Goal: Information Seeking & Learning: Learn about a topic

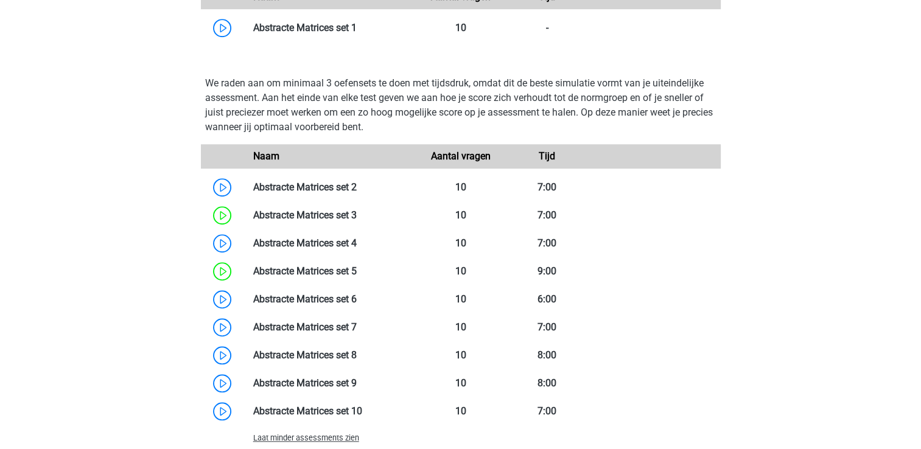
scroll to position [888, 0]
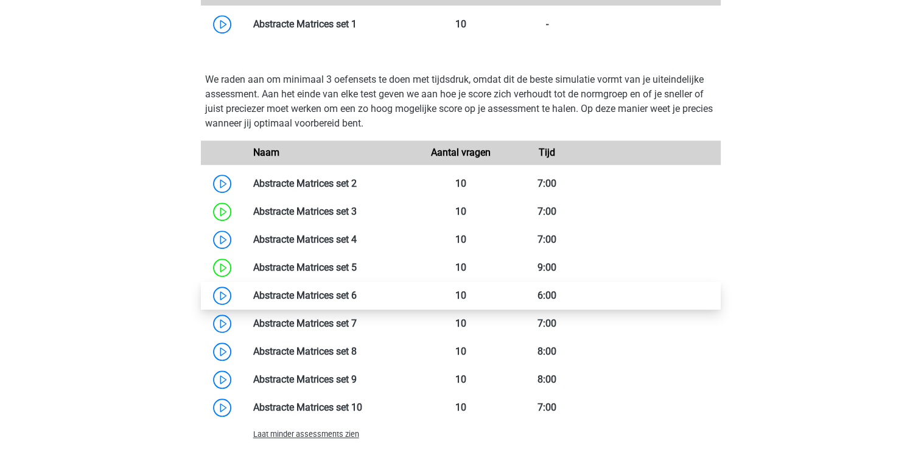
click at [357, 296] on link at bounding box center [357, 296] width 0 height 12
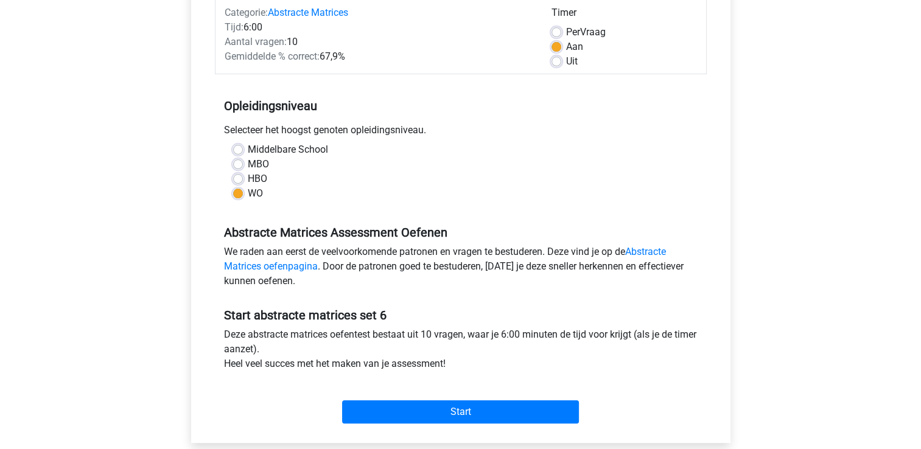
scroll to position [264, 0]
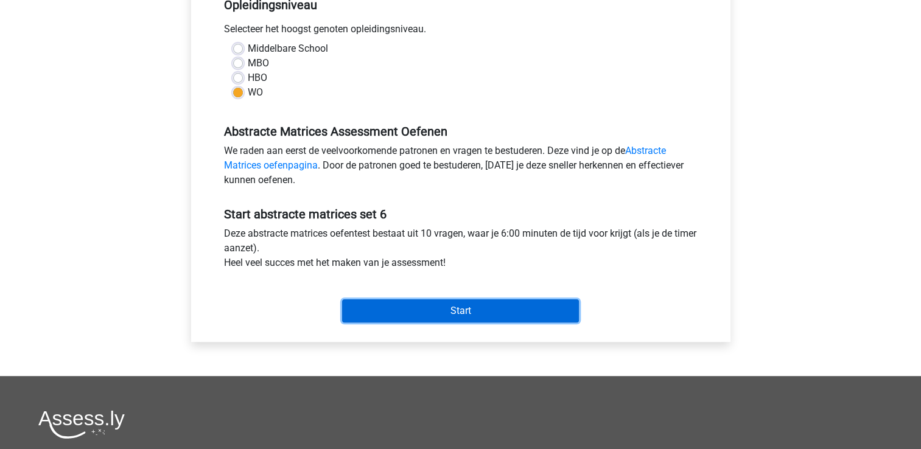
click at [419, 313] on input "Start" at bounding box center [460, 310] width 237 height 23
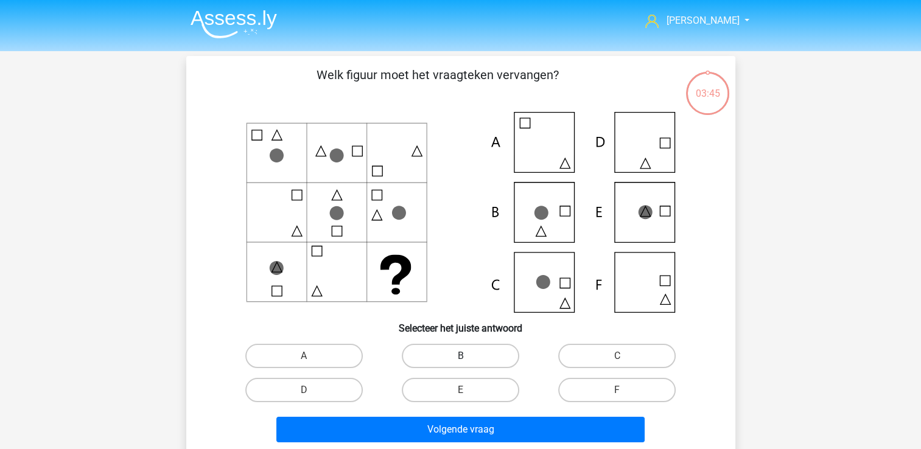
click at [493, 358] on label "B" at bounding box center [460, 356] width 117 height 24
click at [468, 358] on input "B" at bounding box center [464, 360] width 8 height 8
radio input "true"
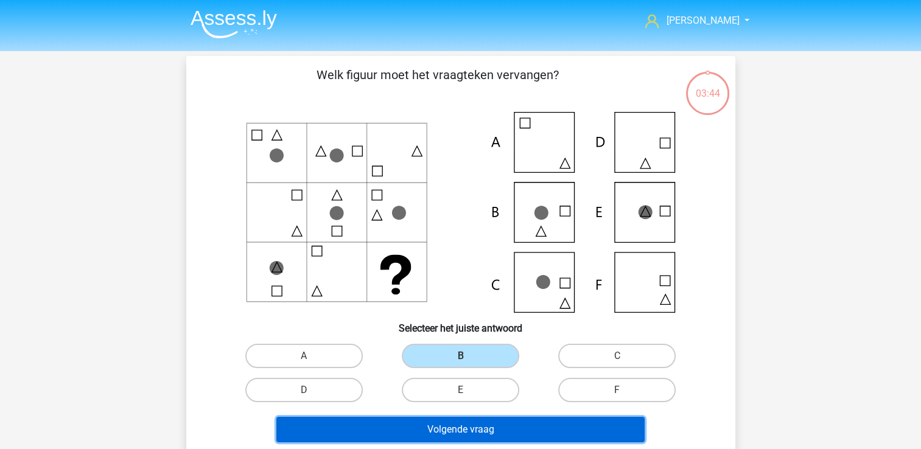
click at [484, 434] on button "Volgende vraag" at bounding box center [460, 430] width 368 height 26
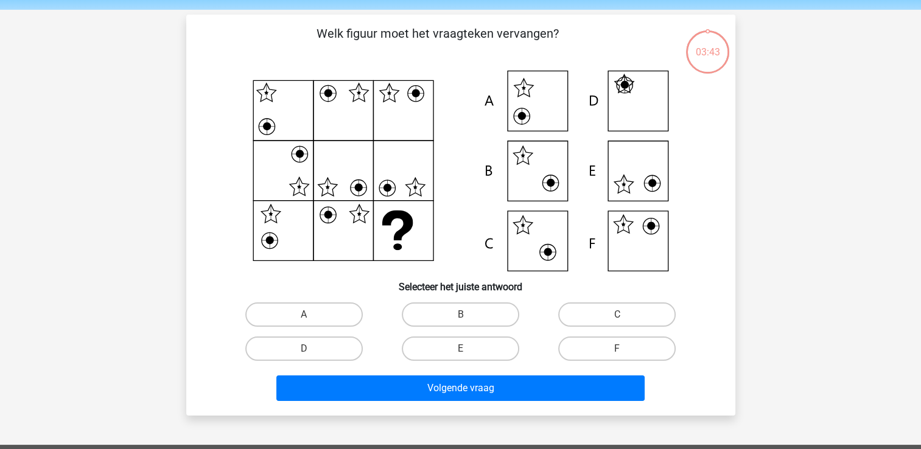
scroll to position [56, 0]
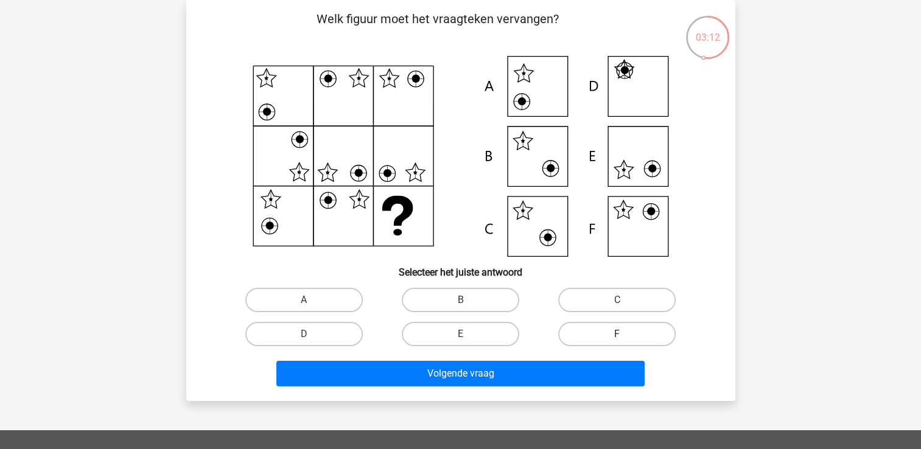
click at [627, 328] on label "F" at bounding box center [616, 334] width 117 height 24
click at [625, 334] on input "F" at bounding box center [621, 338] width 8 height 8
radio input "true"
click at [544, 388] on div "Volgende vraag" at bounding box center [461, 376] width 470 height 30
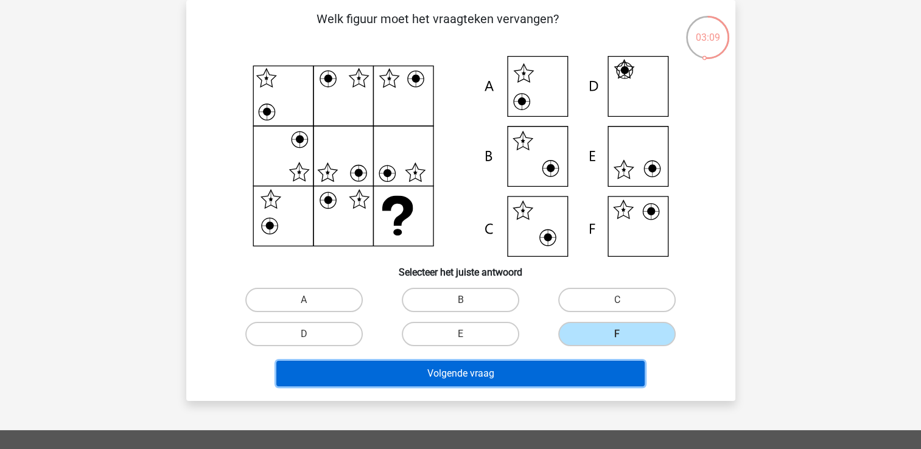
click at [548, 363] on button "Volgende vraag" at bounding box center [460, 374] width 368 height 26
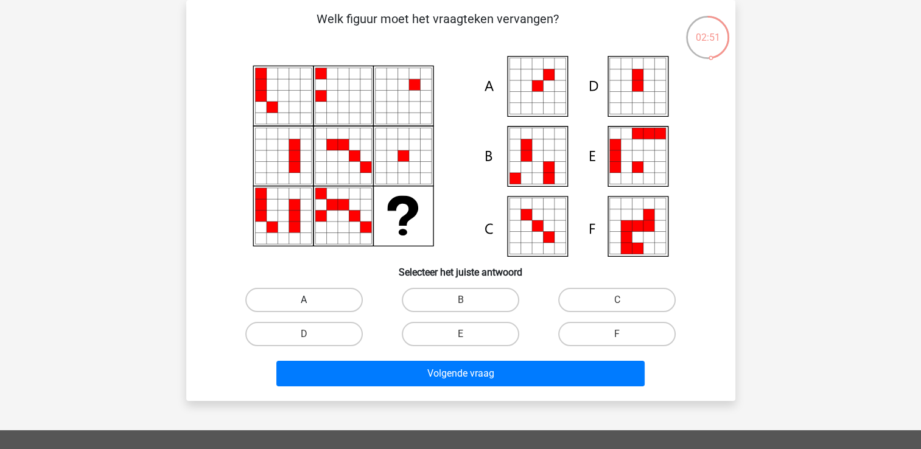
click at [314, 295] on label "A" at bounding box center [303, 300] width 117 height 24
click at [312, 300] on input "A" at bounding box center [308, 304] width 8 height 8
radio input "true"
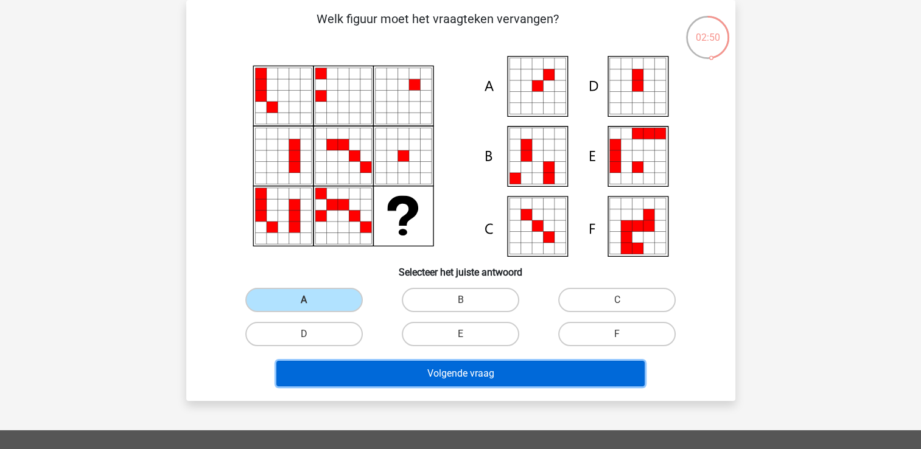
click at [368, 366] on button "Volgende vraag" at bounding box center [460, 374] width 368 height 26
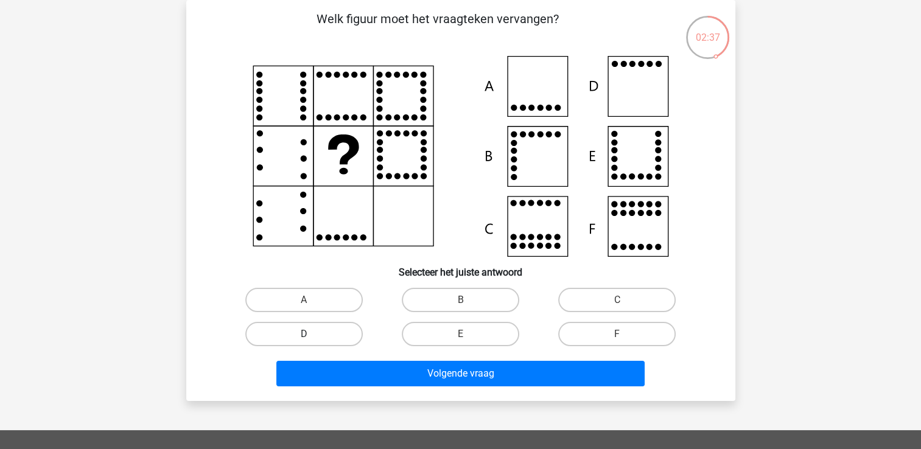
click at [327, 333] on label "D" at bounding box center [303, 334] width 117 height 24
click at [312, 334] on input "D" at bounding box center [308, 338] width 8 height 8
radio input "true"
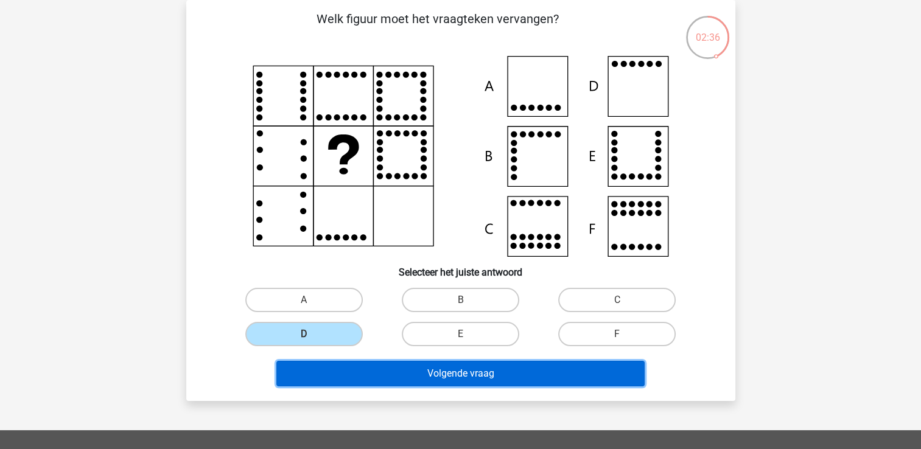
click at [387, 373] on button "Volgende vraag" at bounding box center [460, 374] width 368 height 26
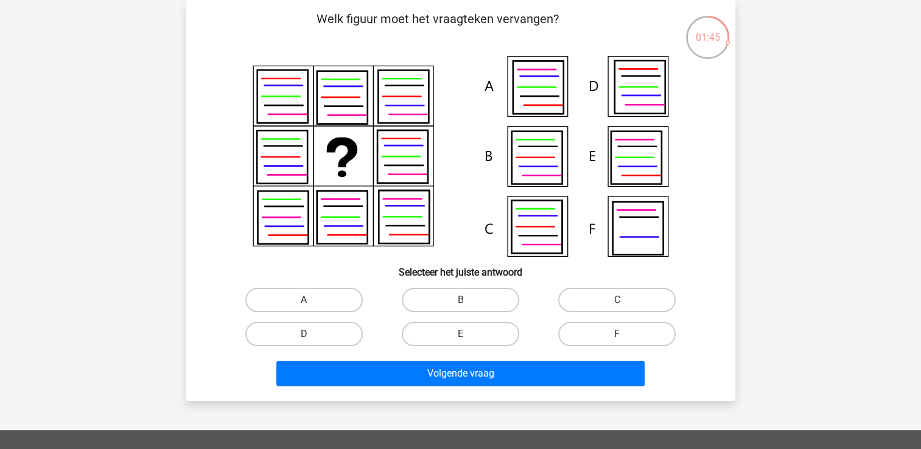
click at [297, 340] on label "D" at bounding box center [303, 334] width 117 height 24
click at [304, 340] on input "D" at bounding box center [308, 338] width 8 height 8
radio input "true"
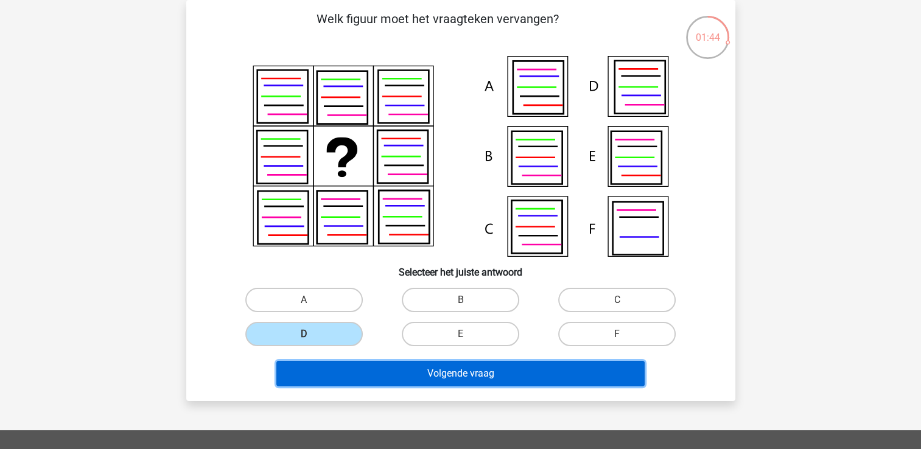
click at [389, 371] on button "Volgende vraag" at bounding box center [460, 374] width 368 height 26
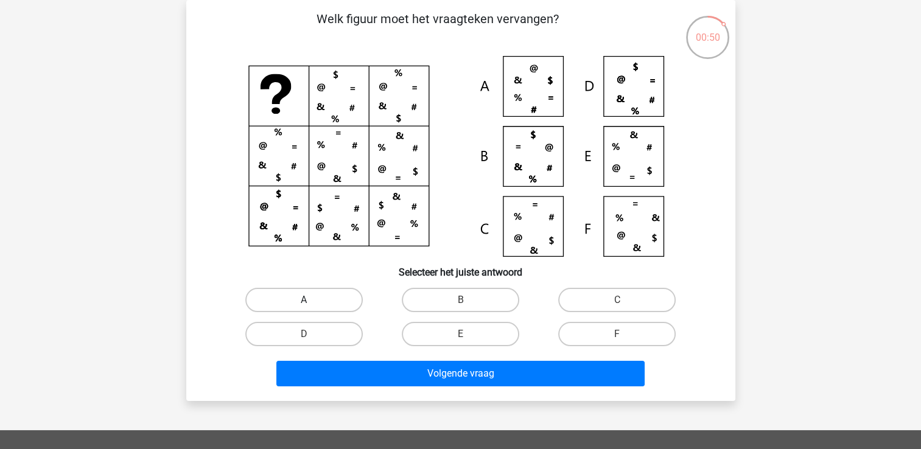
click at [319, 298] on label "A" at bounding box center [303, 300] width 117 height 24
click at [312, 300] on input "A" at bounding box center [308, 304] width 8 height 8
radio input "true"
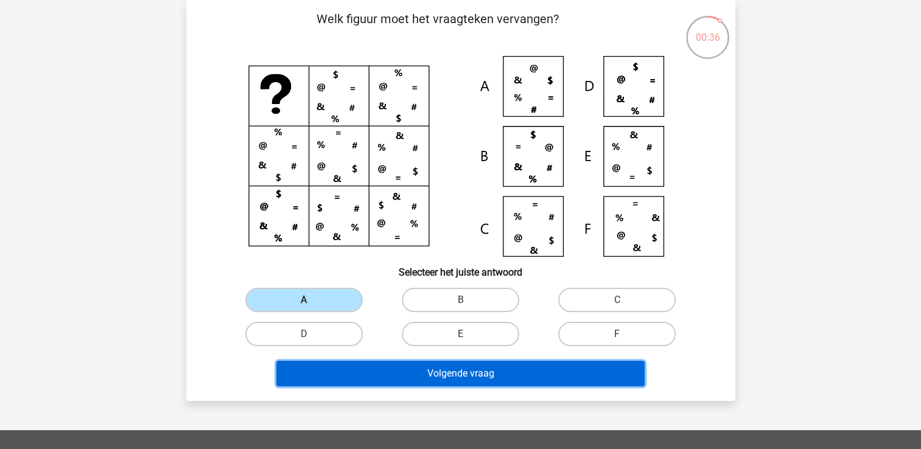
click at [440, 366] on button "Volgende vraag" at bounding box center [460, 374] width 368 height 26
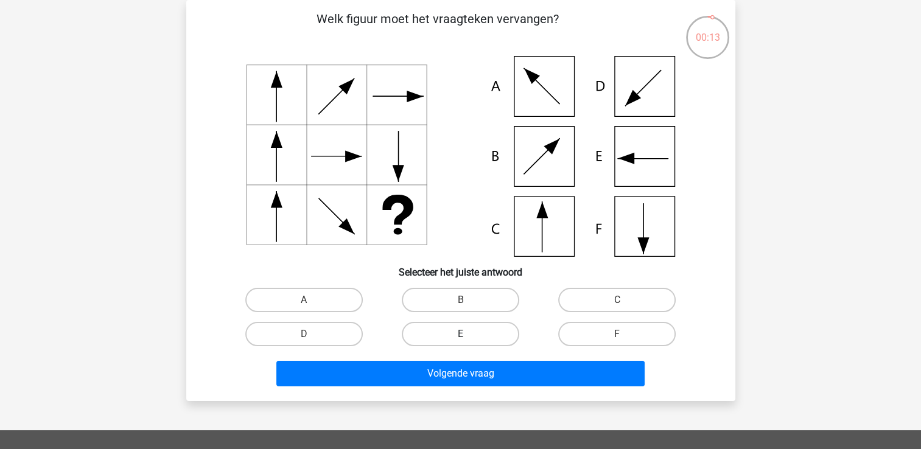
click at [453, 337] on label "E" at bounding box center [460, 334] width 117 height 24
click at [460, 337] on input "E" at bounding box center [464, 338] width 8 height 8
radio input "true"
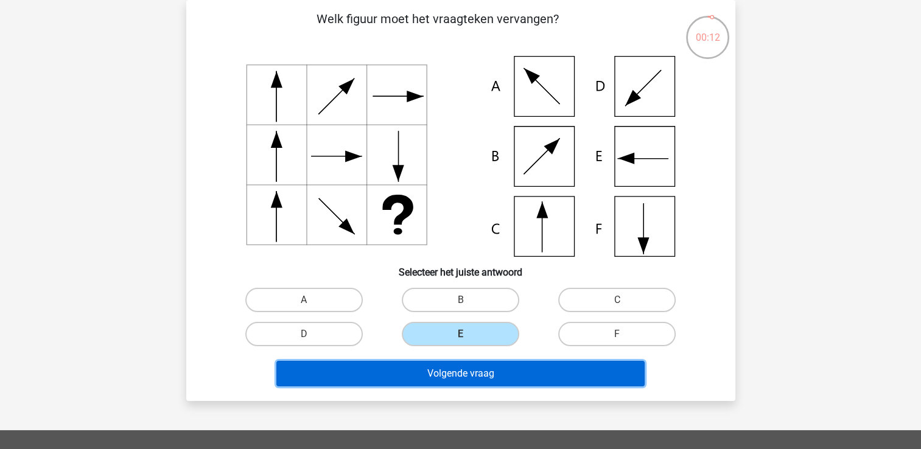
click at [447, 379] on button "Volgende vraag" at bounding box center [460, 374] width 368 height 26
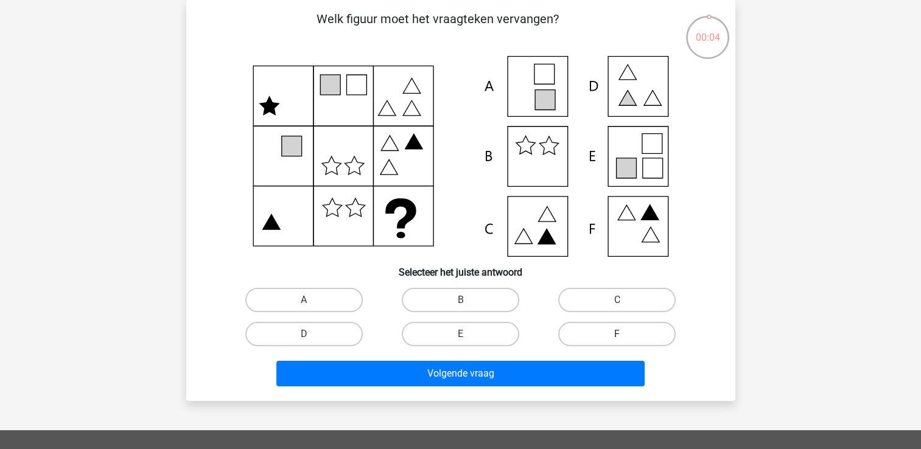
click at [593, 336] on label "F" at bounding box center [616, 334] width 117 height 24
click at [617, 336] on input "F" at bounding box center [621, 338] width 8 height 8
radio input "true"
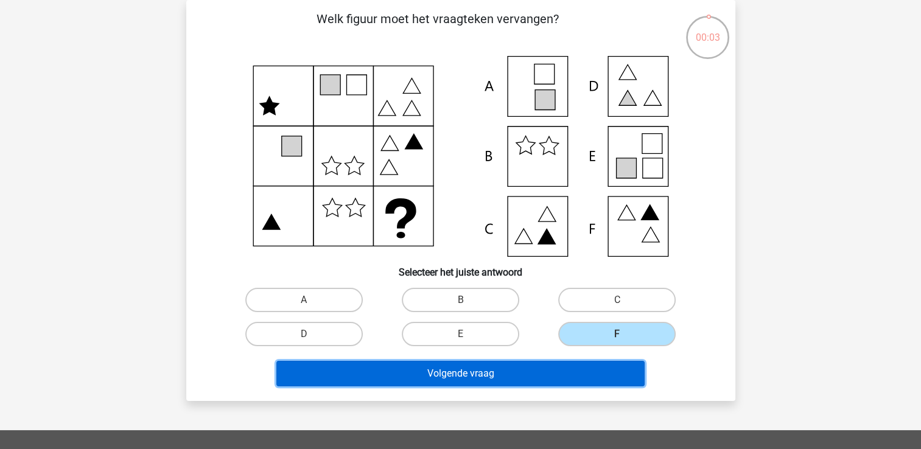
click at [572, 381] on button "Volgende vraag" at bounding box center [460, 374] width 368 height 26
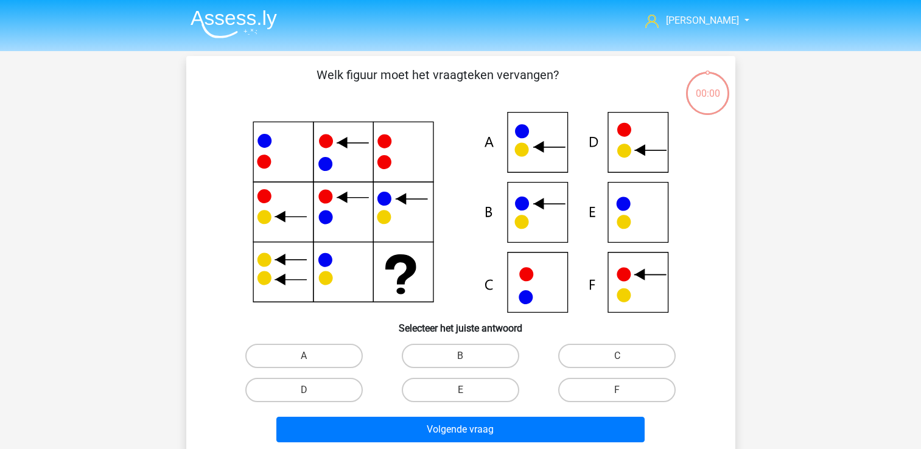
scroll to position [56, 0]
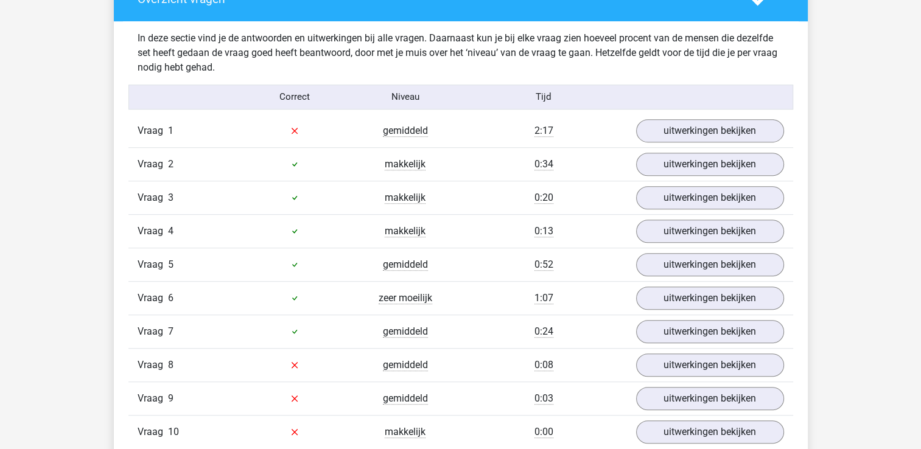
scroll to position [723, 0]
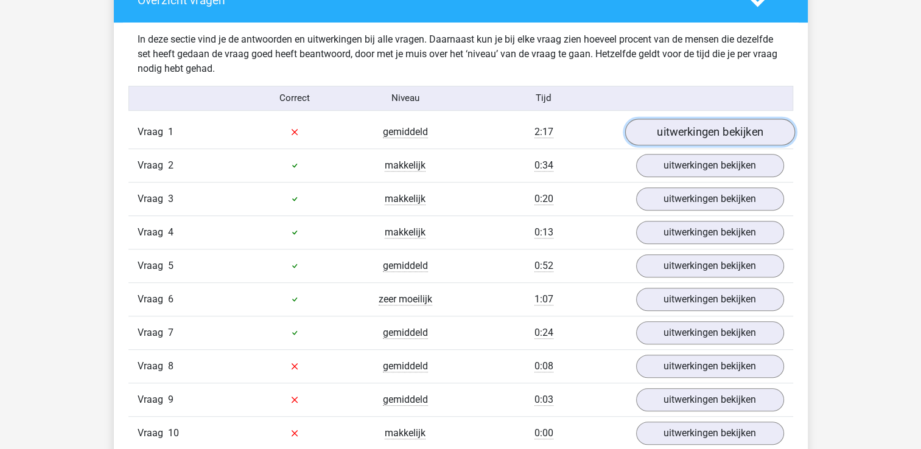
click at [720, 127] on link "uitwerkingen bekijken" at bounding box center [709, 132] width 170 height 27
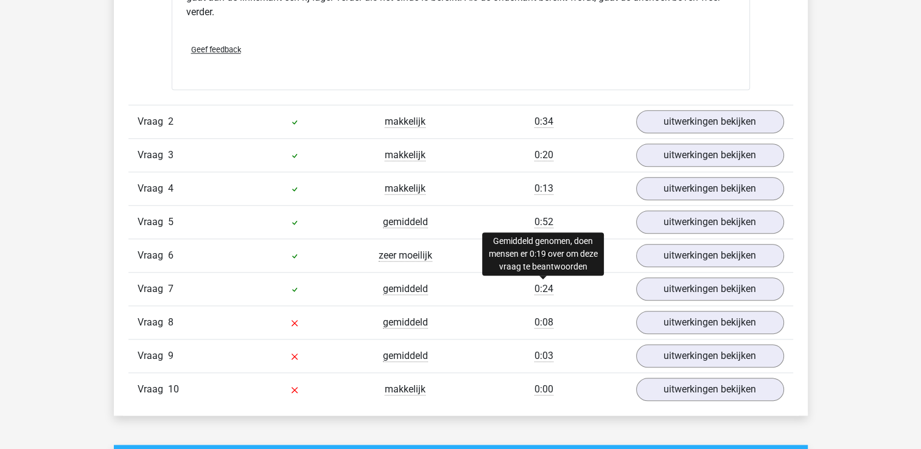
scroll to position [1342, 0]
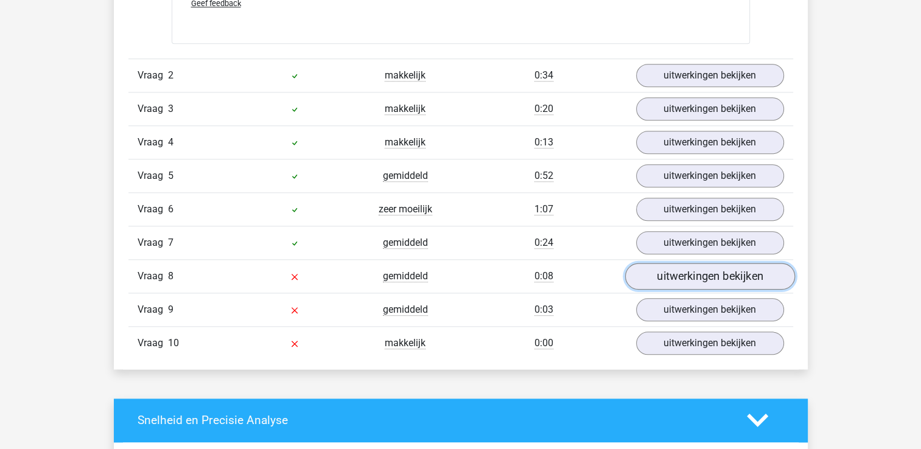
click at [711, 274] on link "uitwerkingen bekijken" at bounding box center [709, 276] width 170 height 27
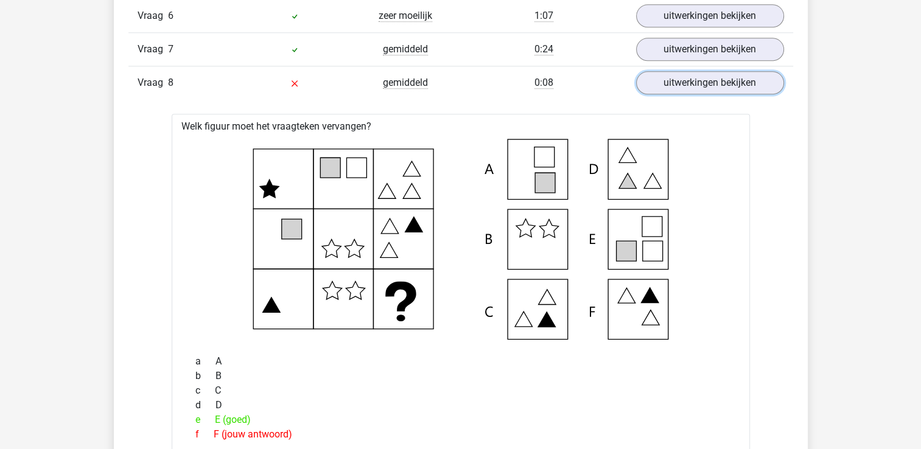
scroll to position [1536, 0]
click at [628, 390] on div "c C" at bounding box center [460, 390] width 549 height 15
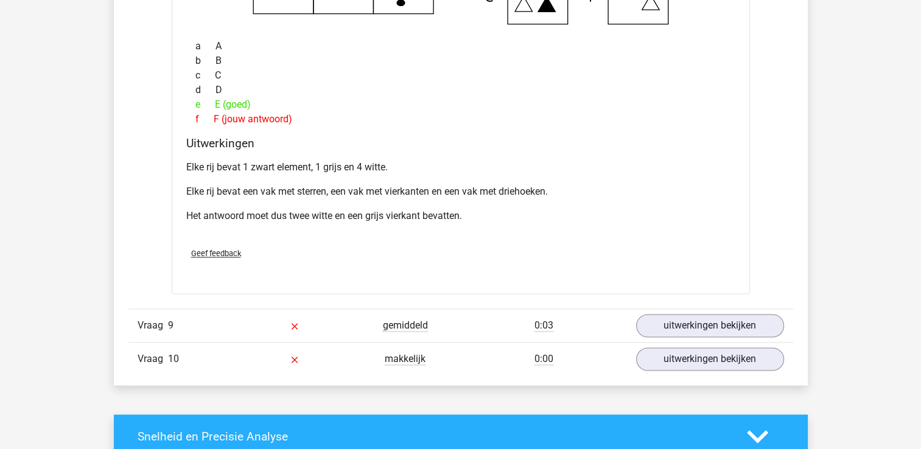
scroll to position [1830, 0]
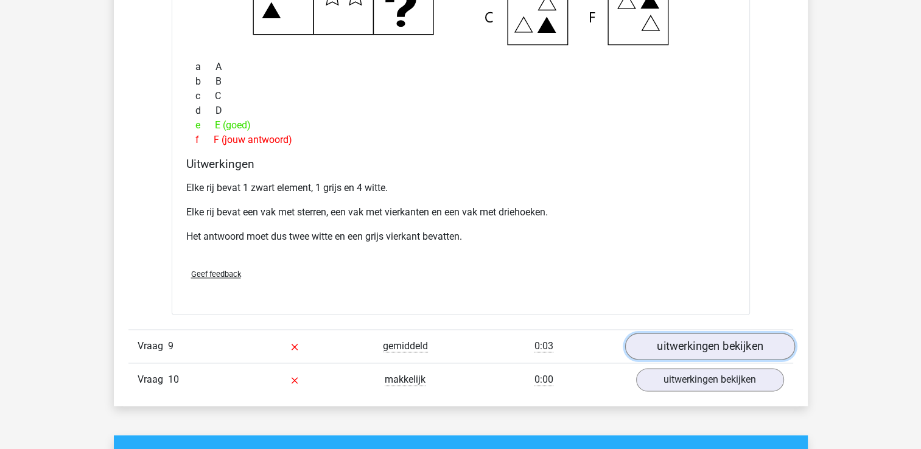
drag, startPoint x: 717, startPoint y: 337, endPoint x: 692, endPoint y: 347, distance: 27.0
click at [692, 347] on link "uitwerkingen bekijken" at bounding box center [709, 346] width 170 height 27
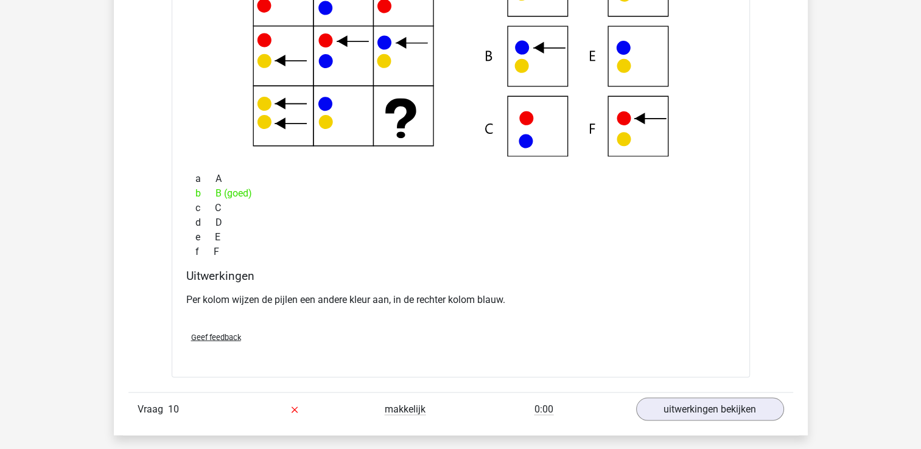
scroll to position [2339, 0]
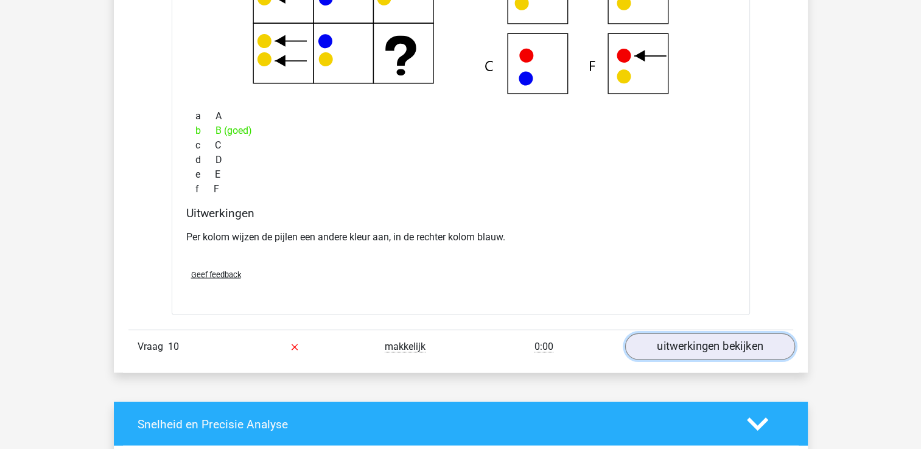
click at [750, 340] on link "uitwerkingen bekijken" at bounding box center [709, 346] width 170 height 27
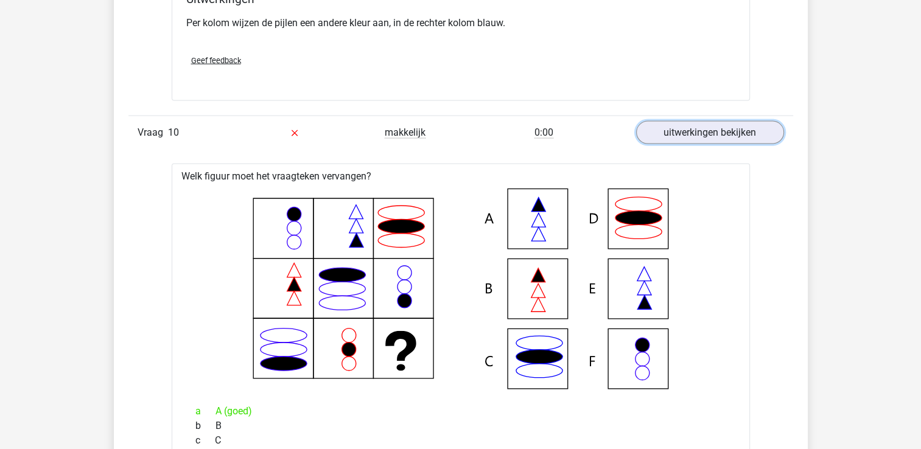
scroll to position [2551, 0]
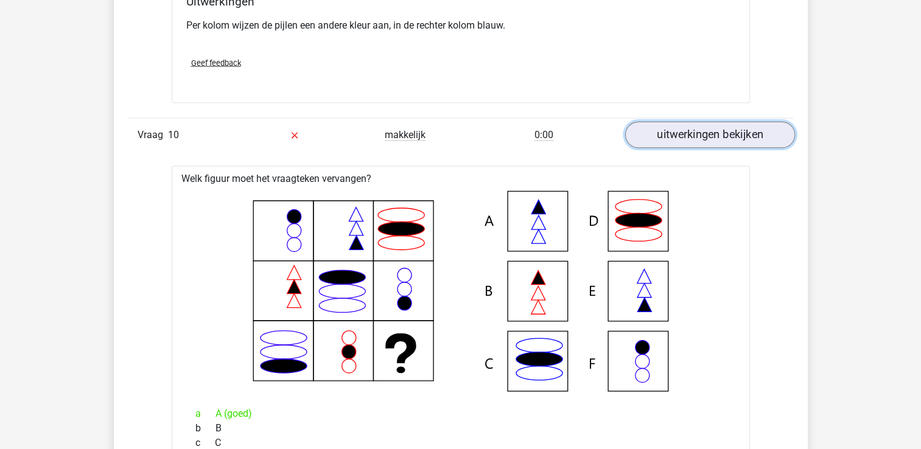
click at [722, 125] on link "uitwerkingen bekijken" at bounding box center [709, 135] width 170 height 27
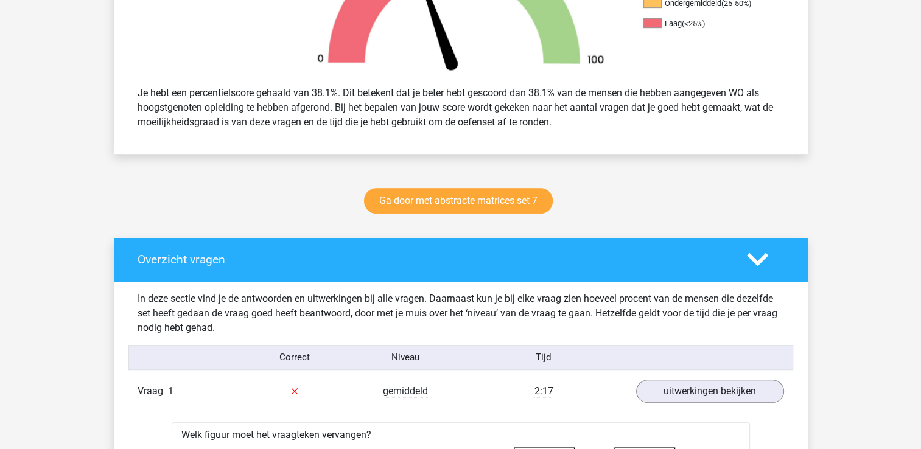
scroll to position [462, 0]
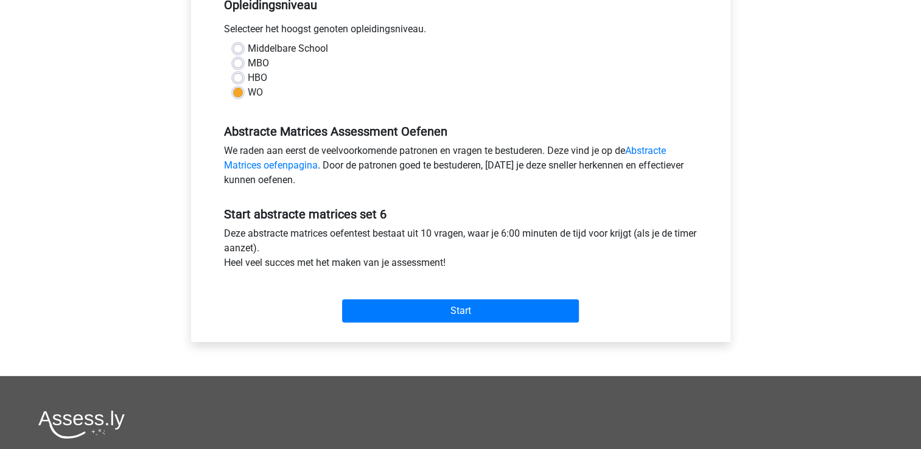
scroll to position [264, 0]
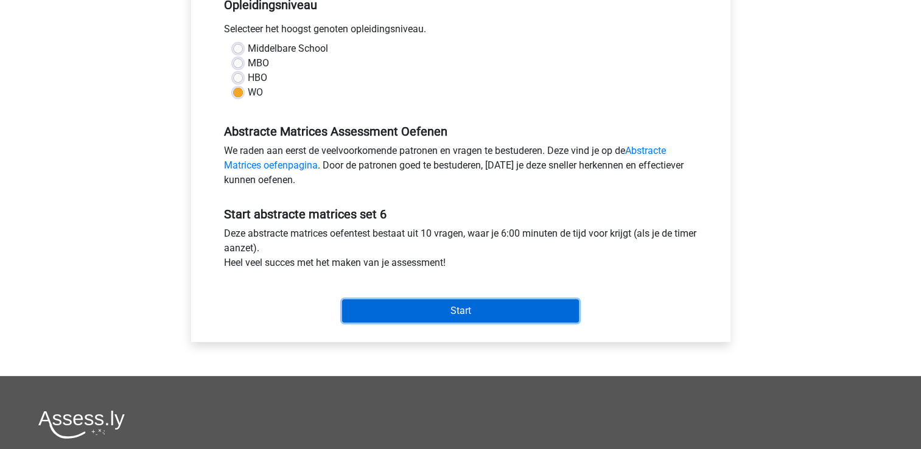
click at [474, 313] on input "Start" at bounding box center [460, 310] width 237 height 23
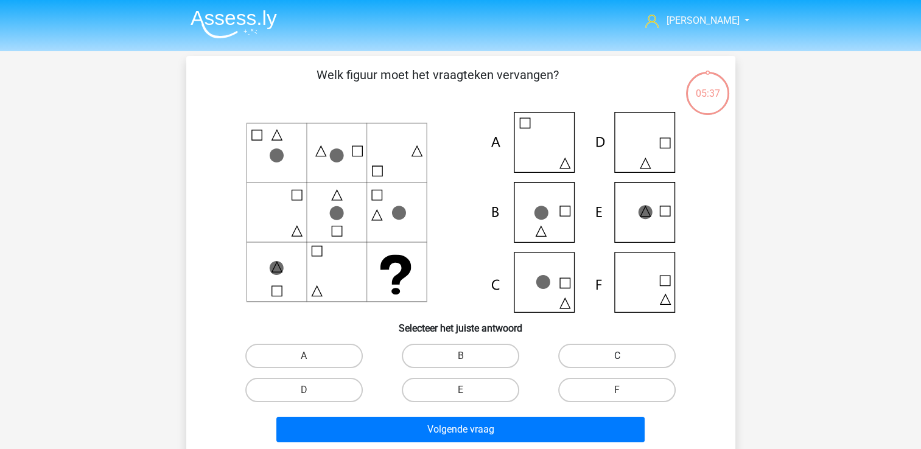
click at [602, 347] on label "C" at bounding box center [616, 356] width 117 height 24
click at [617, 356] on input "C" at bounding box center [621, 360] width 8 height 8
radio input "true"
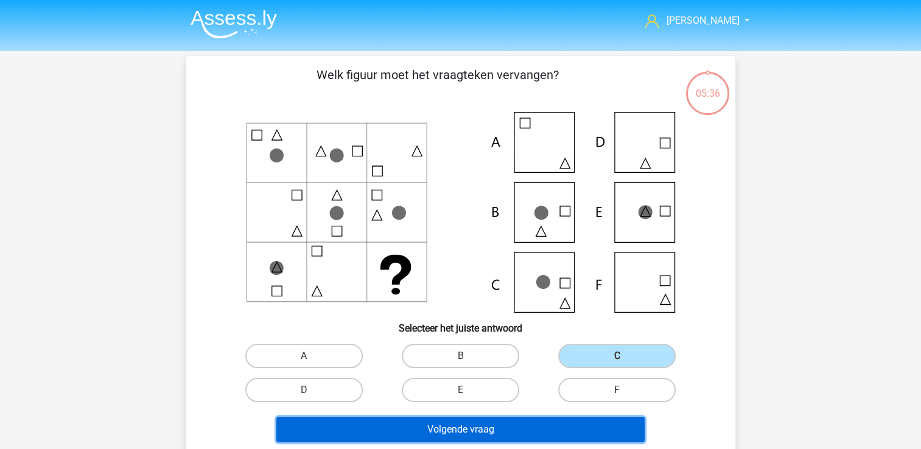
click at [519, 430] on button "Volgende vraag" at bounding box center [460, 430] width 368 height 26
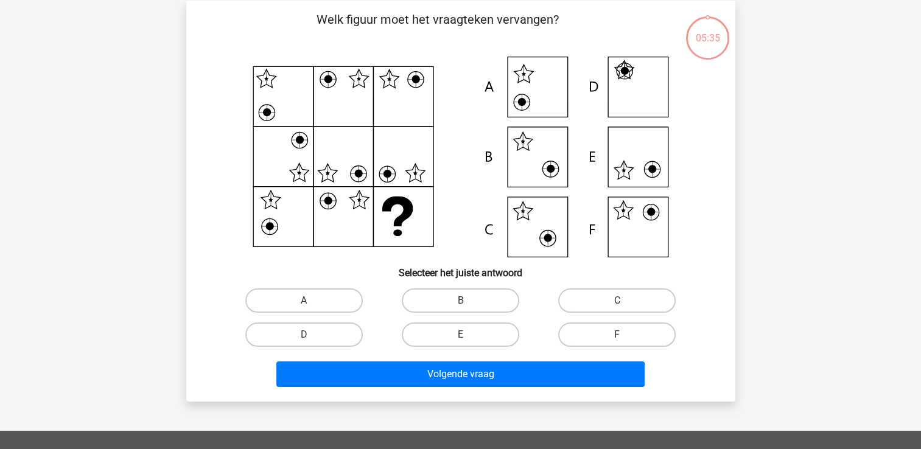
scroll to position [56, 0]
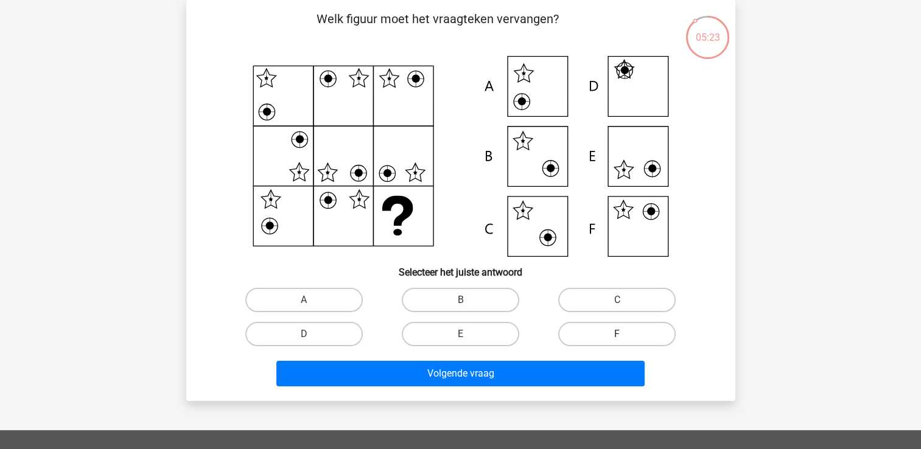
click at [616, 331] on label "F" at bounding box center [616, 334] width 117 height 24
click at [617, 334] on input "F" at bounding box center [621, 338] width 8 height 8
radio input "true"
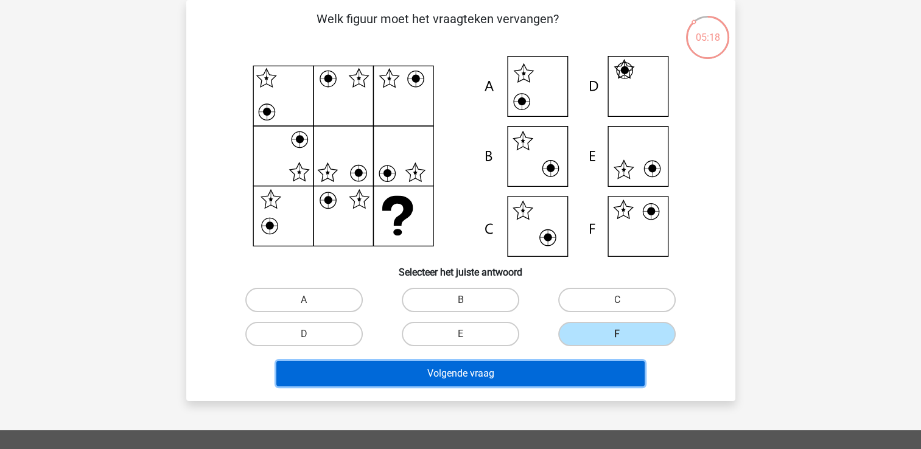
click at [538, 371] on button "Volgende vraag" at bounding box center [460, 374] width 368 height 26
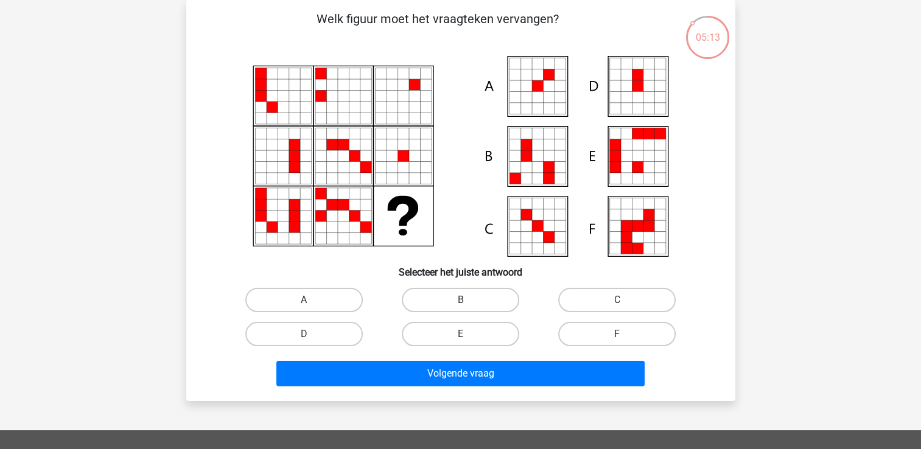
click at [307, 302] on input "A" at bounding box center [308, 304] width 8 height 8
radio input "true"
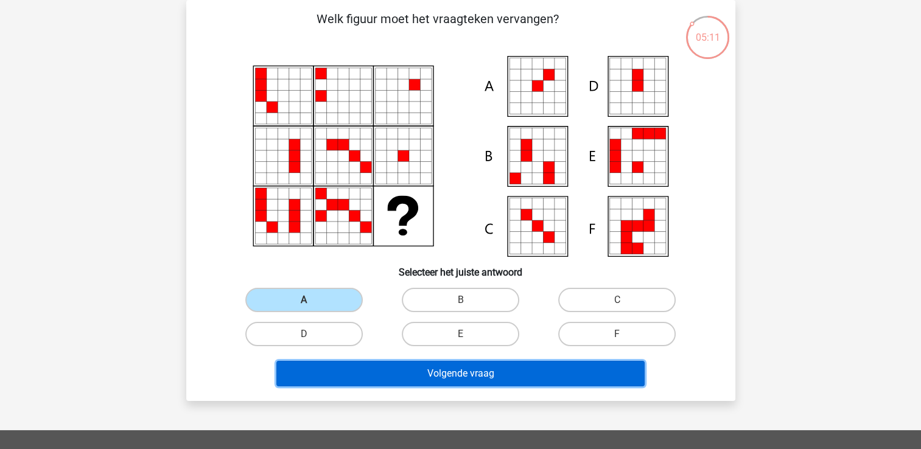
click at [415, 365] on button "Volgende vraag" at bounding box center [460, 374] width 368 height 26
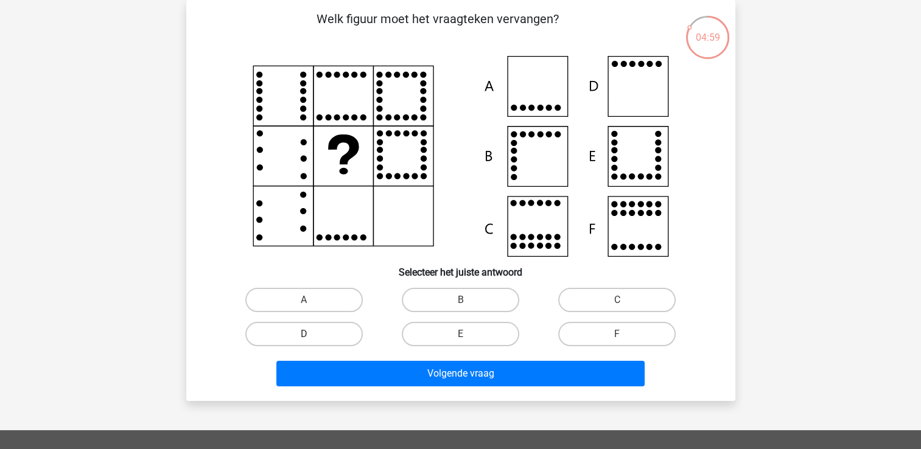
click at [321, 336] on label "D" at bounding box center [303, 334] width 117 height 24
click at [312, 336] on input "D" at bounding box center [308, 338] width 8 height 8
radio input "true"
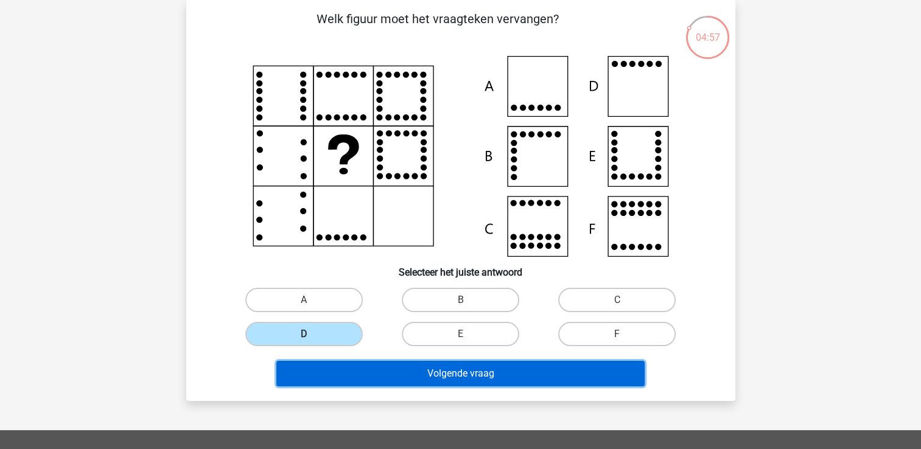
click at [338, 371] on button "Volgende vraag" at bounding box center [460, 374] width 368 height 26
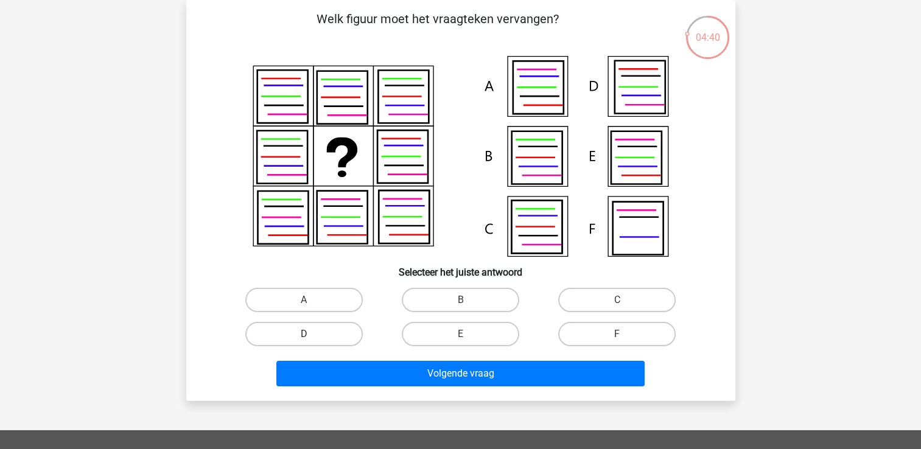
click at [298, 332] on label "D" at bounding box center [303, 334] width 117 height 24
click at [304, 334] on input "D" at bounding box center [308, 338] width 8 height 8
radio input "true"
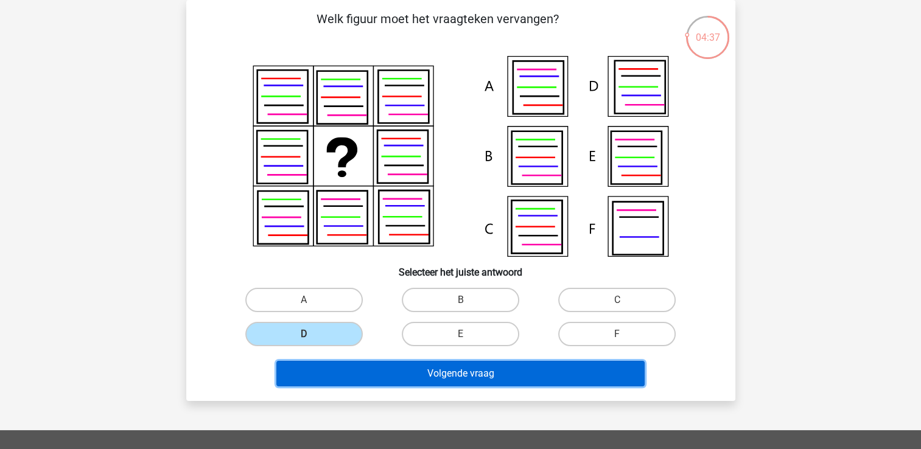
click at [447, 378] on button "Volgende vraag" at bounding box center [460, 374] width 368 height 26
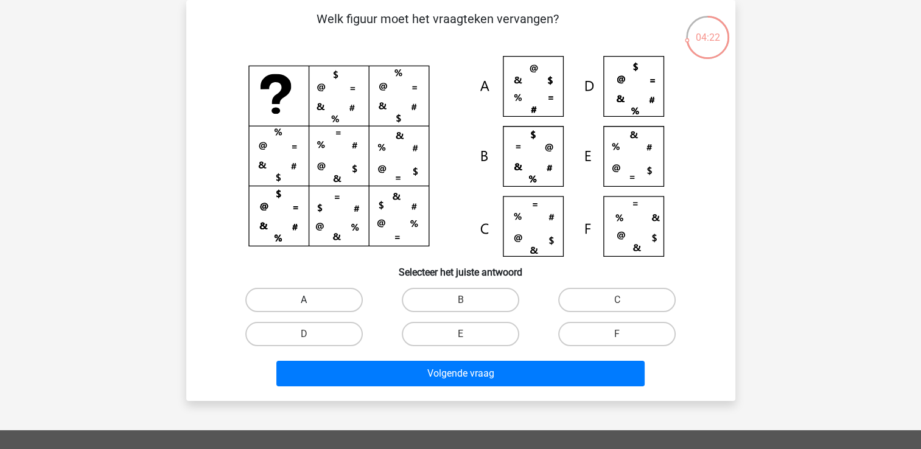
click at [309, 293] on label "A" at bounding box center [303, 300] width 117 height 24
click at [309, 300] on input "A" at bounding box center [308, 304] width 8 height 8
radio input "true"
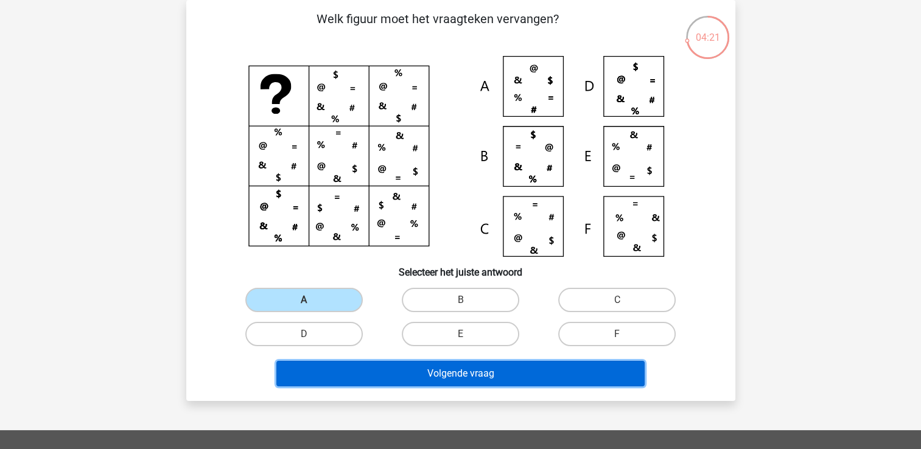
click at [387, 363] on button "Volgende vraag" at bounding box center [460, 374] width 368 height 26
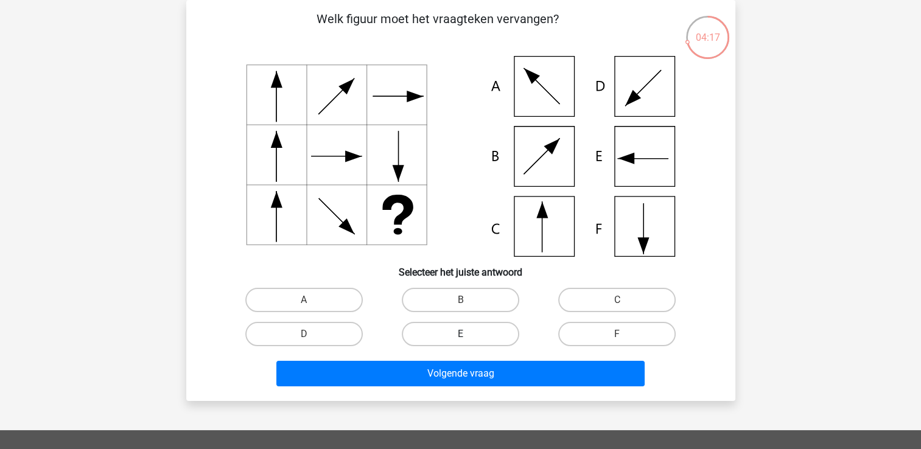
click at [448, 337] on label "E" at bounding box center [460, 334] width 117 height 24
click at [460, 337] on input "E" at bounding box center [464, 338] width 8 height 8
radio input "true"
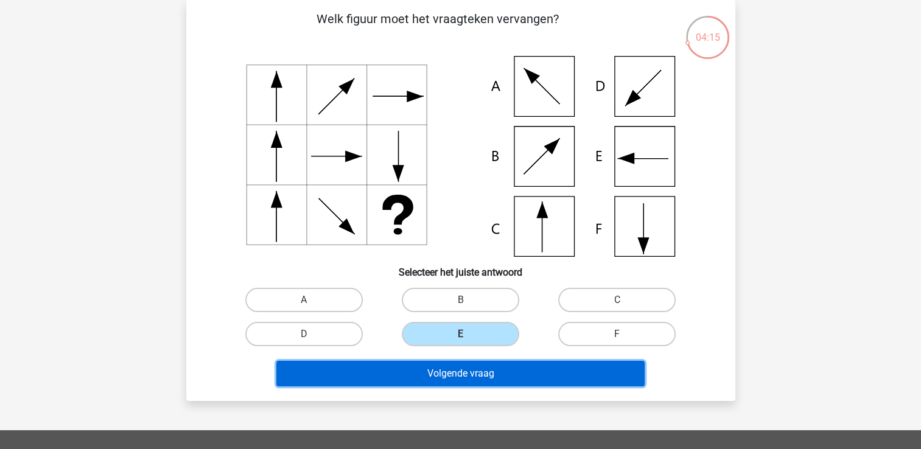
click at [429, 375] on button "Volgende vraag" at bounding box center [460, 374] width 368 height 26
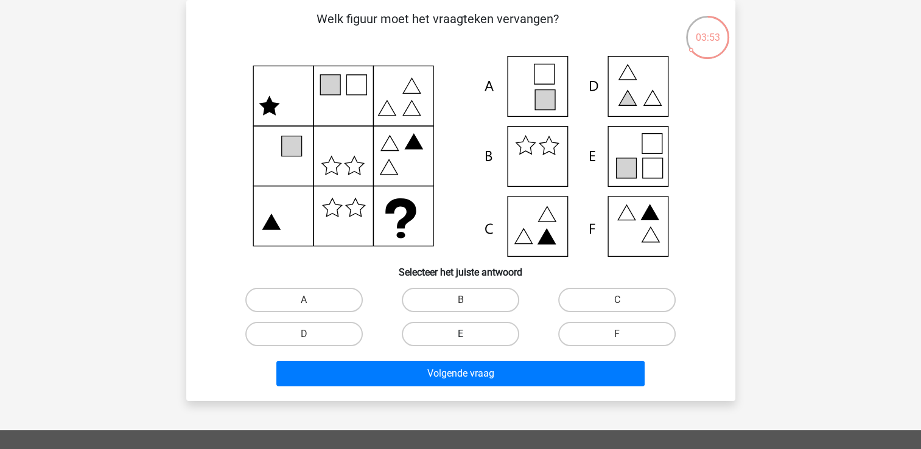
click at [458, 333] on label "E" at bounding box center [460, 334] width 117 height 24
click at [460, 334] on input "E" at bounding box center [464, 338] width 8 height 8
radio input "true"
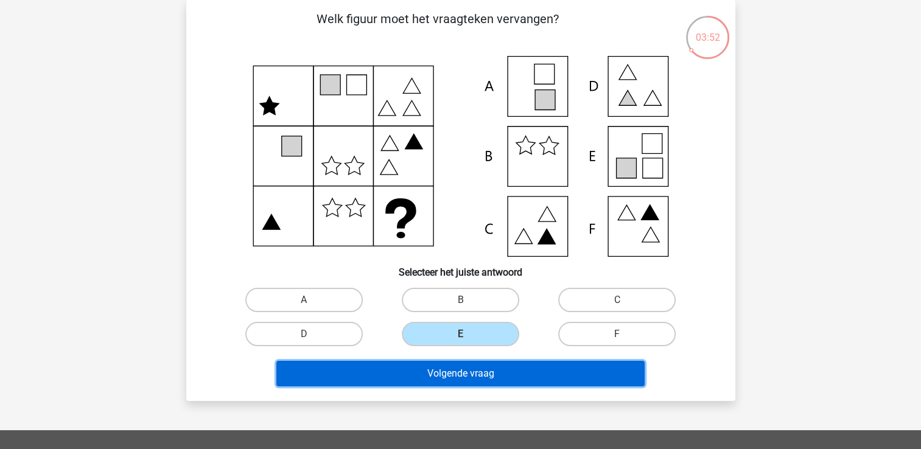
click at [449, 374] on button "Volgende vraag" at bounding box center [460, 374] width 368 height 26
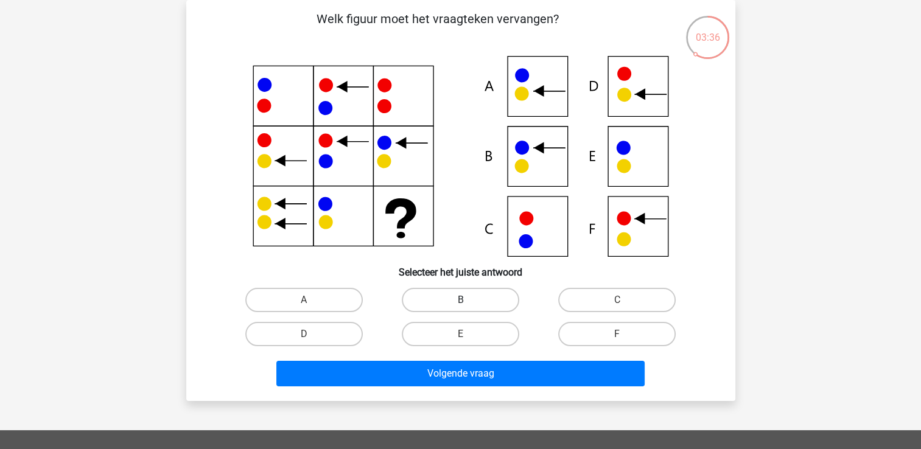
click at [467, 296] on label "B" at bounding box center [460, 300] width 117 height 24
click at [467, 300] on input "B" at bounding box center [464, 304] width 8 height 8
radio input "true"
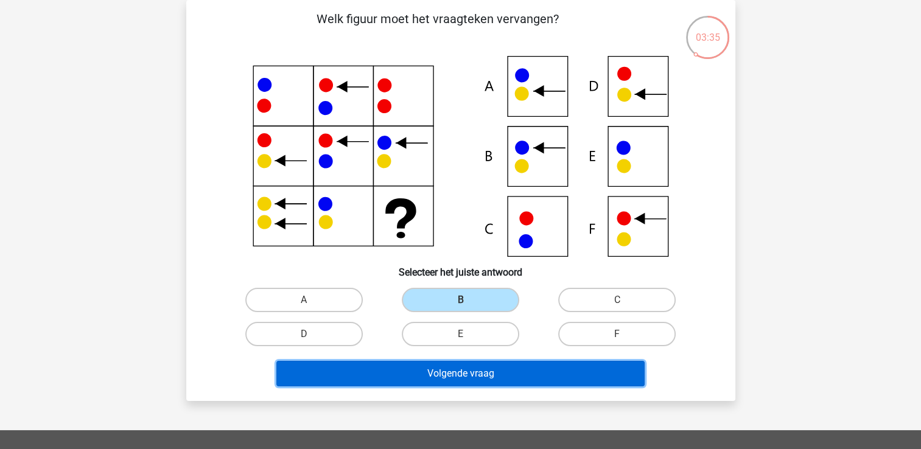
click at [462, 373] on button "Volgende vraag" at bounding box center [460, 374] width 368 height 26
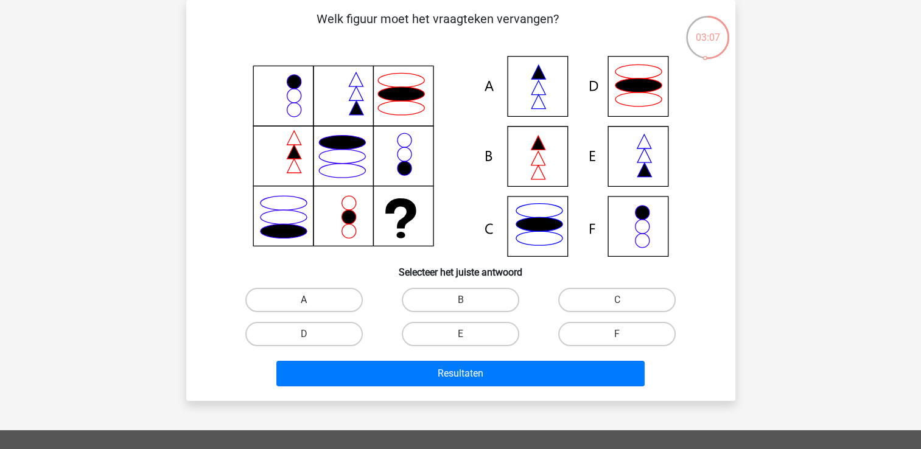
click at [330, 293] on label "A" at bounding box center [303, 300] width 117 height 24
click at [312, 300] on input "A" at bounding box center [308, 304] width 8 height 8
radio input "true"
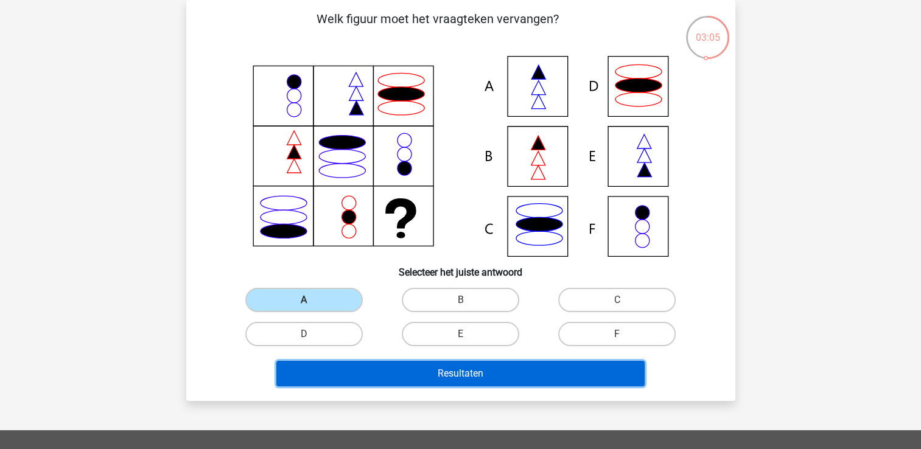
click at [381, 374] on button "Resultaten" at bounding box center [460, 374] width 368 height 26
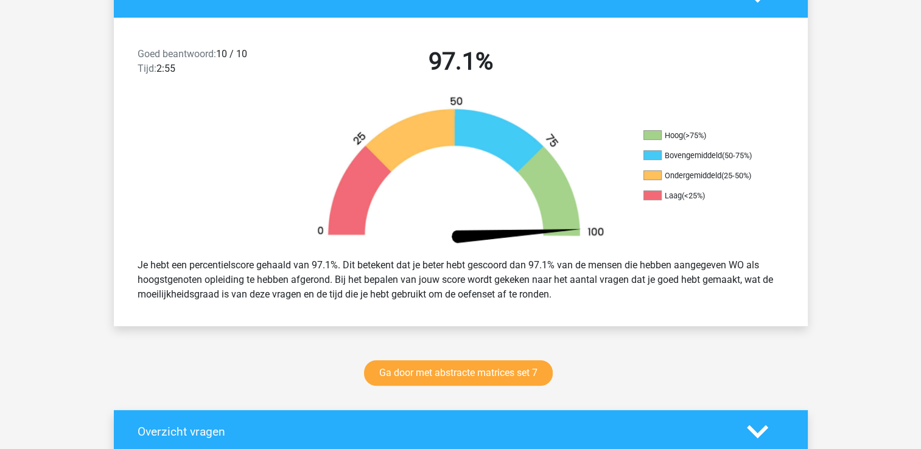
scroll to position [358, 0]
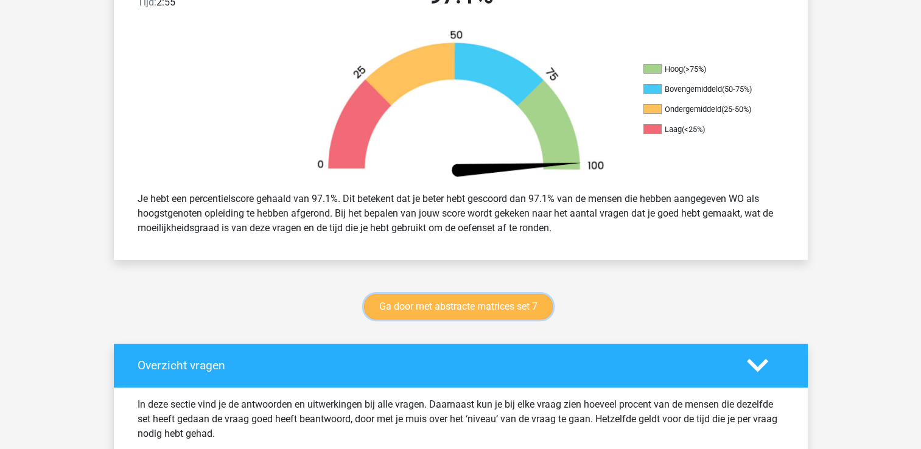
click at [412, 310] on link "Ga door met abstracte matrices set 7" at bounding box center [458, 307] width 189 height 26
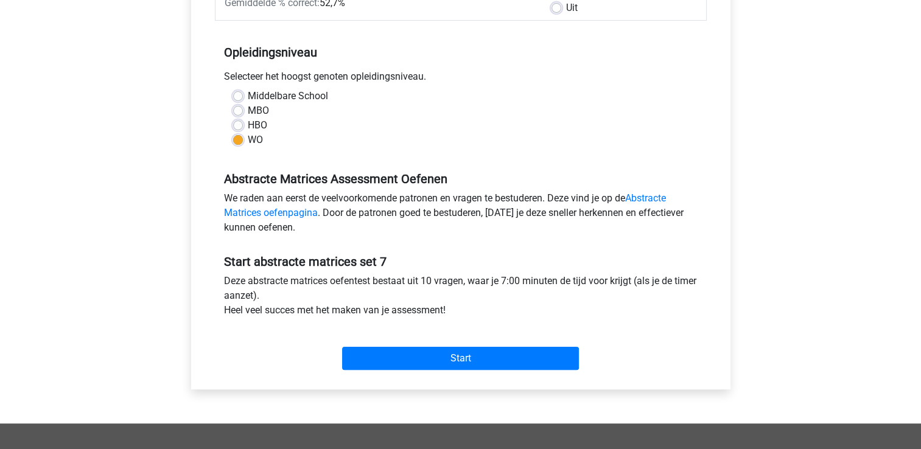
scroll to position [275, 0]
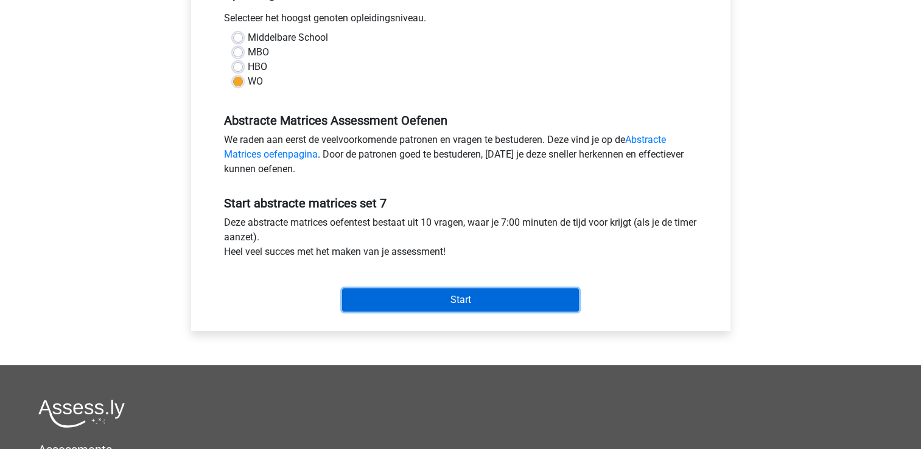
click at [453, 302] on input "Start" at bounding box center [460, 299] width 237 height 23
click at [411, 301] on input "Start" at bounding box center [460, 299] width 237 height 23
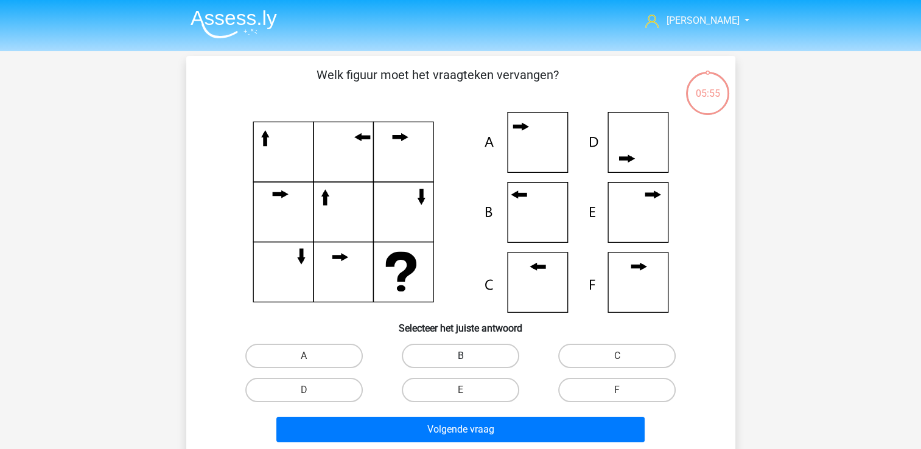
click at [486, 358] on label "B" at bounding box center [460, 356] width 117 height 24
click at [468, 358] on input "B" at bounding box center [464, 360] width 8 height 8
radio input "true"
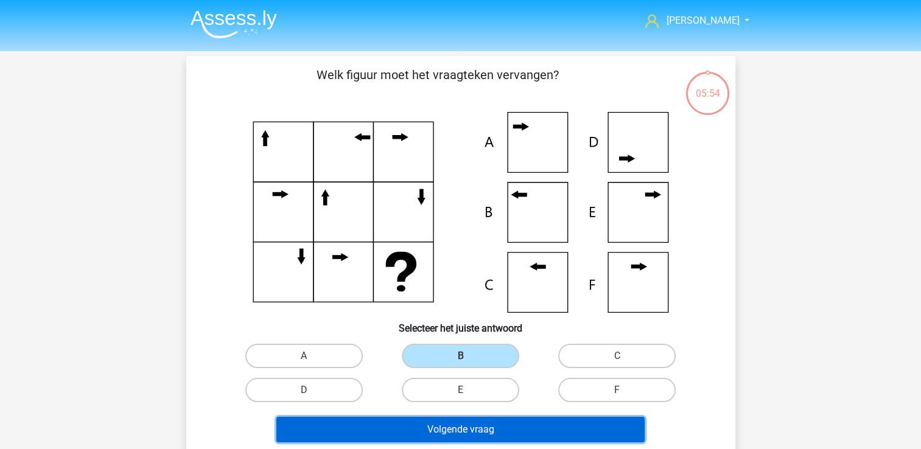
click at [456, 428] on button "Volgende vraag" at bounding box center [460, 430] width 368 height 26
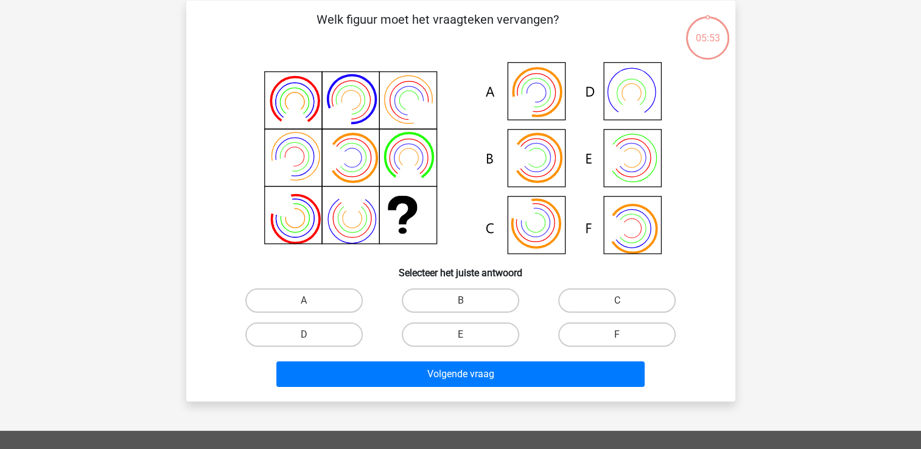
scroll to position [56, 0]
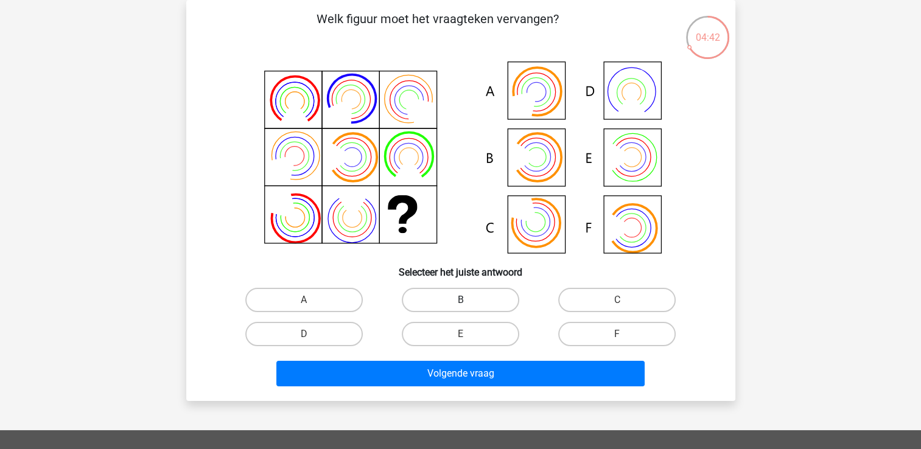
click at [497, 298] on label "B" at bounding box center [460, 300] width 117 height 24
click at [468, 300] on input "B" at bounding box center [464, 304] width 8 height 8
radio input "true"
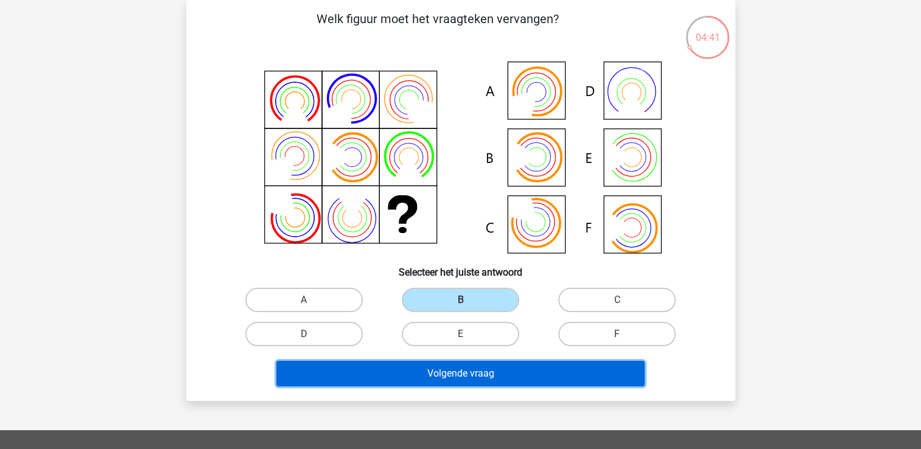
click at [470, 377] on button "Volgende vraag" at bounding box center [460, 374] width 368 height 26
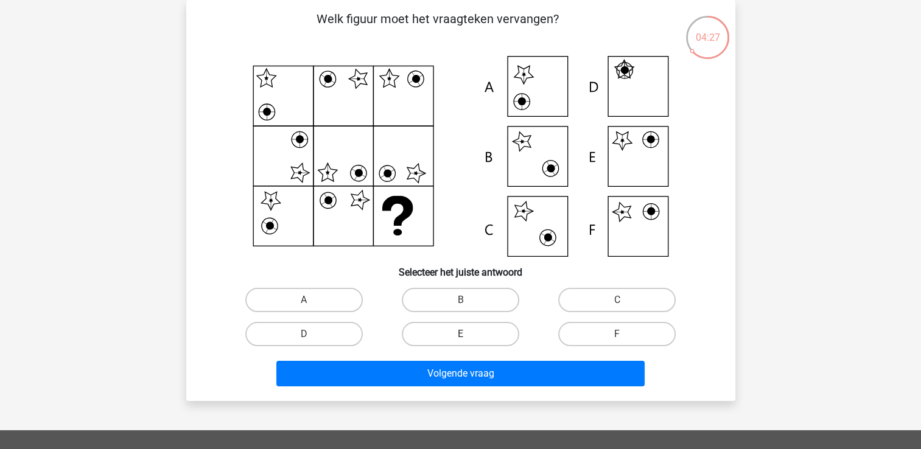
click at [486, 330] on label "E" at bounding box center [460, 334] width 117 height 24
click at [468, 334] on input "E" at bounding box center [464, 338] width 8 height 8
radio input "true"
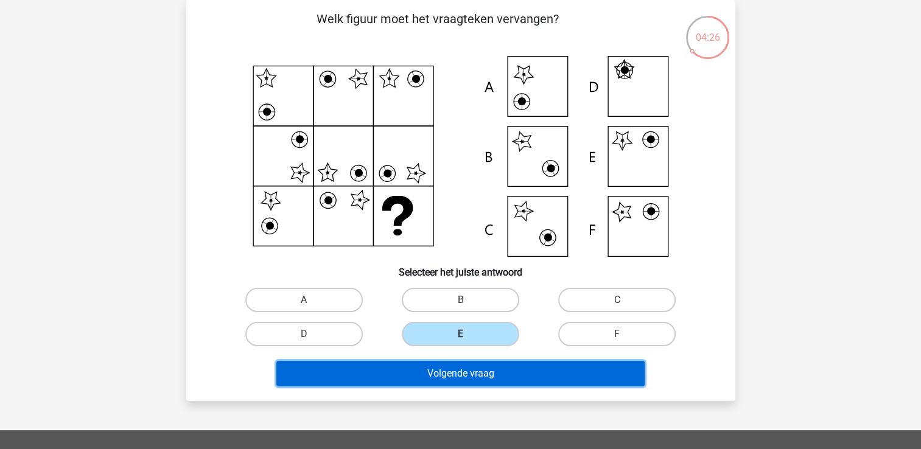
click at [472, 373] on button "Volgende vraag" at bounding box center [460, 374] width 368 height 26
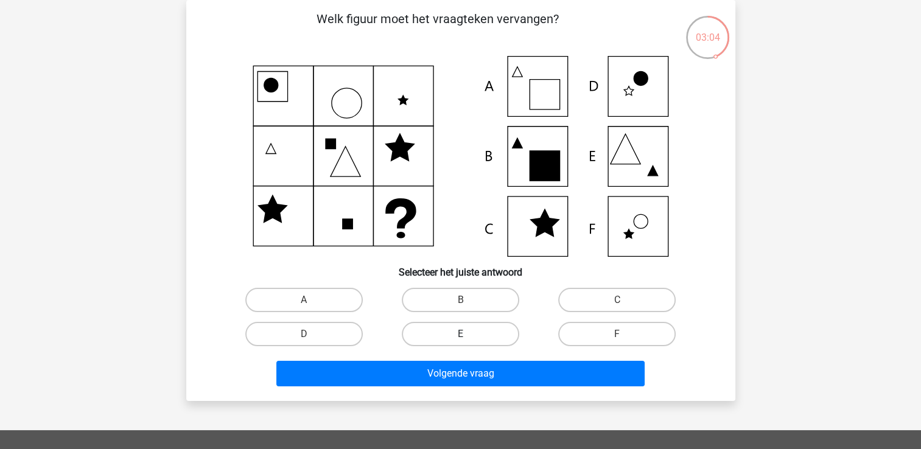
click at [479, 337] on label "E" at bounding box center [460, 334] width 117 height 24
click at [468, 337] on input "E" at bounding box center [464, 338] width 8 height 8
radio input "true"
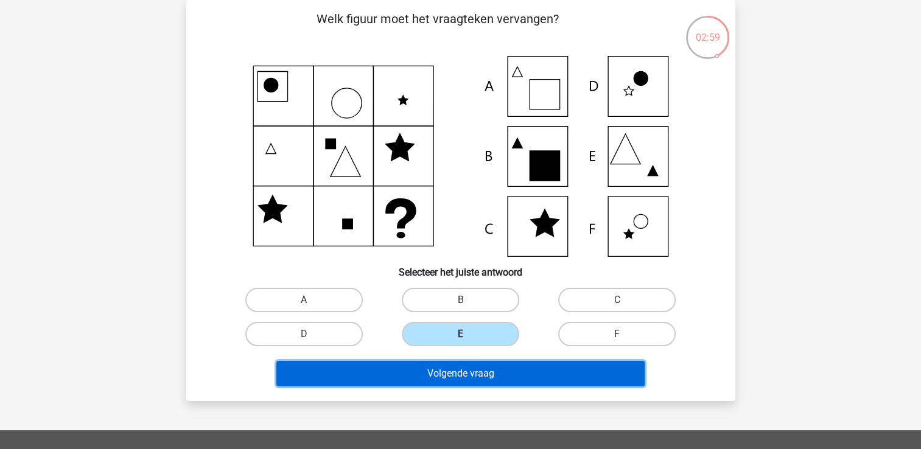
click at [481, 375] on button "Volgende vraag" at bounding box center [460, 374] width 368 height 26
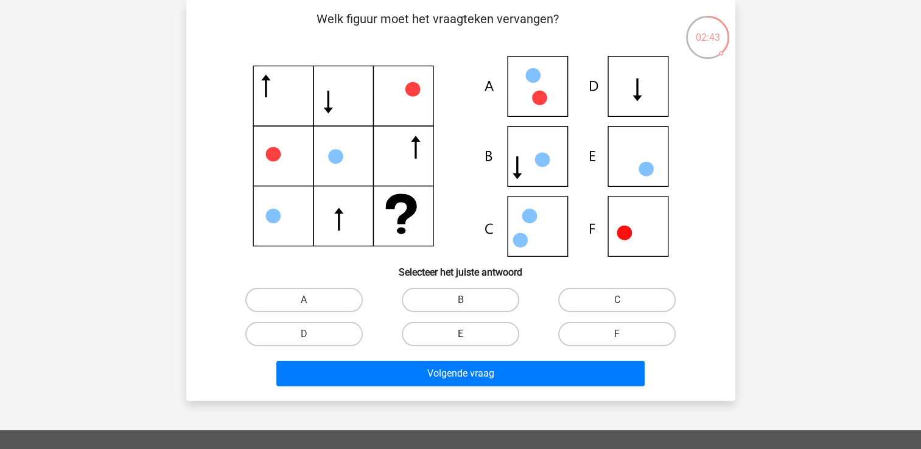
click at [478, 332] on label "E" at bounding box center [460, 334] width 117 height 24
click at [468, 334] on input "E" at bounding box center [464, 338] width 8 height 8
radio input "true"
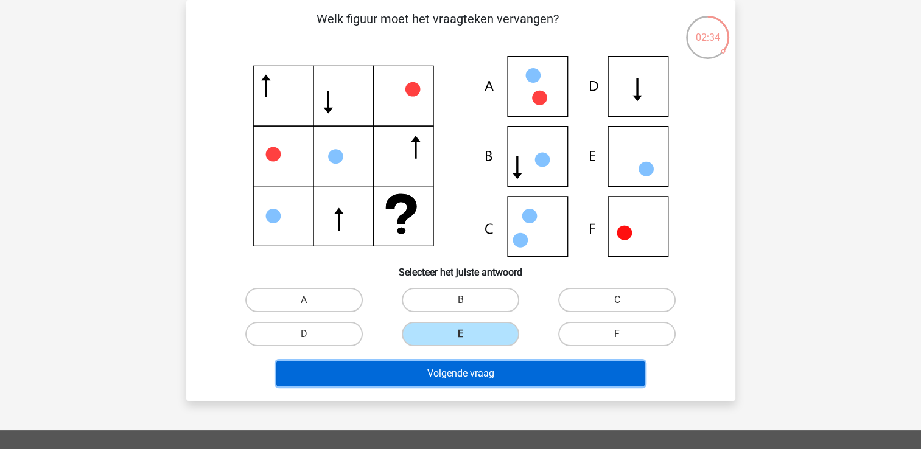
click at [468, 378] on button "Volgende vraag" at bounding box center [460, 374] width 368 height 26
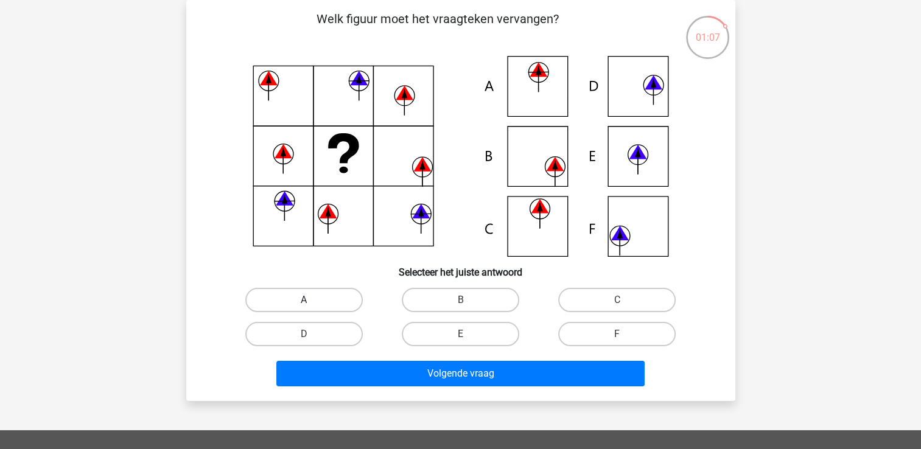
click at [324, 301] on label "A" at bounding box center [303, 300] width 117 height 24
click at [312, 301] on input "A" at bounding box center [308, 304] width 8 height 8
radio input "true"
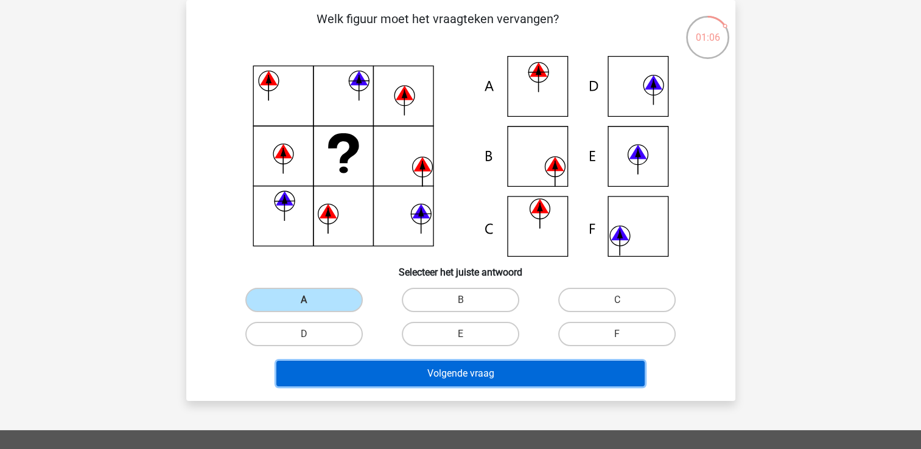
click at [377, 372] on button "Volgende vraag" at bounding box center [460, 374] width 368 height 26
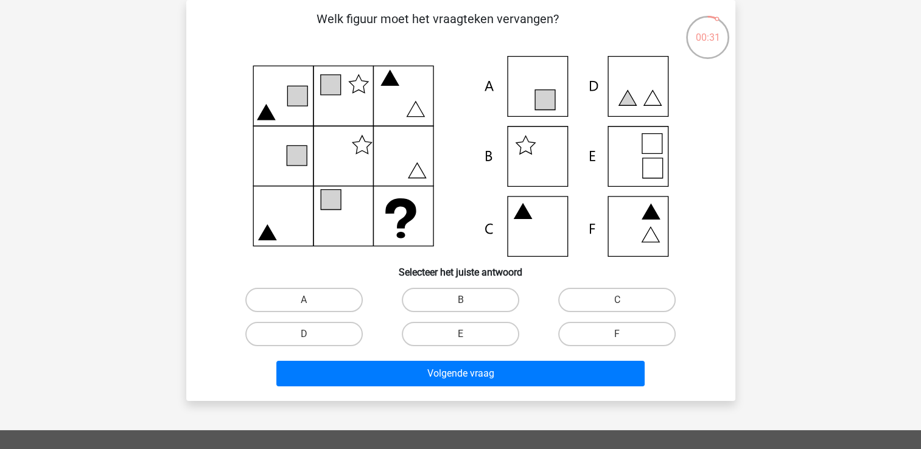
click at [465, 300] on input "B" at bounding box center [464, 304] width 8 height 8
radio input "true"
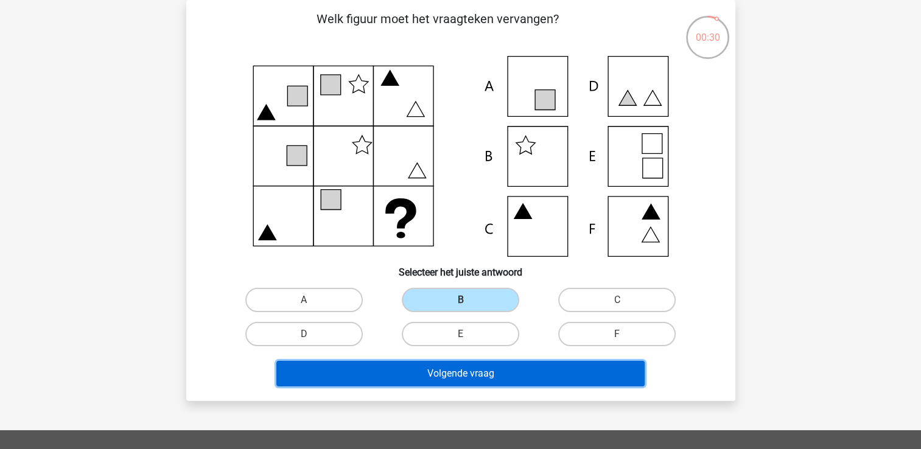
click at [456, 381] on button "Volgende vraag" at bounding box center [460, 374] width 368 height 26
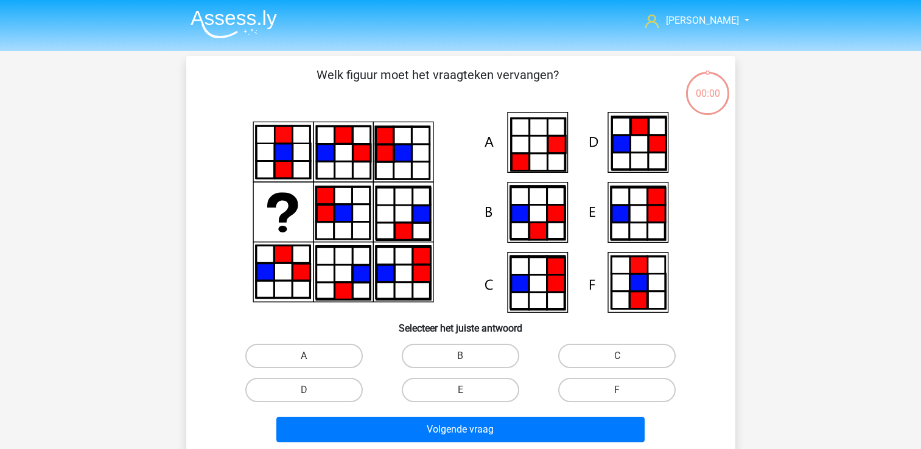
scroll to position [56, 0]
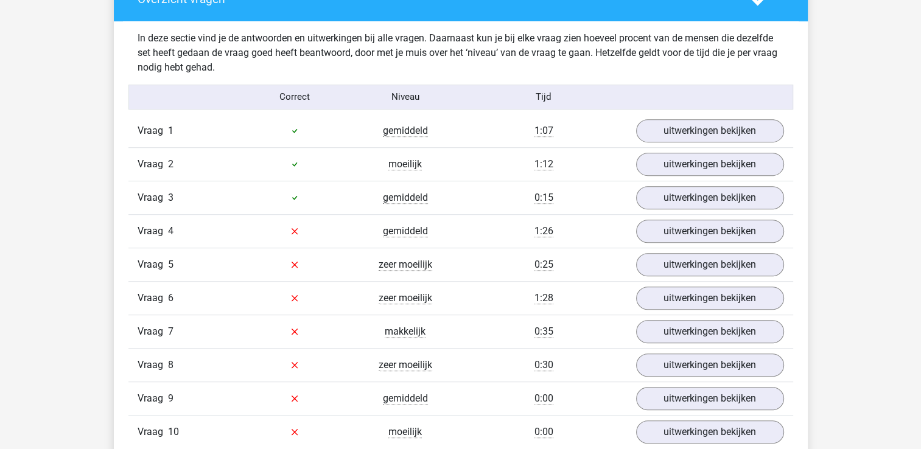
scroll to position [678, 0]
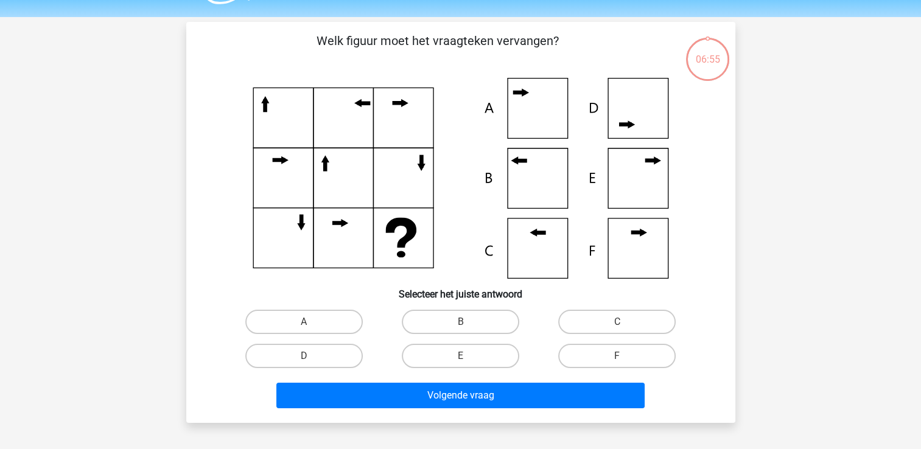
scroll to position [41, 0]
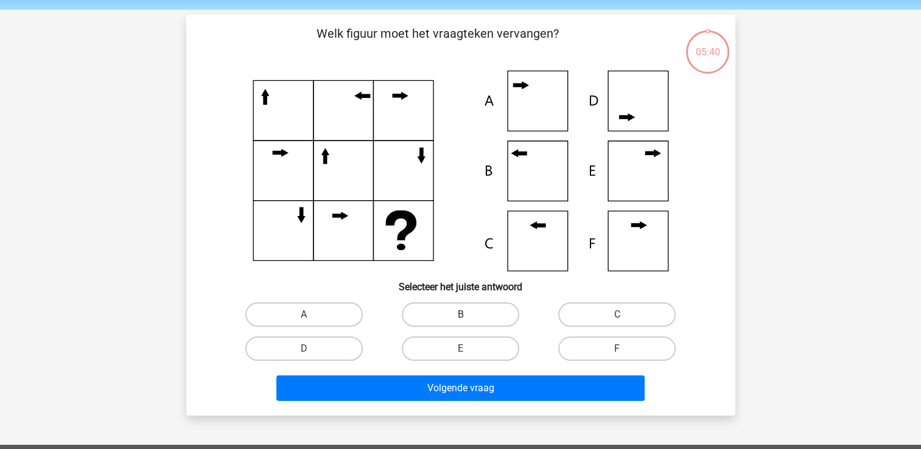
click at [484, 305] on label "B" at bounding box center [460, 314] width 117 height 24
click at [468, 315] on input "B" at bounding box center [464, 319] width 8 height 8
radio input "true"
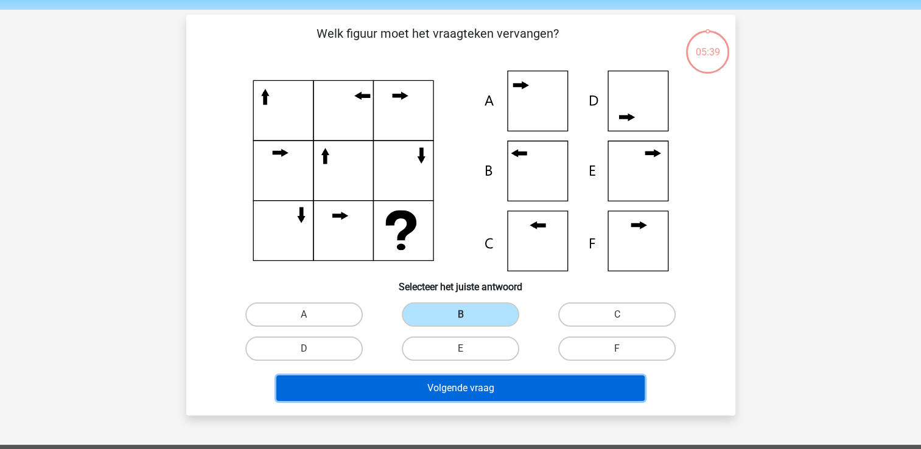
click at [467, 391] on button "Volgende vraag" at bounding box center [460, 388] width 368 height 26
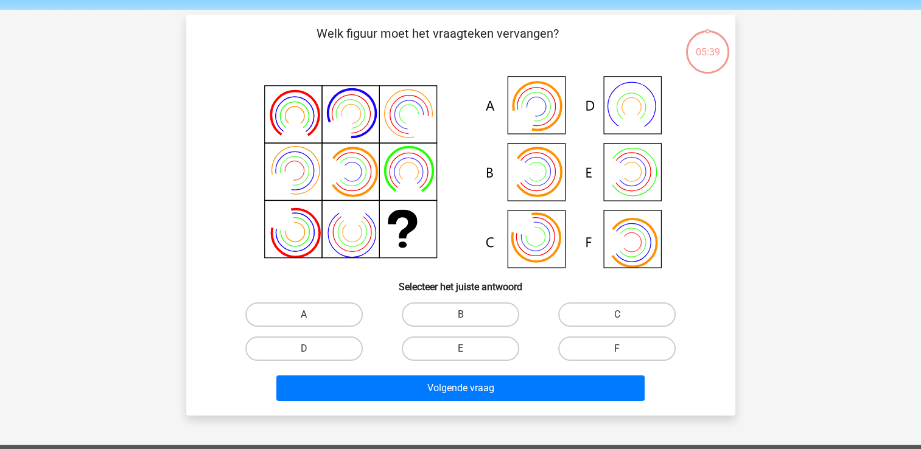
scroll to position [56, 0]
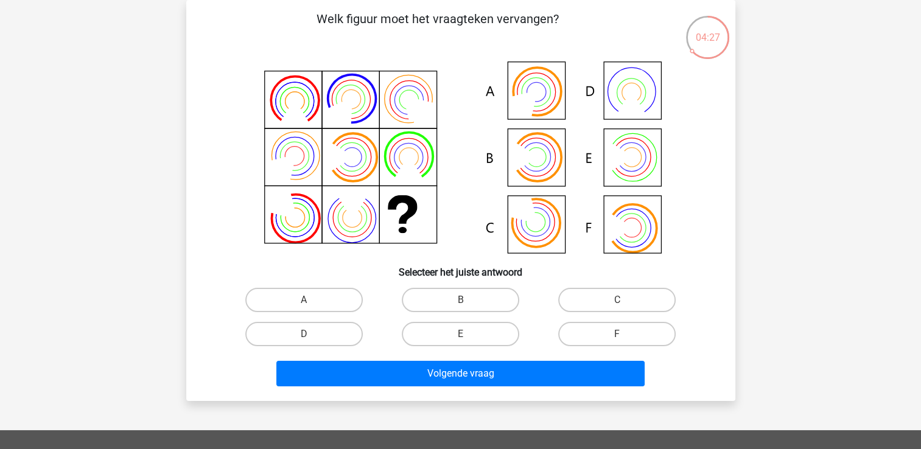
click at [464, 301] on input "B" at bounding box center [464, 304] width 8 height 8
radio input "true"
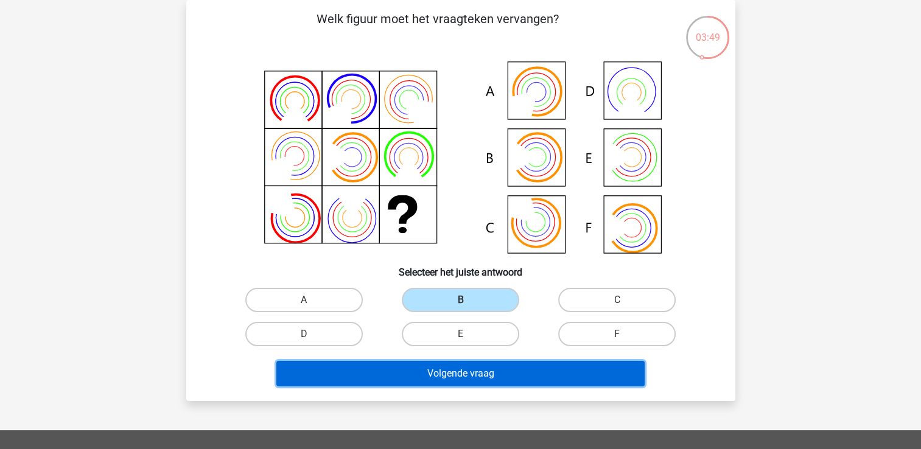
click at [455, 370] on button "Volgende vraag" at bounding box center [460, 374] width 368 height 26
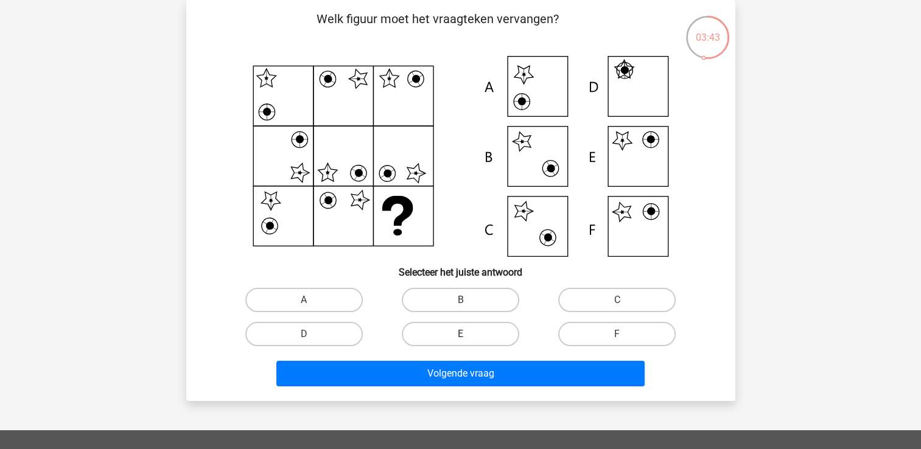
click at [468, 331] on label "E" at bounding box center [460, 334] width 117 height 24
click at [468, 334] on input "E" at bounding box center [464, 338] width 8 height 8
radio input "true"
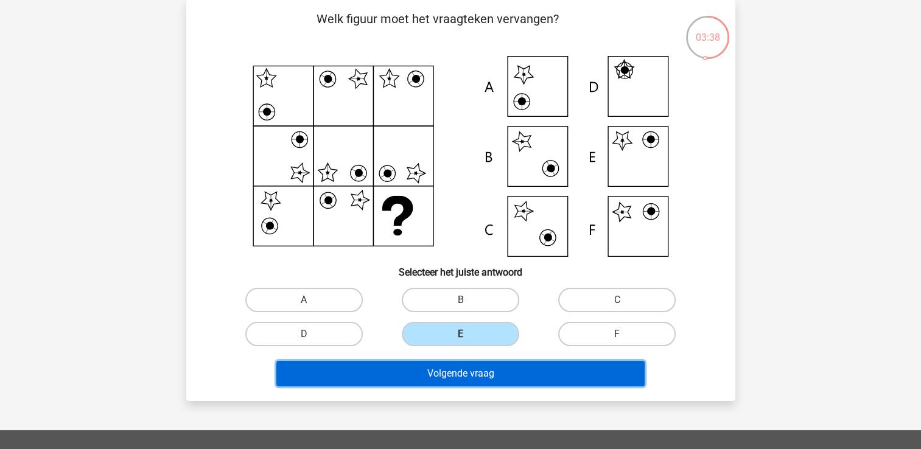
click at [458, 375] on button "Volgende vraag" at bounding box center [460, 374] width 368 height 26
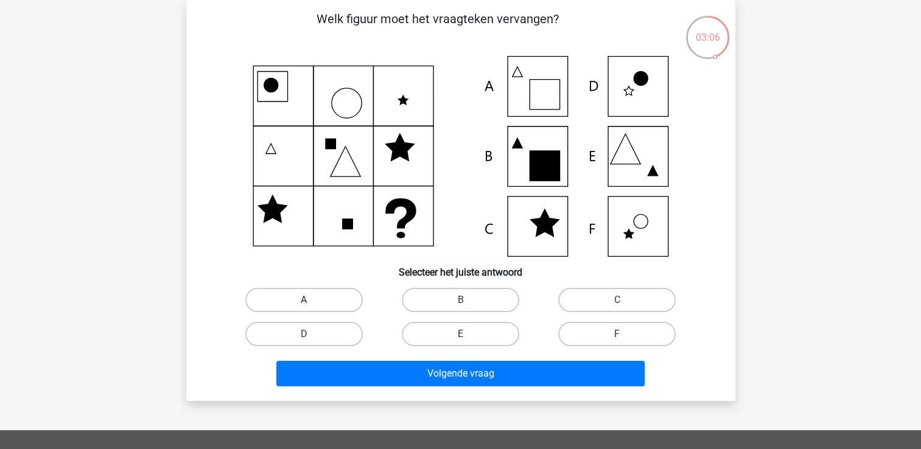
click at [323, 293] on label "A" at bounding box center [303, 300] width 117 height 24
click at [312, 300] on input "A" at bounding box center [308, 304] width 8 height 8
radio input "true"
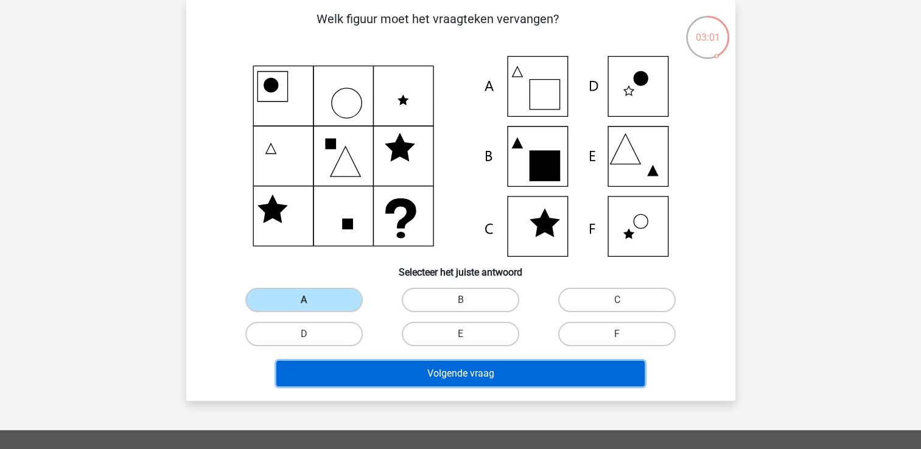
click at [350, 375] on button "Volgende vraag" at bounding box center [460, 374] width 368 height 26
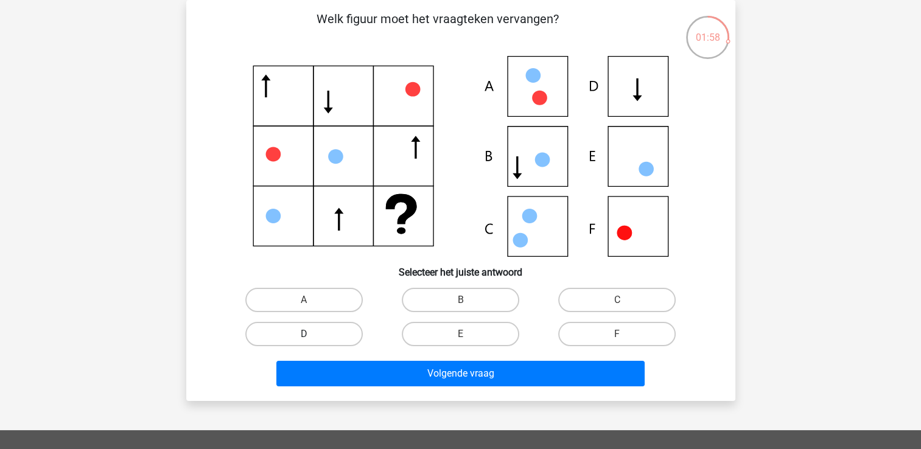
click at [327, 337] on label "D" at bounding box center [303, 334] width 117 height 24
click at [312, 337] on input "D" at bounding box center [308, 338] width 8 height 8
radio input "true"
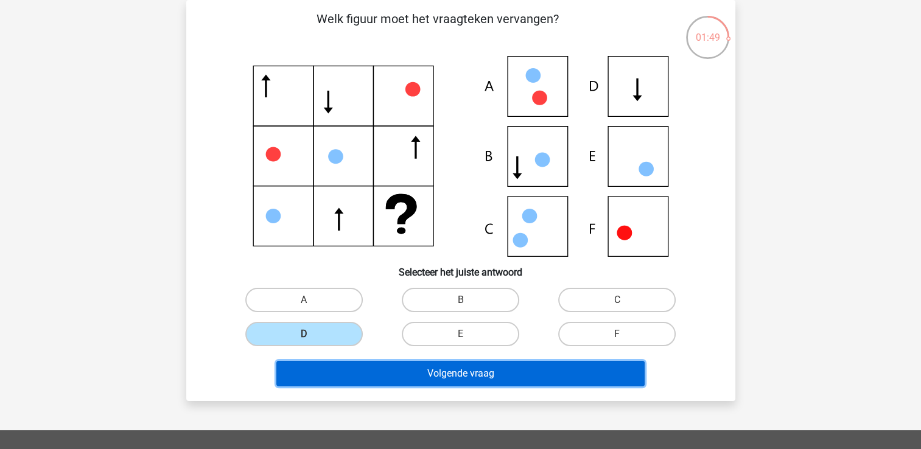
click at [407, 368] on button "Volgende vraag" at bounding box center [460, 374] width 368 height 26
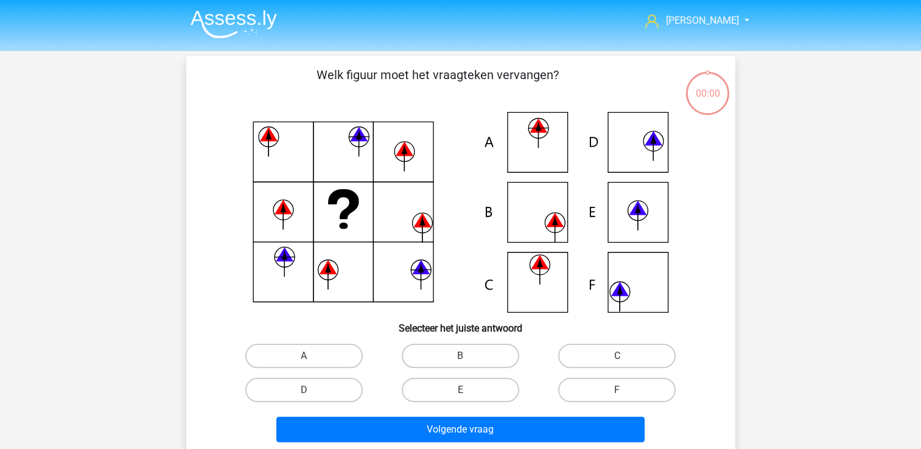
scroll to position [56, 0]
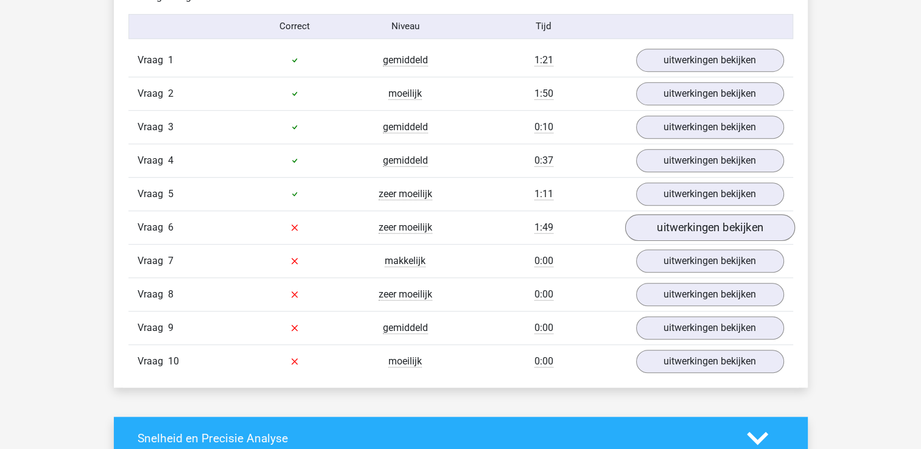
scroll to position [785, 0]
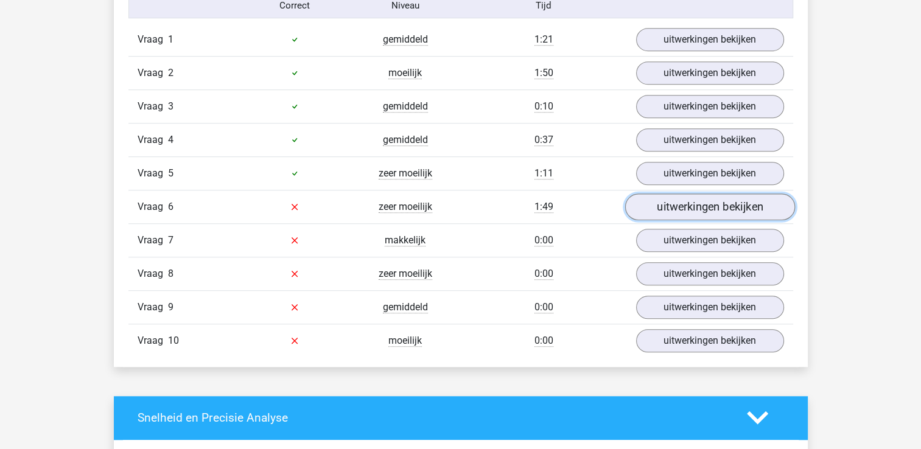
click at [689, 204] on link "uitwerkingen bekijken" at bounding box center [709, 206] width 170 height 27
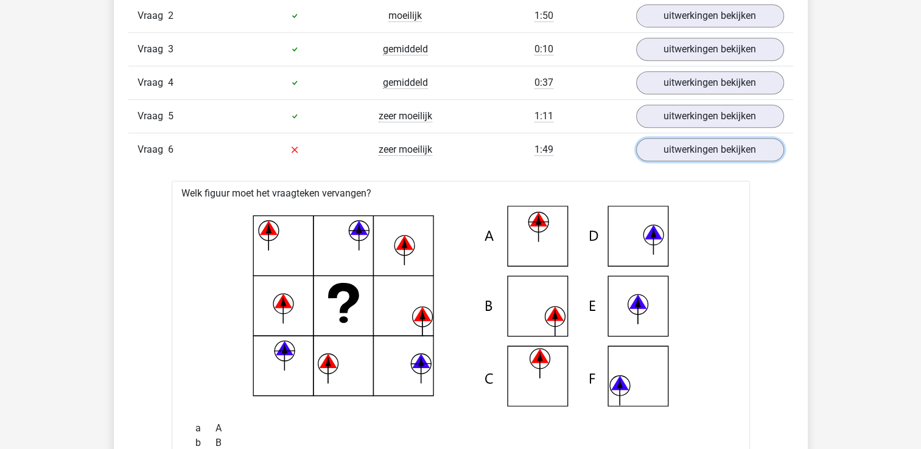
scroll to position [842, 0]
click at [719, 150] on link "uitwerkingen bekijken" at bounding box center [709, 149] width 170 height 27
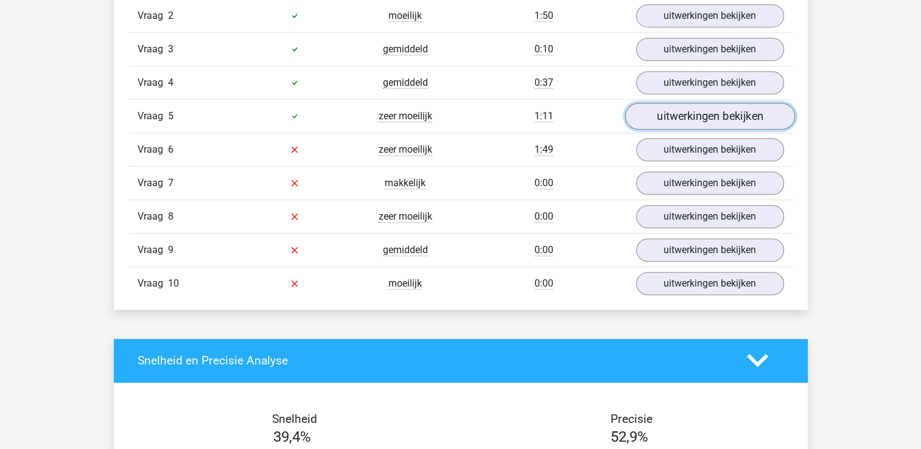
click at [701, 106] on link "uitwerkingen bekijken" at bounding box center [709, 116] width 170 height 27
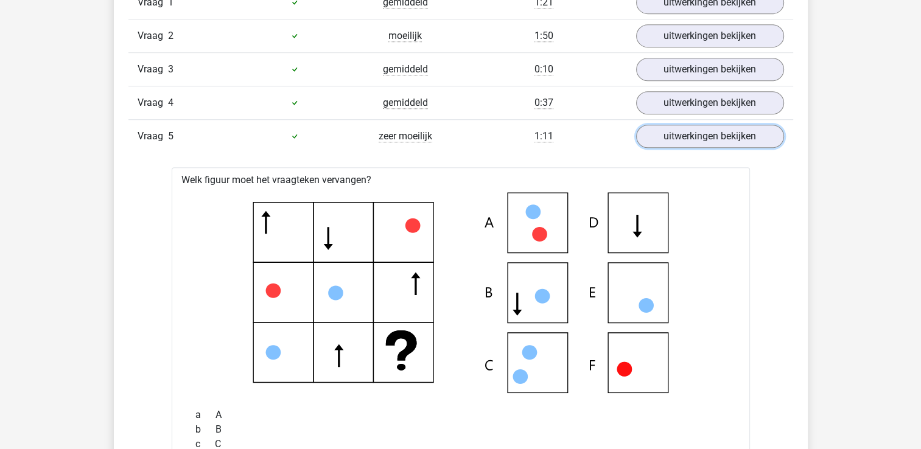
scroll to position [820, 0]
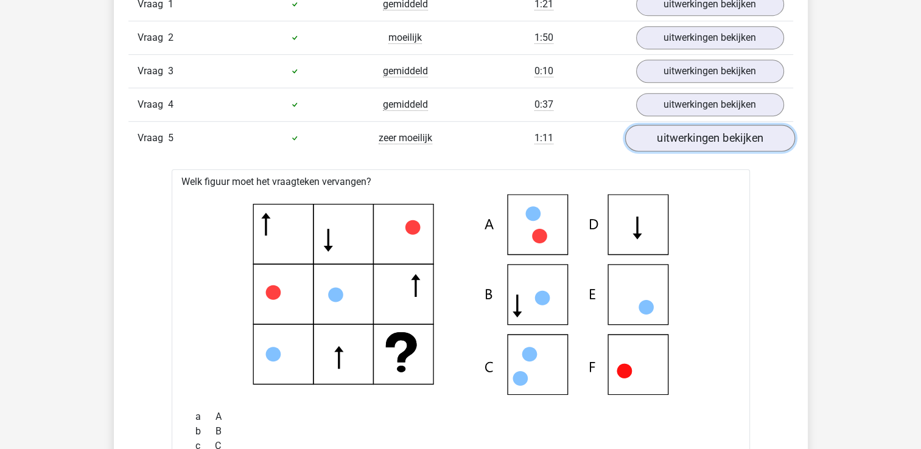
click at [761, 130] on link "uitwerkingen bekijken" at bounding box center [709, 138] width 170 height 27
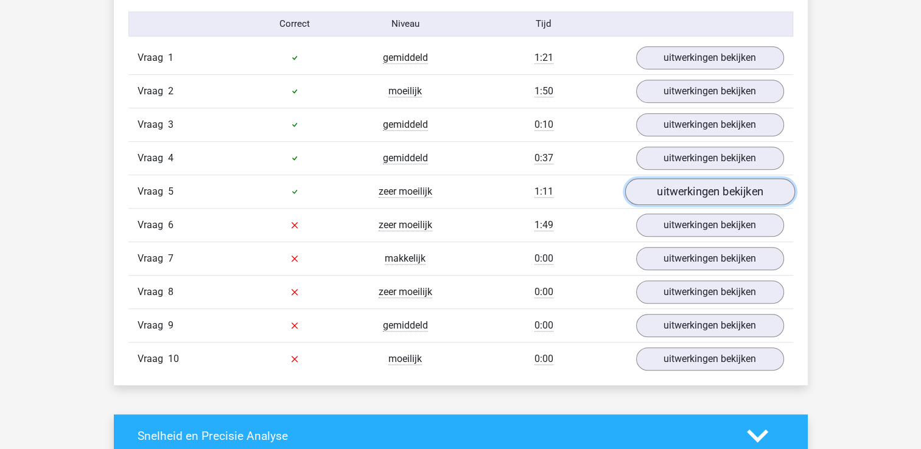
scroll to position [765, 0]
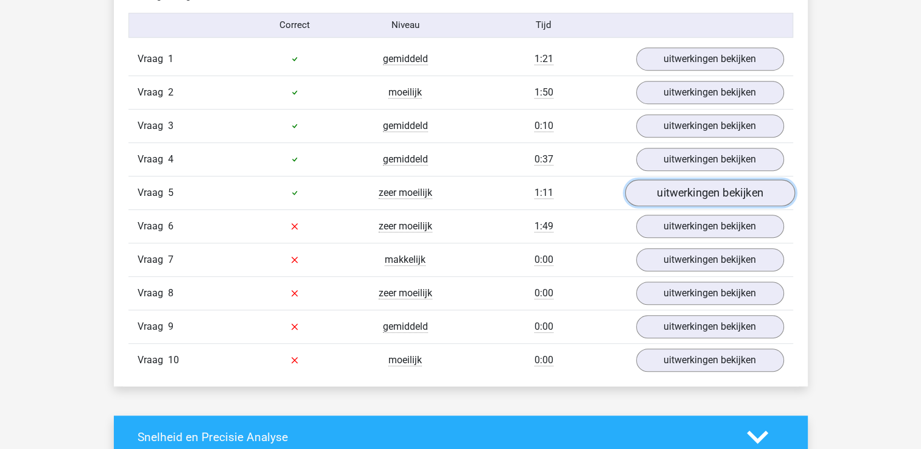
click at [677, 197] on link "uitwerkingen bekijken" at bounding box center [709, 192] width 170 height 27
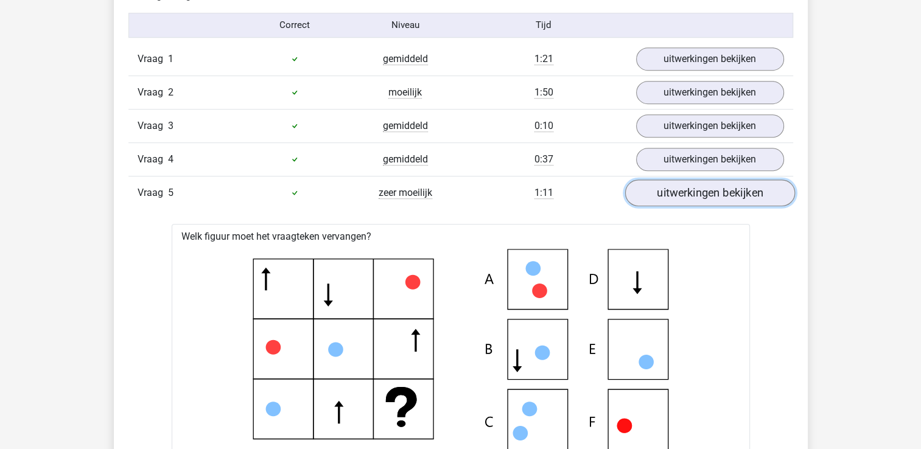
click at [677, 197] on link "uitwerkingen bekijken" at bounding box center [709, 192] width 170 height 27
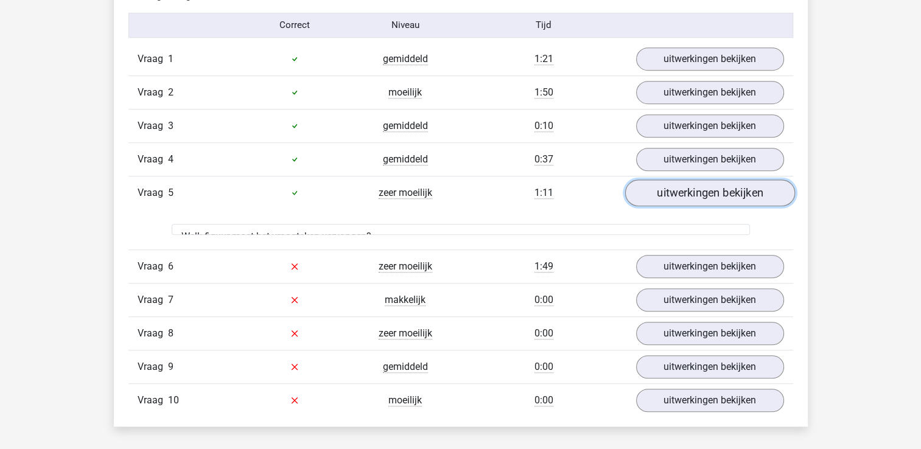
click at [677, 197] on link "uitwerkingen bekijken" at bounding box center [709, 192] width 170 height 27
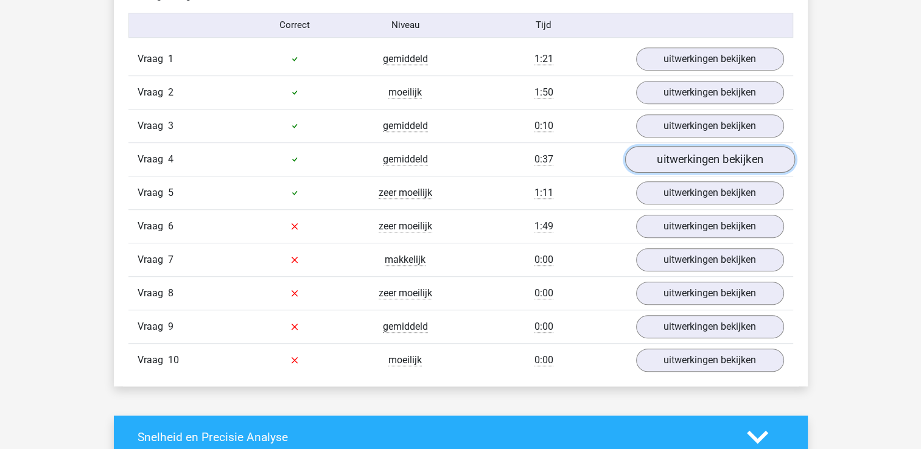
click at [691, 152] on link "uitwerkingen bekijken" at bounding box center [709, 159] width 170 height 27
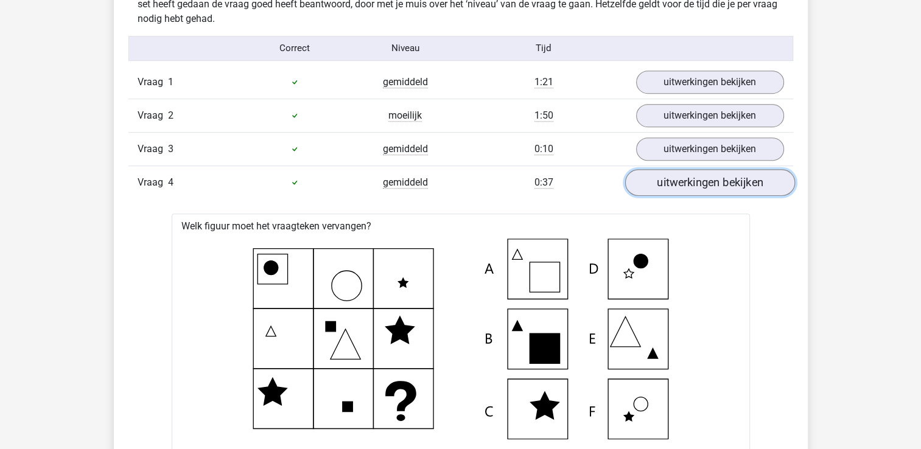
scroll to position [741, 0]
click at [694, 174] on link "uitwerkingen bekijken" at bounding box center [709, 183] width 170 height 27
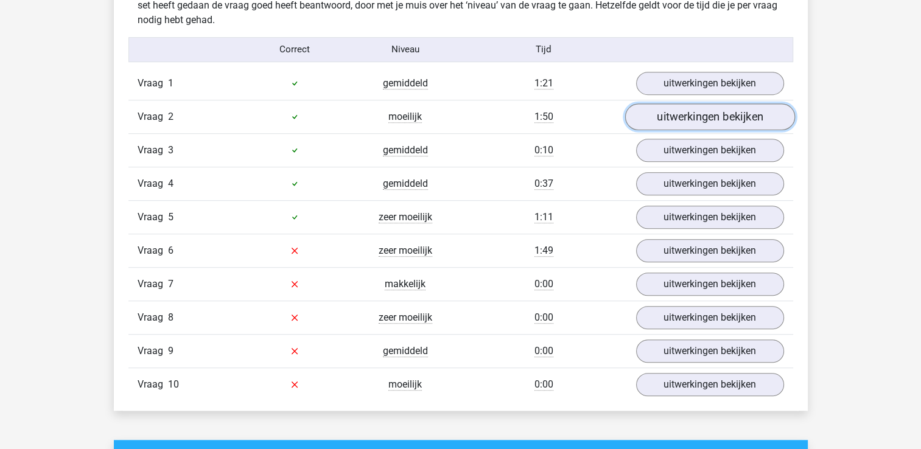
click at [688, 118] on link "uitwerkingen bekijken" at bounding box center [709, 116] width 170 height 27
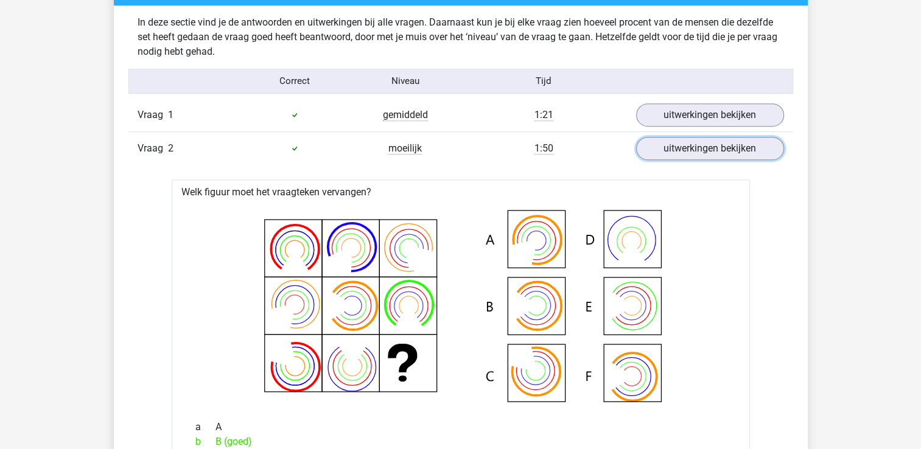
scroll to position [705, 0]
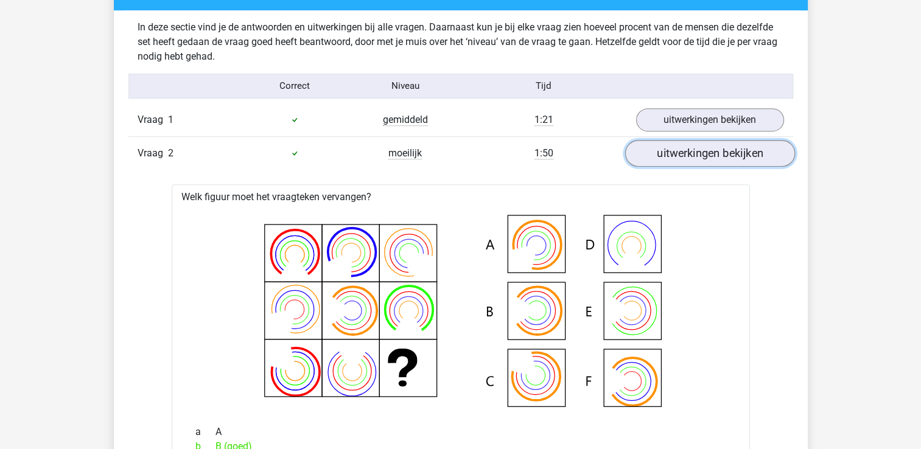
click at [650, 155] on link "uitwerkingen bekijken" at bounding box center [709, 153] width 170 height 27
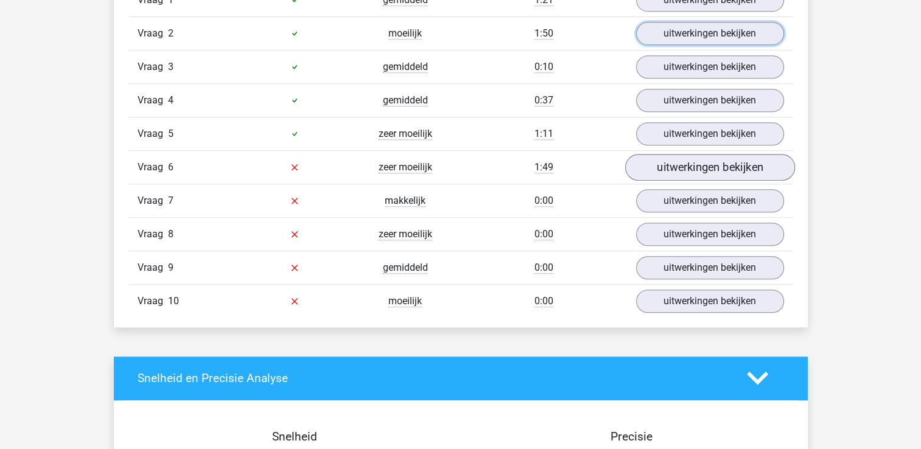
scroll to position [822, 0]
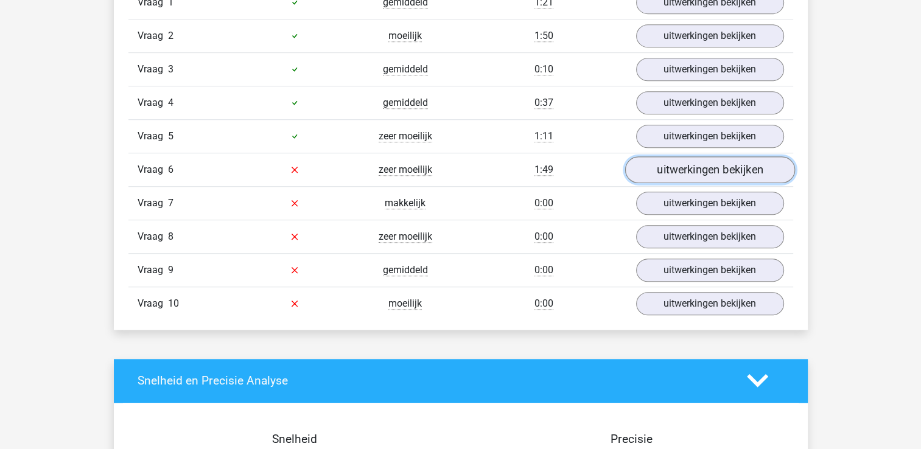
click at [672, 169] on link "uitwerkingen bekijken" at bounding box center [709, 169] width 170 height 27
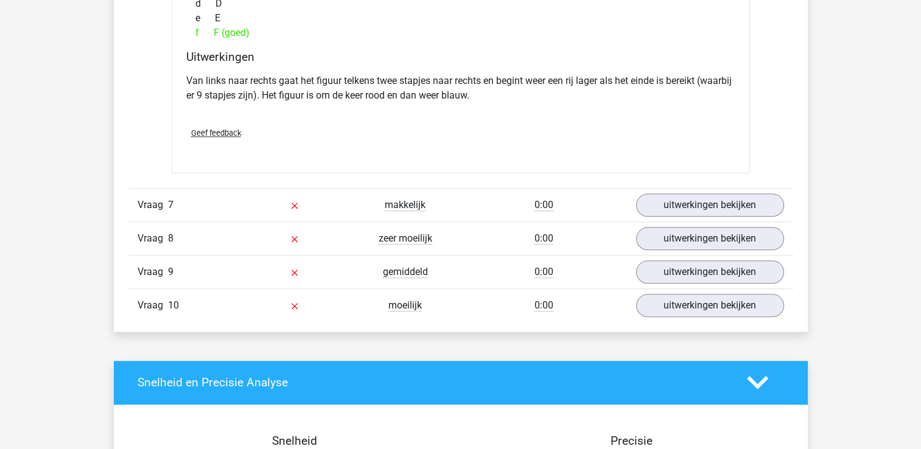
scroll to position [1309, 0]
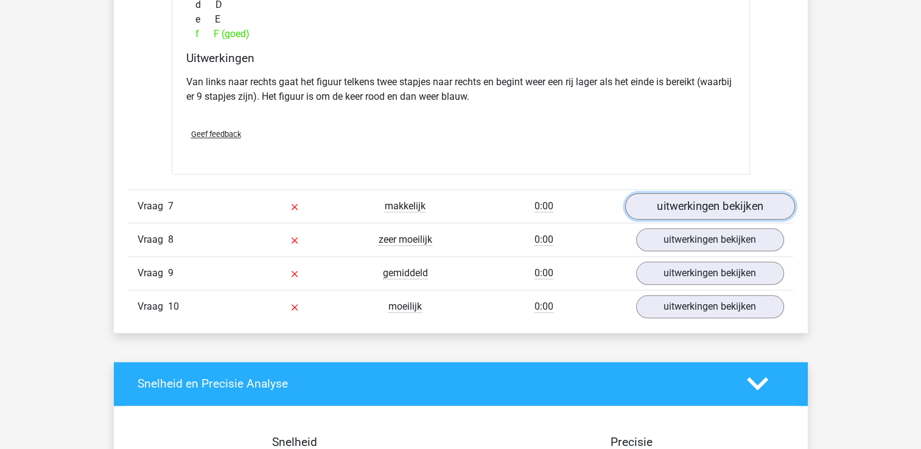
click at [703, 203] on link "uitwerkingen bekijken" at bounding box center [709, 206] width 170 height 27
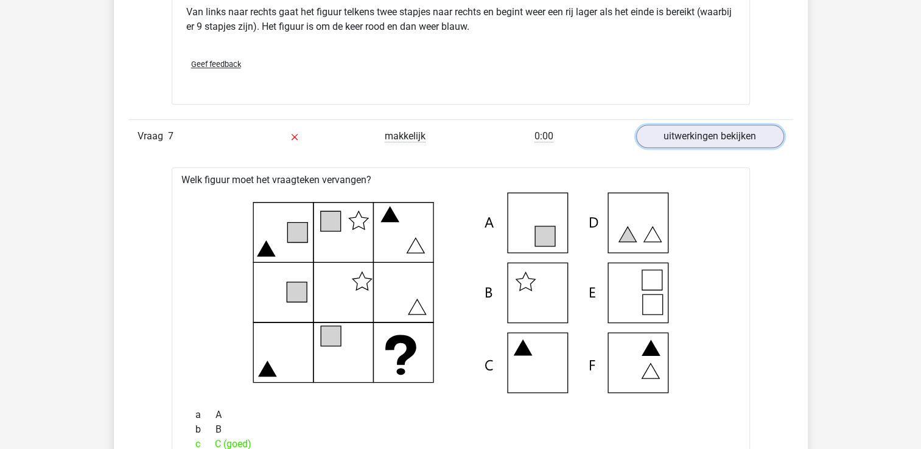
scroll to position [1379, 0]
click at [703, 134] on link "uitwerkingen bekijken" at bounding box center [709, 137] width 170 height 27
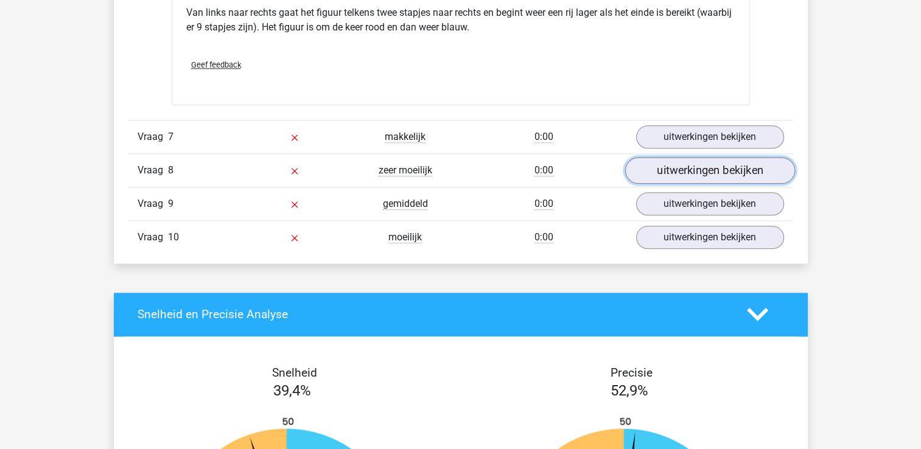
click at [686, 169] on link "uitwerkingen bekijken" at bounding box center [709, 170] width 170 height 27
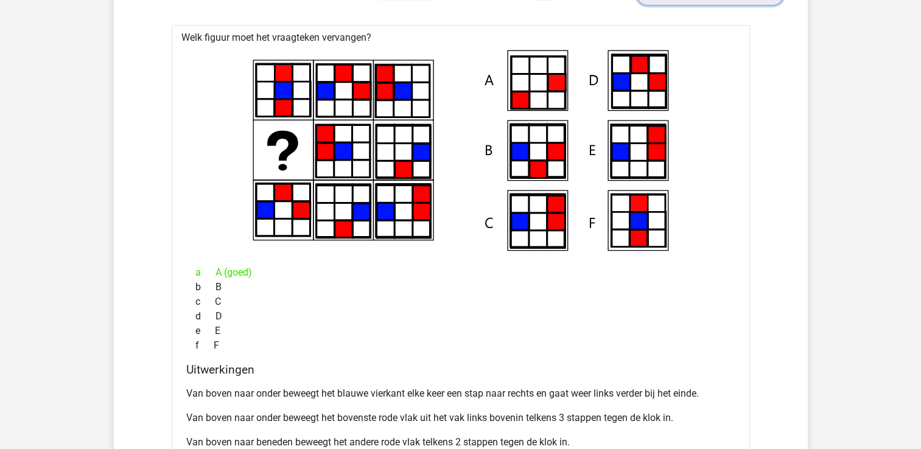
scroll to position [1513, 0]
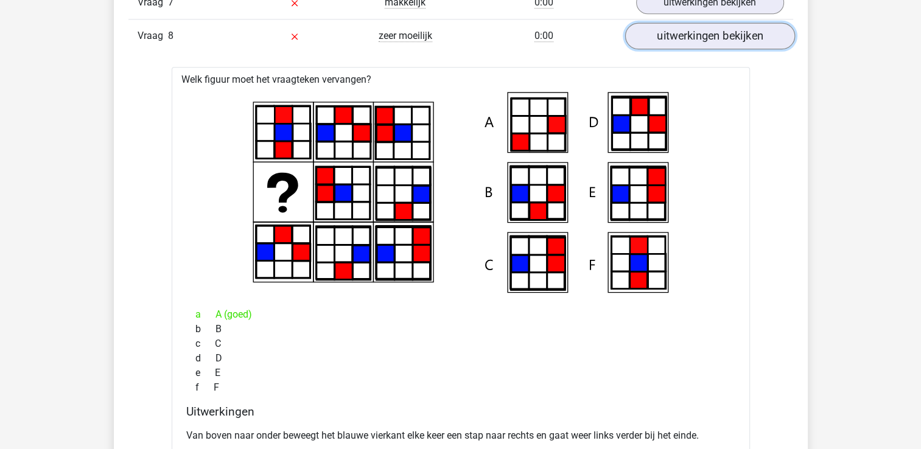
click at [709, 36] on link "uitwerkingen bekijken" at bounding box center [709, 36] width 170 height 27
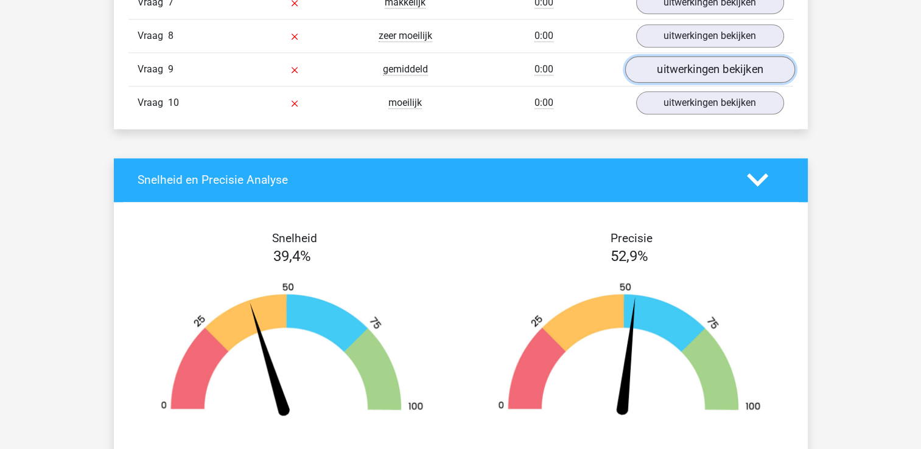
click at [706, 69] on link "uitwerkingen bekijken" at bounding box center [709, 69] width 170 height 27
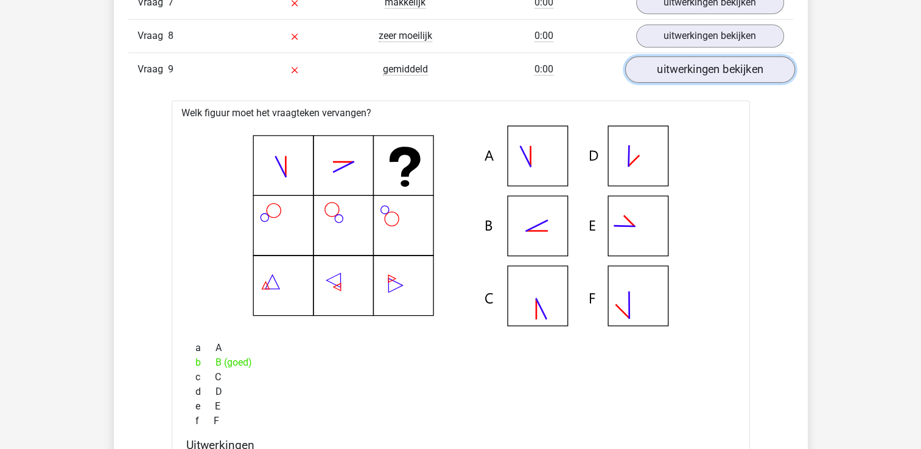
click at [706, 69] on link "uitwerkingen bekijken" at bounding box center [709, 69] width 170 height 27
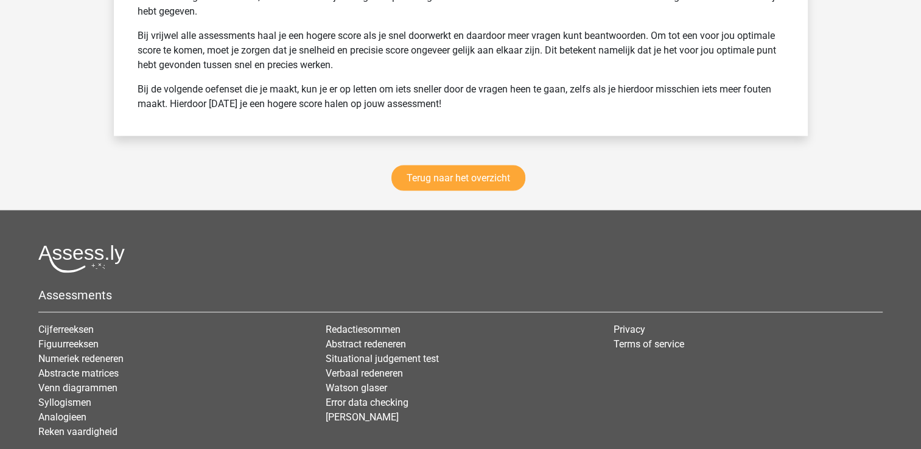
scroll to position [2182, 0]
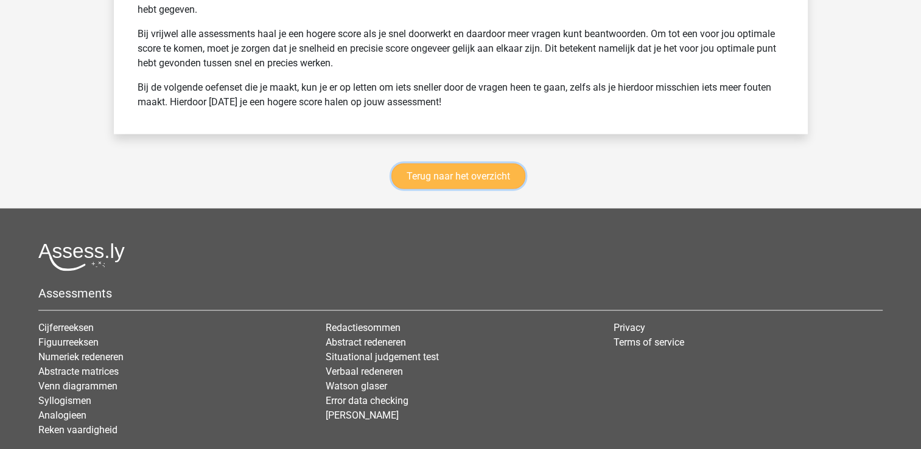
click at [479, 178] on link "Terug naar het overzicht" at bounding box center [458, 176] width 134 height 26
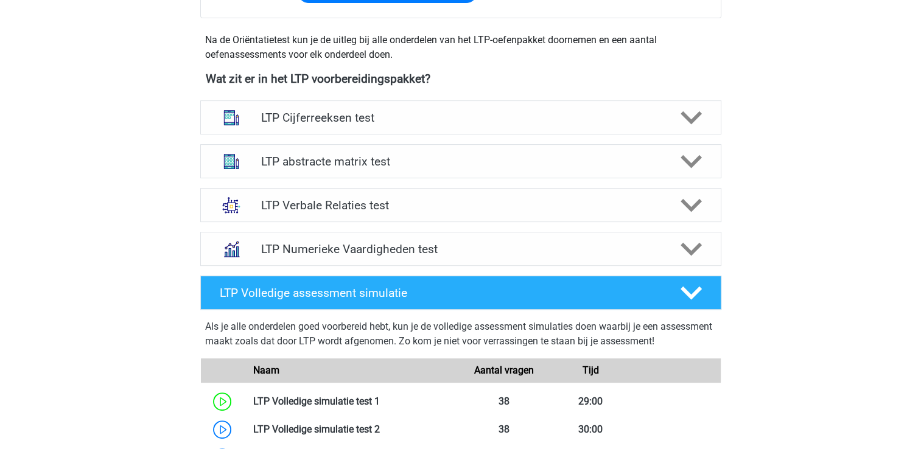
scroll to position [419, 0]
click at [689, 165] on polygon at bounding box center [690, 161] width 21 height 13
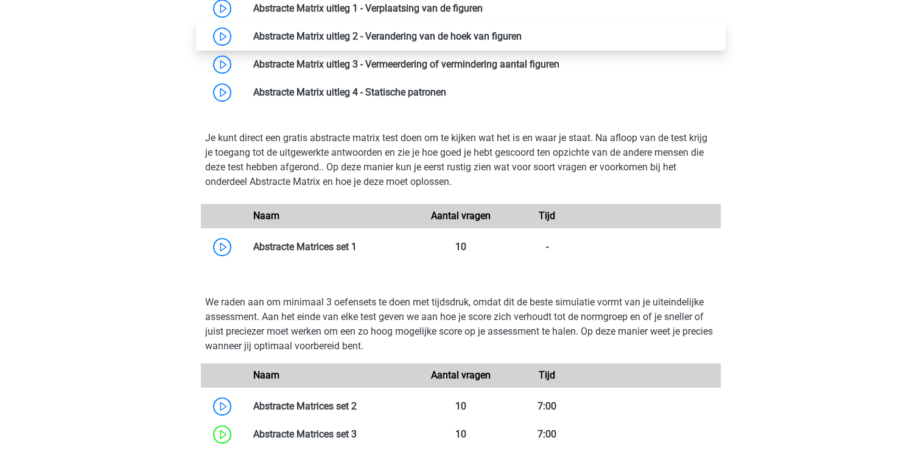
scroll to position [789, 0]
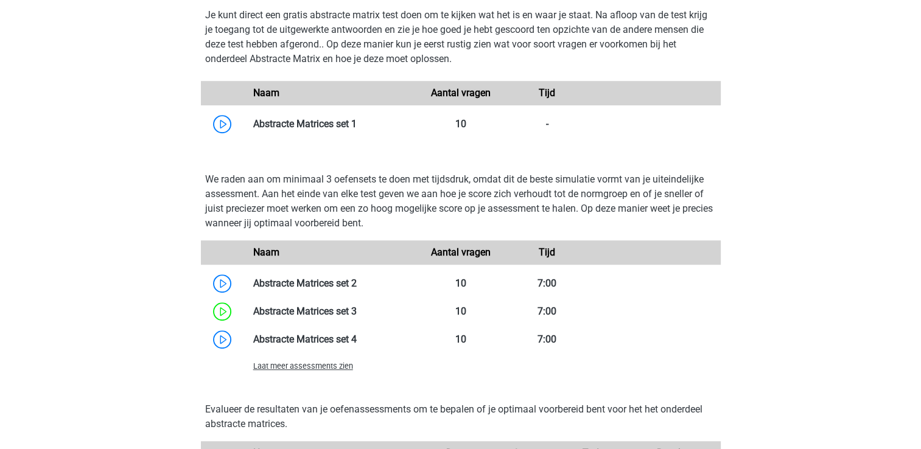
click at [292, 371] on div "Laat meer assessments zien" at bounding box center [330, 365] width 173 height 15
click at [296, 366] on span "Laat meer assessments zien" at bounding box center [303, 365] width 100 height 9
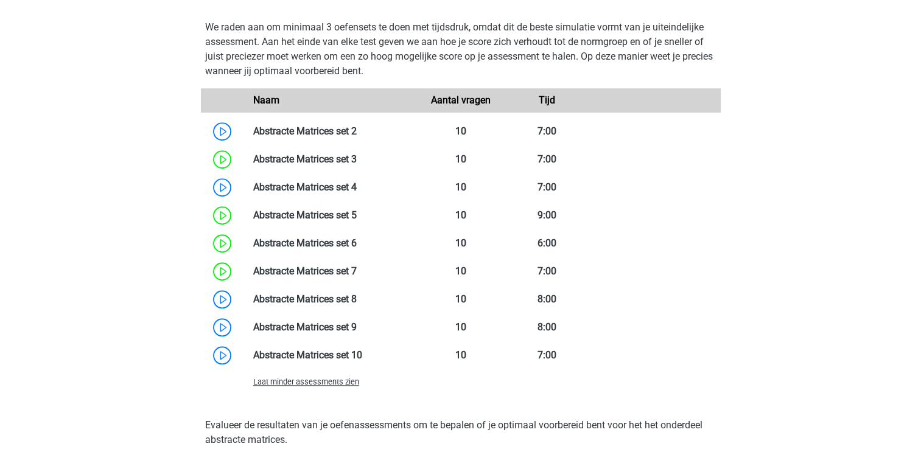
scroll to position [941, 0]
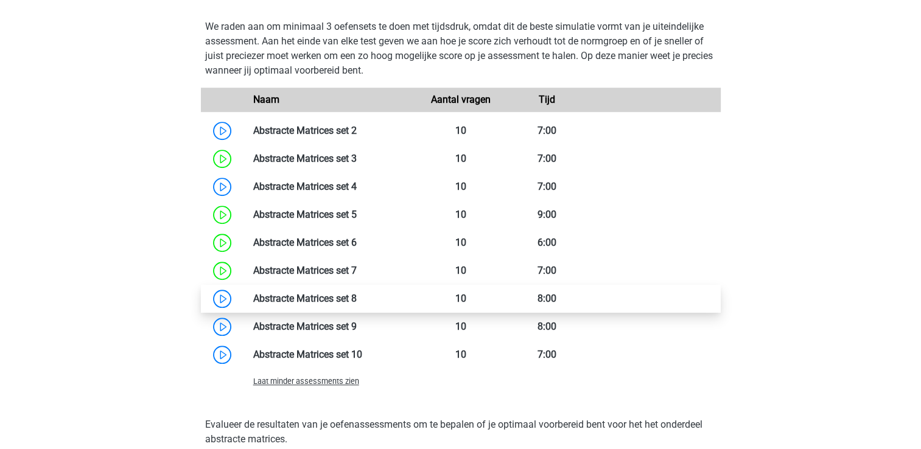
click at [357, 300] on link at bounding box center [357, 299] width 0 height 12
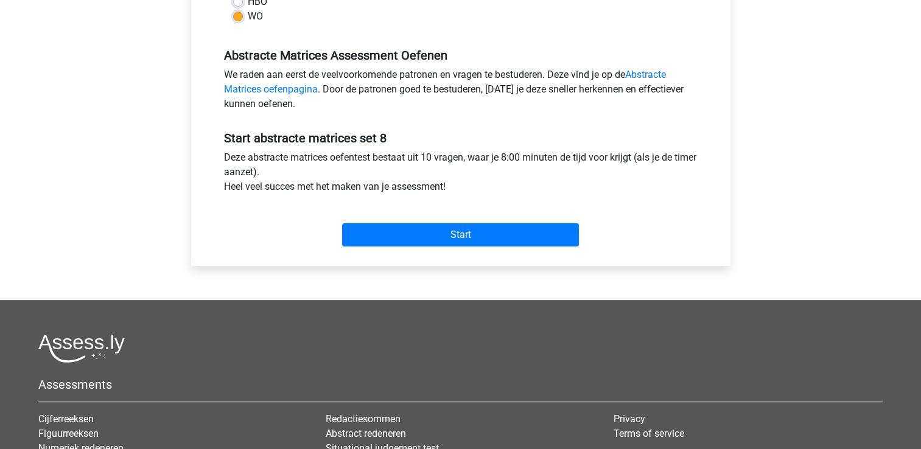
scroll to position [372, 0]
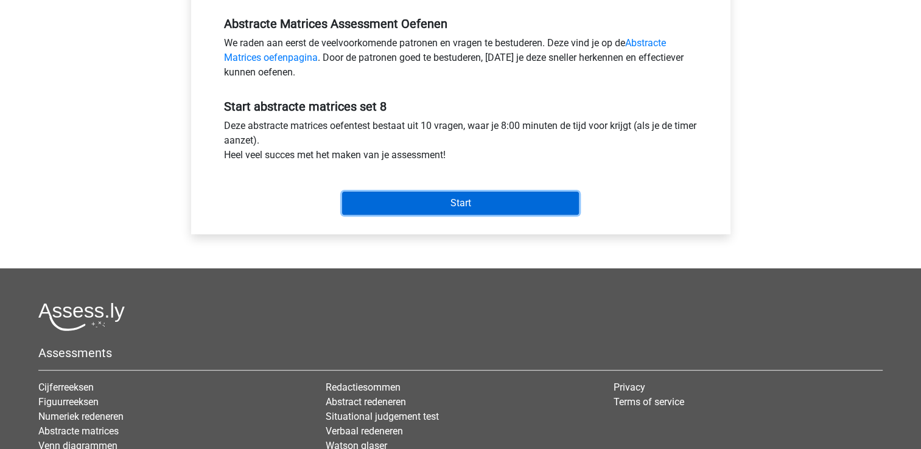
click at [477, 203] on input "Start" at bounding box center [460, 203] width 237 height 23
click at [397, 198] on input "Start" at bounding box center [460, 203] width 237 height 23
click at [464, 199] on input "Start" at bounding box center [460, 203] width 237 height 23
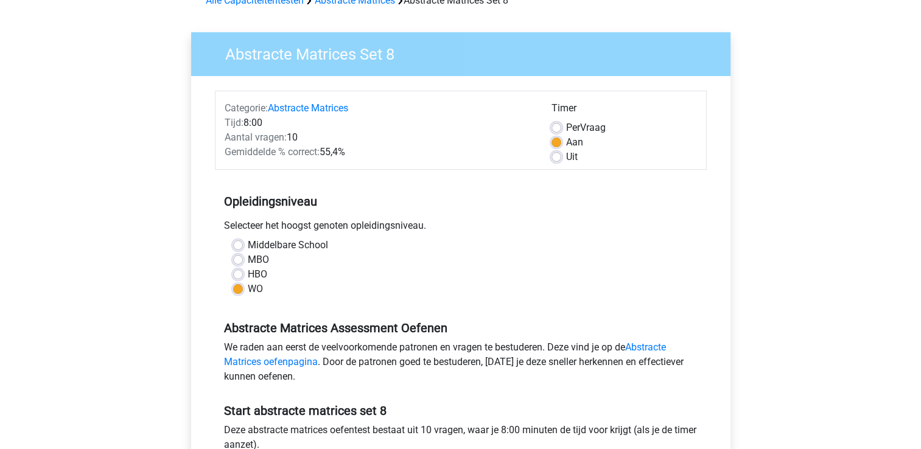
scroll to position [19, 0]
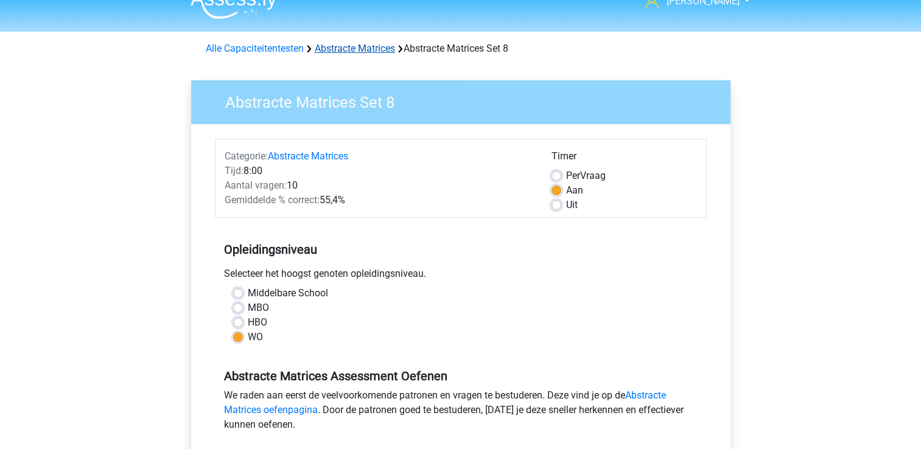
click at [368, 52] on link "Abstracte Matrices" at bounding box center [355, 49] width 80 height 12
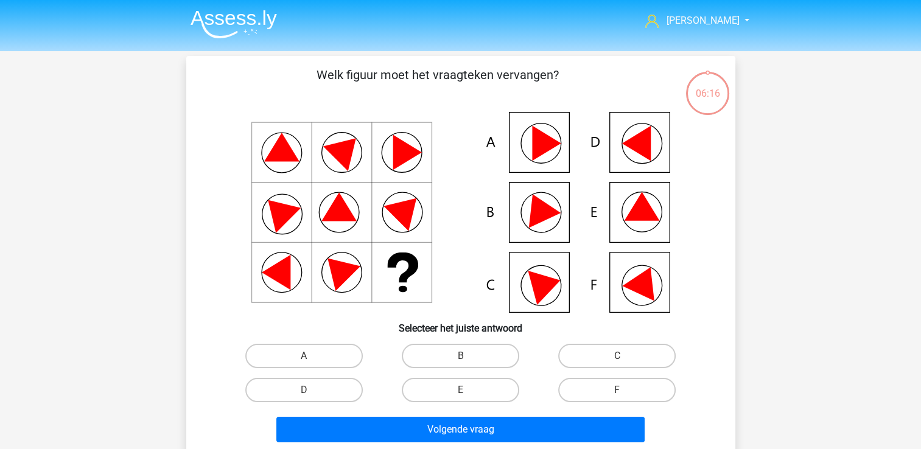
click at [321, 341] on div "A" at bounding box center [304, 356] width 156 height 34
click at [315, 355] on label "A" at bounding box center [303, 356] width 117 height 24
click at [312, 356] on input "A" at bounding box center [308, 360] width 8 height 8
radio input "true"
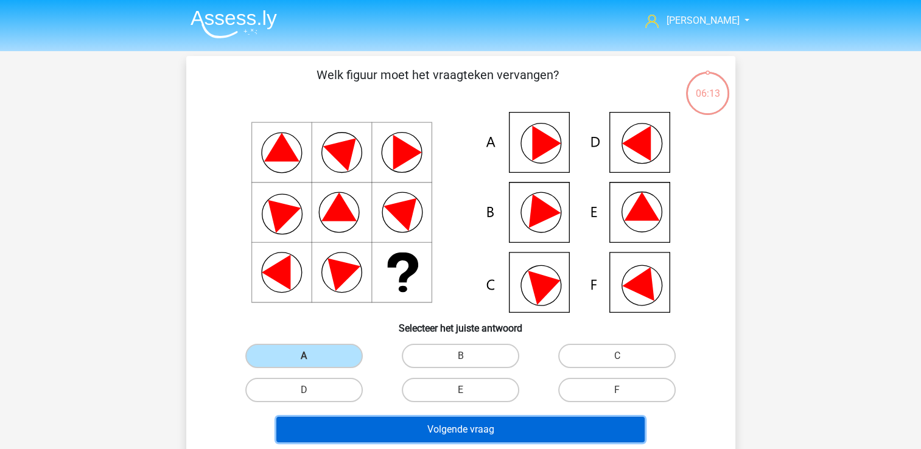
click at [441, 420] on button "Volgende vraag" at bounding box center [460, 430] width 368 height 26
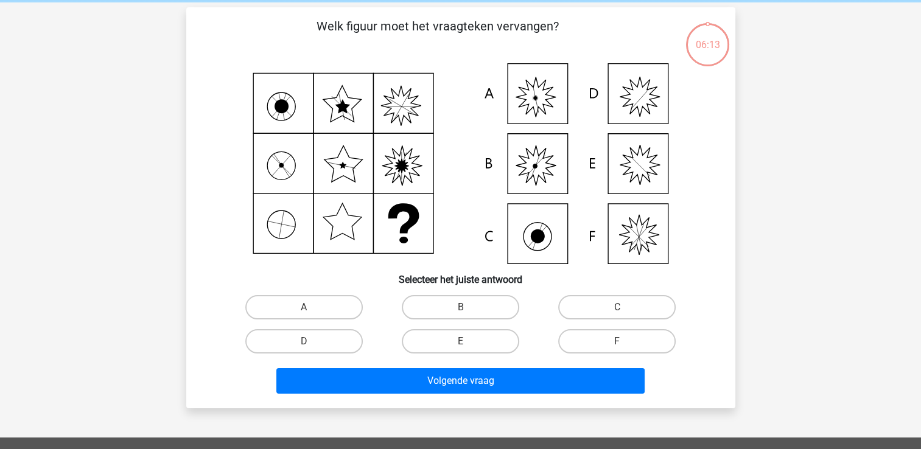
scroll to position [56, 0]
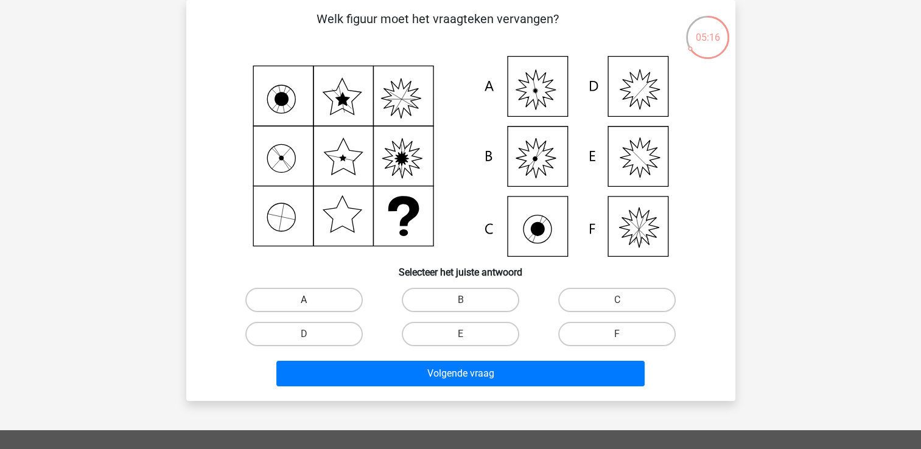
click at [295, 296] on label "A" at bounding box center [303, 300] width 117 height 24
click at [304, 300] on input "A" at bounding box center [308, 304] width 8 height 8
radio input "true"
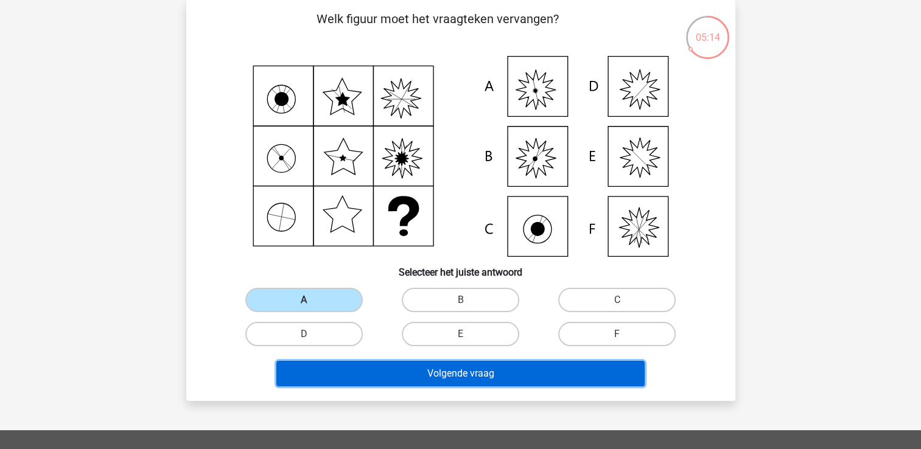
click at [404, 382] on button "Volgende vraag" at bounding box center [460, 374] width 368 height 26
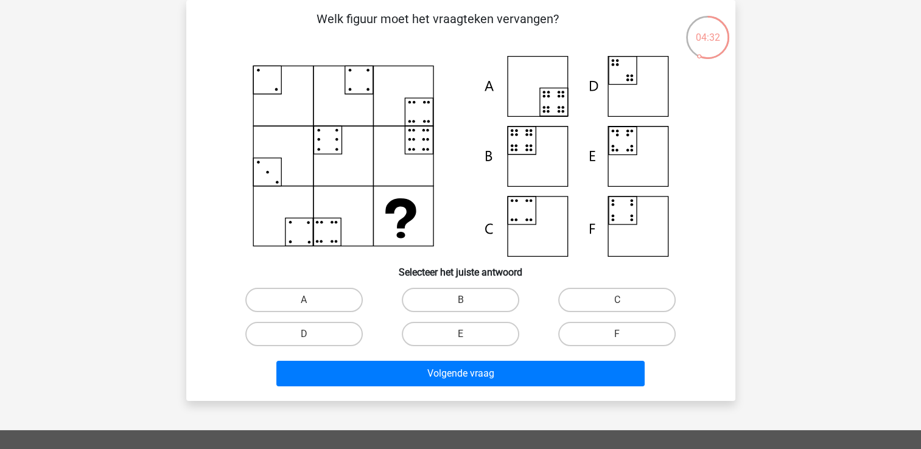
click at [465, 308] on input "B" at bounding box center [464, 304] width 8 height 8
radio input "true"
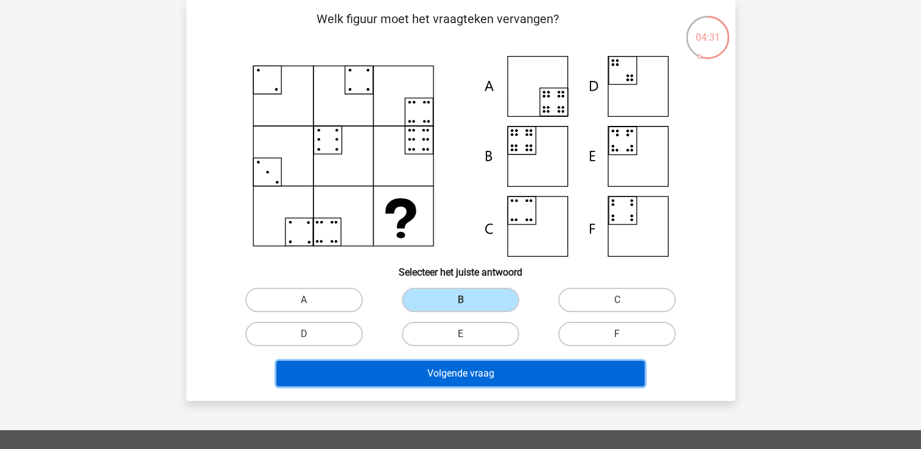
click at [455, 375] on button "Volgende vraag" at bounding box center [460, 374] width 368 height 26
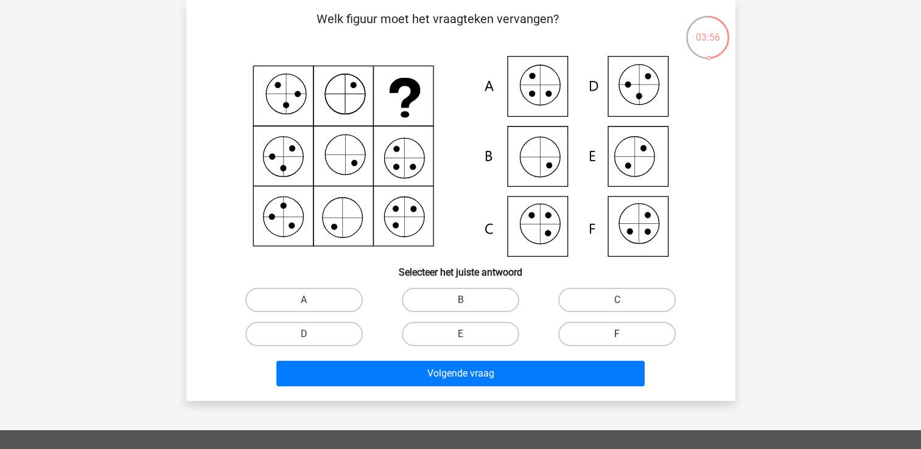
click at [594, 339] on label "F" at bounding box center [616, 334] width 117 height 24
click at [617, 339] on input "F" at bounding box center [621, 338] width 8 height 8
radio input "true"
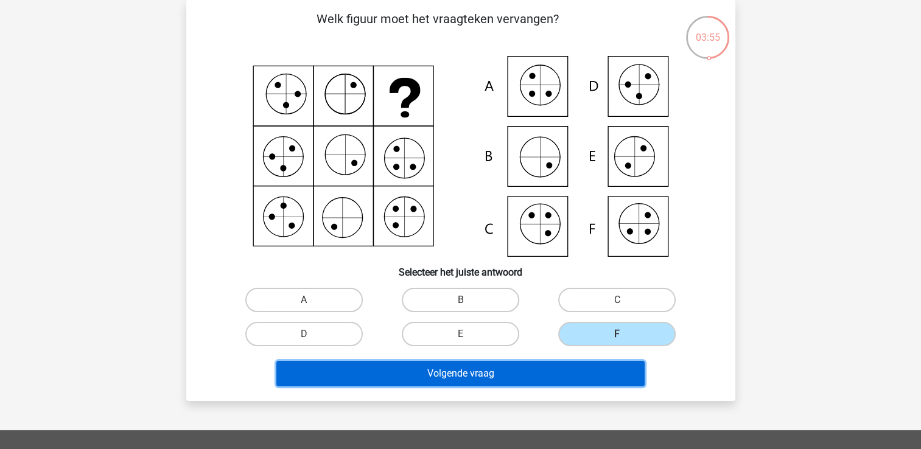
click at [561, 378] on button "Volgende vraag" at bounding box center [460, 374] width 368 height 26
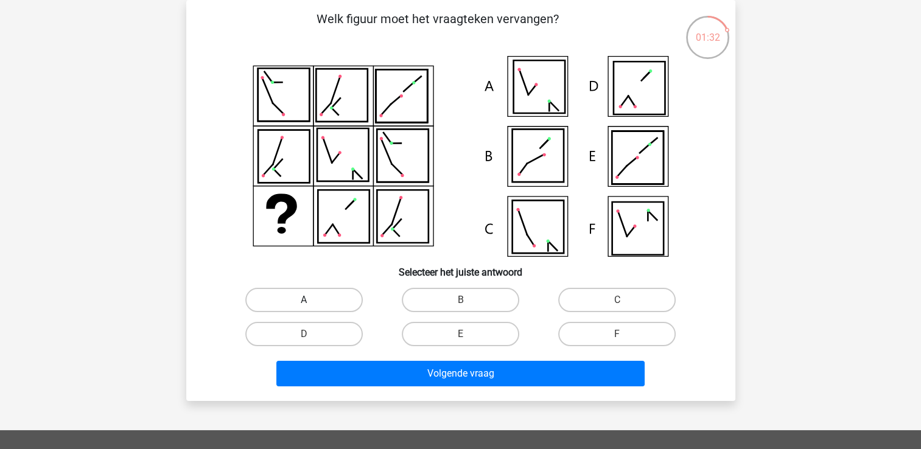
click at [319, 296] on label "A" at bounding box center [303, 300] width 117 height 24
click at [312, 300] on input "A" at bounding box center [308, 304] width 8 height 8
radio input "true"
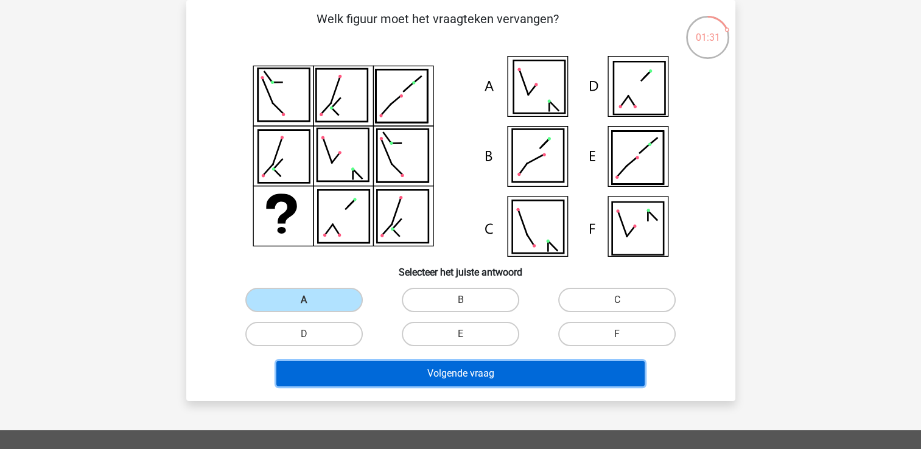
click at [462, 368] on button "Volgende vraag" at bounding box center [460, 374] width 368 height 26
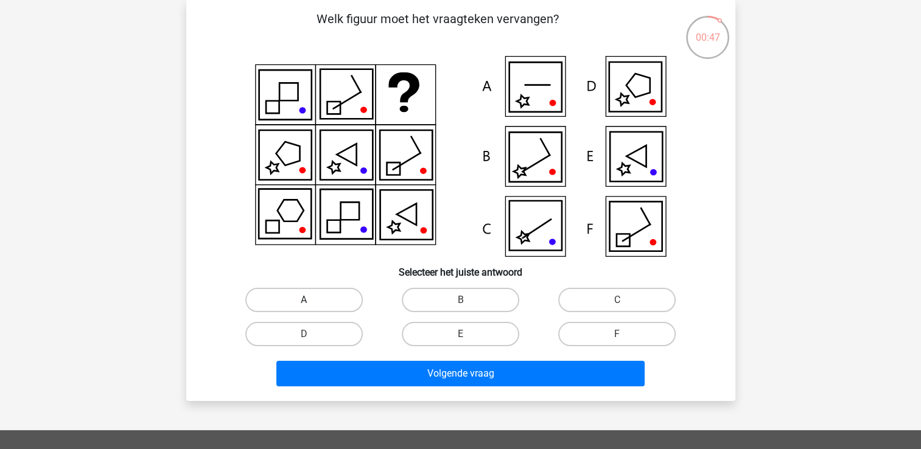
click at [326, 305] on label "A" at bounding box center [303, 300] width 117 height 24
click at [312, 305] on input "A" at bounding box center [308, 304] width 8 height 8
radio input "true"
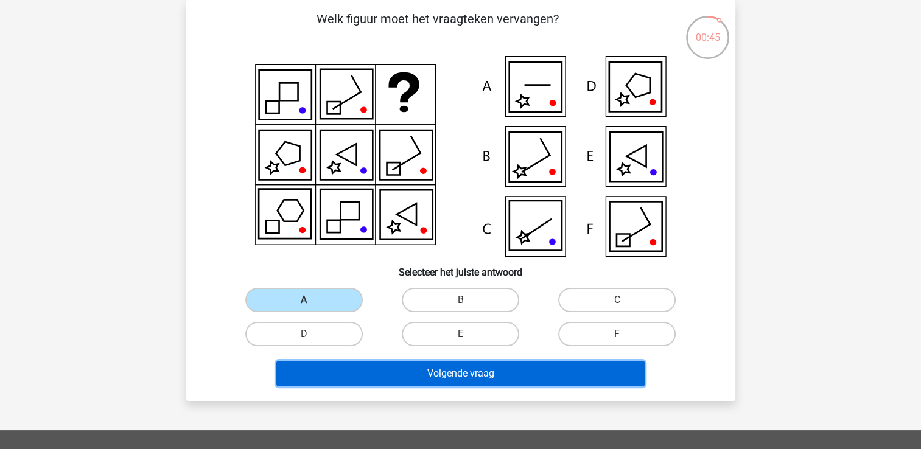
click at [360, 374] on button "Volgende vraag" at bounding box center [460, 374] width 368 height 26
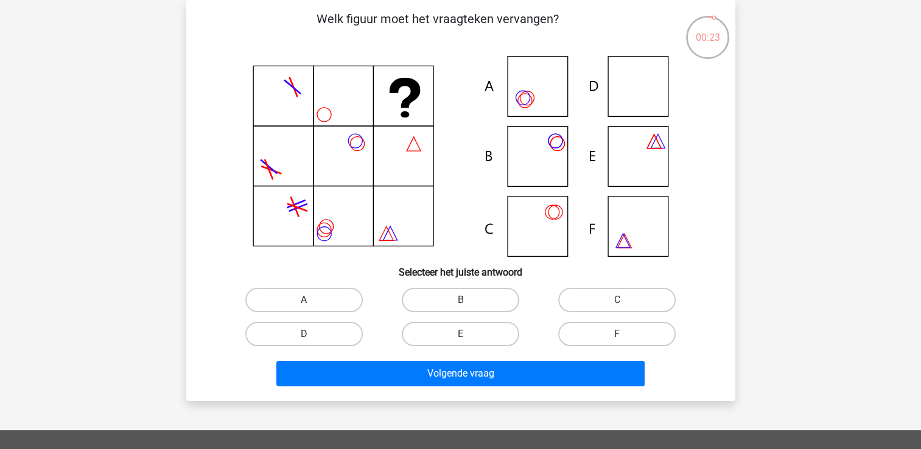
click at [318, 330] on label "D" at bounding box center [303, 334] width 117 height 24
click at [312, 334] on input "D" at bounding box center [308, 338] width 8 height 8
radio input "true"
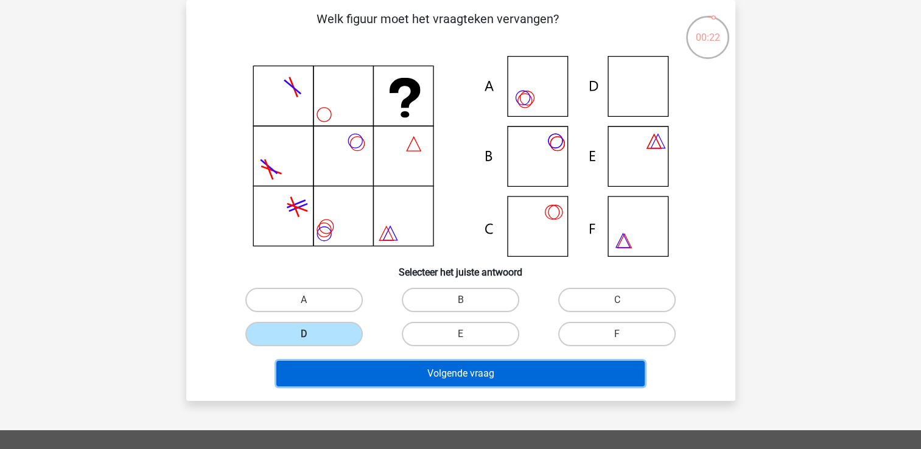
click at [340, 377] on button "Volgende vraag" at bounding box center [460, 374] width 368 height 26
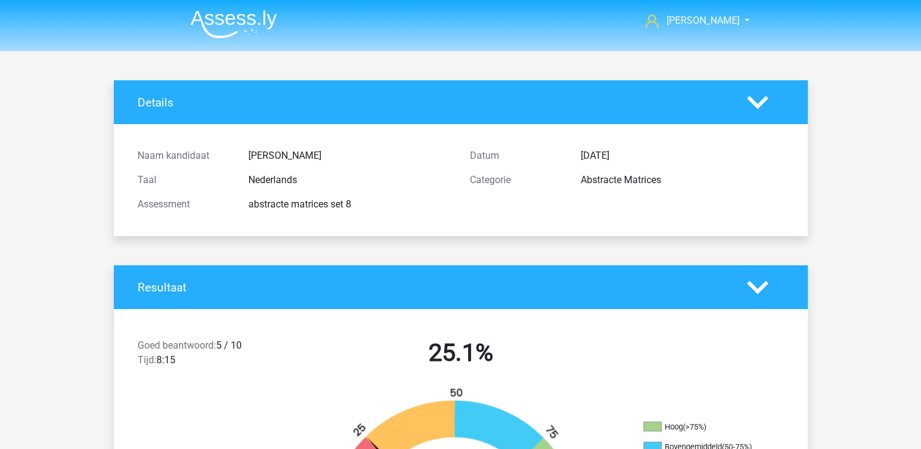
drag, startPoint x: 0, startPoint y: 0, endPoint x: 436, endPoint y: 295, distance: 526.2
click at [436, 295] on div "Resultaat Goed beantwoord: 5 / 10 Tijd: 8:15 25.1% Hoog (>75%) Bovengemiddeld (…" at bounding box center [461, 441] width 694 height 352
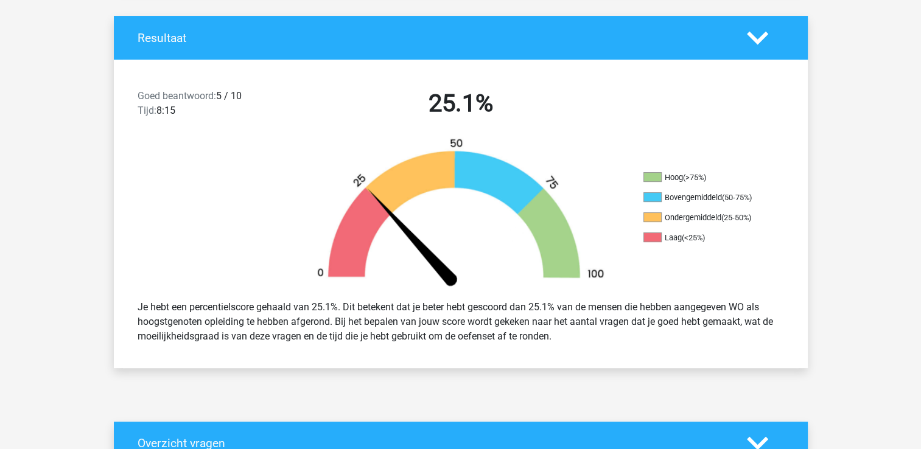
scroll to position [209, 0]
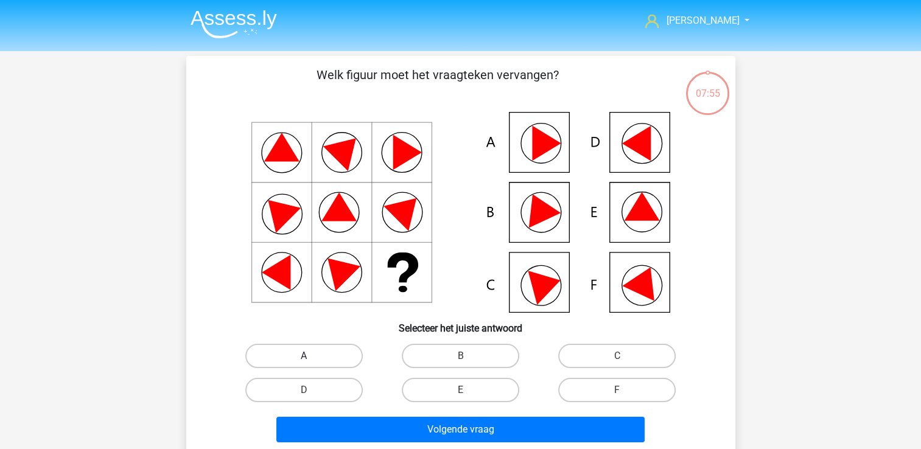
click at [294, 357] on label "A" at bounding box center [303, 356] width 117 height 24
click at [304, 357] on input "A" at bounding box center [308, 360] width 8 height 8
radio input "true"
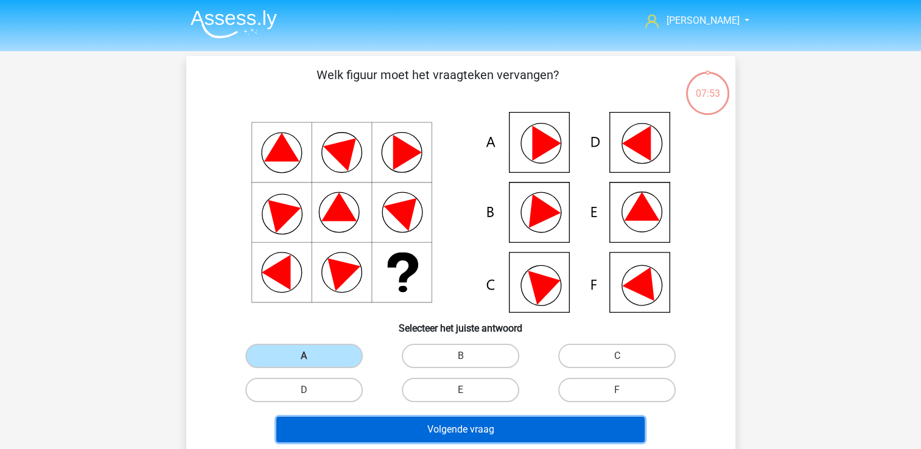
click at [333, 436] on button "Volgende vraag" at bounding box center [460, 430] width 368 height 26
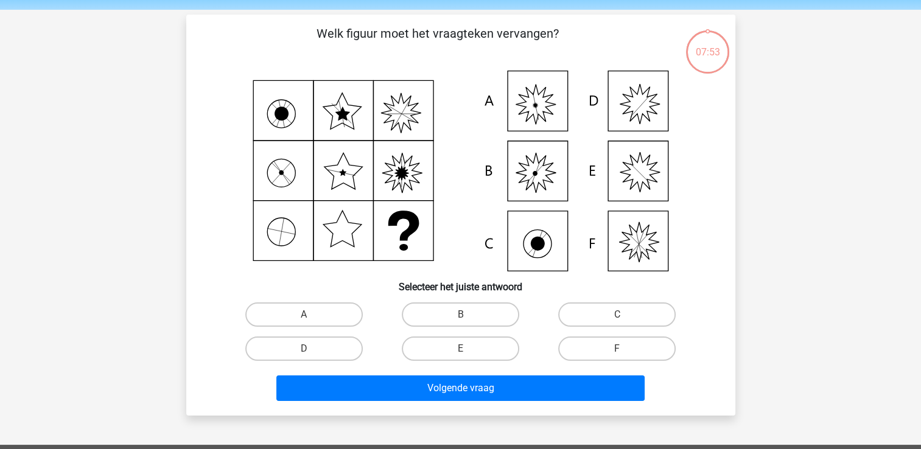
scroll to position [56, 0]
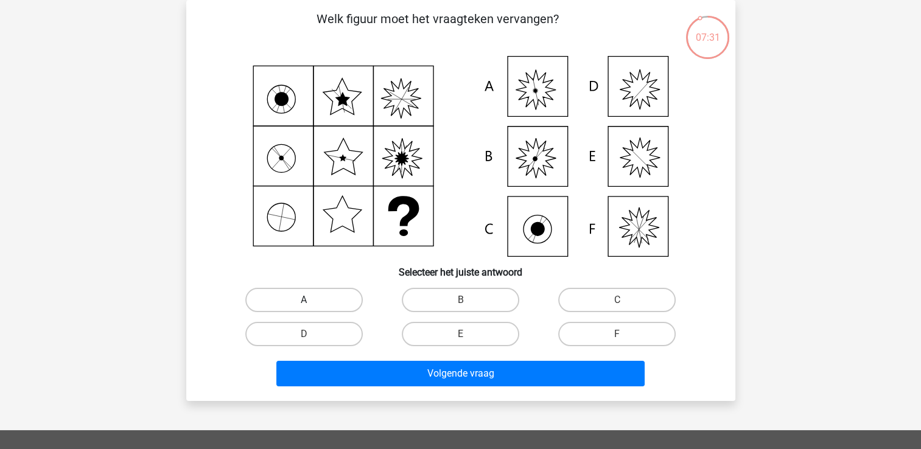
click at [297, 291] on label "A" at bounding box center [303, 300] width 117 height 24
click at [304, 300] on input "A" at bounding box center [308, 304] width 8 height 8
radio input "true"
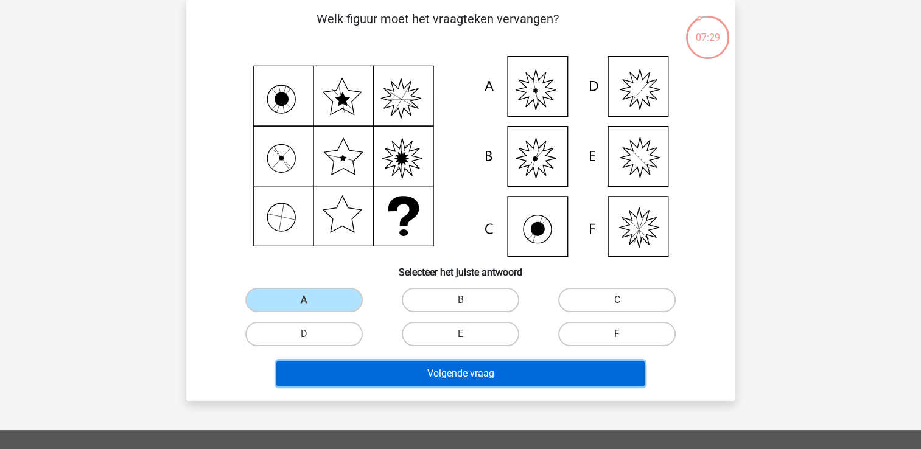
click at [326, 378] on button "Volgende vraag" at bounding box center [460, 374] width 368 height 26
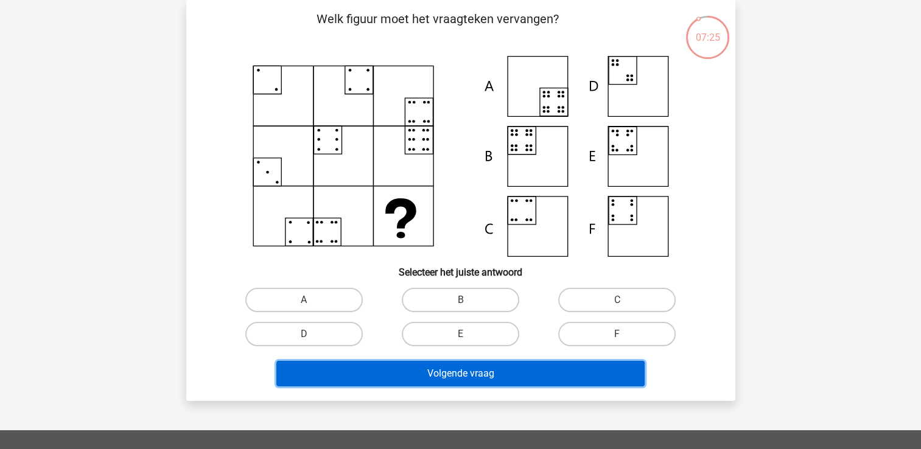
click at [326, 378] on button "Volgende vraag" at bounding box center [460, 374] width 368 height 26
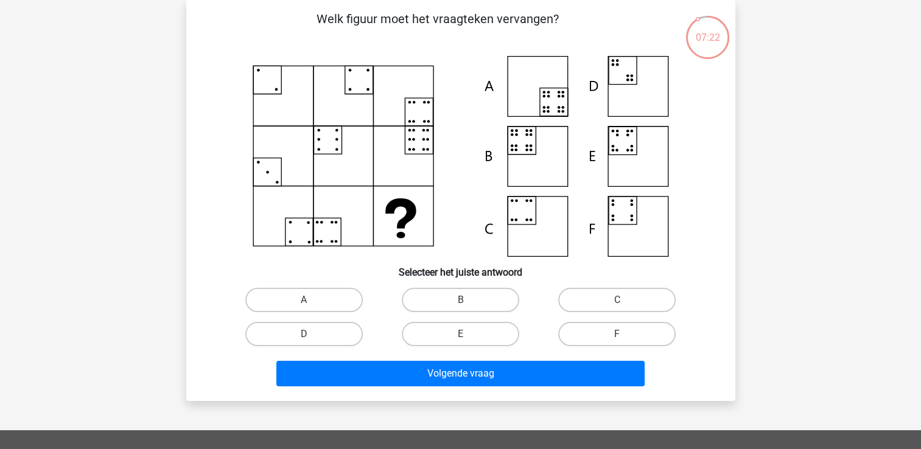
click at [209, 256] on div at bounding box center [461, 156] width 510 height 201
click at [472, 301] on label "B" at bounding box center [460, 300] width 117 height 24
click at [468, 301] on input "B" at bounding box center [464, 304] width 8 height 8
radio input "true"
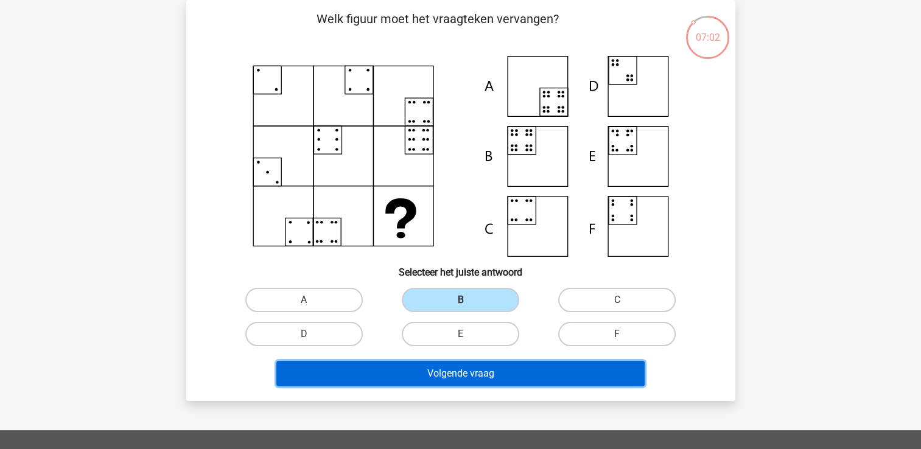
click at [461, 372] on button "Volgende vraag" at bounding box center [460, 374] width 368 height 26
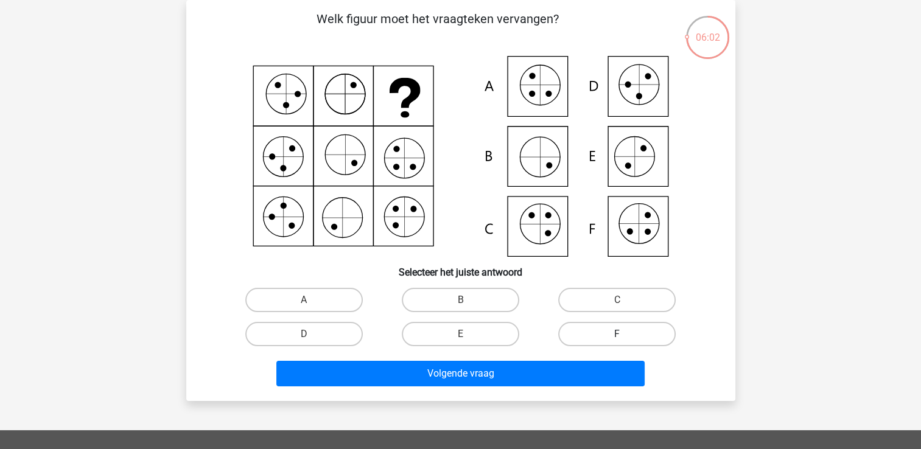
click at [638, 335] on label "F" at bounding box center [616, 334] width 117 height 24
click at [625, 335] on input "F" at bounding box center [621, 338] width 8 height 8
radio input "true"
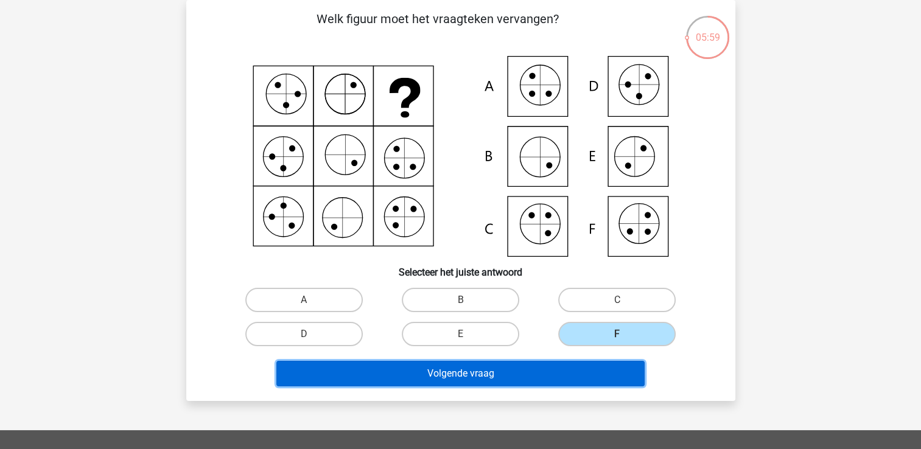
click at [537, 377] on button "Volgende vraag" at bounding box center [460, 374] width 368 height 26
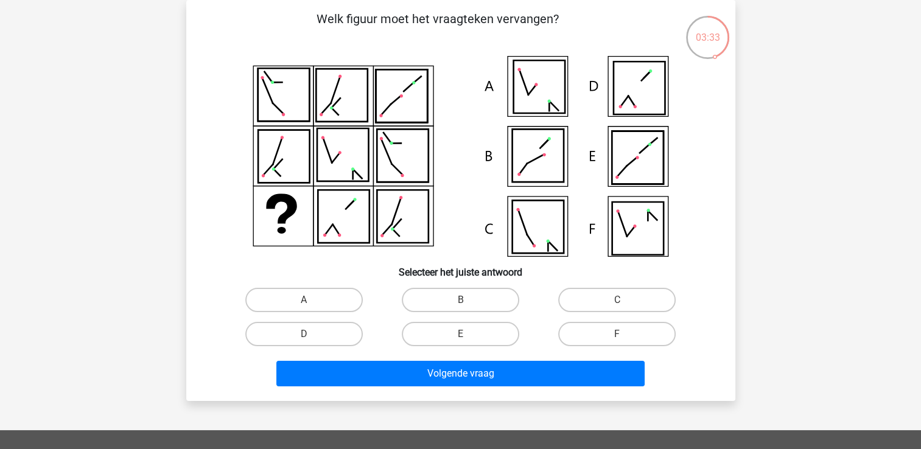
click at [311, 307] on input "A" at bounding box center [308, 304] width 8 height 8
radio input "true"
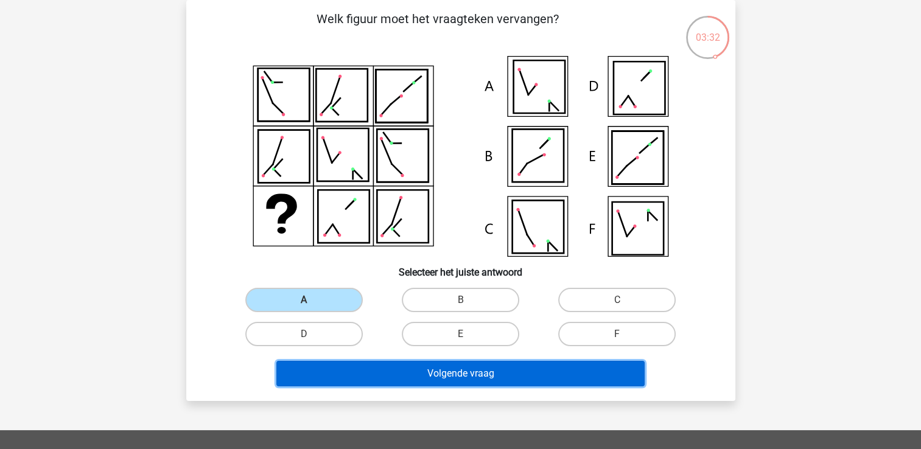
click at [352, 371] on button "Volgende vraag" at bounding box center [460, 374] width 368 height 26
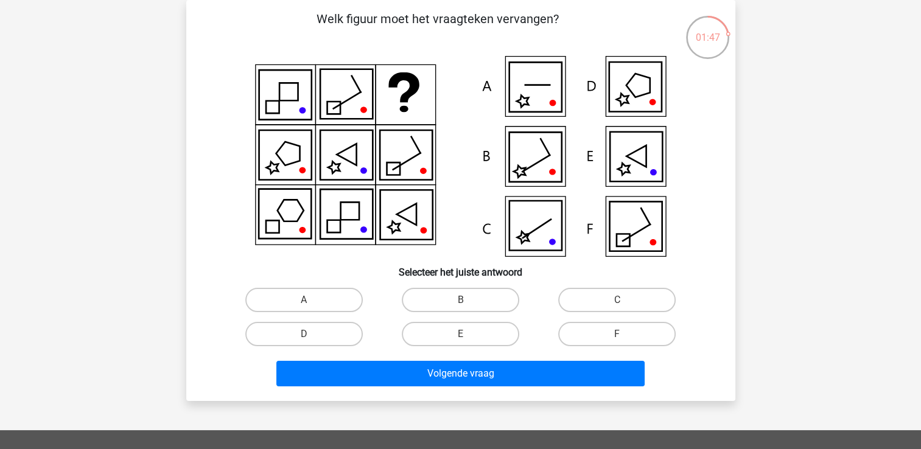
click at [467, 338] on input "E" at bounding box center [464, 338] width 8 height 8
radio input "true"
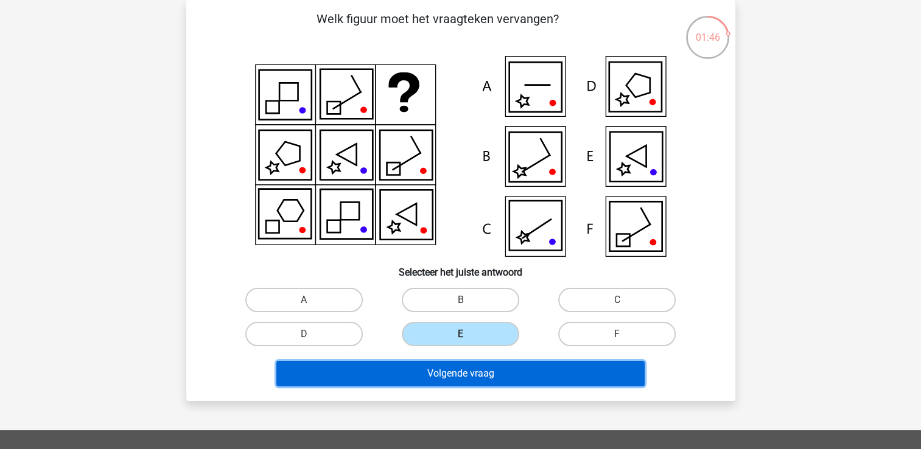
click at [459, 374] on button "Volgende vraag" at bounding box center [460, 374] width 368 height 26
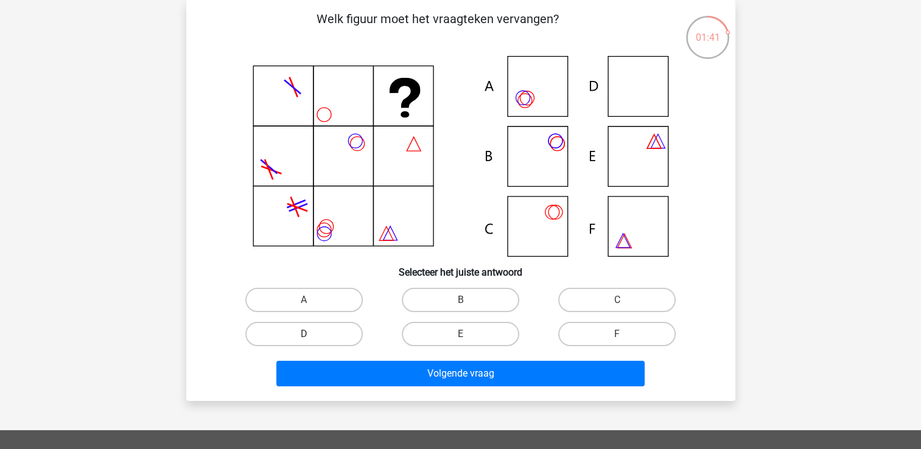
click at [329, 334] on label "D" at bounding box center [303, 334] width 117 height 24
click at [312, 334] on input "D" at bounding box center [308, 338] width 8 height 8
radio input "true"
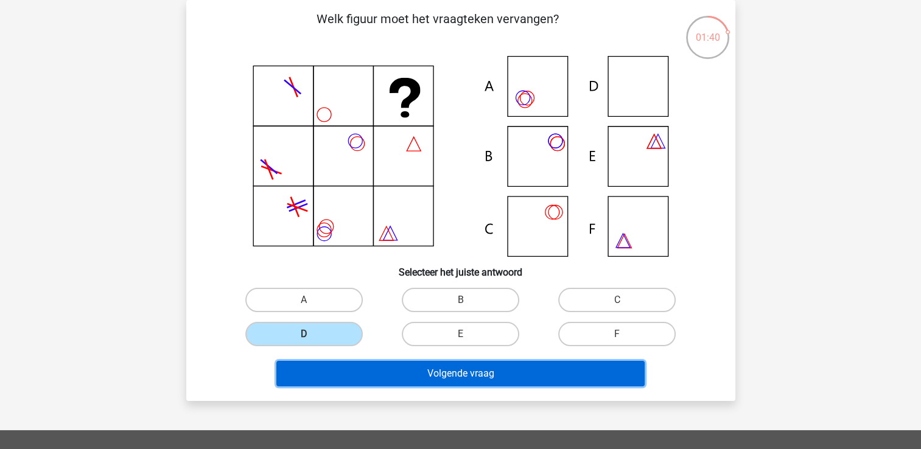
click at [351, 374] on button "Volgende vraag" at bounding box center [460, 374] width 368 height 26
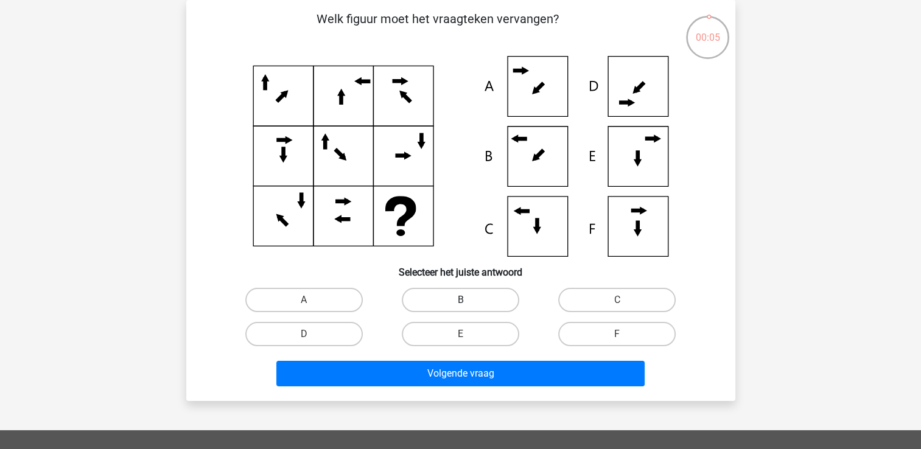
click at [488, 297] on label "B" at bounding box center [460, 300] width 117 height 24
click at [468, 300] on input "B" at bounding box center [464, 304] width 8 height 8
radio input "true"
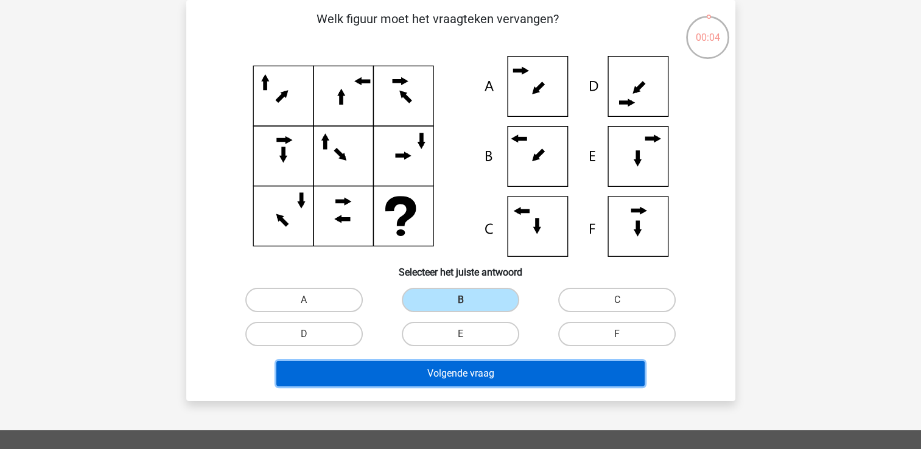
click at [467, 380] on button "Volgende vraag" at bounding box center [460, 374] width 368 height 26
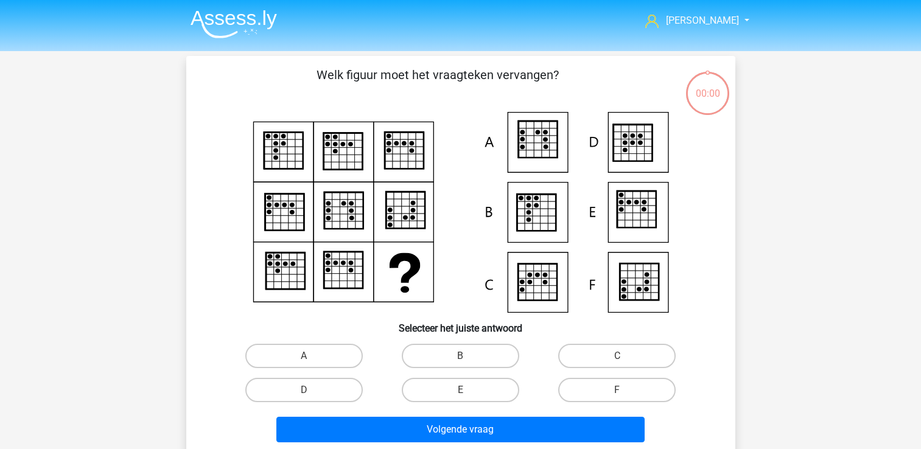
scroll to position [56, 0]
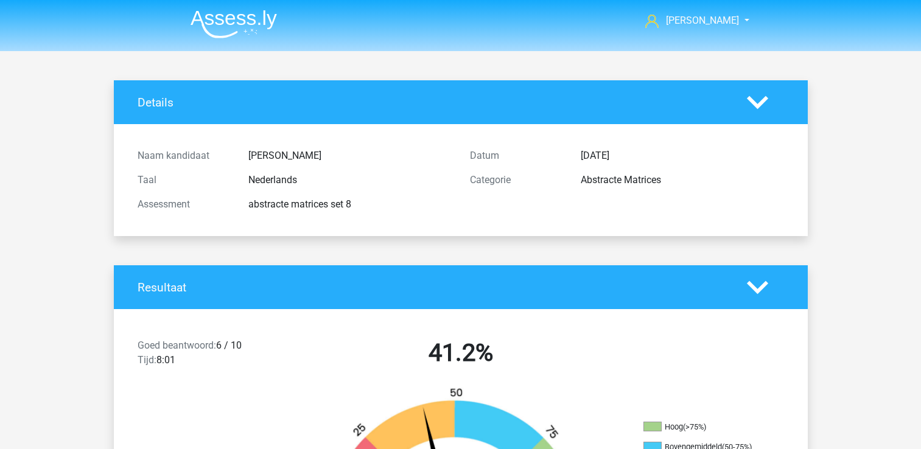
click at [322, 301] on div "Resultaat" at bounding box center [461, 287] width 694 height 44
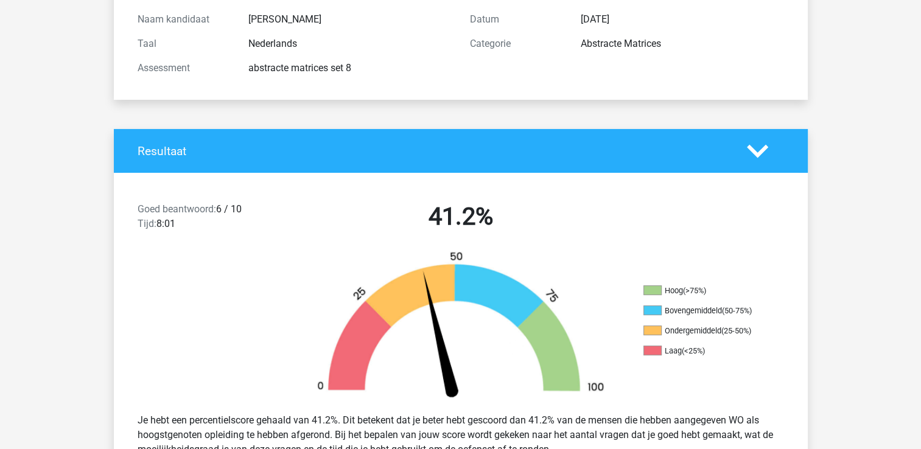
scroll to position [148, 0]
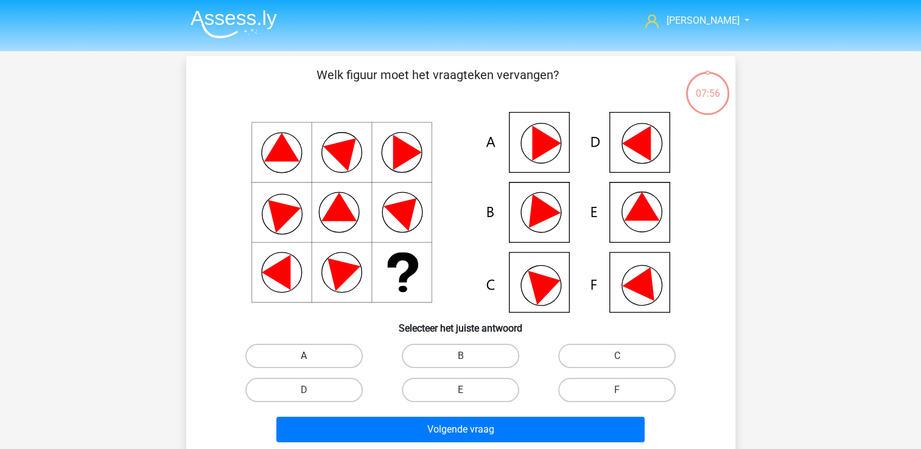
click at [293, 361] on label "A" at bounding box center [303, 356] width 117 height 24
click at [304, 361] on input "A" at bounding box center [308, 360] width 8 height 8
radio input "true"
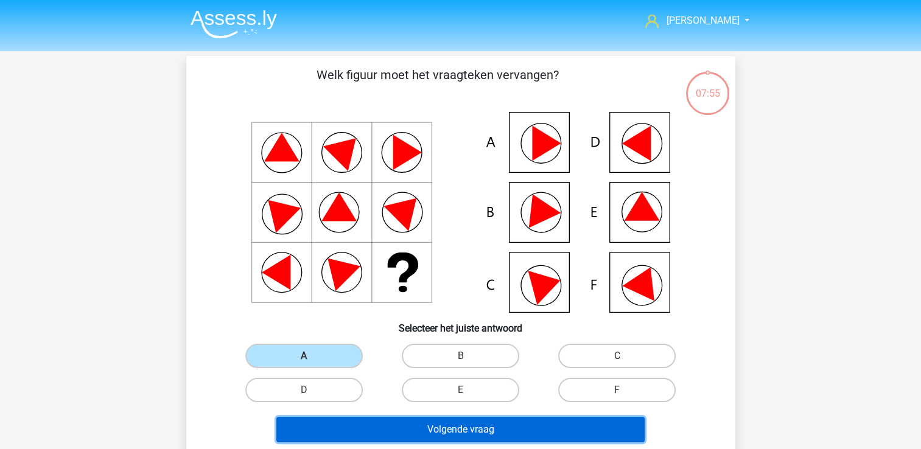
click at [394, 425] on button "Volgende vraag" at bounding box center [460, 430] width 368 height 26
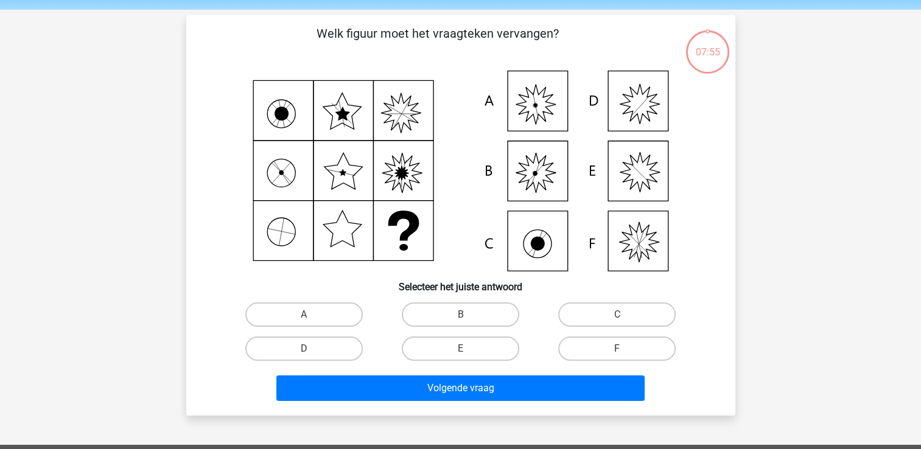
scroll to position [56, 0]
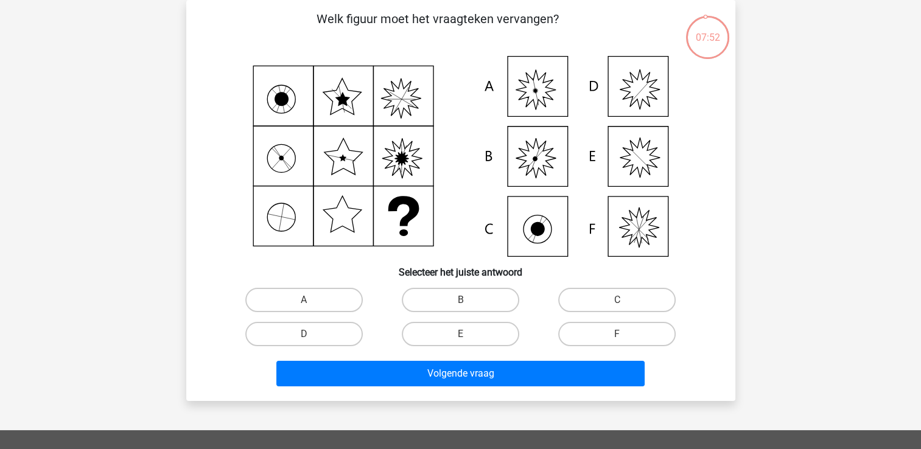
click at [537, 102] on icon at bounding box center [535, 90] width 40 height 40
click at [314, 298] on label "A" at bounding box center [303, 300] width 117 height 24
click at [312, 300] on input "A" at bounding box center [308, 304] width 8 height 8
radio input "true"
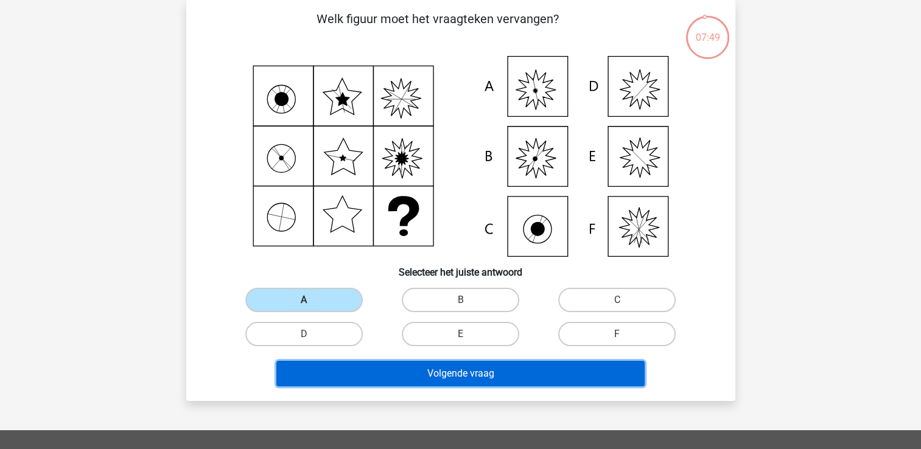
click at [347, 378] on button "Volgende vraag" at bounding box center [460, 374] width 368 height 26
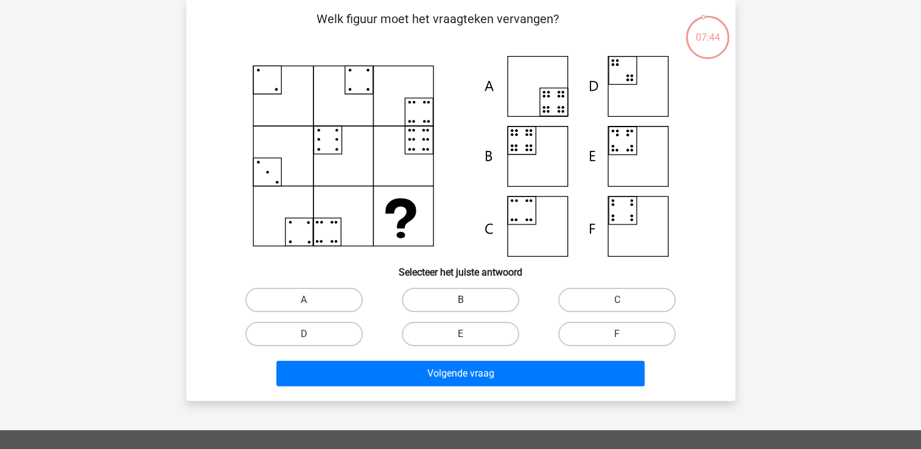
click at [461, 298] on label "B" at bounding box center [460, 300] width 117 height 24
click at [461, 300] on input "B" at bounding box center [464, 304] width 8 height 8
radio input "true"
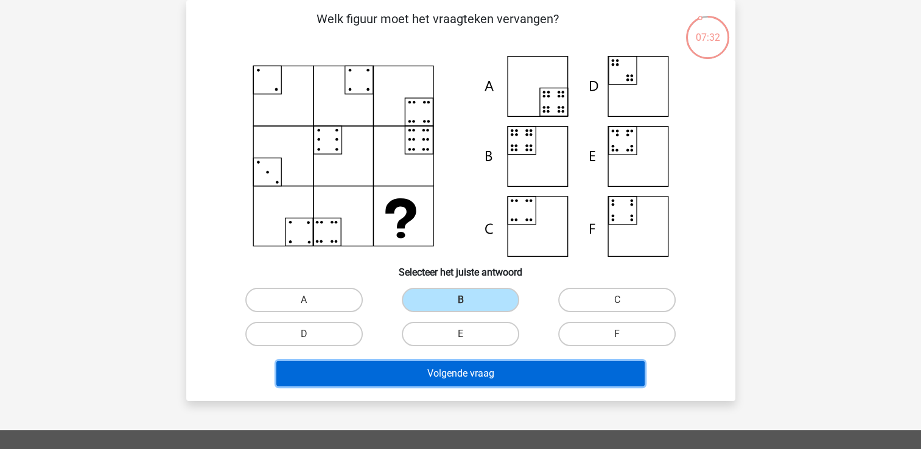
click at [453, 376] on button "Volgende vraag" at bounding box center [460, 374] width 368 height 26
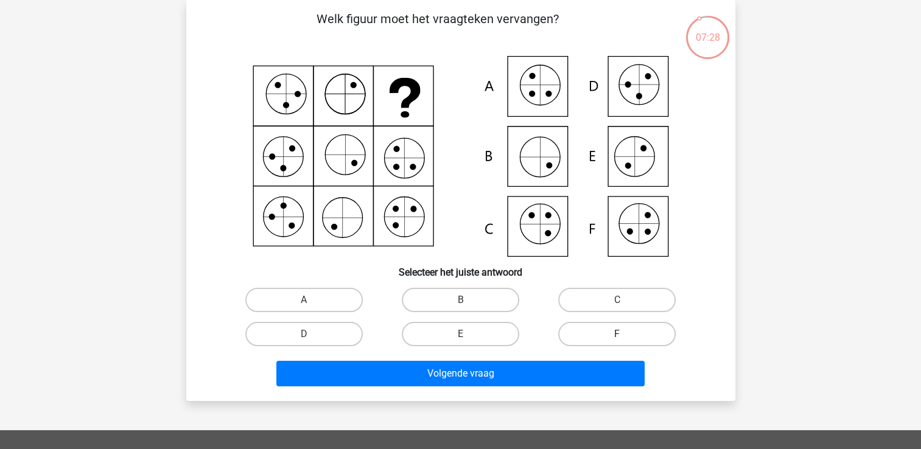
click at [626, 333] on label "F" at bounding box center [616, 334] width 117 height 24
click at [625, 334] on input "F" at bounding box center [621, 338] width 8 height 8
radio input "true"
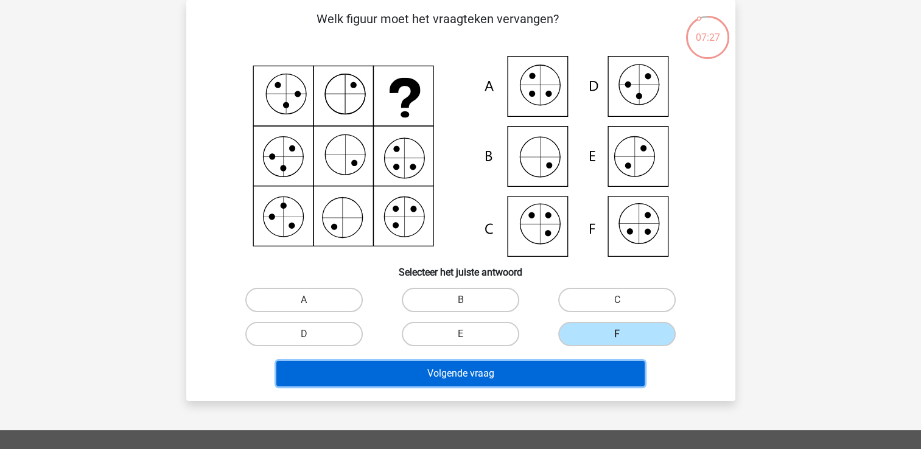
click at [556, 371] on button "Volgende vraag" at bounding box center [460, 374] width 368 height 26
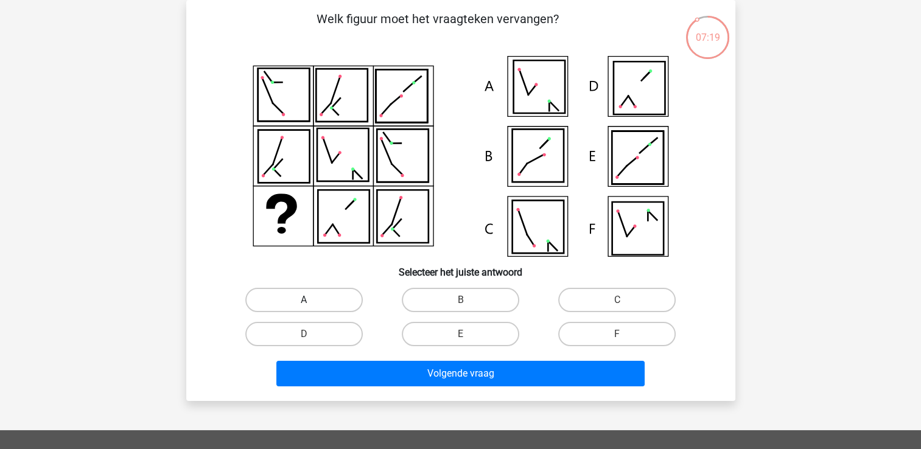
click at [294, 302] on label "A" at bounding box center [303, 300] width 117 height 24
click at [304, 302] on input "A" at bounding box center [308, 304] width 8 height 8
radio input "true"
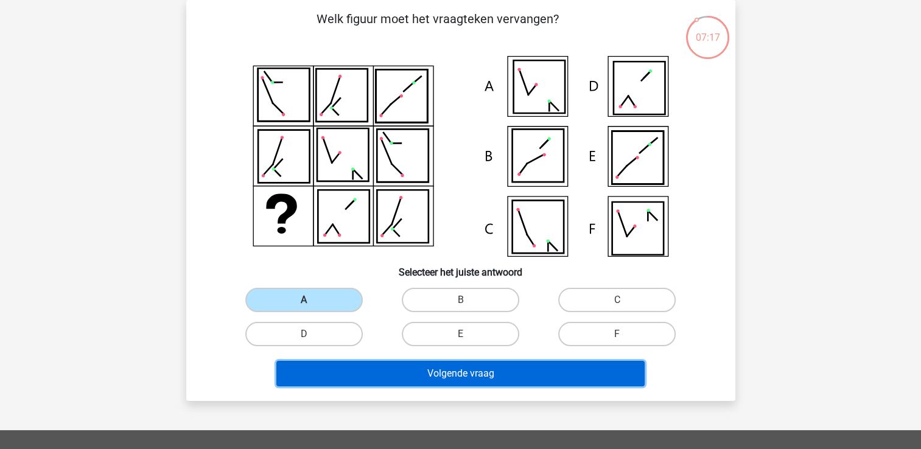
click at [363, 379] on button "Volgende vraag" at bounding box center [460, 374] width 368 height 26
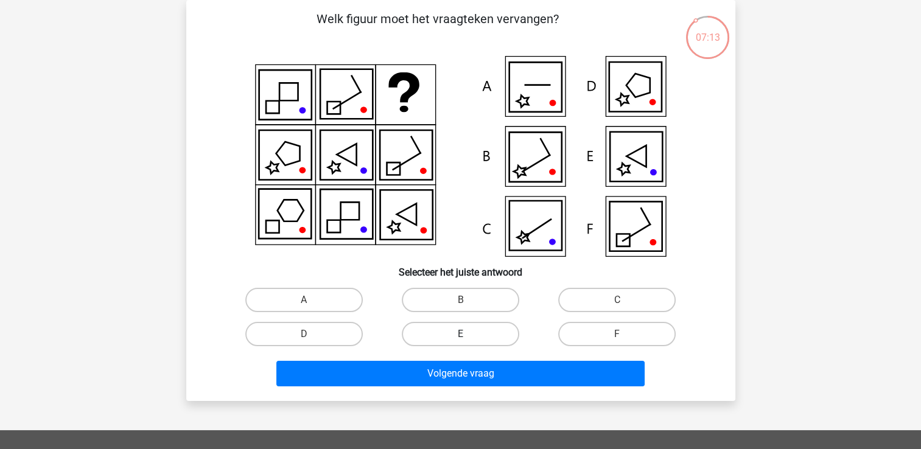
click at [463, 333] on label "E" at bounding box center [460, 334] width 117 height 24
click at [463, 334] on input "E" at bounding box center [464, 338] width 8 height 8
radio input "true"
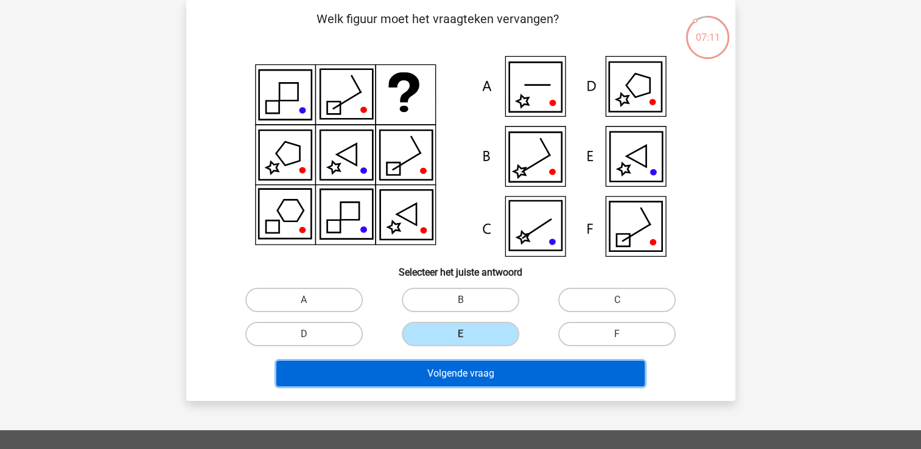
click at [460, 375] on button "Volgende vraag" at bounding box center [460, 374] width 368 height 26
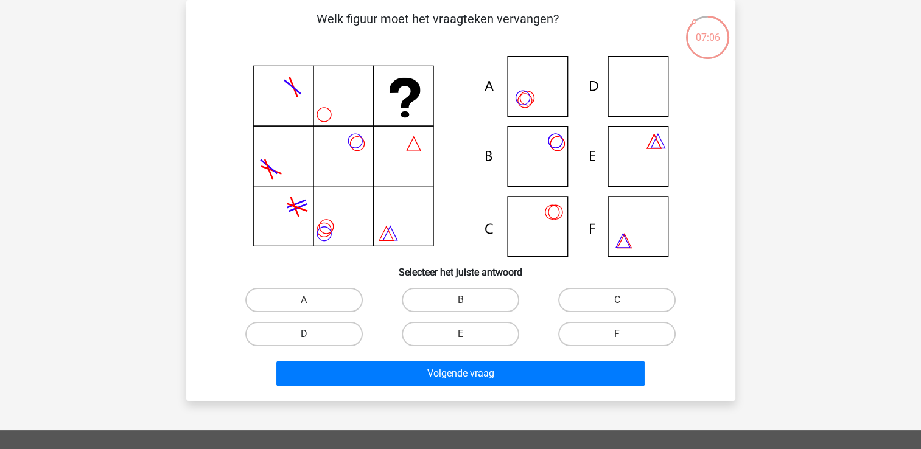
click at [326, 332] on label "D" at bounding box center [303, 334] width 117 height 24
click at [312, 334] on input "D" at bounding box center [308, 338] width 8 height 8
radio input "true"
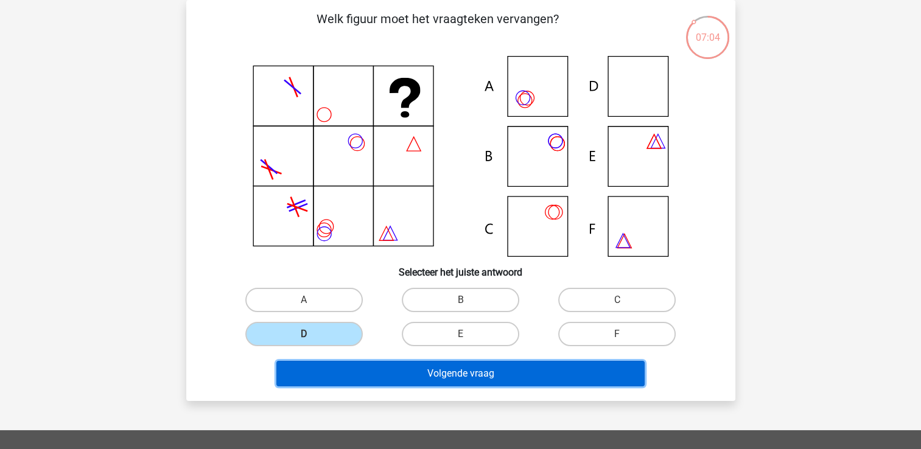
click at [335, 374] on button "Volgende vraag" at bounding box center [460, 374] width 368 height 26
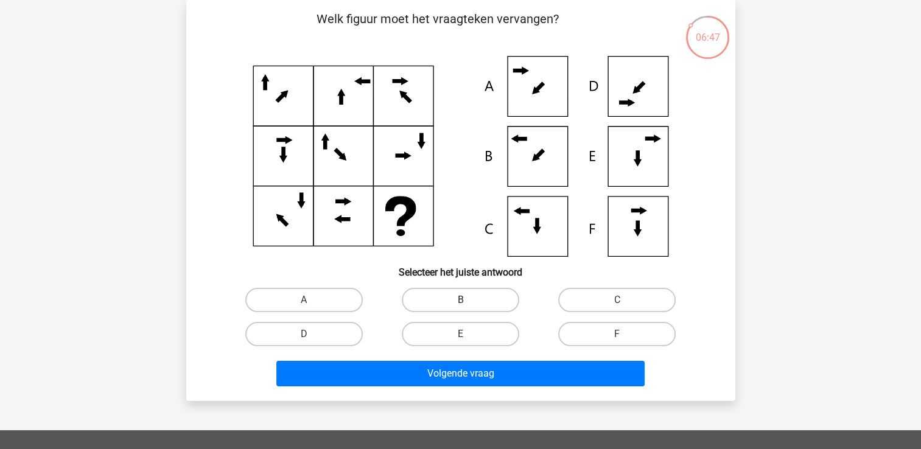
click at [465, 299] on label "B" at bounding box center [460, 300] width 117 height 24
click at [465, 300] on input "B" at bounding box center [464, 304] width 8 height 8
radio input "true"
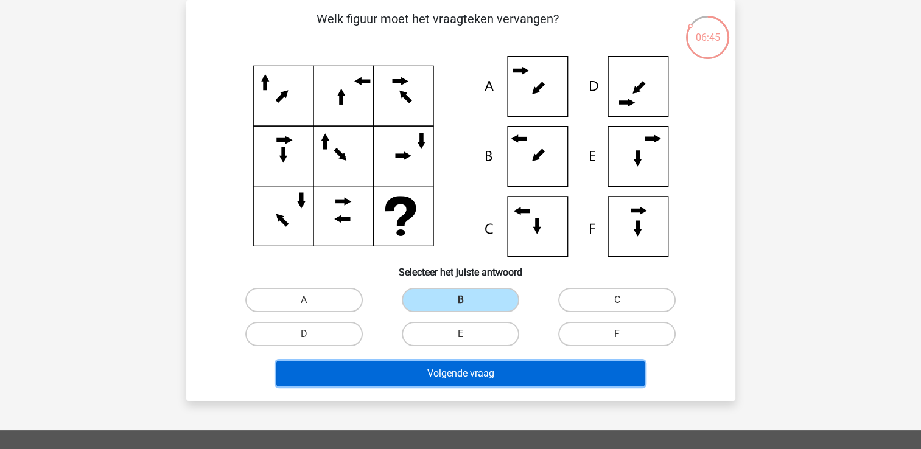
click at [456, 376] on button "Volgende vraag" at bounding box center [460, 374] width 368 height 26
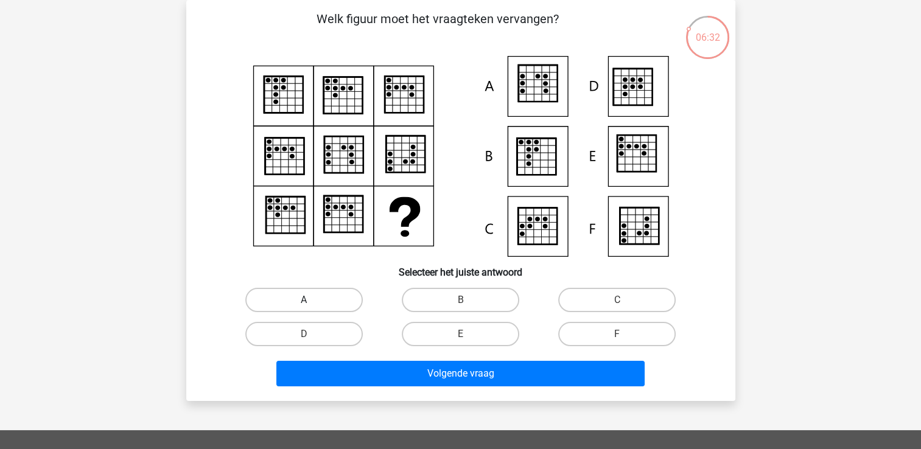
click at [316, 301] on label "A" at bounding box center [303, 300] width 117 height 24
click at [312, 301] on input "A" at bounding box center [308, 304] width 8 height 8
radio input "true"
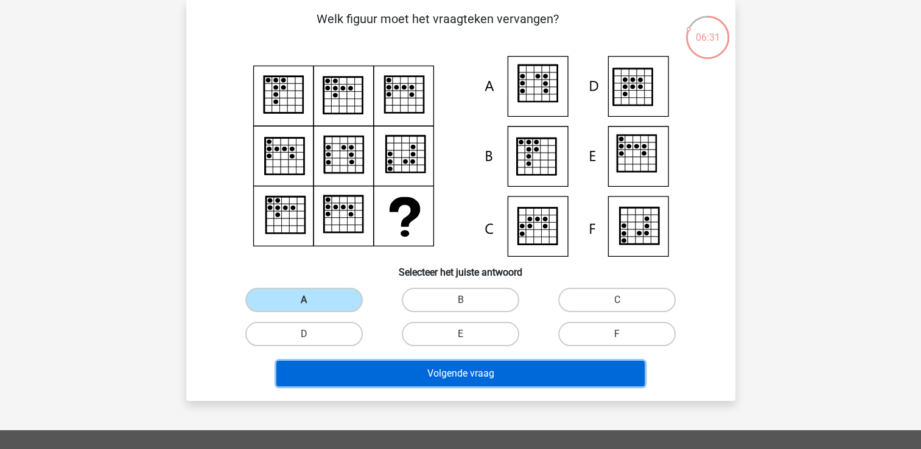
click at [357, 372] on button "Volgende vraag" at bounding box center [460, 374] width 368 height 26
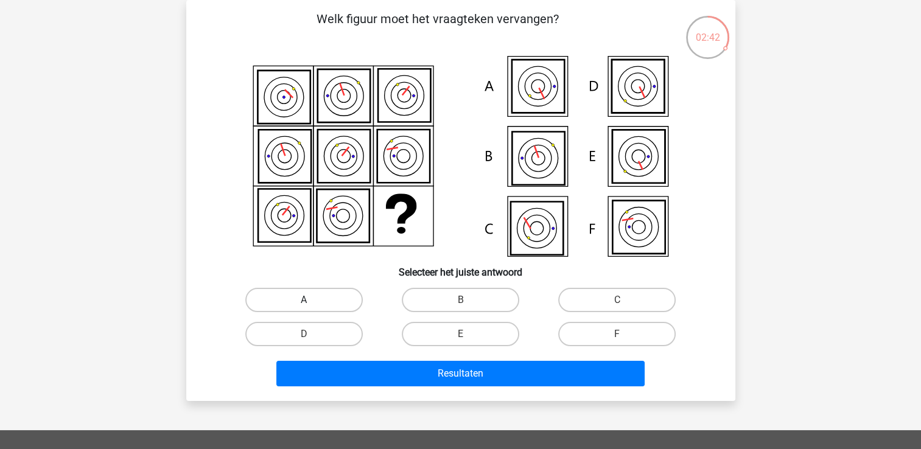
click at [301, 302] on label "A" at bounding box center [303, 300] width 117 height 24
click at [304, 302] on input "A" at bounding box center [308, 304] width 8 height 8
radio input "true"
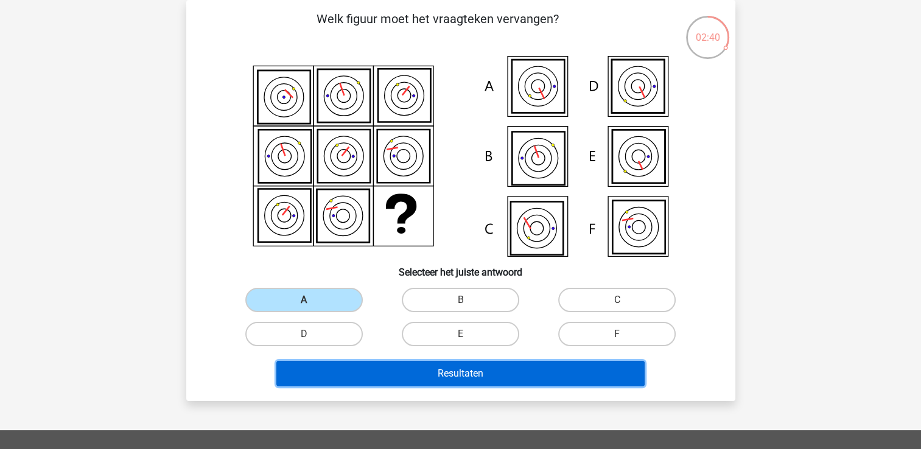
click at [341, 374] on button "Resultaten" at bounding box center [460, 374] width 368 height 26
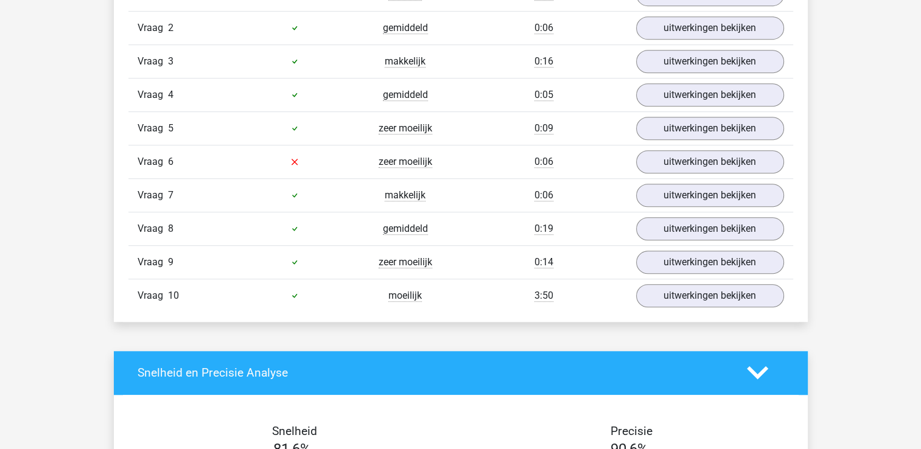
scroll to position [830, 0]
click at [677, 296] on link "uitwerkingen bekijken" at bounding box center [709, 295] width 170 height 27
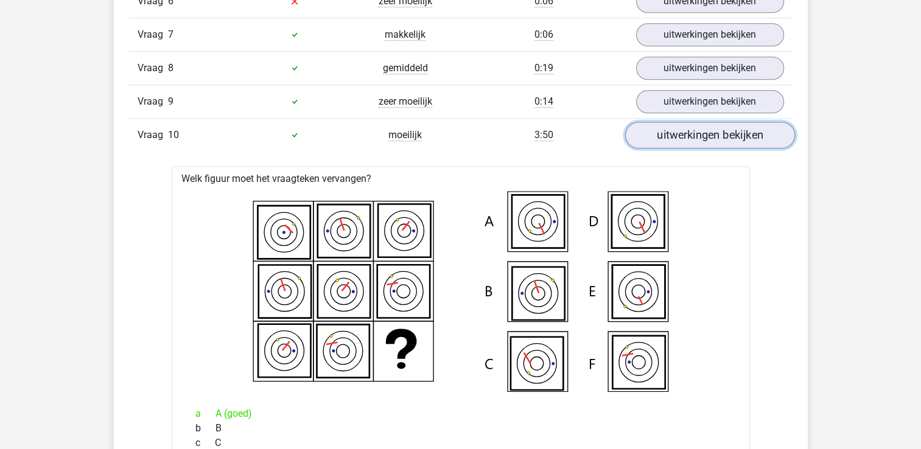
scroll to position [1015, 0]
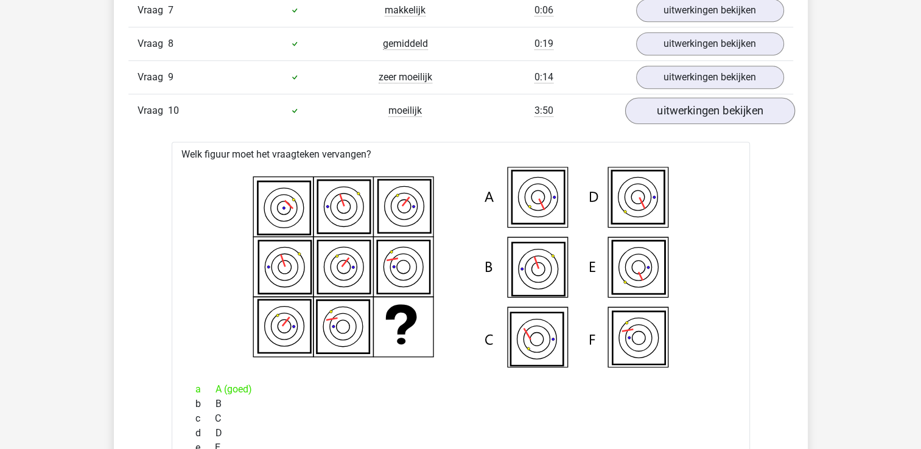
click at [677, 296] on icon at bounding box center [460, 267] width 539 height 201
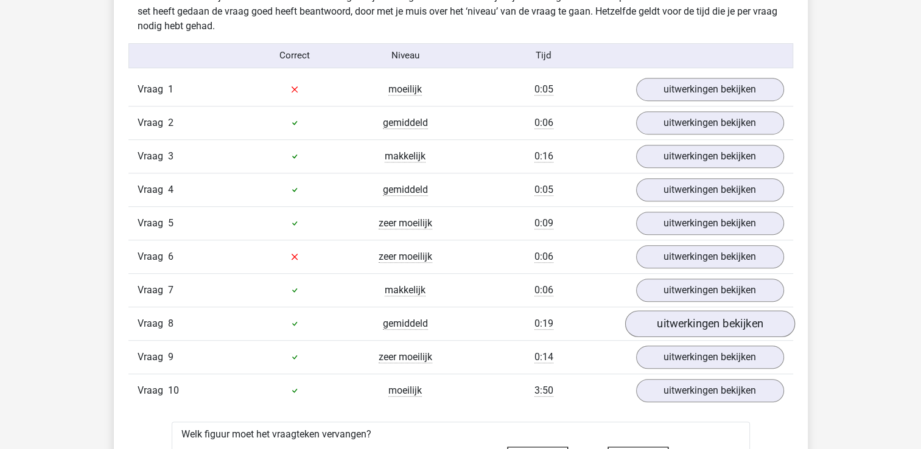
scroll to position [734, 0]
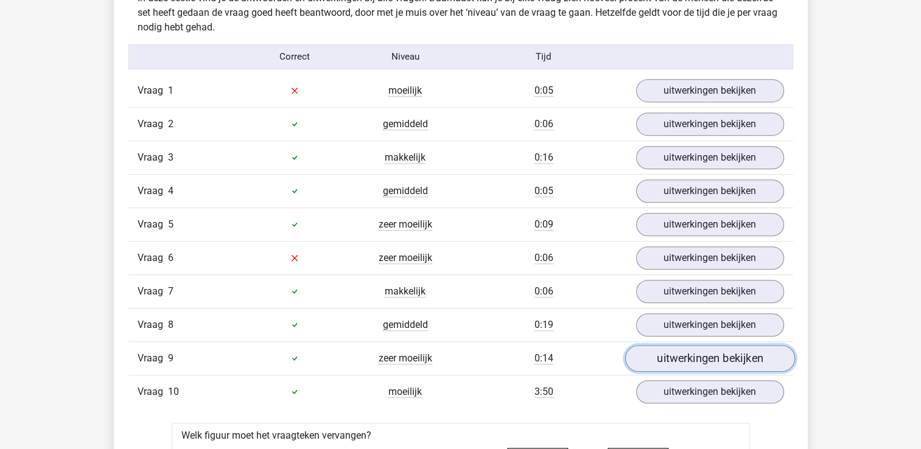
click at [705, 361] on link "uitwerkingen bekijken" at bounding box center [709, 358] width 170 height 27
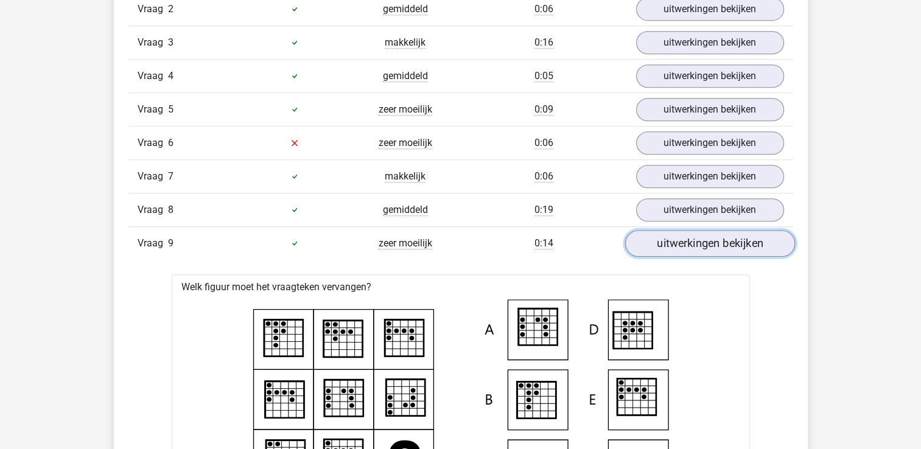
scroll to position [789, 0]
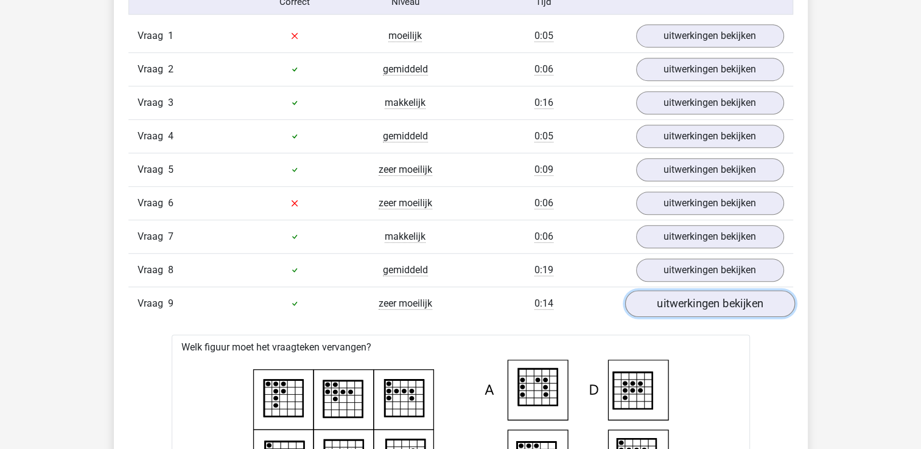
click at [711, 301] on link "uitwerkingen bekijken" at bounding box center [709, 303] width 170 height 27
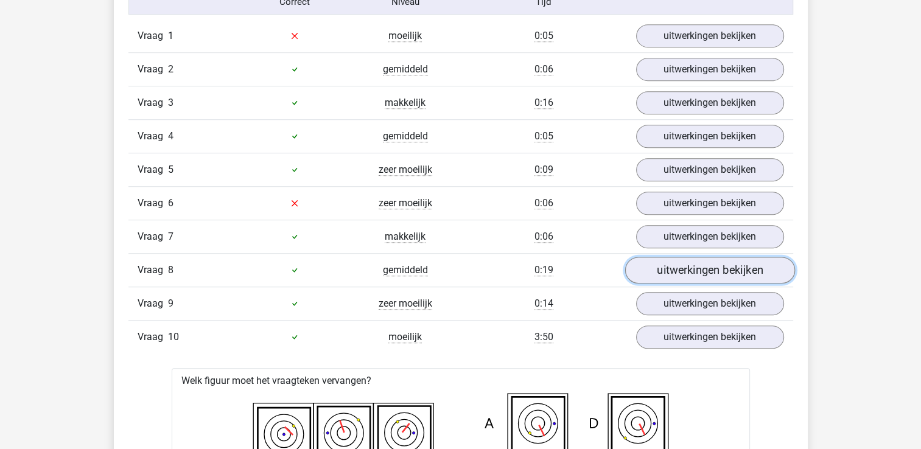
click at [697, 273] on link "uitwerkingen bekijken" at bounding box center [709, 270] width 170 height 27
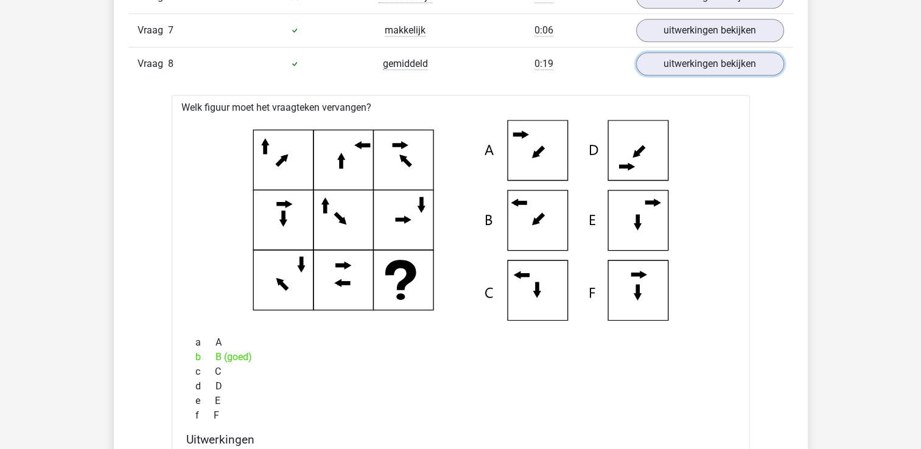
scroll to position [994, 0]
click at [695, 69] on link "uitwerkingen bekijken" at bounding box center [709, 64] width 170 height 27
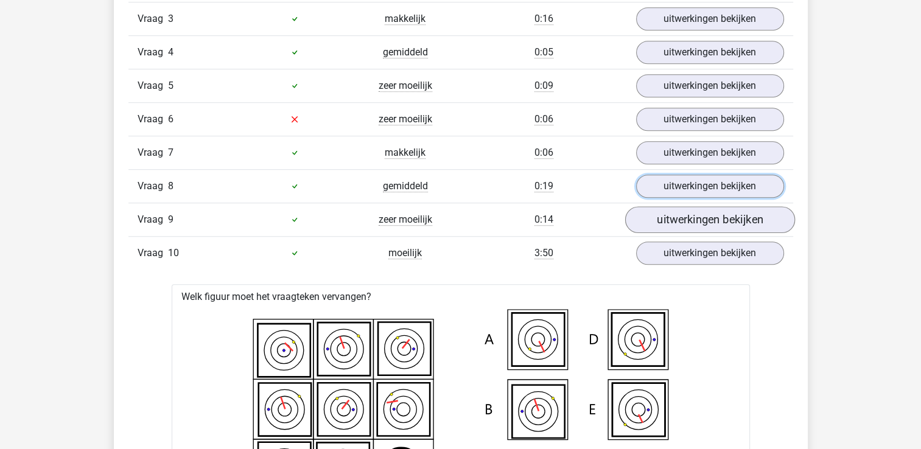
scroll to position [846, 0]
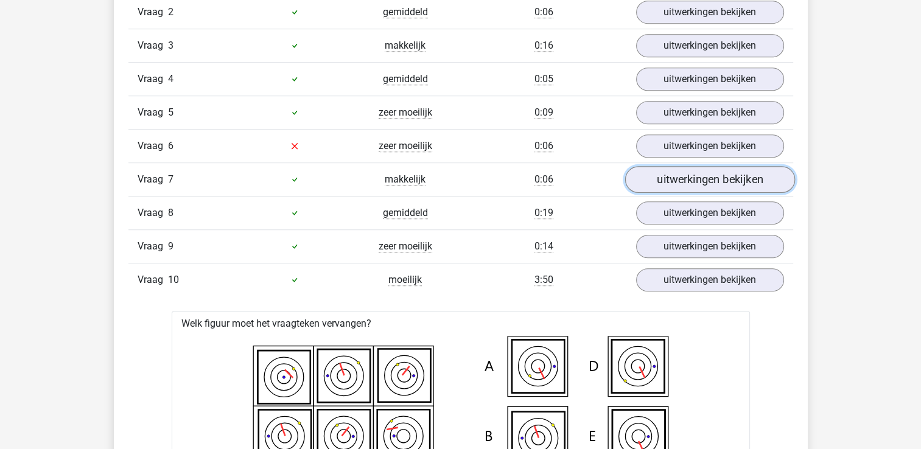
click at [692, 181] on link "uitwerkingen bekijken" at bounding box center [709, 179] width 170 height 27
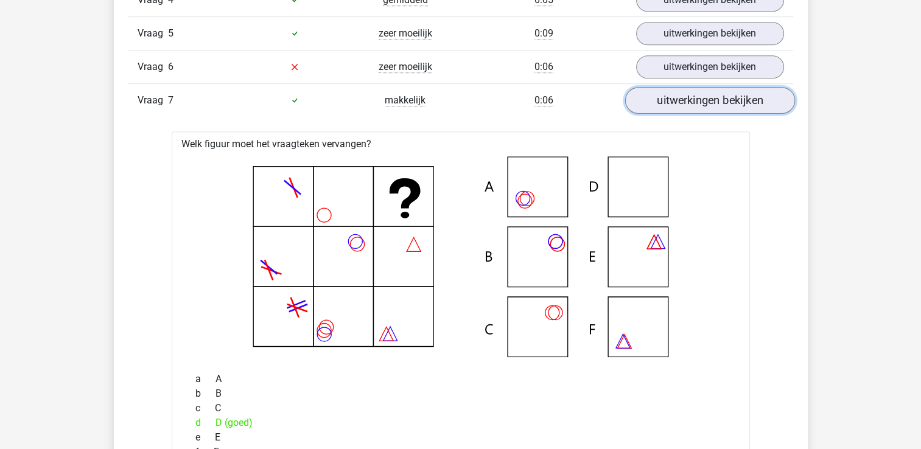
scroll to position [895, 0]
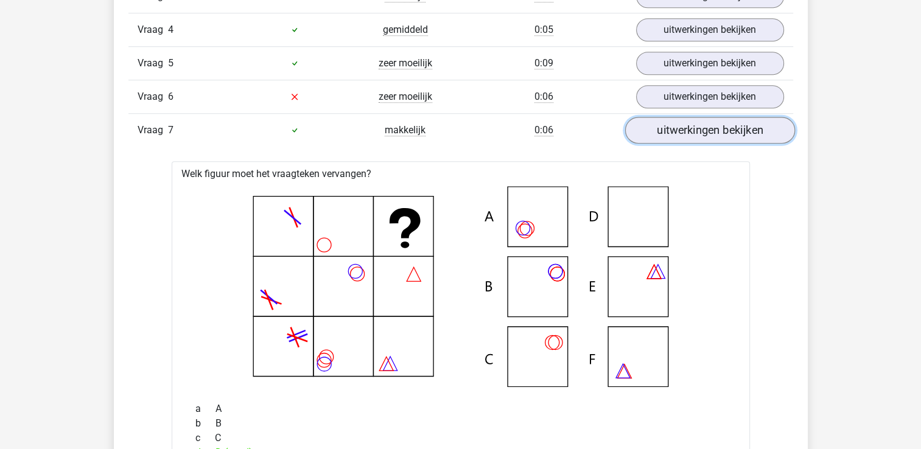
click at [700, 127] on link "uitwerkingen bekijken" at bounding box center [709, 130] width 170 height 27
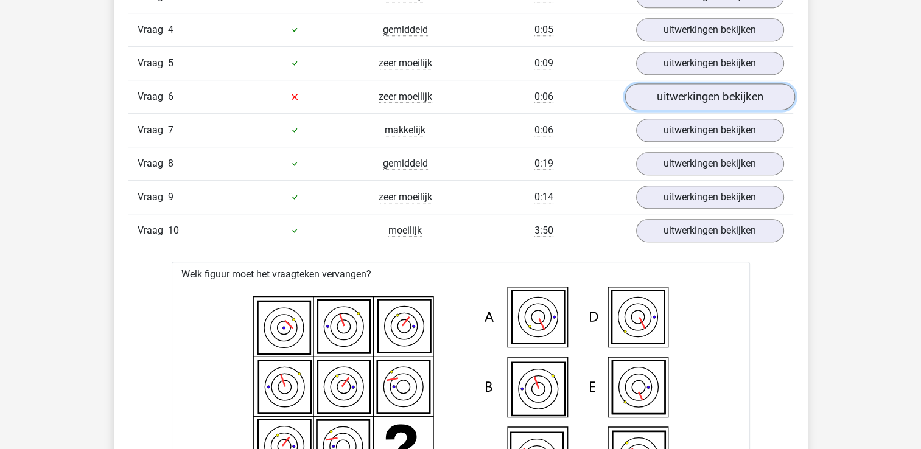
click at [699, 94] on link "uitwerkingen bekijken" at bounding box center [709, 96] width 170 height 27
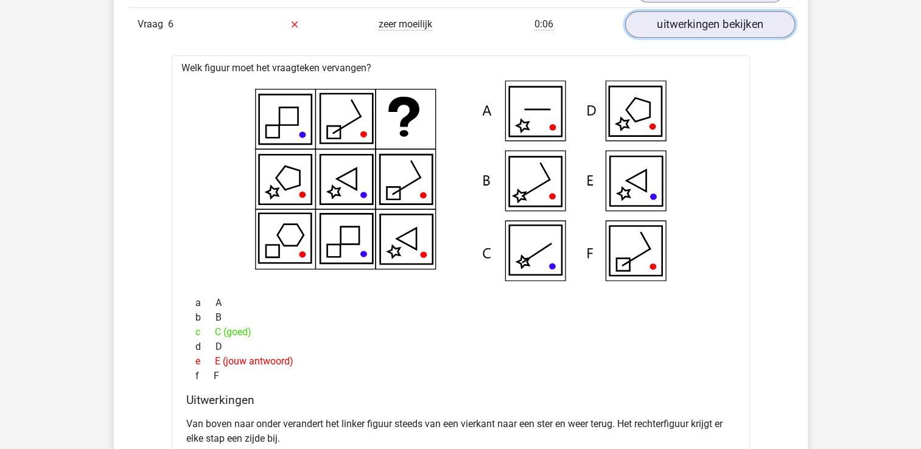
scroll to position [966, 0]
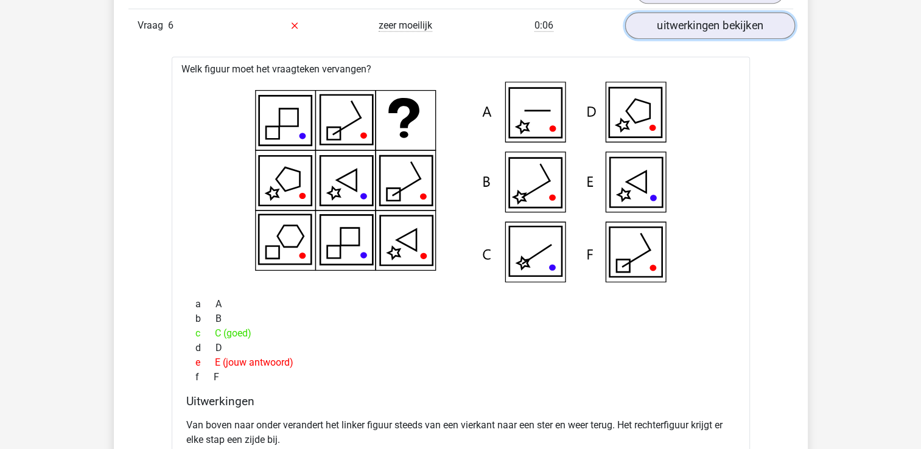
click at [699, 23] on link "uitwerkingen bekijken" at bounding box center [709, 25] width 170 height 27
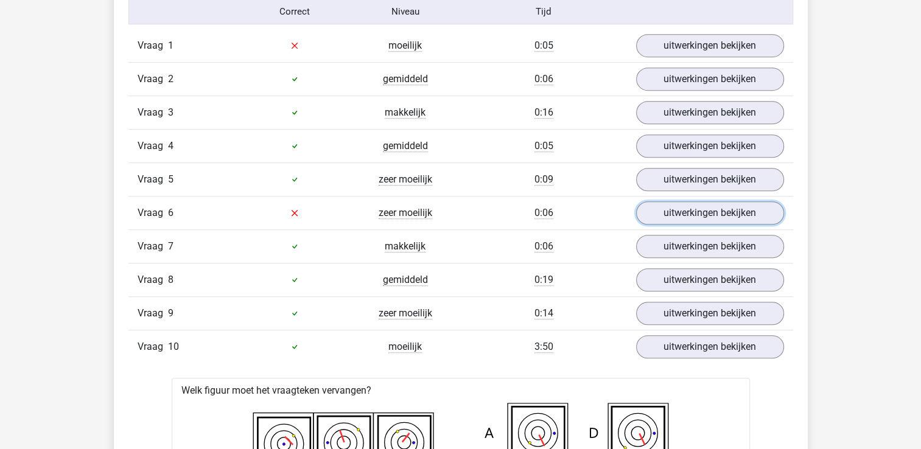
scroll to position [772, 0]
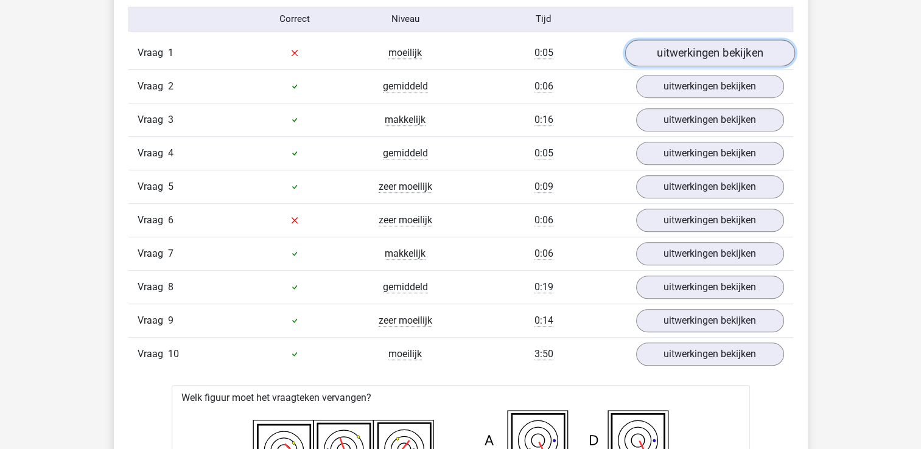
click at [688, 52] on link "uitwerkingen bekijken" at bounding box center [709, 53] width 170 height 27
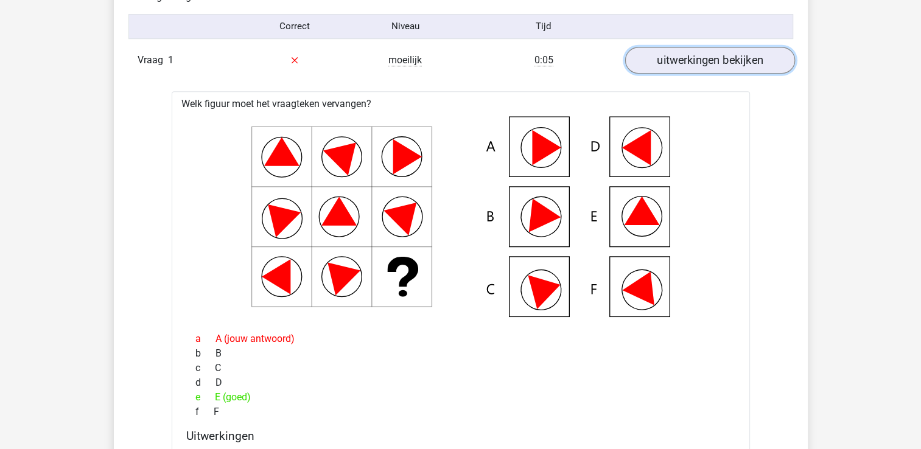
scroll to position [764, 0]
click at [690, 58] on link "uitwerkingen bekijken" at bounding box center [709, 60] width 170 height 27
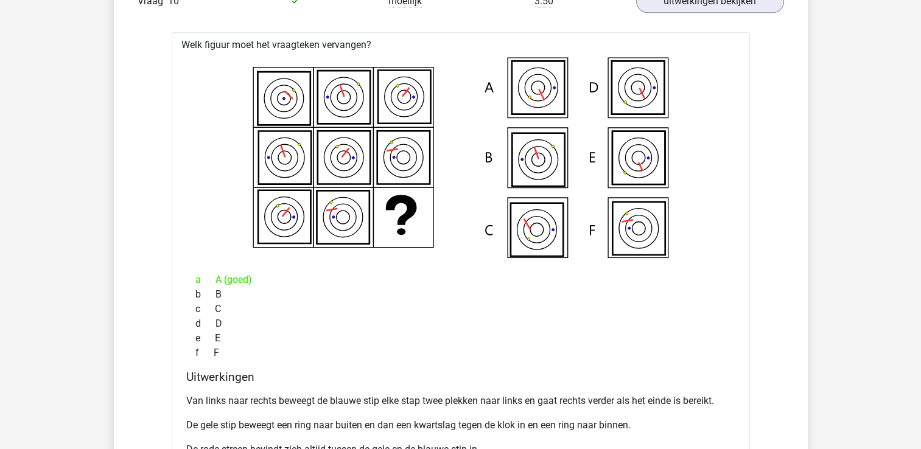
scroll to position [1127, 0]
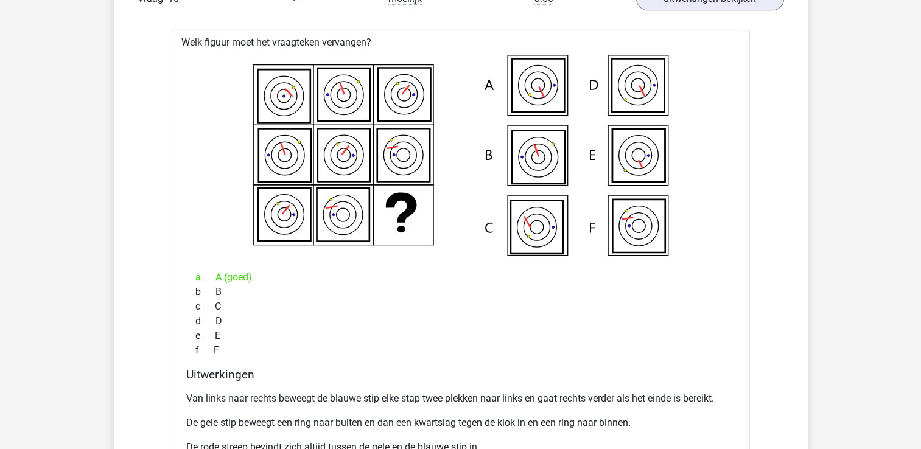
click at [484, 299] on div "c C" at bounding box center [460, 306] width 549 height 15
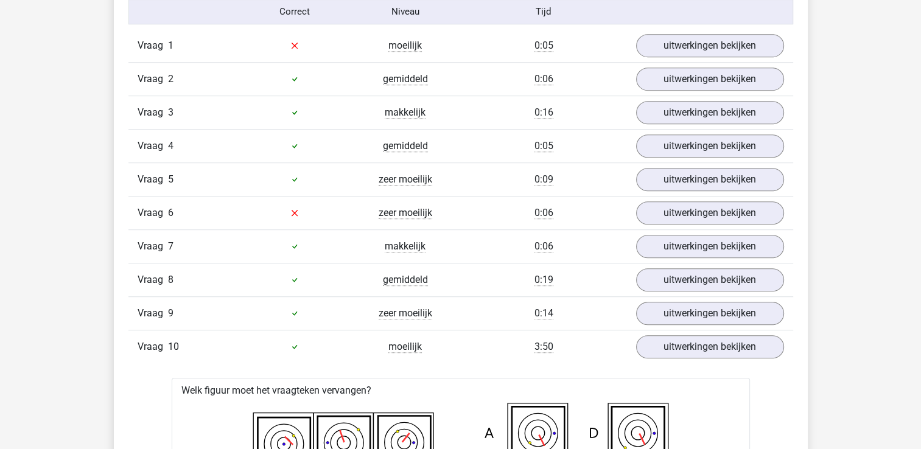
scroll to position [818, 0]
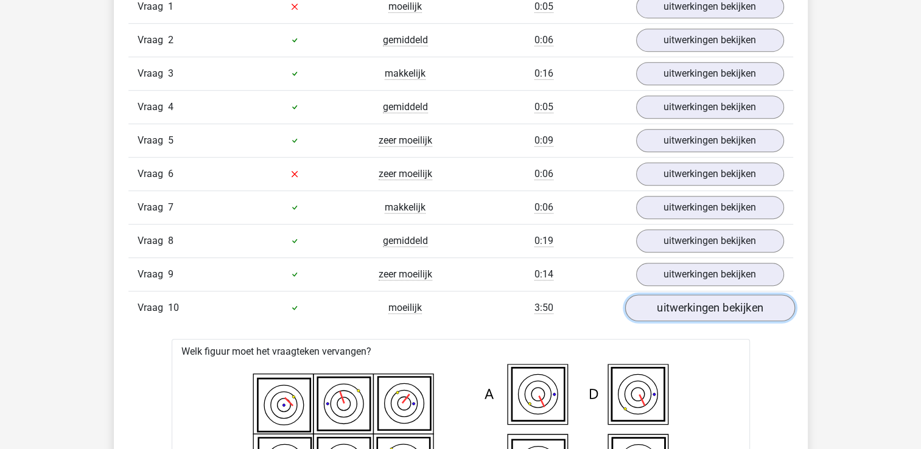
click at [686, 310] on link "uitwerkingen bekijken" at bounding box center [709, 308] width 170 height 27
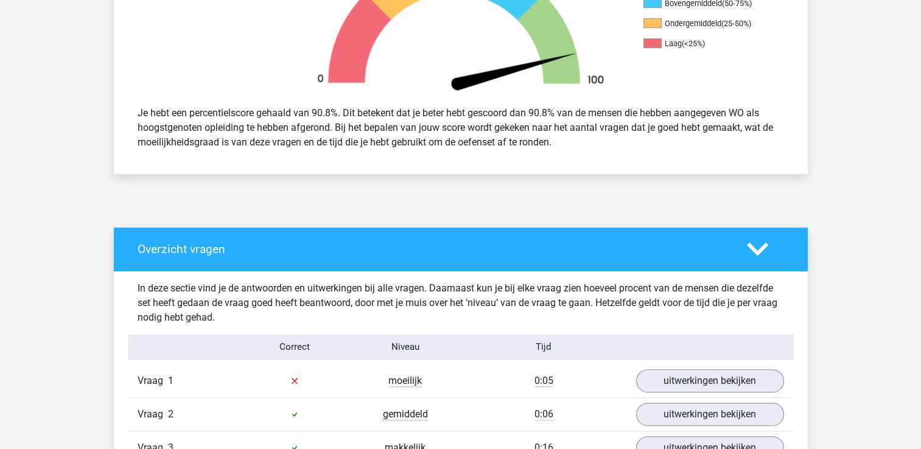
scroll to position [429, 0]
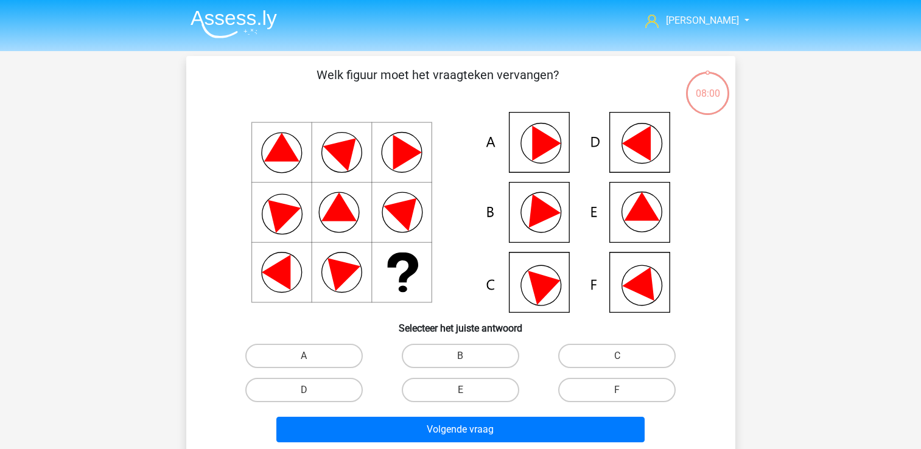
scroll to position [56, 0]
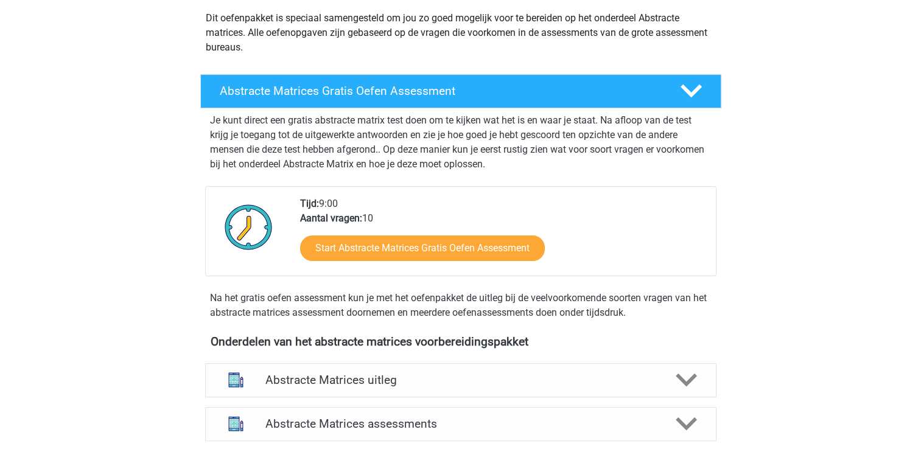
scroll to position [144, 0]
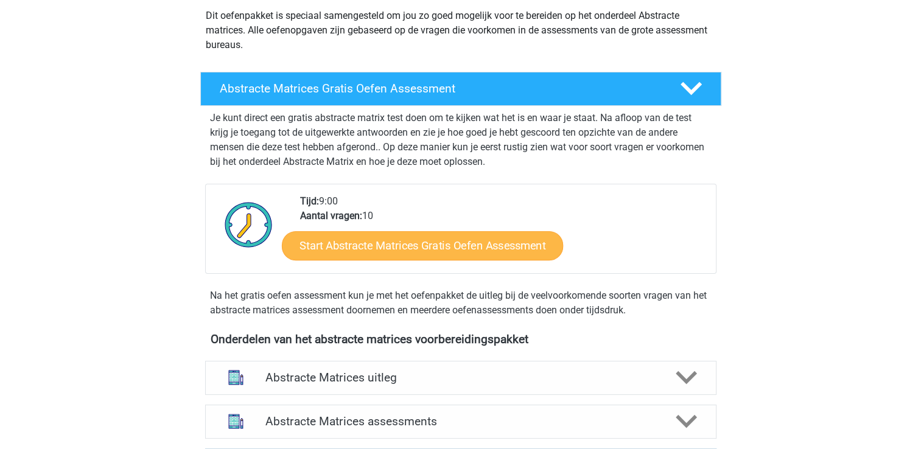
drag, startPoint x: 376, startPoint y: 263, endPoint x: 374, endPoint y: 248, distance: 15.3
click at [374, 248] on div "Start Abstracte Matrices Gratis Oefen Assessment" at bounding box center [503, 248] width 406 height 50
click at [374, 248] on link "Start Abstracte Matrices Gratis Oefen Assessment" at bounding box center [422, 245] width 281 height 29
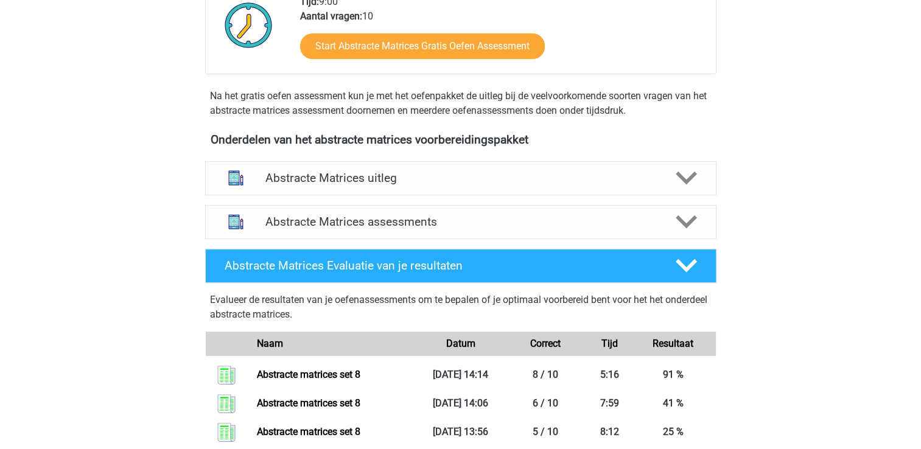
scroll to position [385, 0]
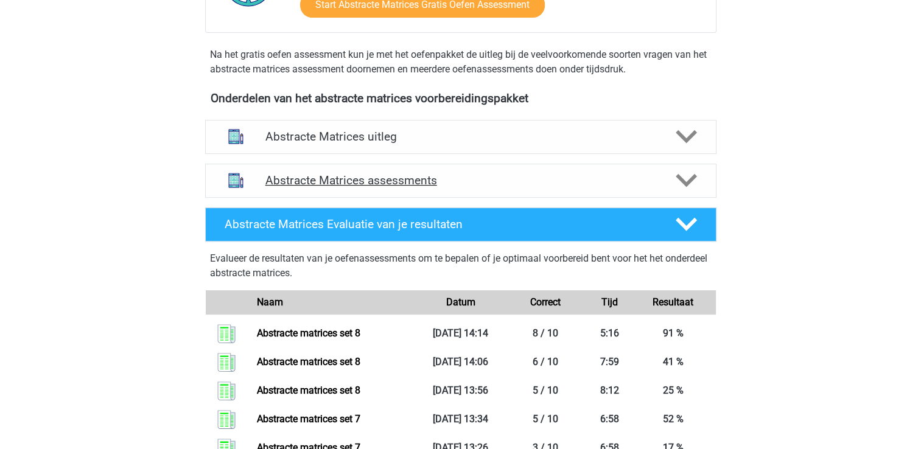
click at [685, 176] on icon at bounding box center [685, 180] width 21 height 21
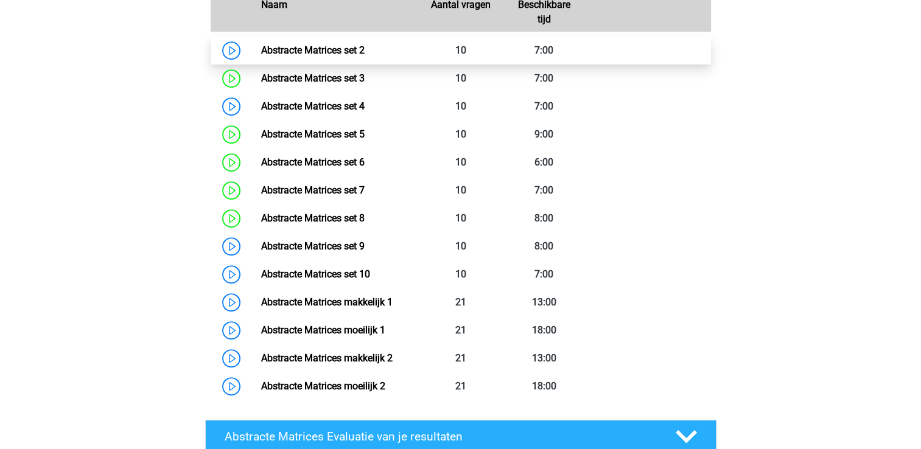
scroll to position [694, 0]
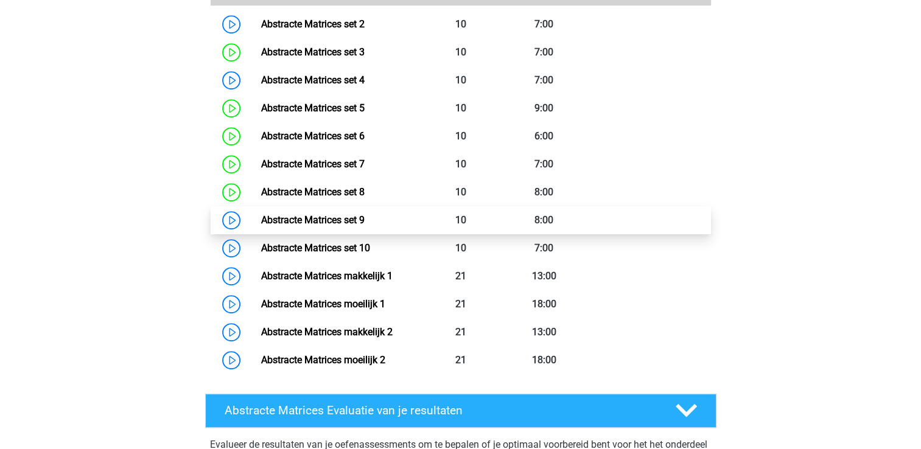
click at [301, 221] on link "Abstracte Matrices set 9" at bounding box center [312, 220] width 103 height 12
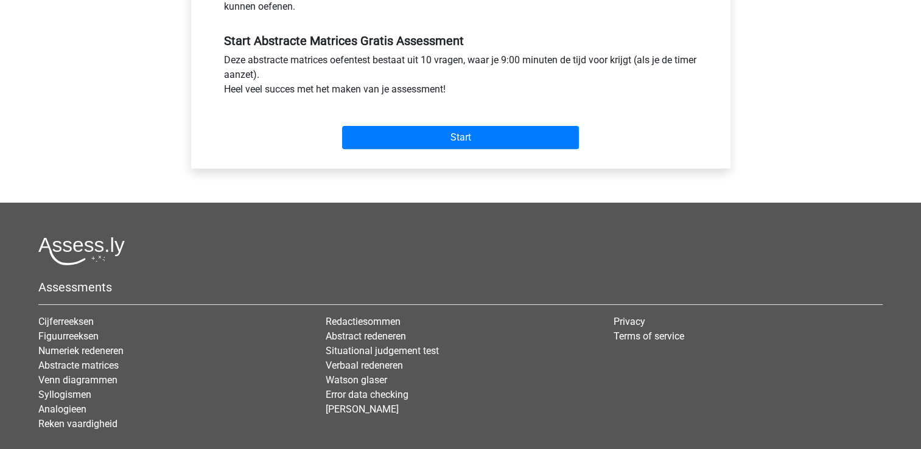
scroll to position [438, 0]
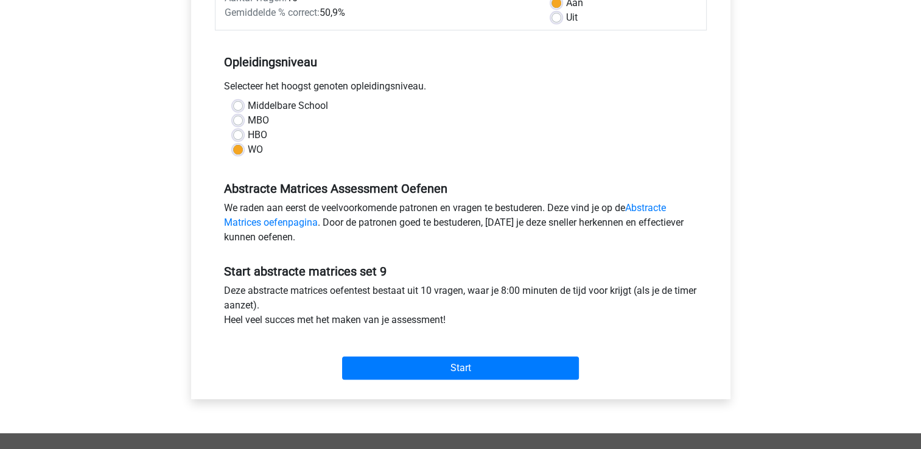
scroll to position [308, 0]
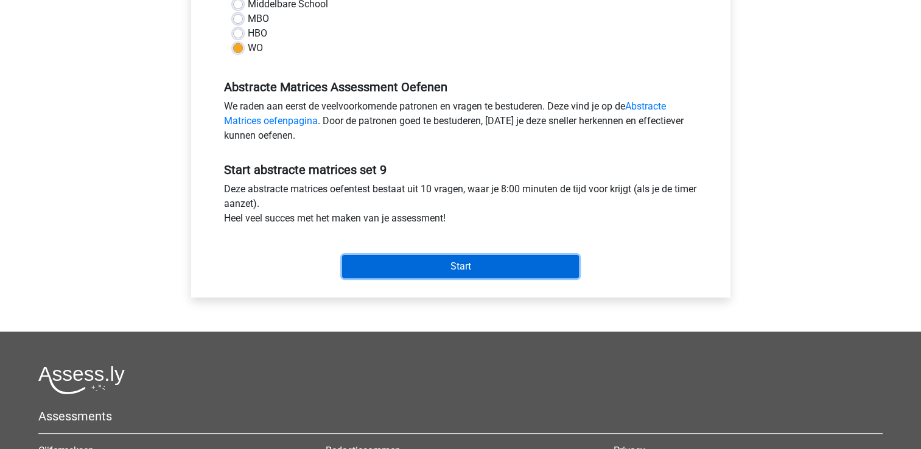
click at [439, 267] on input "Start" at bounding box center [460, 266] width 237 height 23
click at [475, 274] on input "Start" at bounding box center [460, 266] width 237 height 23
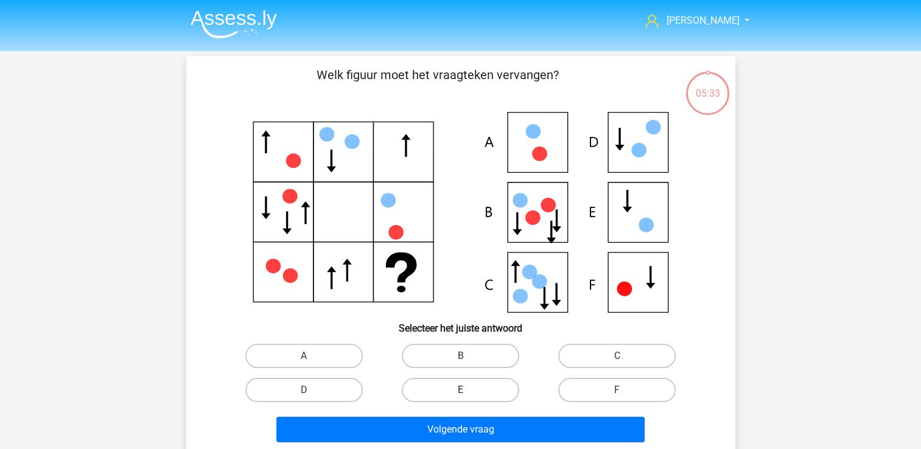
click at [475, 394] on label "E" at bounding box center [460, 390] width 117 height 24
click at [468, 394] on input "E" at bounding box center [464, 394] width 8 height 8
radio input "true"
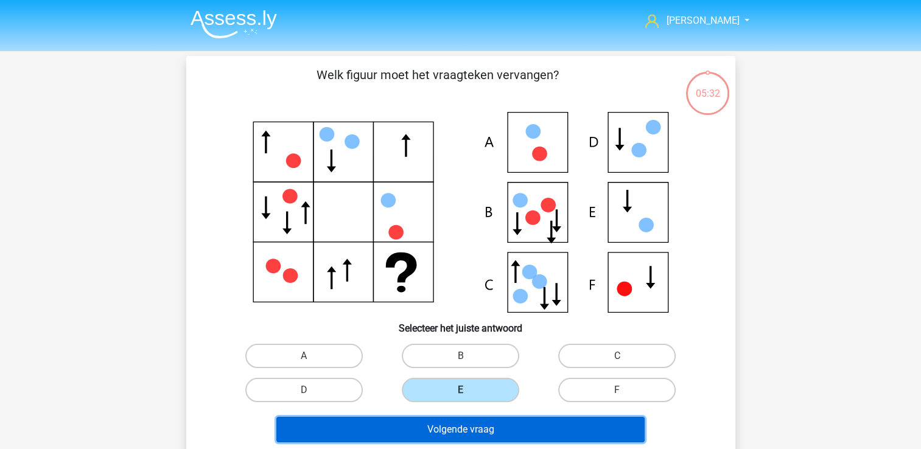
click at [466, 427] on button "Volgende vraag" at bounding box center [460, 430] width 368 height 26
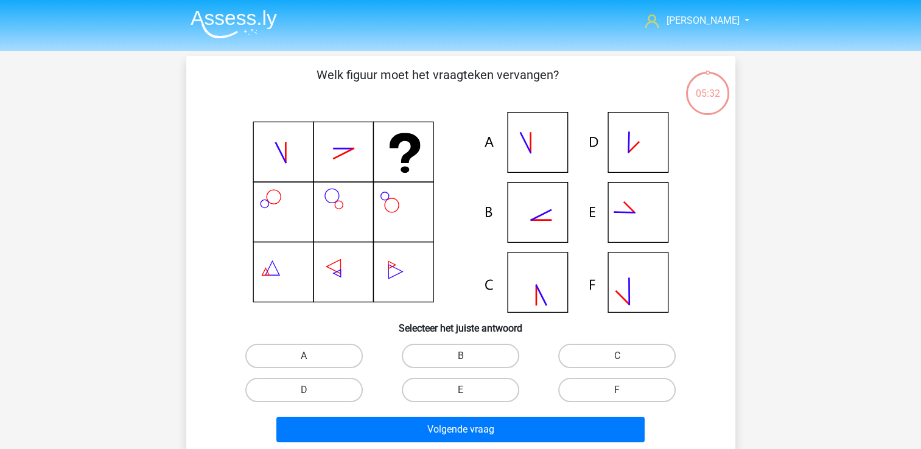
scroll to position [56, 0]
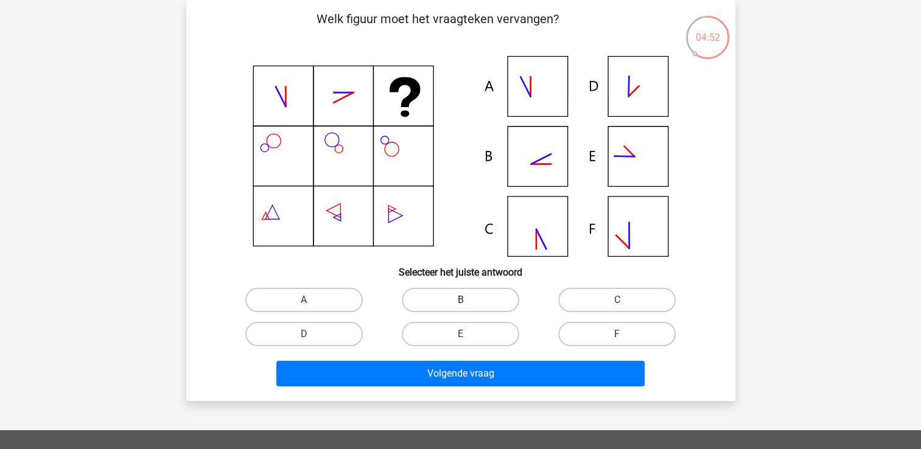
click at [483, 298] on label "B" at bounding box center [460, 300] width 117 height 24
click at [468, 300] on input "B" at bounding box center [464, 304] width 8 height 8
radio input "true"
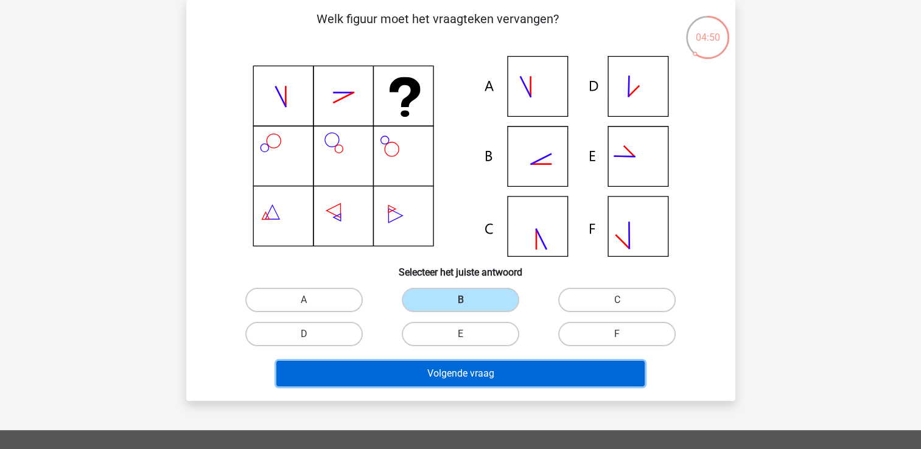
click at [455, 380] on button "Volgende vraag" at bounding box center [460, 374] width 368 height 26
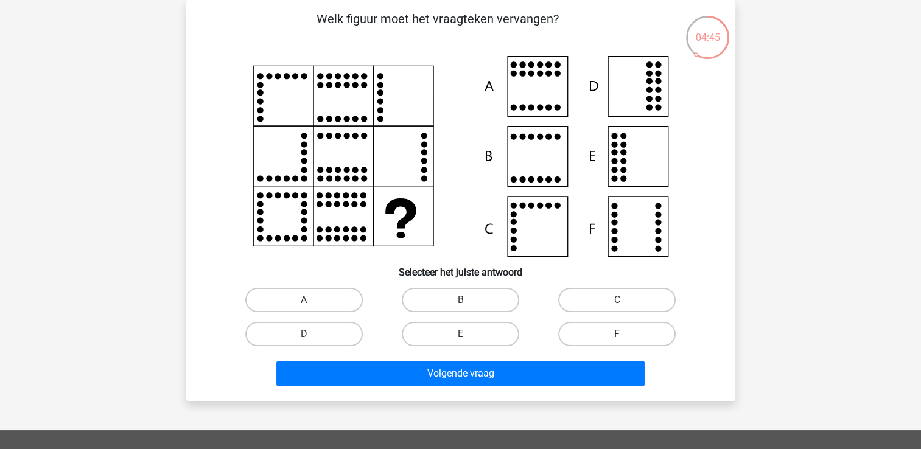
click at [603, 331] on label "F" at bounding box center [616, 334] width 117 height 24
click at [617, 334] on input "F" at bounding box center [621, 338] width 8 height 8
radio input "true"
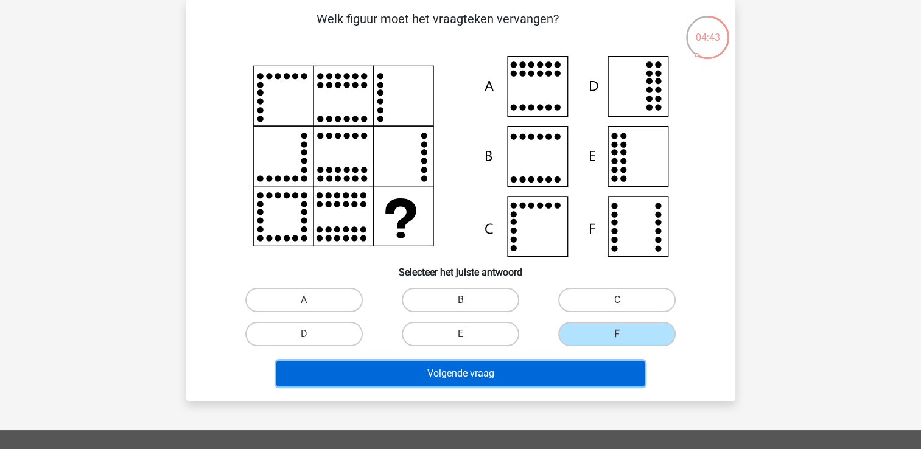
click at [563, 375] on button "Volgende vraag" at bounding box center [460, 374] width 368 height 26
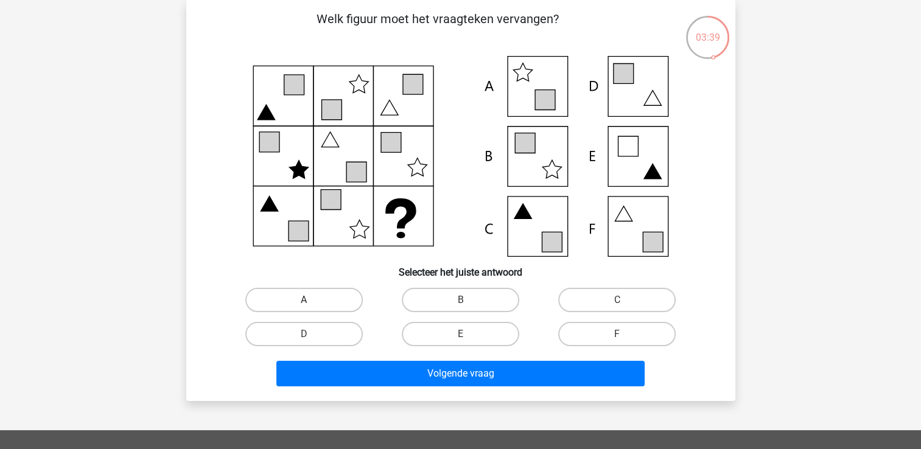
click at [329, 304] on label "A" at bounding box center [303, 300] width 117 height 24
click at [312, 304] on input "A" at bounding box center [308, 304] width 8 height 8
radio input "true"
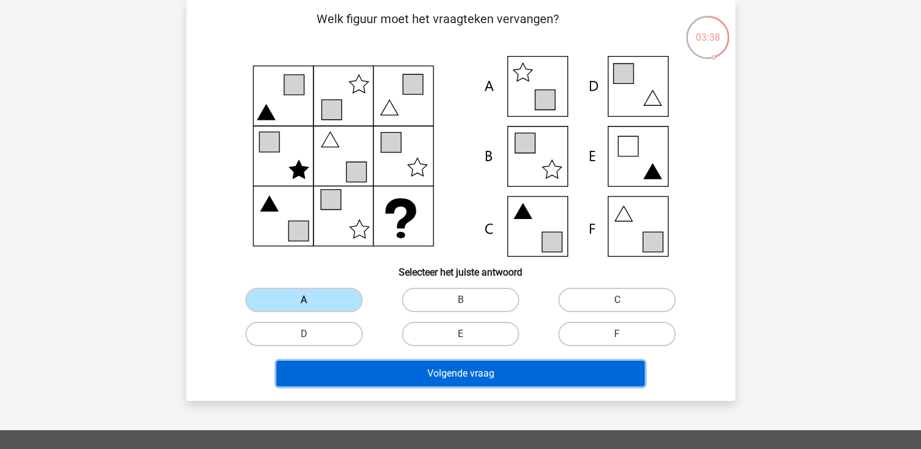
click at [416, 368] on button "Volgende vraag" at bounding box center [460, 374] width 368 height 26
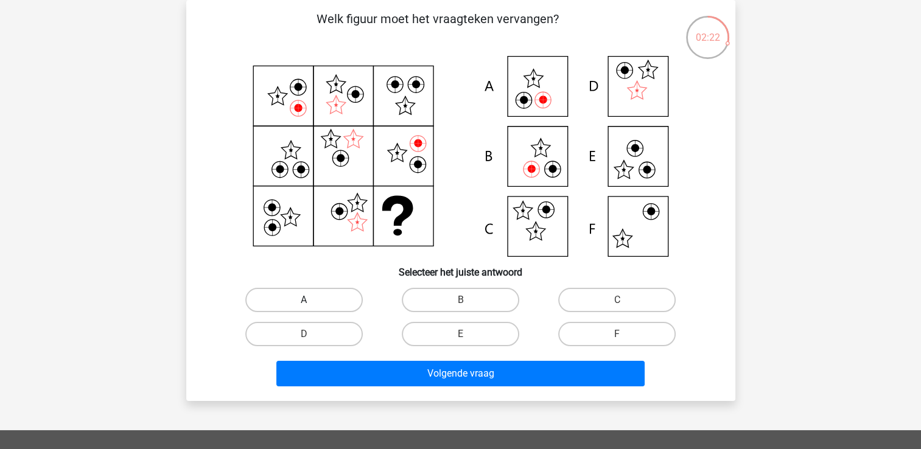
click at [313, 301] on label "A" at bounding box center [303, 300] width 117 height 24
click at [312, 301] on input "A" at bounding box center [308, 304] width 8 height 8
radio input "true"
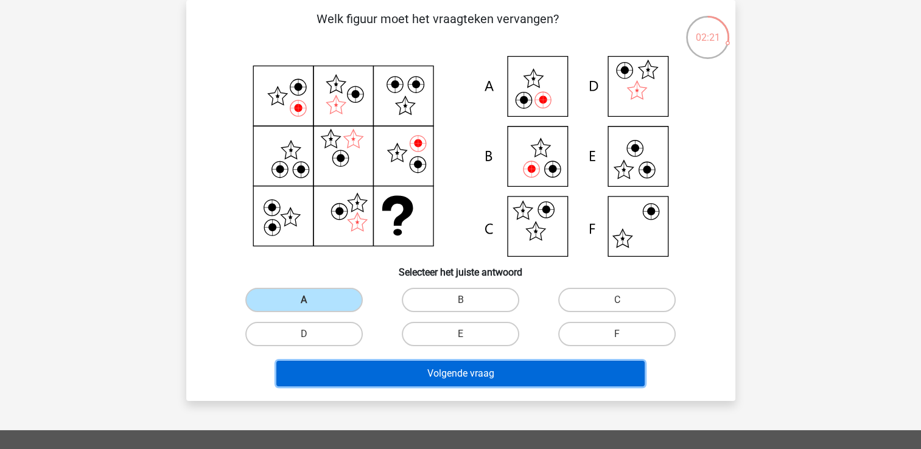
click at [377, 376] on button "Volgende vraag" at bounding box center [460, 374] width 368 height 26
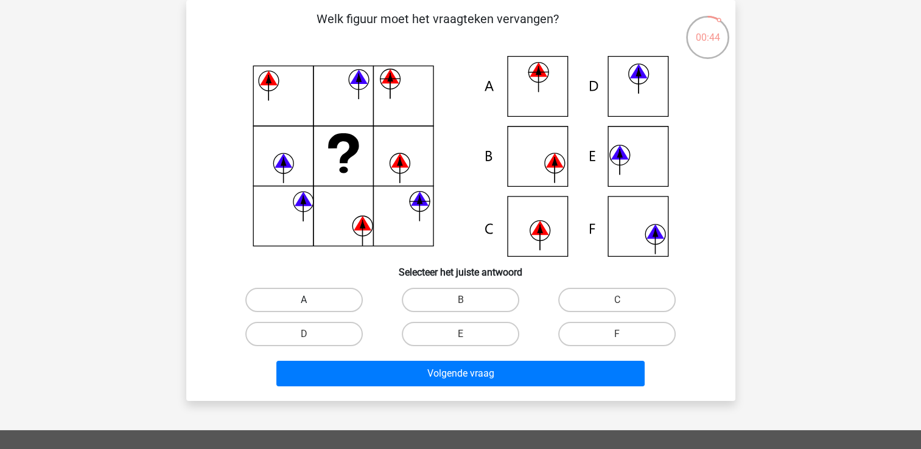
click at [313, 296] on label "A" at bounding box center [303, 300] width 117 height 24
click at [312, 300] on input "A" at bounding box center [308, 304] width 8 height 8
radio input "true"
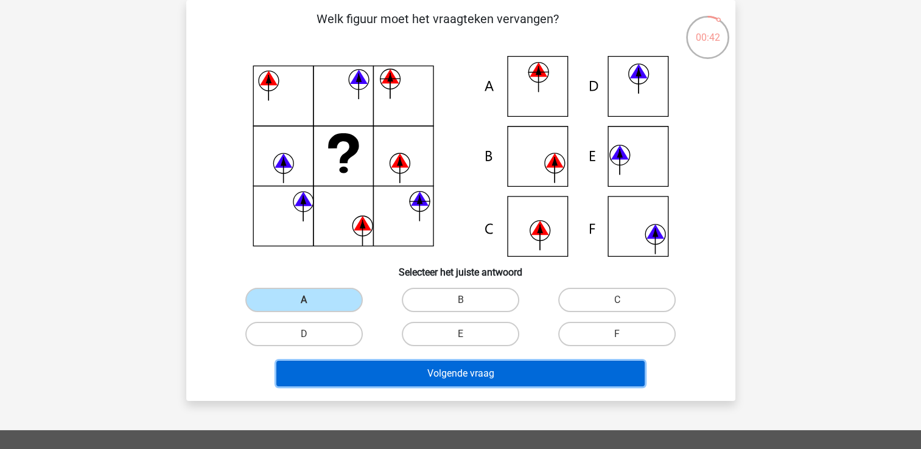
click at [362, 374] on button "Volgende vraag" at bounding box center [460, 374] width 368 height 26
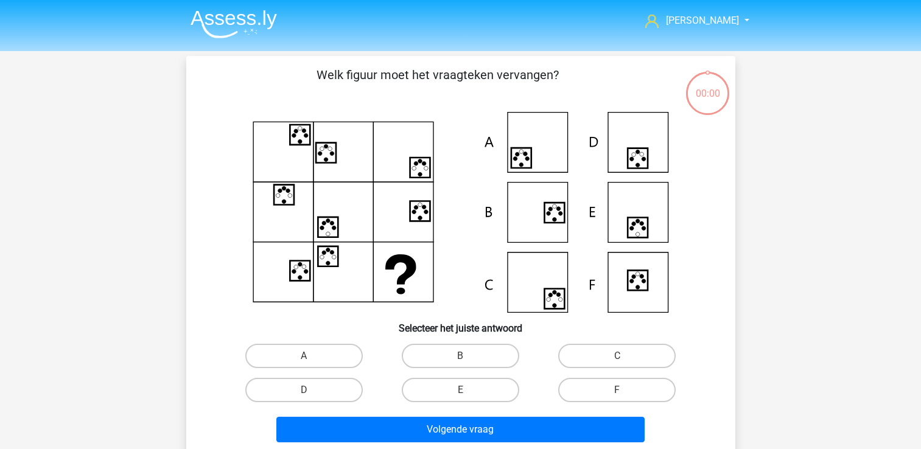
scroll to position [56, 0]
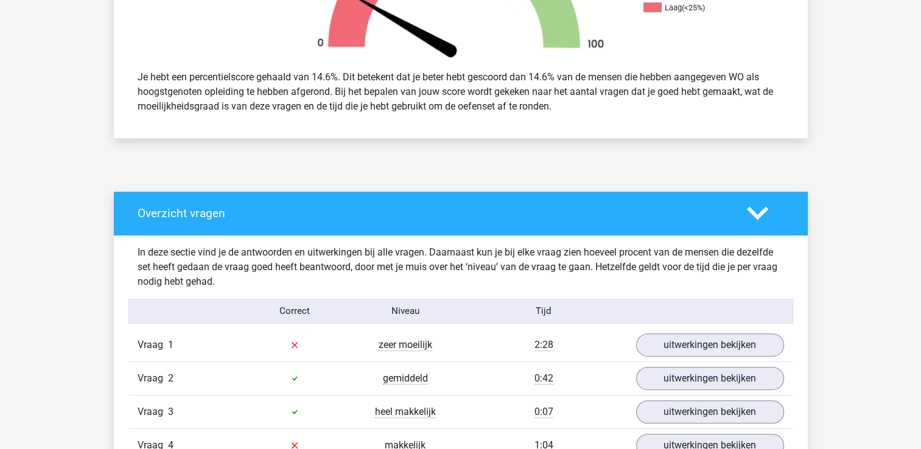
scroll to position [479, 0]
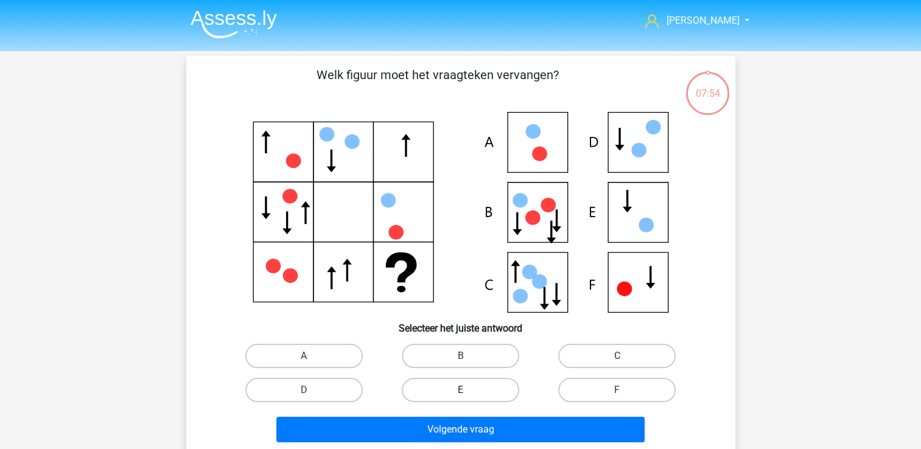
click at [478, 394] on label "E" at bounding box center [460, 390] width 117 height 24
click at [468, 394] on input "E" at bounding box center [464, 394] width 8 height 8
radio input "true"
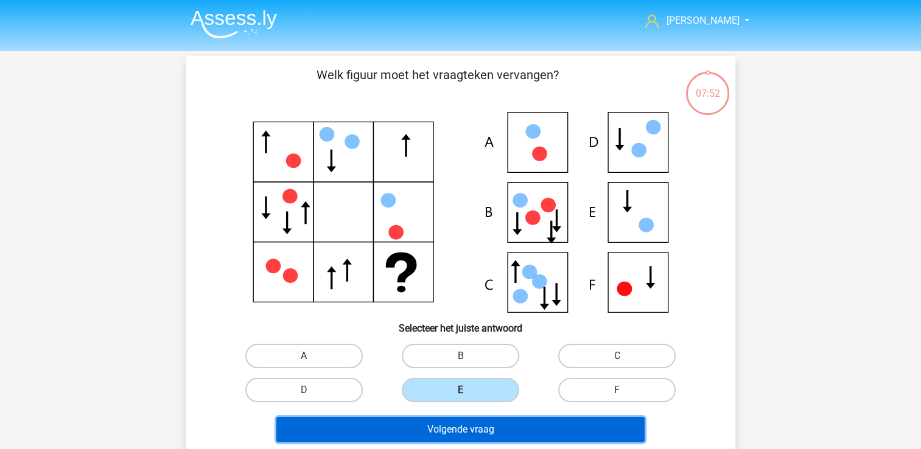
click at [465, 433] on button "Volgende vraag" at bounding box center [460, 430] width 368 height 26
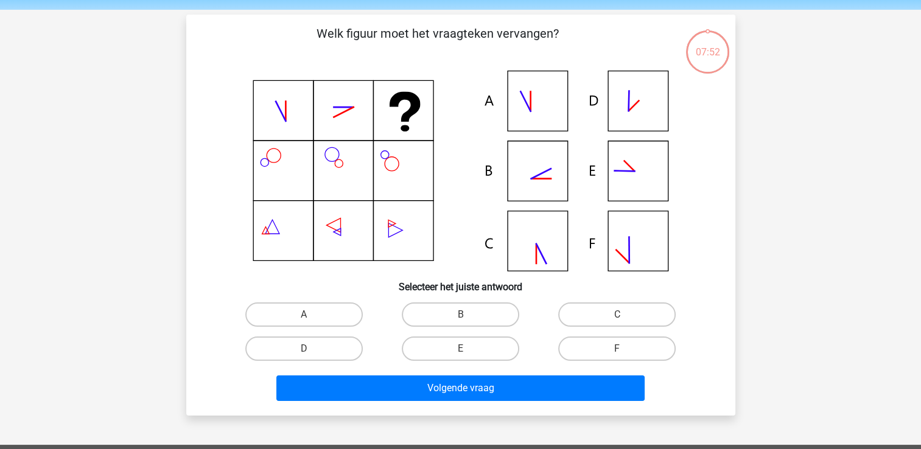
scroll to position [56, 0]
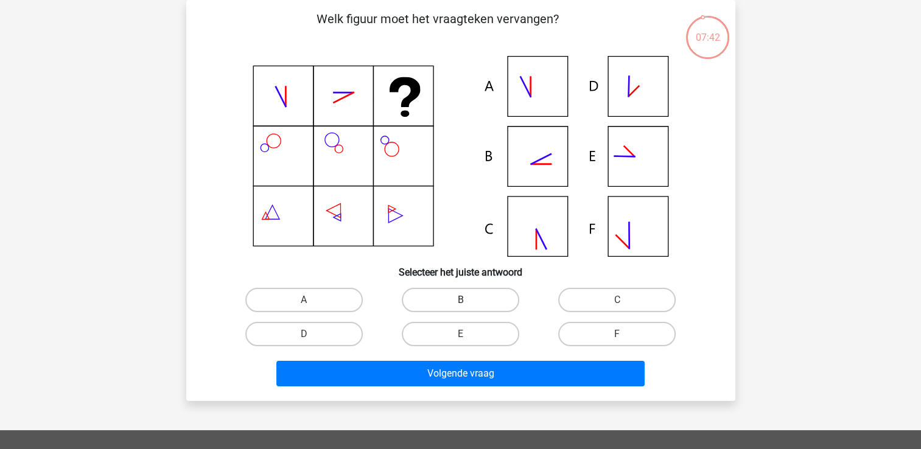
click at [445, 303] on label "B" at bounding box center [460, 300] width 117 height 24
click at [460, 303] on input "B" at bounding box center [464, 304] width 8 height 8
radio input "true"
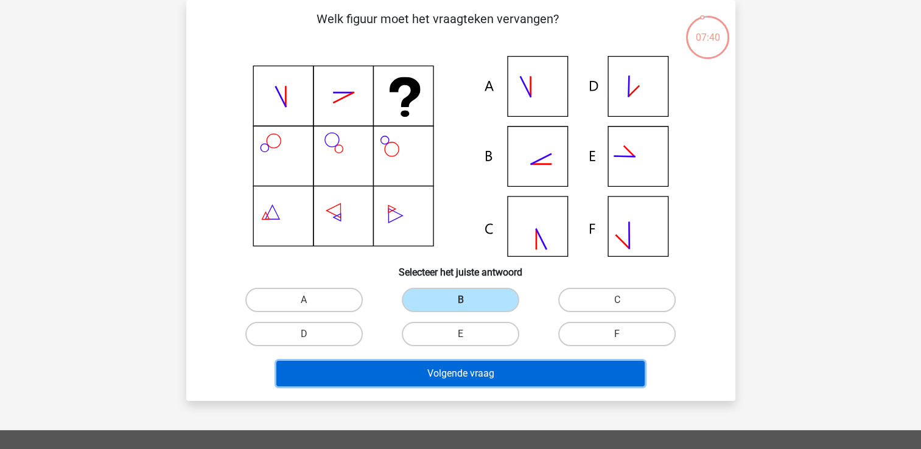
click at [428, 376] on button "Volgende vraag" at bounding box center [460, 374] width 368 height 26
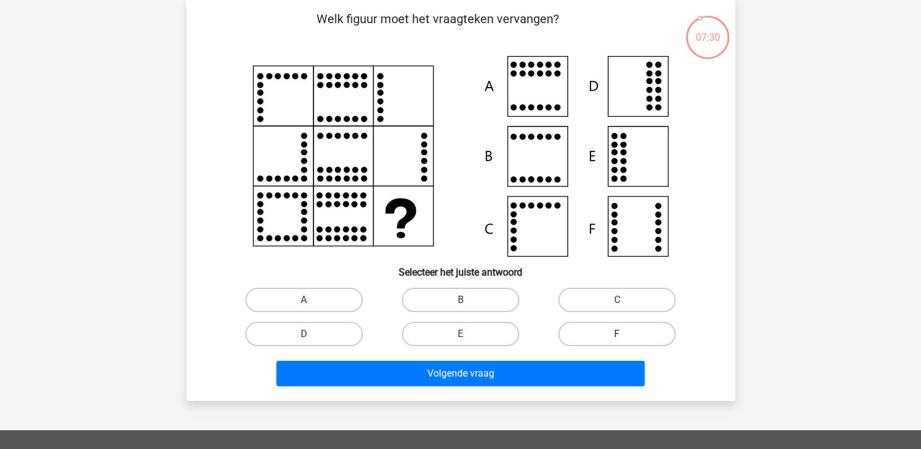
click at [589, 330] on label "F" at bounding box center [616, 334] width 117 height 24
click at [617, 334] on input "F" at bounding box center [621, 338] width 8 height 8
radio input "true"
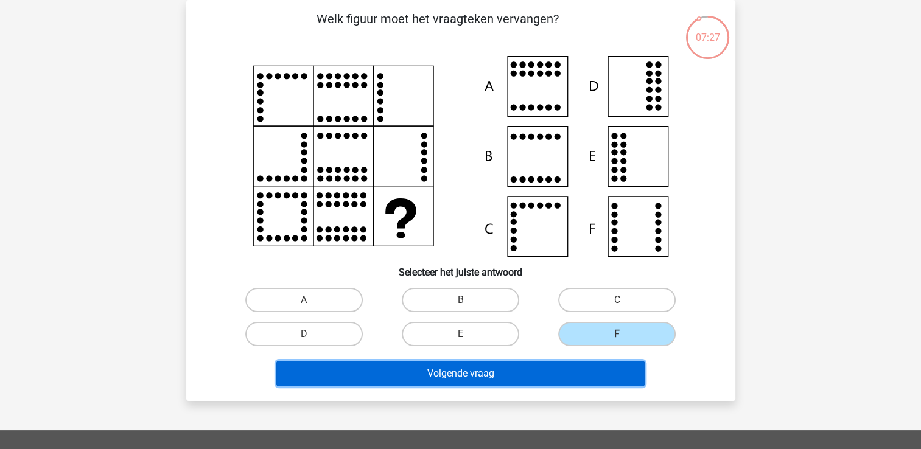
click at [507, 372] on button "Volgende vraag" at bounding box center [460, 374] width 368 height 26
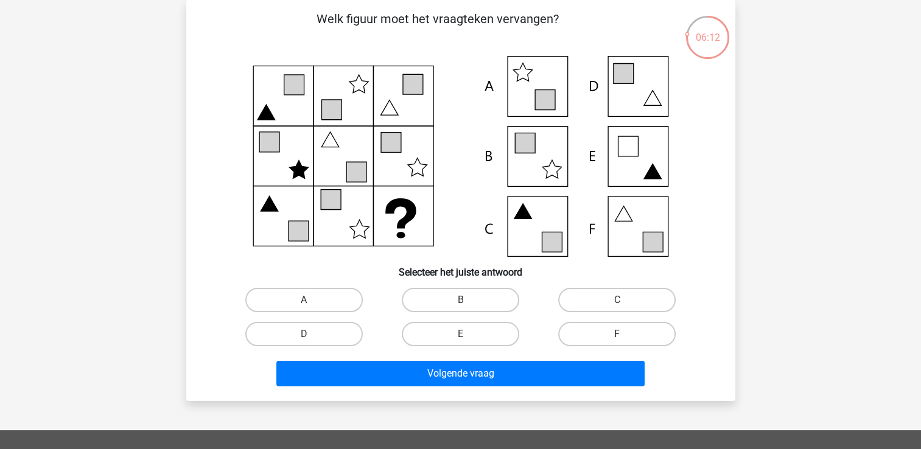
click at [613, 338] on label "F" at bounding box center [616, 334] width 117 height 24
click at [617, 338] on input "F" at bounding box center [621, 338] width 8 height 8
radio input "true"
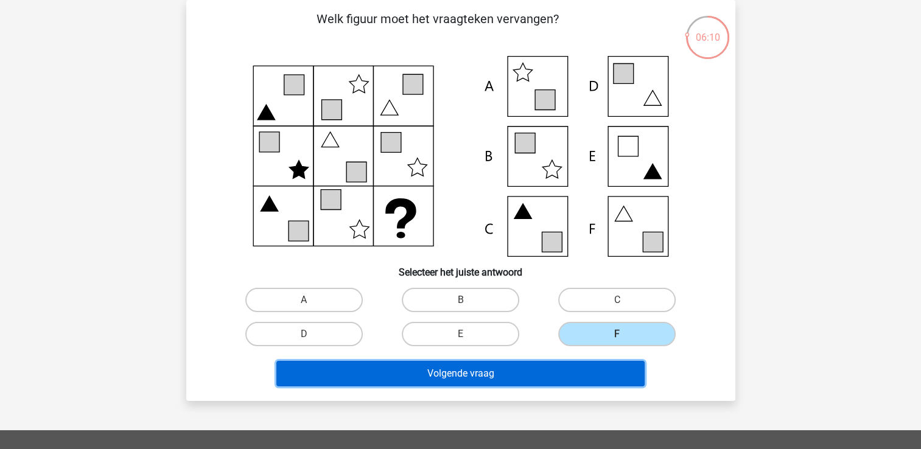
click at [553, 372] on button "Volgende vraag" at bounding box center [460, 374] width 368 height 26
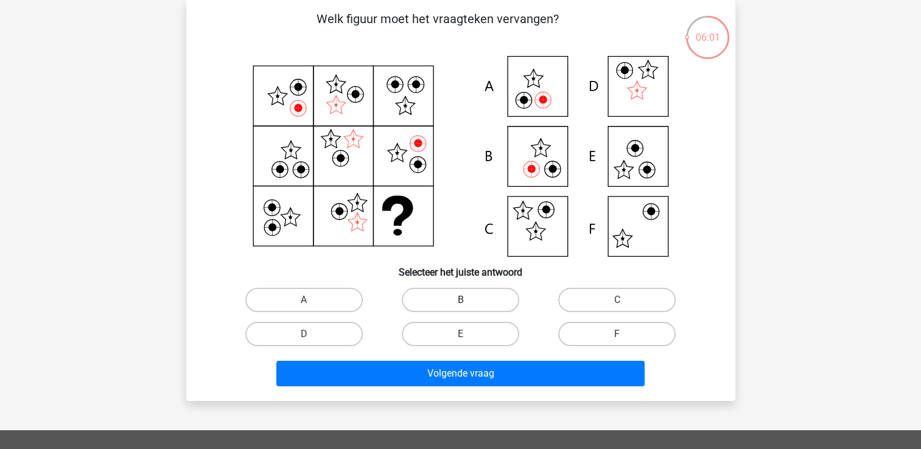
click at [482, 298] on label "B" at bounding box center [460, 300] width 117 height 24
click at [468, 300] on input "B" at bounding box center [464, 304] width 8 height 8
radio input "true"
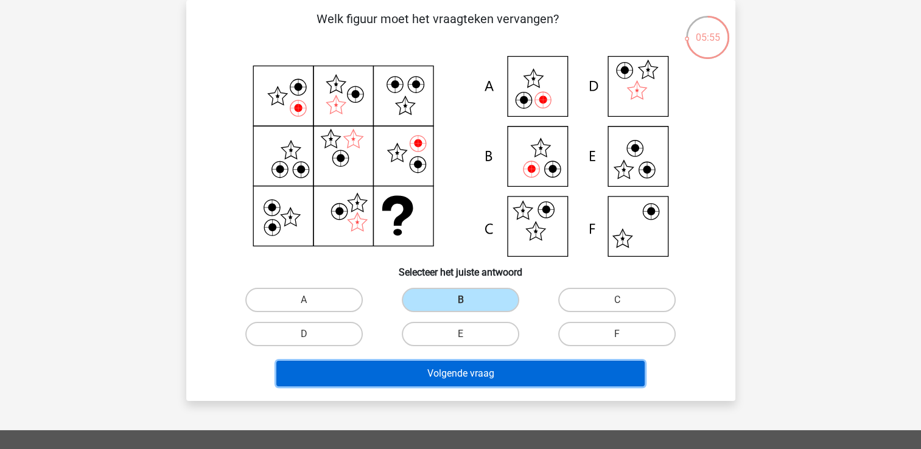
click at [464, 371] on button "Volgende vraag" at bounding box center [460, 374] width 368 height 26
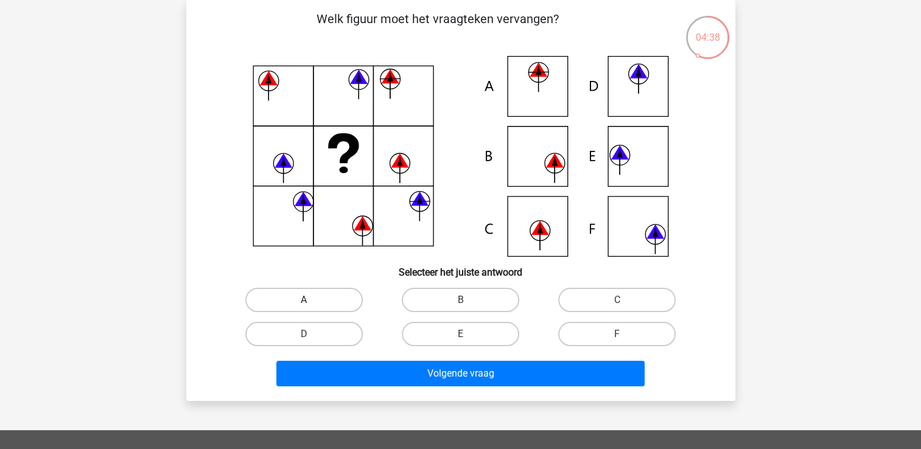
click at [295, 301] on label "A" at bounding box center [303, 300] width 117 height 24
click at [304, 301] on input "A" at bounding box center [308, 304] width 8 height 8
radio input "true"
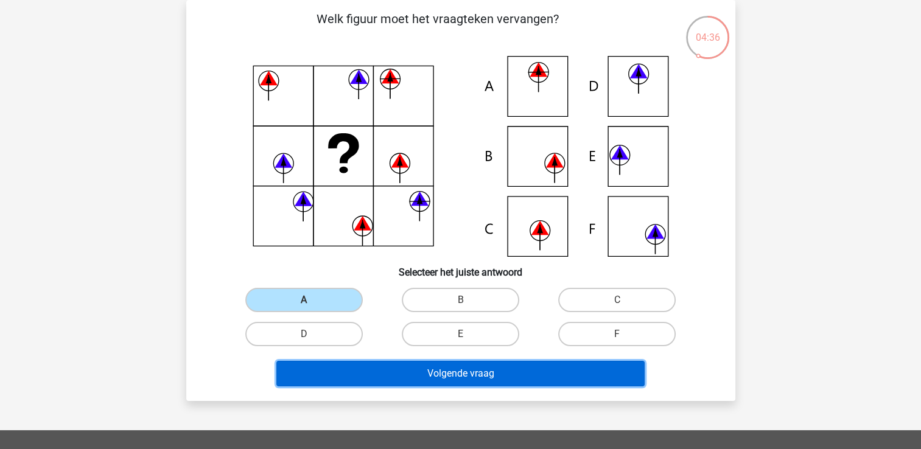
click at [399, 369] on button "Volgende vraag" at bounding box center [460, 374] width 368 height 26
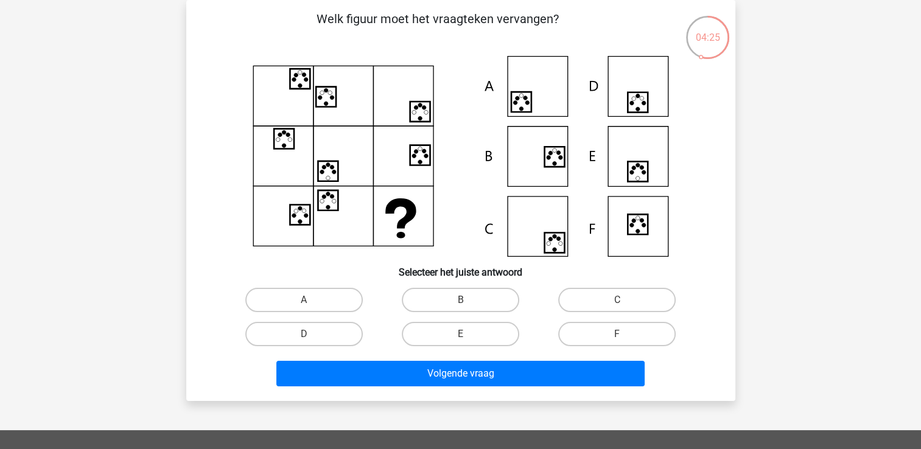
click at [307, 336] on input "D" at bounding box center [308, 338] width 8 height 8
radio input "true"
click at [599, 305] on label "C" at bounding box center [616, 300] width 117 height 24
click at [617, 305] on input "C" at bounding box center [621, 304] width 8 height 8
radio input "true"
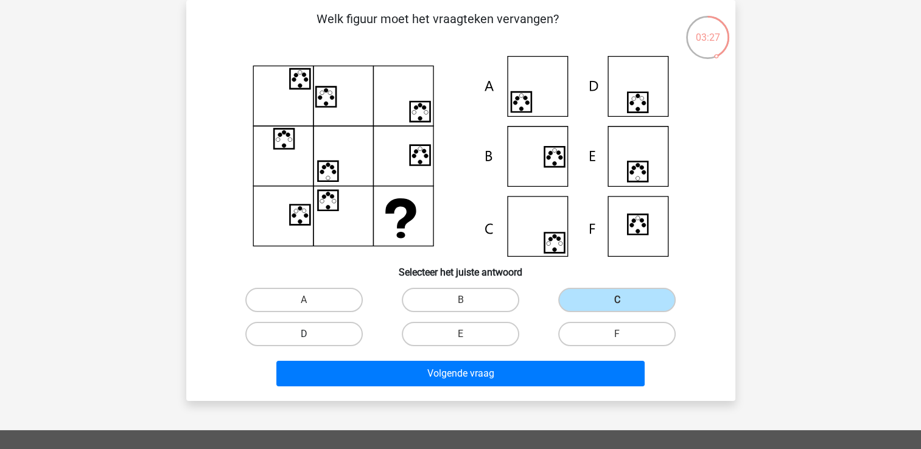
click at [315, 331] on label "D" at bounding box center [303, 334] width 117 height 24
click at [312, 334] on input "D" at bounding box center [308, 338] width 8 height 8
radio input "true"
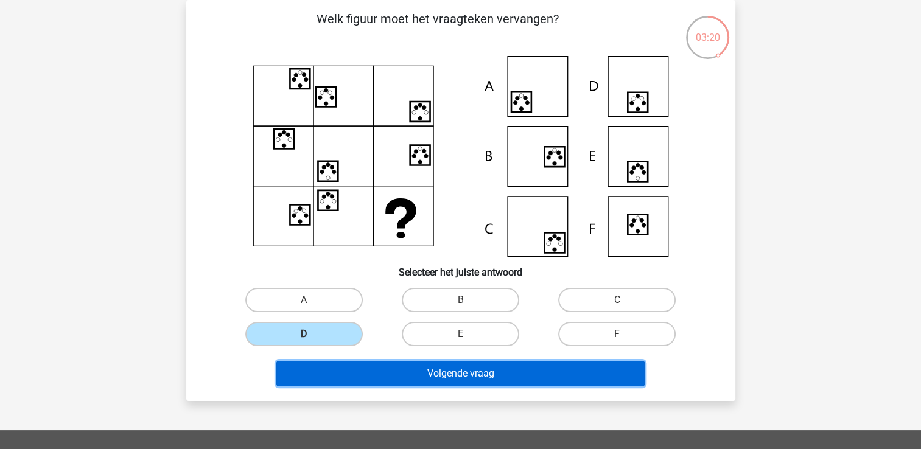
click at [484, 363] on button "Volgende vraag" at bounding box center [460, 374] width 368 height 26
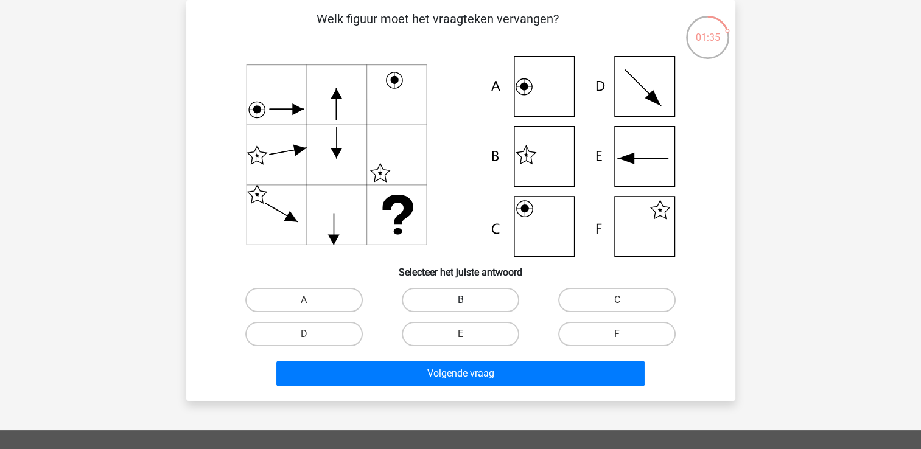
click at [451, 303] on label "B" at bounding box center [460, 300] width 117 height 24
click at [460, 303] on input "B" at bounding box center [464, 304] width 8 height 8
radio input "true"
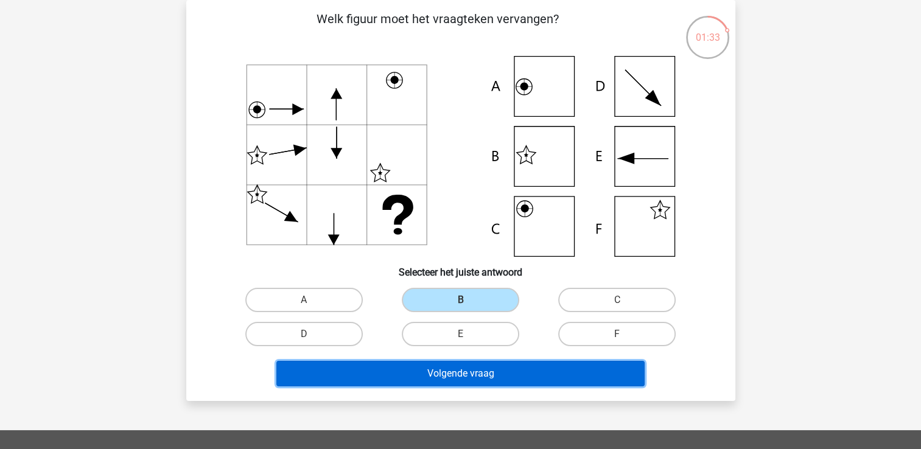
click at [438, 382] on button "Volgende vraag" at bounding box center [460, 374] width 368 height 26
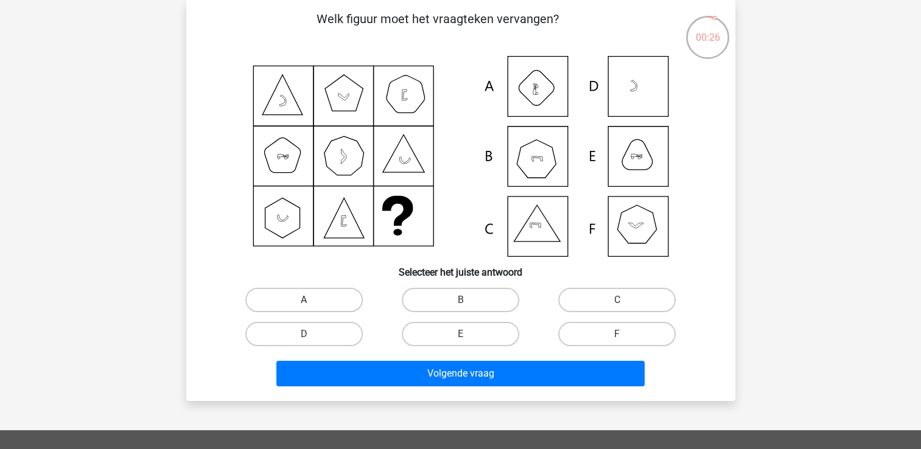
click at [322, 296] on label "A" at bounding box center [303, 300] width 117 height 24
click at [312, 300] on input "A" at bounding box center [308, 304] width 8 height 8
radio input "true"
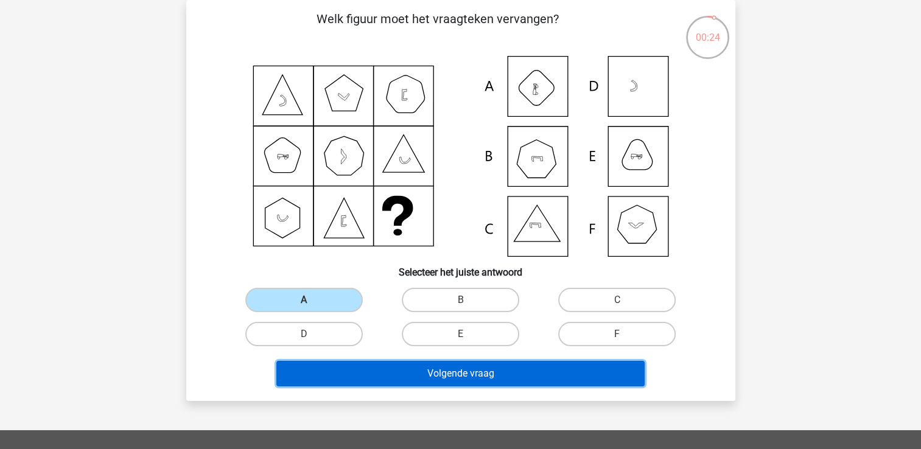
click at [479, 375] on button "Volgende vraag" at bounding box center [460, 374] width 368 height 26
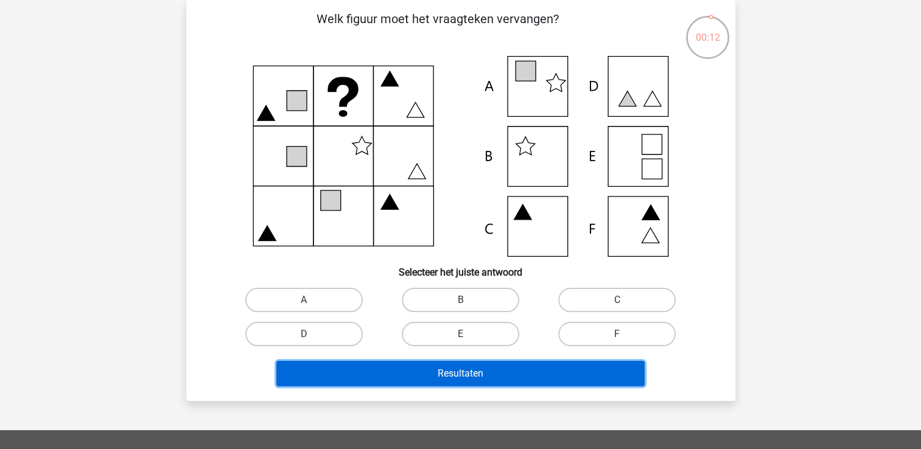
click at [479, 375] on button "Resultaten" at bounding box center [460, 374] width 368 height 26
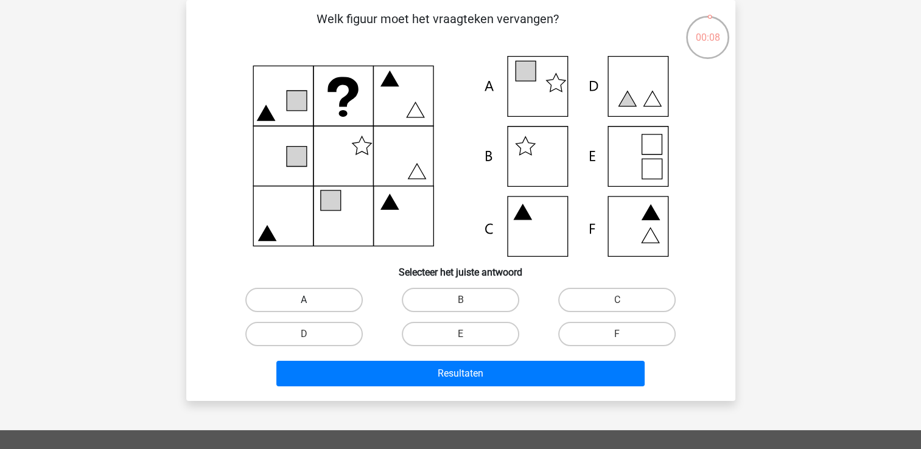
click at [318, 305] on label "A" at bounding box center [303, 300] width 117 height 24
click at [312, 305] on input "A" at bounding box center [308, 304] width 8 height 8
radio input "true"
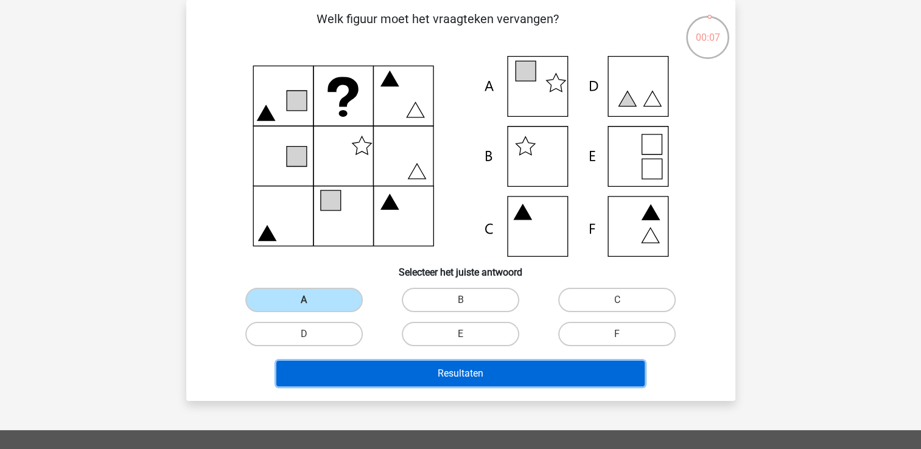
click at [400, 366] on button "Resultaten" at bounding box center [460, 374] width 368 height 26
click at [431, 374] on button "Resultaten" at bounding box center [460, 374] width 368 height 26
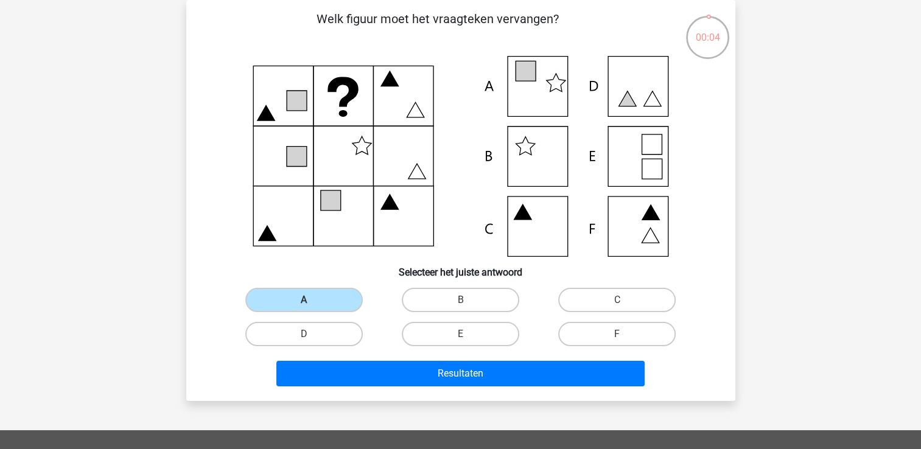
click at [467, 284] on div "B" at bounding box center [460, 300] width 156 height 34
click at [434, 298] on label "B" at bounding box center [460, 300] width 117 height 24
click at [460, 300] on input "B" at bounding box center [464, 304] width 8 height 8
radio input "true"
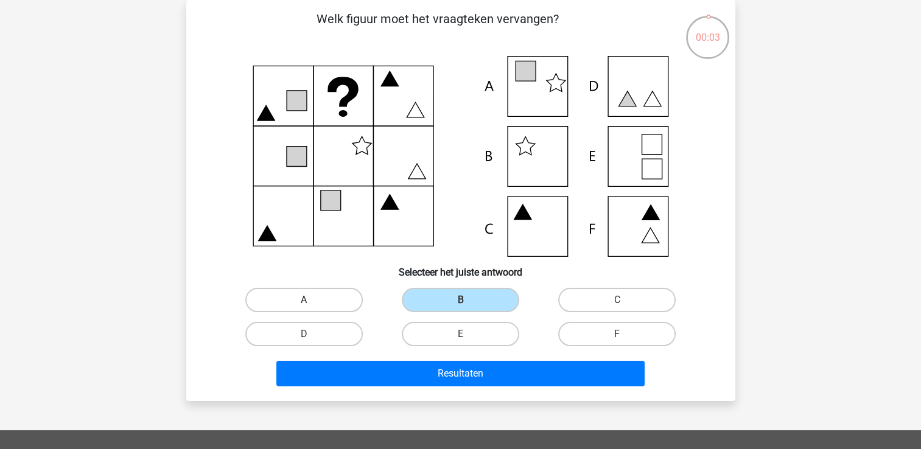
click at [326, 302] on label "A" at bounding box center [303, 300] width 117 height 24
click at [312, 302] on input "A" at bounding box center [308, 304] width 8 height 8
radio input "true"
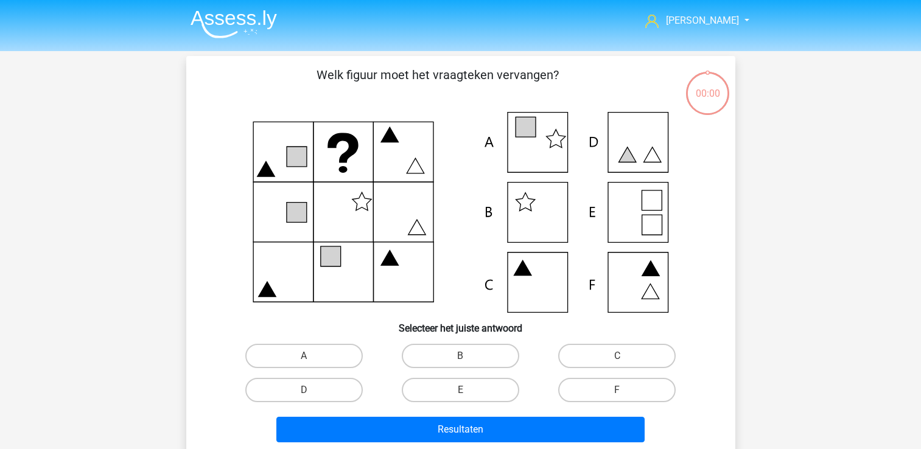
scroll to position [56, 0]
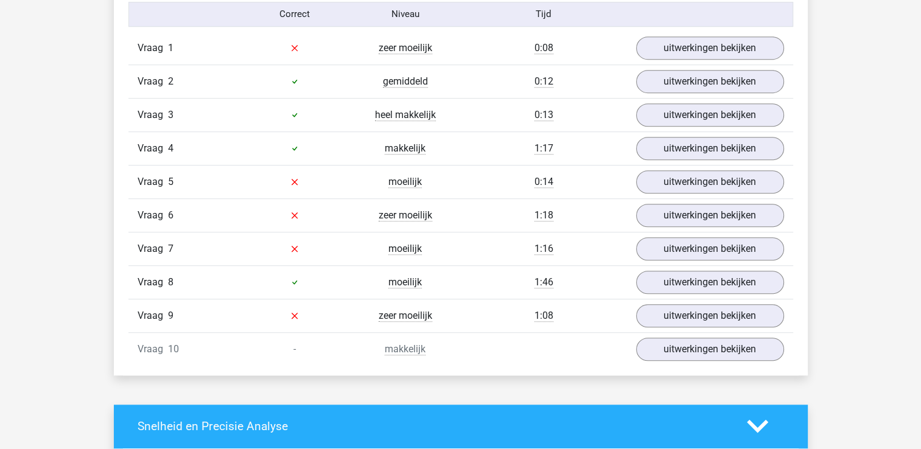
scroll to position [778, 0]
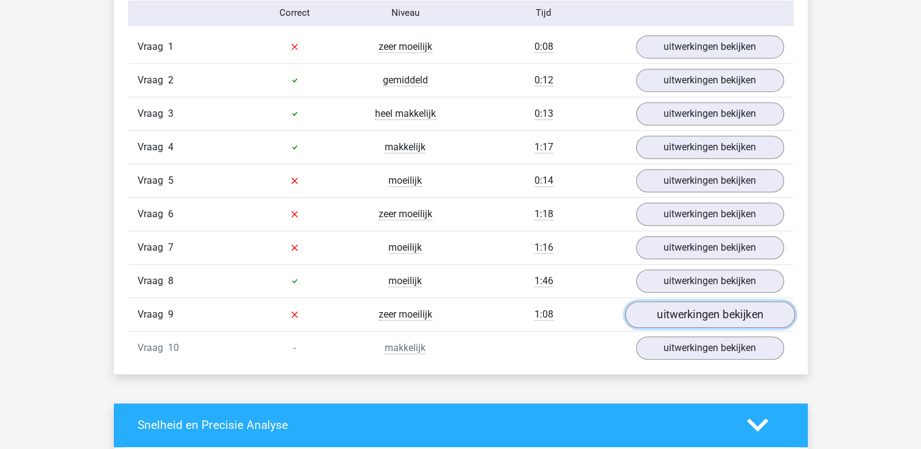
click at [679, 310] on link "uitwerkingen bekijken" at bounding box center [709, 314] width 170 height 27
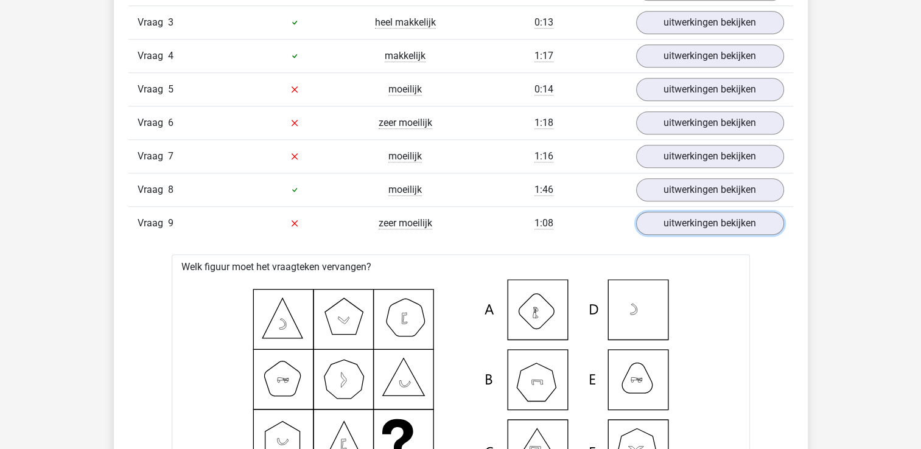
scroll to position [869, 0]
click at [733, 218] on link "uitwerkingen bekijken" at bounding box center [709, 223] width 170 height 27
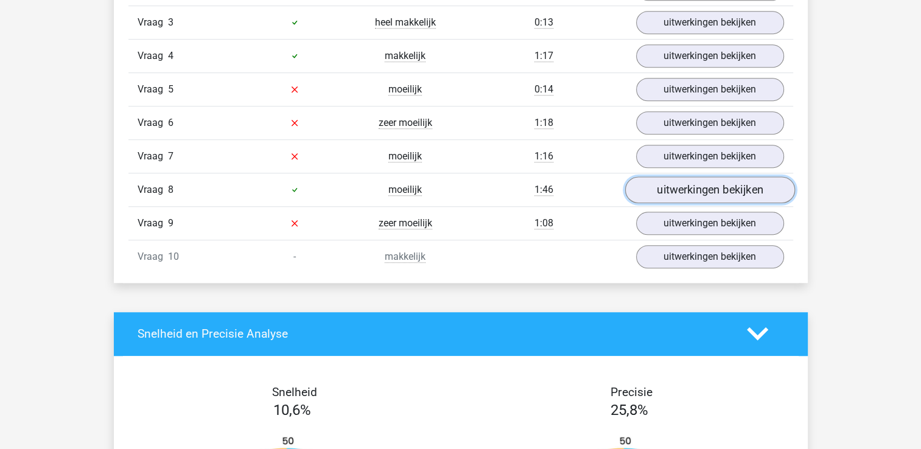
click at [713, 189] on link "uitwerkingen bekijken" at bounding box center [709, 189] width 170 height 27
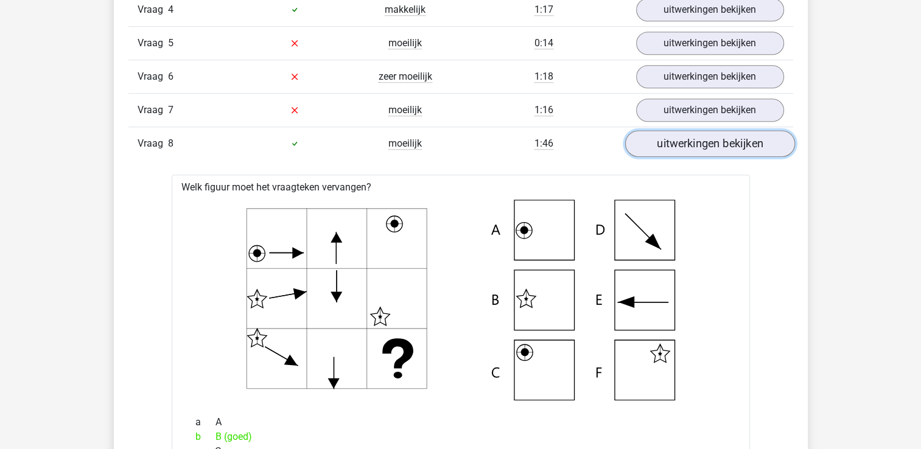
scroll to position [866, 0]
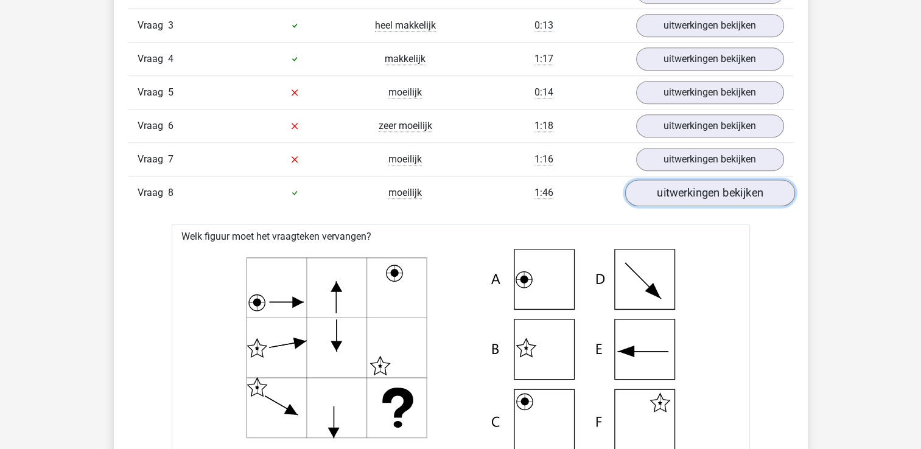
click at [713, 189] on link "uitwerkingen bekijken" at bounding box center [709, 192] width 170 height 27
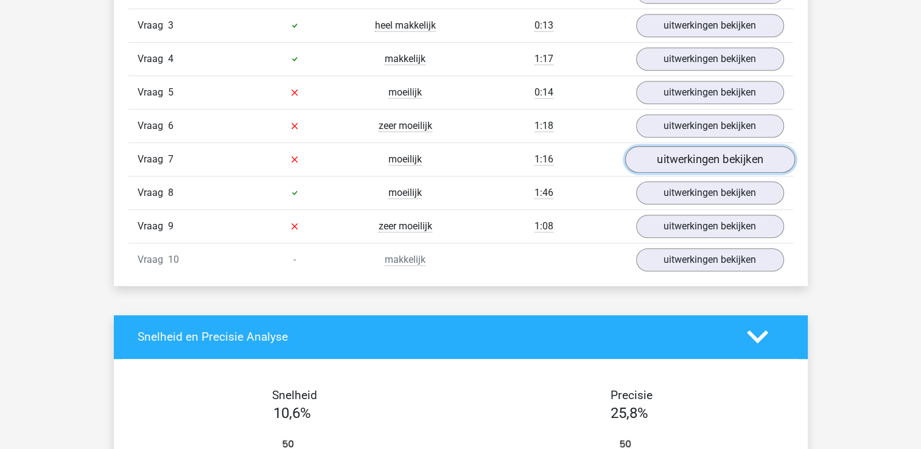
click at [705, 156] on link "uitwerkingen bekijken" at bounding box center [709, 159] width 170 height 27
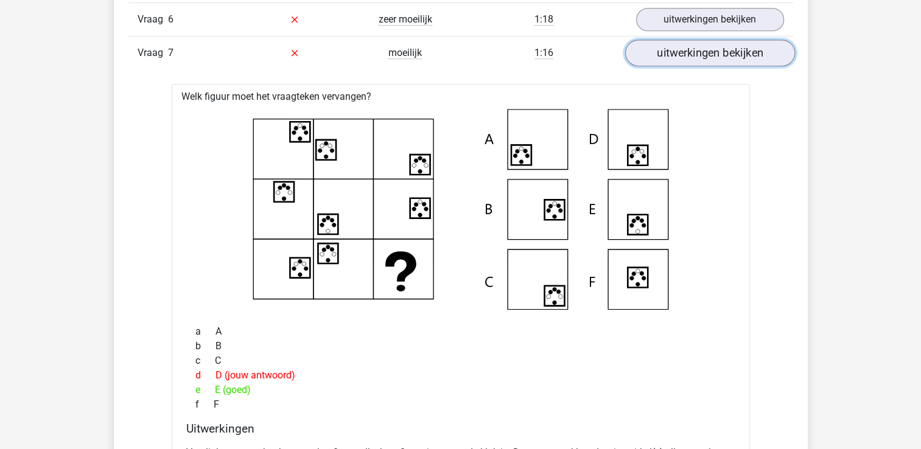
scroll to position [969, 0]
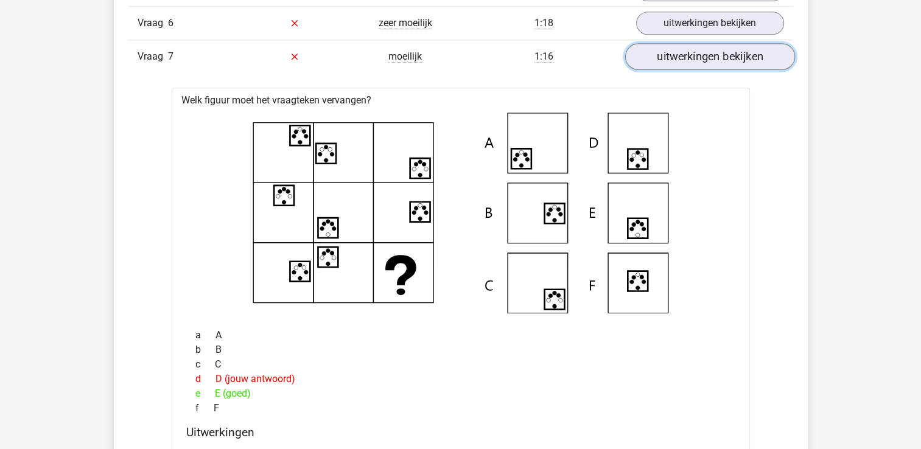
click at [734, 63] on link "uitwerkingen bekijken" at bounding box center [709, 56] width 170 height 27
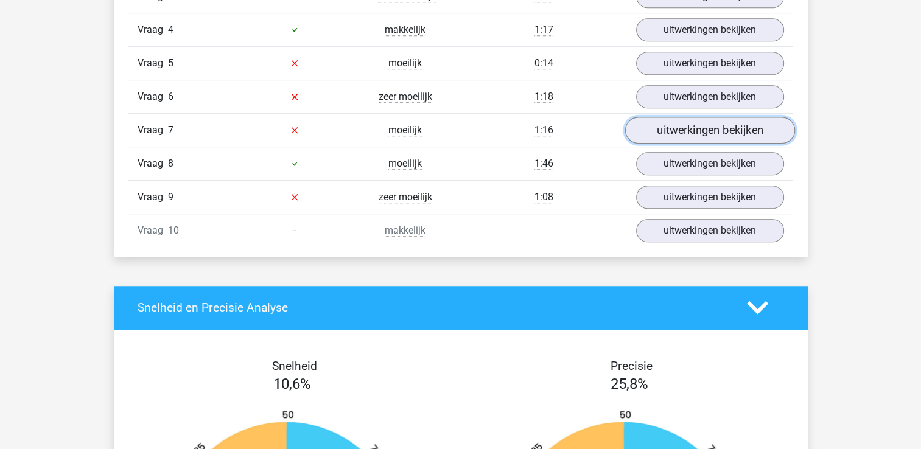
scroll to position [893, 0]
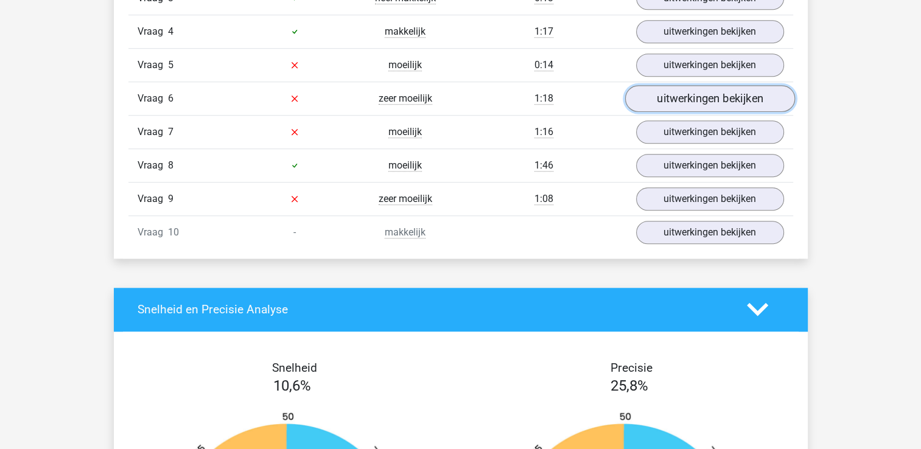
click at [716, 99] on link "uitwerkingen bekijken" at bounding box center [709, 98] width 170 height 27
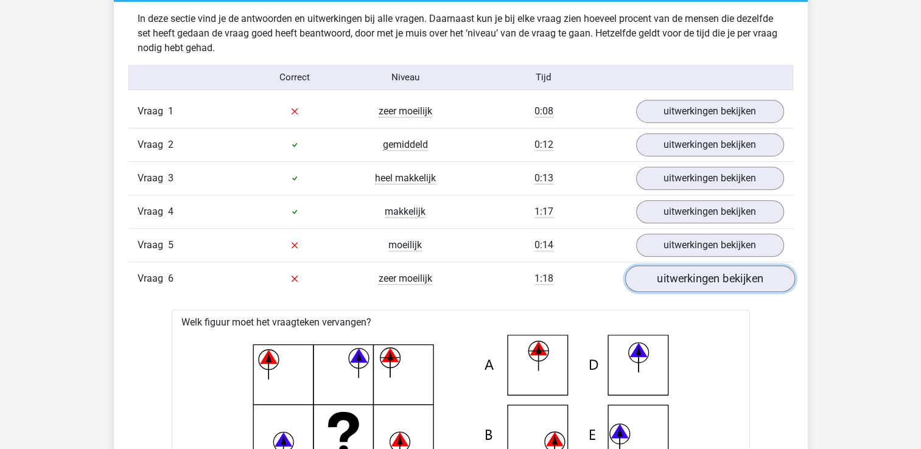
scroll to position [713, 0]
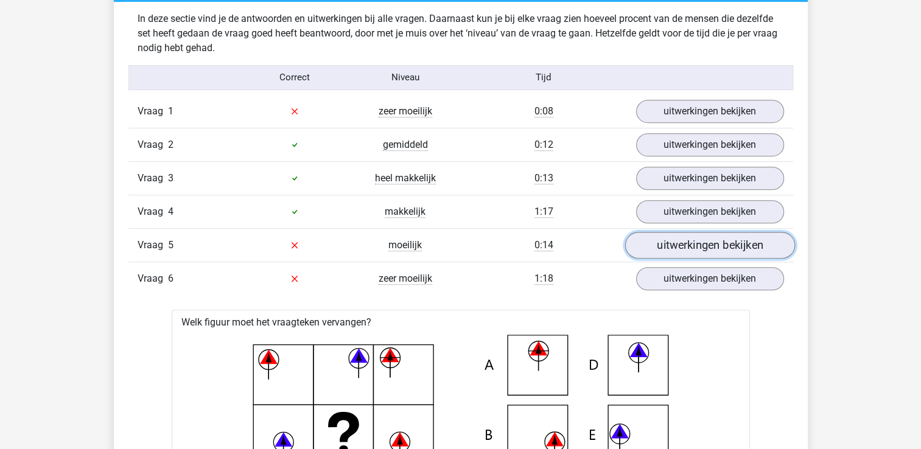
click at [700, 246] on link "uitwerkingen bekijken" at bounding box center [709, 245] width 170 height 27
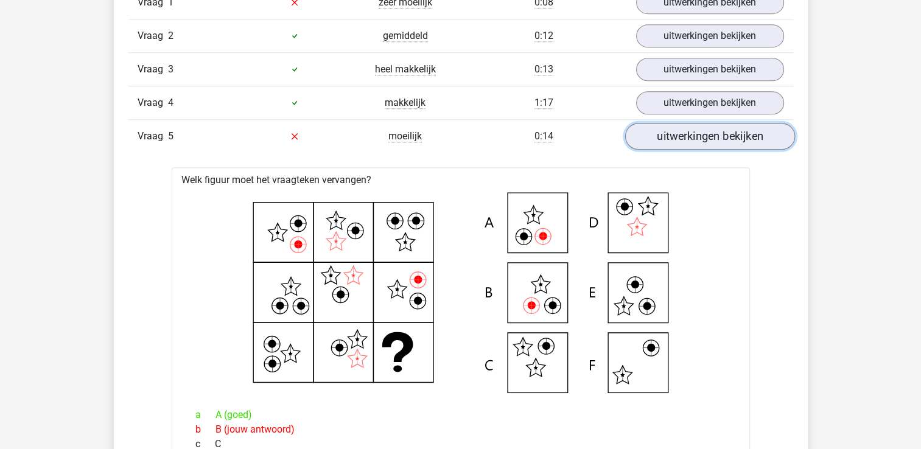
scroll to position [806, 0]
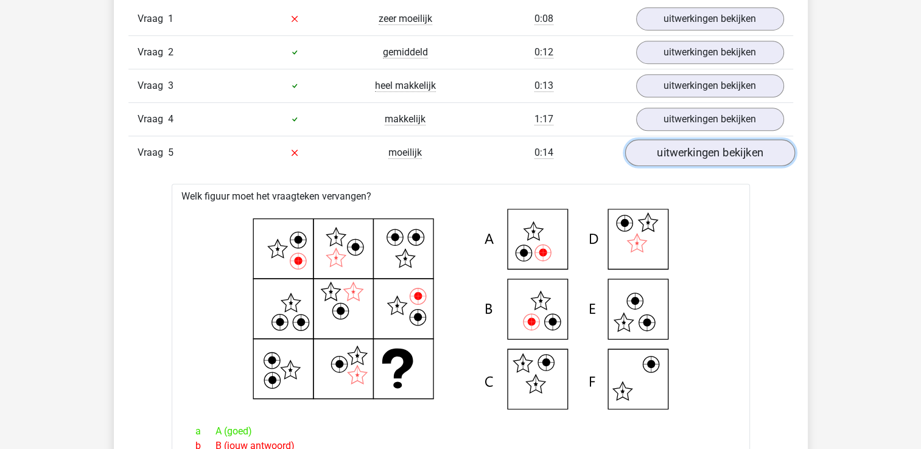
click at [716, 150] on link "uitwerkingen bekijken" at bounding box center [709, 152] width 170 height 27
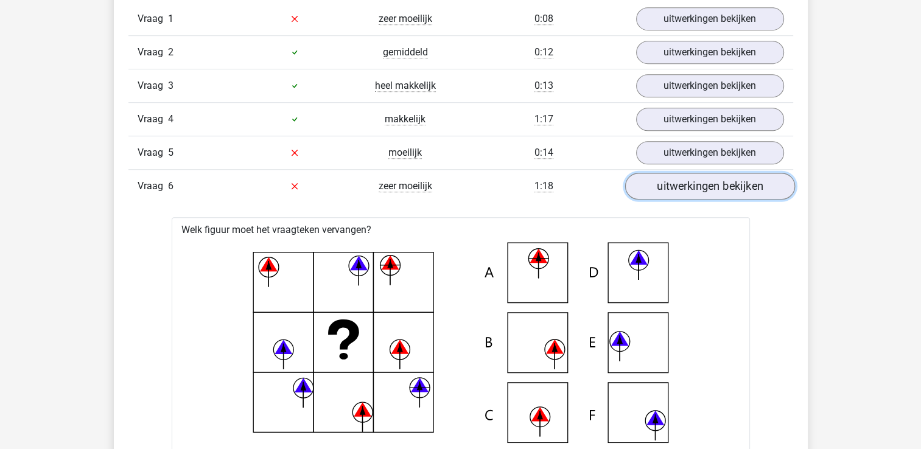
click at [717, 187] on link "uitwerkingen bekijken" at bounding box center [709, 186] width 170 height 27
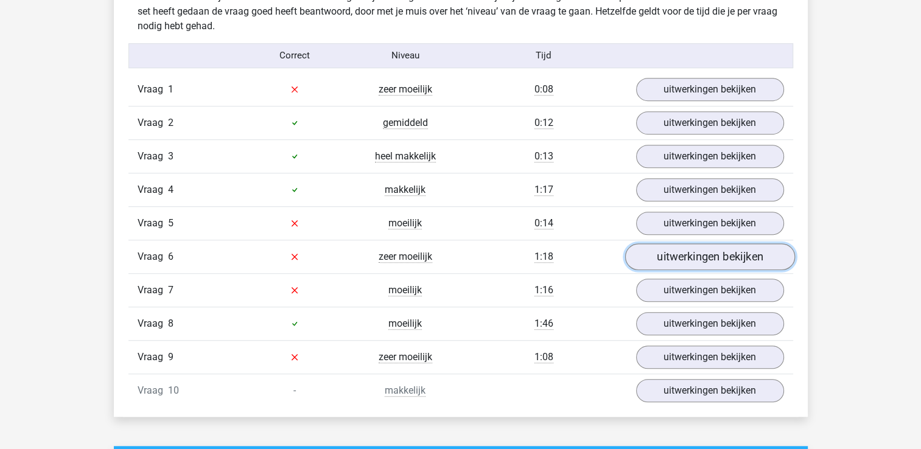
scroll to position [733, 0]
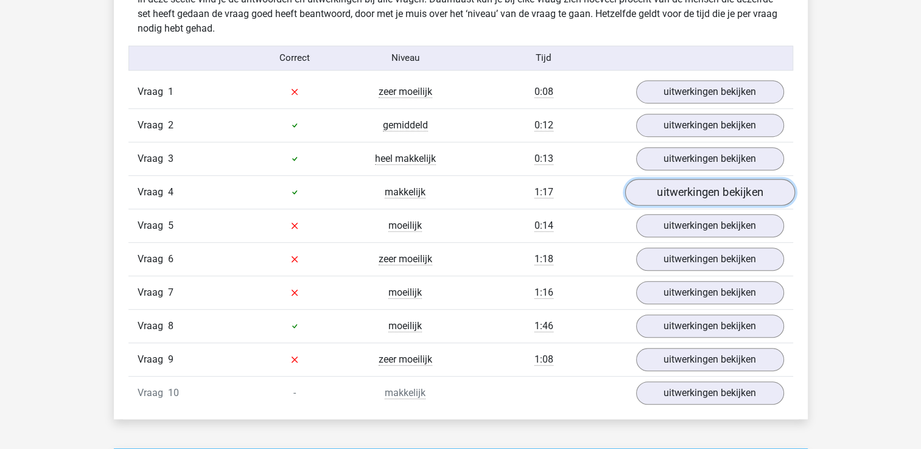
click at [714, 191] on link "uitwerkingen bekijken" at bounding box center [709, 192] width 170 height 27
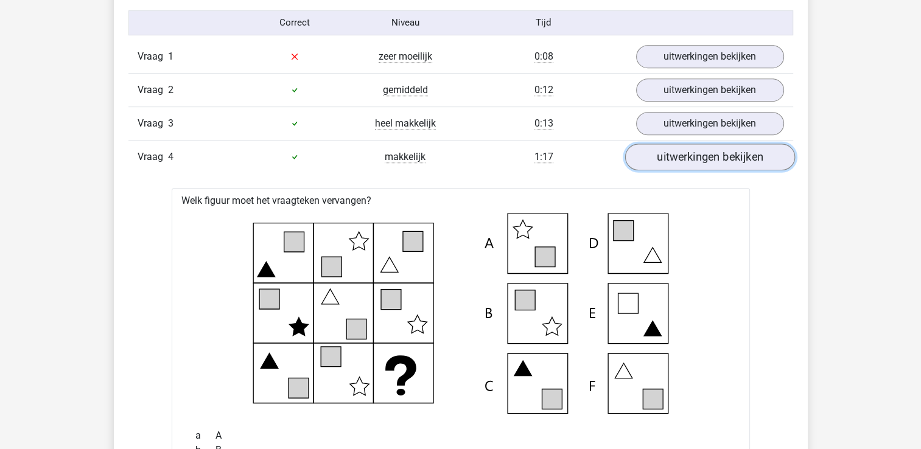
scroll to position [764, 0]
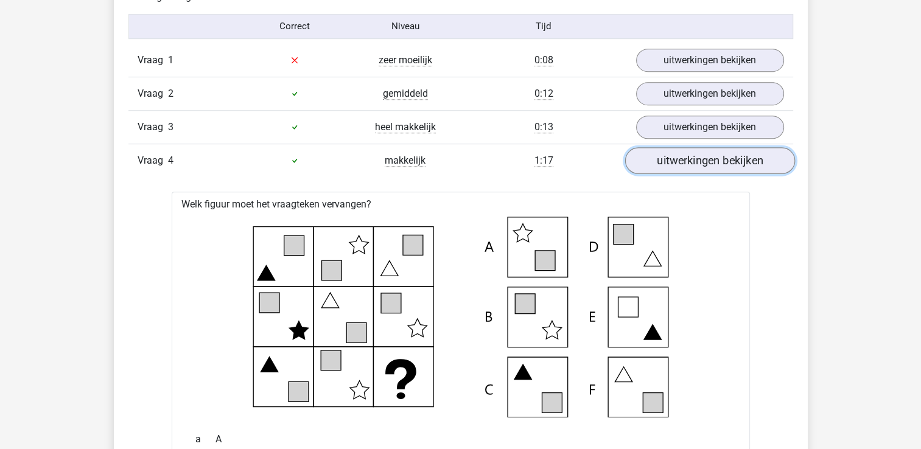
click at [708, 158] on link "uitwerkingen bekijken" at bounding box center [709, 160] width 170 height 27
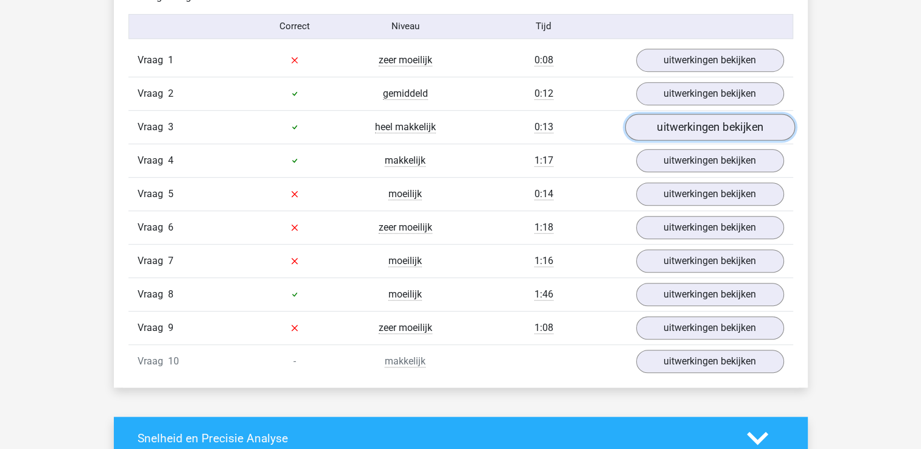
click at [708, 121] on link "uitwerkingen bekijken" at bounding box center [709, 127] width 170 height 27
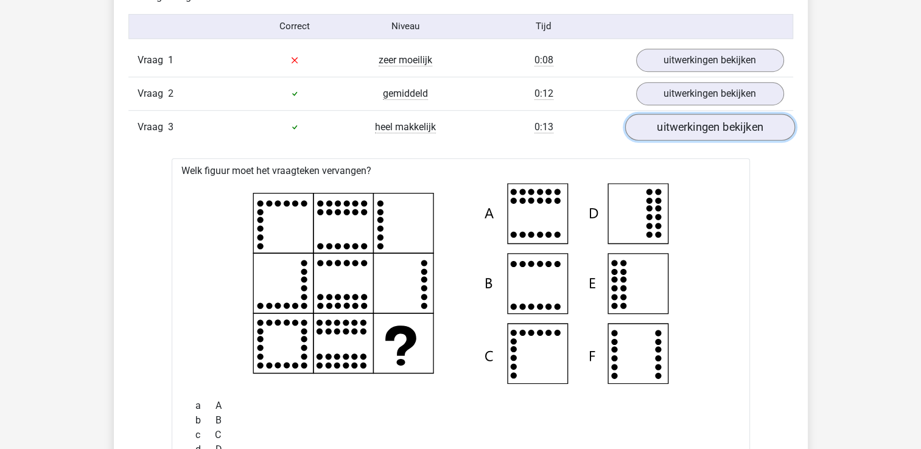
click at [708, 121] on link "uitwerkingen bekijken" at bounding box center [709, 127] width 170 height 27
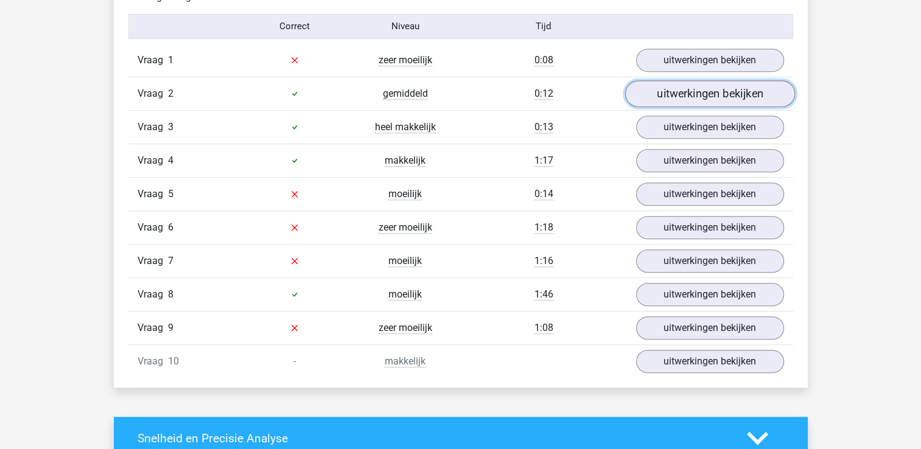
click at [703, 86] on link "uitwerkingen bekijken" at bounding box center [709, 93] width 170 height 27
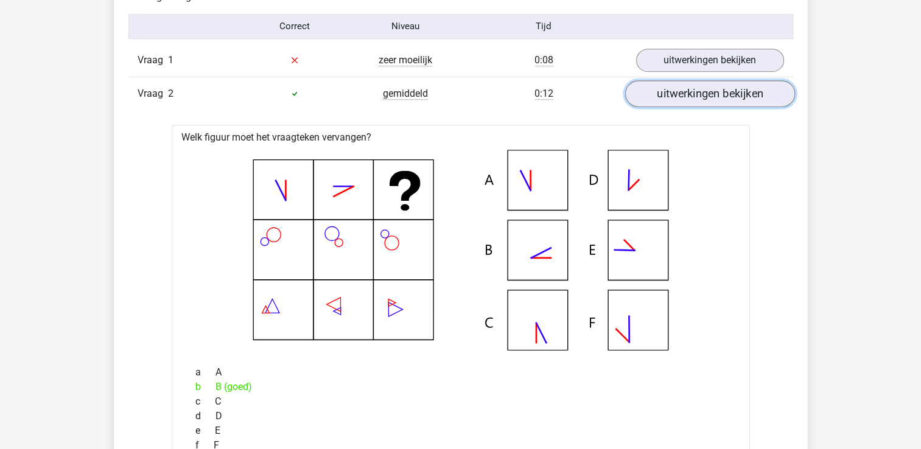
click at [703, 86] on link "uitwerkingen bekijken" at bounding box center [709, 93] width 170 height 27
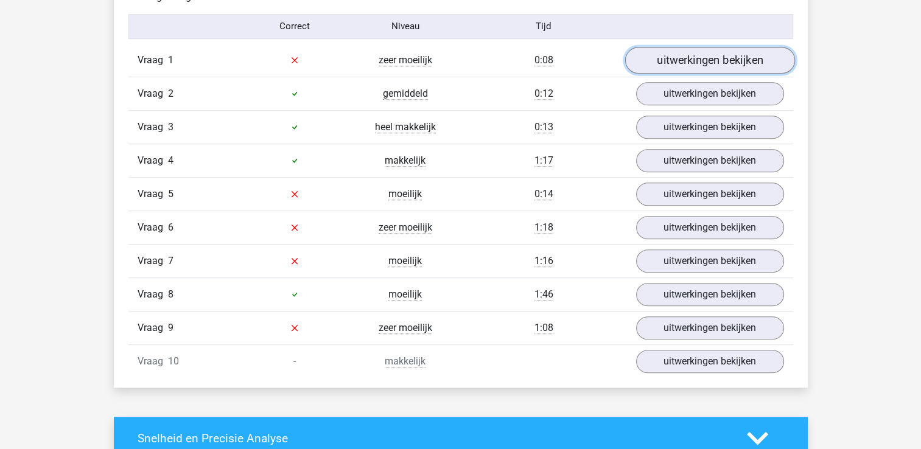
click at [703, 61] on link "uitwerkingen bekijken" at bounding box center [709, 60] width 170 height 27
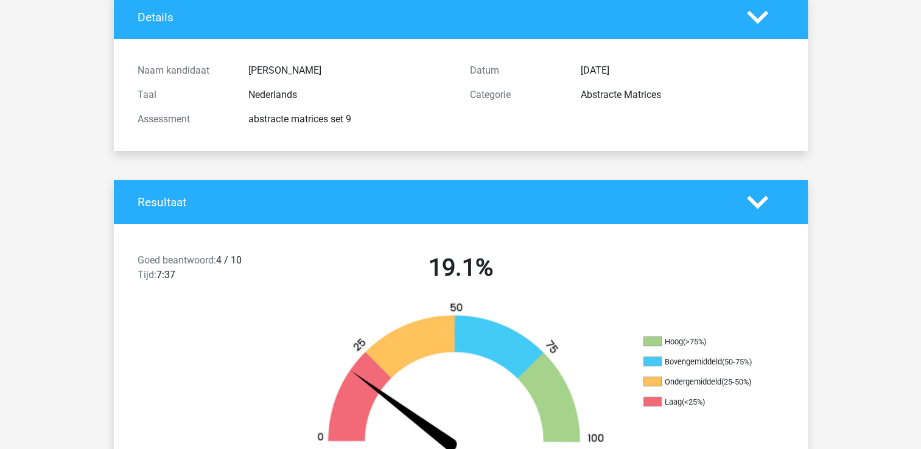
scroll to position [85, 0]
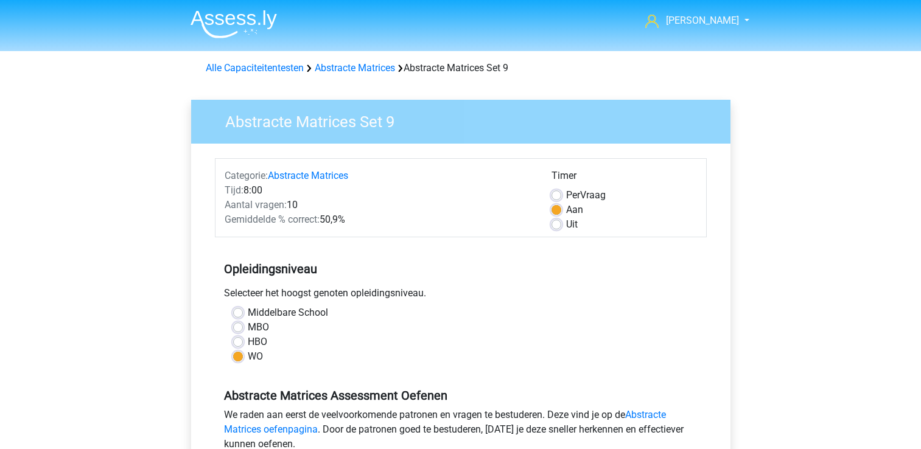
scroll to position [308, 0]
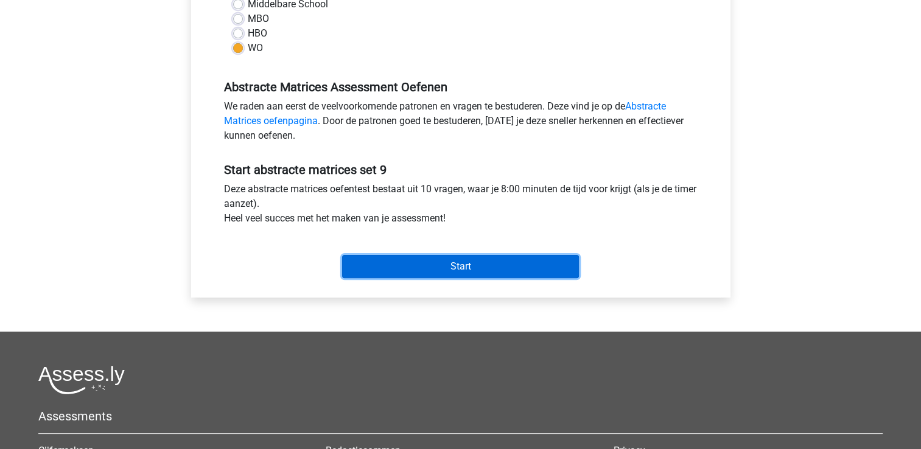
click at [452, 264] on input "Start" at bounding box center [460, 266] width 237 height 23
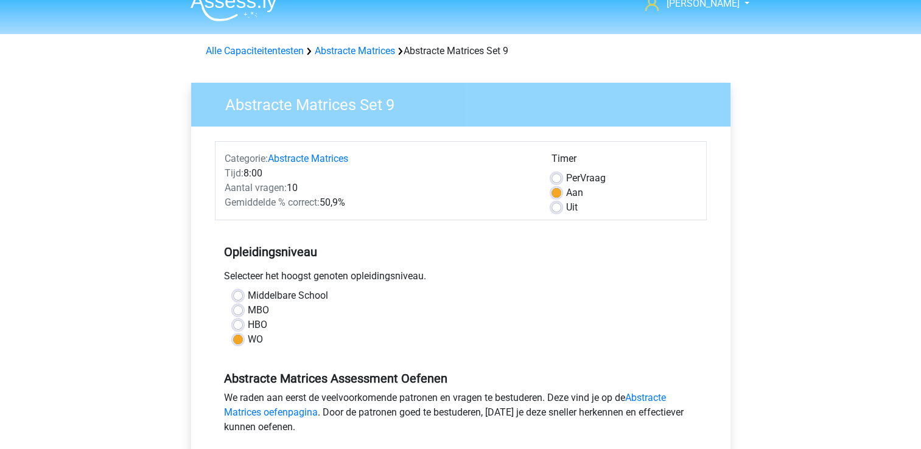
scroll to position [18, 0]
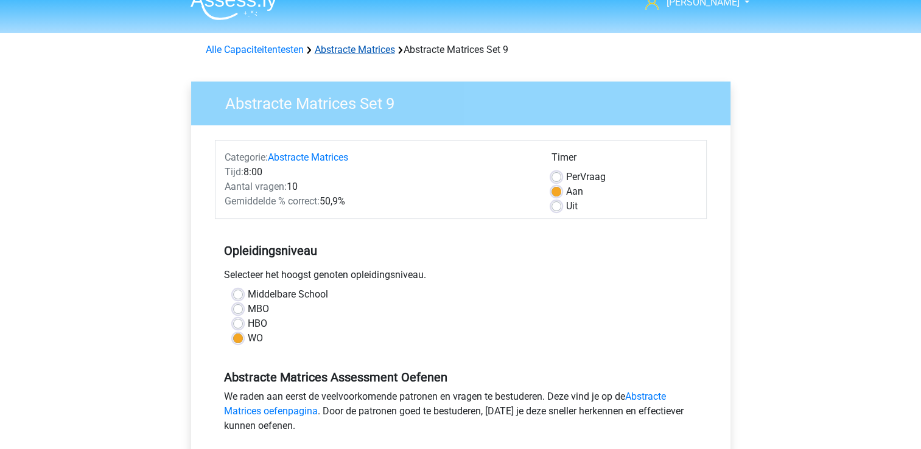
click at [377, 53] on link "Abstracte Matrices" at bounding box center [355, 50] width 80 height 12
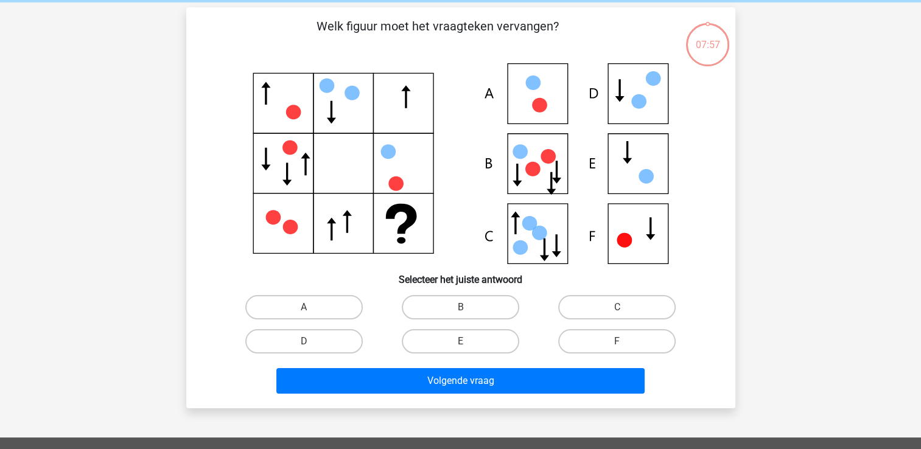
scroll to position [60, 0]
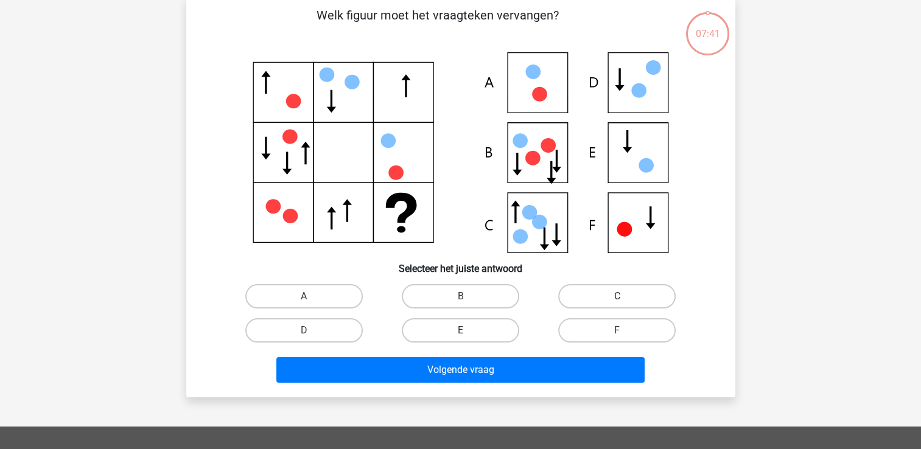
click at [607, 293] on label "C" at bounding box center [616, 296] width 117 height 24
click at [617, 296] on input "C" at bounding box center [621, 300] width 8 height 8
radio input "true"
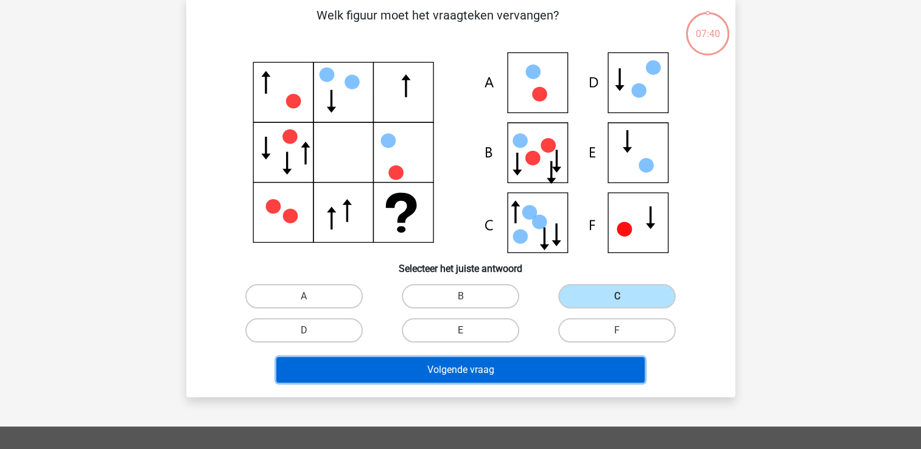
click at [511, 372] on button "Volgende vraag" at bounding box center [460, 370] width 368 height 26
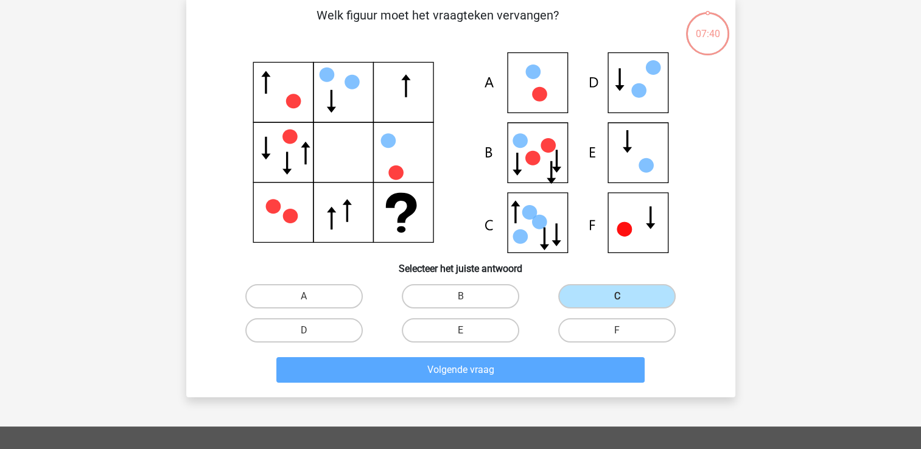
scroll to position [56, 0]
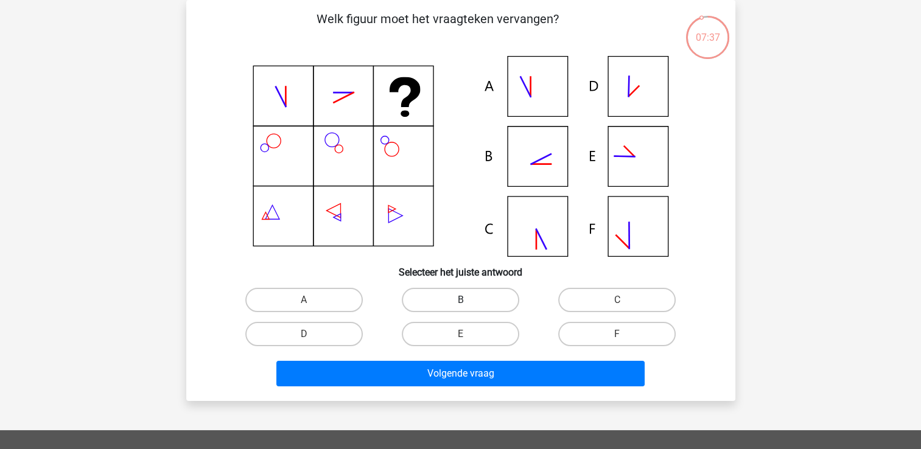
click at [465, 298] on label "B" at bounding box center [460, 300] width 117 height 24
click at [465, 300] on input "B" at bounding box center [464, 304] width 8 height 8
radio input "true"
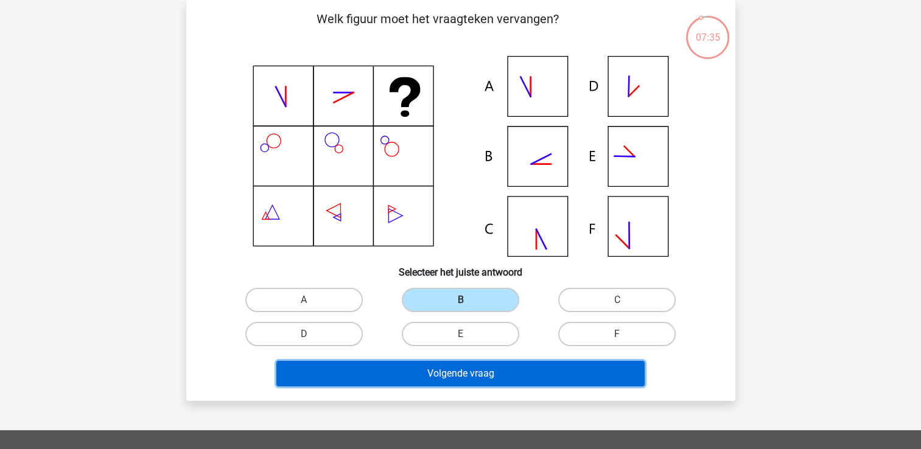
click at [453, 372] on button "Volgende vraag" at bounding box center [460, 374] width 368 height 26
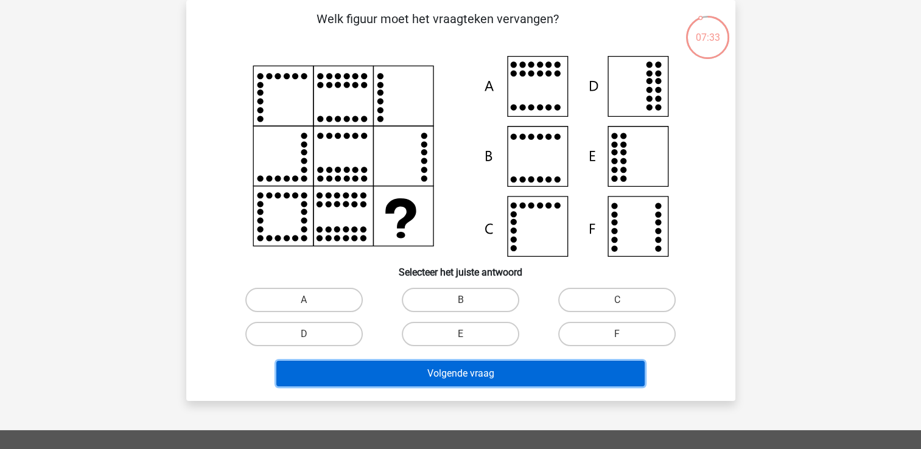
click at [453, 372] on button "Volgende vraag" at bounding box center [460, 374] width 368 height 26
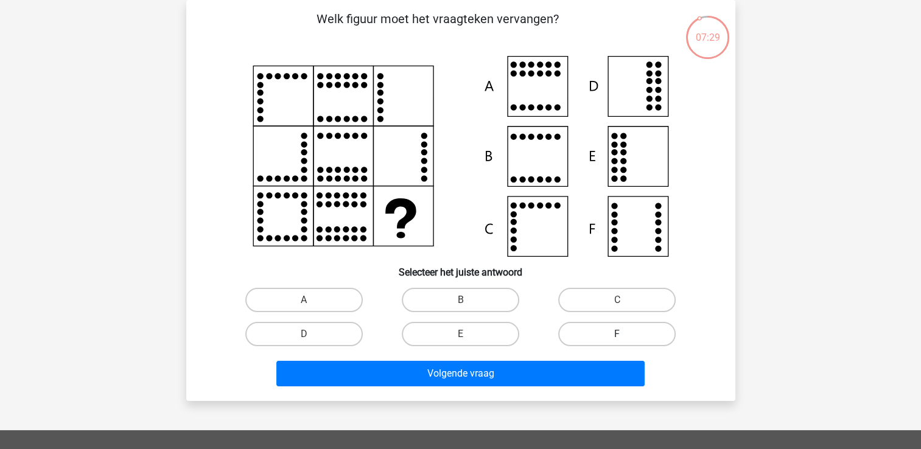
click at [607, 328] on label "F" at bounding box center [616, 334] width 117 height 24
click at [617, 334] on input "F" at bounding box center [621, 338] width 8 height 8
radio input "true"
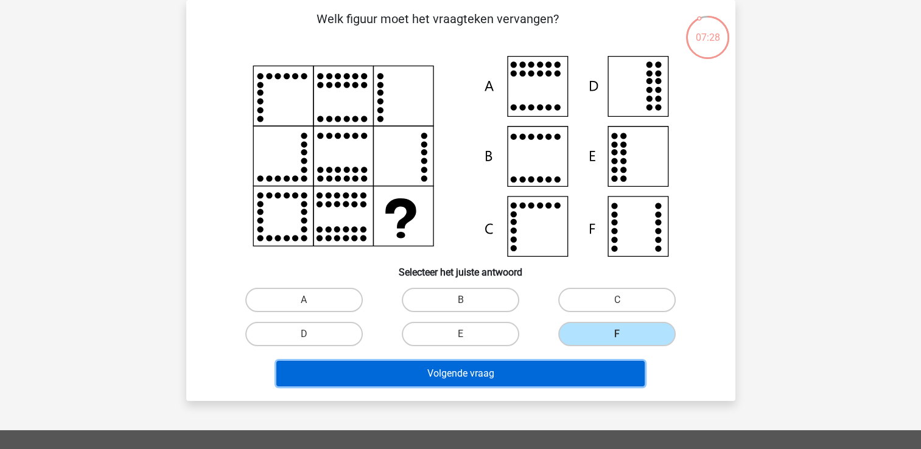
click at [571, 373] on button "Volgende vraag" at bounding box center [460, 374] width 368 height 26
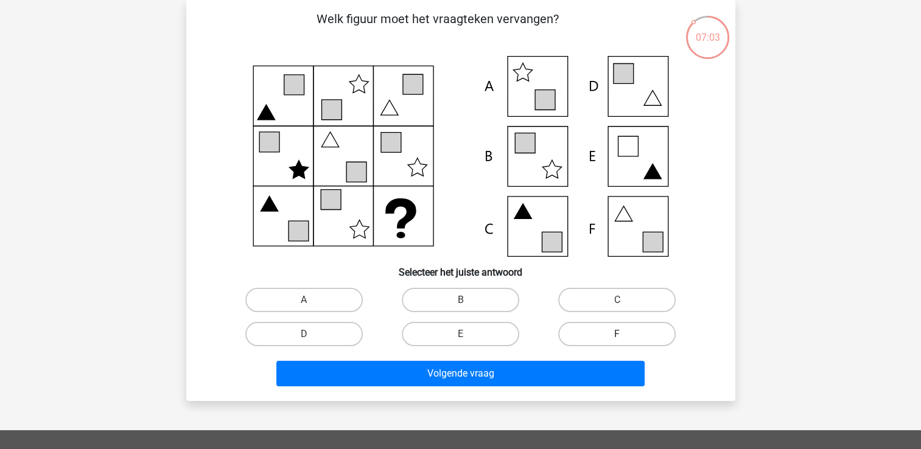
click at [618, 332] on label "F" at bounding box center [616, 334] width 117 height 24
click at [618, 334] on input "F" at bounding box center [621, 338] width 8 height 8
radio input "true"
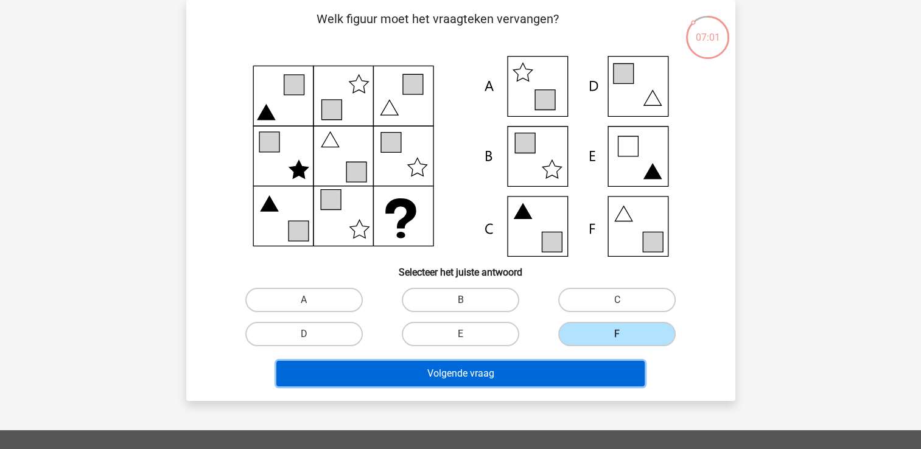
click at [579, 369] on button "Volgende vraag" at bounding box center [460, 374] width 368 height 26
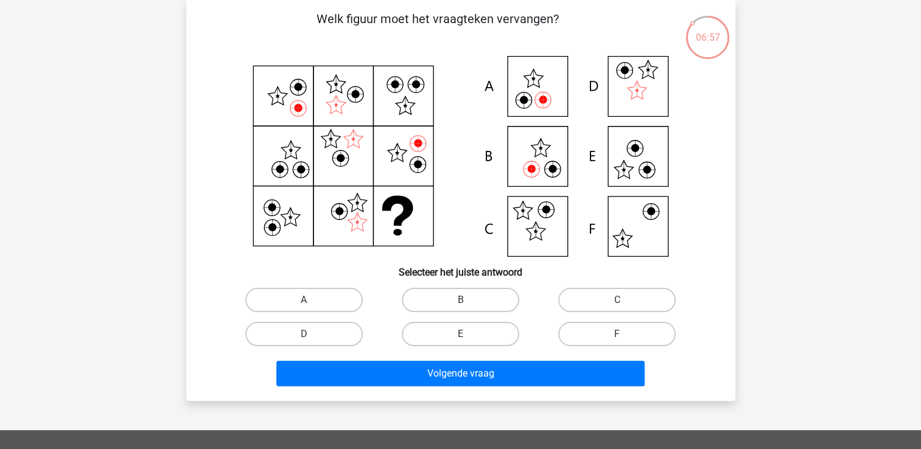
click at [311, 303] on input "A" at bounding box center [308, 304] width 8 height 8
radio input "true"
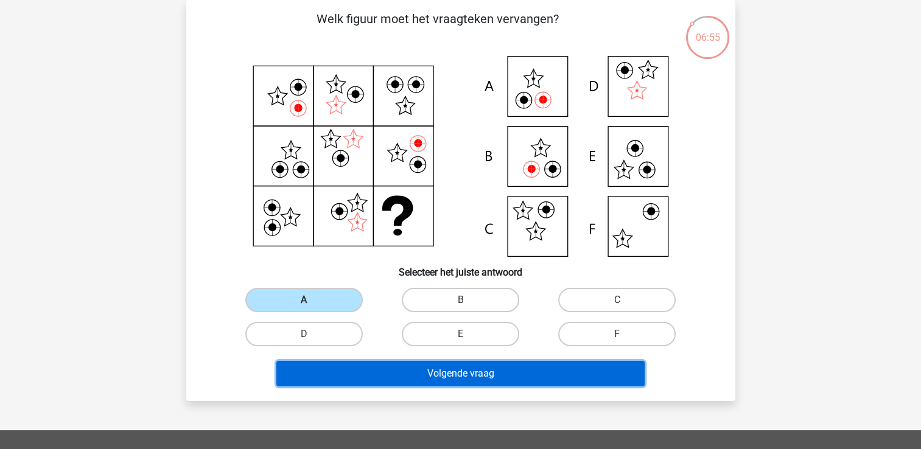
click at [378, 369] on button "Volgende vraag" at bounding box center [460, 374] width 368 height 26
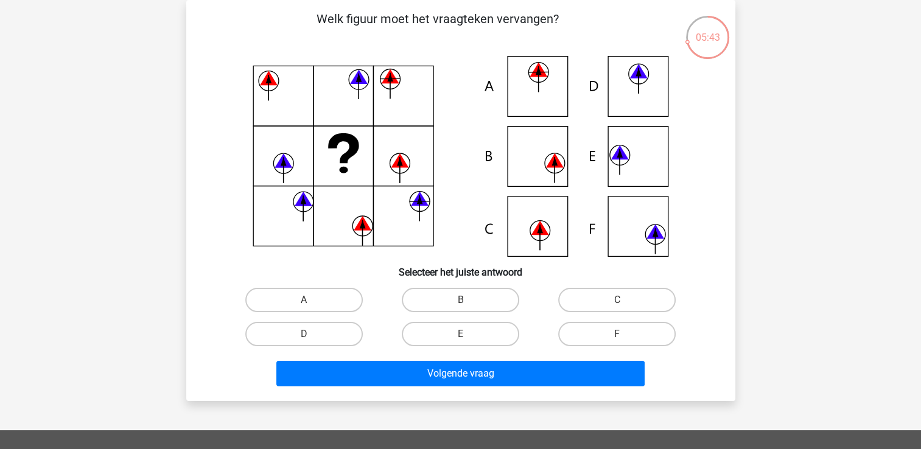
click at [460, 336] on input "E" at bounding box center [464, 338] width 8 height 8
radio input "true"
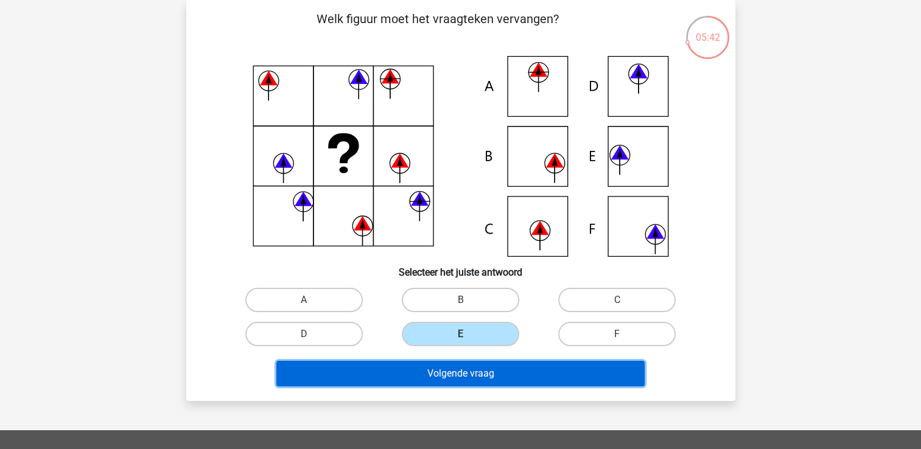
click at [460, 374] on button "Volgende vraag" at bounding box center [460, 374] width 368 height 26
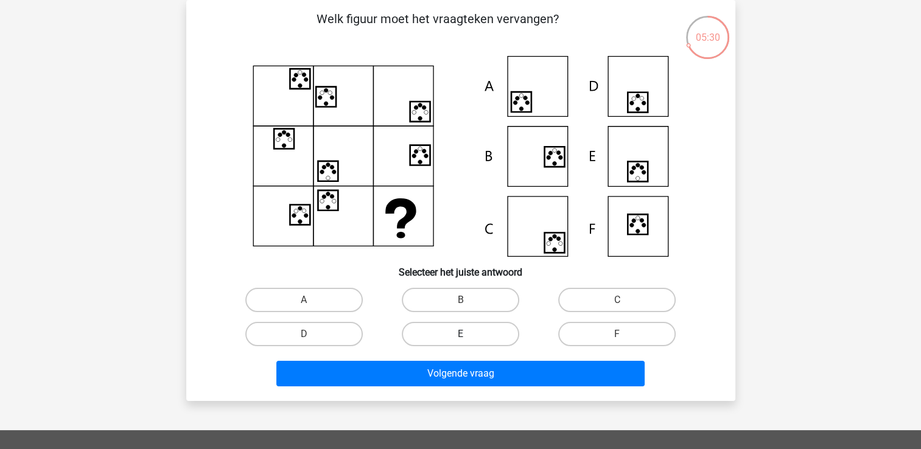
click at [434, 335] on label "E" at bounding box center [460, 334] width 117 height 24
click at [460, 335] on input "E" at bounding box center [464, 338] width 8 height 8
radio input "true"
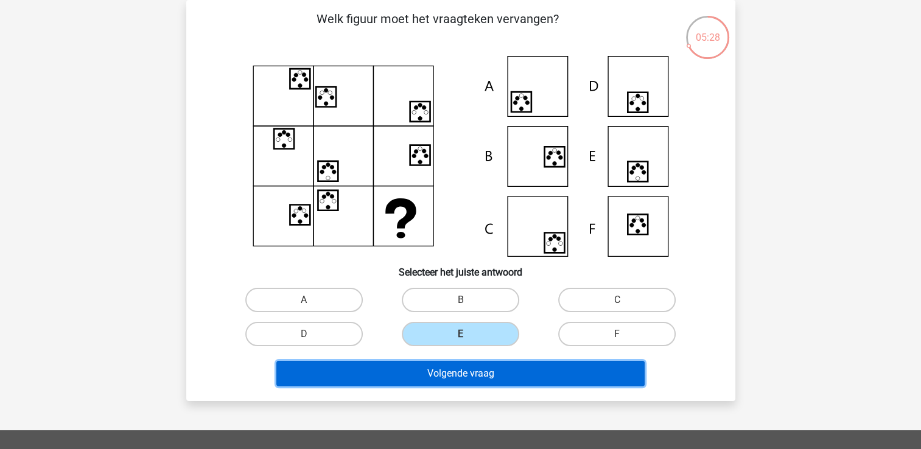
click at [438, 376] on button "Volgende vraag" at bounding box center [460, 374] width 368 height 26
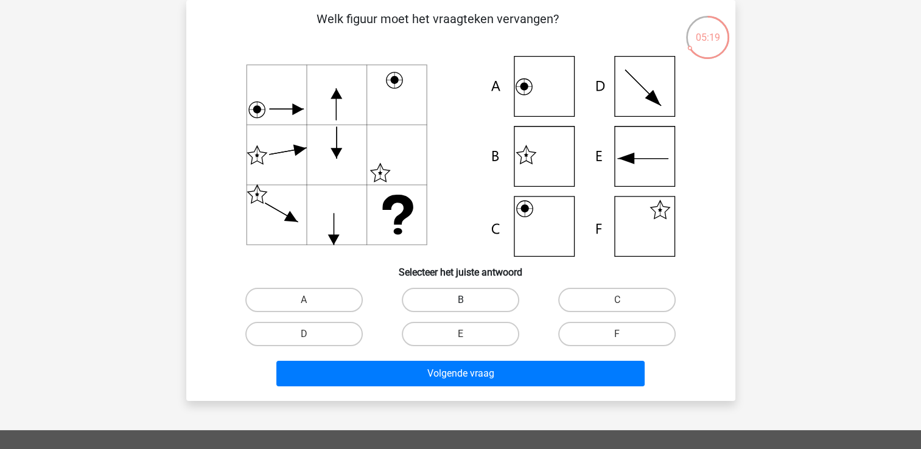
click at [469, 291] on label "B" at bounding box center [460, 300] width 117 height 24
click at [468, 300] on input "B" at bounding box center [464, 304] width 8 height 8
radio input "true"
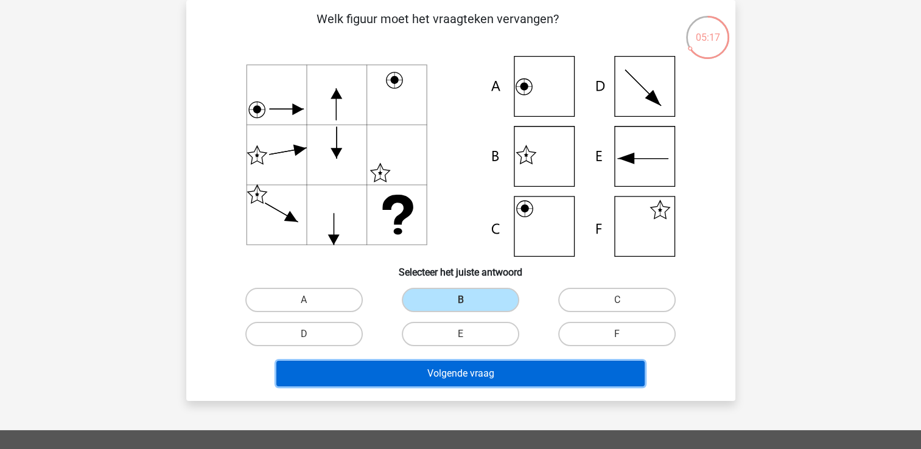
click at [465, 374] on button "Volgende vraag" at bounding box center [460, 374] width 368 height 26
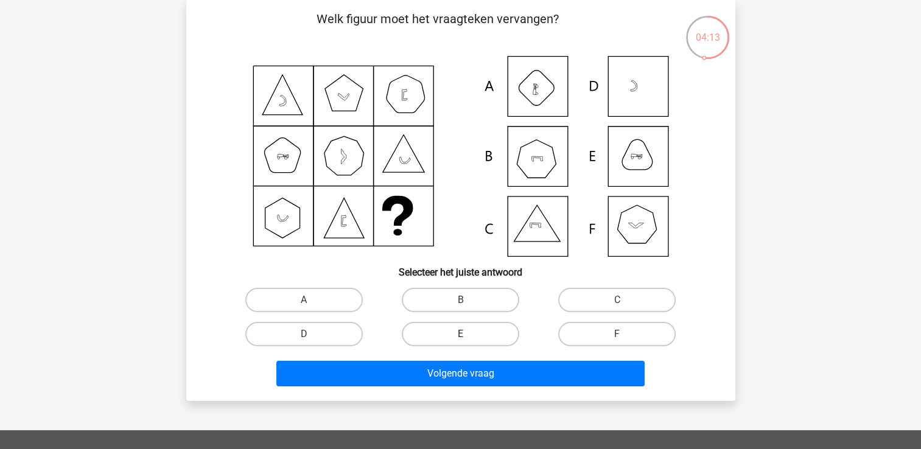
click at [472, 337] on label "E" at bounding box center [460, 334] width 117 height 24
click at [468, 337] on input "E" at bounding box center [464, 338] width 8 height 8
radio input "true"
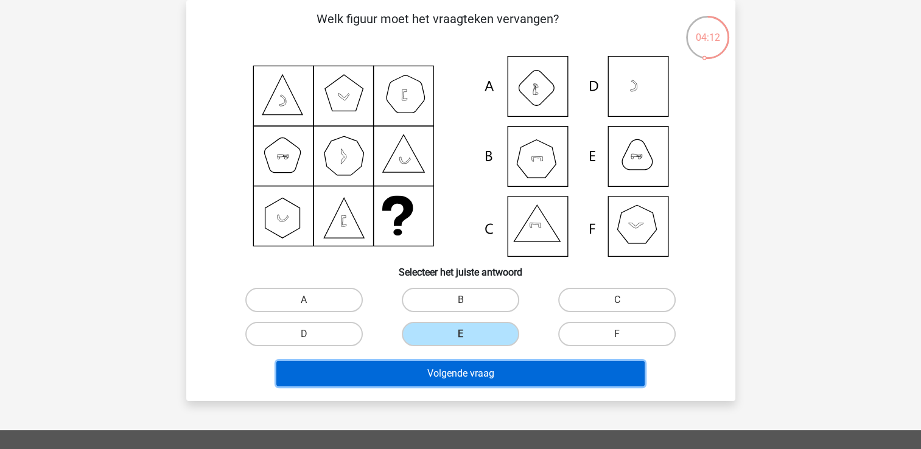
click at [469, 375] on button "Volgende vraag" at bounding box center [460, 374] width 368 height 26
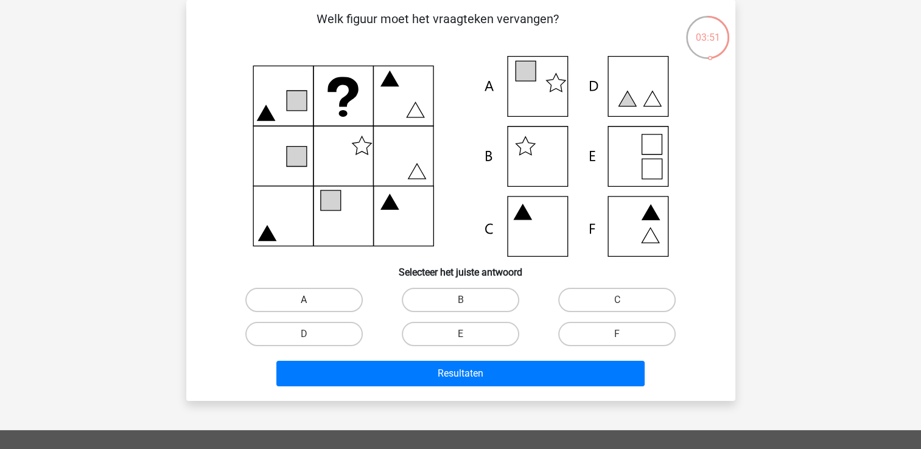
click at [338, 293] on label "A" at bounding box center [303, 300] width 117 height 24
click at [312, 300] on input "A" at bounding box center [308, 304] width 8 height 8
radio input "true"
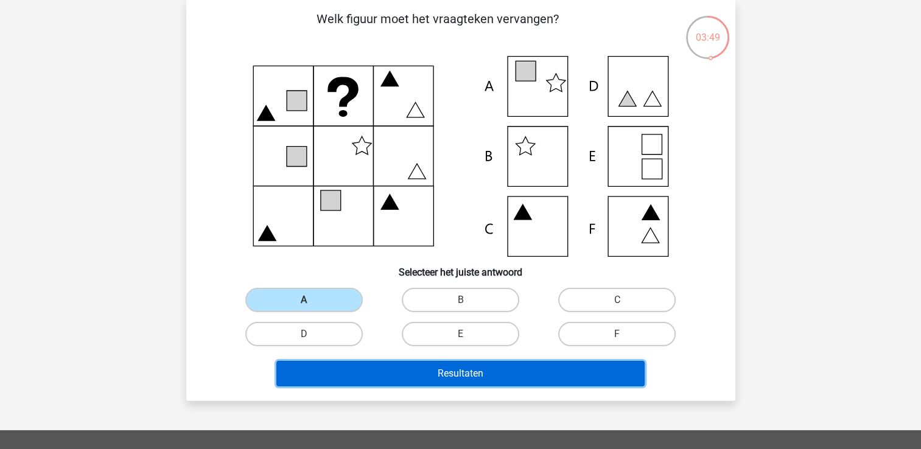
click at [409, 374] on button "Resultaten" at bounding box center [460, 374] width 368 height 26
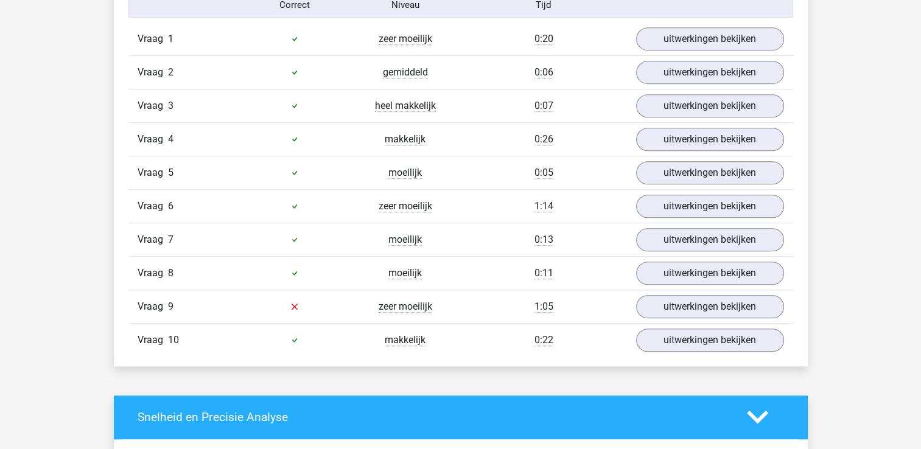
scroll to position [785, 0]
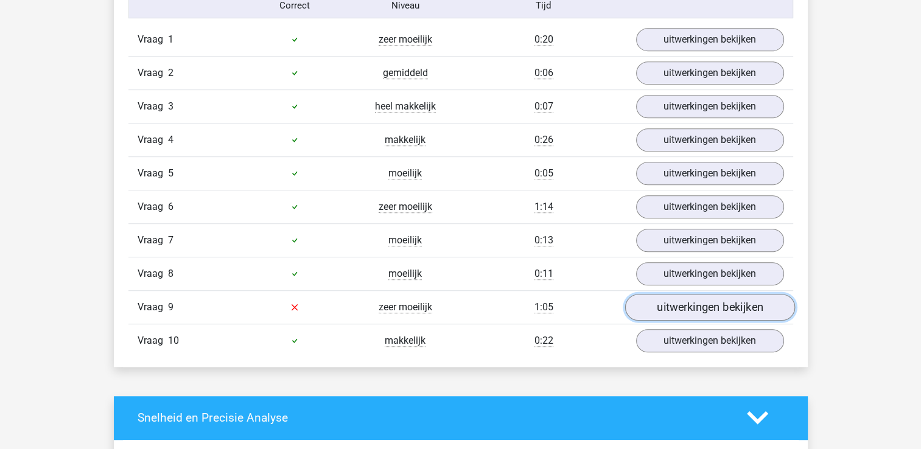
click at [703, 298] on link "uitwerkingen bekijken" at bounding box center [709, 307] width 170 height 27
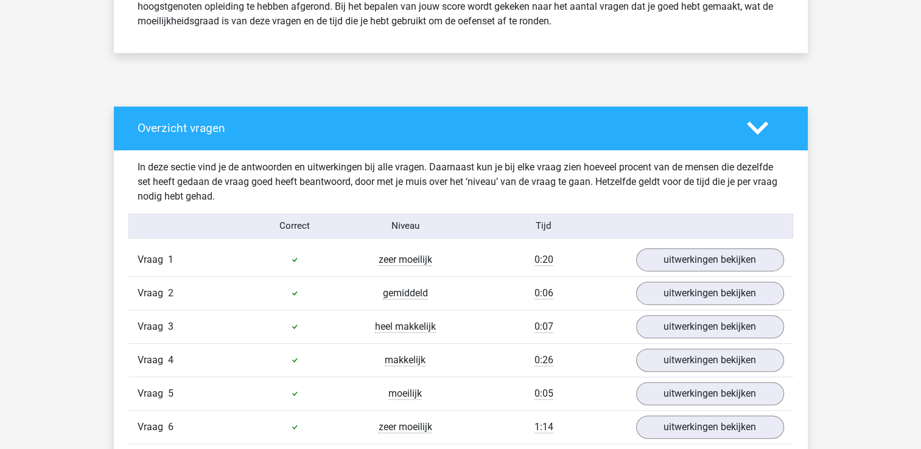
scroll to position [531, 0]
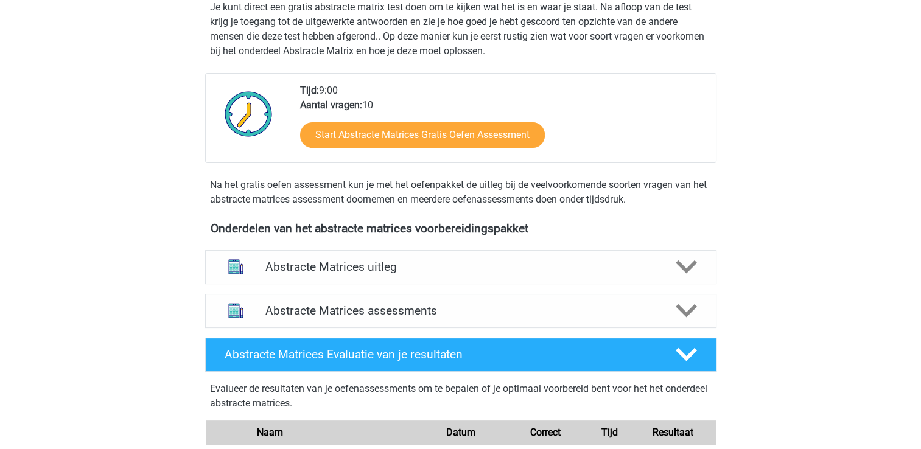
scroll to position [253, 0]
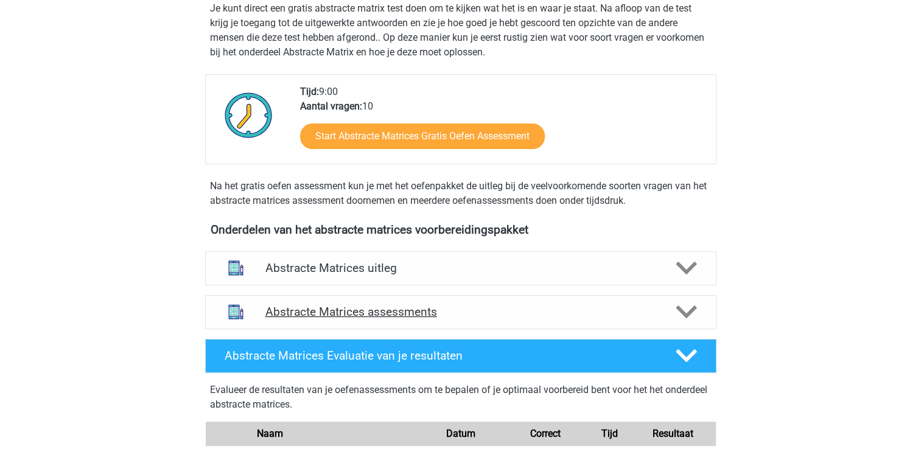
click at [679, 313] on icon at bounding box center [685, 311] width 21 height 21
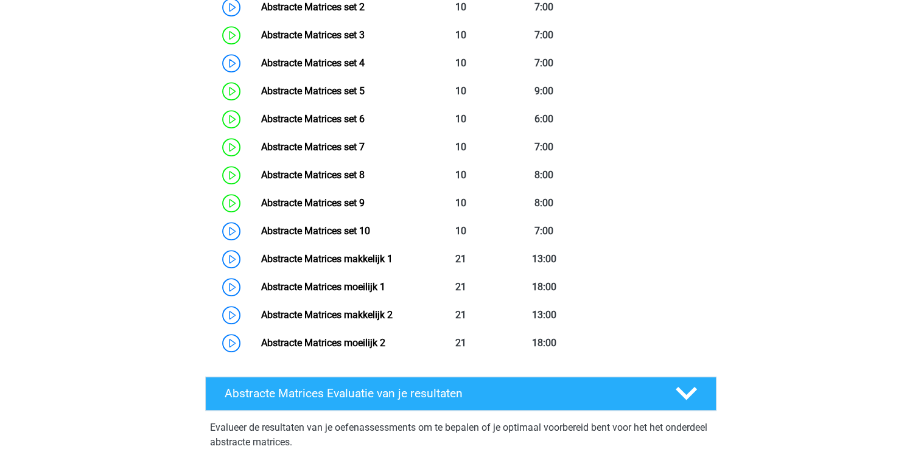
scroll to position [741, 0]
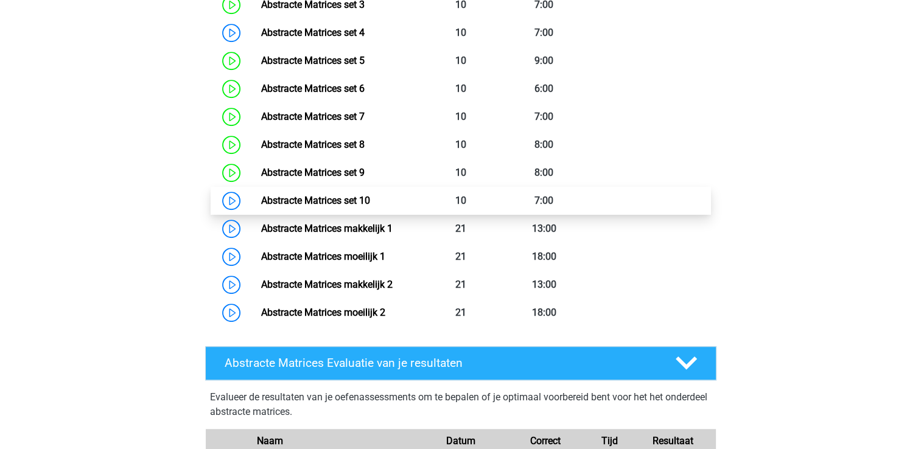
click at [328, 197] on link "Abstracte Matrices set 10" at bounding box center [315, 201] width 109 height 12
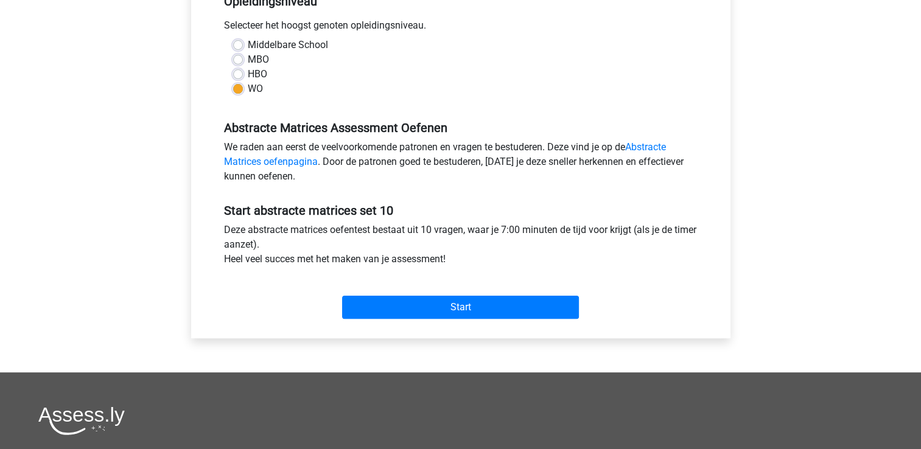
scroll to position [275, 0]
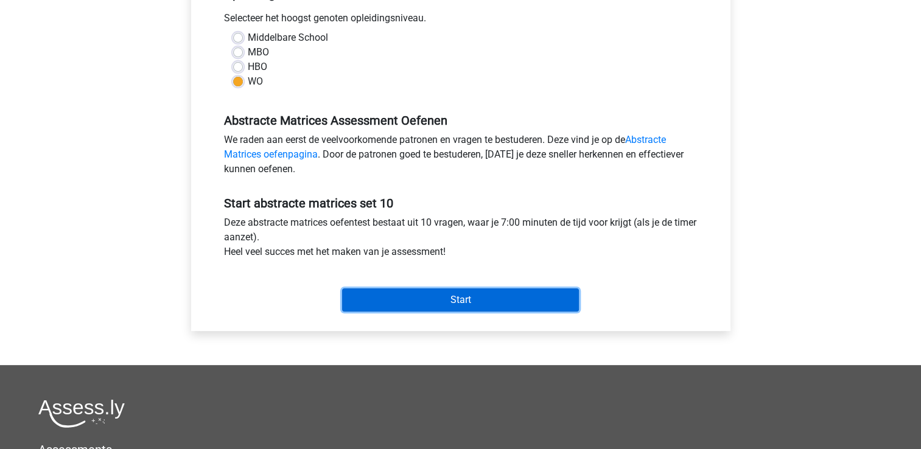
click at [488, 299] on input "Start" at bounding box center [460, 299] width 237 height 23
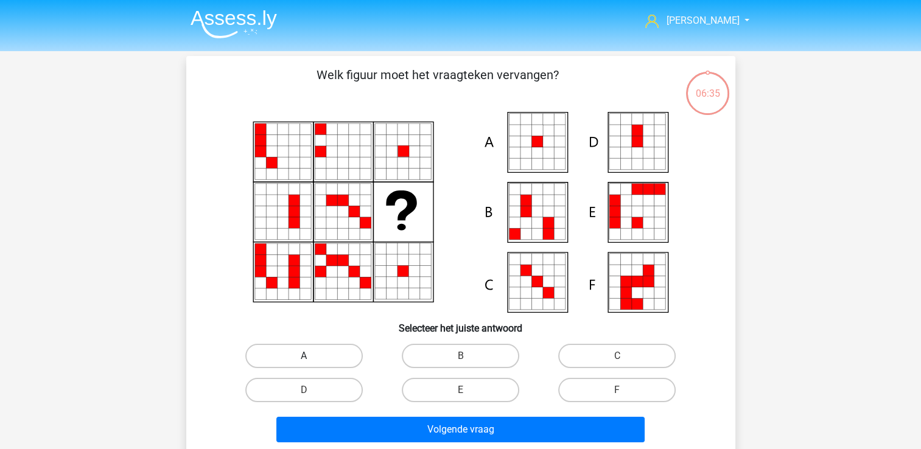
click at [330, 357] on label "A" at bounding box center [303, 356] width 117 height 24
click at [312, 357] on input "A" at bounding box center [308, 360] width 8 height 8
radio input "true"
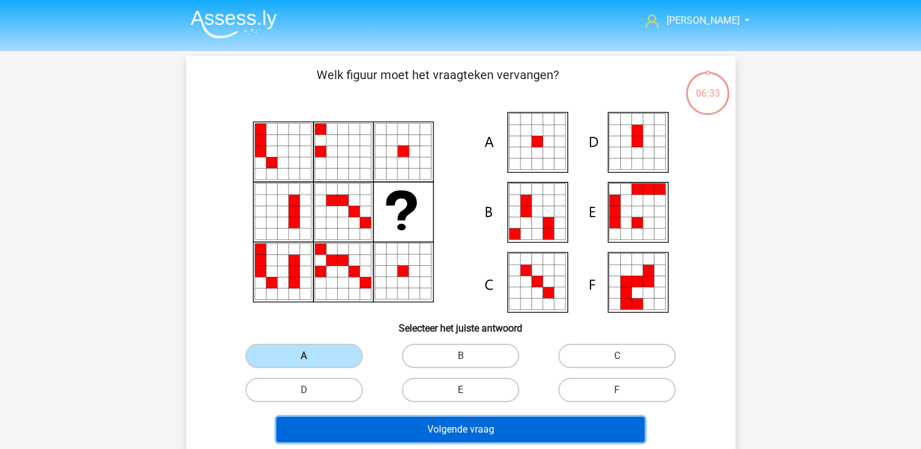
click at [384, 432] on button "Volgende vraag" at bounding box center [460, 430] width 368 height 26
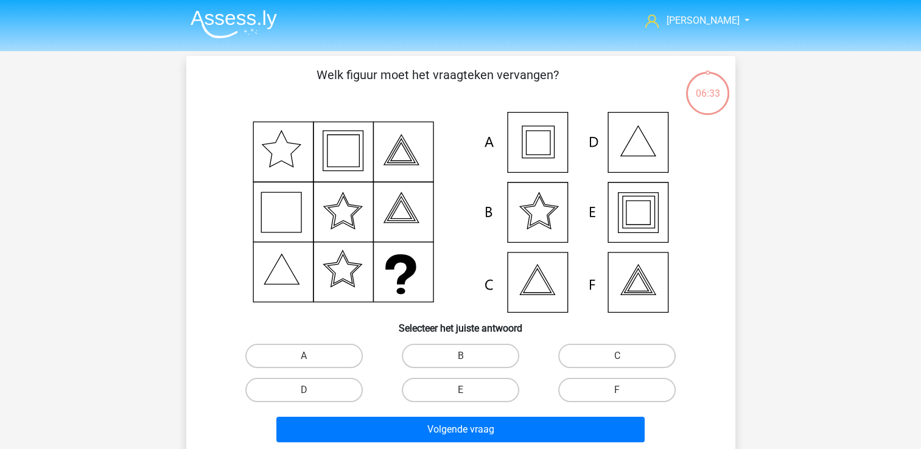
scroll to position [56, 0]
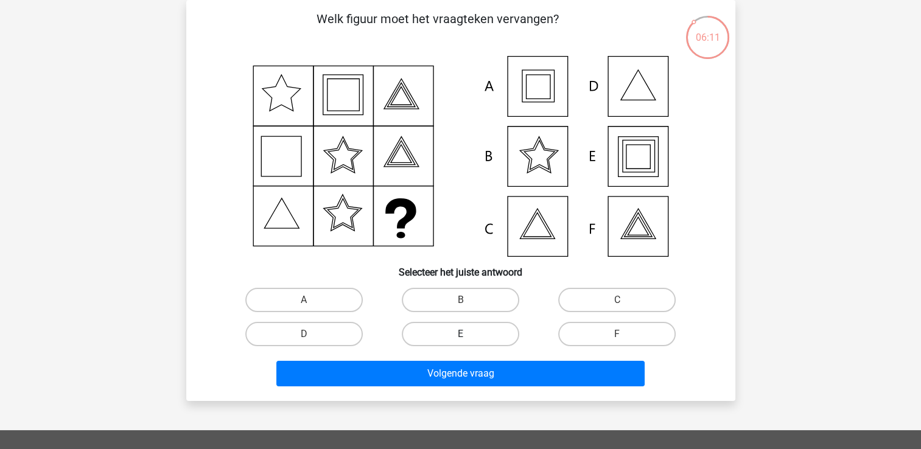
click at [472, 330] on label "E" at bounding box center [460, 334] width 117 height 24
click at [468, 334] on input "E" at bounding box center [464, 338] width 8 height 8
radio input "true"
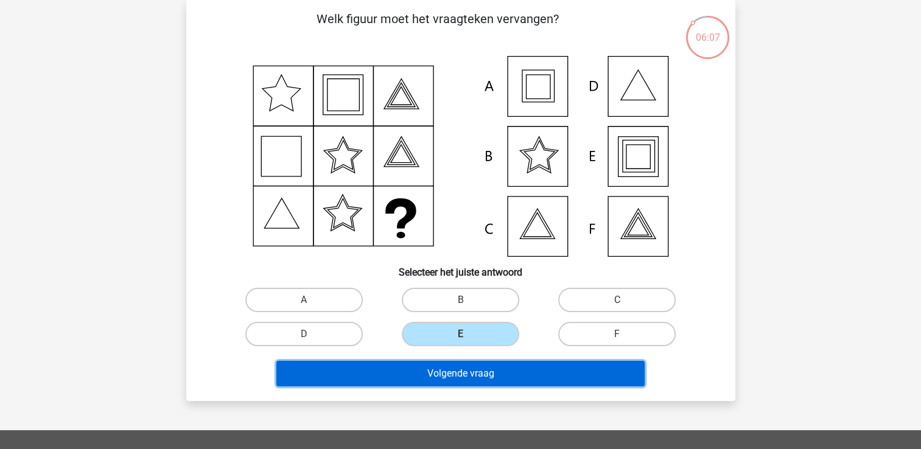
click at [468, 382] on button "Volgende vraag" at bounding box center [460, 374] width 368 height 26
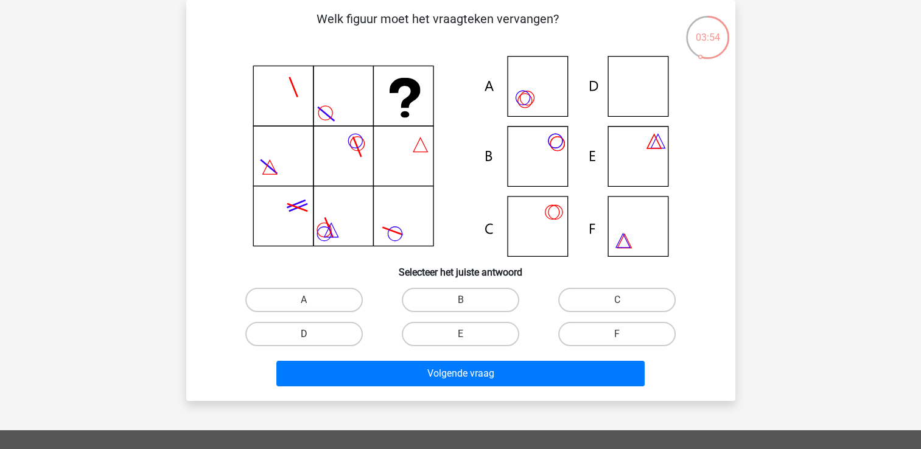
click at [290, 322] on label "D" at bounding box center [303, 334] width 117 height 24
click at [304, 334] on input "D" at bounding box center [308, 338] width 8 height 8
radio input "true"
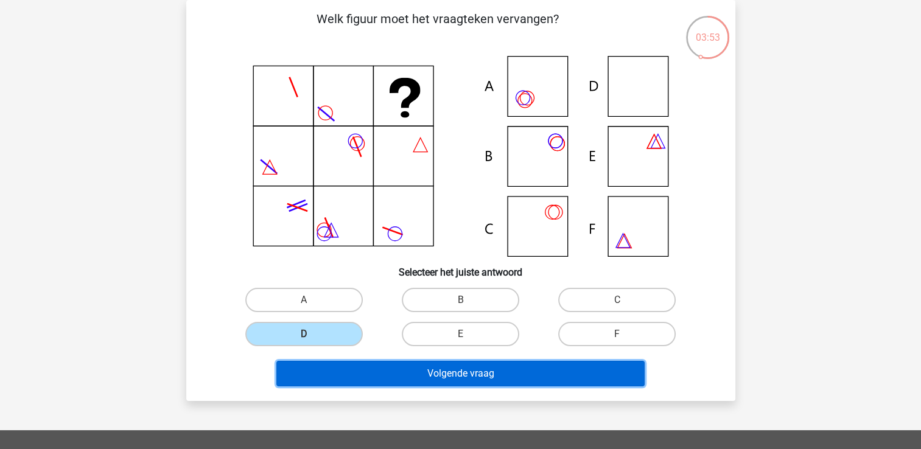
click at [366, 371] on button "Volgende vraag" at bounding box center [460, 374] width 368 height 26
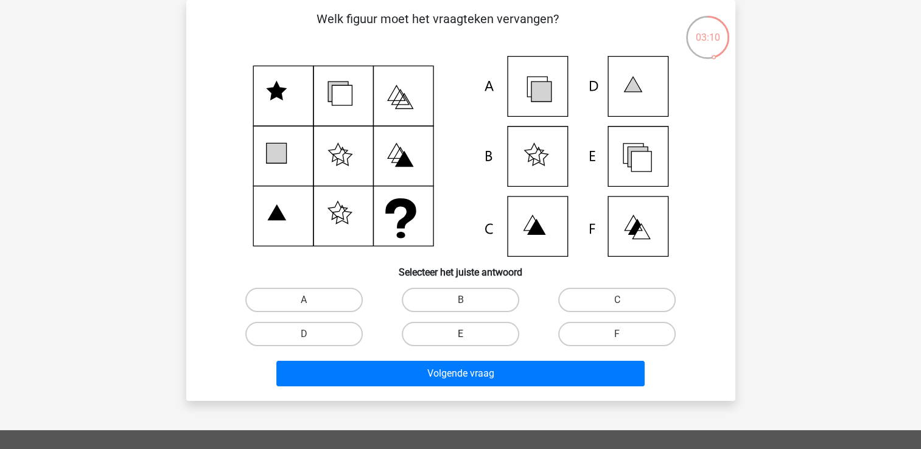
click at [455, 339] on label "E" at bounding box center [460, 334] width 117 height 24
click at [460, 339] on input "E" at bounding box center [464, 338] width 8 height 8
radio input "true"
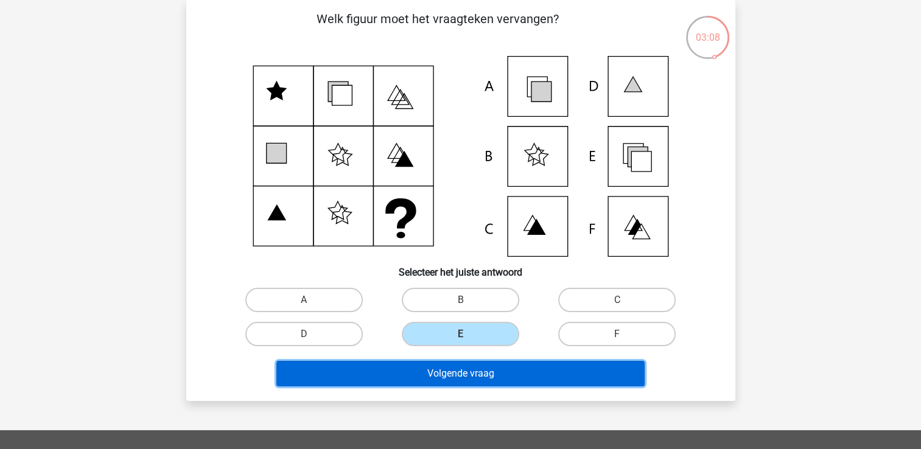
click at [450, 374] on button "Volgende vraag" at bounding box center [460, 374] width 368 height 26
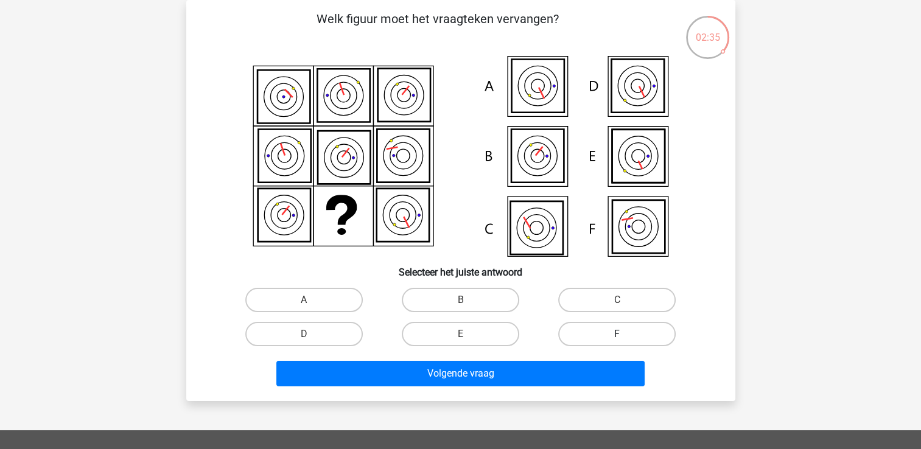
click at [646, 330] on label "F" at bounding box center [616, 334] width 117 height 24
click at [625, 334] on input "F" at bounding box center [621, 338] width 8 height 8
radio input "true"
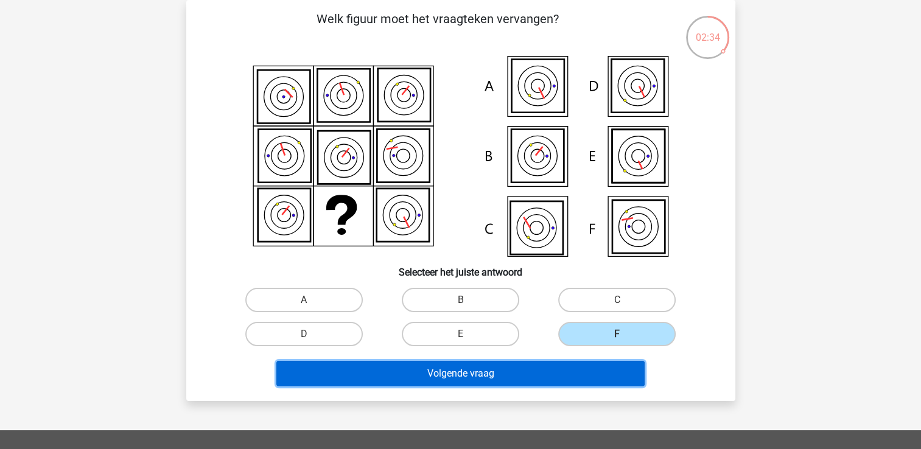
click at [554, 369] on button "Volgende vraag" at bounding box center [460, 374] width 368 height 26
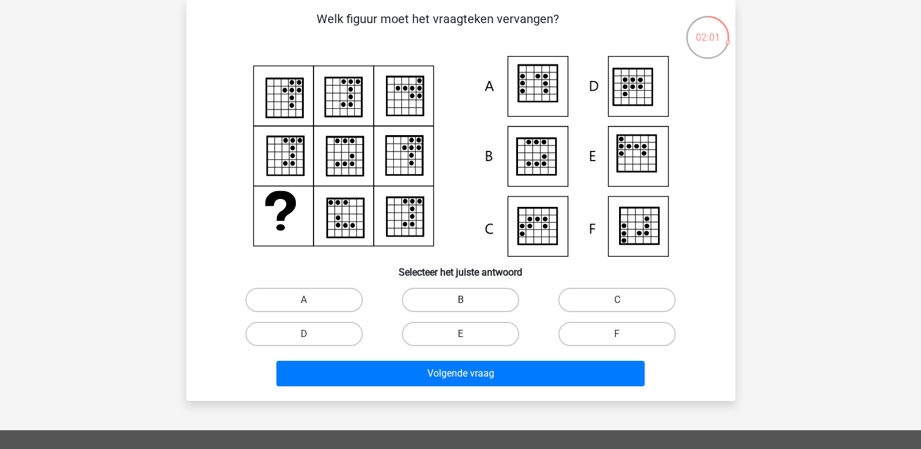
click at [469, 296] on label "B" at bounding box center [460, 300] width 117 height 24
click at [468, 300] on input "B" at bounding box center [464, 304] width 8 height 8
radio input "true"
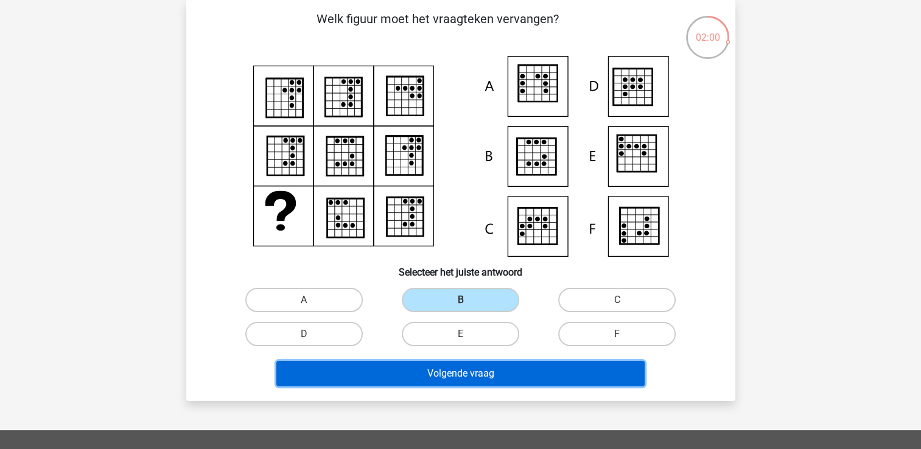
click at [450, 374] on button "Volgende vraag" at bounding box center [460, 374] width 368 height 26
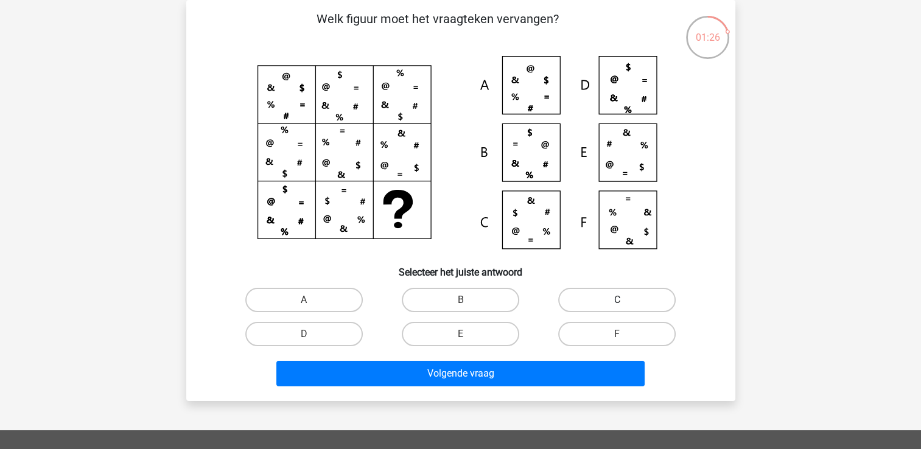
click at [641, 304] on label "C" at bounding box center [616, 300] width 117 height 24
click at [625, 304] on input "C" at bounding box center [621, 304] width 8 height 8
radio input "true"
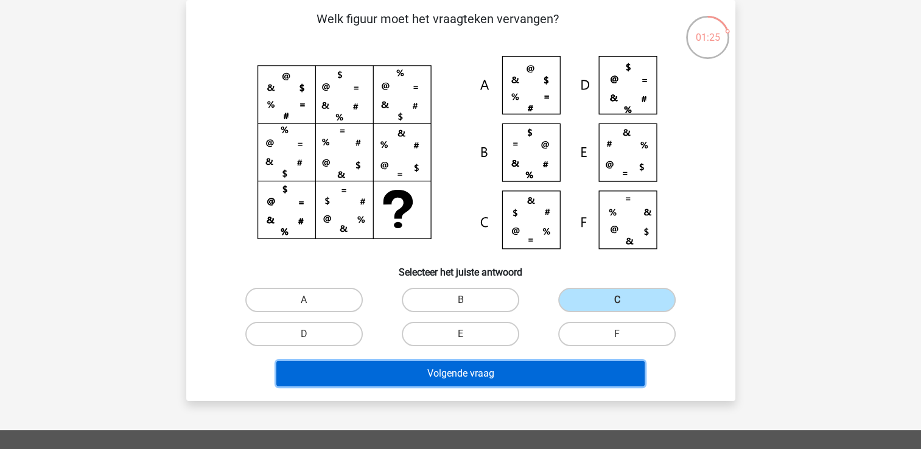
click at [526, 377] on button "Volgende vraag" at bounding box center [460, 374] width 368 height 26
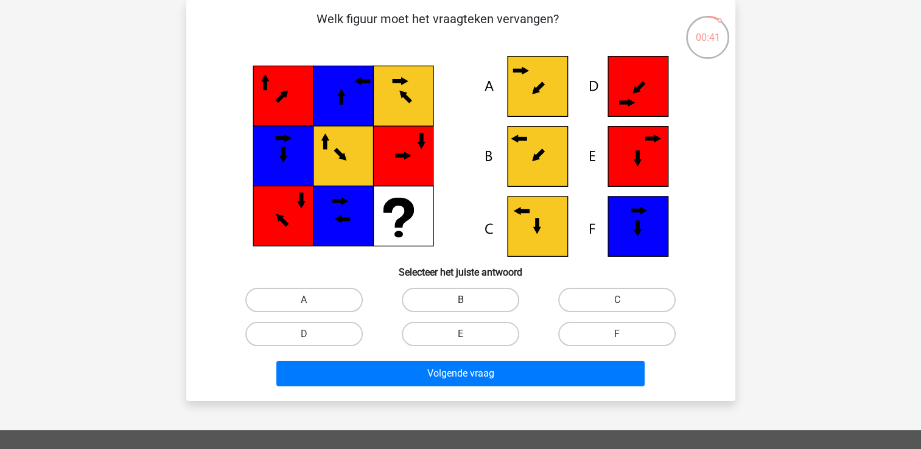
click at [450, 304] on label "B" at bounding box center [460, 300] width 117 height 24
click at [460, 304] on input "B" at bounding box center [464, 304] width 8 height 8
radio input "true"
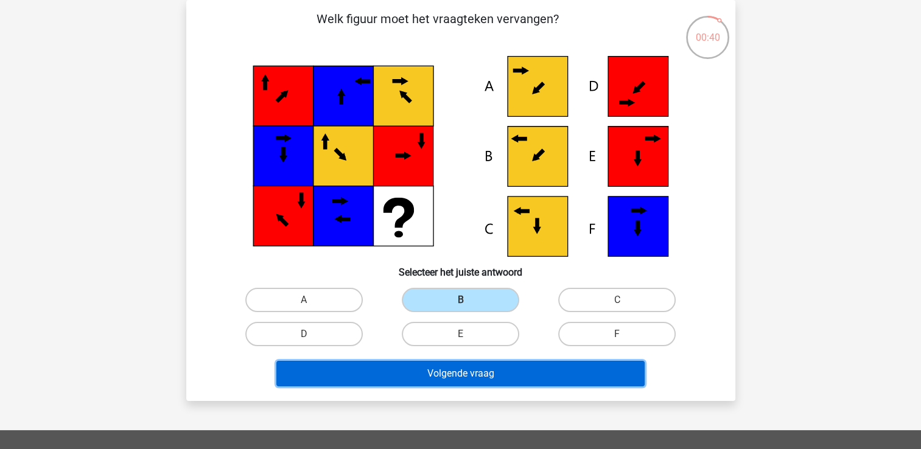
click at [450, 375] on button "Volgende vraag" at bounding box center [460, 374] width 368 height 26
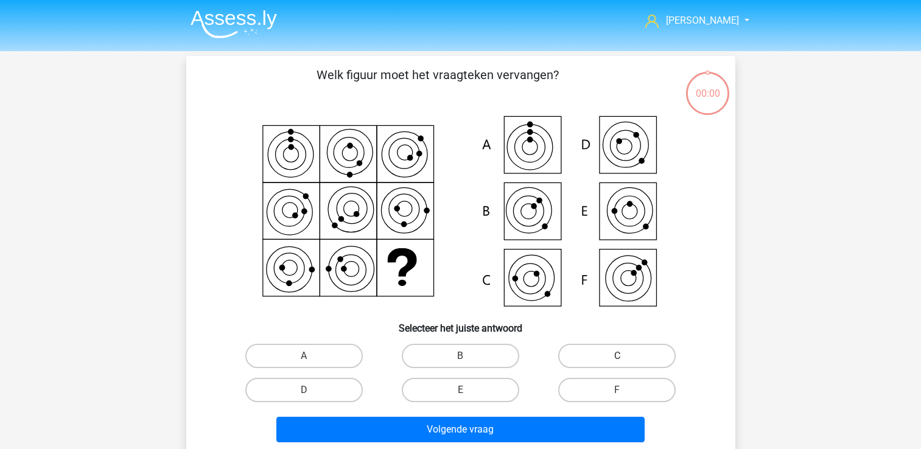
scroll to position [56, 0]
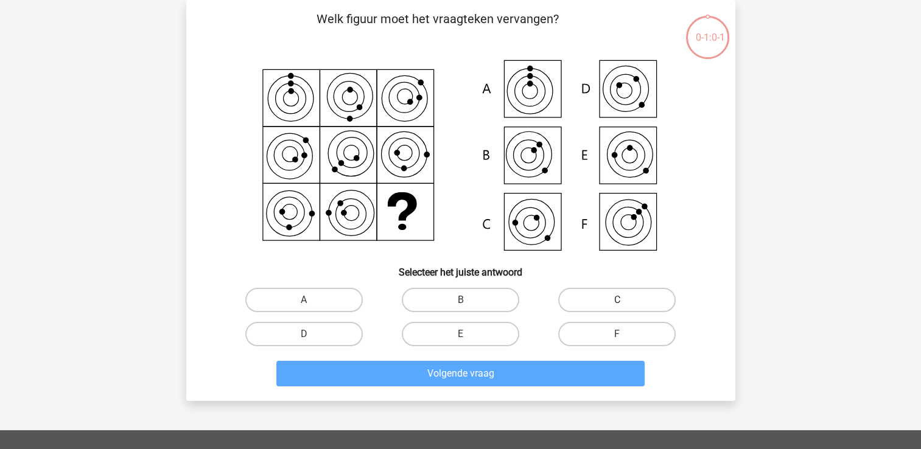
click at [638, 301] on label "C" at bounding box center [616, 300] width 117 height 24
click at [625, 301] on input "C" at bounding box center [621, 304] width 8 height 8
radio input "true"
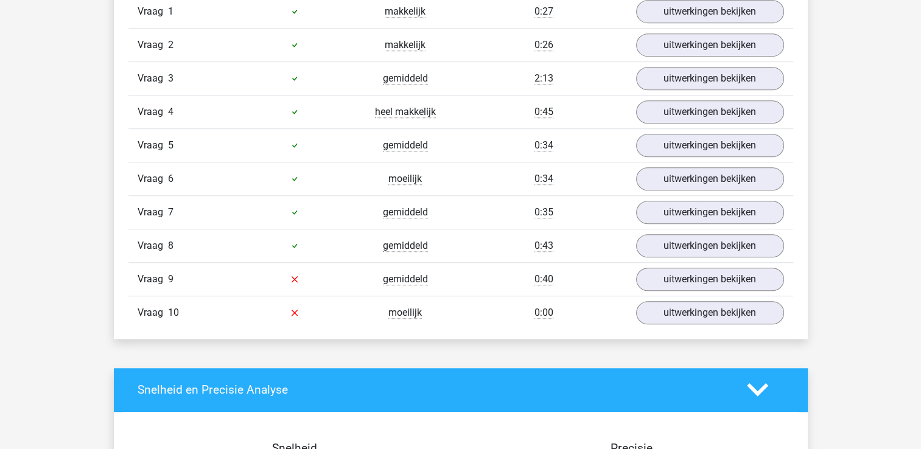
scroll to position [813, 0]
click at [723, 271] on link "uitwerkingen bekijken" at bounding box center [709, 279] width 170 height 27
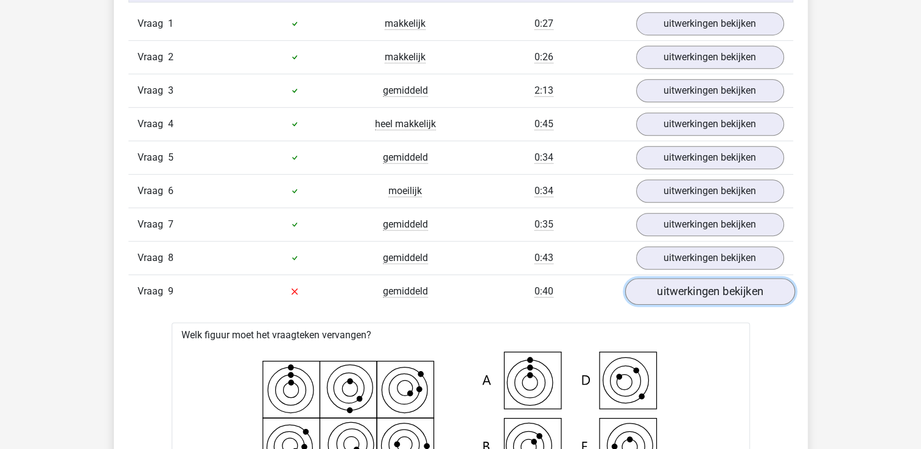
scroll to position [791, 0]
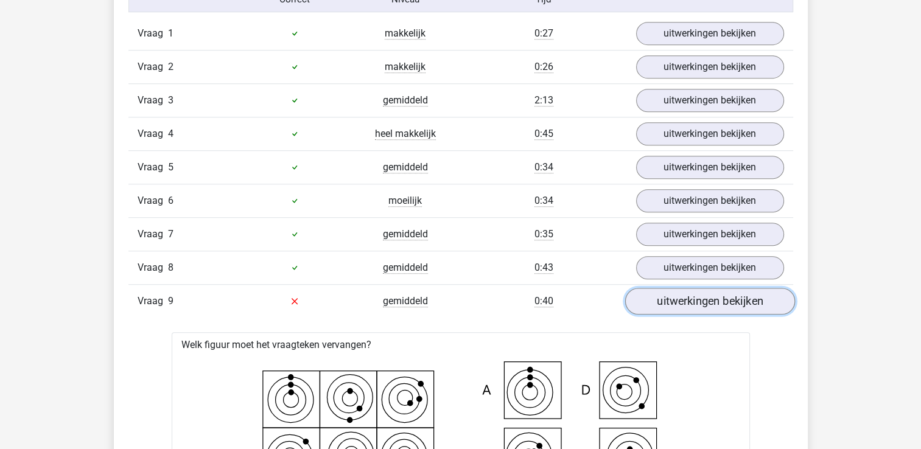
click at [725, 301] on link "uitwerkingen bekijken" at bounding box center [709, 301] width 170 height 27
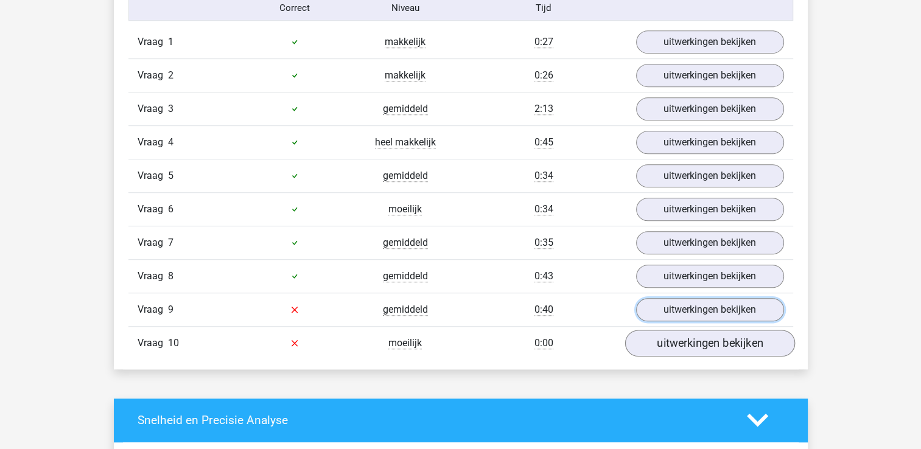
scroll to position [810, 0]
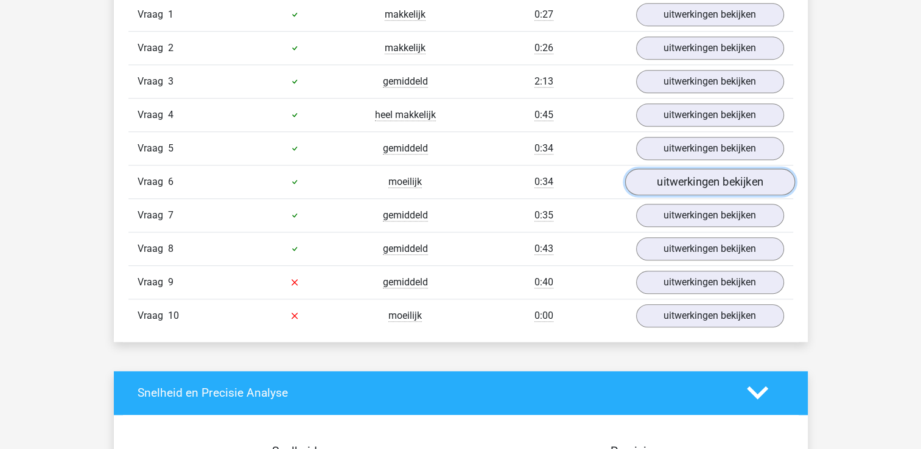
click at [694, 178] on link "uitwerkingen bekijken" at bounding box center [709, 182] width 170 height 27
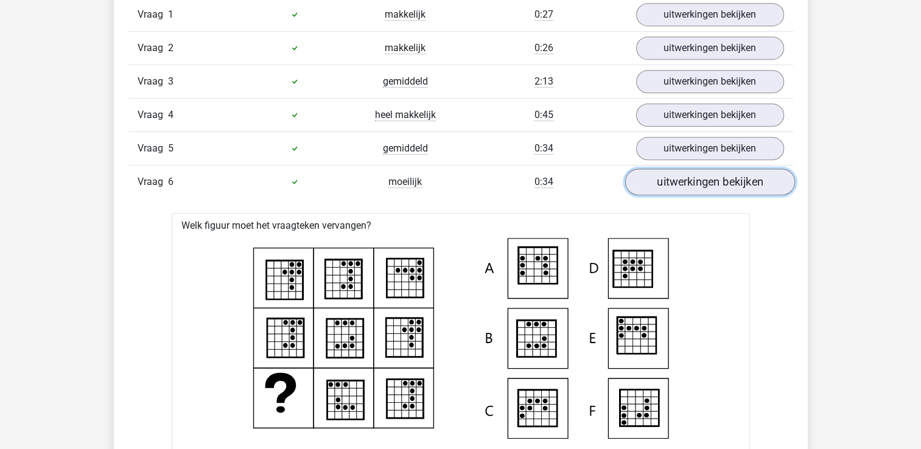
click at [692, 176] on link "uitwerkingen bekijken" at bounding box center [709, 182] width 170 height 27
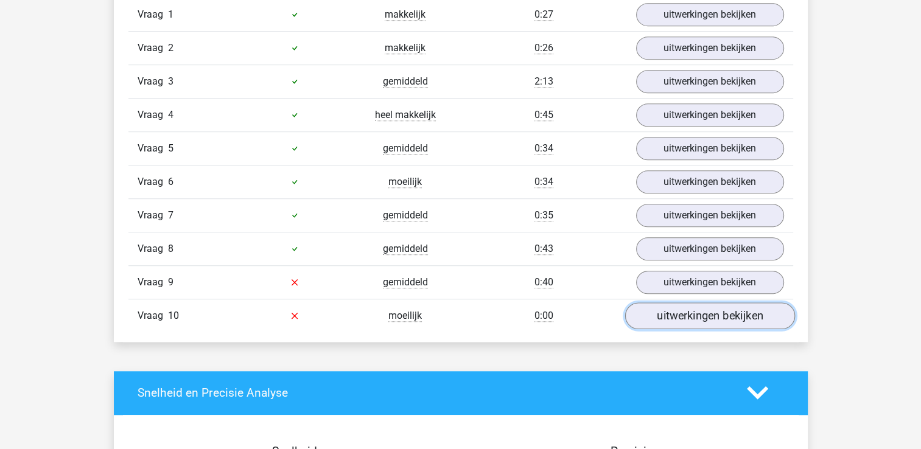
click at [681, 310] on link "uitwerkingen bekijken" at bounding box center [709, 315] width 170 height 27
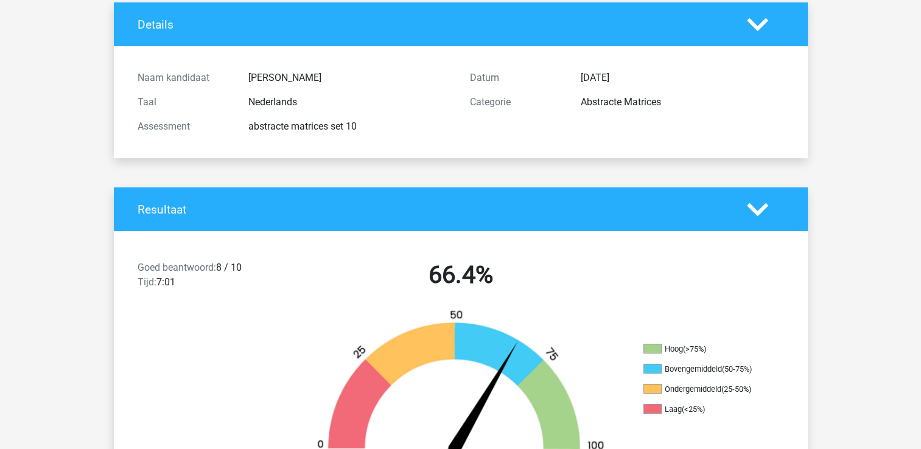
scroll to position [0, 0]
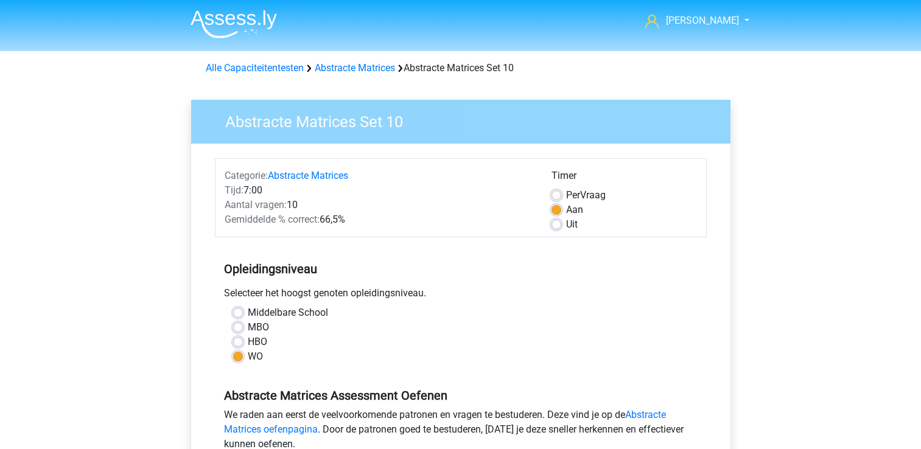
scroll to position [275, 0]
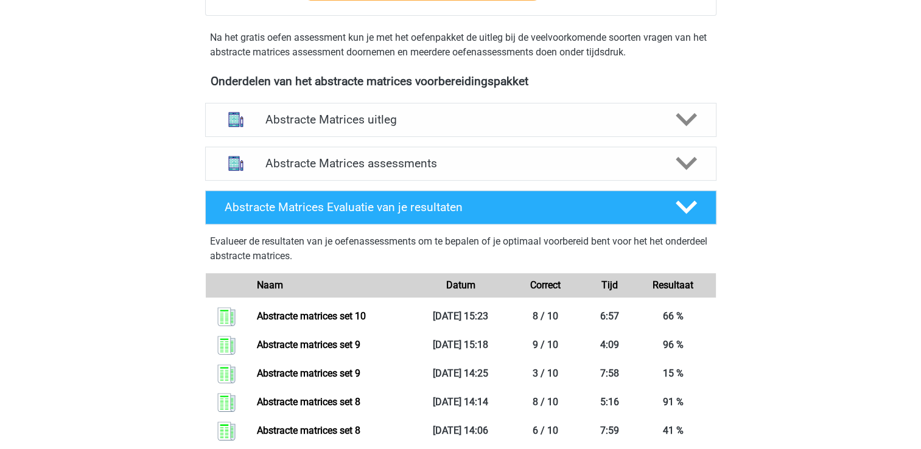
scroll to position [402, 0]
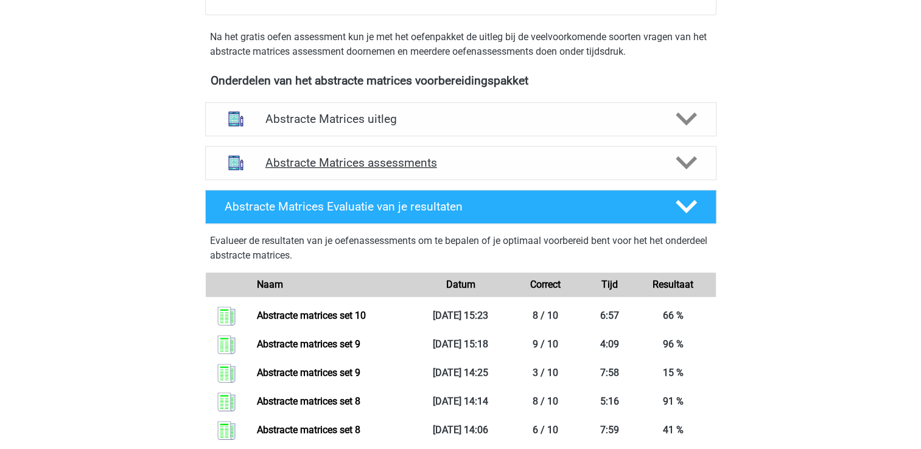
click at [686, 170] on icon at bounding box center [685, 162] width 21 height 21
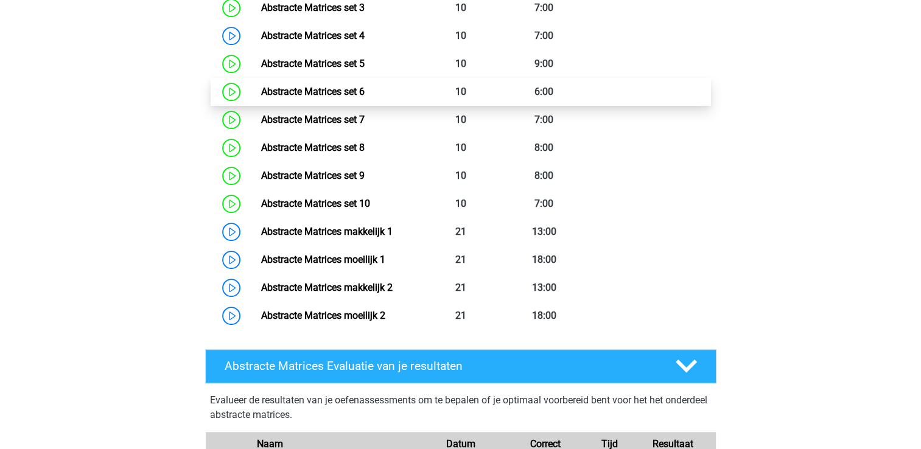
scroll to position [739, 0]
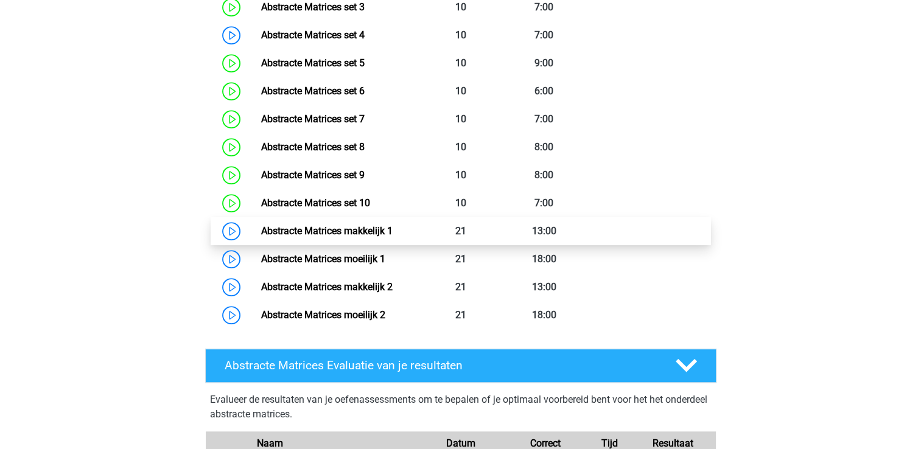
click at [293, 228] on link "Abstracte Matrices makkelijk 1" at bounding box center [326, 231] width 131 height 12
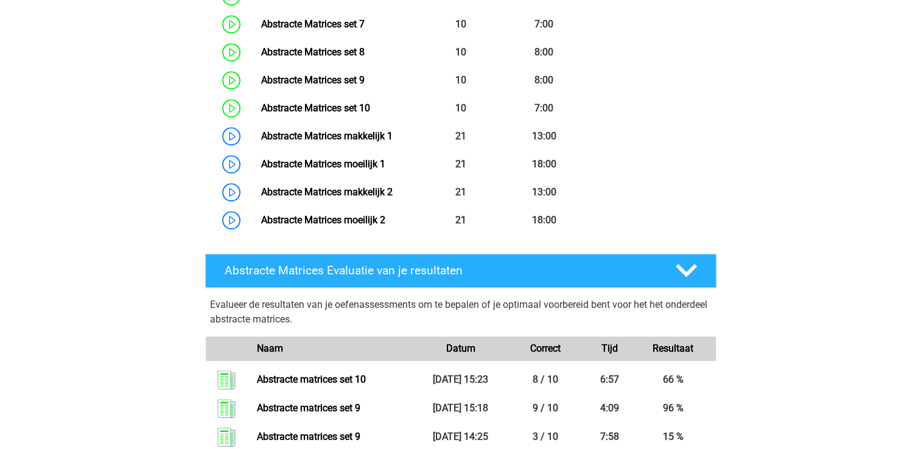
scroll to position [834, 0]
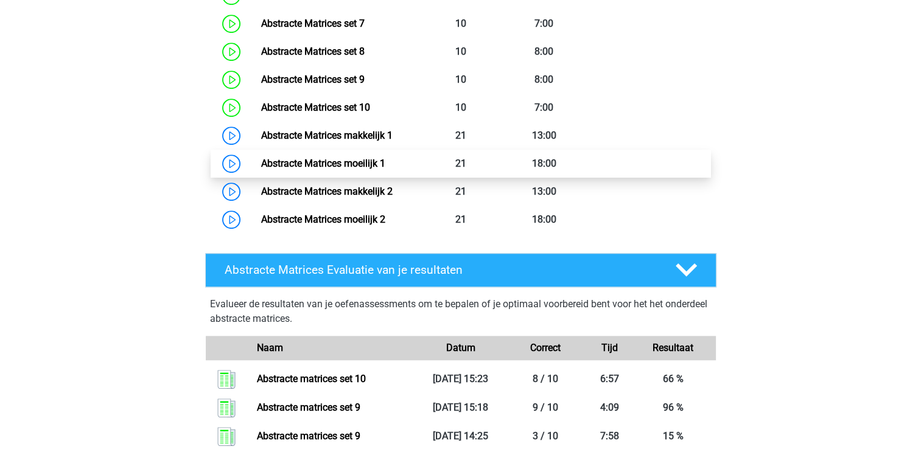
click at [279, 159] on link "Abstracte Matrices moeilijk 1" at bounding box center [323, 164] width 124 height 12
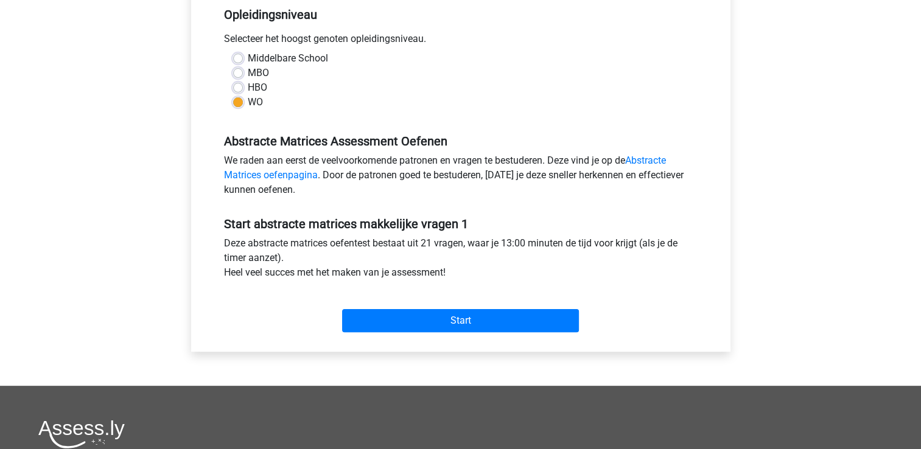
scroll to position [258, 0]
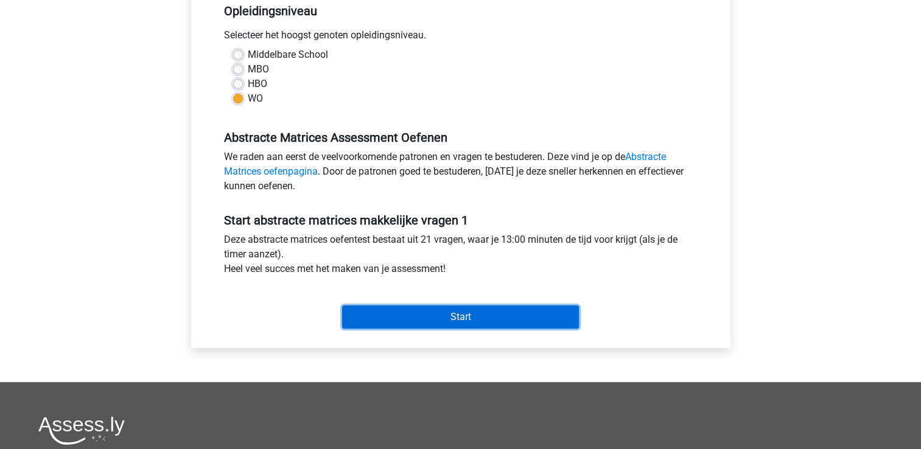
click at [453, 316] on input "Start" at bounding box center [460, 316] width 237 height 23
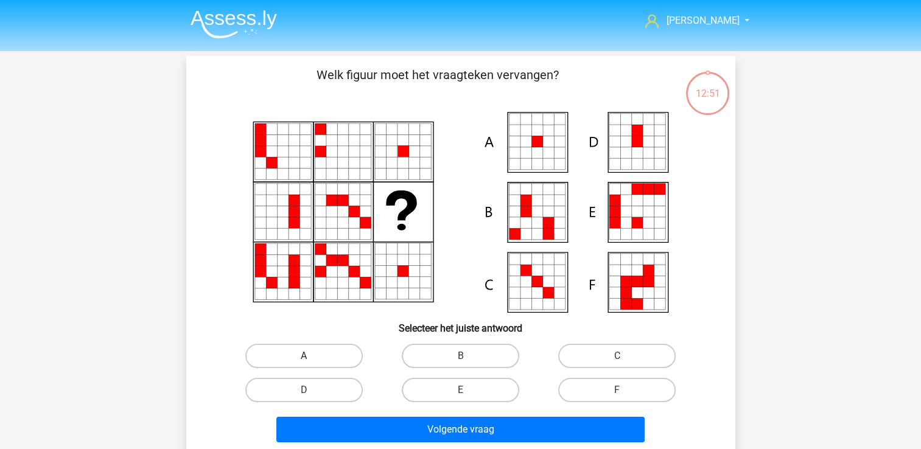
click at [300, 366] on label "A" at bounding box center [303, 356] width 117 height 24
click at [304, 364] on input "A" at bounding box center [308, 360] width 8 height 8
radio input "true"
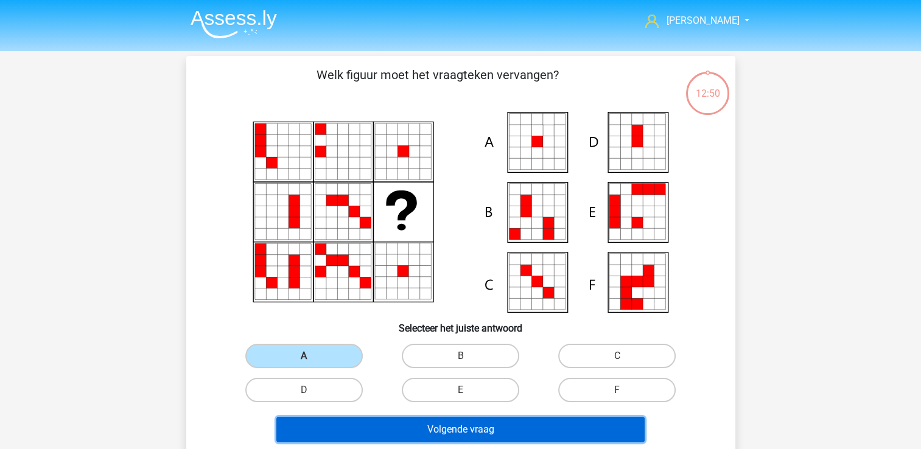
click at [336, 427] on button "Volgende vraag" at bounding box center [460, 430] width 368 height 26
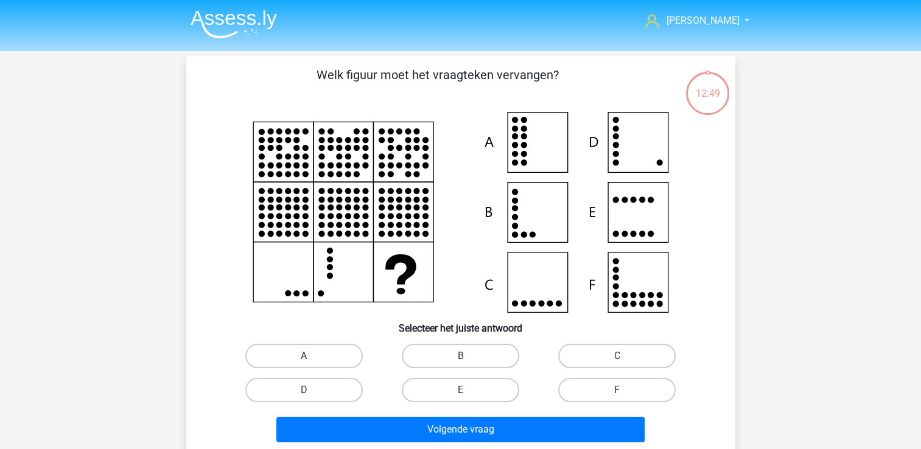
scroll to position [56, 0]
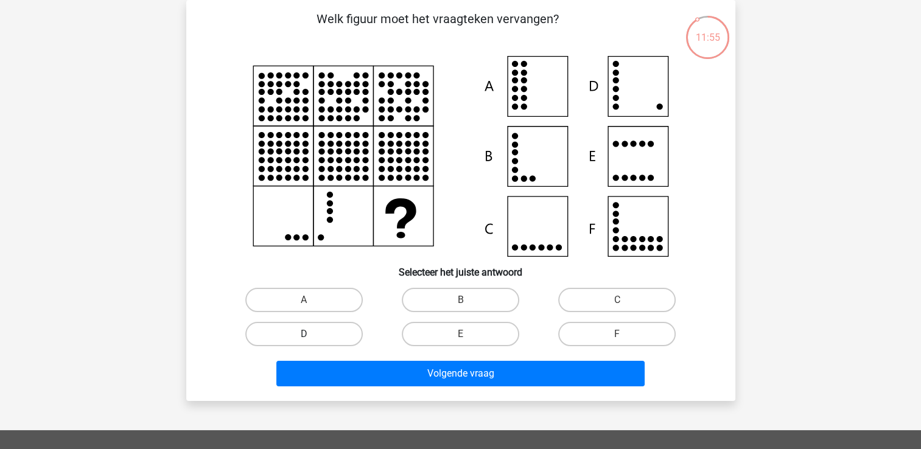
click at [307, 332] on label "D" at bounding box center [303, 334] width 117 height 24
click at [307, 334] on input "D" at bounding box center [308, 338] width 8 height 8
radio input "true"
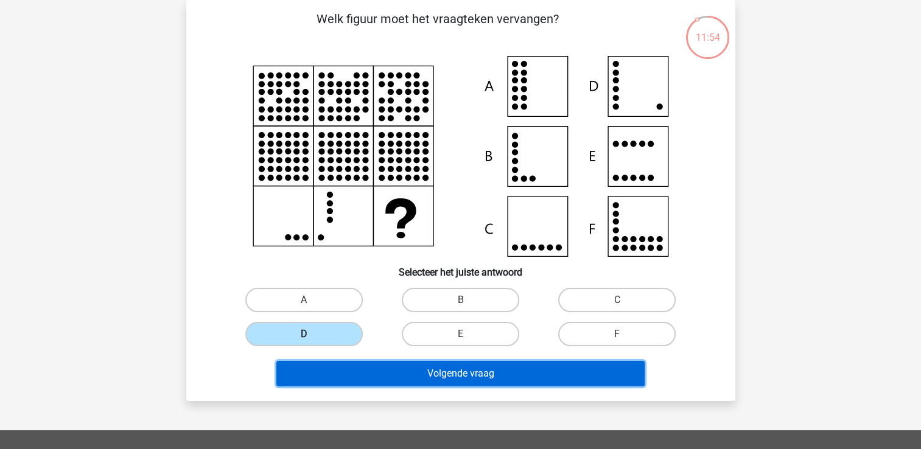
click at [385, 383] on button "Volgende vraag" at bounding box center [460, 374] width 368 height 26
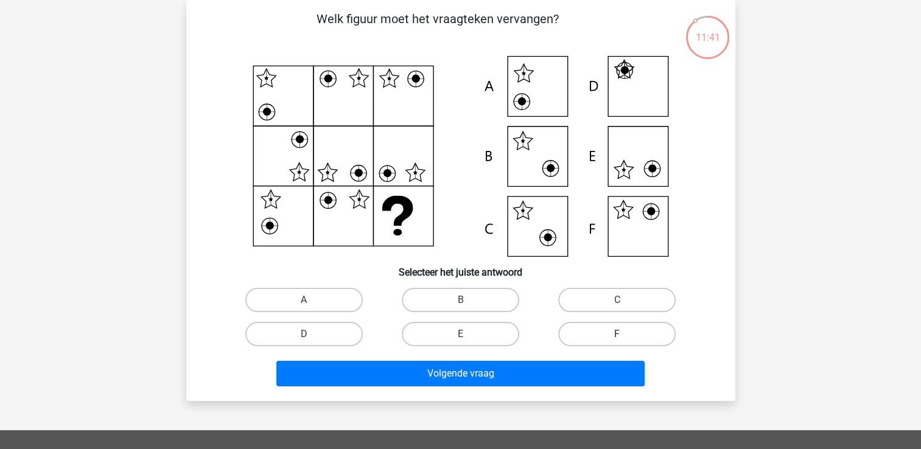
click at [603, 335] on label "F" at bounding box center [616, 334] width 117 height 24
click at [617, 335] on input "F" at bounding box center [621, 338] width 8 height 8
radio input "true"
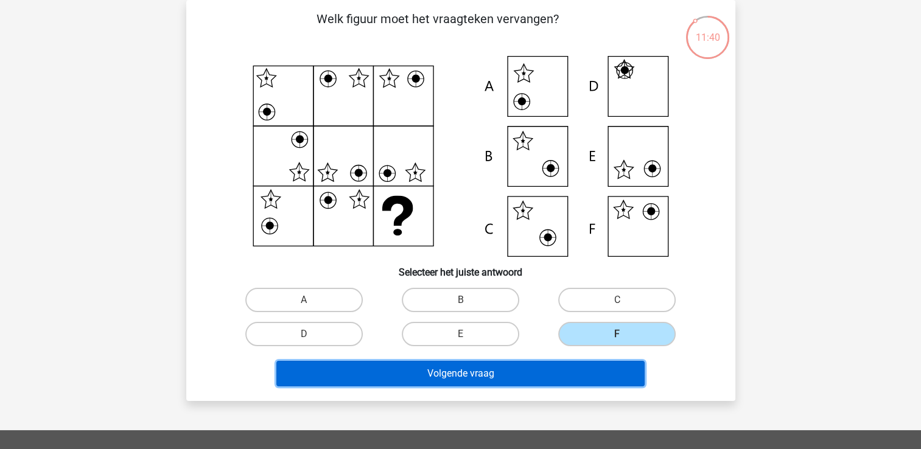
click at [544, 376] on button "Volgende vraag" at bounding box center [460, 374] width 368 height 26
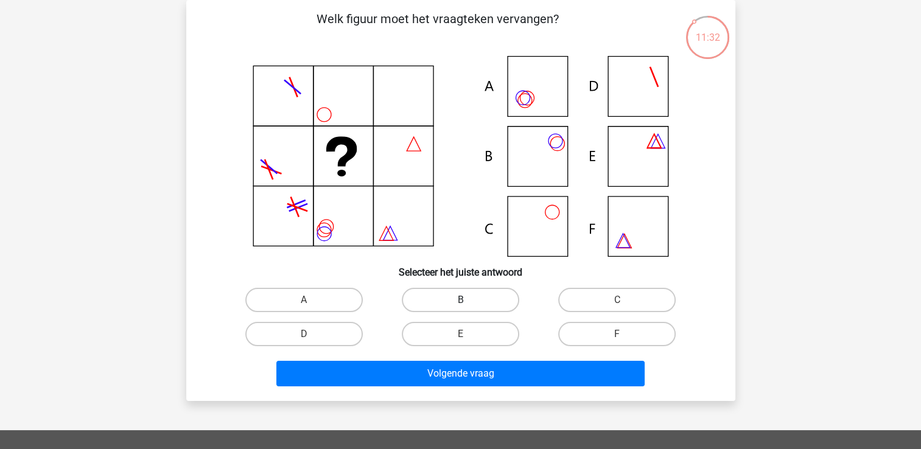
click at [463, 298] on label "B" at bounding box center [460, 300] width 117 height 24
click at [463, 300] on input "B" at bounding box center [464, 304] width 8 height 8
radio input "true"
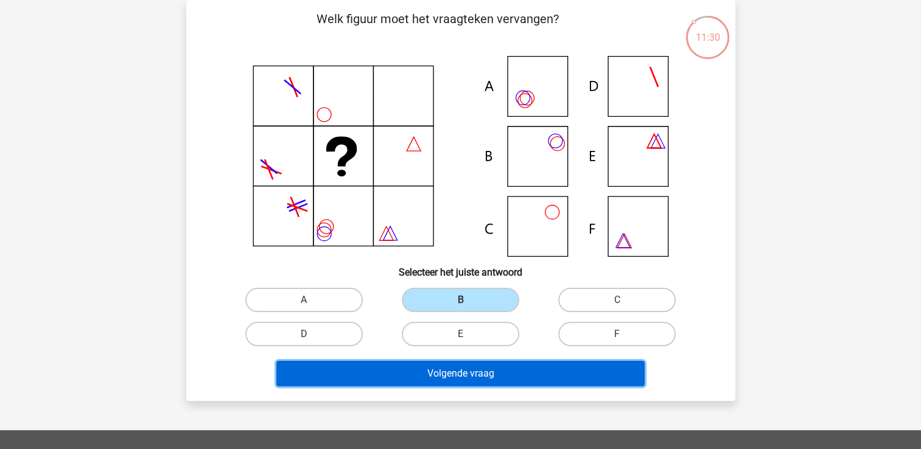
click at [441, 375] on button "Volgende vraag" at bounding box center [460, 374] width 368 height 26
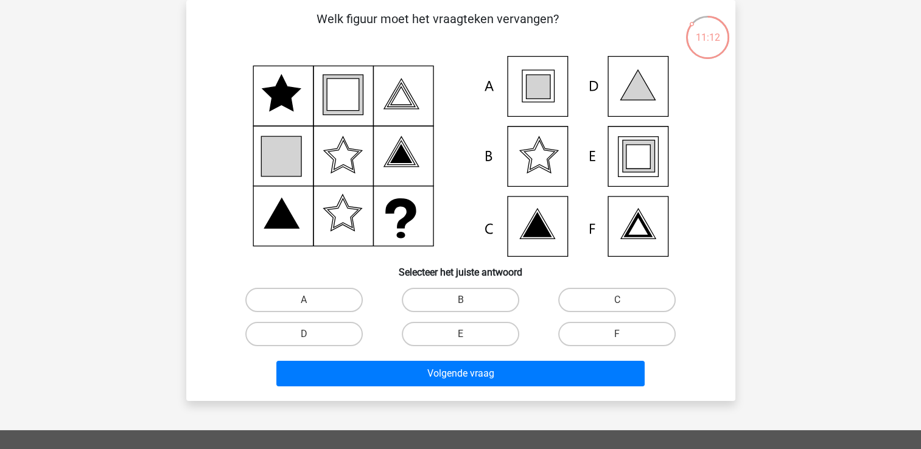
click at [632, 176] on icon at bounding box center [460, 156] width 490 height 201
click at [472, 333] on label "E" at bounding box center [460, 334] width 117 height 24
click at [468, 334] on input "E" at bounding box center [464, 338] width 8 height 8
radio input "true"
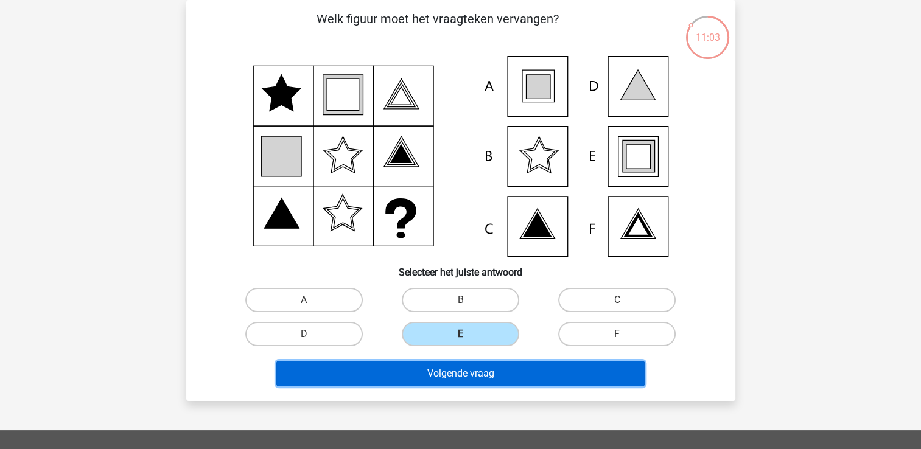
click at [462, 383] on button "Volgende vraag" at bounding box center [460, 374] width 368 height 26
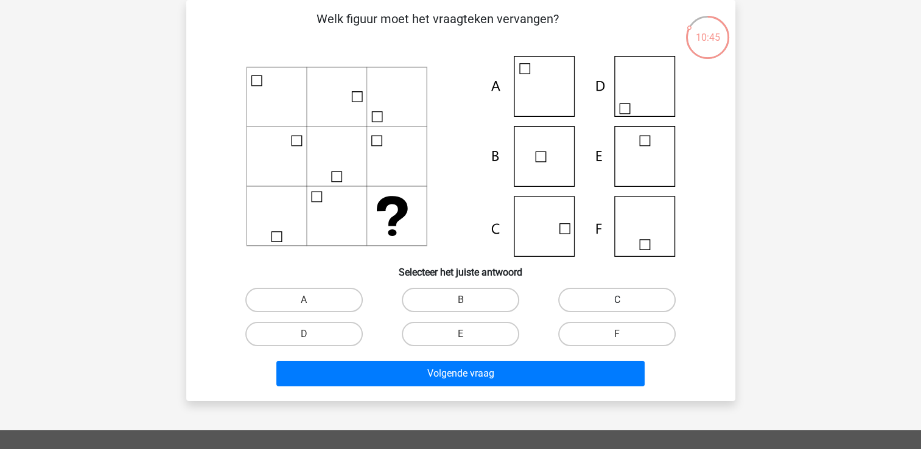
click at [641, 306] on label "C" at bounding box center [616, 300] width 117 height 24
click at [625, 306] on input "C" at bounding box center [621, 304] width 8 height 8
radio input "true"
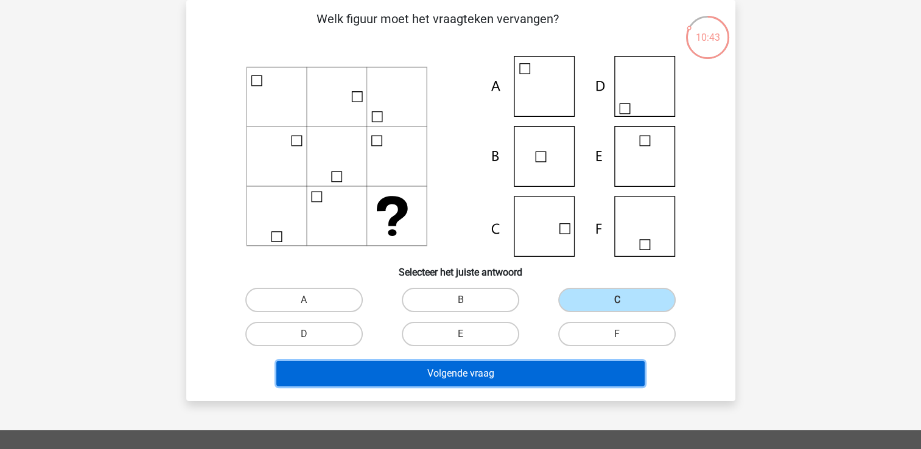
click at [561, 376] on button "Volgende vraag" at bounding box center [460, 374] width 368 height 26
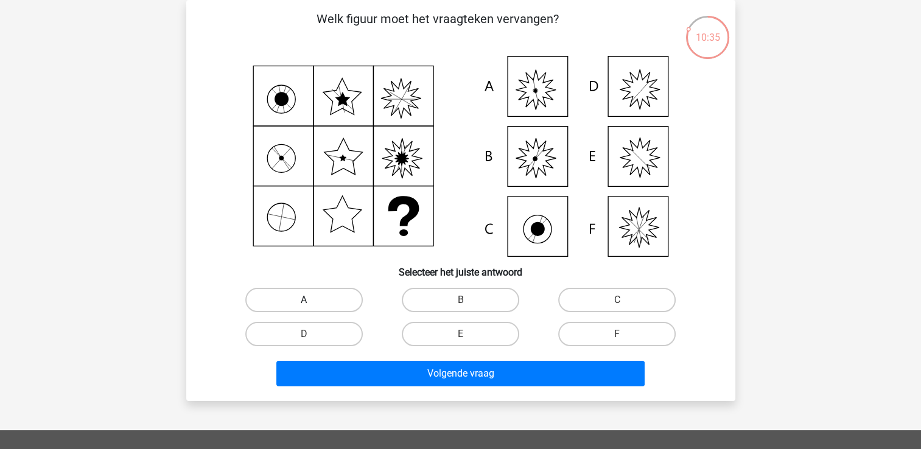
click at [322, 302] on label "A" at bounding box center [303, 300] width 117 height 24
click at [312, 302] on input "A" at bounding box center [308, 304] width 8 height 8
radio input "true"
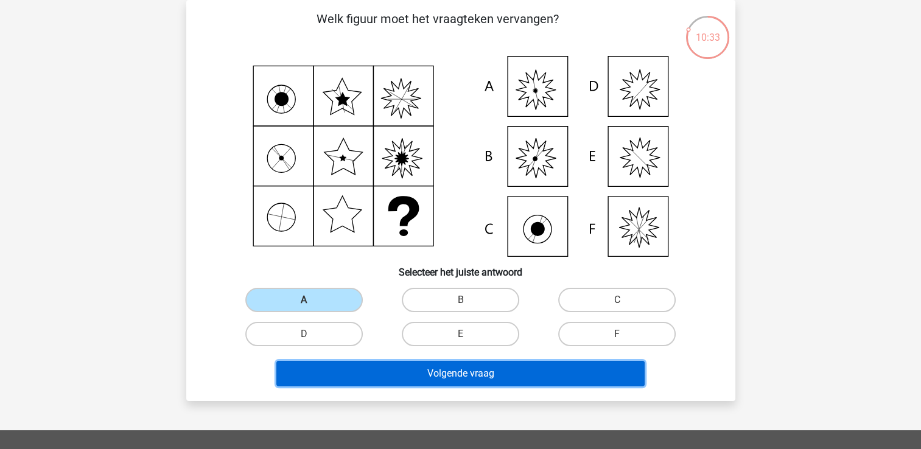
click at [416, 373] on button "Volgende vraag" at bounding box center [460, 374] width 368 height 26
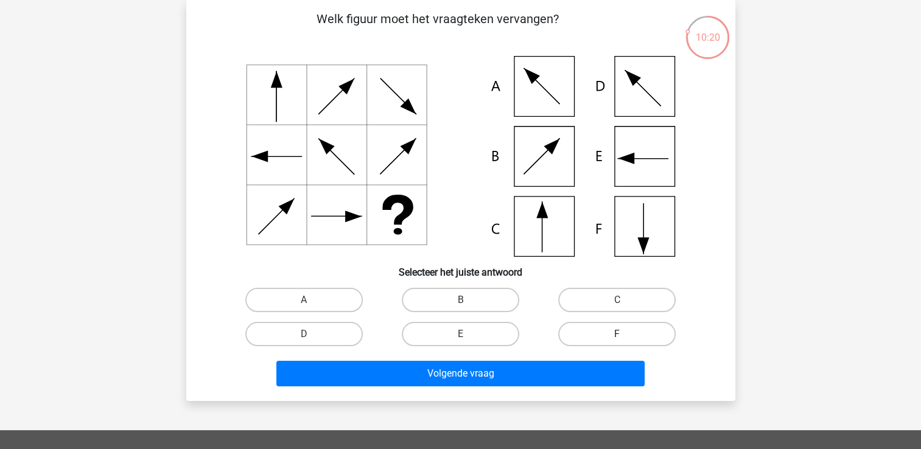
click at [616, 339] on label "F" at bounding box center [616, 334] width 117 height 24
click at [617, 339] on input "F" at bounding box center [621, 338] width 8 height 8
radio input "true"
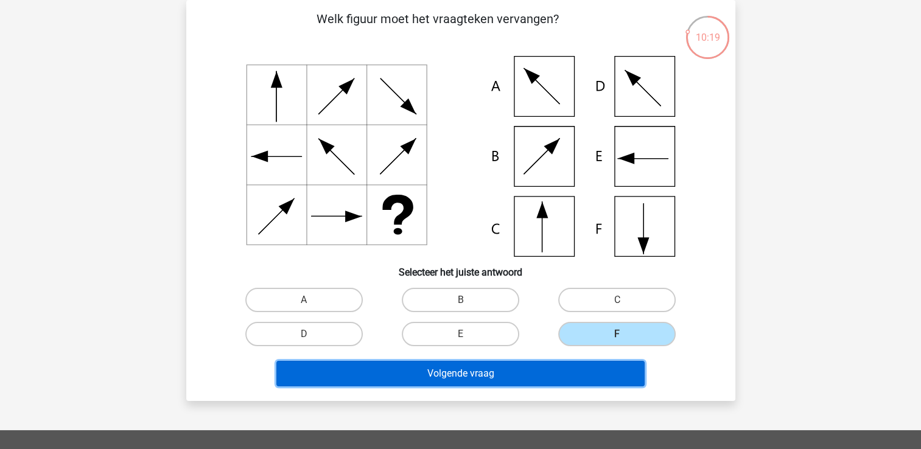
click at [567, 371] on button "Volgende vraag" at bounding box center [460, 374] width 368 height 26
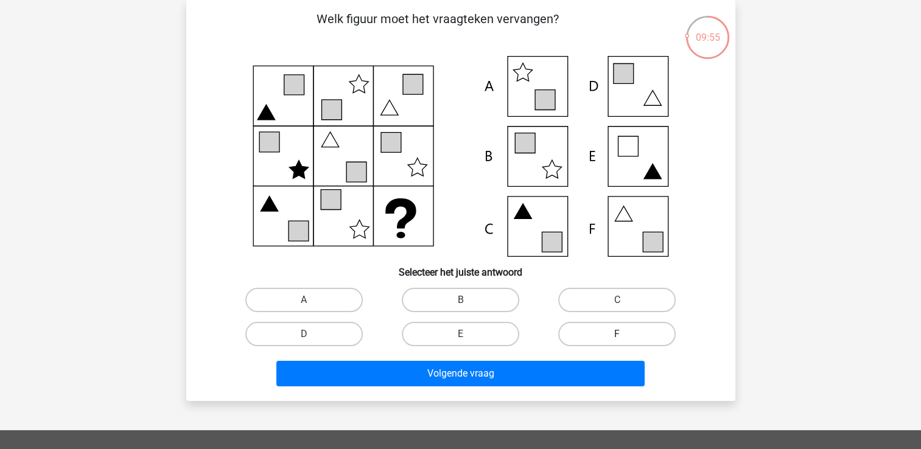
click at [592, 336] on label "F" at bounding box center [616, 334] width 117 height 24
click at [617, 336] on input "F" at bounding box center [621, 338] width 8 height 8
radio input "true"
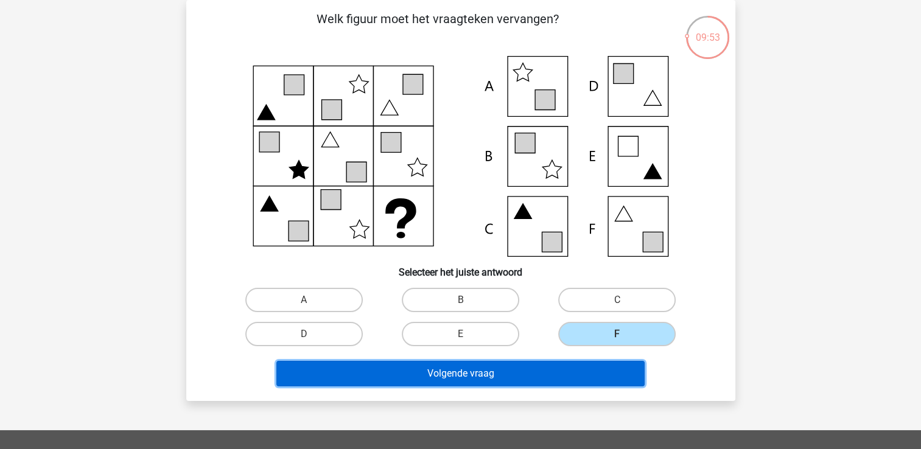
click at [548, 370] on button "Volgende vraag" at bounding box center [460, 374] width 368 height 26
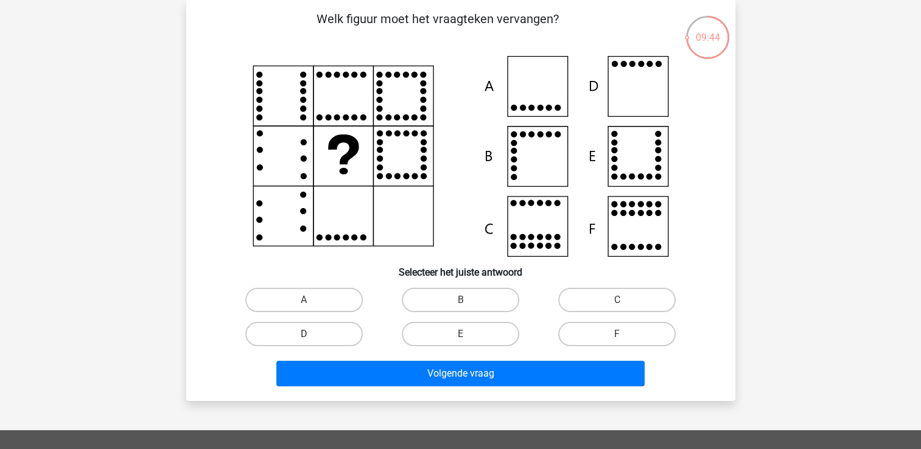
click at [315, 333] on label "D" at bounding box center [303, 334] width 117 height 24
click at [312, 334] on input "D" at bounding box center [308, 338] width 8 height 8
radio input "true"
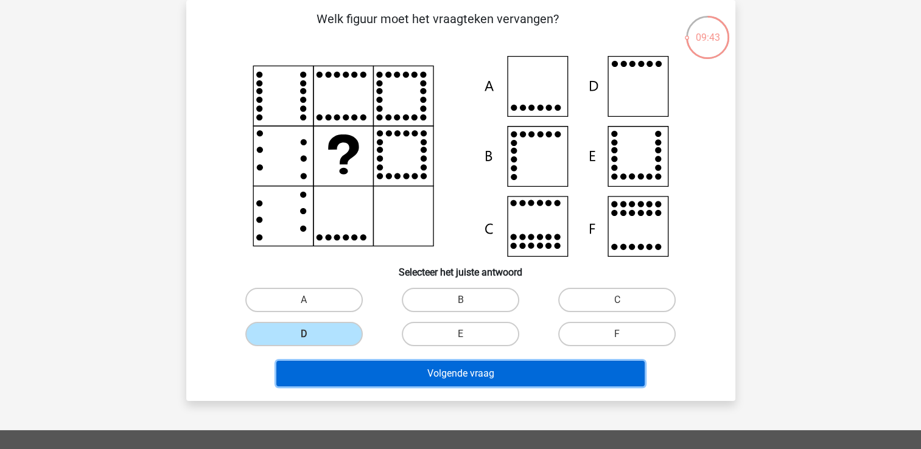
click at [357, 376] on button "Volgende vraag" at bounding box center [460, 374] width 368 height 26
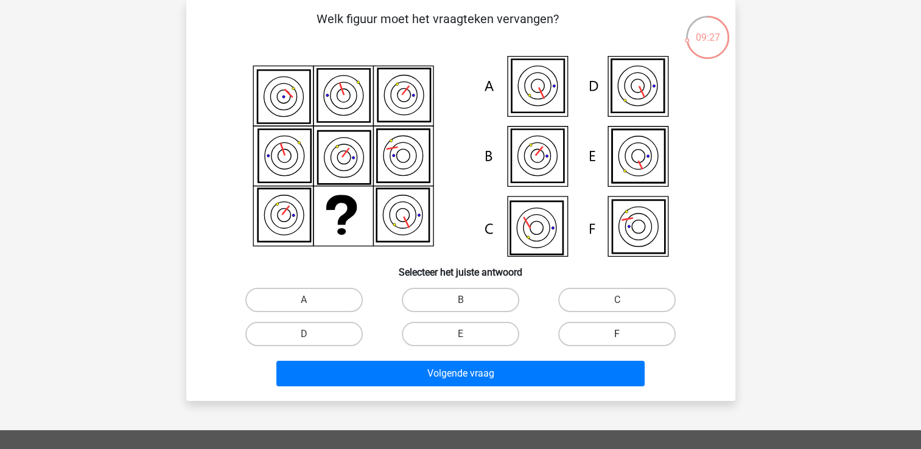
click at [607, 332] on label "F" at bounding box center [616, 334] width 117 height 24
click at [617, 334] on input "F" at bounding box center [621, 338] width 8 height 8
radio input "true"
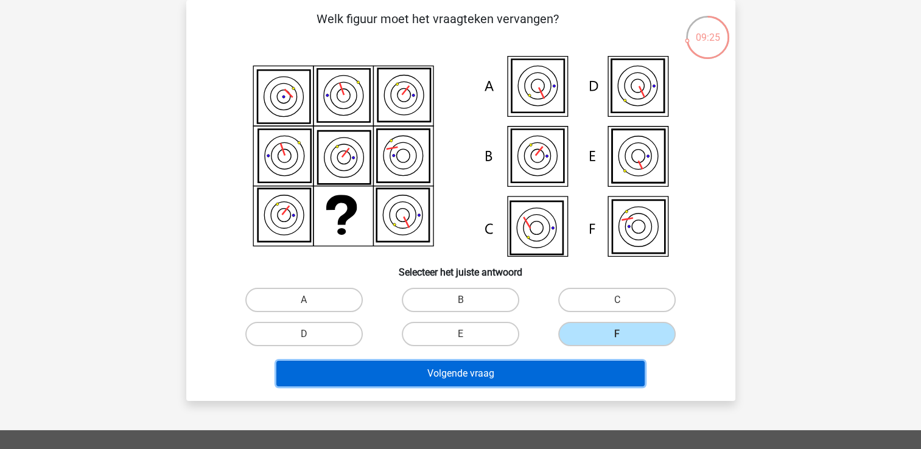
click at [566, 378] on button "Volgende vraag" at bounding box center [460, 374] width 368 height 26
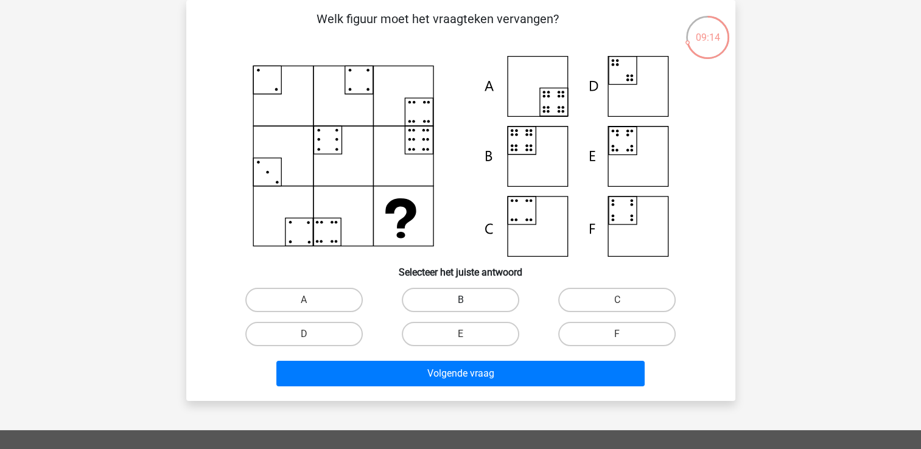
click at [459, 298] on label "B" at bounding box center [460, 300] width 117 height 24
click at [460, 300] on input "B" at bounding box center [464, 304] width 8 height 8
radio input "true"
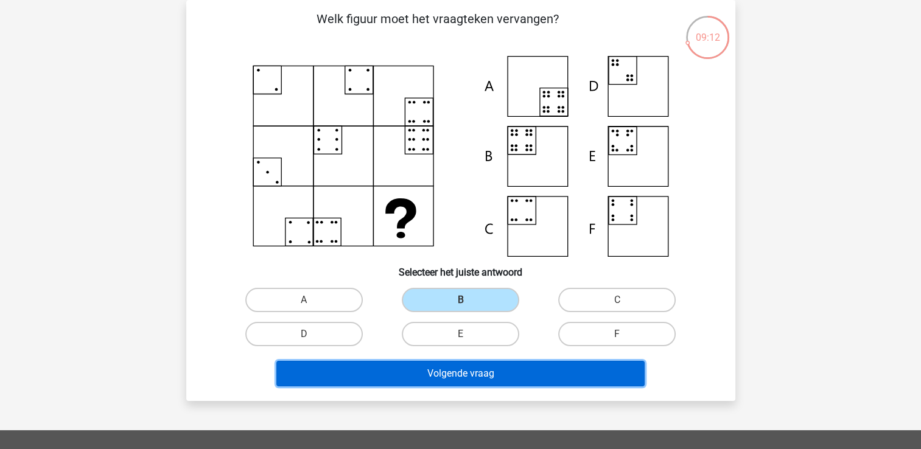
click at [443, 368] on button "Volgende vraag" at bounding box center [460, 374] width 368 height 26
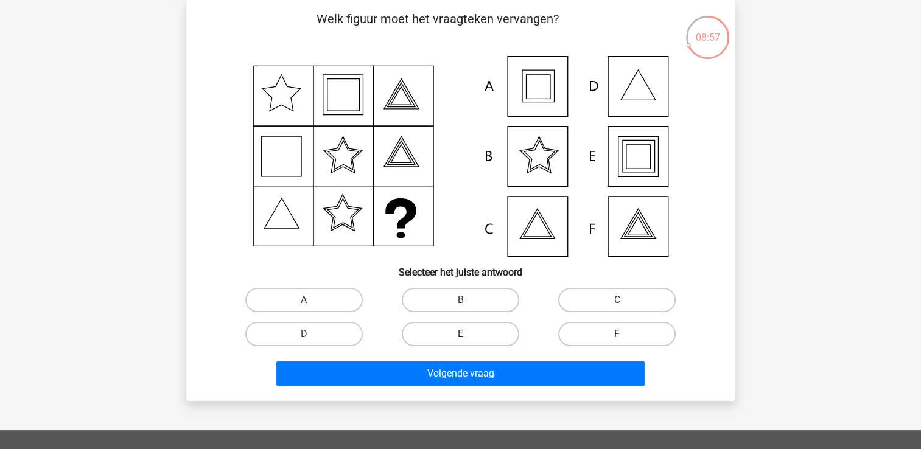
click at [487, 334] on label "E" at bounding box center [460, 334] width 117 height 24
click at [468, 334] on input "E" at bounding box center [464, 338] width 8 height 8
radio input "true"
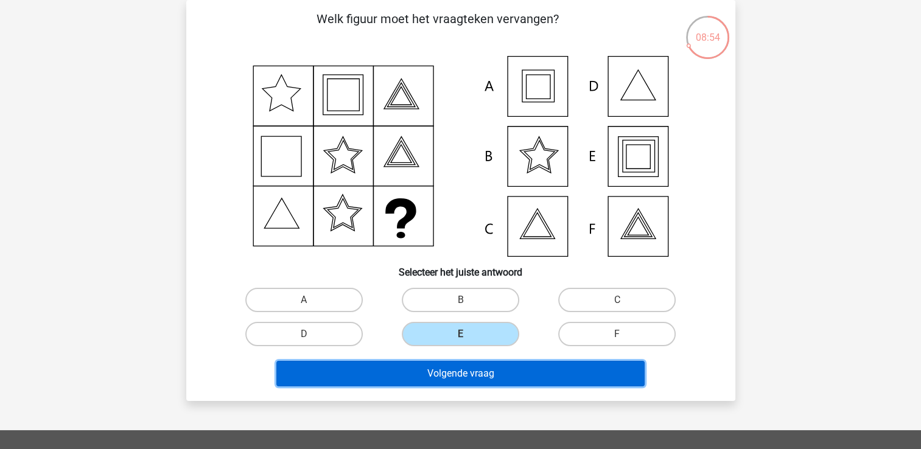
click at [461, 377] on button "Volgende vraag" at bounding box center [460, 374] width 368 height 26
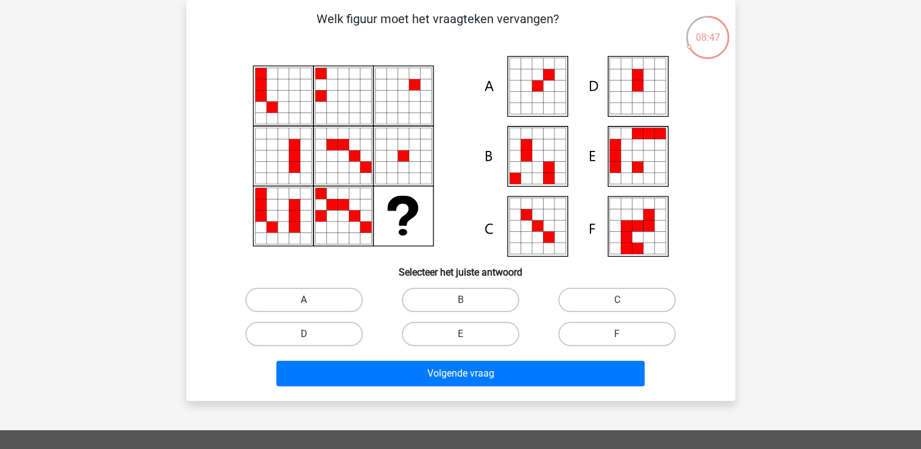
click at [329, 289] on label "A" at bounding box center [303, 300] width 117 height 24
click at [312, 300] on input "A" at bounding box center [308, 304] width 8 height 8
radio input "true"
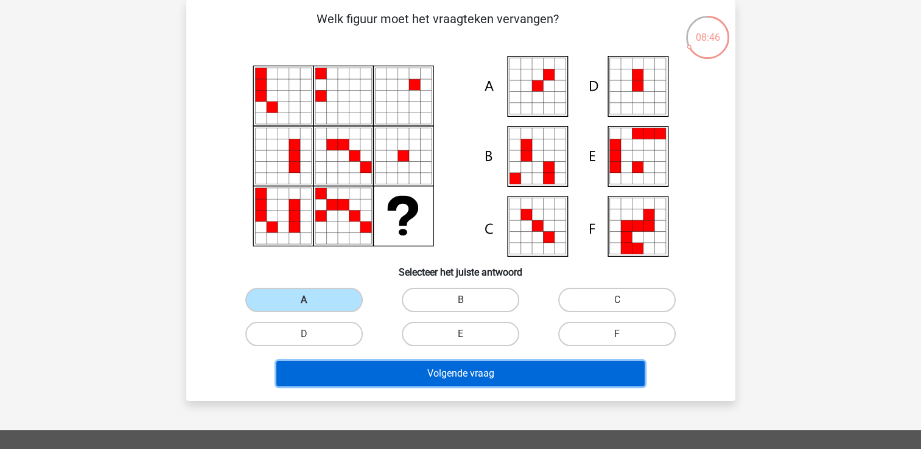
click at [364, 371] on button "Volgende vraag" at bounding box center [460, 374] width 368 height 26
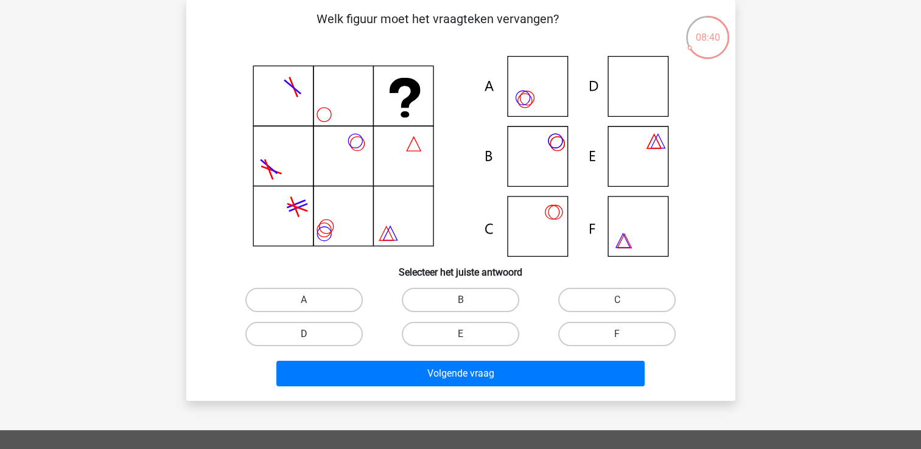
click at [324, 332] on label "D" at bounding box center [303, 334] width 117 height 24
click at [312, 334] on input "D" at bounding box center [308, 338] width 8 height 8
radio input "true"
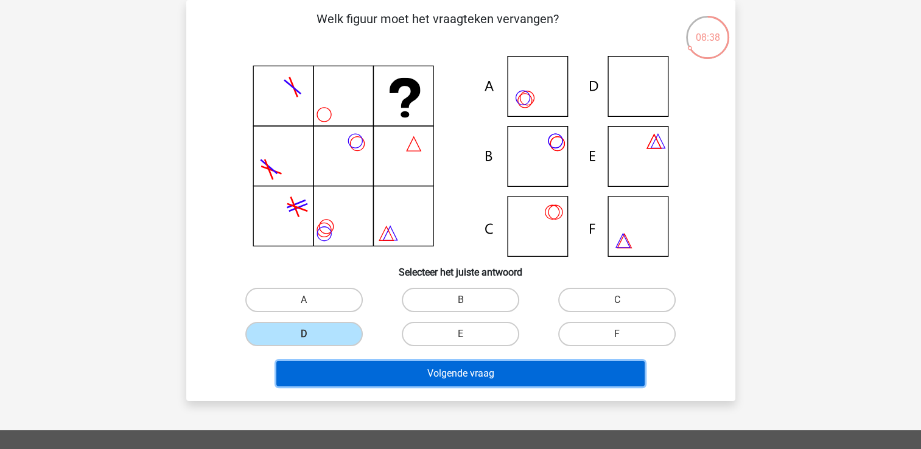
click at [360, 370] on button "Volgende vraag" at bounding box center [460, 374] width 368 height 26
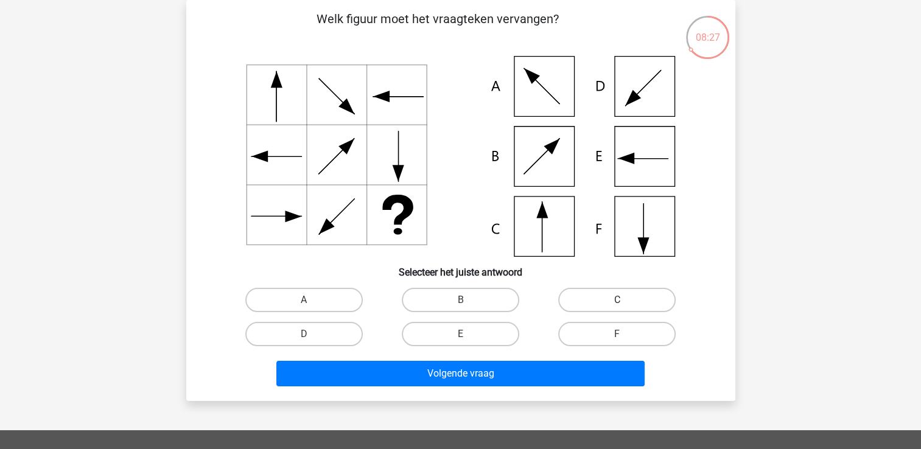
click at [618, 298] on label "C" at bounding box center [616, 300] width 117 height 24
click at [618, 300] on input "C" at bounding box center [621, 304] width 8 height 8
radio input "true"
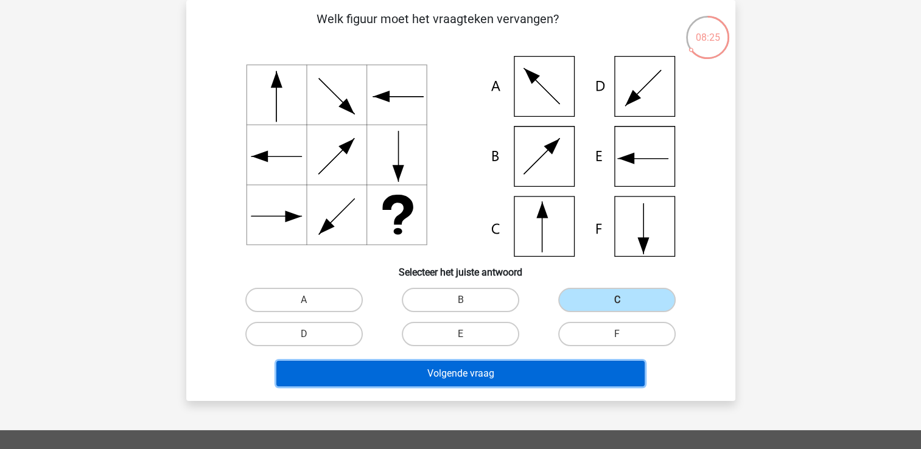
click at [525, 374] on button "Volgende vraag" at bounding box center [460, 374] width 368 height 26
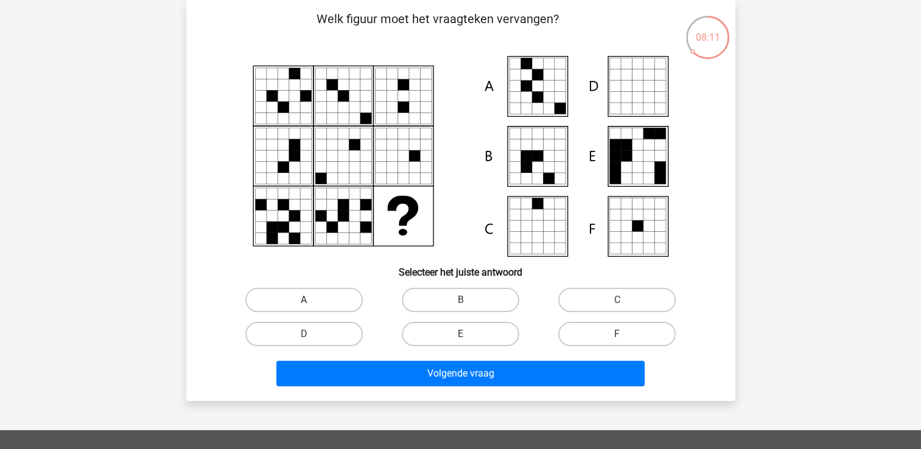
click at [313, 298] on label "A" at bounding box center [303, 300] width 117 height 24
click at [312, 300] on input "A" at bounding box center [308, 304] width 8 height 8
radio input "true"
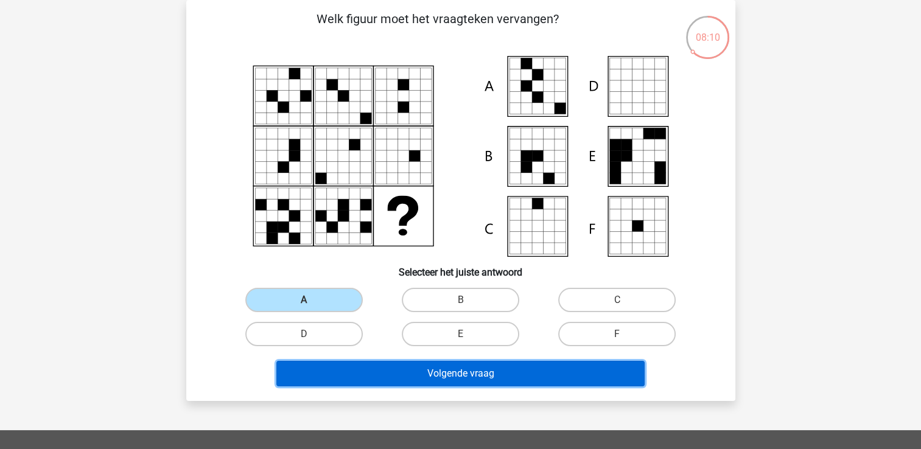
click at [438, 372] on button "Volgende vraag" at bounding box center [460, 374] width 368 height 26
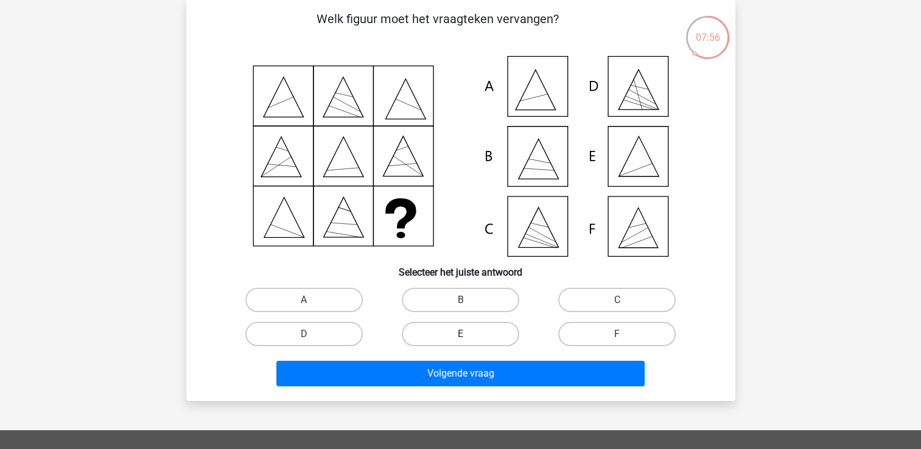
click at [454, 335] on label "E" at bounding box center [460, 334] width 117 height 24
click at [460, 335] on input "E" at bounding box center [464, 338] width 8 height 8
radio input "true"
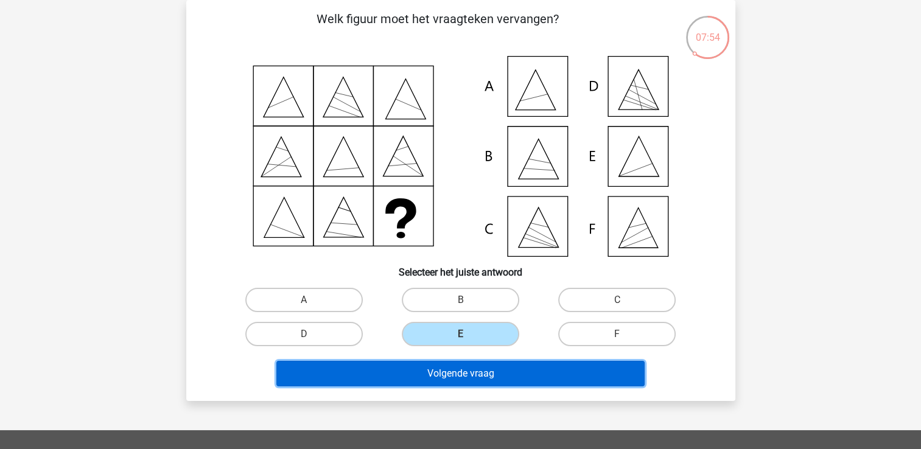
click at [441, 372] on button "Volgende vraag" at bounding box center [460, 374] width 368 height 26
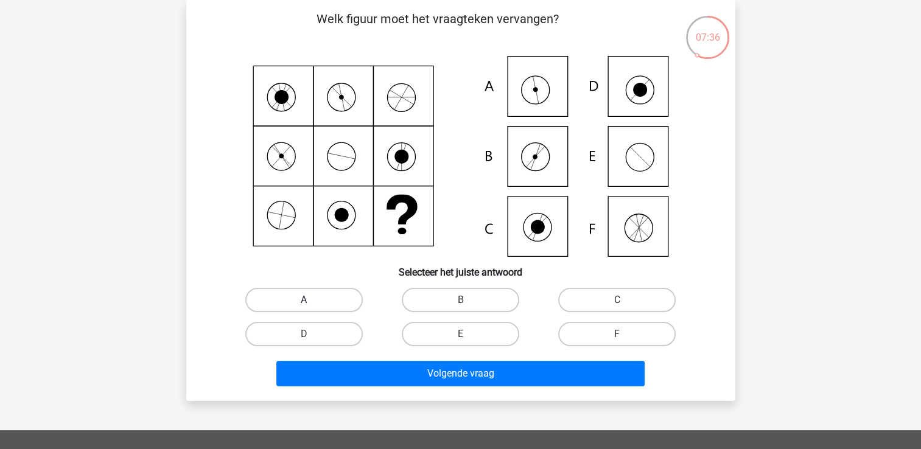
click at [321, 303] on label "A" at bounding box center [303, 300] width 117 height 24
click at [312, 303] on input "A" at bounding box center [308, 304] width 8 height 8
radio input "true"
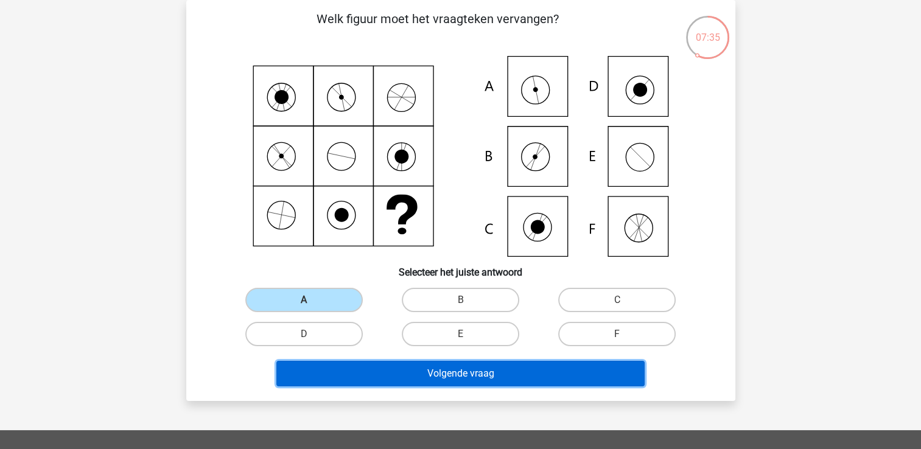
click at [375, 368] on button "Volgende vraag" at bounding box center [460, 374] width 368 height 26
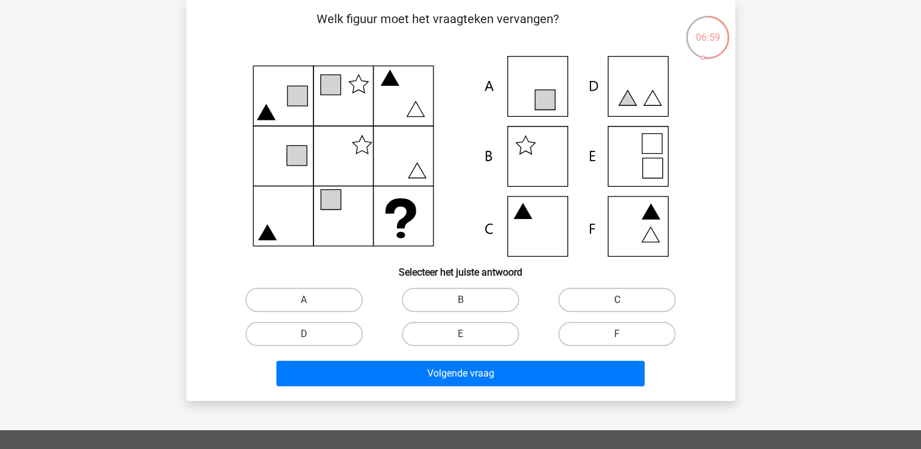
click at [597, 299] on label "C" at bounding box center [616, 300] width 117 height 24
click at [617, 300] on input "C" at bounding box center [621, 304] width 8 height 8
radio input "true"
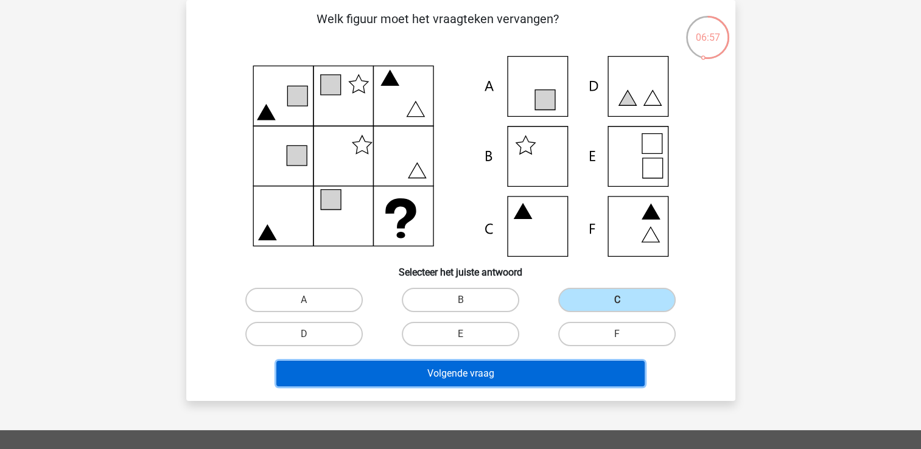
click at [498, 372] on button "Volgende vraag" at bounding box center [460, 374] width 368 height 26
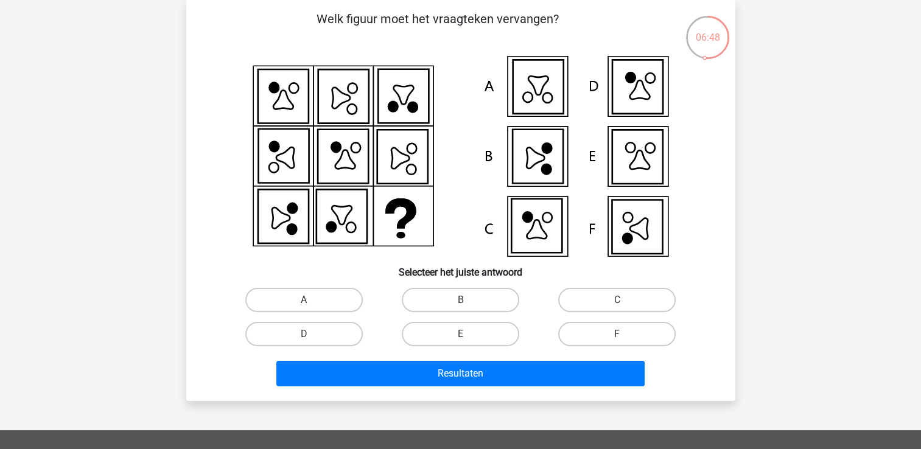
click at [622, 335] on input "F" at bounding box center [621, 338] width 8 height 8
radio input "true"
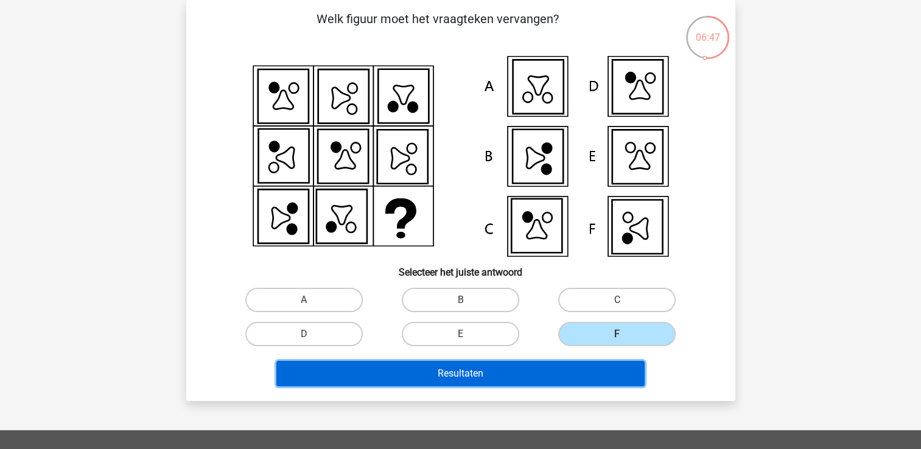
click at [566, 371] on button "Resultaten" at bounding box center [460, 374] width 368 height 26
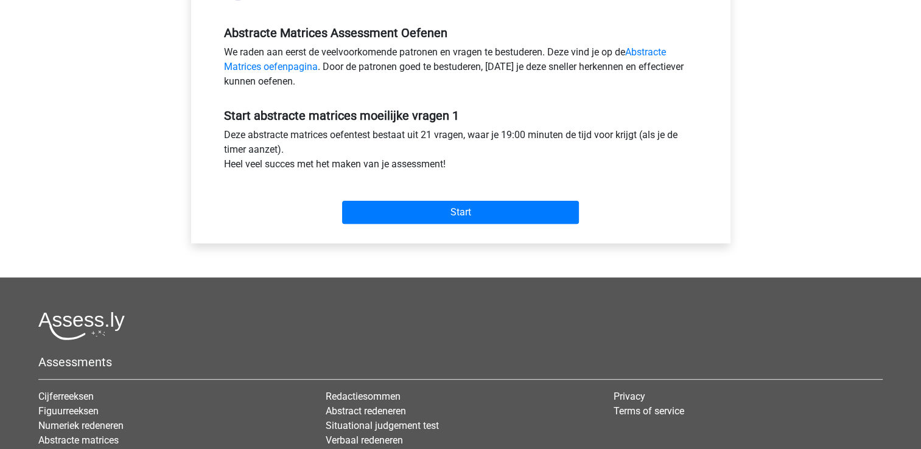
scroll to position [363, 0]
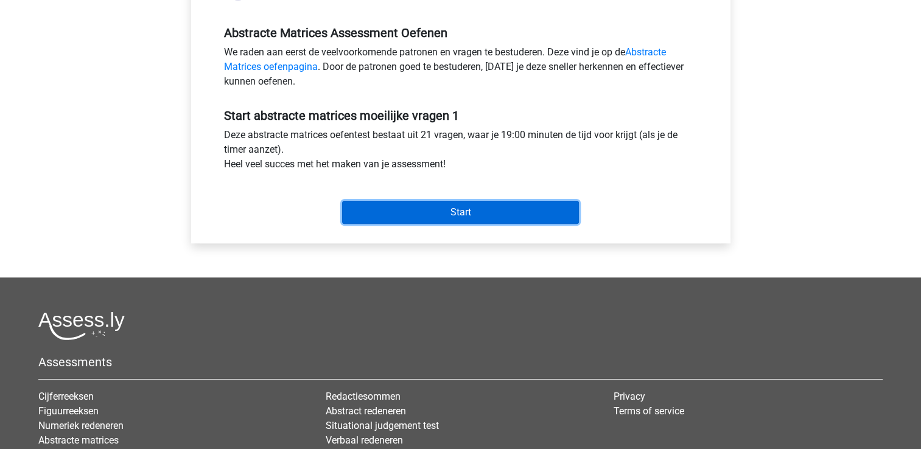
click at [490, 221] on input "Start" at bounding box center [460, 212] width 237 height 23
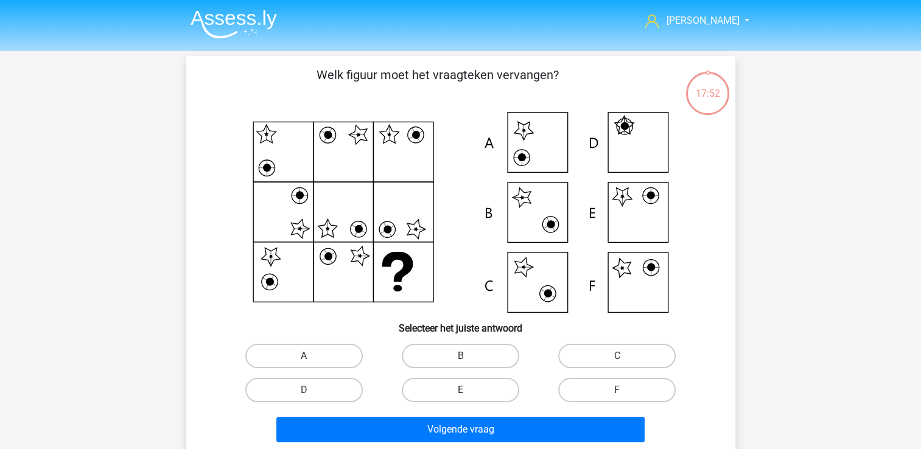
click at [480, 388] on label "E" at bounding box center [460, 390] width 117 height 24
click at [468, 390] on input "E" at bounding box center [464, 394] width 8 height 8
radio input "true"
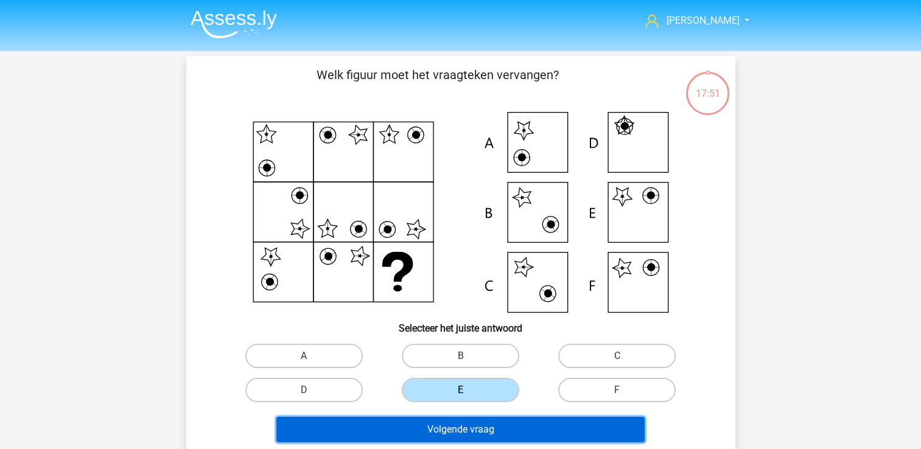
click at [472, 430] on button "Volgende vraag" at bounding box center [460, 430] width 368 height 26
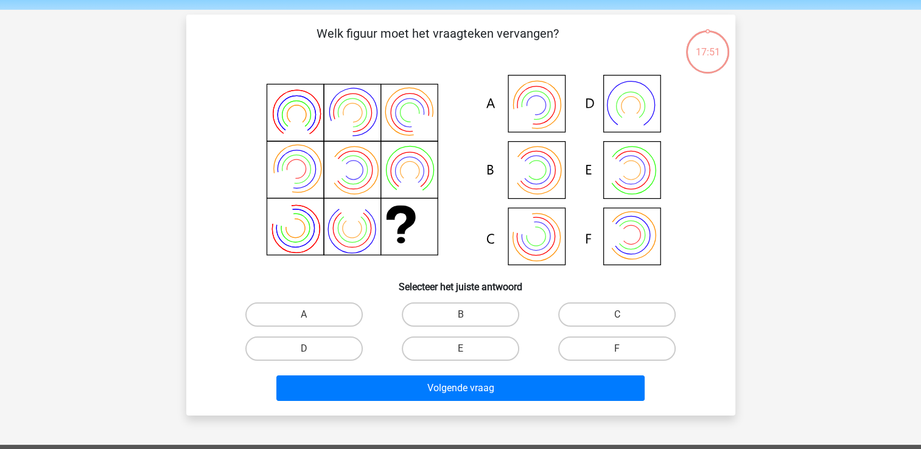
scroll to position [56, 0]
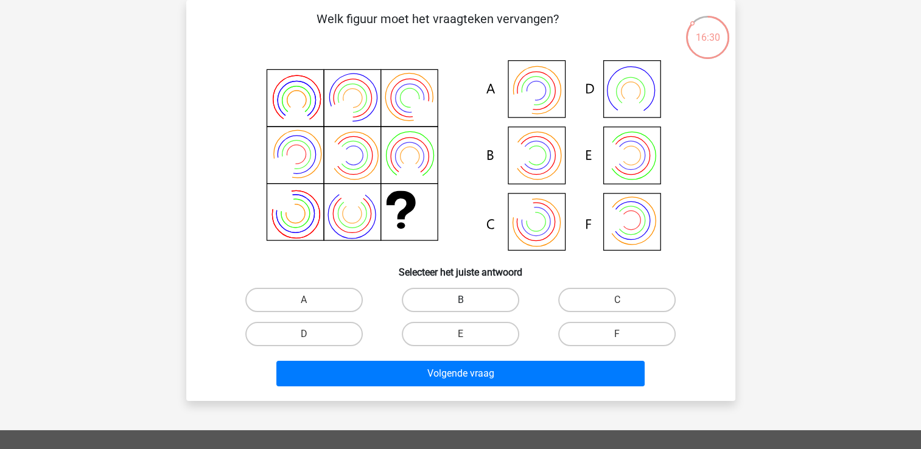
click at [470, 304] on label "B" at bounding box center [460, 300] width 117 height 24
click at [468, 304] on input "B" at bounding box center [464, 304] width 8 height 8
radio input "true"
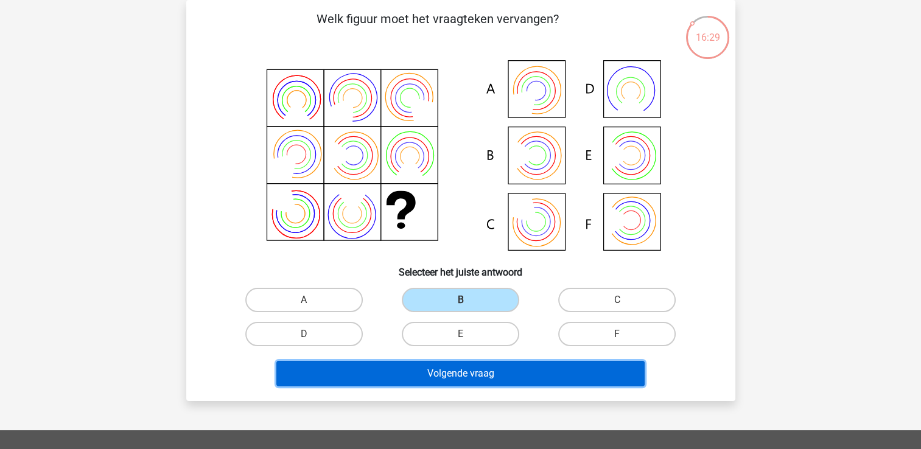
click at [453, 375] on button "Volgende vraag" at bounding box center [460, 374] width 368 height 26
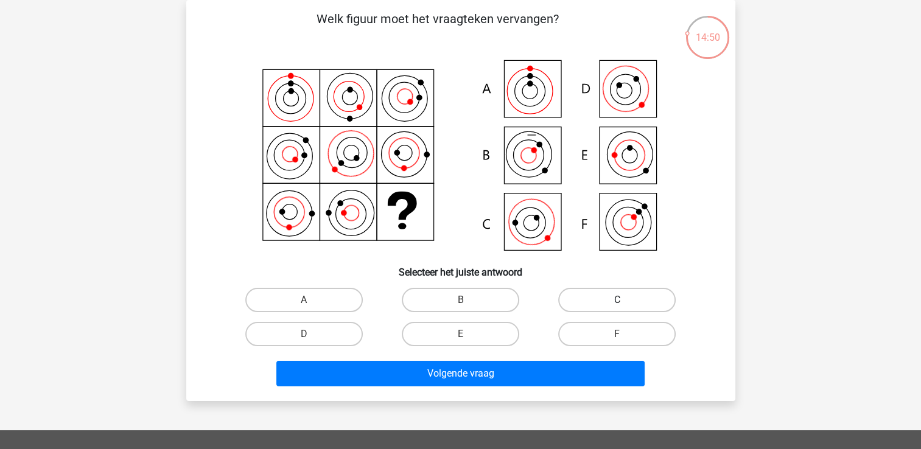
click at [633, 301] on label "C" at bounding box center [616, 300] width 117 height 24
click at [625, 301] on input "C" at bounding box center [621, 304] width 8 height 8
radio input "true"
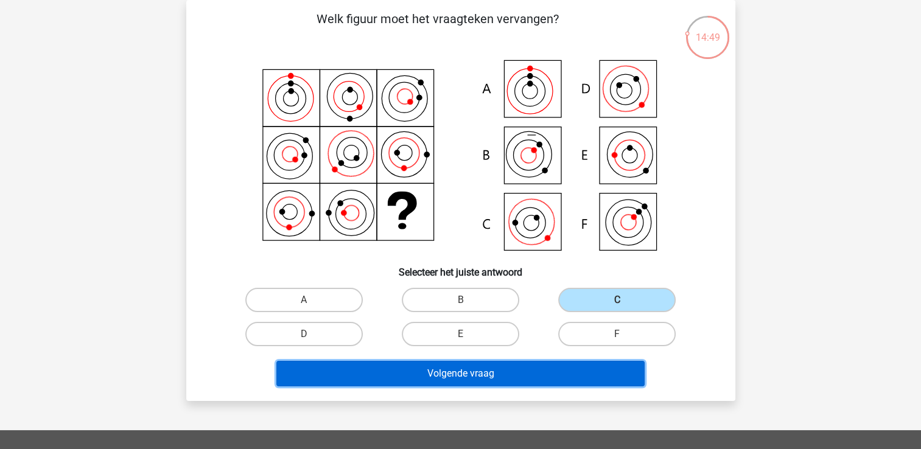
click at [546, 371] on button "Volgende vraag" at bounding box center [460, 374] width 368 height 26
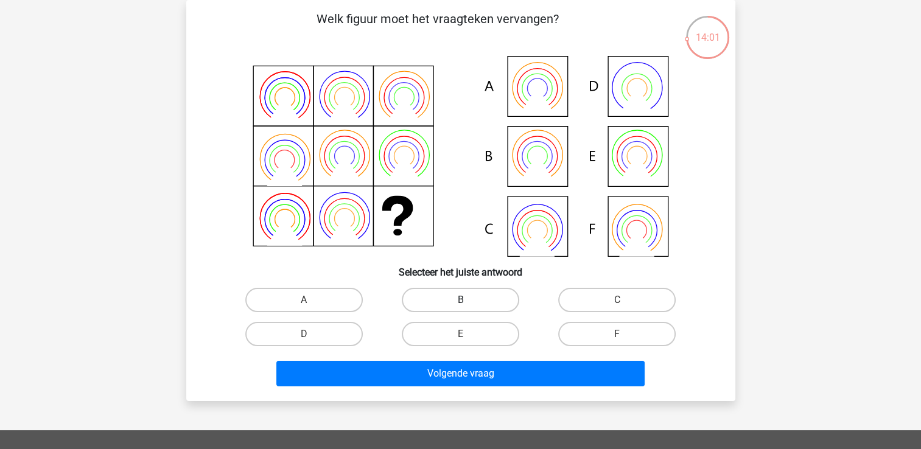
click at [454, 301] on label "B" at bounding box center [460, 300] width 117 height 24
click at [460, 301] on input "B" at bounding box center [464, 304] width 8 height 8
radio input "true"
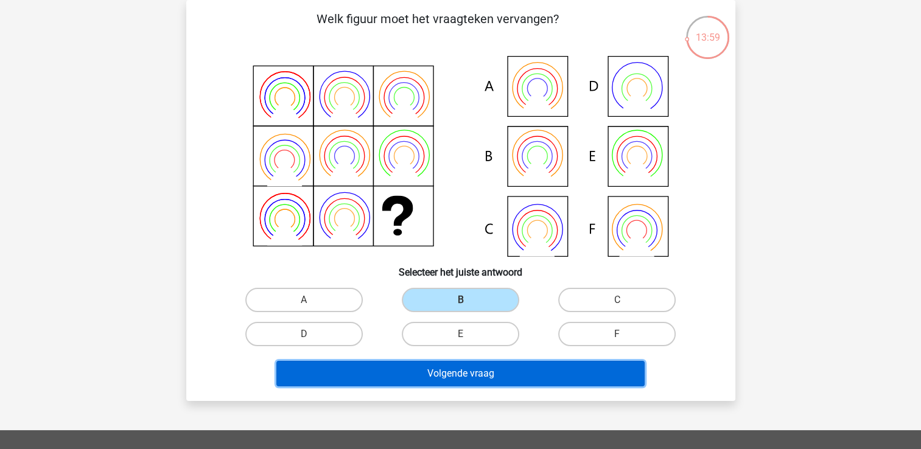
click at [451, 374] on button "Volgende vraag" at bounding box center [460, 374] width 368 height 26
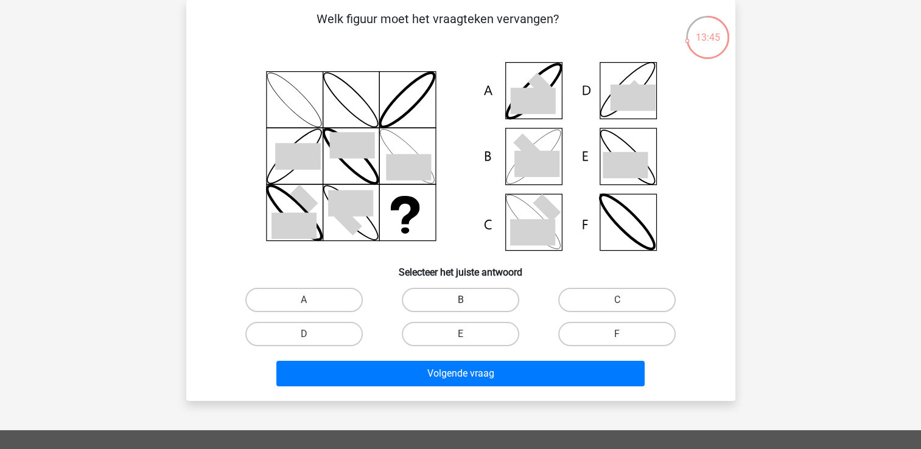
click at [482, 303] on label "B" at bounding box center [460, 300] width 117 height 24
click at [468, 303] on input "B" at bounding box center [464, 304] width 8 height 8
radio input "true"
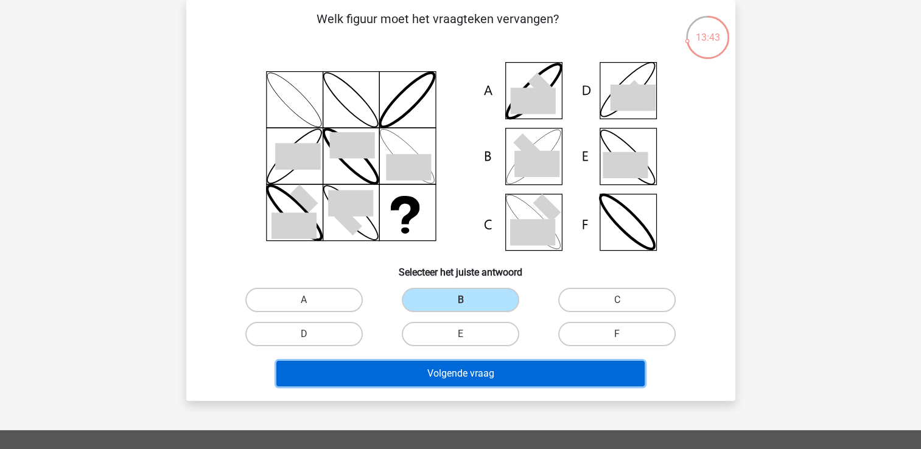
click at [524, 378] on button "Volgende vraag" at bounding box center [460, 374] width 368 height 26
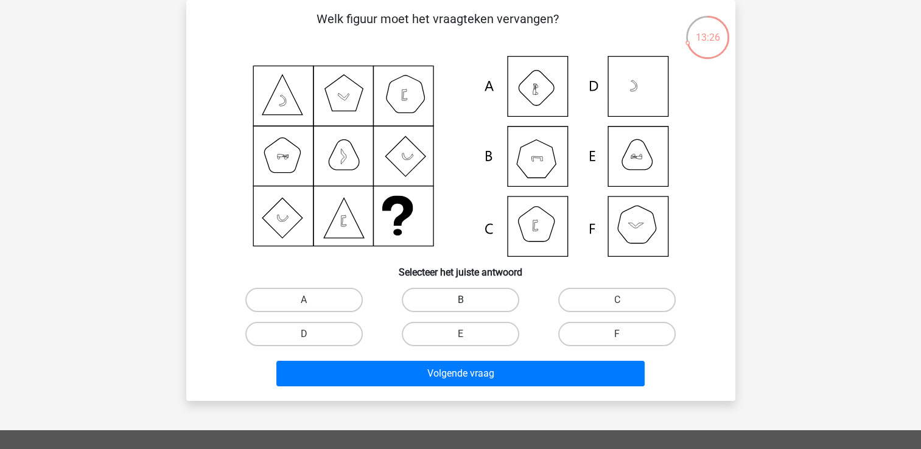
click at [470, 298] on label "B" at bounding box center [460, 300] width 117 height 24
click at [468, 300] on input "B" at bounding box center [464, 304] width 8 height 8
radio input "true"
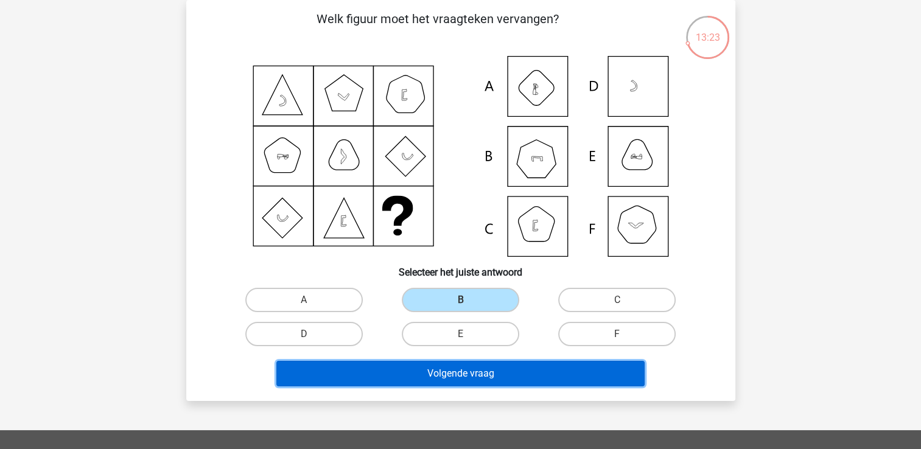
click at [466, 373] on button "Volgende vraag" at bounding box center [460, 374] width 368 height 26
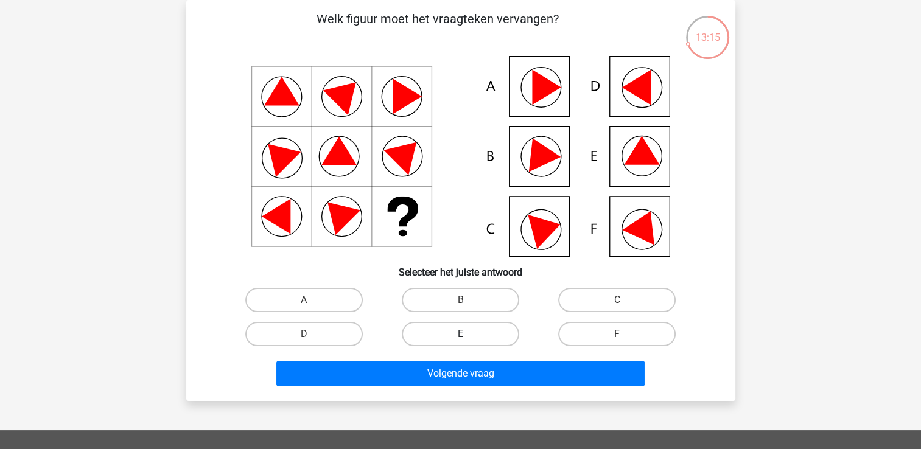
click at [456, 338] on label "E" at bounding box center [460, 334] width 117 height 24
click at [460, 338] on input "E" at bounding box center [464, 338] width 8 height 8
radio input "true"
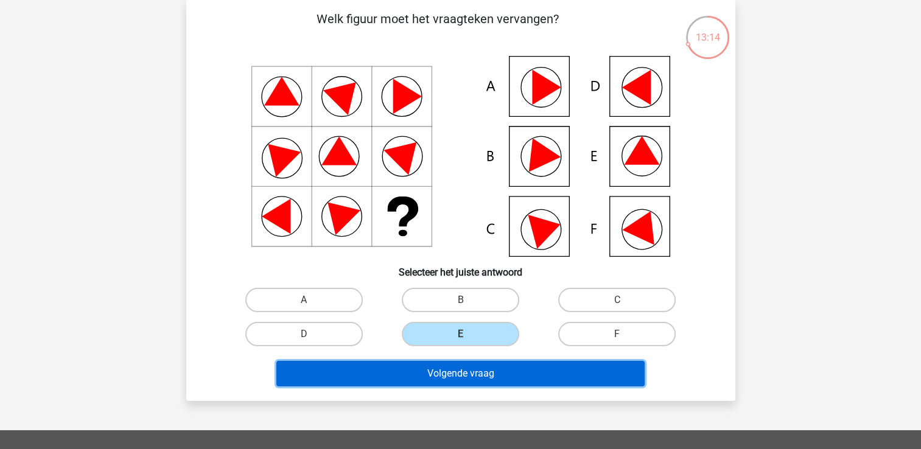
click at [450, 372] on button "Volgende vraag" at bounding box center [460, 374] width 368 height 26
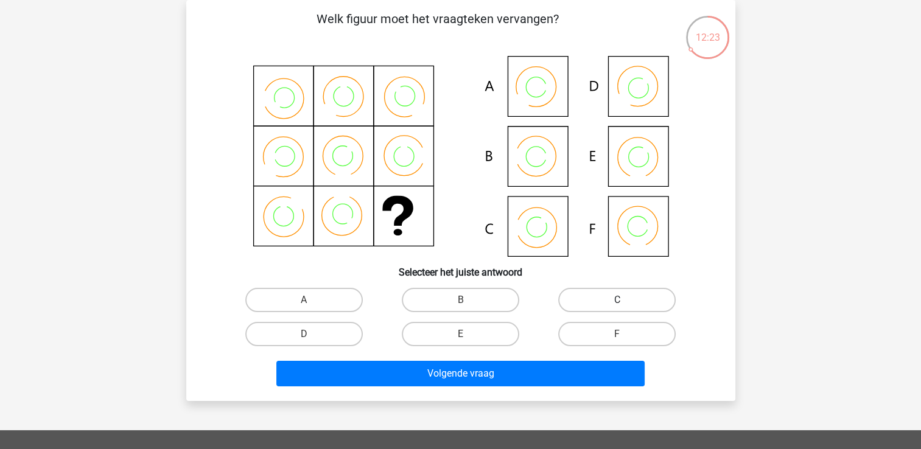
click at [613, 310] on label "C" at bounding box center [616, 300] width 117 height 24
click at [617, 308] on input "C" at bounding box center [621, 304] width 8 height 8
radio input "true"
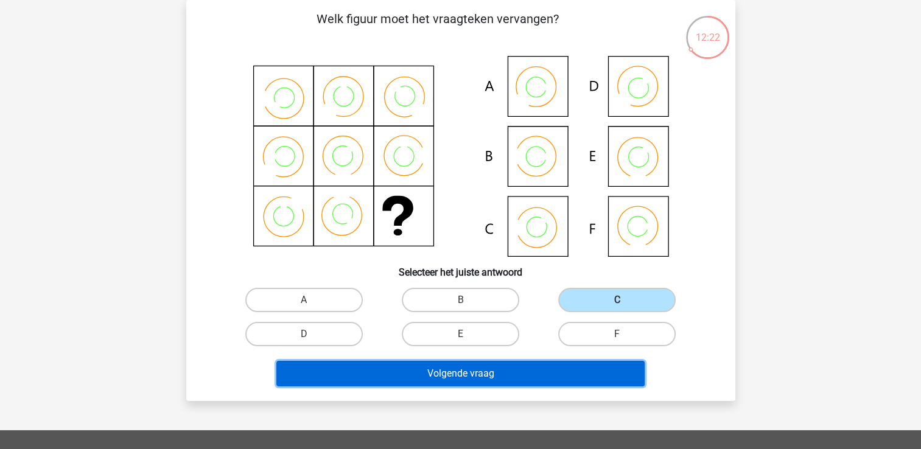
click at [557, 378] on button "Volgende vraag" at bounding box center [460, 374] width 368 height 26
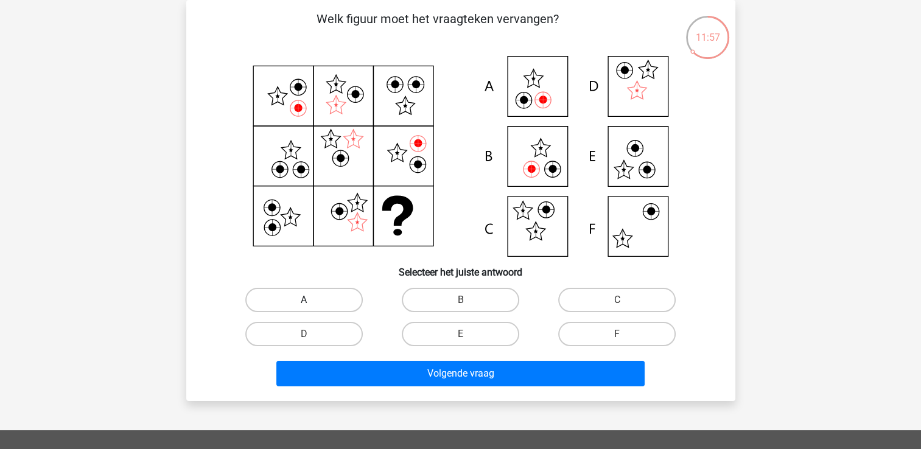
click at [311, 297] on label "A" at bounding box center [303, 300] width 117 height 24
click at [311, 300] on input "A" at bounding box center [308, 304] width 8 height 8
radio input "true"
click at [311, 297] on label "A" at bounding box center [303, 300] width 117 height 24
click at [311, 300] on input "A" at bounding box center [308, 304] width 8 height 8
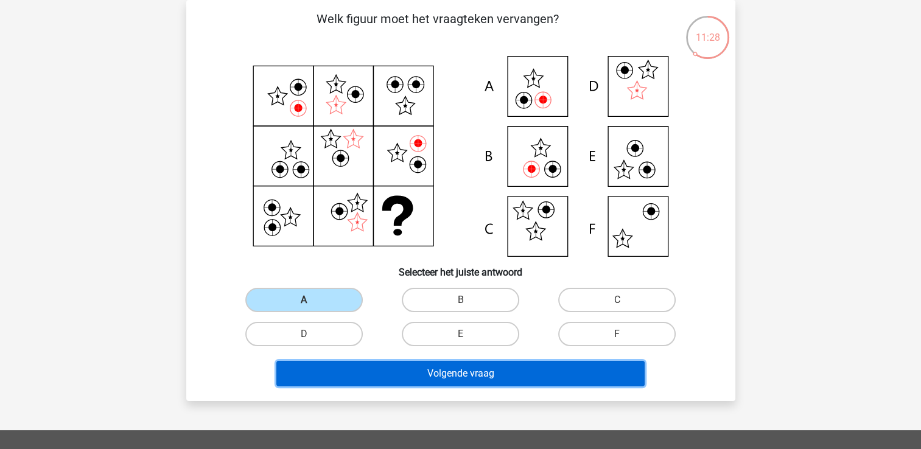
click at [404, 381] on button "Volgende vraag" at bounding box center [460, 374] width 368 height 26
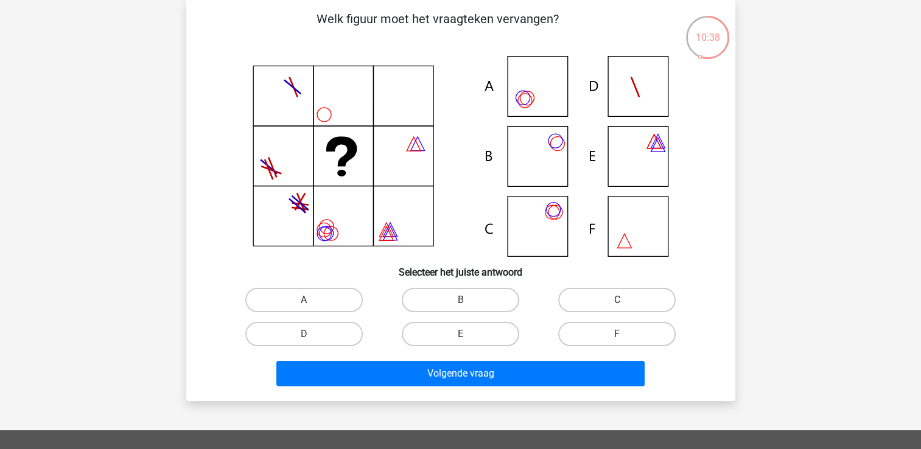
click at [610, 298] on label "C" at bounding box center [616, 300] width 117 height 24
click at [617, 300] on input "C" at bounding box center [621, 304] width 8 height 8
radio input "true"
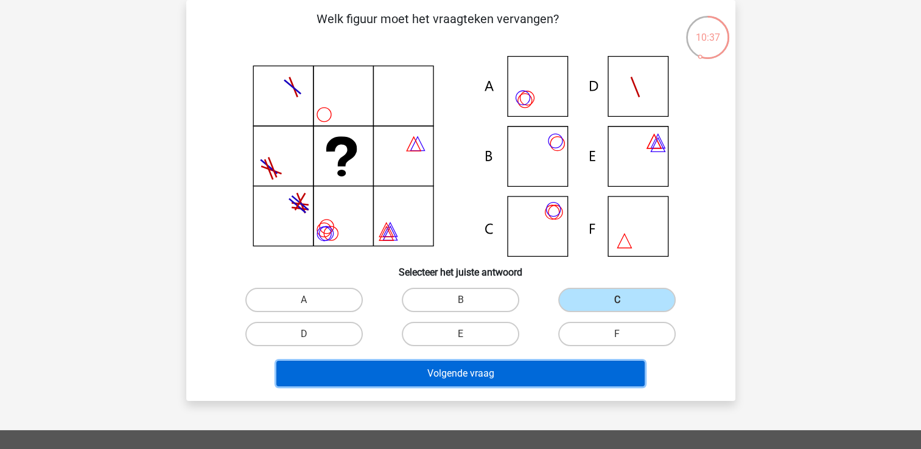
click at [546, 375] on button "Volgende vraag" at bounding box center [460, 374] width 368 height 26
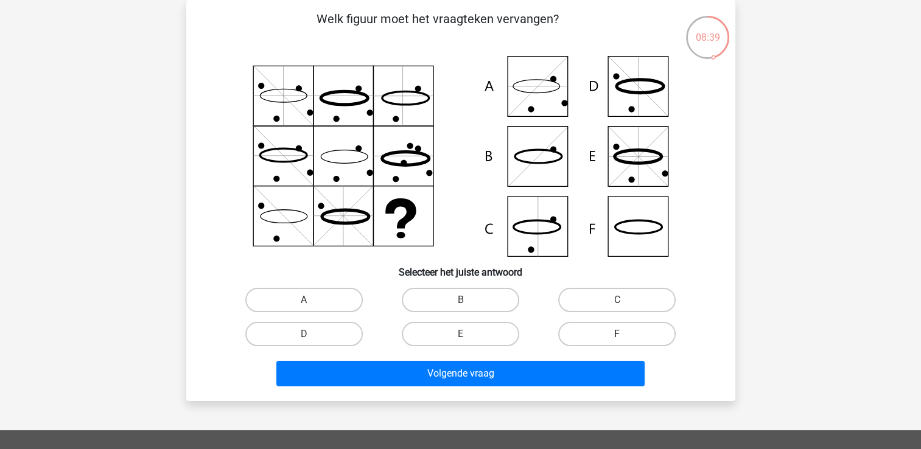
click at [610, 335] on label "F" at bounding box center [616, 334] width 117 height 24
click at [617, 335] on input "F" at bounding box center [621, 338] width 8 height 8
radio input "true"
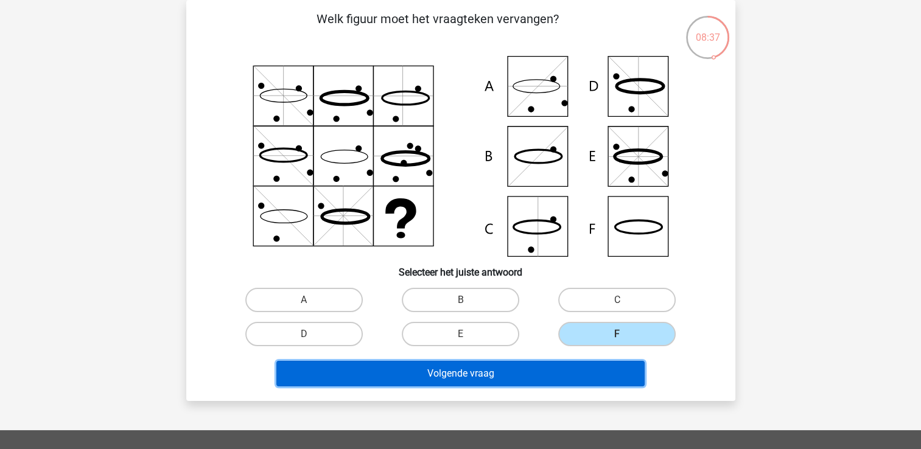
click at [554, 378] on button "Volgende vraag" at bounding box center [460, 374] width 368 height 26
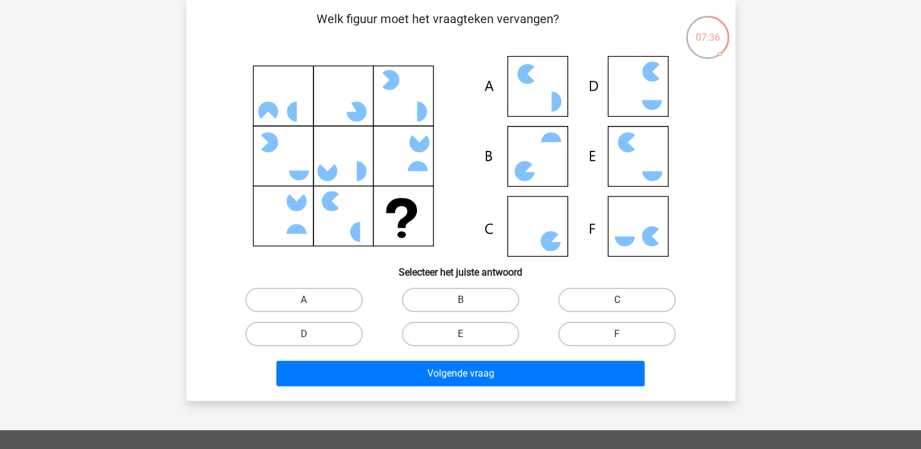
click at [610, 302] on label "C" at bounding box center [616, 300] width 117 height 24
click at [617, 302] on input "C" at bounding box center [621, 304] width 8 height 8
radio input "true"
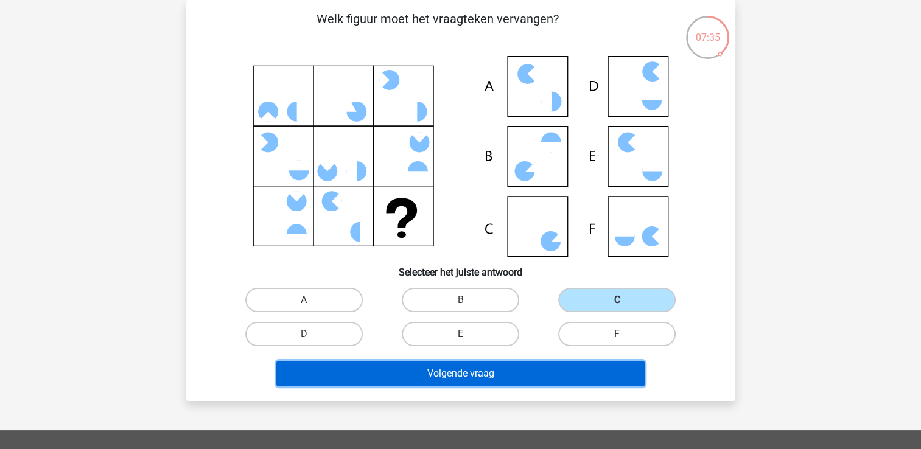
click at [565, 369] on button "Volgende vraag" at bounding box center [460, 374] width 368 height 26
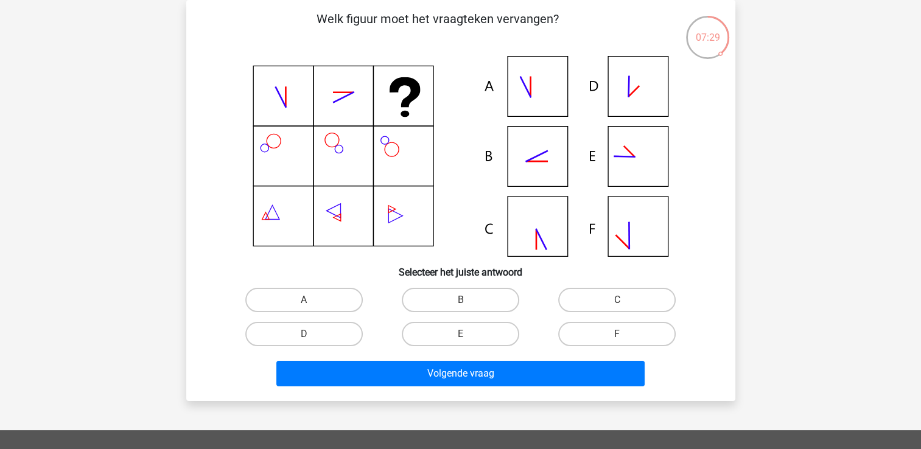
click at [465, 301] on input "B" at bounding box center [464, 304] width 8 height 8
radio input "true"
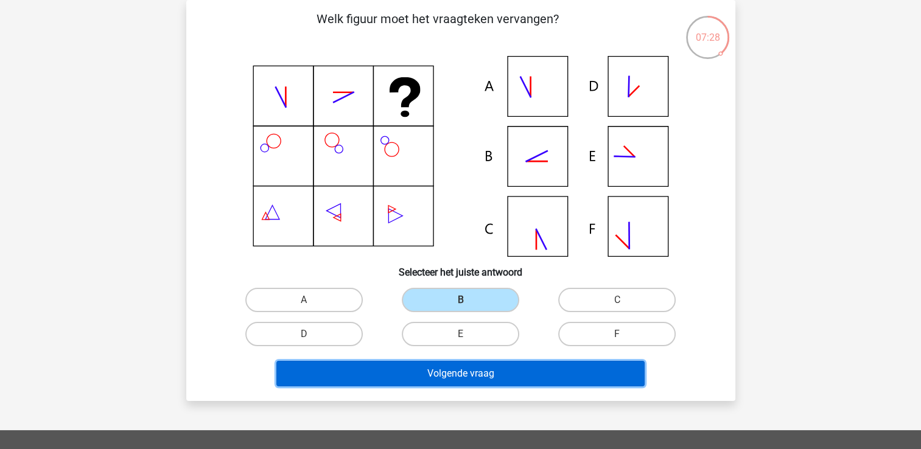
click at [459, 369] on button "Volgende vraag" at bounding box center [460, 374] width 368 height 26
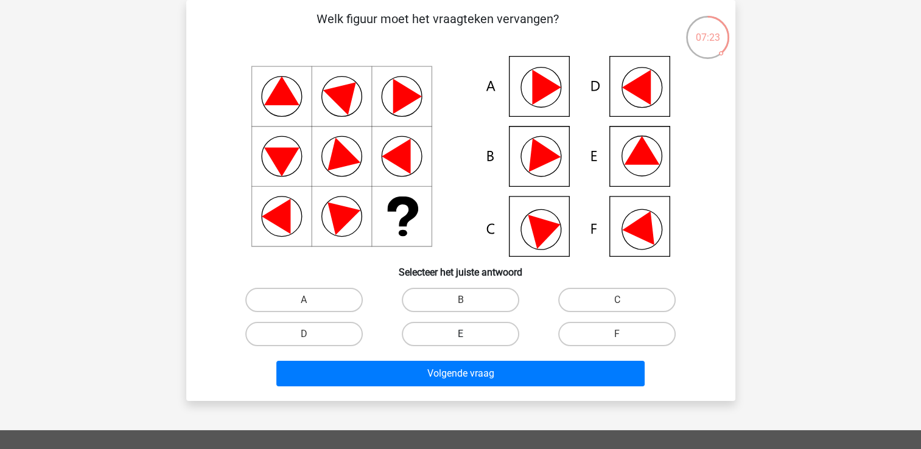
click at [478, 340] on label "E" at bounding box center [460, 334] width 117 height 24
click at [468, 340] on input "E" at bounding box center [464, 338] width 8 height 8
radio input "true"
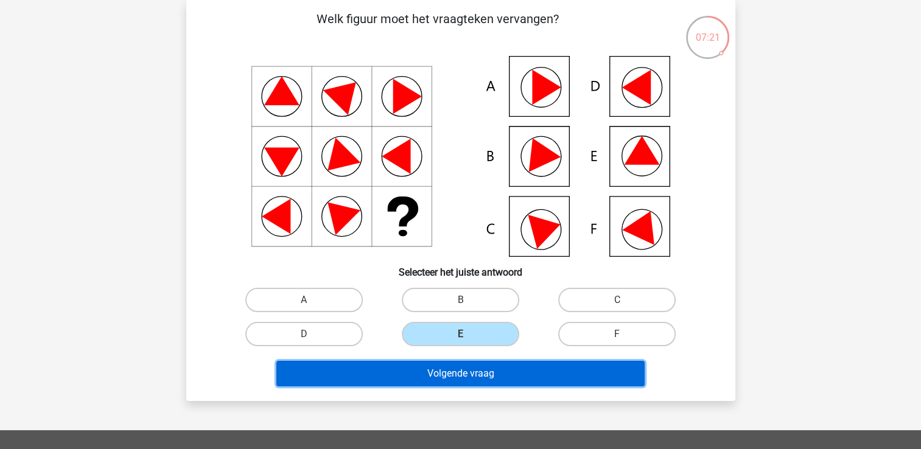
click at [474, 375] on button "Volgende vraag" at bounding box center [460, 374] width 368 height 26
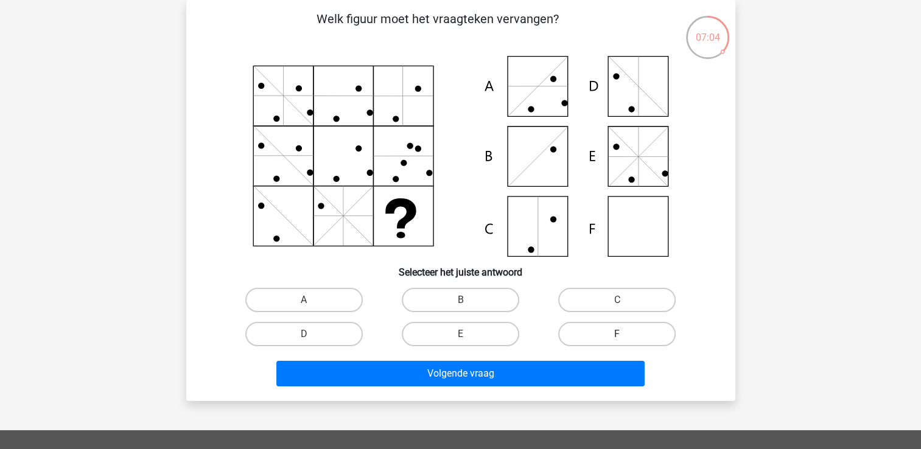
click at [604, 326] on label "F" at bounding box center [616, 334] width 117 height 24
click at [617, 334] on input "F" at bounding box center [621, 338] width 8 height 8
radio input "true"
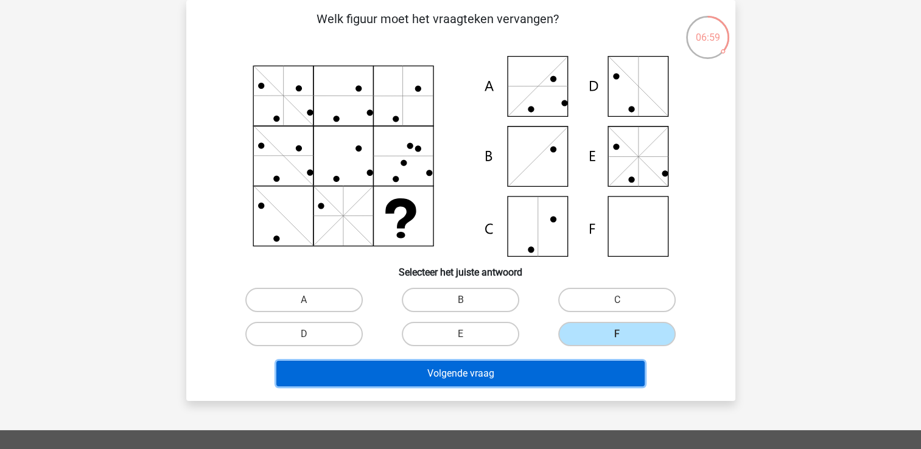
click at [529, 374] on button "Volgende vraag" at bounding box center [460, 374] width 368 height 26
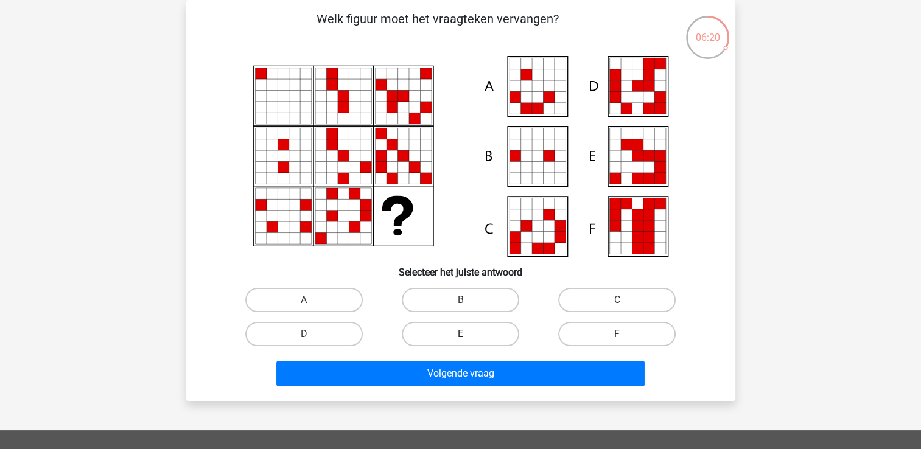
click at [469, 341] on label "E" at bounding box center [460, 334] width 117 height 24
click at [468, 341] on input "E" at bounding box center [464, 338] width 8 height 8
radio input "true"
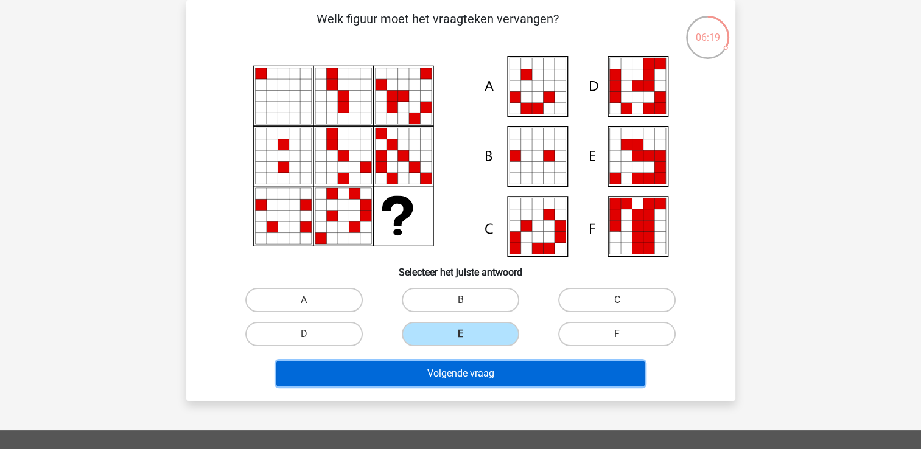
click at [467, 381] on button "Volgende vraag" at bounding box center [460, 374] width 368 height 26
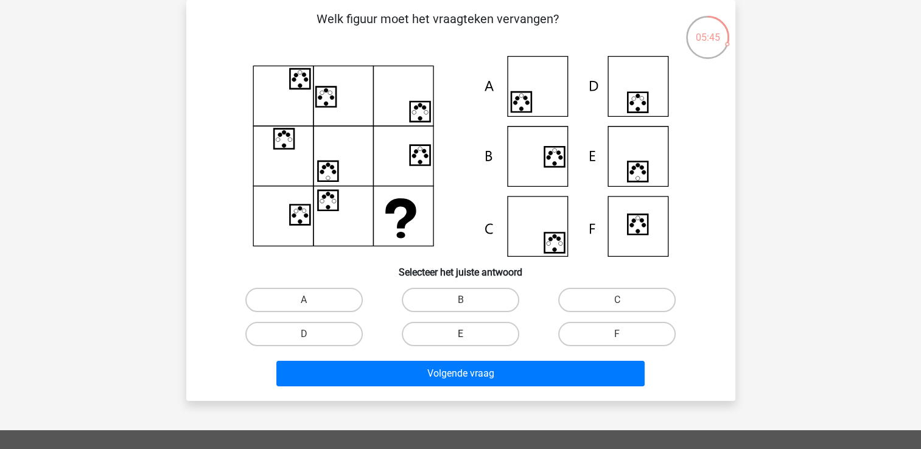
click at [454, 333] on label "E" at bounding box center [460, 334] width 117 height 24
click at [460, 334] on input "E" at bounding box center [464, 338] width 8 height 8
radio input "true"
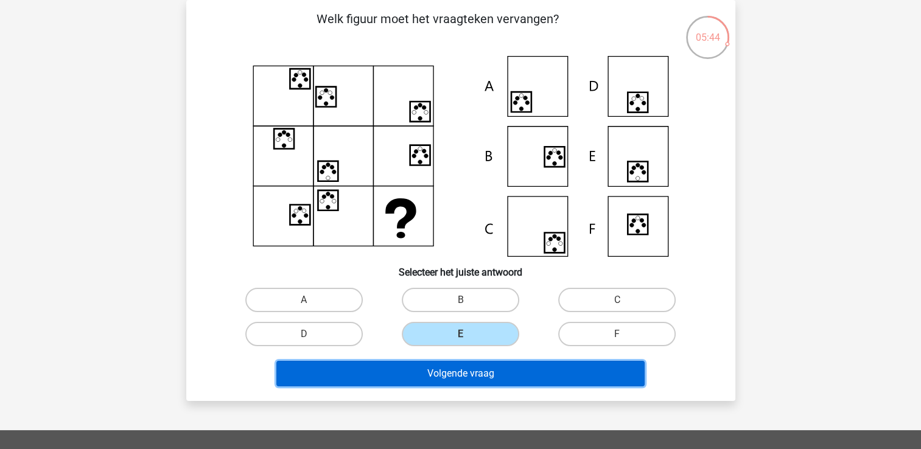
click at [444, 377] on button "Volgende vraag" at bounding box center [460, 374] width 368 height 26
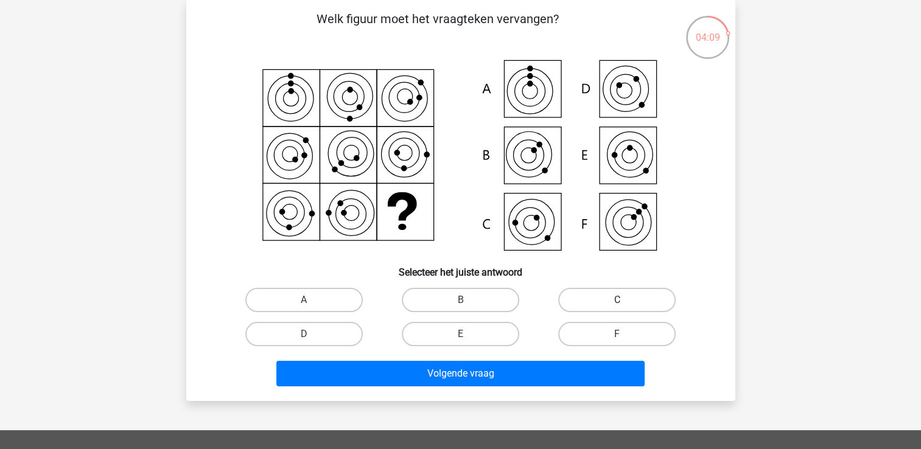
click at [616, 291] on label "C" at bounding box center [616, 300] width 117 height 24
click at [617, 300] on input "C" at bounding box center [621, 304] width 8 height 8
radio input "true"
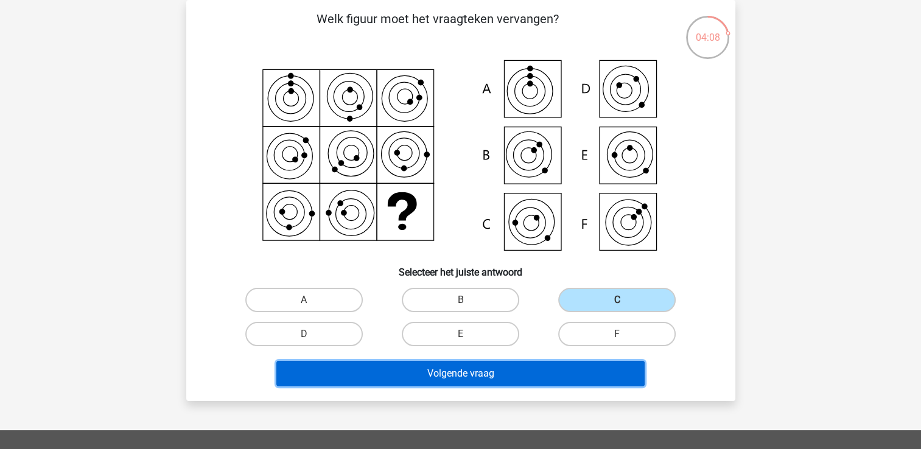
click at [535, 367] on button "Volgende vraag" at bounding box center [460, 374] width 368 height 26
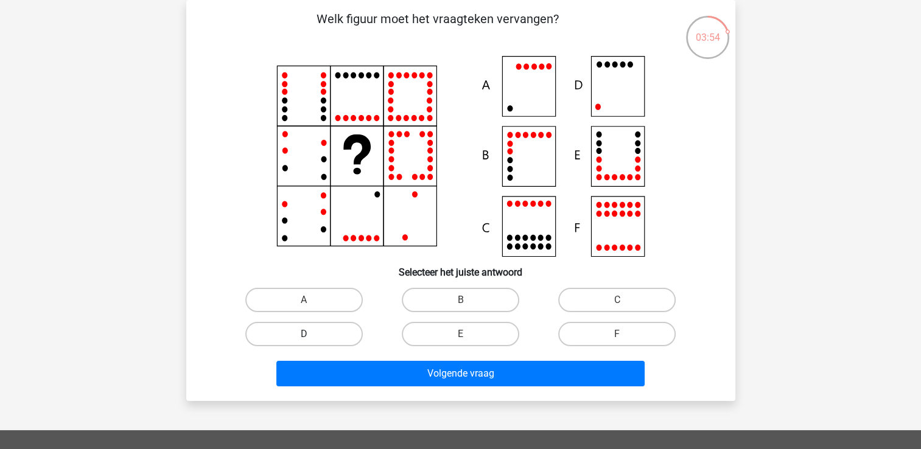
click at [336, 334] on label "D" at bounding box center [303, 334] width 117 height 24
click at [312, 334] on input "D" at bounding box center [308, 338] width 8 height 8
radio input "true"
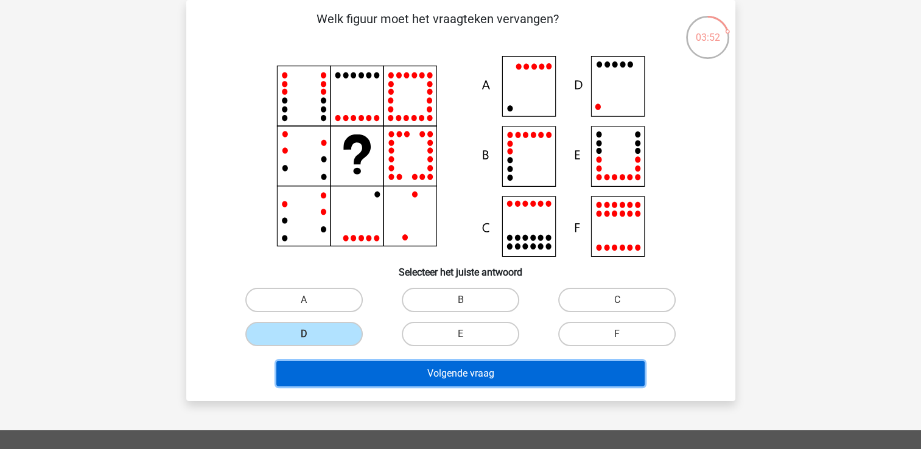
click at [437, 373] on button "Volgende vraag" at bounding box center [460, 374] width 368 height 26
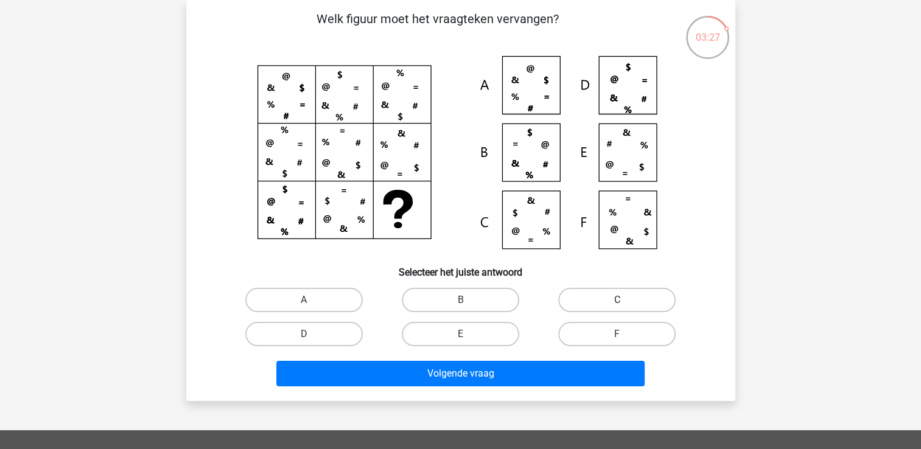
click at [598, 304] on label "C" at bounding box center [616, 300] width 117 height 24
click at [617, 304] on input "C" at bounding box center [621, 304] width 8 height 8
radio input "true"
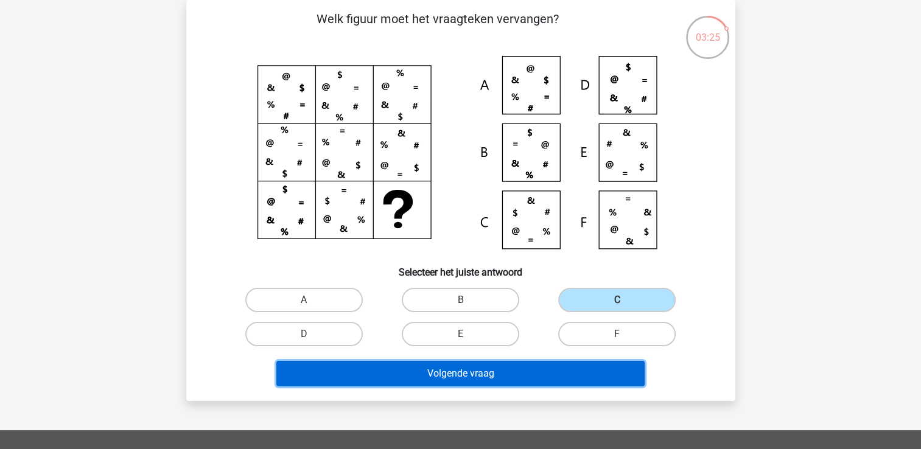
click at [538, 376] on button "Volgende vraag" at bounding box center [460, 374] width 368 height 26
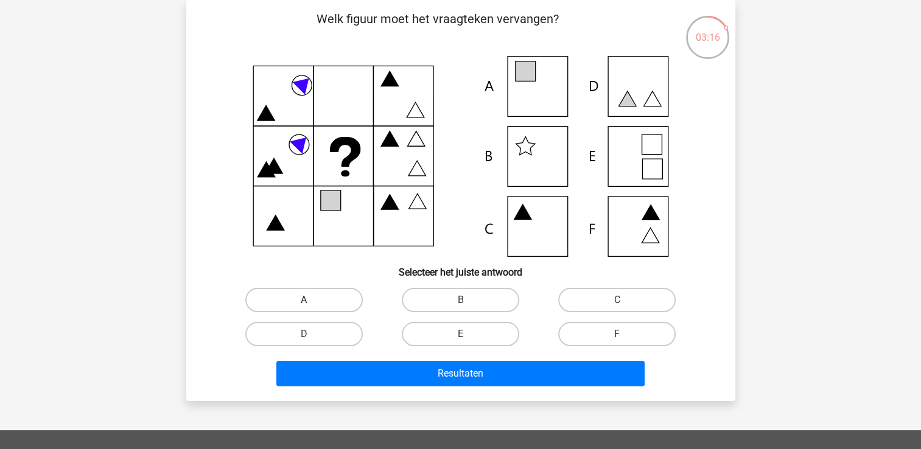
click at [314, 299] on label "A" at bounding box center [303, 300] width 117 height 24
click at [312, 300] on input "A" at bounding box center [308, 304] width 8 height 8
radio input "true"
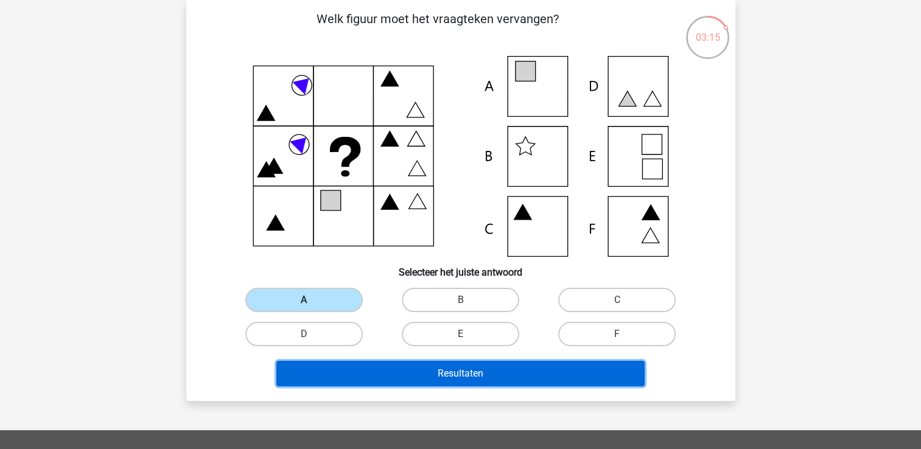
click at [372, 371] on button "Resultaten" at bounding box center [460, 374] width 368 height 26
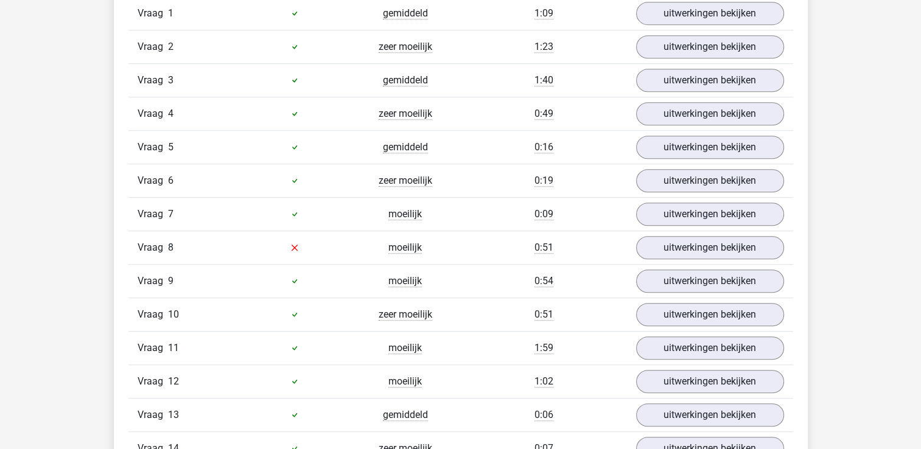
scroll to position [841, 0]
click at [671, 251] on link "uitwerkingen bekijken" at bounding box center [709, 248] width 170 height 27
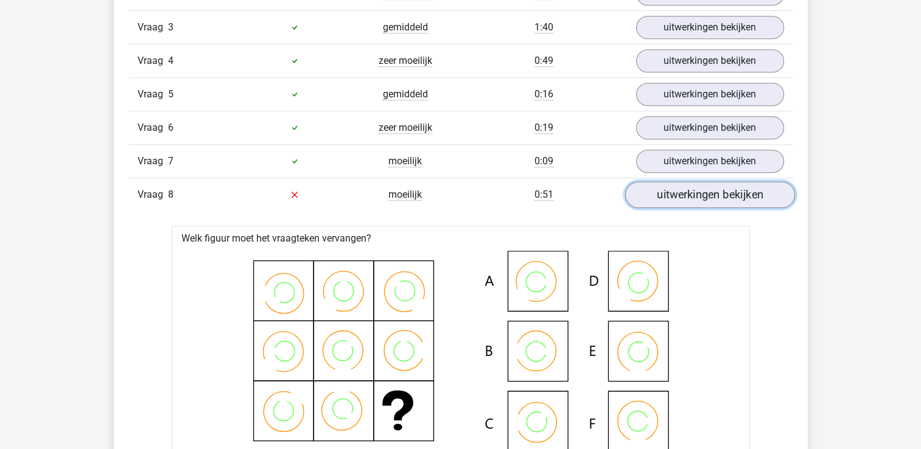
scroll to position [897, 0]
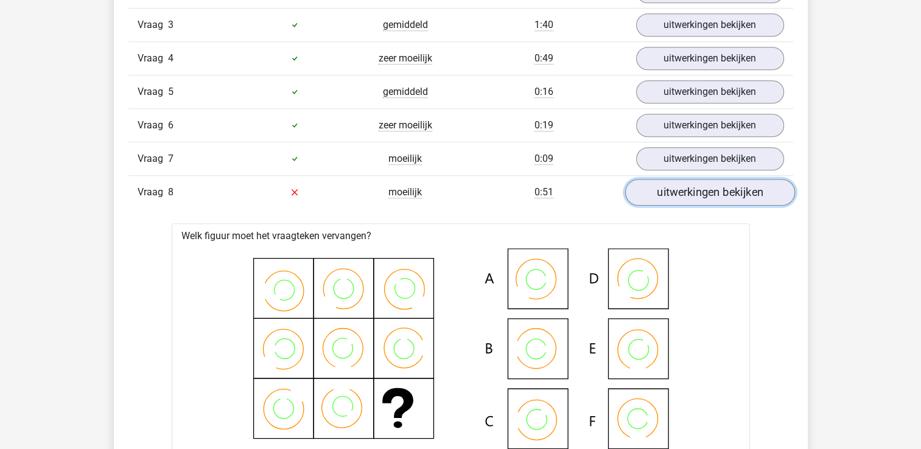
click at [759, 192] on link "uitwerkingen bekijken" at bounding box center [709, 192] width 170 height 27
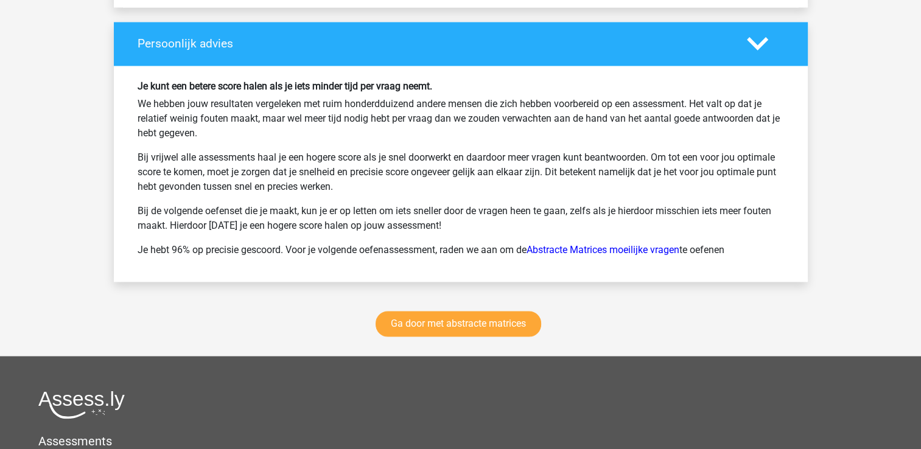
scroll to position [1979, 0]
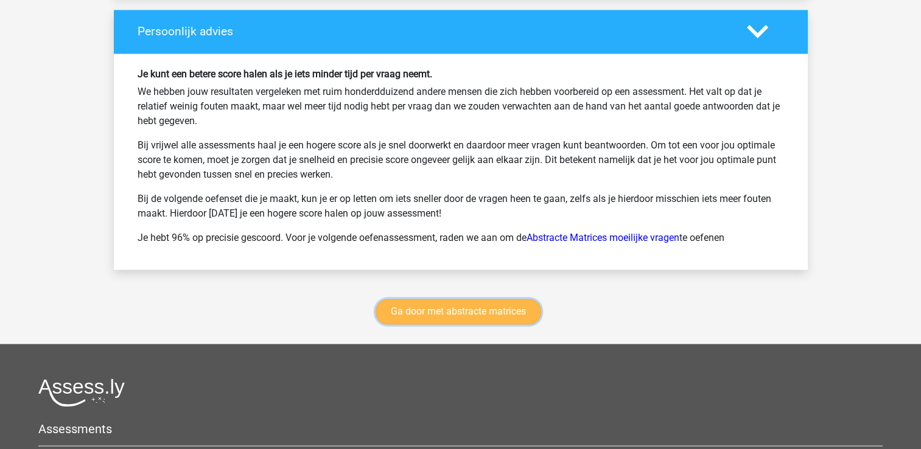
click at [444, 304] on link "Ga door met abstracte matrices" at bounding box center [458, 312] width 166 height 26
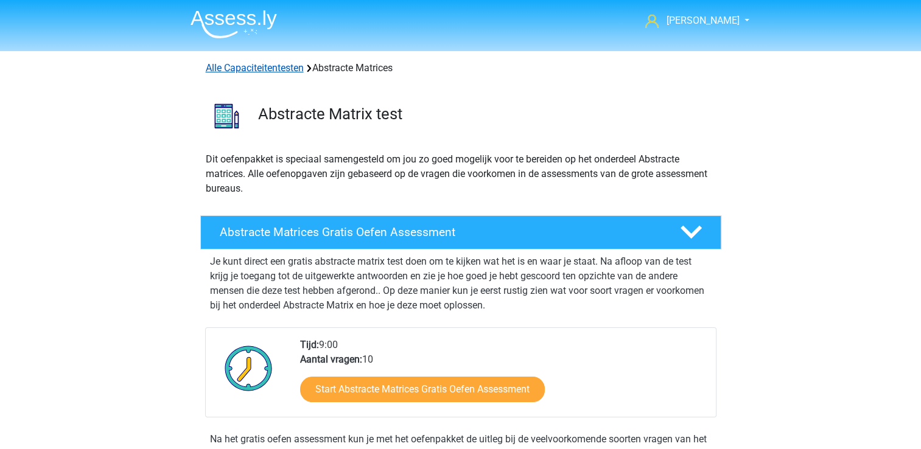
click at [271, 70] on link "Alle Capaciteitentesten" at bounding box center [255, 68] width 98 height 12
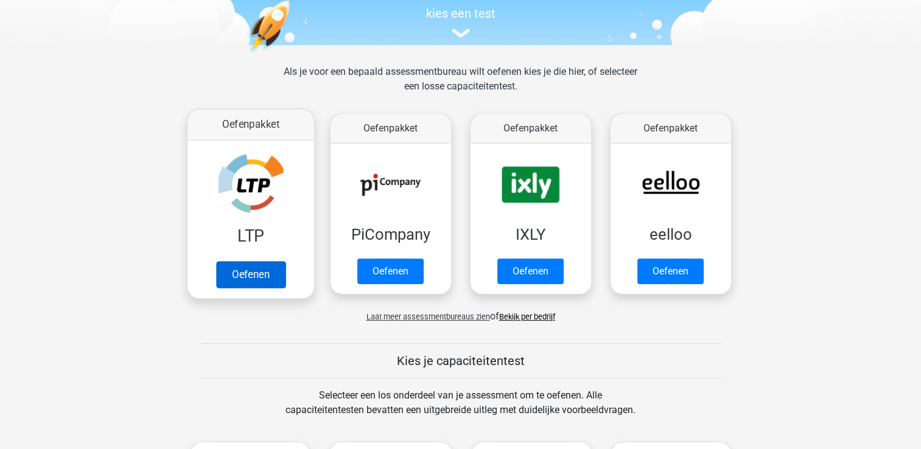
scroll to position [124, 0]
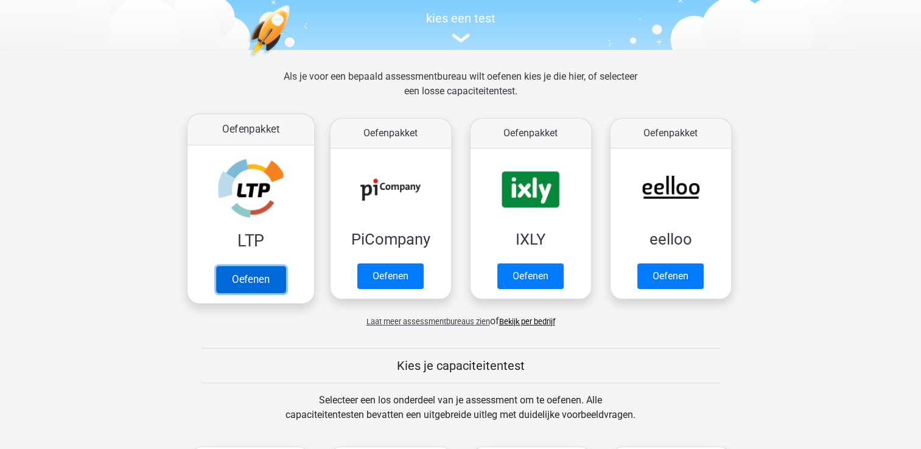
click at [256, 266] on link "Oefenen" at bounding box center [249, 279] width 69 height 27
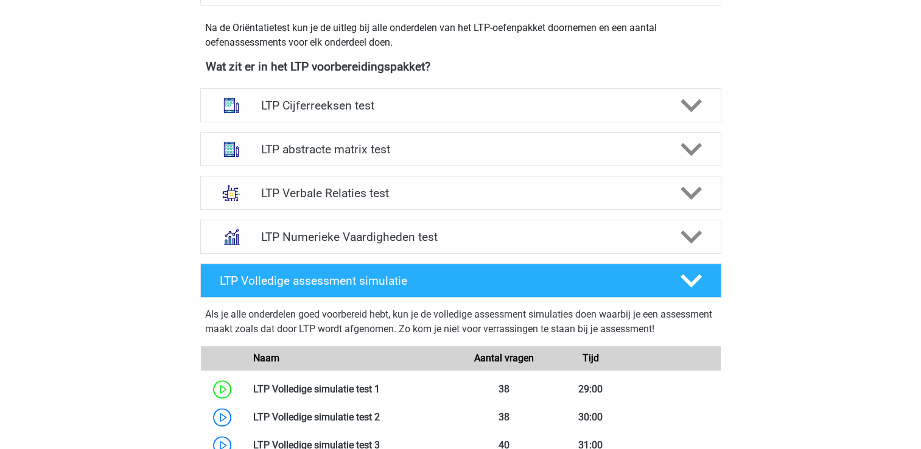
scroll to position [438, 0]
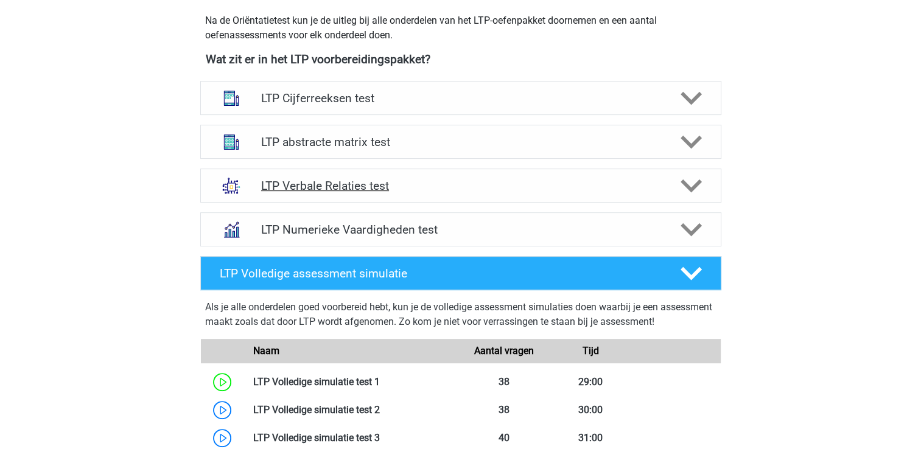
click at [699, 189] on icon at bounding box center [690, 185] width 21 height 21
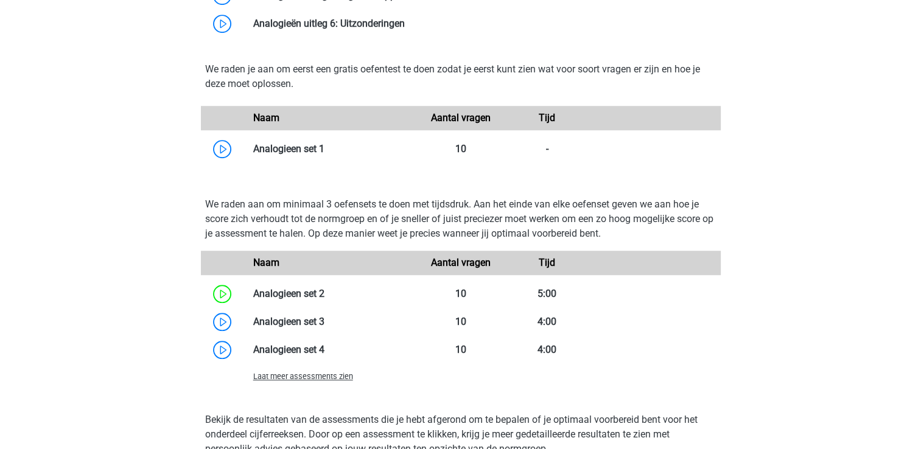
scroll to position [966, 0]
click at [281, 379] on span "Laat meer assessments zien" at bounding box center [303, 375] width 100 height 9
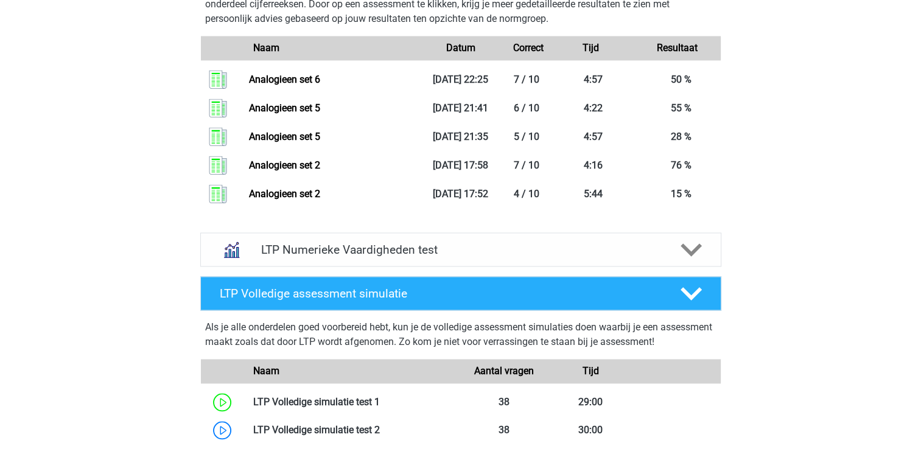
scroll to position [1849, 0]
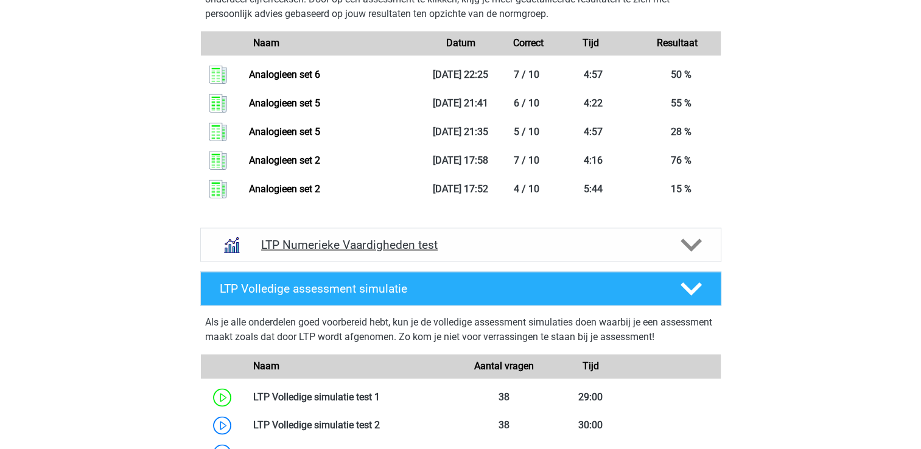
click at [693, 247] on polygon at bounding box center [690, 245] width 21 height 13
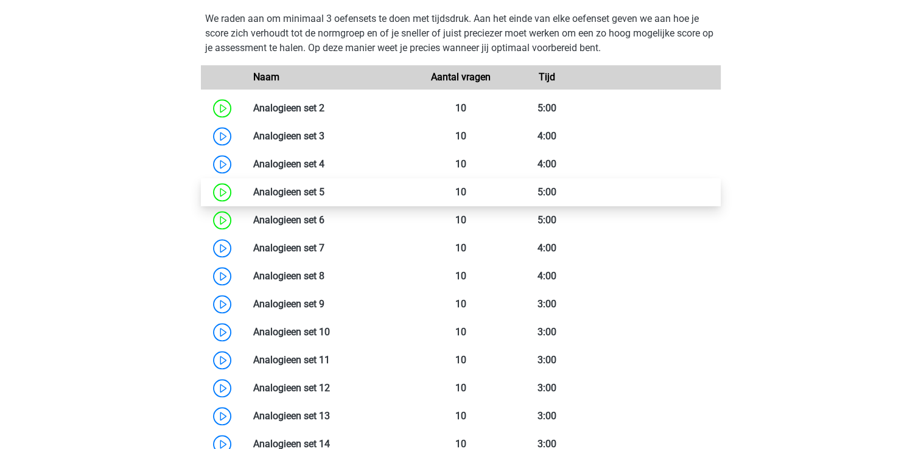
scroll to position [1267, 0]
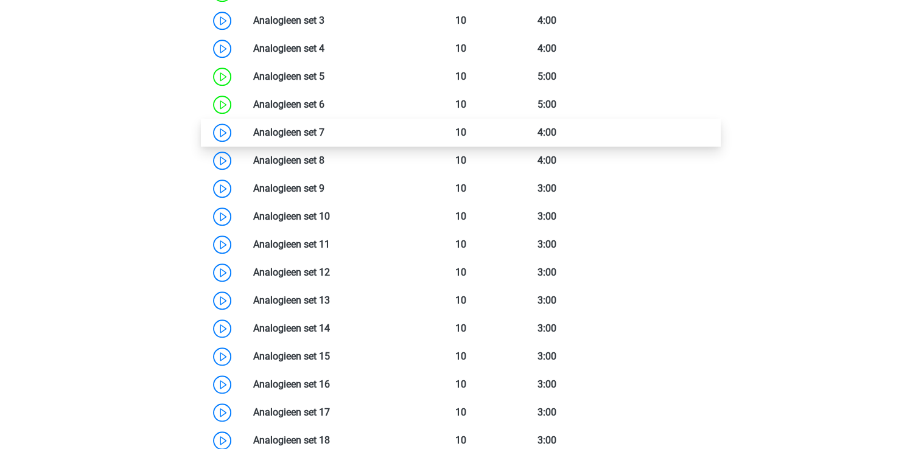
click at [324, 131] on link at bounding box center [324, 133] width 0 height 12
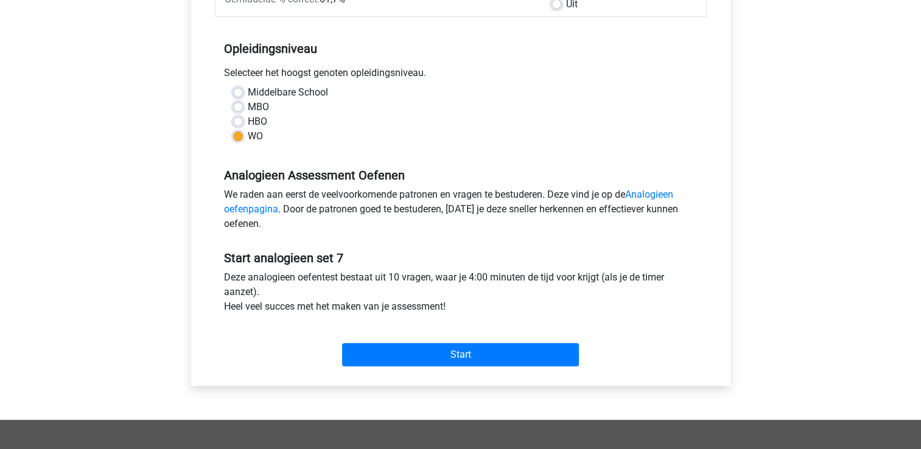
scroll to position [221, 0]
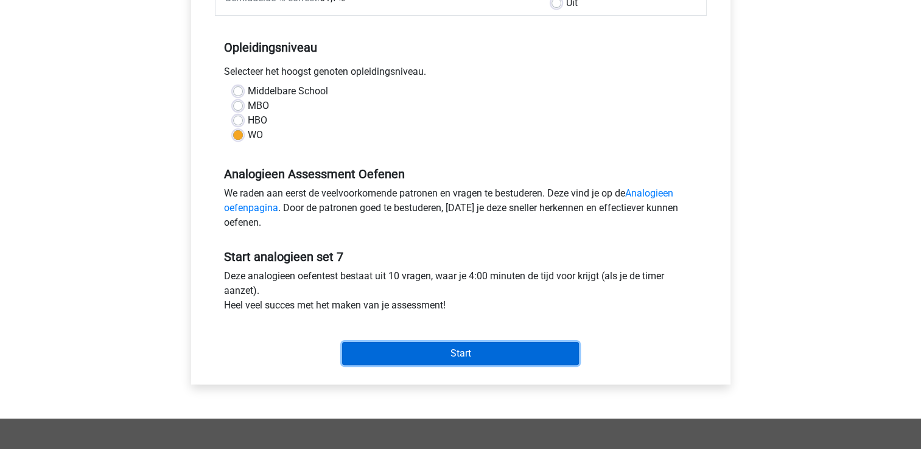
click at [444, 358] on input "Start" at bounding box center [460, 353] width 237 height 23
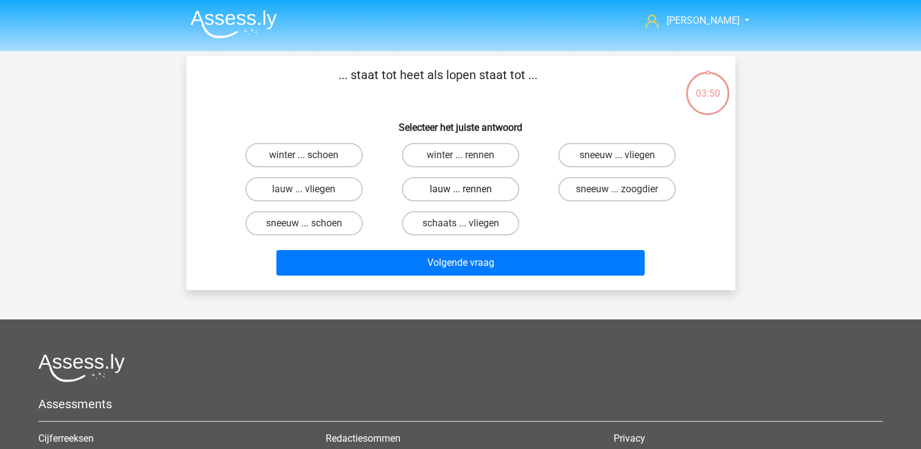
click at [469, 189] on label "lauw ... rennen" at bounding box center [460, 189] width 117 height 24
click at [468, 189] on input "lauw ... rennen" at bounding box center [464, 193] width 8 height 8
radio input "true"
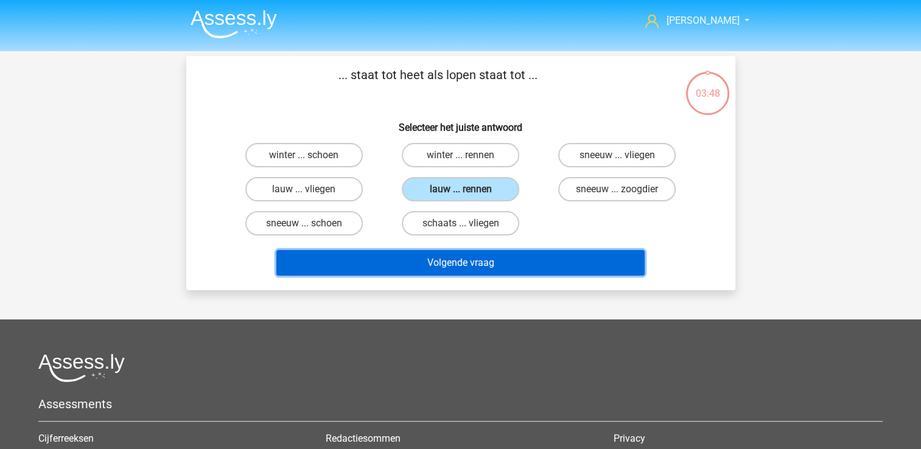
click at [457, 262] on button "Volgende vraag" at bounding box center [460, 263] width 368 height 26
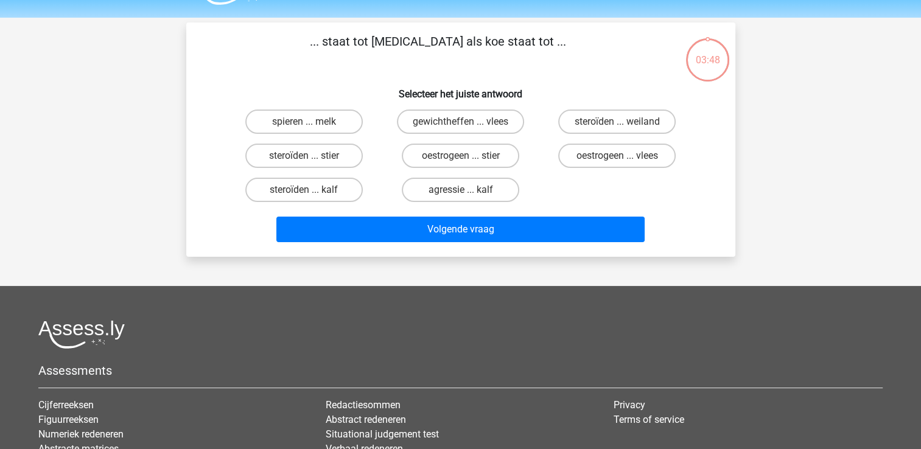
scroll to position [56, 0]
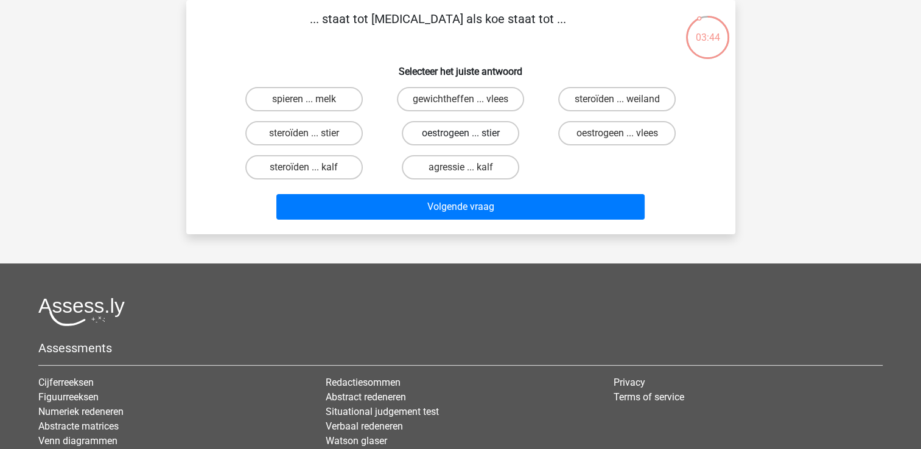
click at [460, 130] on label "oestrogeen ... stier" at bounding box center [460, 133] width 117 height 24
click at [460, 133] on input "oestrogeen ... stier" at bounding box center [464, 137] width 8 height 8
radio input "true"
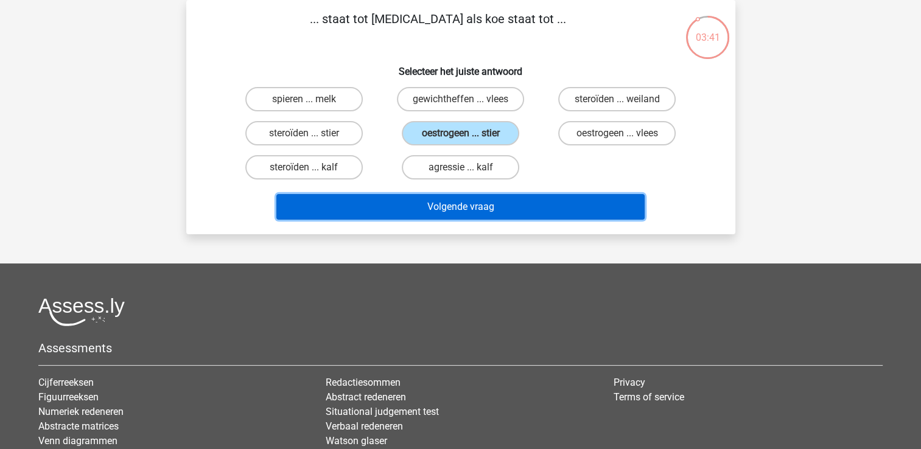
click at [447, 207] on button "Volgende vraag" at bounding box center [460, 207] width 368 height 26
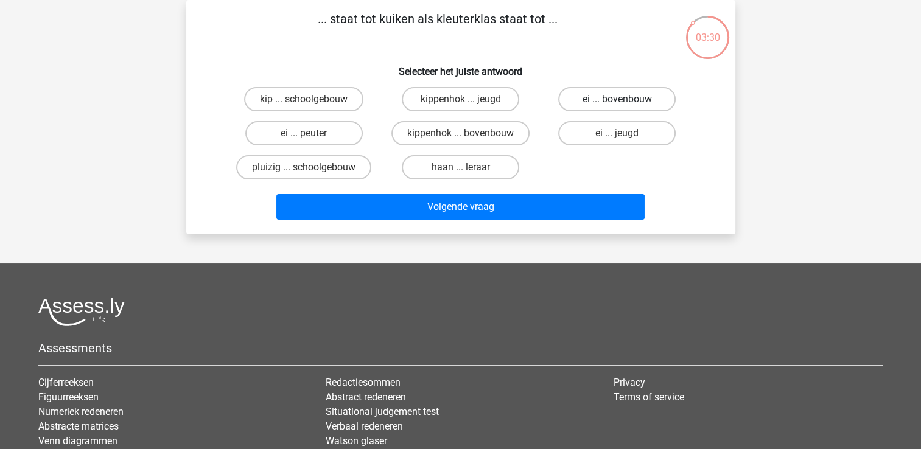
click at [599, 98] on label "ei ... bovenbouw" at bounding box center [616, 99] width 117 height 24
click at [617, 99] on input "ei ... bovenbouw" at bounding box center [621, 103] width 8 height 8
radio input "true"
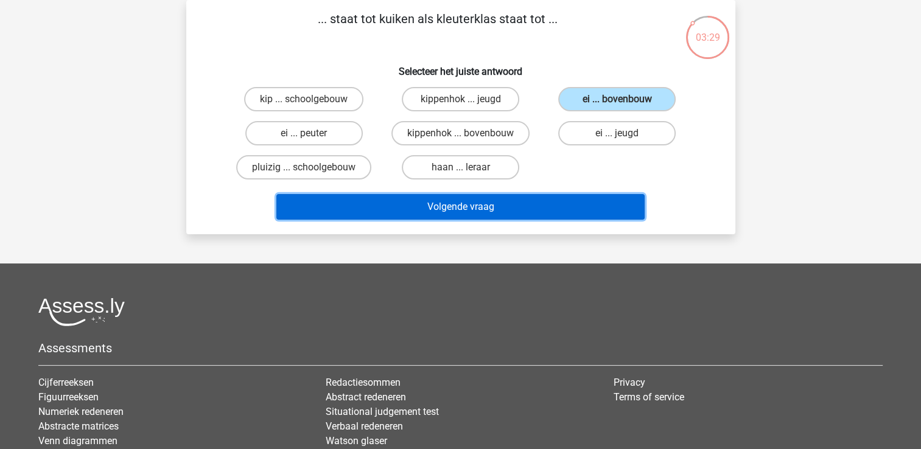
click at [490, 207] on button "Volgende vraag" at bounding box center [460, 207] width 368 height 26
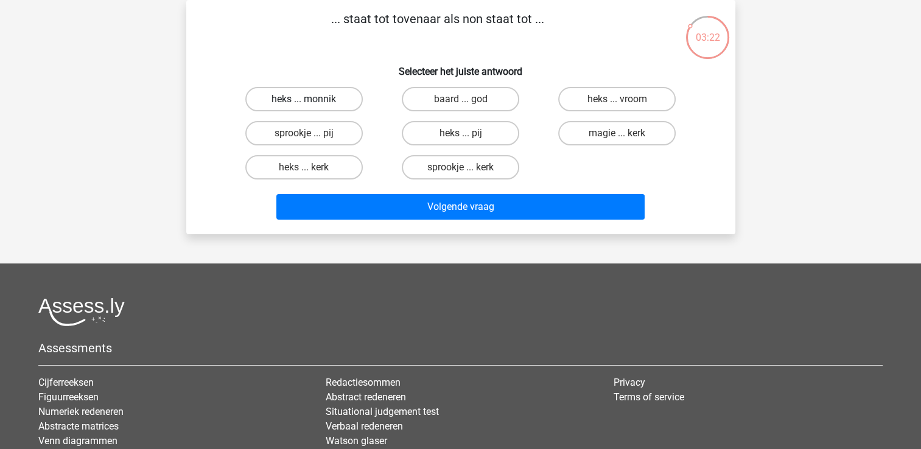
click at [330, 99] on label "heks ... monnik" at bounding box center [303, 99] width 117 height 24
click at [312, 99] on input "heks ... monnik" at bounding box center [308, 103] width 8 height 8
radio input "true"
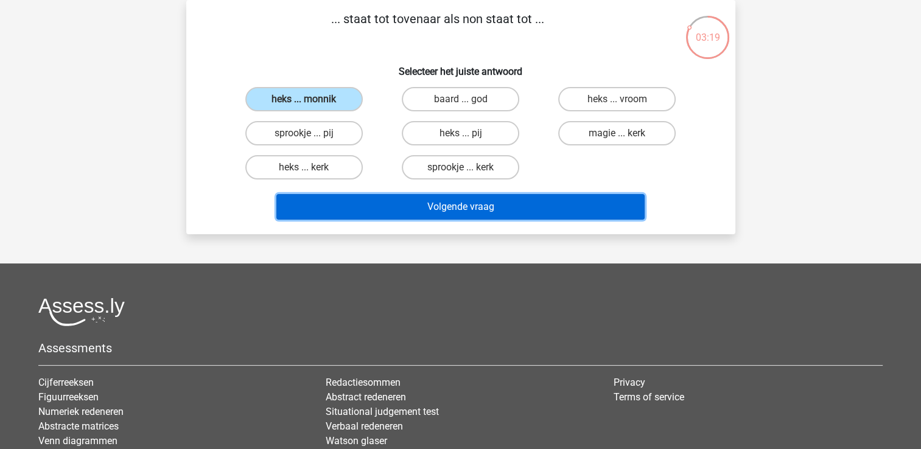
click at [372, 203] on button "Volgende vraag" at bounding box center [460, 207] width 368 height 26
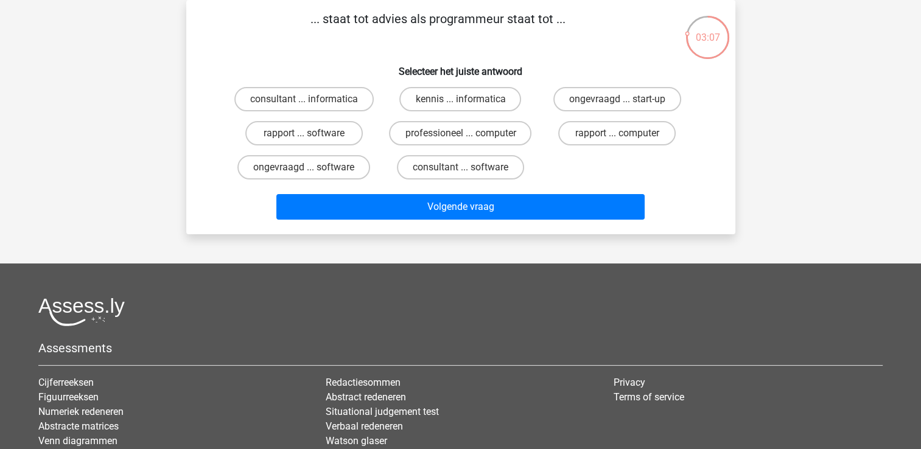
click at [307, 167] on input "ongevraagd ... software" at bounding box center [308, 171] width 8 height 8
radio input "true"
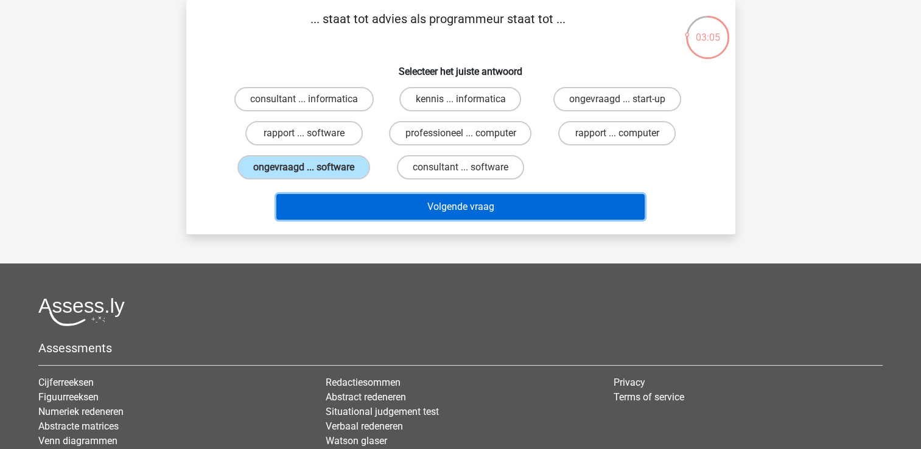
click at [397, 206] on button "Volgende vraag" at bounding box center [460, 207] width 368 height 26
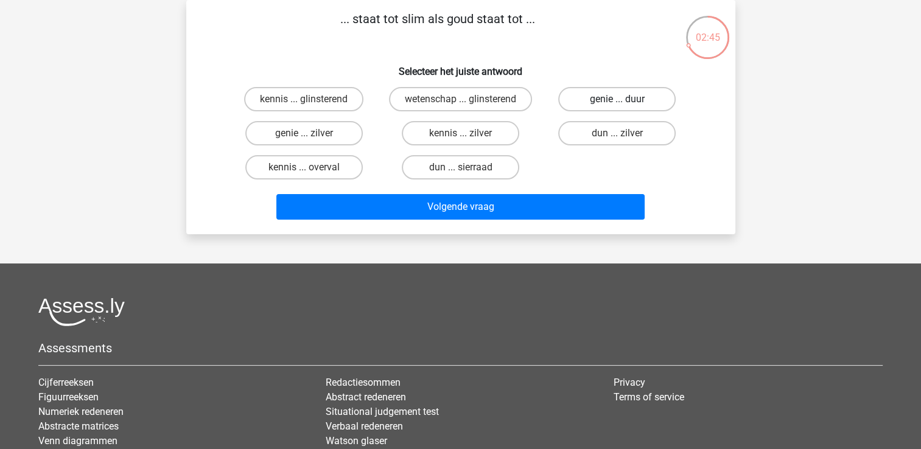
click at [636, 96] on label "genie ... duur" at bounding box center [616, 99] width 117 height 24
click at [625, 99] on input "genie ... duur" at bounding box center [621, 103] width 8 height 8
radio input "true"
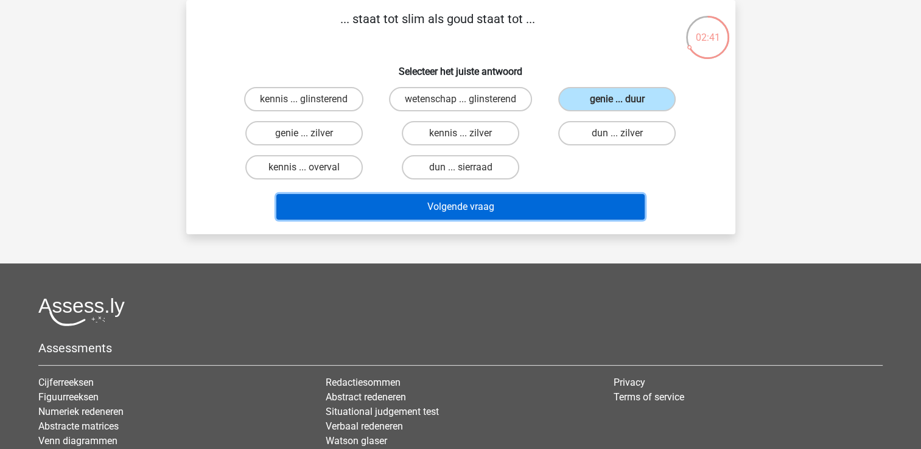
click at [478, 211] on button "Volgende vraag" at bounding box center [460, 207] width 368 height 26
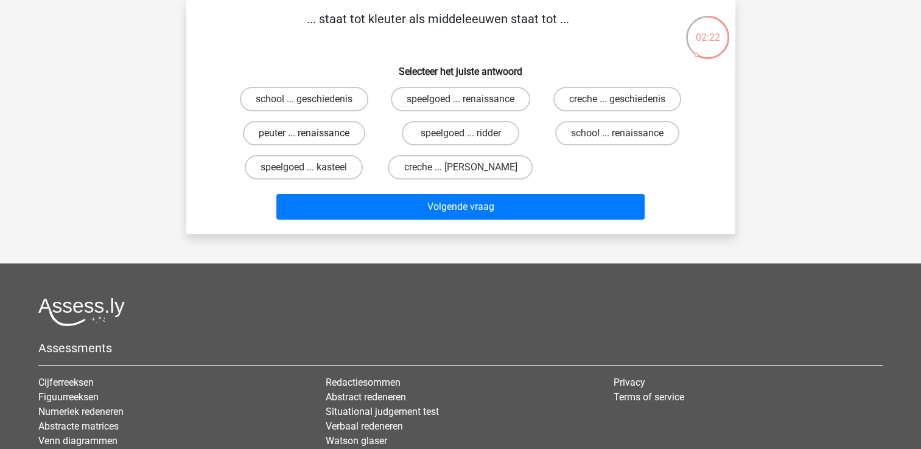
click at [326, 136] on label "peuter ... renaissance" at bounding box center [304, 133] width 122 height 24
click at [312, 136] on input "peuter ... renaissance" at bounding box center [308, 137] width 8 height 8
radio input "true"
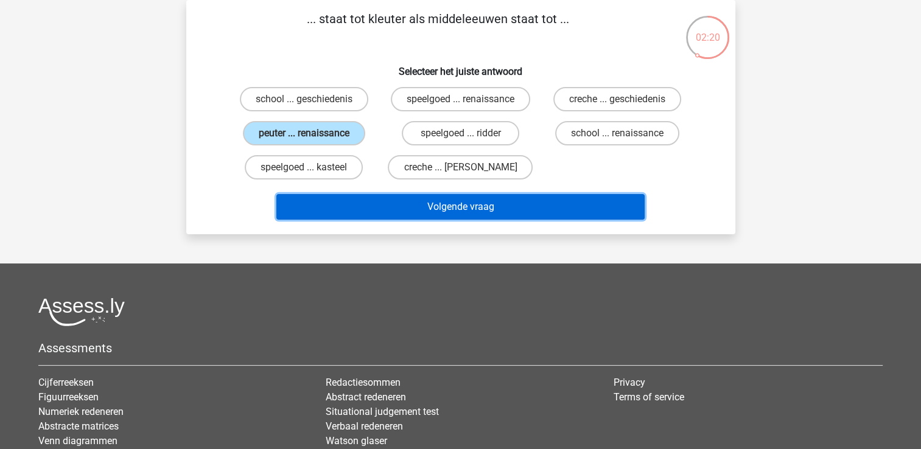
click at [436, 208] on button "Volgende vraag" at bounding box center [460, 207] width 368 height 26
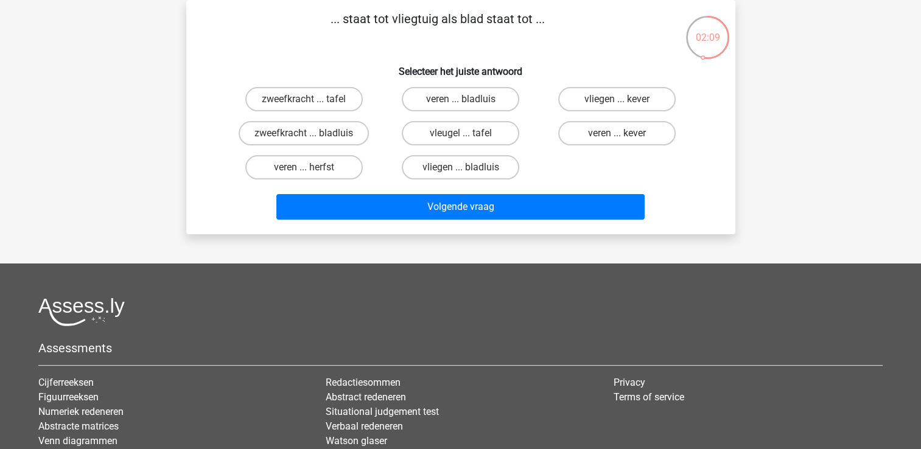
click at [464, 137] on input "vleugel ... tafel" at bounding box center [464, 137] width 8 height 8
radio input "true"
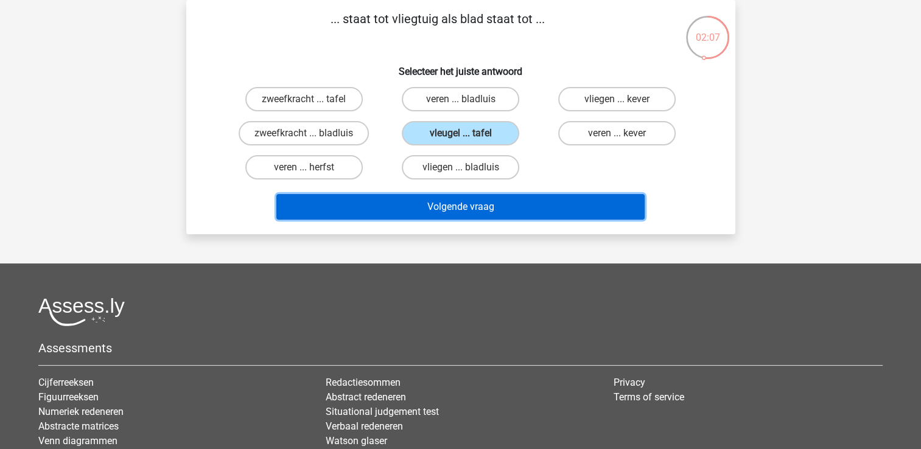
click at [461, 208] on button "Volgende vraag" at bounding box center [460, 207] width 368 height 26
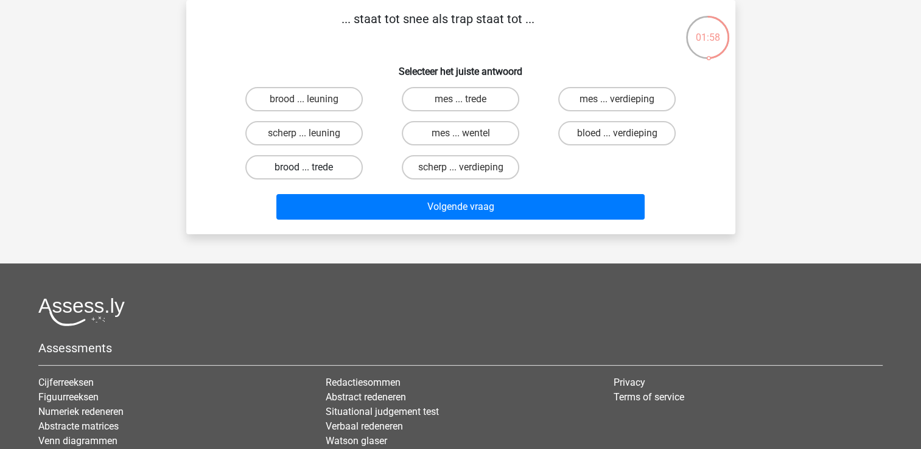
click at [301, 166] on label "brood ... trede" at bounding box center [303, 167] width 117 height 24
click at [304, 167] on input "brood ... trede" at bounding box center [308, 171] width 8 height 8
radio input "true"
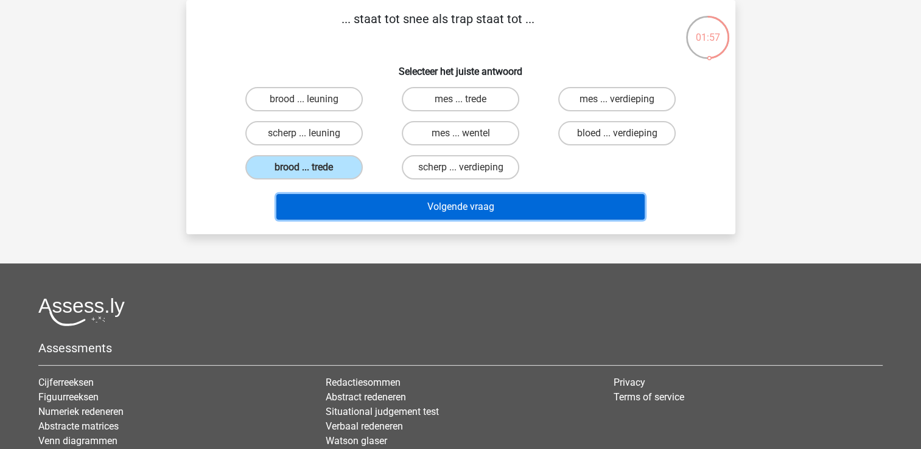
click at [377, 211] on button "Volgende vraag" at bounding box center [460, 207] width 368 height 26
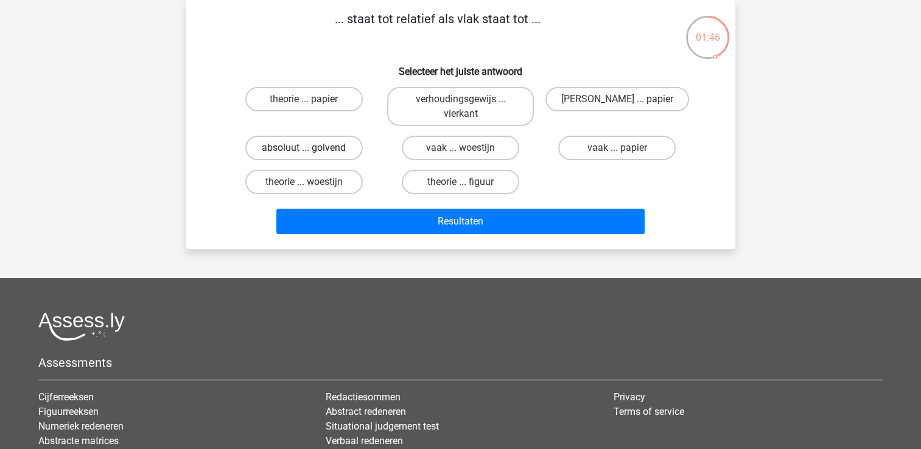
click at [333, 148] on label "absoluut ... golvend" at bounding box center [303, 148] width 117 height 24
click at [312, 148] on input "absoluut ... golvend" at bounding box center [308, 152] width 8 height 8
radio input "true"
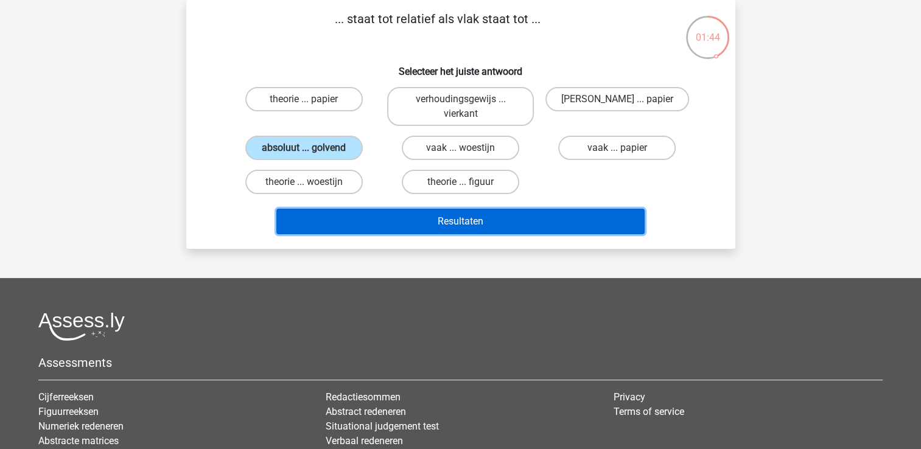
click at [372, 220] on button "Resultaten" at bounding box center [460, 222] width 368 height 26
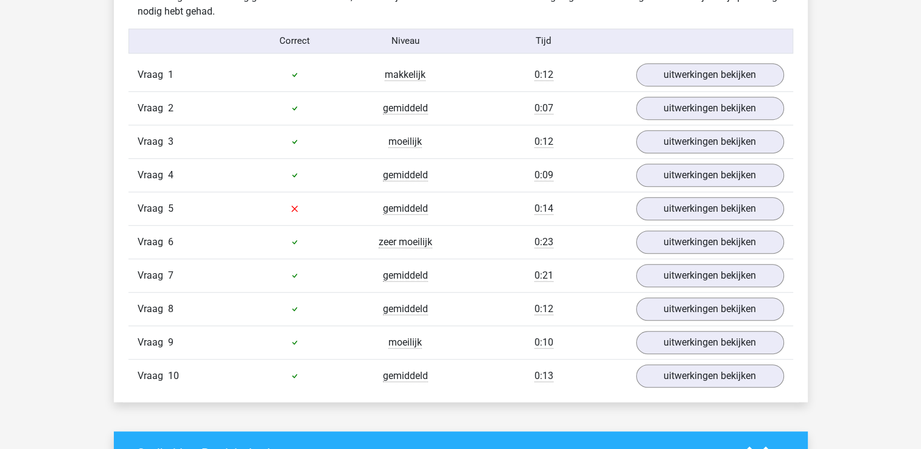
scroll to position [747, 0]
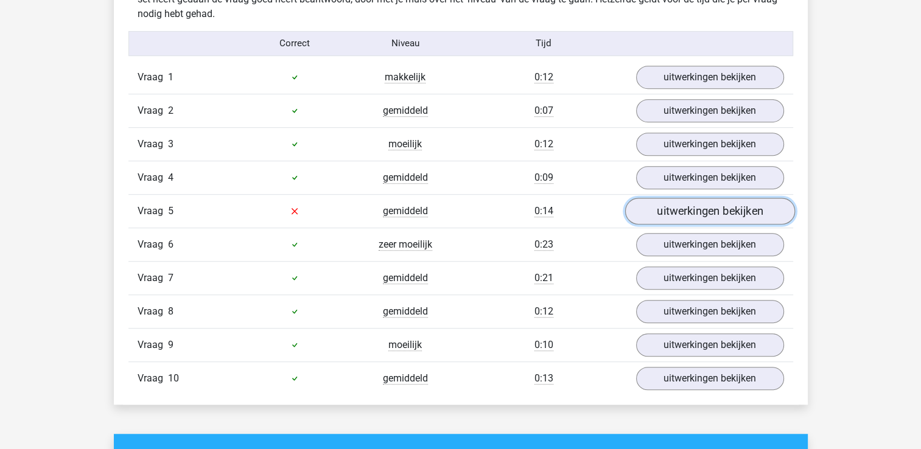
click at [673, 214] on link "uitwerkingen bekijken" at bounding box center [709, 211] width 170 height 27
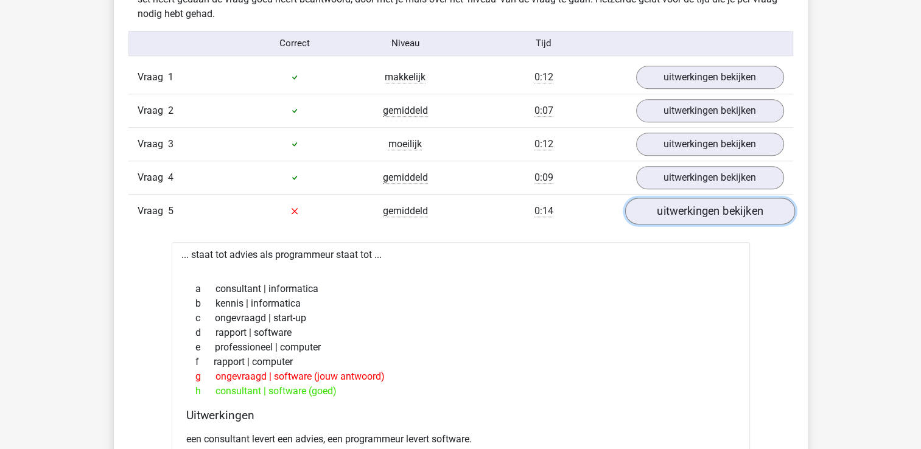
click at [703, 206] on link "uitwerkingen bekijken" at bounding box center [709, 211] width 170 height 27
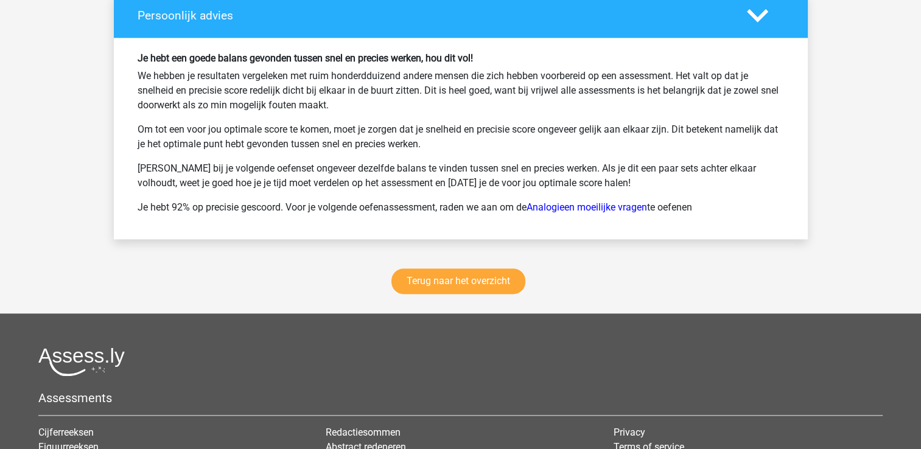
scroll to position [1645, 0]
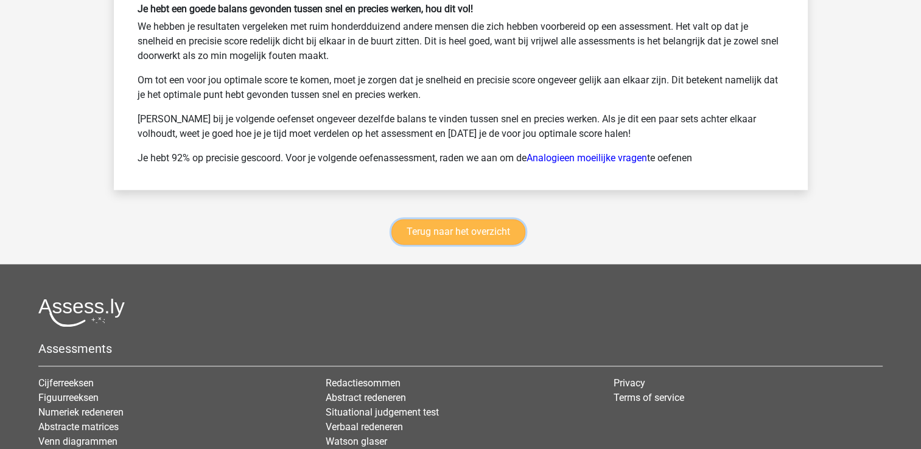
click at [475, 230] on link "Terug naar het overzicht" at bounding box center [458, 232] width 134 height 26
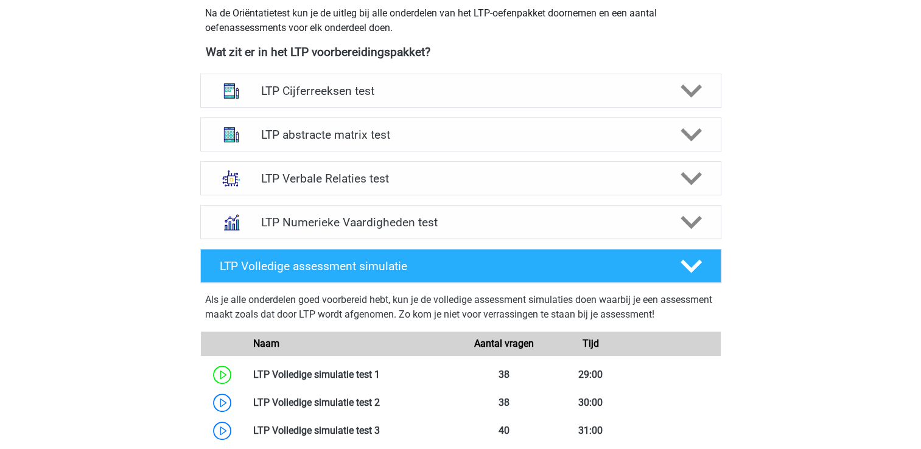
scroll to position [432, 0]
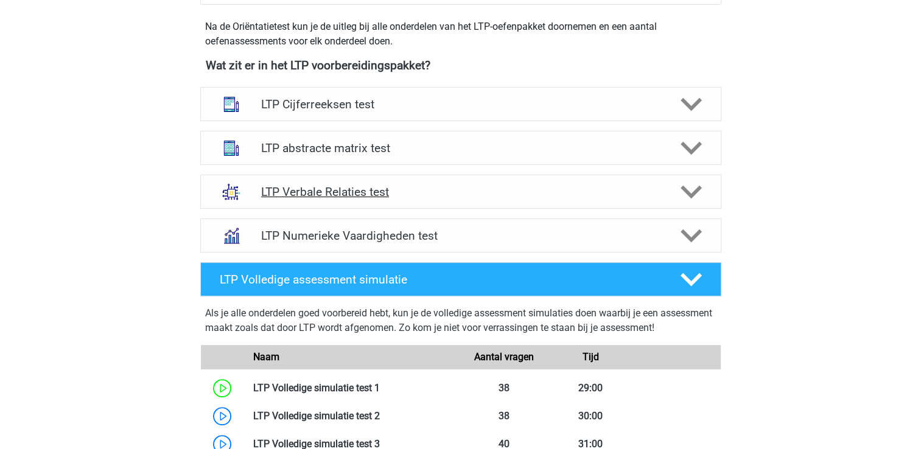
click at [686, 193] on polygon at bounding box center [690, 192] width 21 height 13
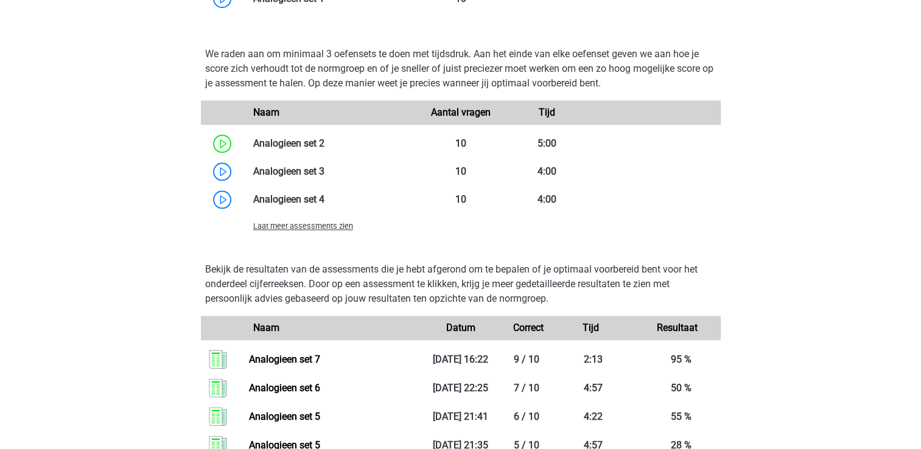
click at [602, 293] on p "Bekijk de resultaten van de assessments die je hebt afgerond om te bepalen of j…" at bounding box center [460, 284] width 511 height 44
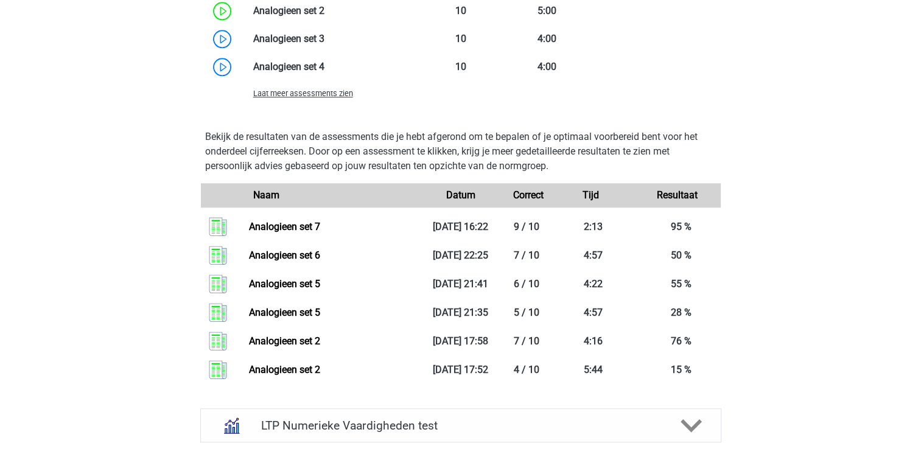
scroll to position [1136, 0]
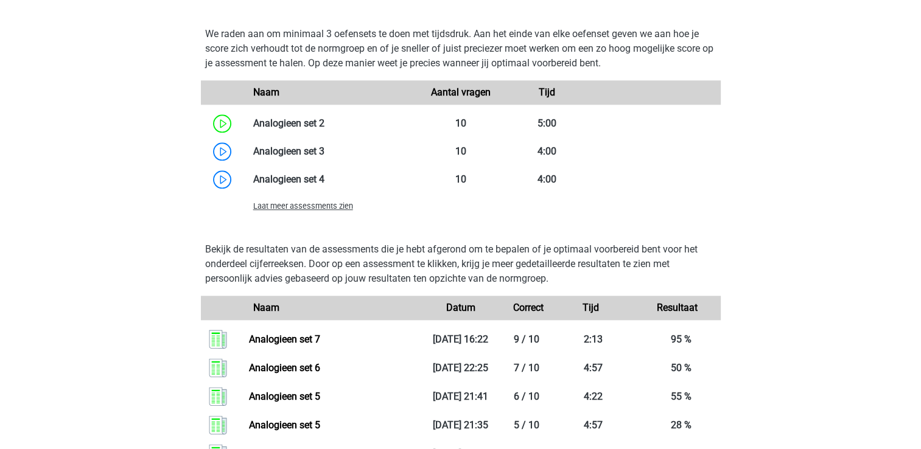
click at [298, 208] on span "Laat meer assessments zien" at bounding box center [303, 205] width 100 height 9
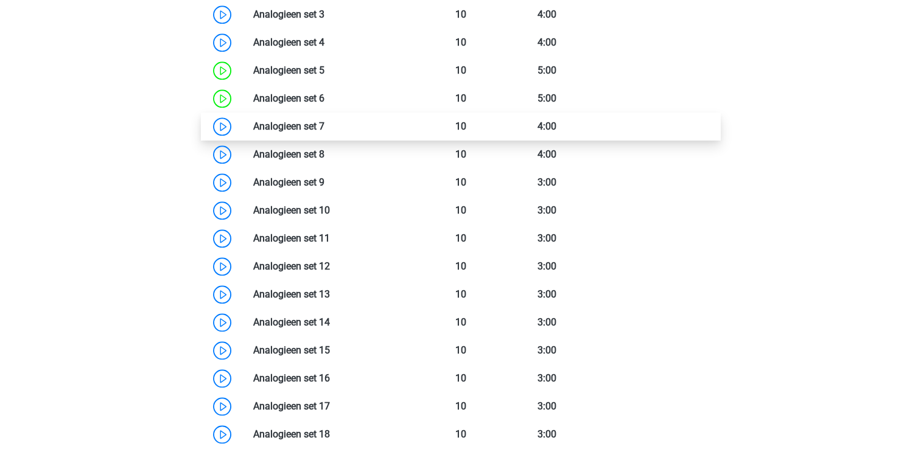
scroll to position [1221, 0]
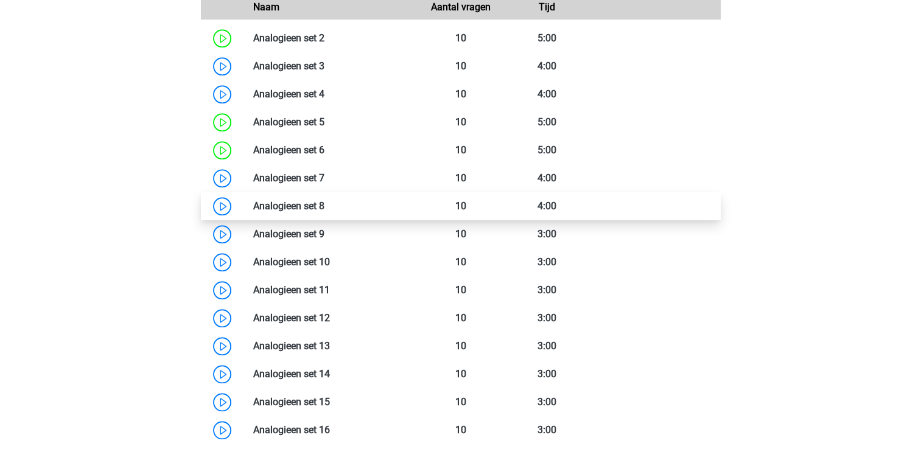
click at [324, 206] on link at bounding box center [324, 206] width 0 height 12
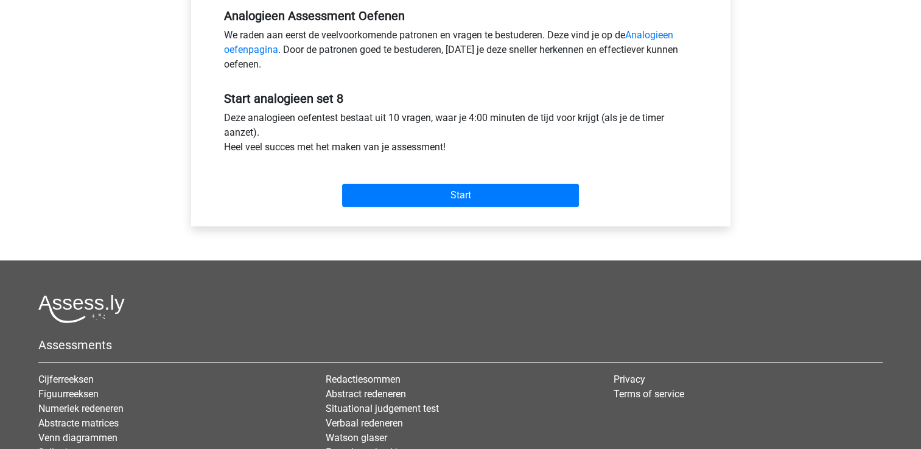
scroll to position [303, 0]
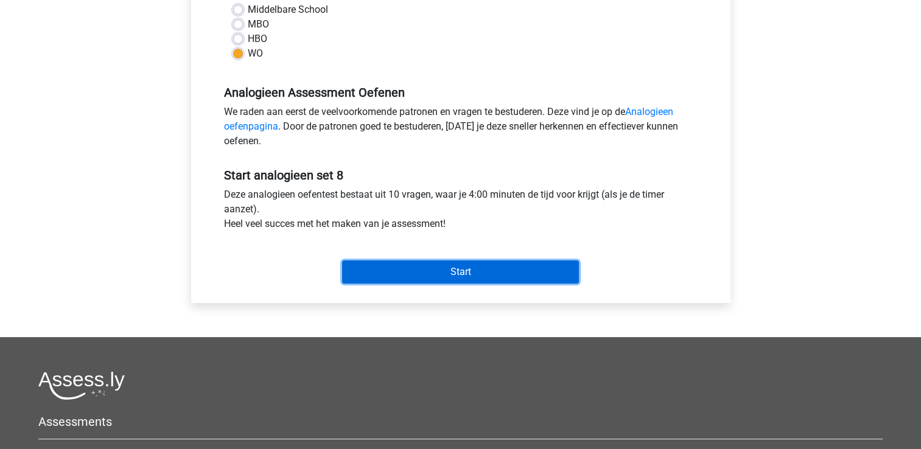
click at [459, 274] on input "Start" at bounding box center [460, 271] width 237 height 23
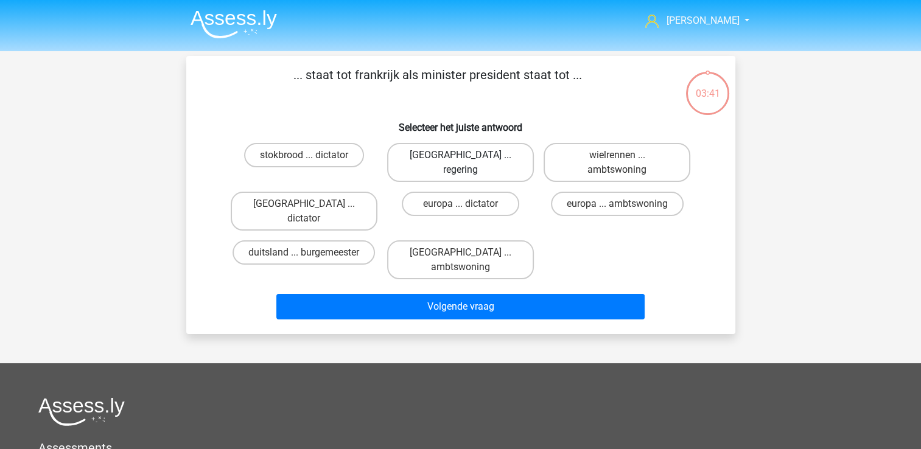
click at [460, 152] on label "[GEOGRAPHIC_DATA] ... regering" at bounding box center [460, 162] width 147 height 39
click at [460, 155] on input "[GEOGRAPHIC_DATA] ... regering" at bounding box center [464, 159] width 8 height 8
radio input "true"
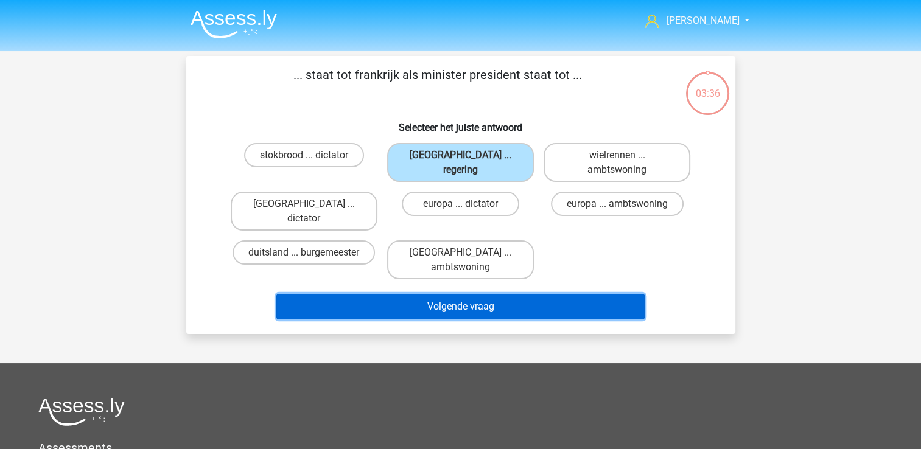
click at [467, 294] on button "Volgende vraag" at bounding box center [460, 307] width 368 height 26
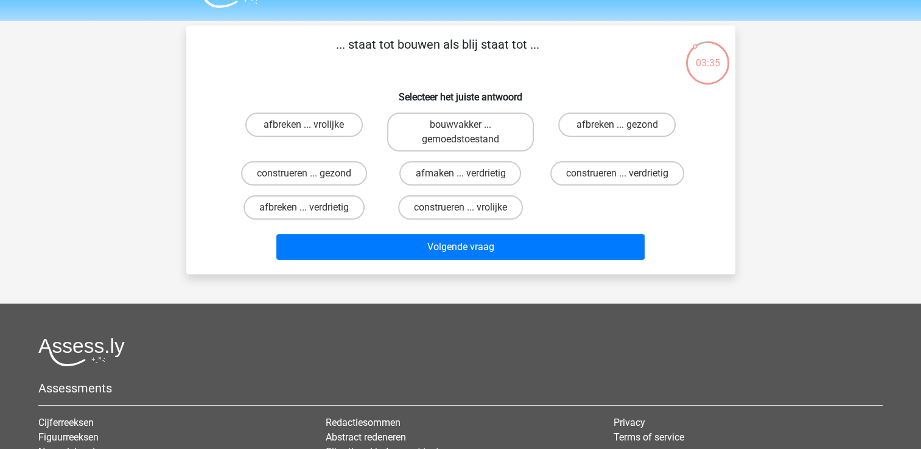
scroll to position [29, 0]
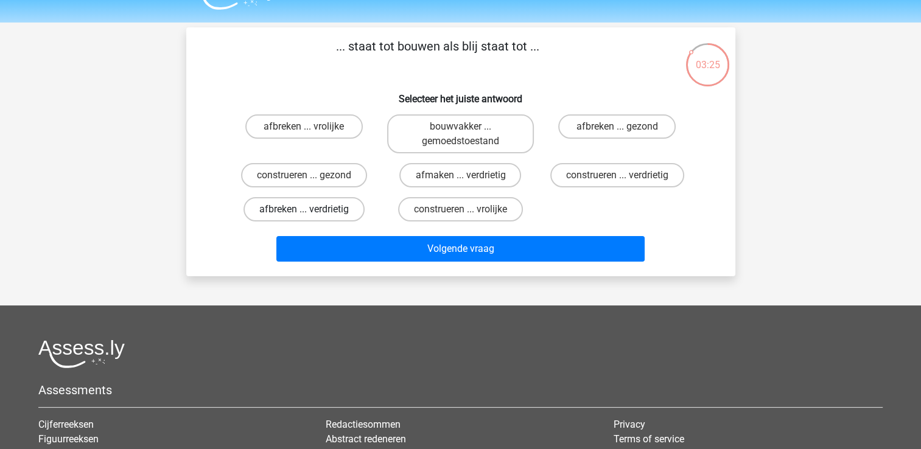
click at [315, 211] on label "afbreken ... verdrietig" at bounding box center [303, 209] width 121 height 24
click at [312, 211] on input "afbreken ... verdrietig" at bounding box center [308, 213] width 8 height 8
radio input "true"
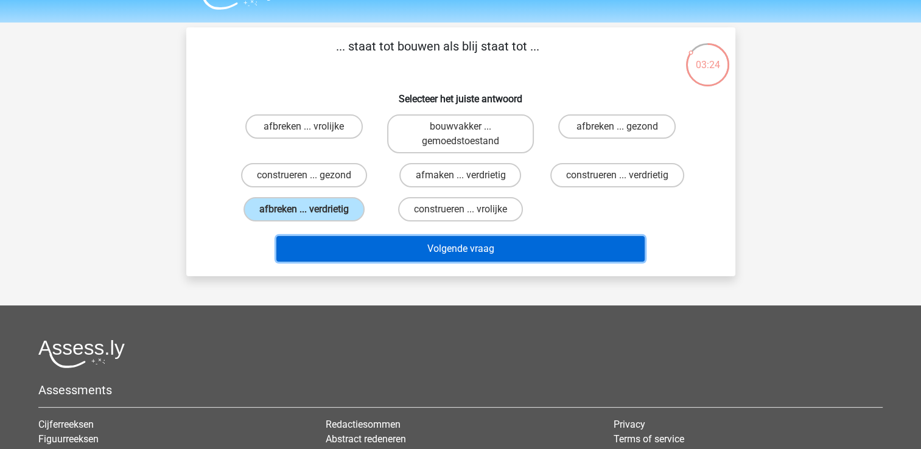
click at [382, 254] on button "Volgende vraag" at bounding box center [460, 249] width 368 height 26
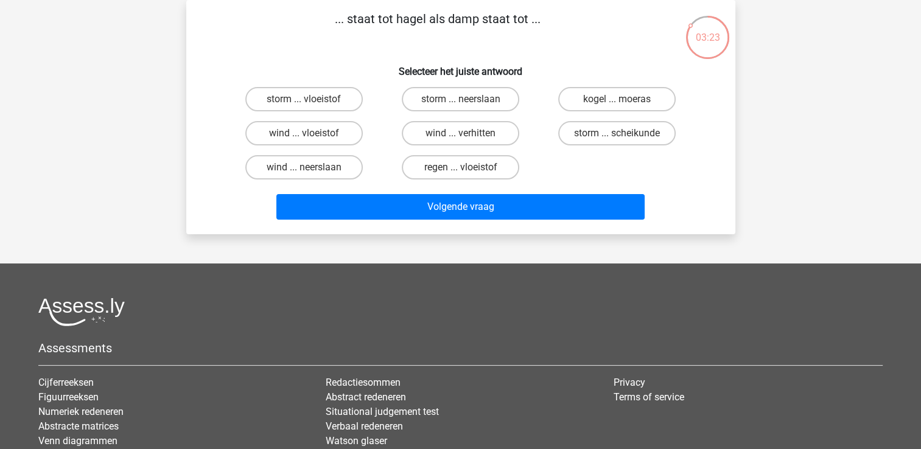
scroll to position [0, 0]
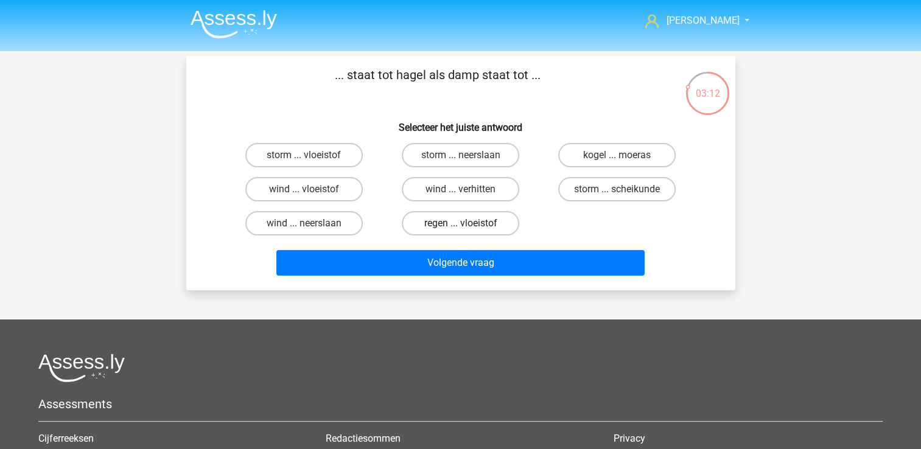
click at [465, 220] on label "regen ... vloeistof" at bounding box center [460, 223] width 117 height 24
click at [465, 223] on input "regen ... vloeistof" at bounding box center [464, 227] width 8 height 8
radio input "true"
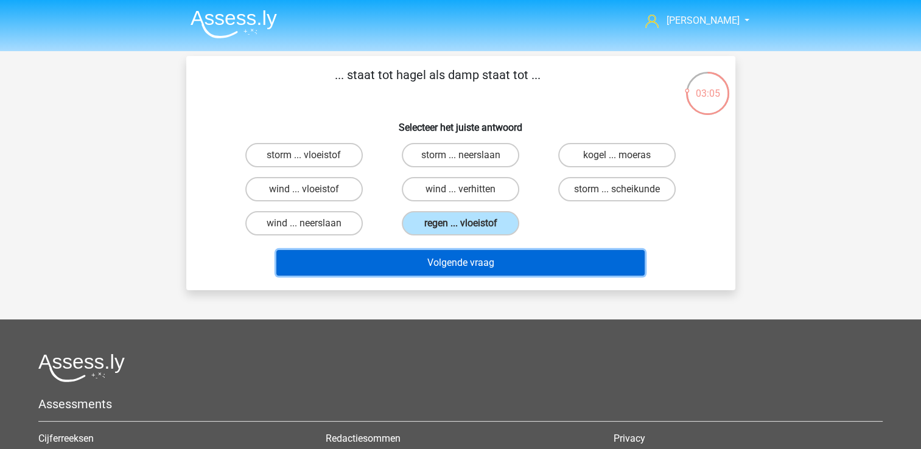
click at [461, 263] on button "Volgende vraag" at bounding box center [460, 263] width 368 height 26
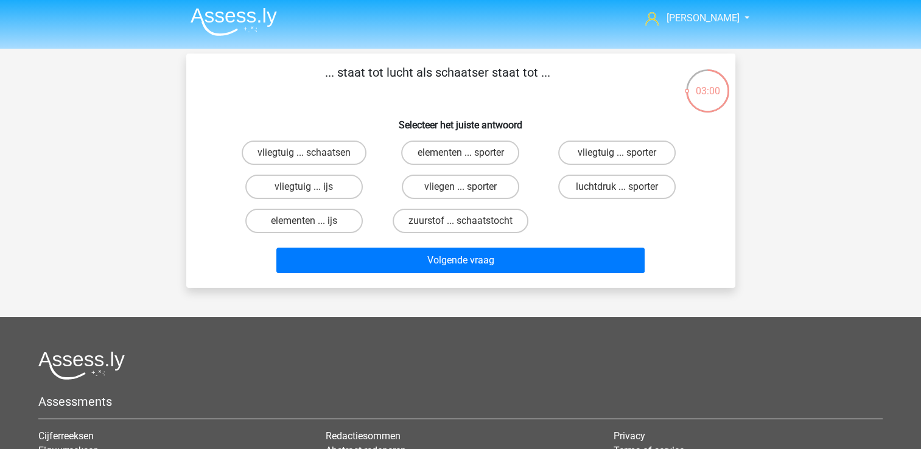
scroll to position [2, 0]
click at [330, 184] on label "vliegtuig ... ijs" at bounding box center [303, 187] width 117 height 24
click at [312, 187] on input "vliegtuig ... ijs" at bounding box center [308, 191] width 8 height 8
radio input "true"
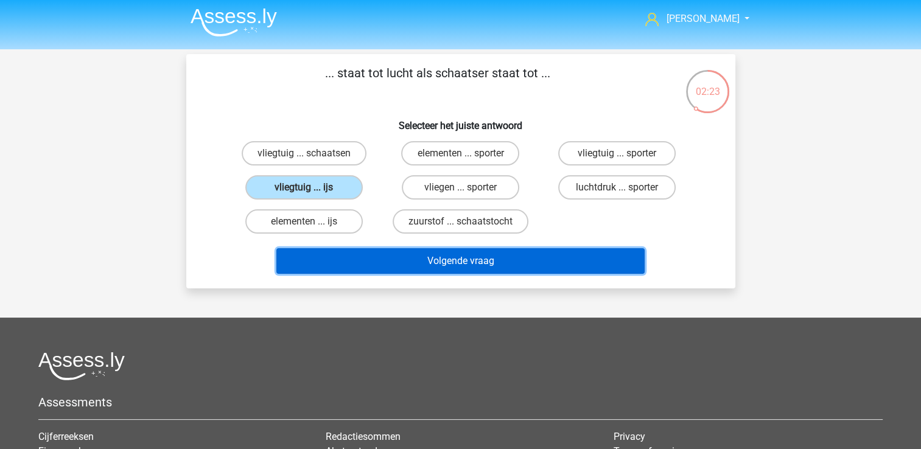
click at [431, 259] on button "Volgende vraag" at bounding box center [460, 261] width 368 height 26
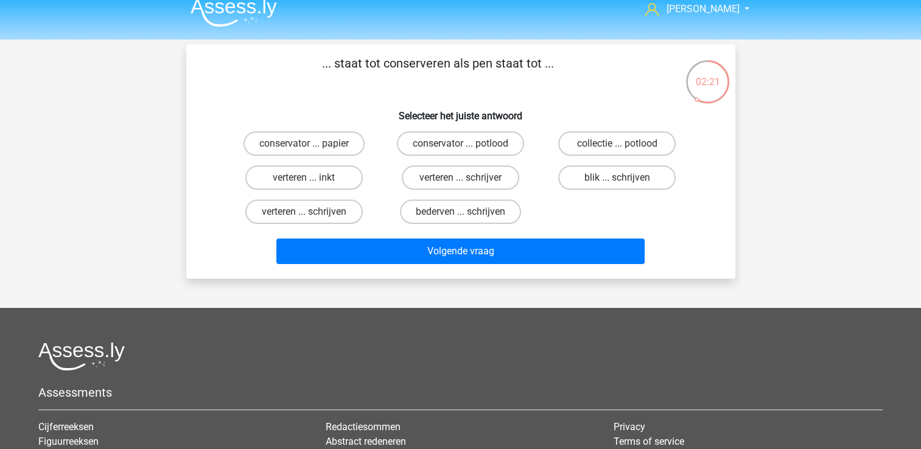
scroll to position [9, 0]
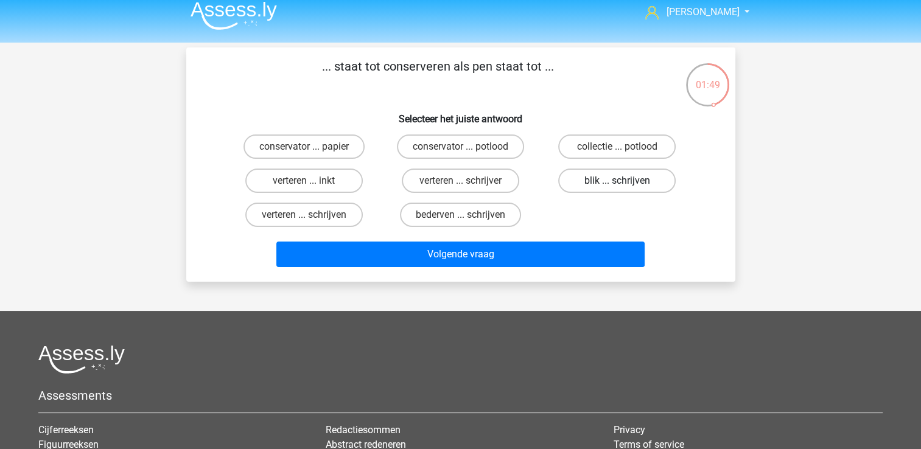
click at [621, 176] on label "blik ... schrijven" at bounding box center [616, 181] width 117 height 24
click at [621, 181] on input "blik ... schrijven" at bounding box center [621, 185] width 8 height 8
radio input "true"
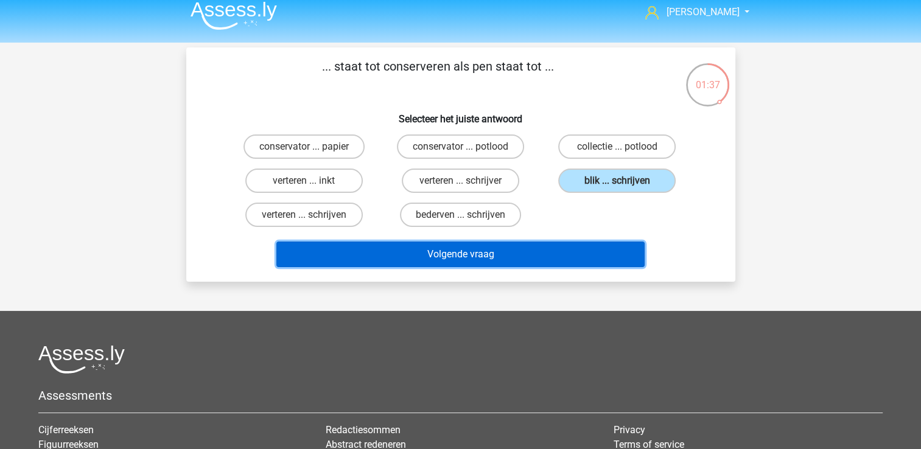
click at [528, 256] on button "Volgende vraag" at bounding box center [460, 255] width 368 height 26
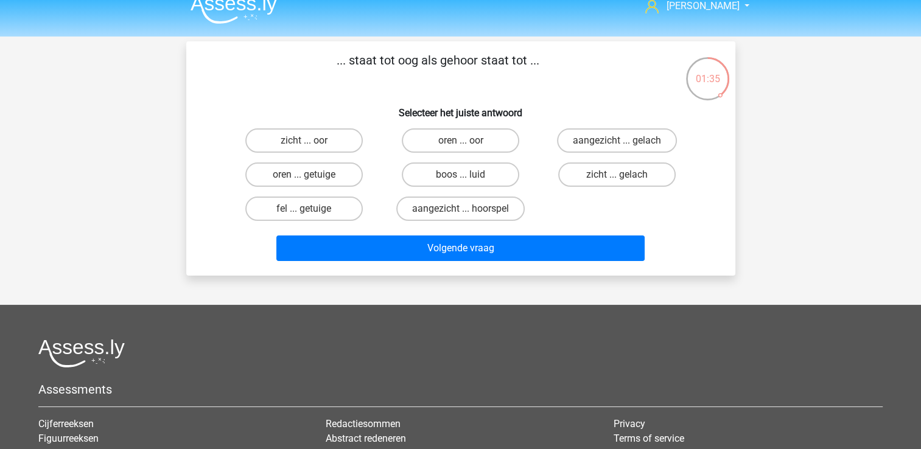
scroll to position [15, 0]
click at [312, 141] on label "zicht ... oor" at bounding box center [303, 140] width 117 height 24
click at [312, 141] on input "zicht ... oor" at bounding box center [308, 145] width 8 height 8
radio input "true"
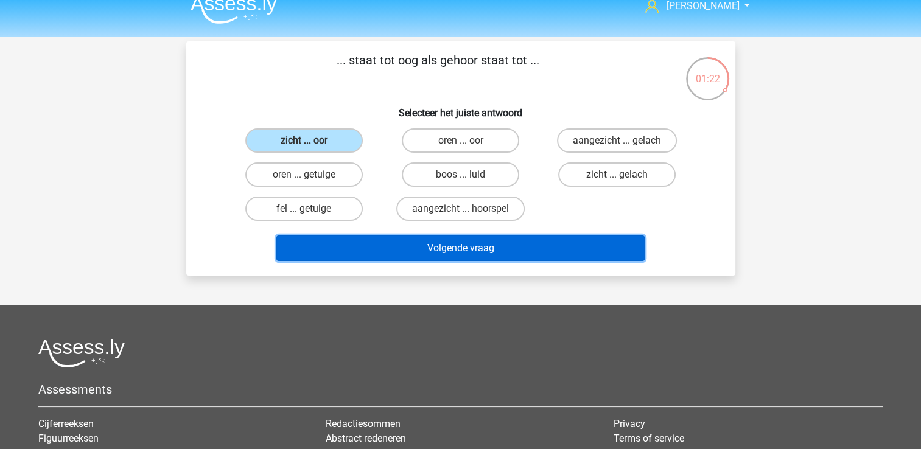
click at [458, 247] on button "Volgende vraag" at bounding box center [460, 248] width 368 height 26
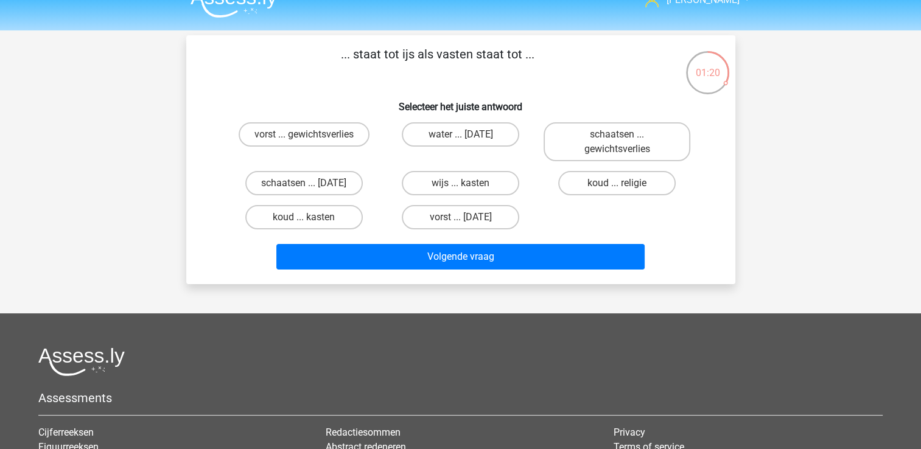
scroll to position [20, 0]
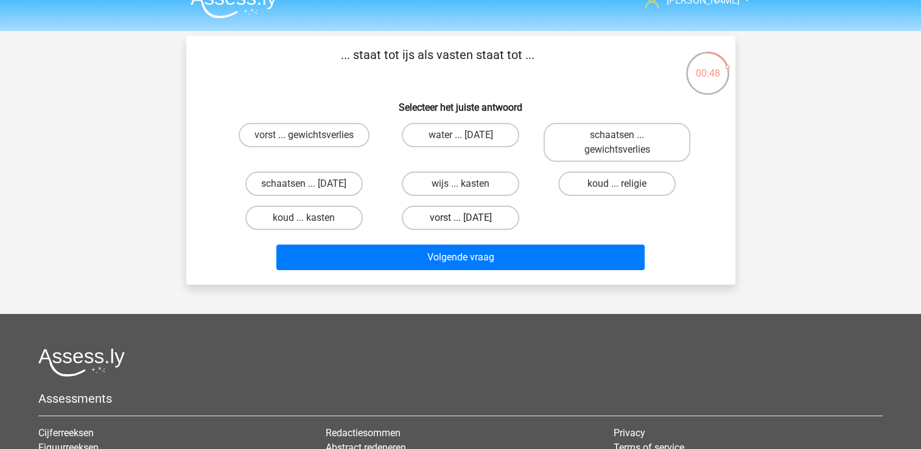
click at [458, 220] on label "vorst ... suikerfeest" at bounding box center [460, 218] width 117 height 24
click at [460, 220] on input "vorst ... suikerfeest" at bounding box center [464, 222] width 8 height 8
radio input "true"
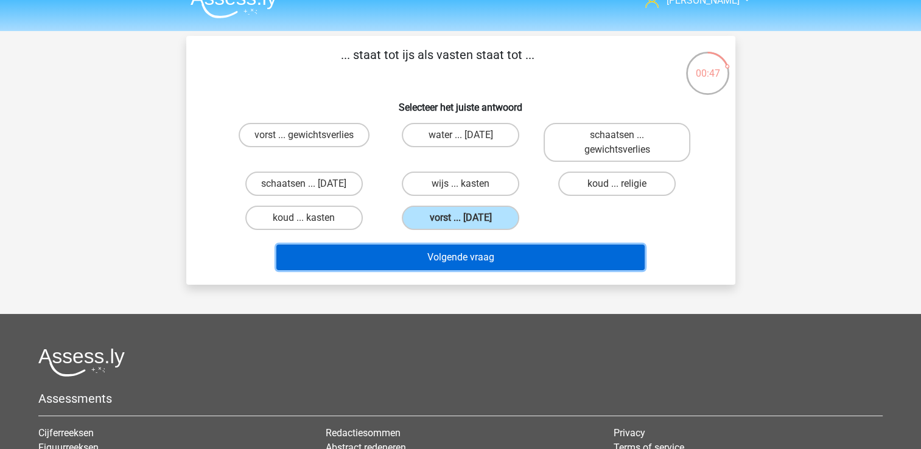
click at [453, 260] on button "Volgende vraag" at bounding box center [460, 258] width 368 height 26
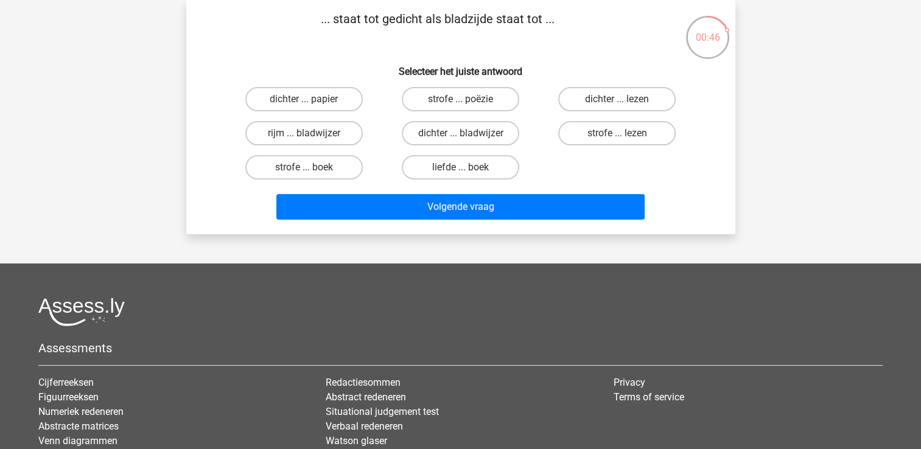
scroll to position [0, 0]
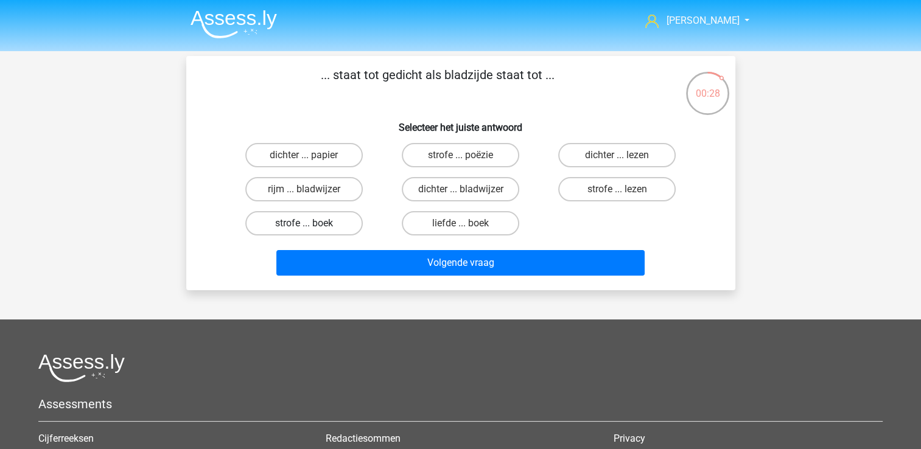
click at [313, 221] on label "strofe ... boek" at bounding box center [303, 223] width 117 height 24
click at [312, 223] on input "strofe ... boek" at bounding box center [308, 227] width 8 height 8
radio input "true"
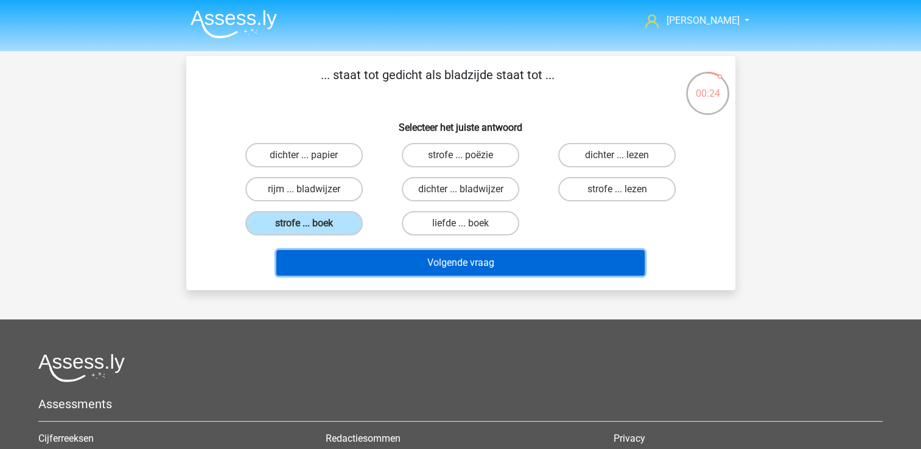
click at [464, 259] on button "Volgende vraag" at bounding box center [460, 263] width 368 height 26
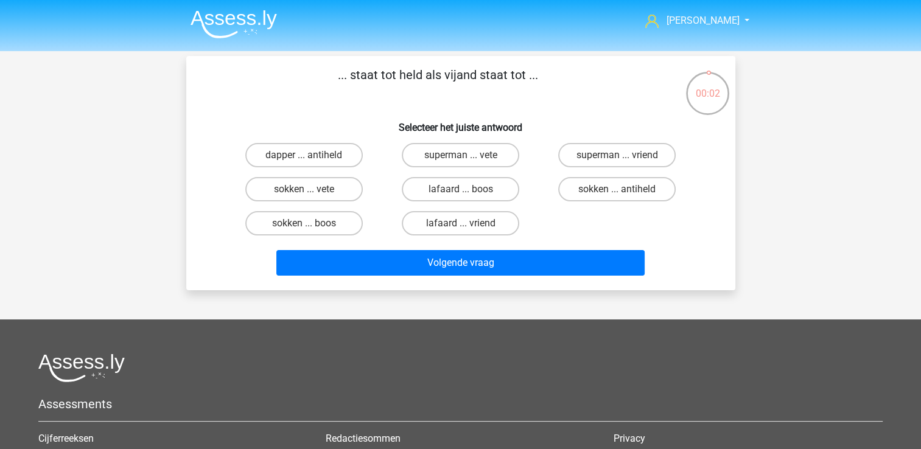
click at [308, 155] on label "dapper ... antiheld" at bounding box center [303, 155] width 117 height 24
click at [308, 155] on input "dapper ... antiheld" at bounding box center [308, 159] width 8 height 8
radio input "true"
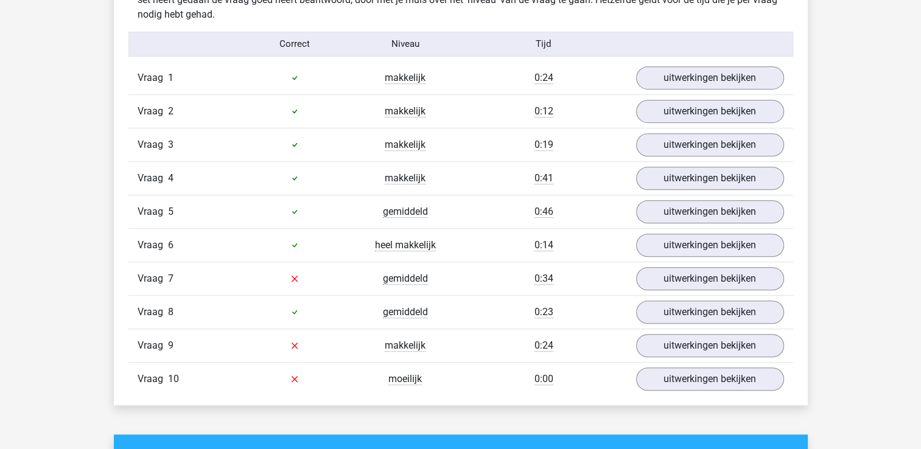
scroll to position [746, 0]
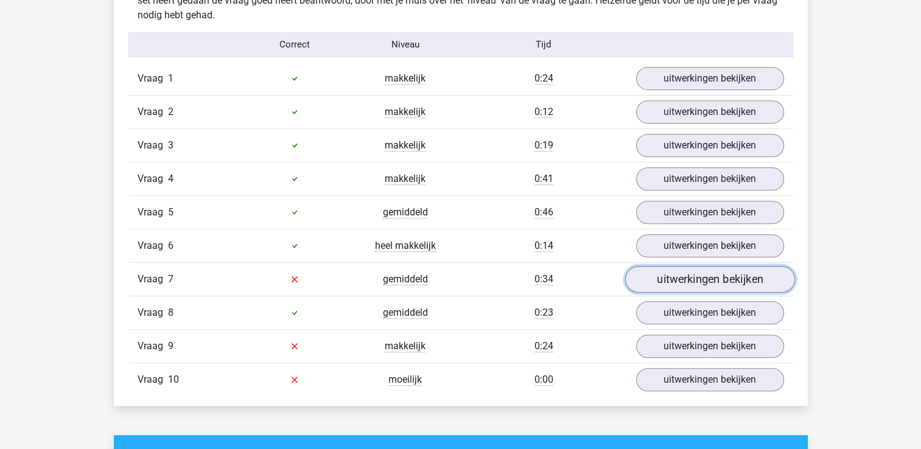
click at [705, 267] on link "uitwerkingen bekijken" at bounding box center [709, 279] width 170 height 27
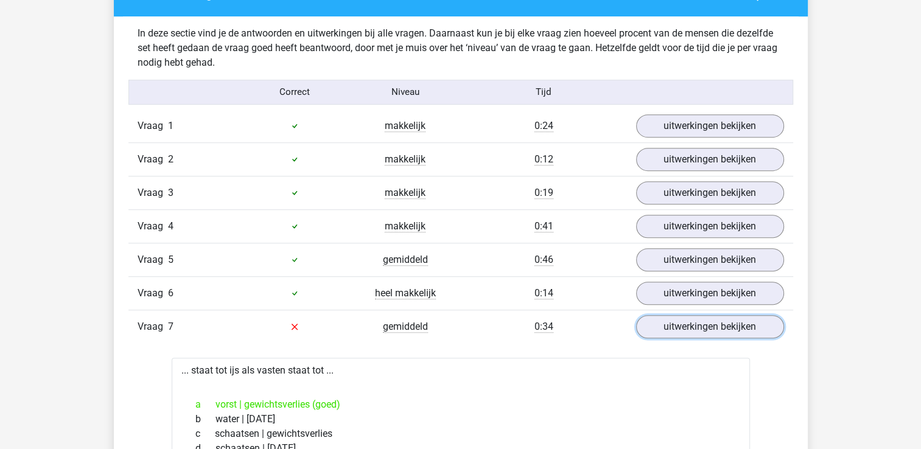
scroll to position [767, 0]
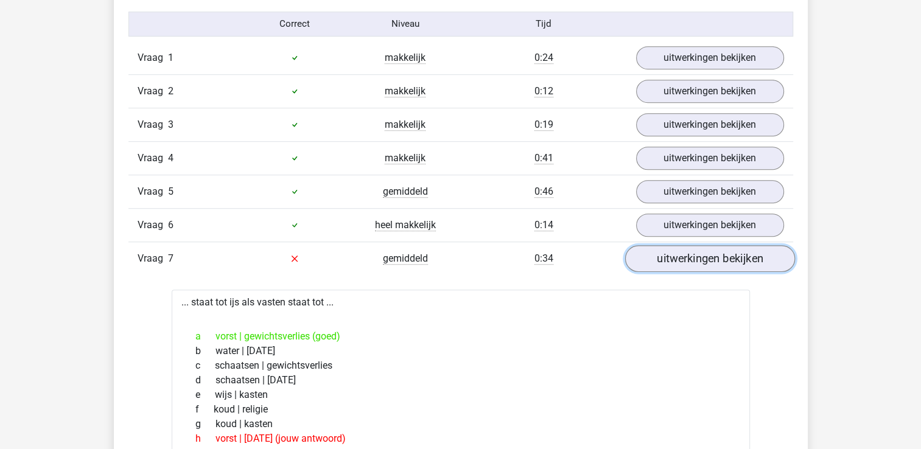
click at [716, 257] on link "uitwerkingen bekijken" at bounding box center [709, 258] width 170 height 27
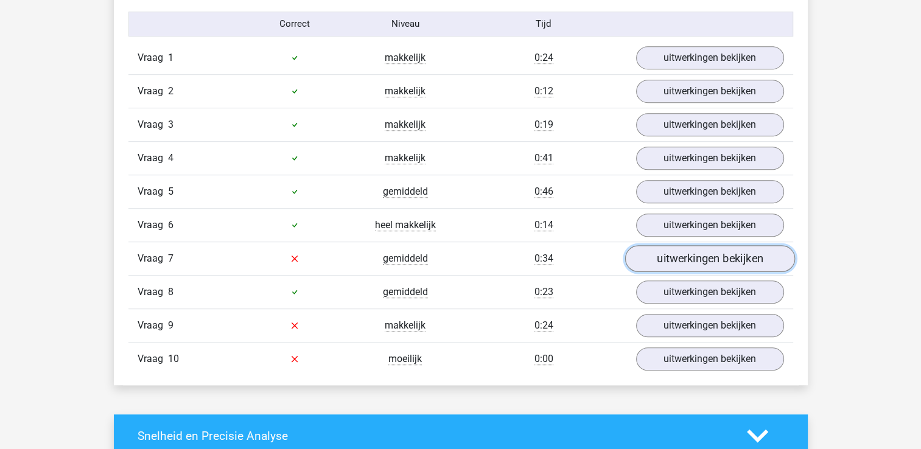
scroll to position [837, 0]
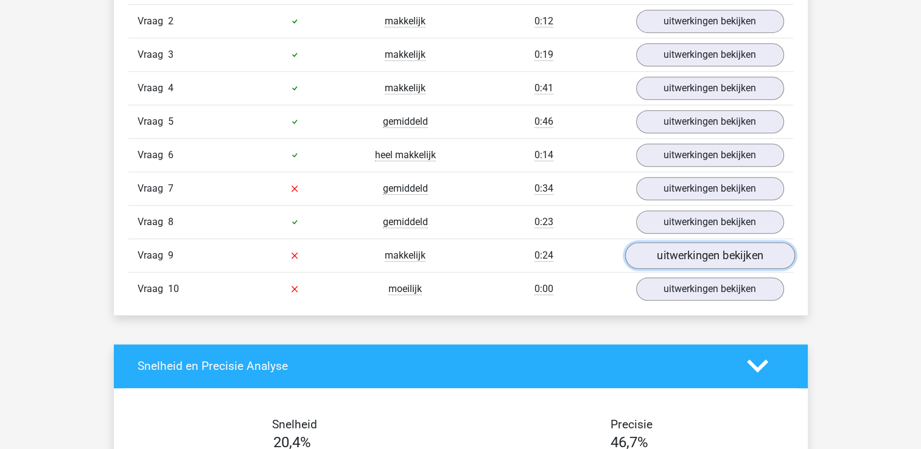
click at [700, 248] on link "uitwerkingen bekijken" at bounding box center [709, 255] width 170 height 27
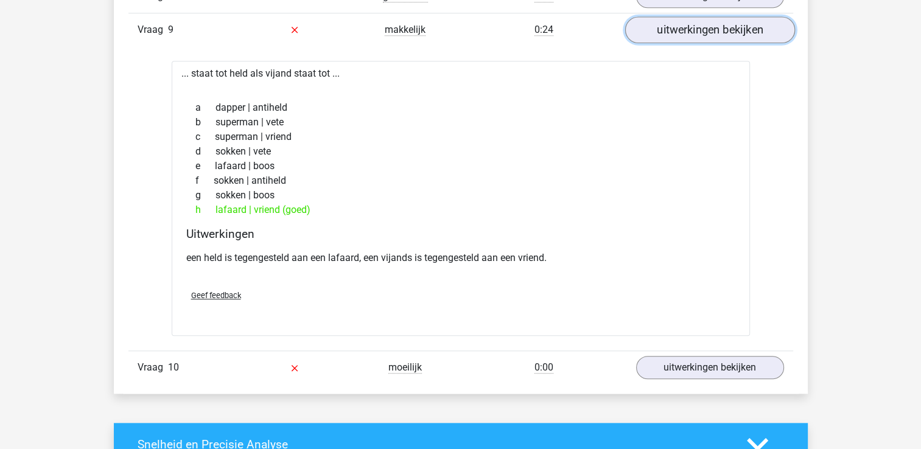
scroll to position [1061, 0]
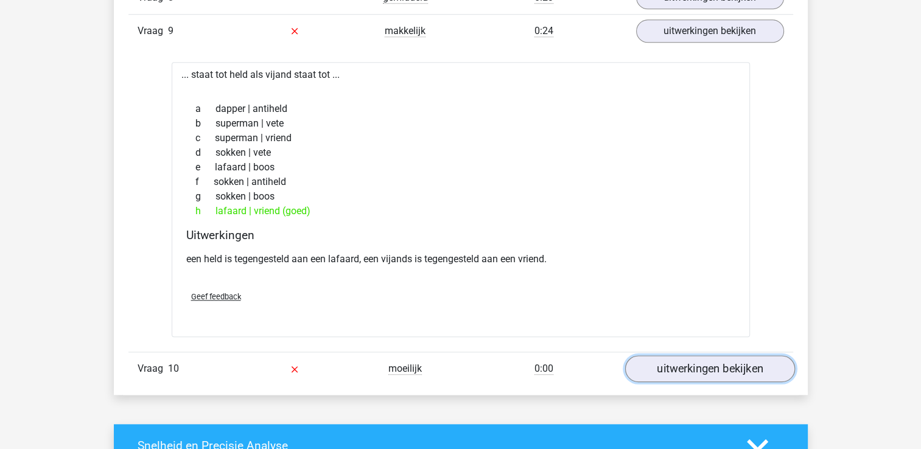
click at [680, 361] on link "uitwerkingen bekijken" at bounding box center [709, 368] width 170 height 27
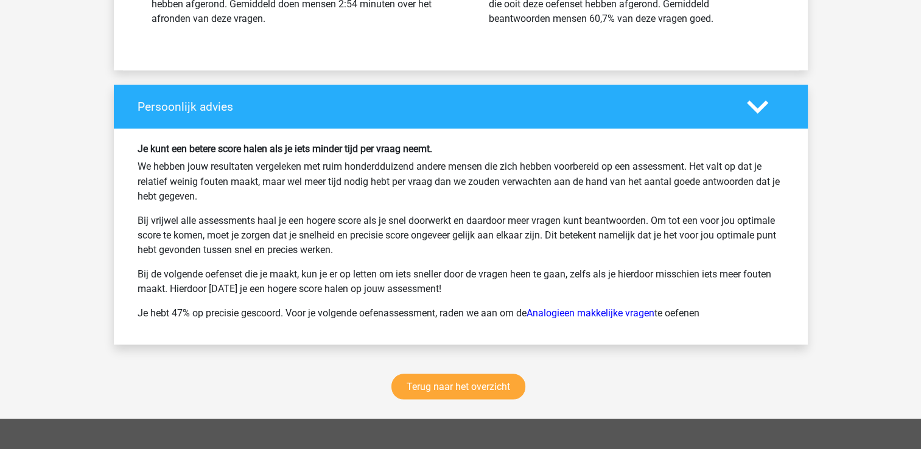
scroll to position [2130, 0]
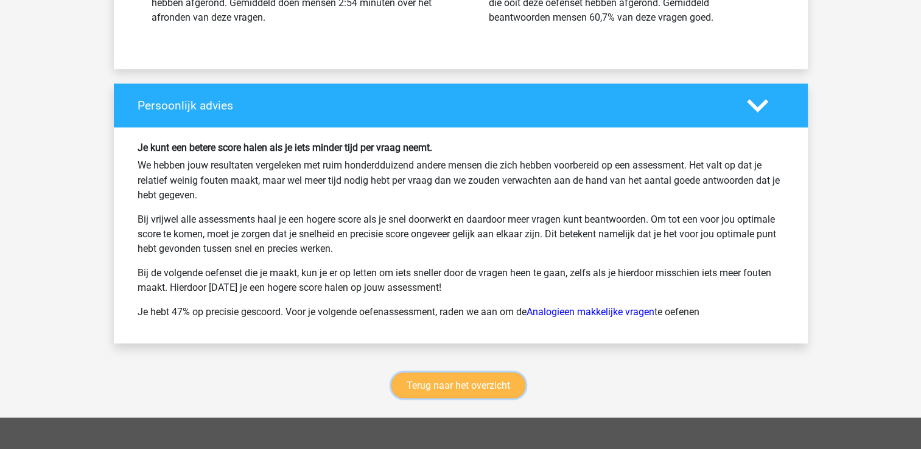
click at [438, 386] on link "Terug naar het overzicht" at bounding box center [458, 385] width 134 height 26
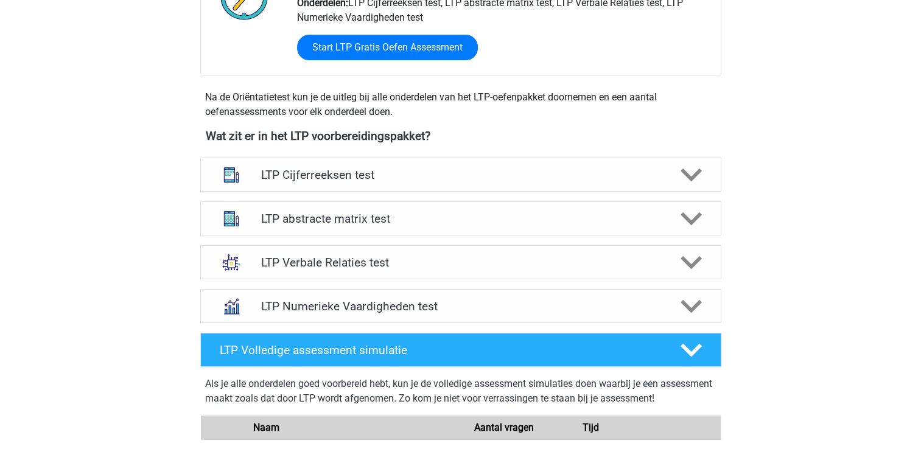
scroll to position [363, 0]
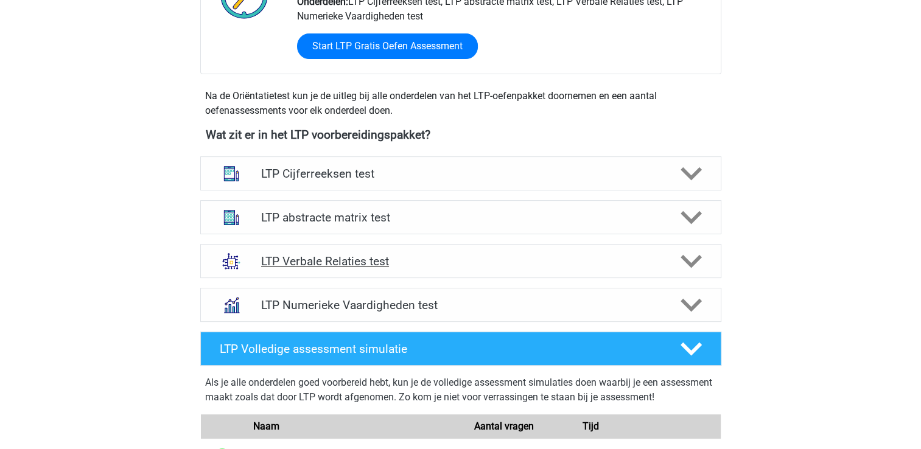
click at [697, 257] on polygon at bounding box center [690, 261] width 21 height 13
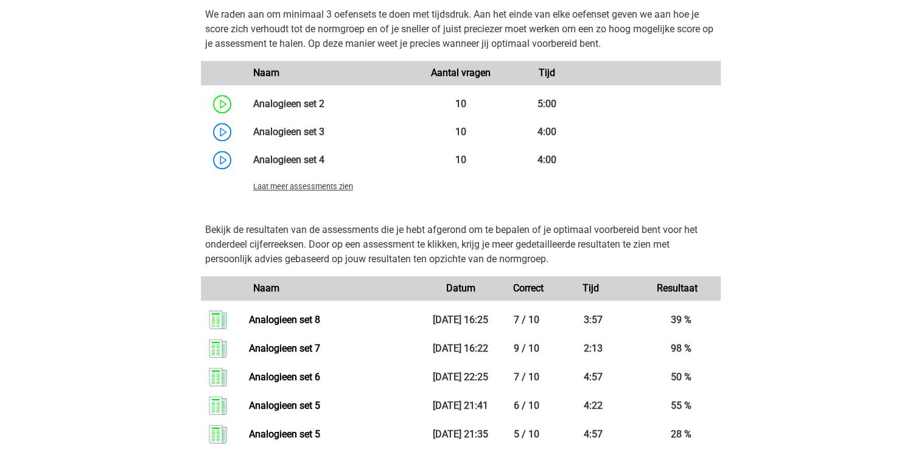
scroll to position [1156, 0]
click at [280, 185] on span "Laat meer assessments zien" at bounding box center [303, 185] width 100 height 9
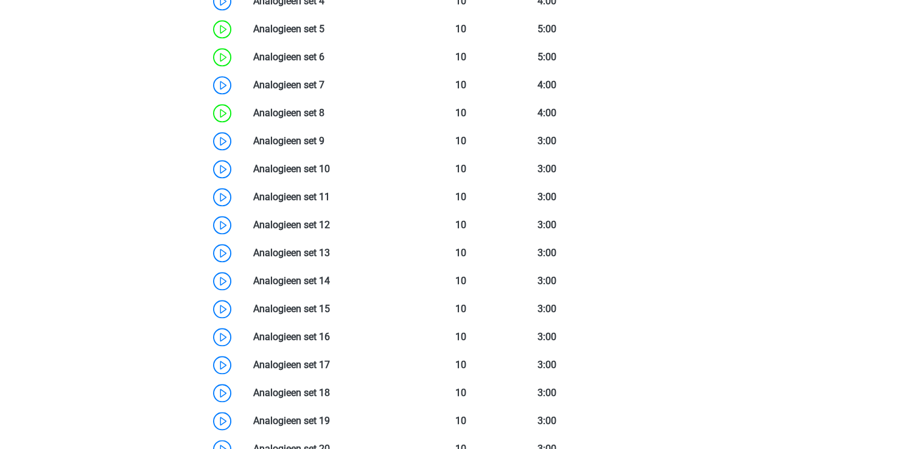
scroll to position [1356, 0]
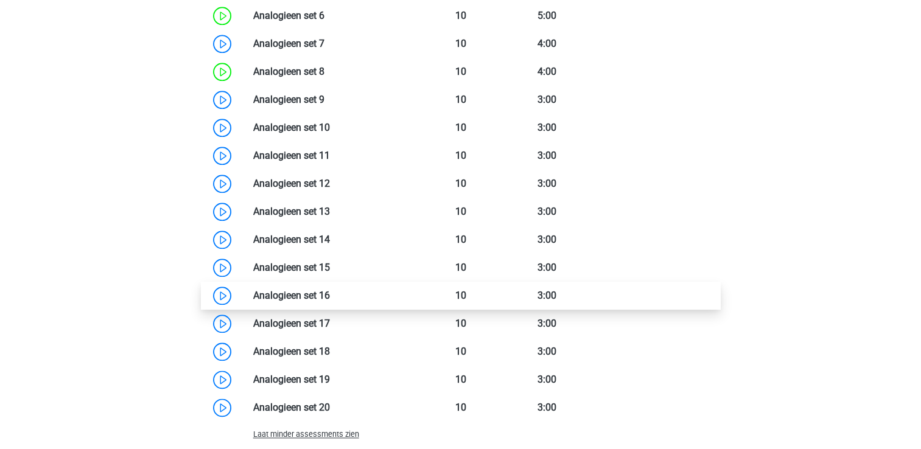
click at [330, 294] on link at bounding box center [330, 296] width 0 height 12
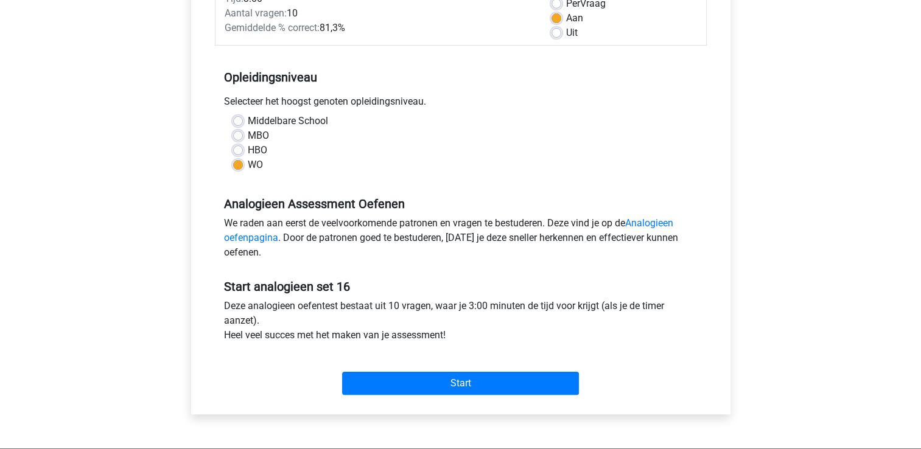
scroll to position [192, 0]
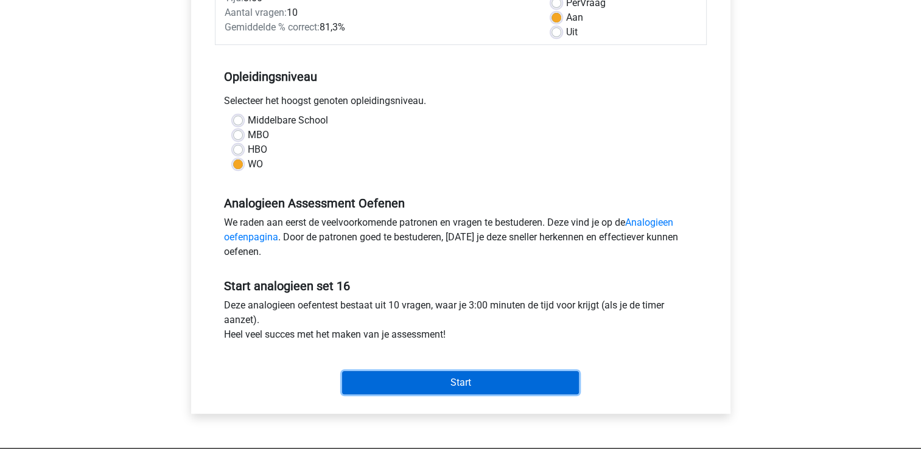
click at [448, 388] on input "Start" at bounding box center [460, 382] width 237 height 23
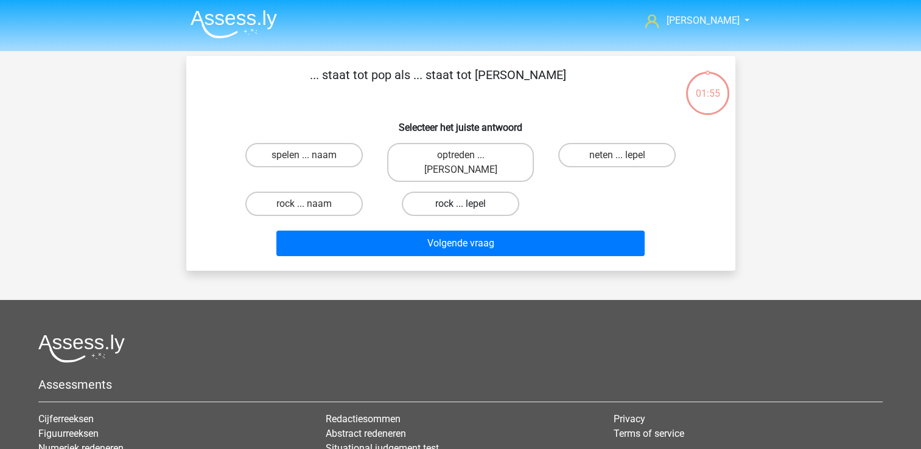
click at [455, 195] on label "rock ... lepel" at bounding box center [460, 204] width 117 height 24
click at [460, 204] on input "rock ... lepel" at bounding box center [464, 208] width 8 height 8
radio input "true"
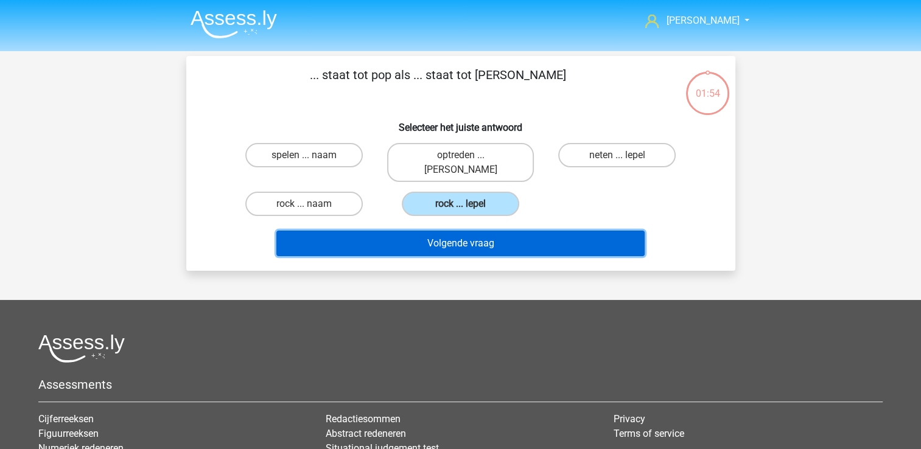
click at [453, 231] on button "Volgende vraag" at bounding box center [460, 244] width 368 height 26
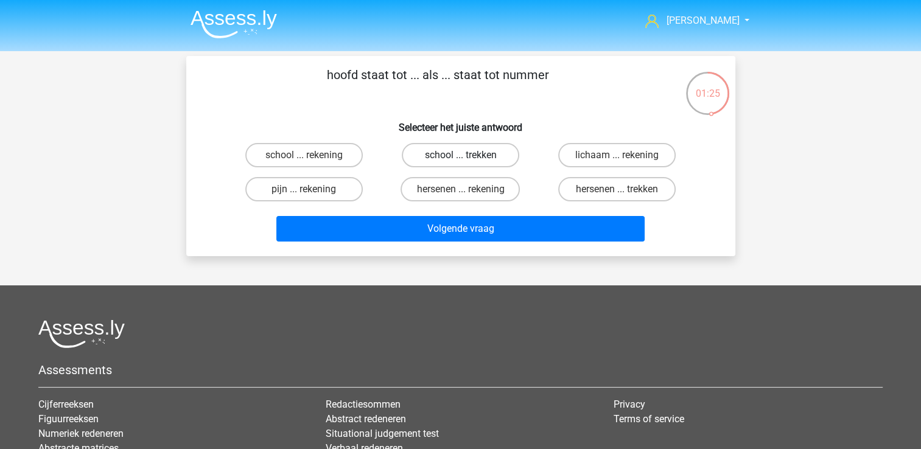
click at [457, 162] on label "school ... trekken" at bounding box center [460, 155] width 117 height 24
click at [460, 162] on input "school ... trekken" at bounding box center [464, 159] width 8 height 8
radio input "true"
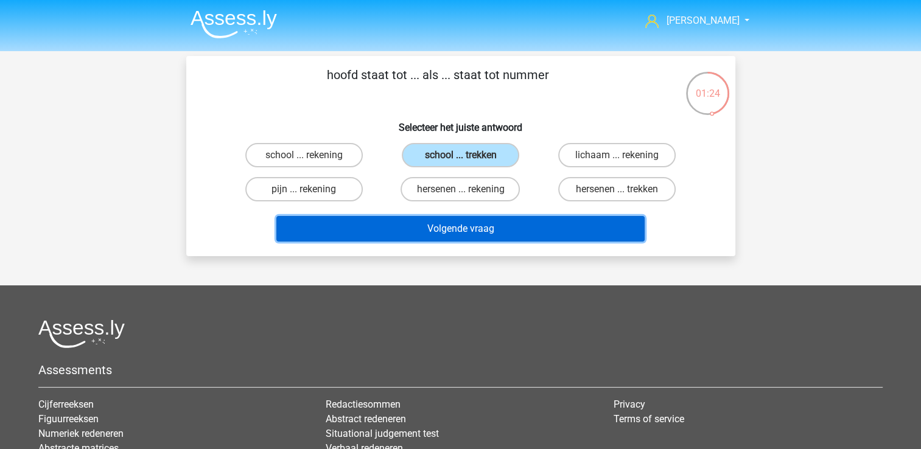
click at [457, 229] on button "Volgende vraag" at bounding box center [460, 229] width 368 height 26
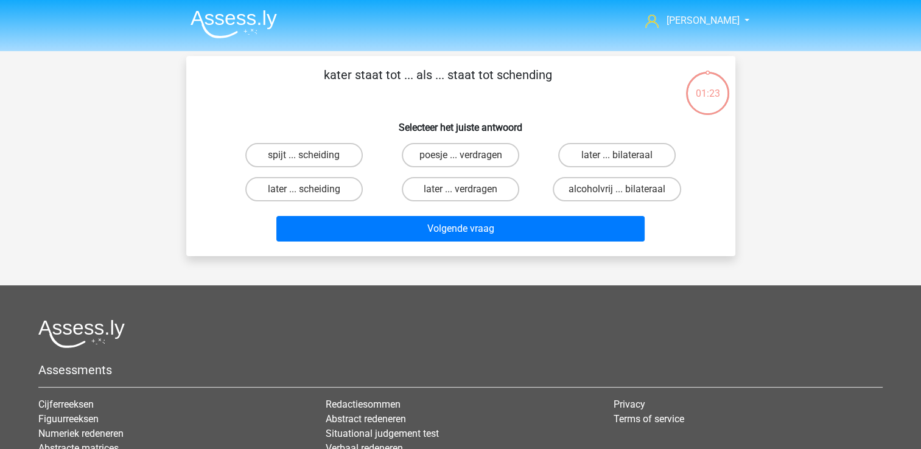
scroll to position [56, 0]
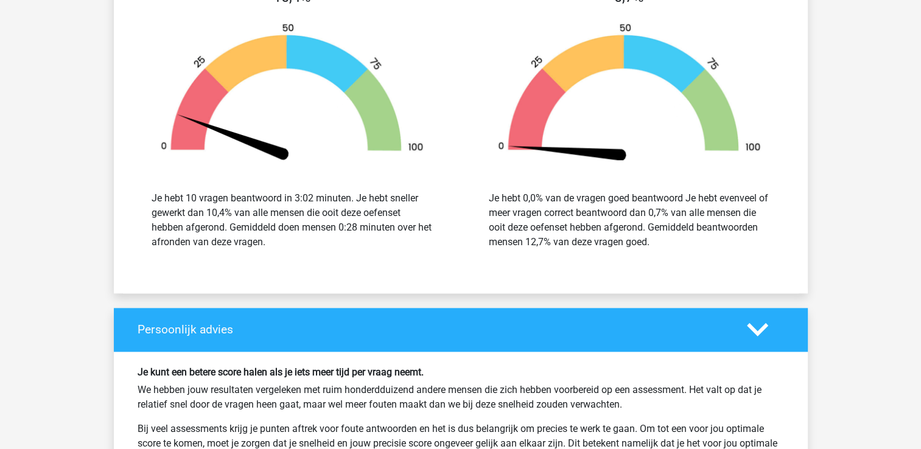
scroll to position [1521, 0]
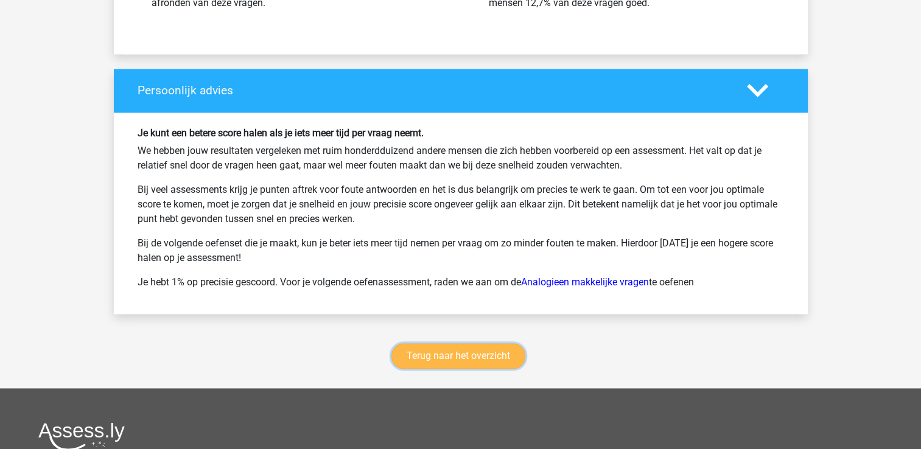
click at [428, 350] on link "Terug naar het overzicht" at bounding box center [458, 356] width 134 height 26
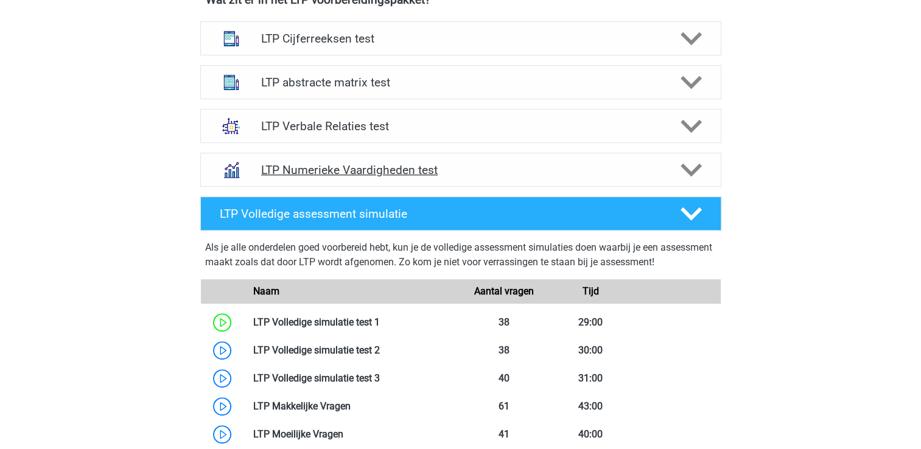
scroll to position [487, 0]
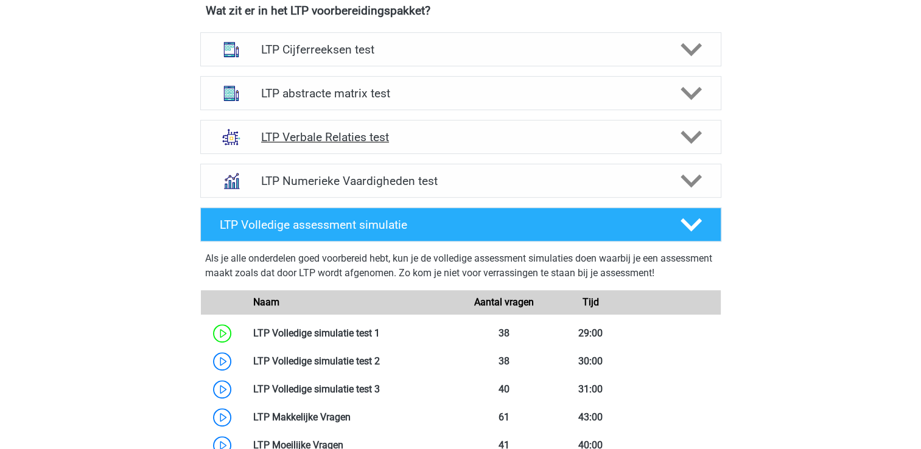
click at [699, 140] on icon at bounding box center [690, 137] width 21 height 21
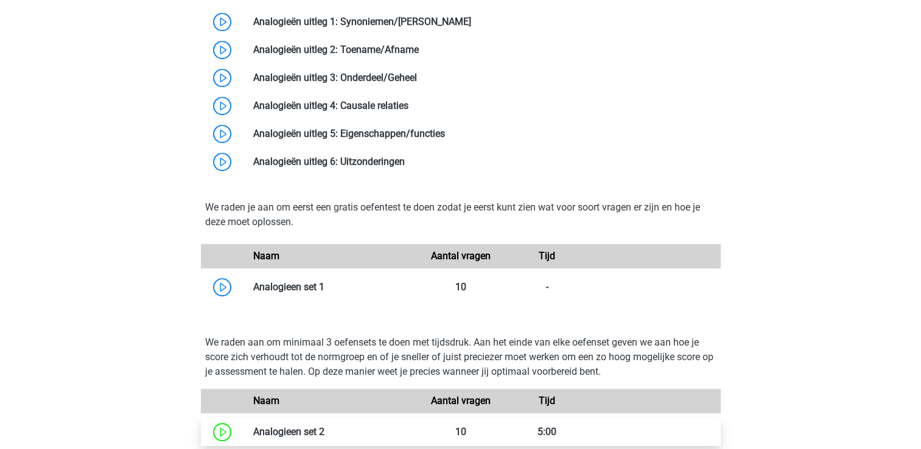
scroll to position [974, 0]
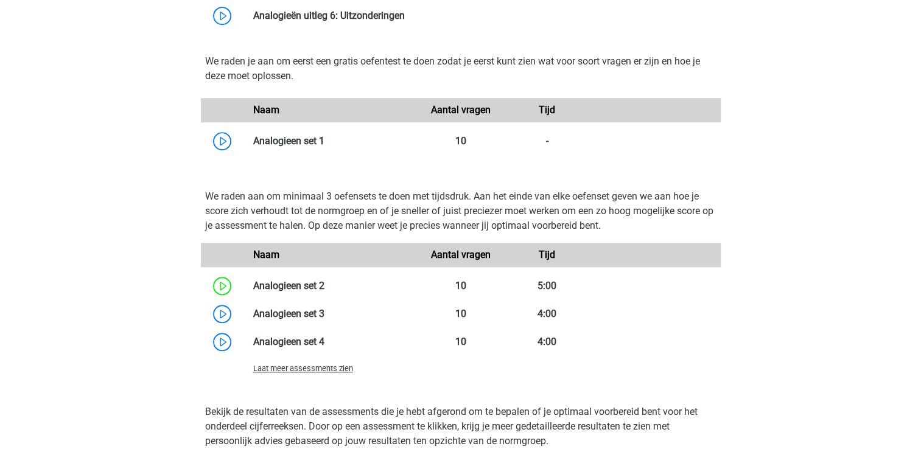
click at [319, 369] on span "Laat meer assessments zien" at bounding box center [303, 368] width 100 height 9
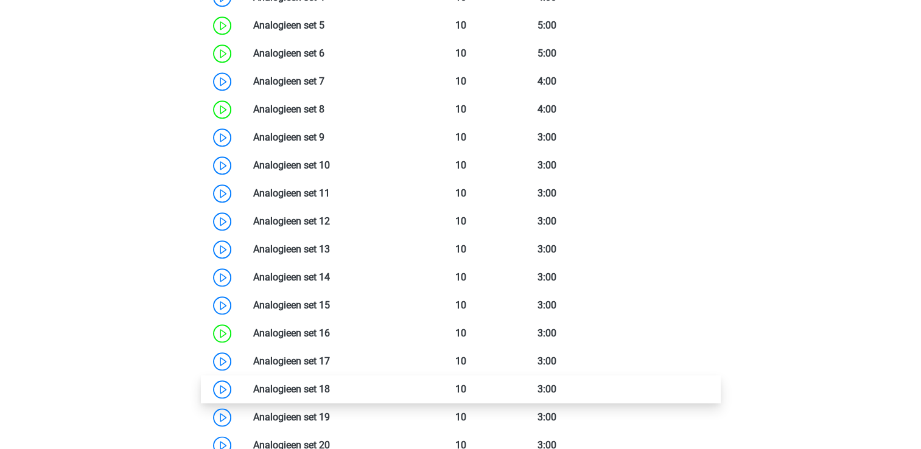
scroll to position [1339, 0]
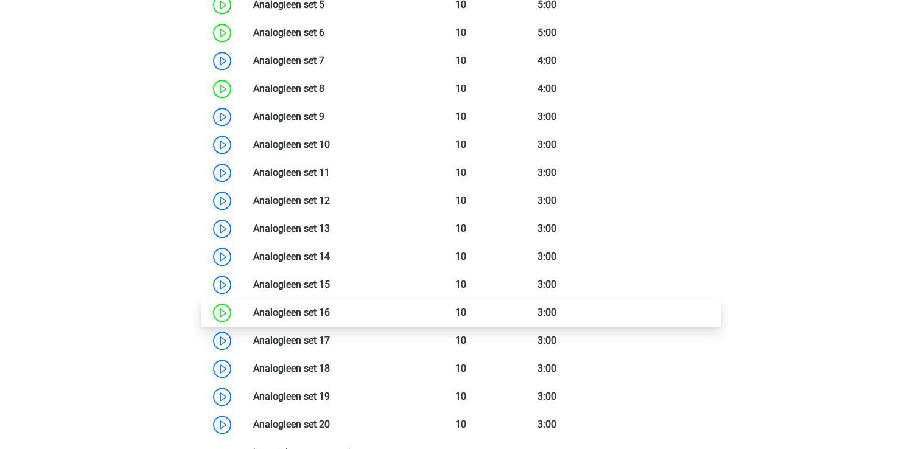
click at [330, 315] on link at bounding box center [330, 313] width 0 height 12
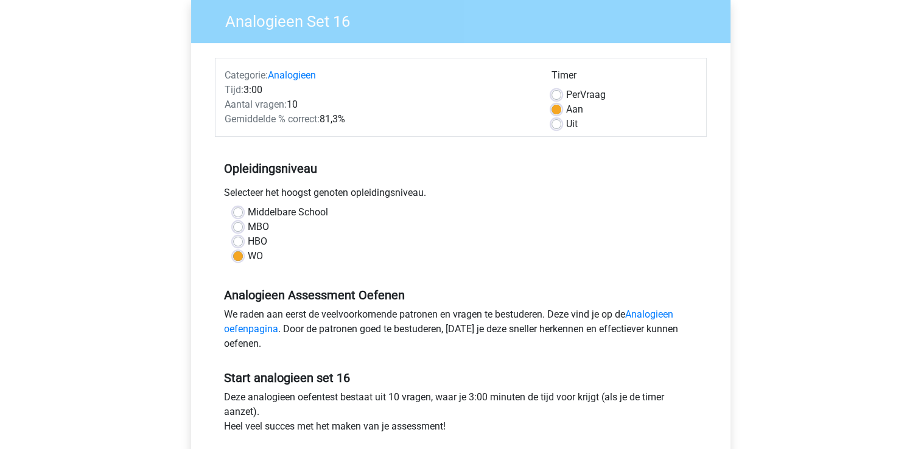
scroll to position [365, 0]
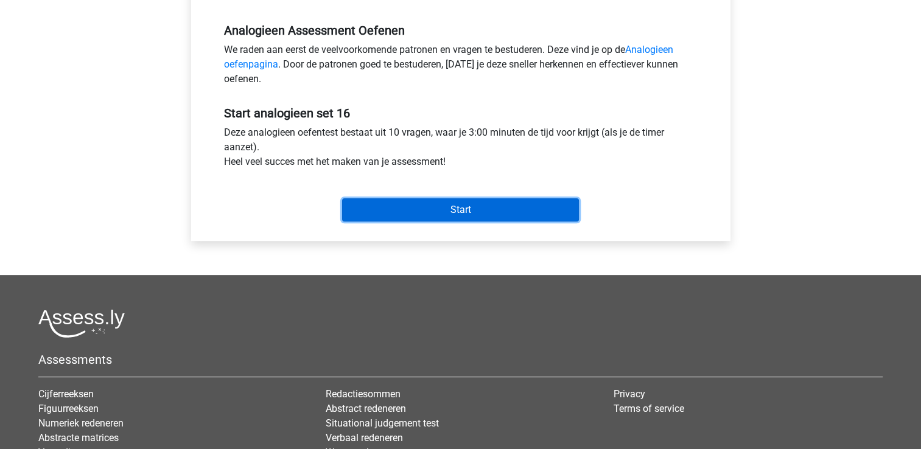
click at [483, 215] on input "Start" at bounding box center [460, 209] width 237 height 23
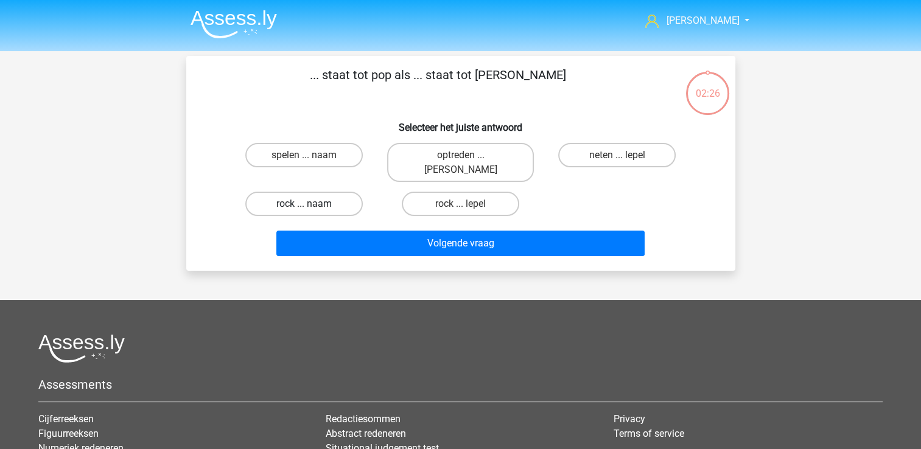
click at [293, 195] on label "rock ... naam" at bounding box center [303, 204] width 117 height 24
click at [304, 204] on input "rock ... naam" at bounding box center [308, 208] width 8 height 8
radio input "true"
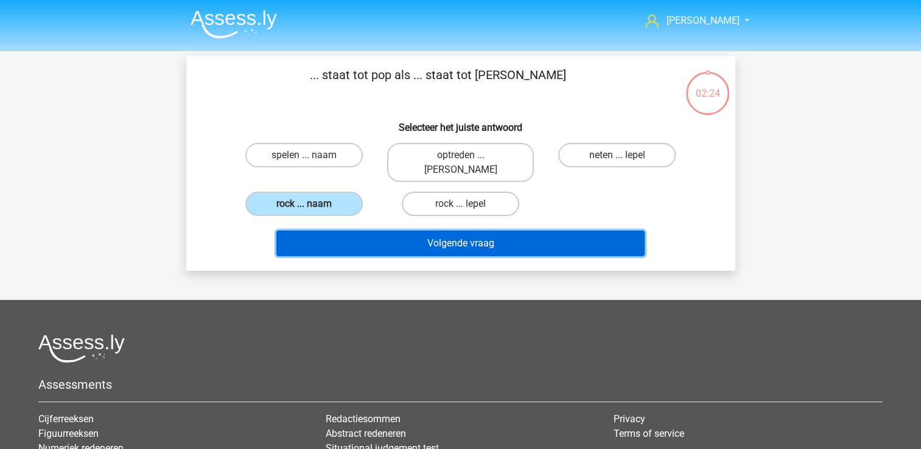
click at [478, 232] on button "Volgende vraag" at bounding box center [460, 244] width 368 height 26
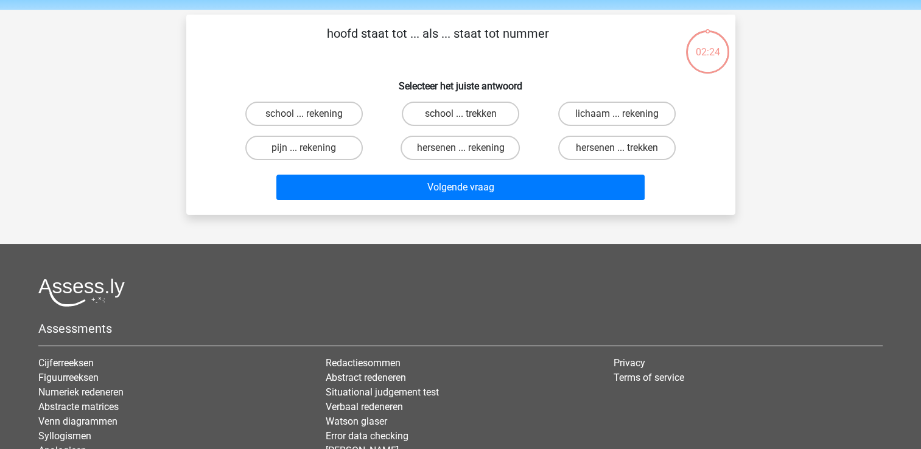
scroll to position [56, 0]
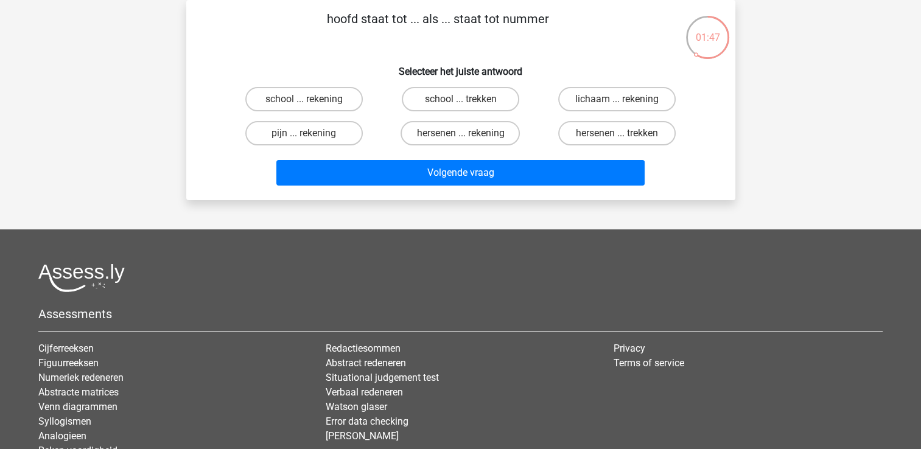
click at [309, 101] on input "school ... rekening" at bounding box center [308, 103] width 8 height 8
radio input "true"
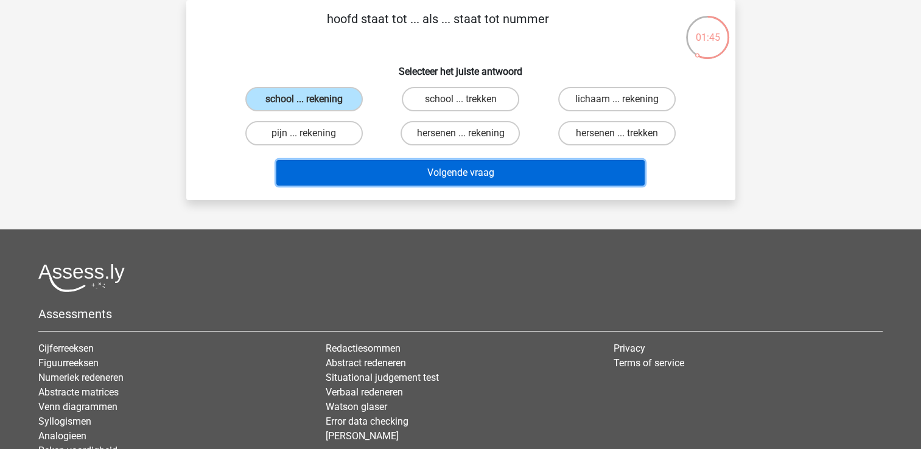
click at [475, 168] on button "Volgende vraag" at bounding box center [460, 173] width 368 height 26
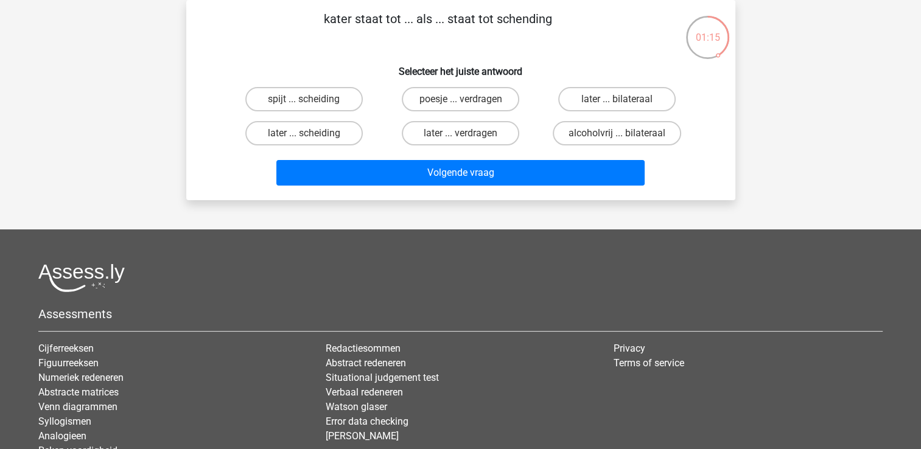
click at [466, 101] on input "poesje ... verdragen" at bounding box center [464, 103] width 8 height 8
radio input "true"
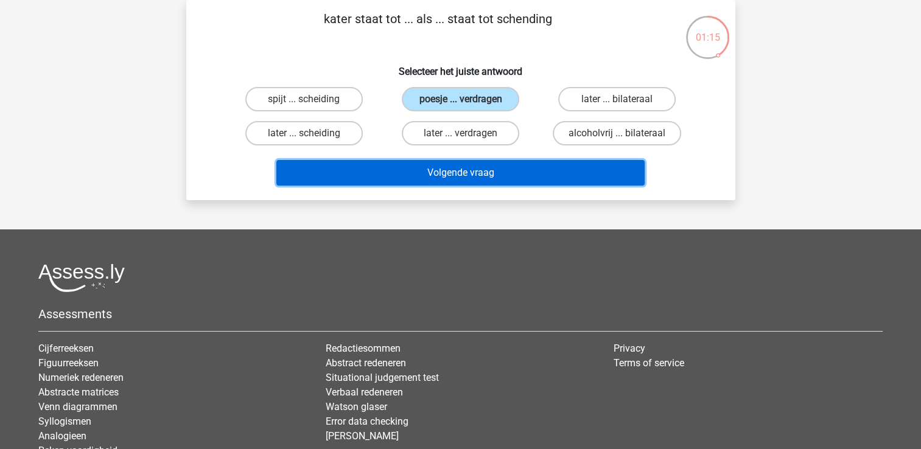
click at [460, 174] on button "Volgende vraag" at bounding box center [460, 173] width 368 height 26
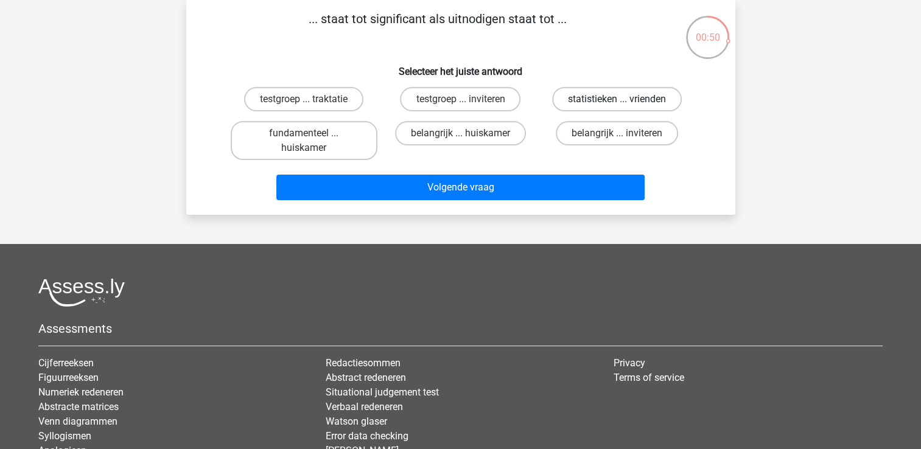
click at [599, 101] on label "statistieken ... vrienden" at bounding box center [617, 99] width 130 height 24
click at [617, 101] on input "statistieken ... vrienden" at bounding box center [621, 103] width 8 height 8
radio input "true"
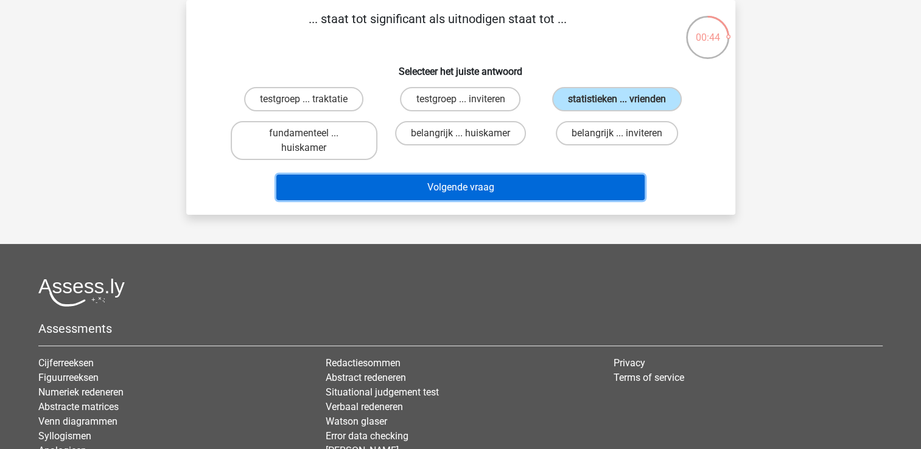
click at [472, 186] on button "Volgende vraag" at bounding box center [460, 188] width 368 height 26
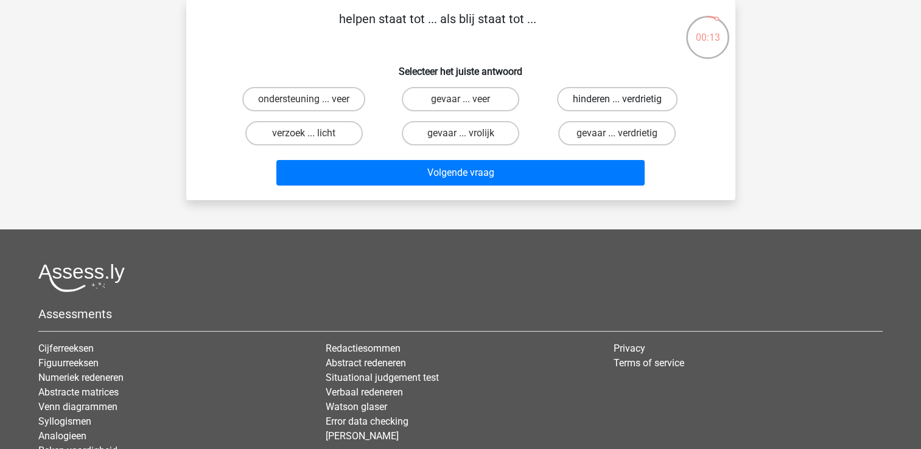
click at [580, 99] on label "hinderen ... verdrietig" at bounding box center [617, 99] width 120 height 24
click at [617, 99] on input "hinderen ... verdrietig" at bounding box center [621, 103] width 8 height 8
radio input "true"
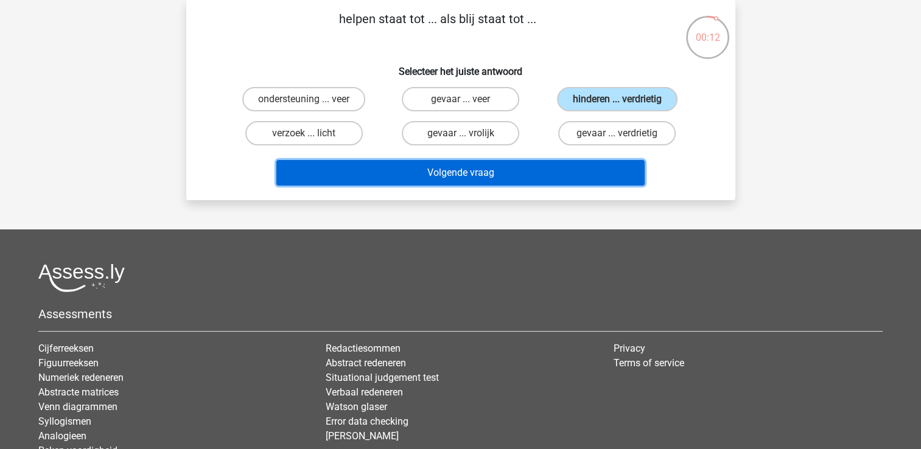
click at [528, 174] on button "Volgende vraag" at bounding box center [460, 173] width 368 height 26
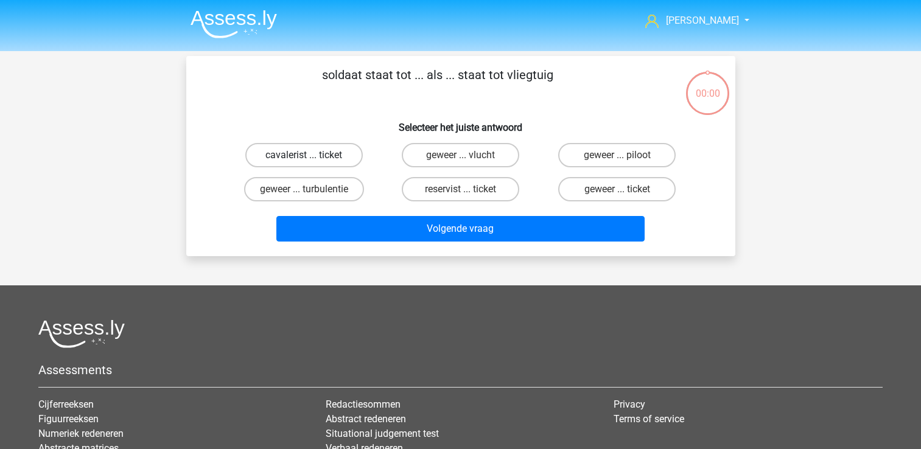
scroll to position [56, 0]
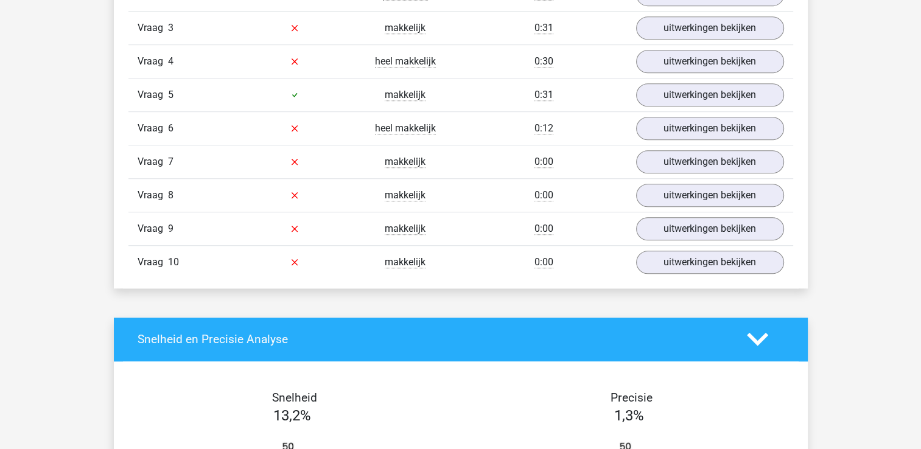
scroll to position [730, 0]
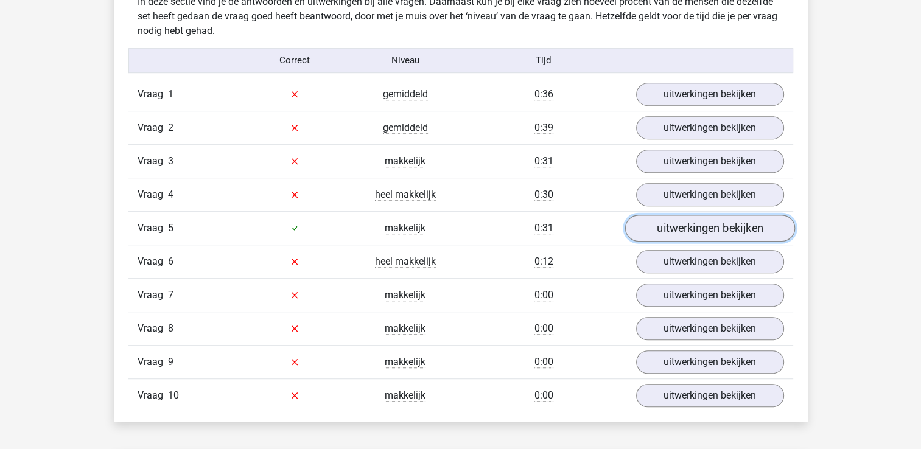
click at [713, 230] on link "uitwerkingen bekijken" at bounding box center [709, 228] width 170 height 27
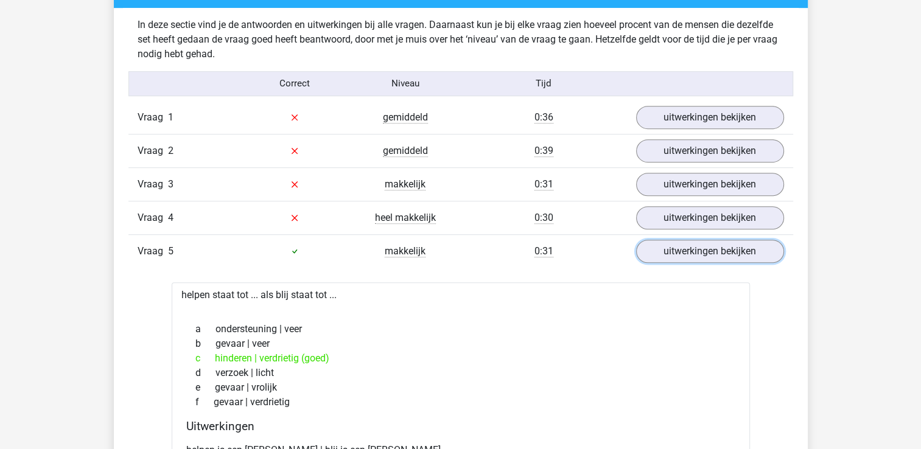
scroll to position [608, 0]
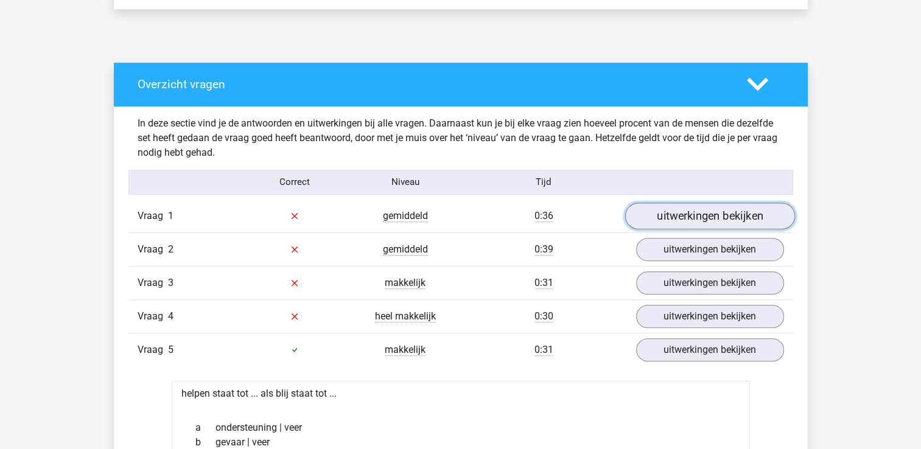
click at [695, 213] on link "uitwerkingen bekijken" at bounding box center [709, 216] width 170 height 27
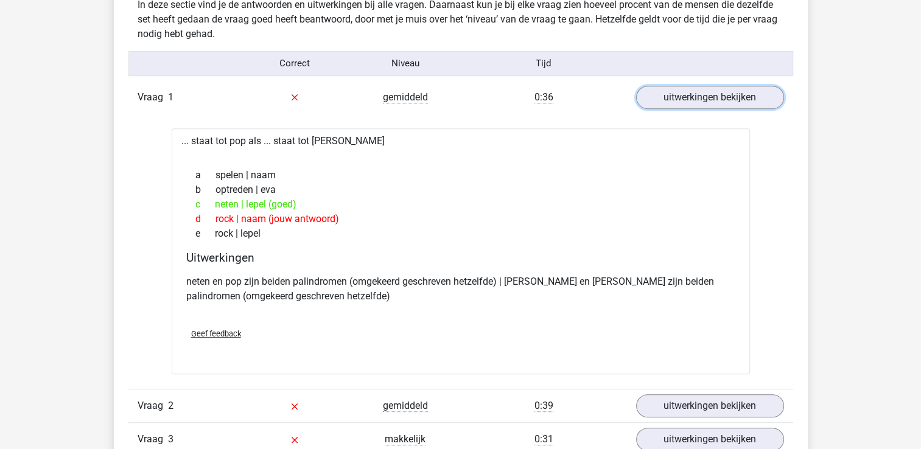
scroll to position [730, 0]
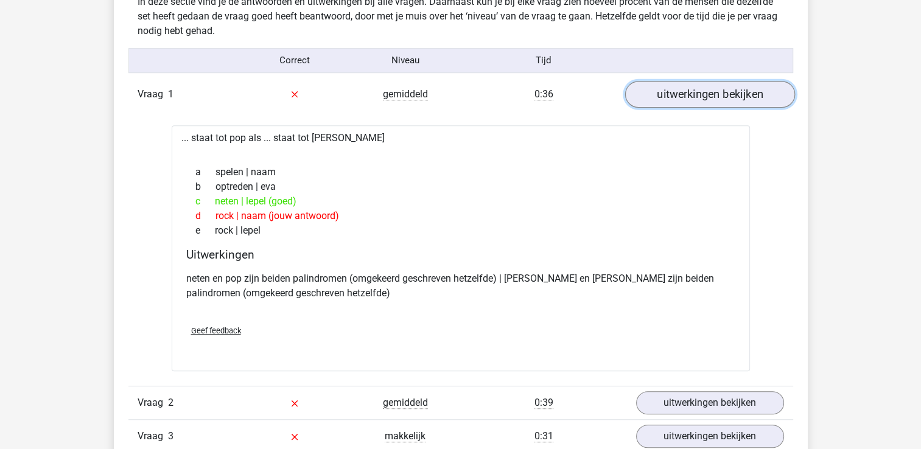
click at [703, 99] on link "uitwerkingen bekijken" at bounding box center [709, 94] width 170 height 27
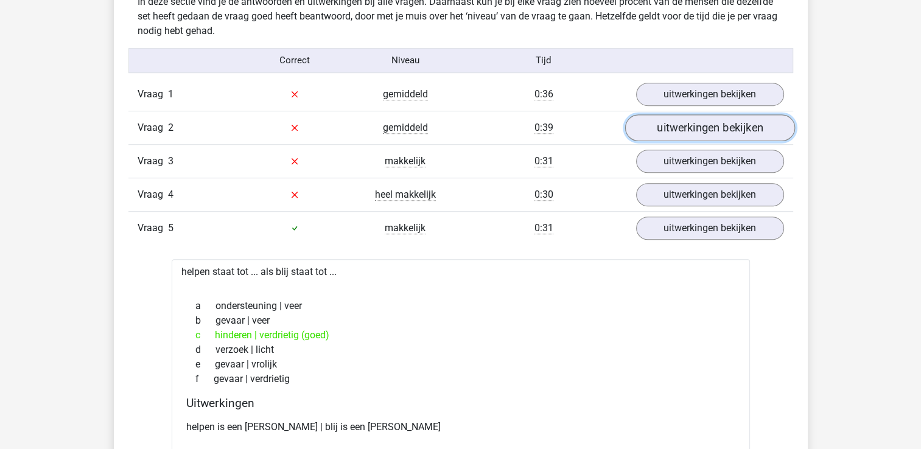
click at [704, 124] on link "uitwerkingen bekijken" at bounding box center [709, 127] width 170 height 27
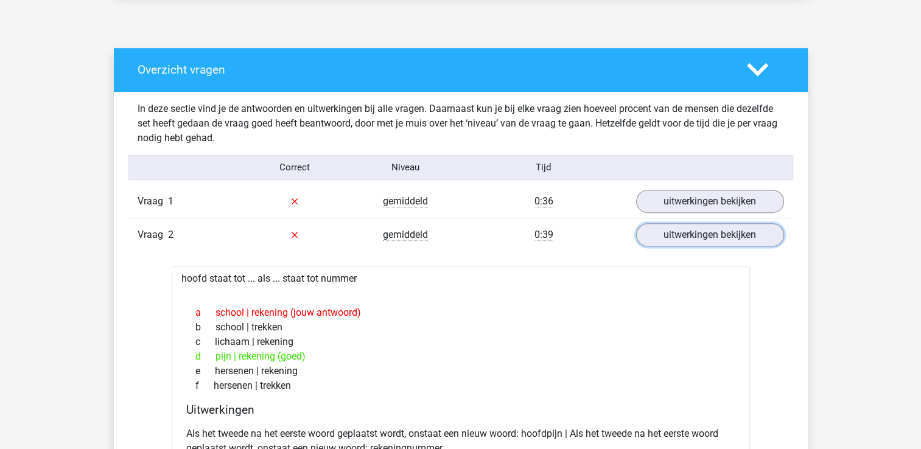
scroll to position [669, 0]
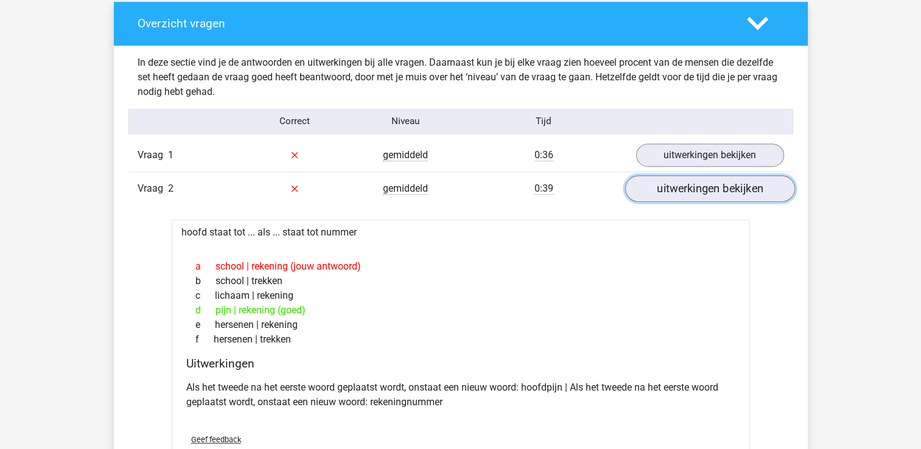
click at [755, 191] on link "uitwerkingen bekijken" at bounding box center [709, 188] width 170 height 27
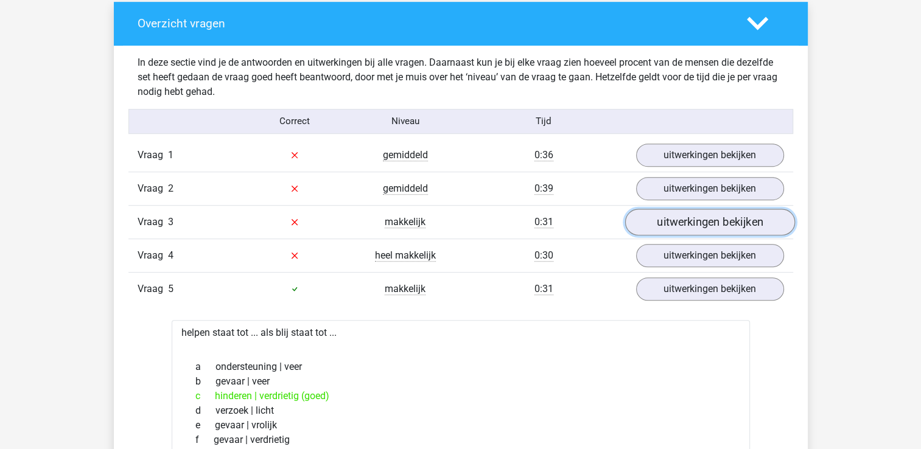
click at [708, 228] on link "uitwerkingen bekijken" at bounding box center [709, 222] width 170 height 27
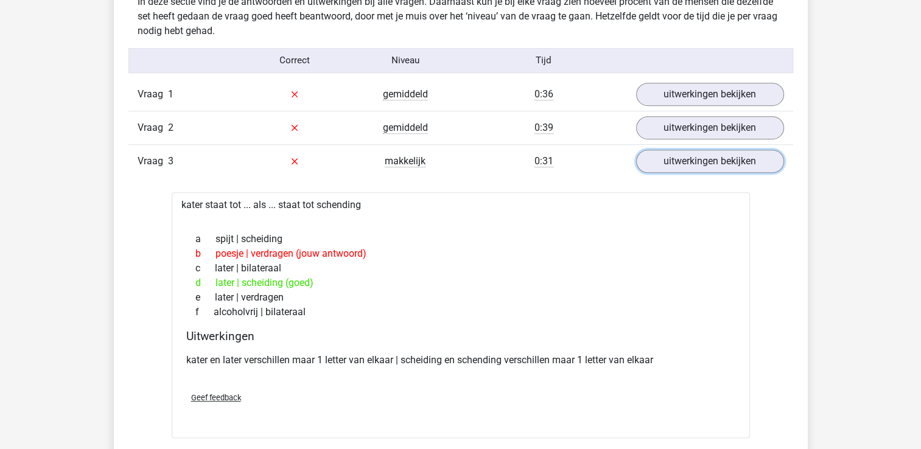
scroll to position [852, 0]
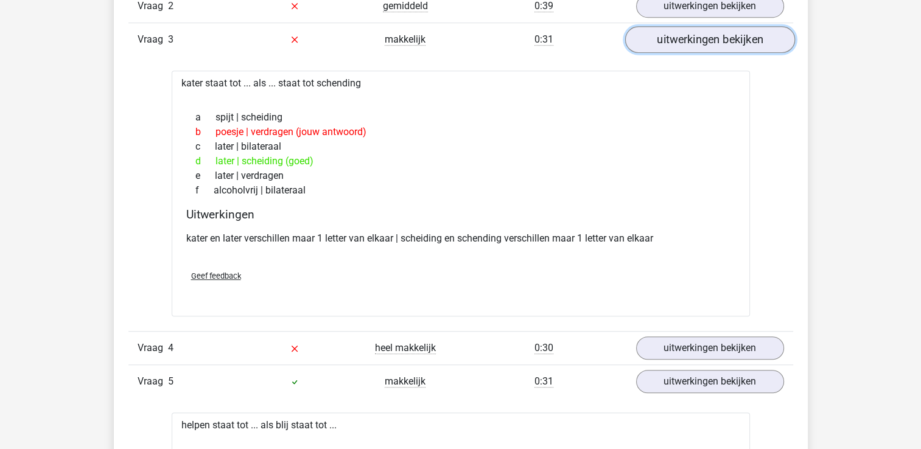
click at [698, 34] on link "uitwerkingen bekijken" at bounding box center [709, 39] width 170 height 27
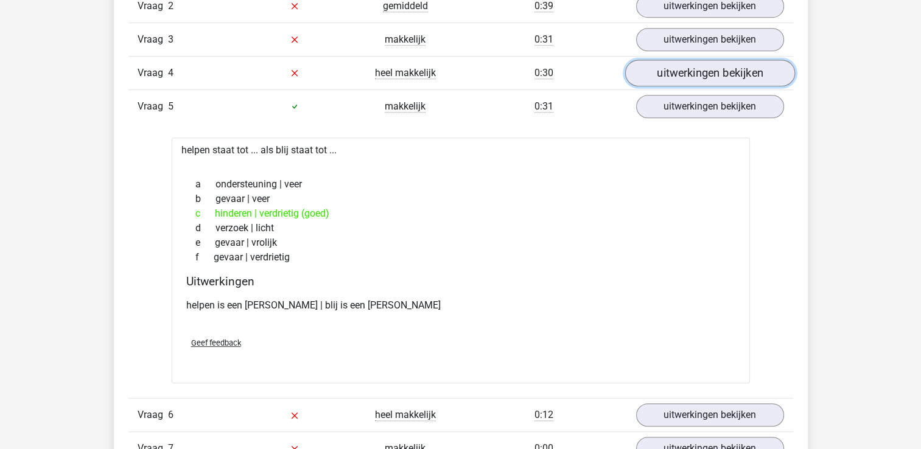
click at [711, 69] on link "uitwerkingen bekijken" at bounding box center [709, 73] width 170 height 27
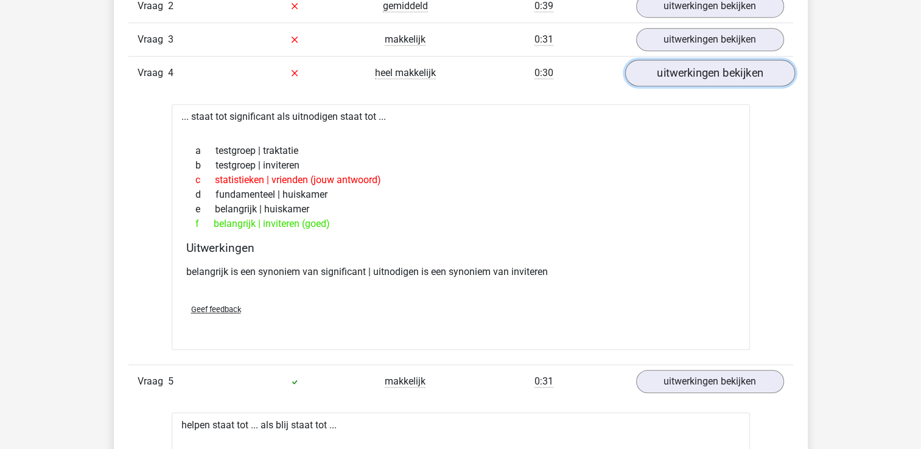
click at [709, 69] on link "uitwerkingen bekijken" at bounding box center [709, 73] width 170 height 27
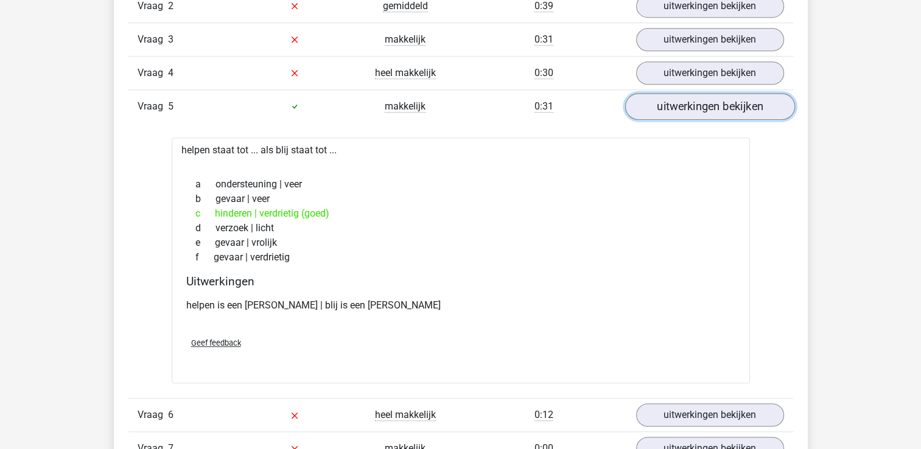
click at [735, 111] on link "uitwerkingen bekijken" at bounding box center [709, 106] width 170 height 27
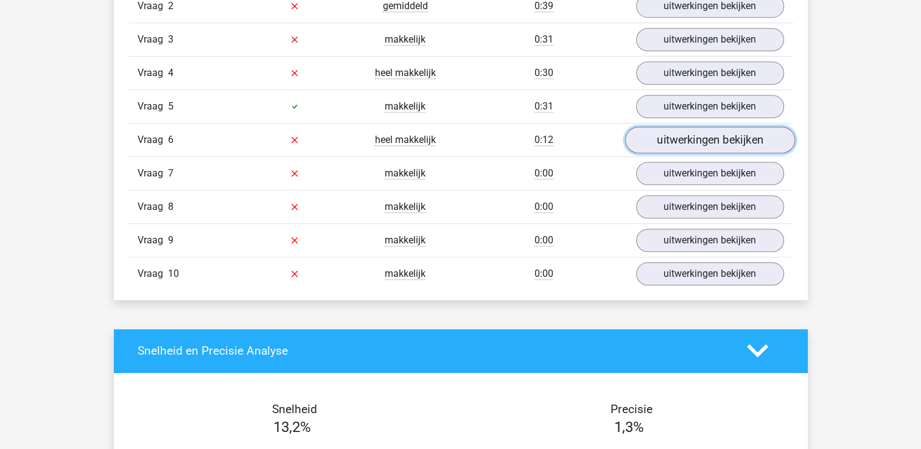
click at [717, 135] on link "uitwerkingen bekijken" at bounding box center [709, 140] width 170 height 27
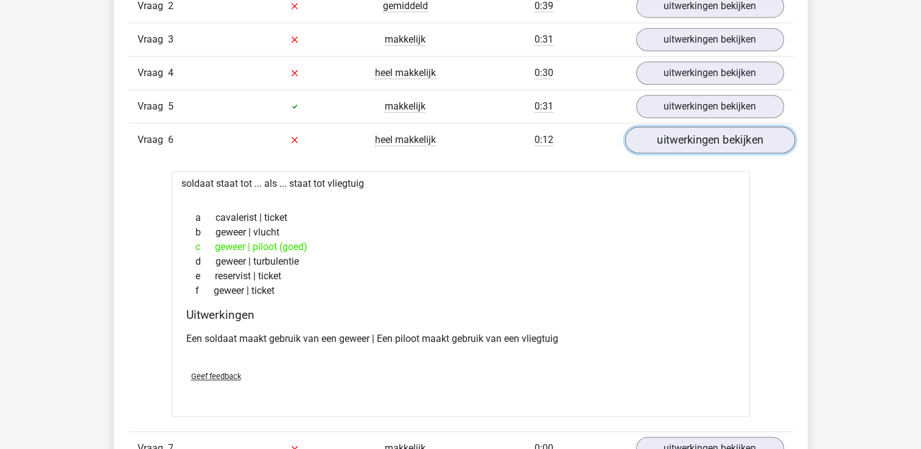
click at [709, 138] on link "uitwerkingen bekijken" at bounding box center [709, 140] width 170 height 27
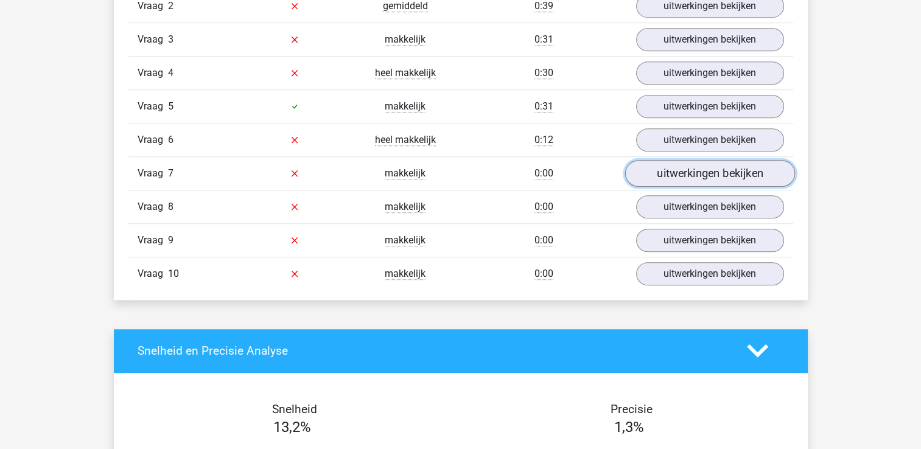
click at [692, 169] on link "uitwerkingen bekijken" at bounding box center [709, 173] width 170 height 27
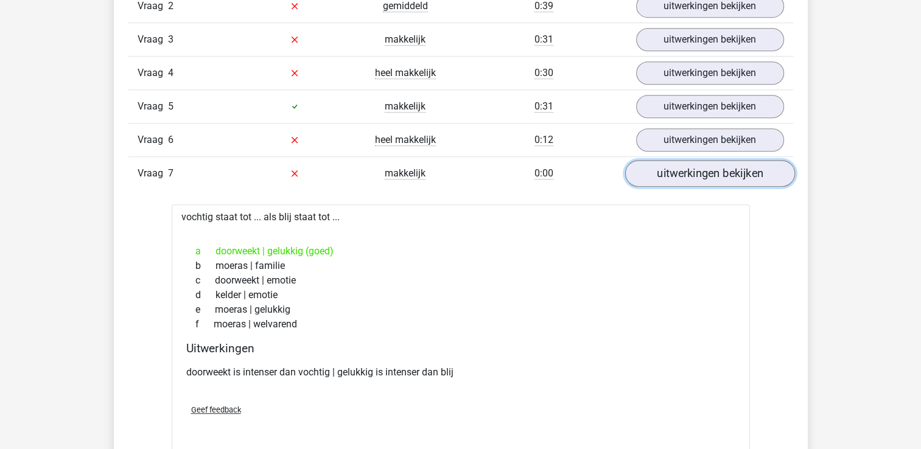
click at [698, 169] on link "uitwerkingen bekijken" at bounding box center [709, 173] width 170 height 27
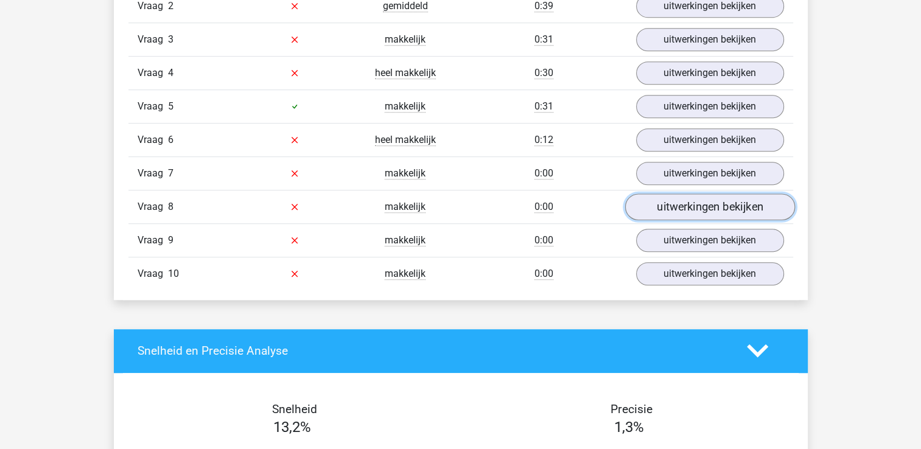
click at [686, 212] on link "uitwerkingen bekijken" at bounding box center [709, 206] width 170 height 27
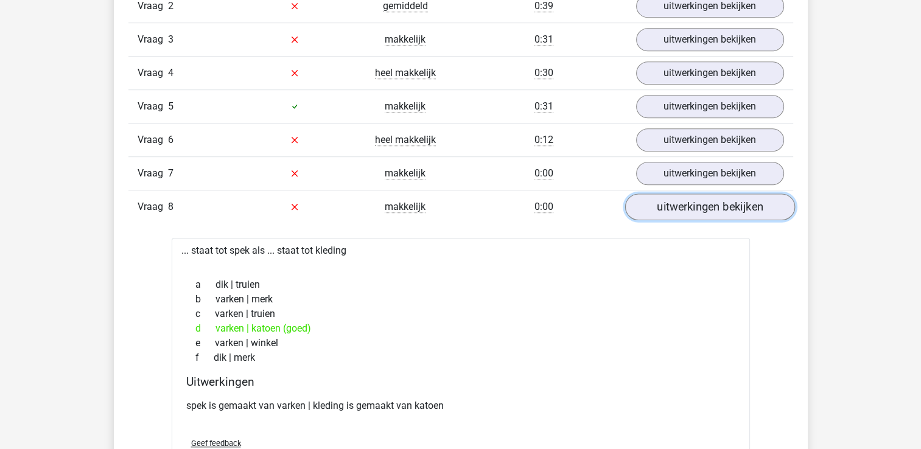
click at [706, 209] on link "uitwerkingen bekijken" at bounding box center [709, 206] width 170 height 27
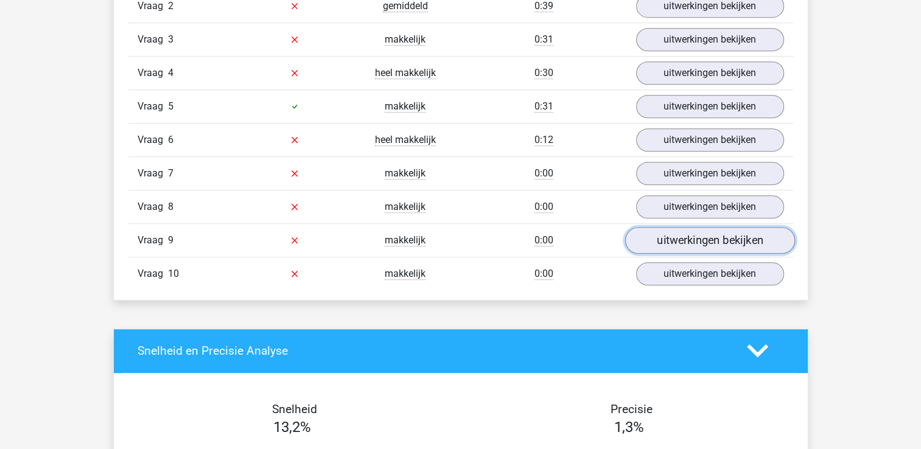
click at [726, 237] on link "uitwerkingen bekijken" at bounding box center [709, 240] width 170 height 27
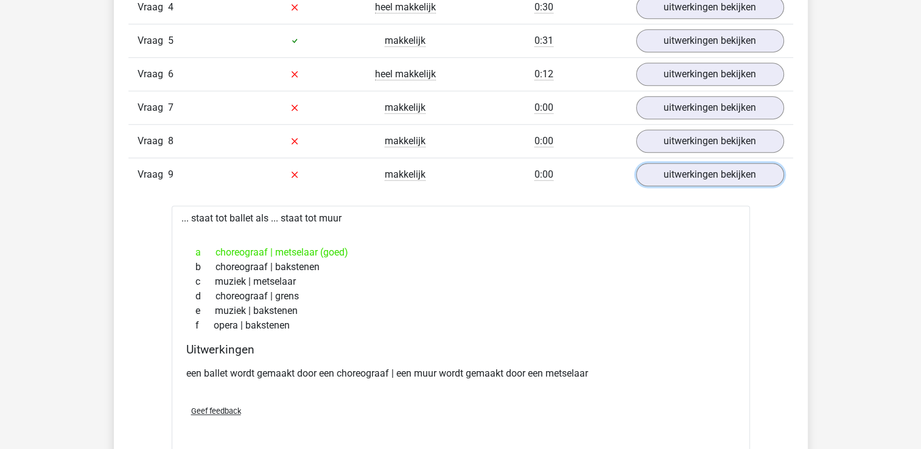
scroll to position [974, 0]
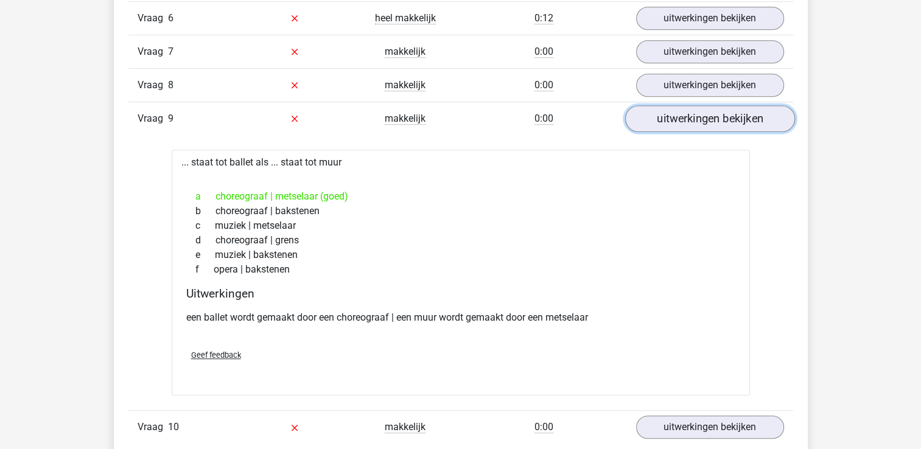
click at [674, 115] on link "uitwerkingen bekijken" at bounding box center [709, 118] width 170 height 27
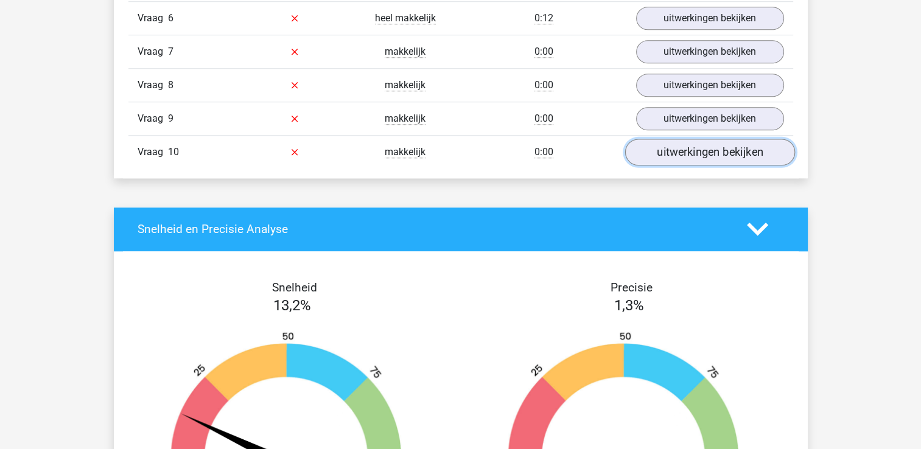
click at [706, 153] on link "uitwerkingen bekijken" at bounding box center [709, 152] width 170 height 27
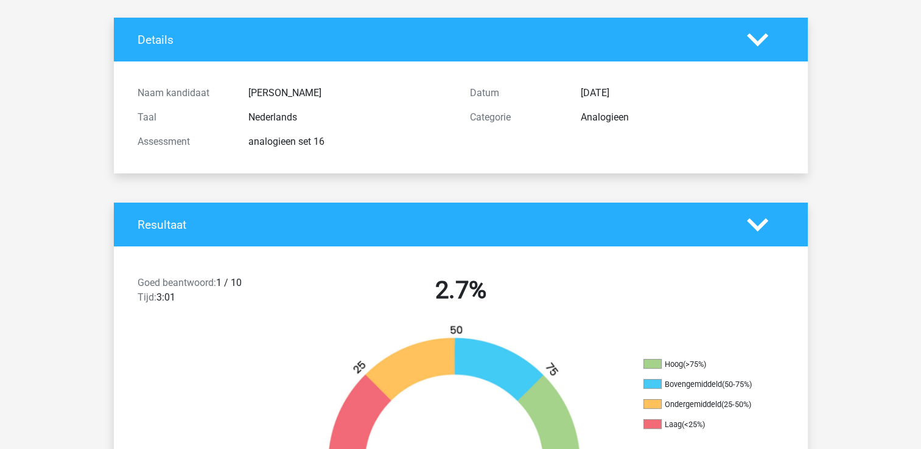
scroll to position [0, 0]
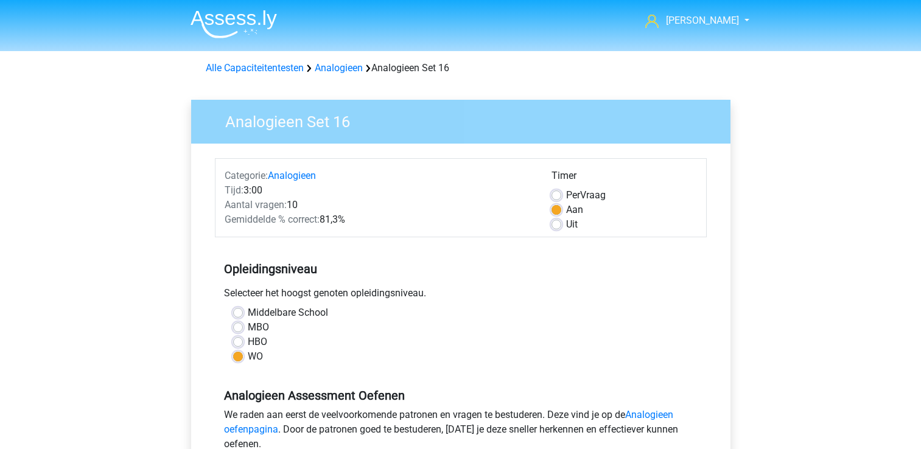
scroll to position [365, 0]
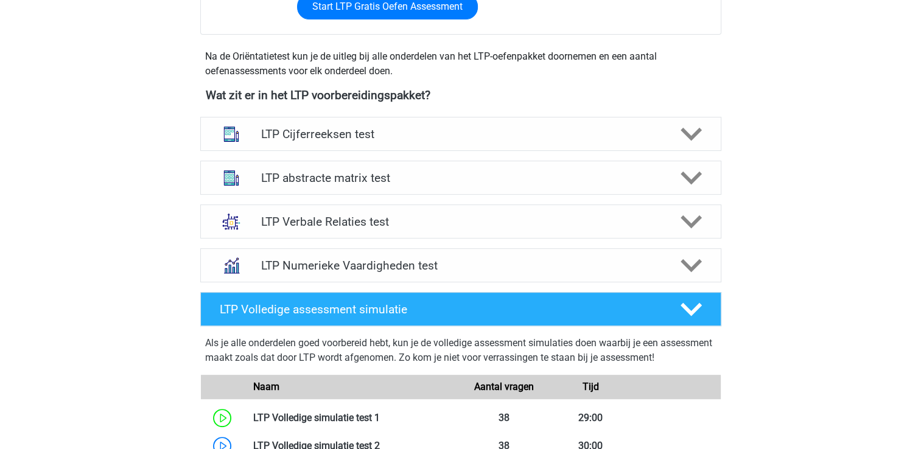
scroll to position [402, 0]
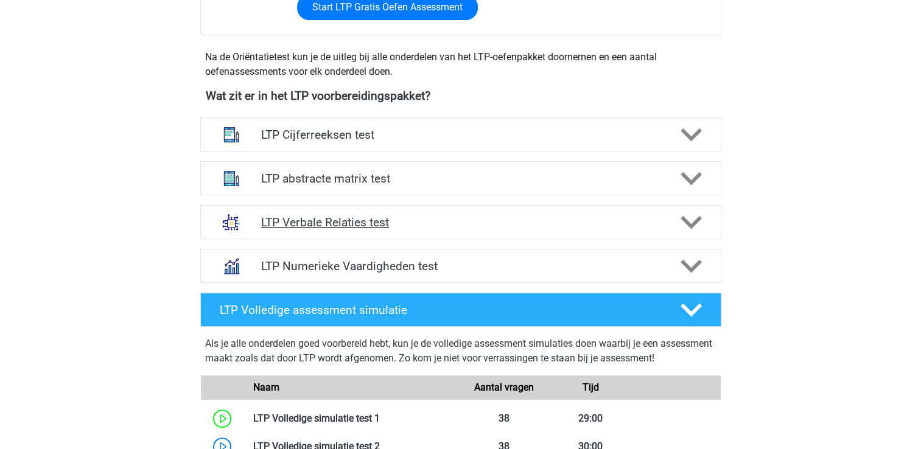
click at [686, 228] on icon at bounding box center [690, 222] width 21 height 21
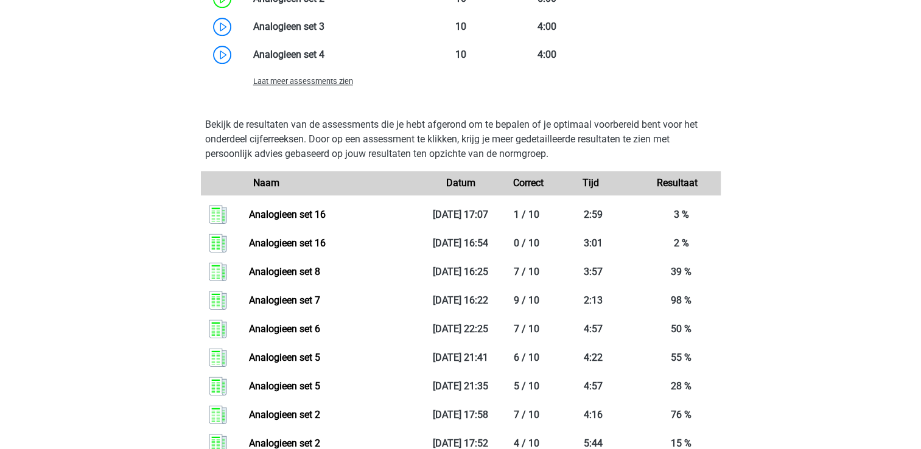
scroll to position [1132, 0]
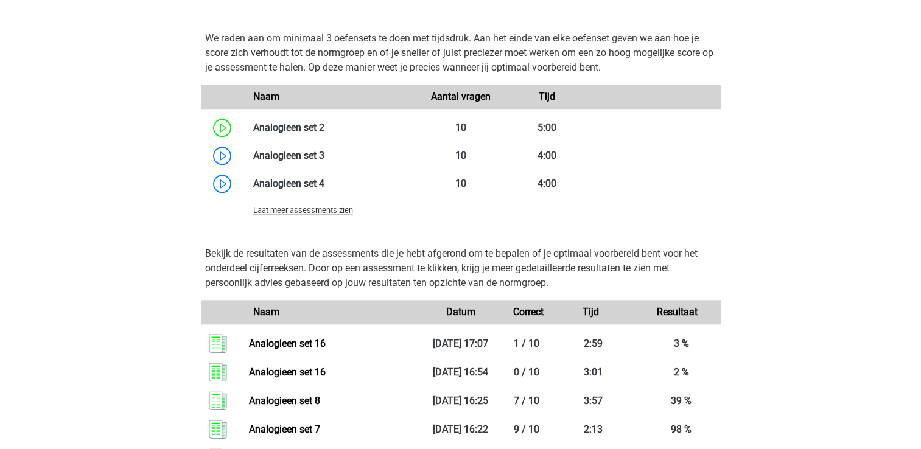
click at [288, 214] on span "Laat meer assessments zien" at bounding box center [303, 210] width 100 height 9
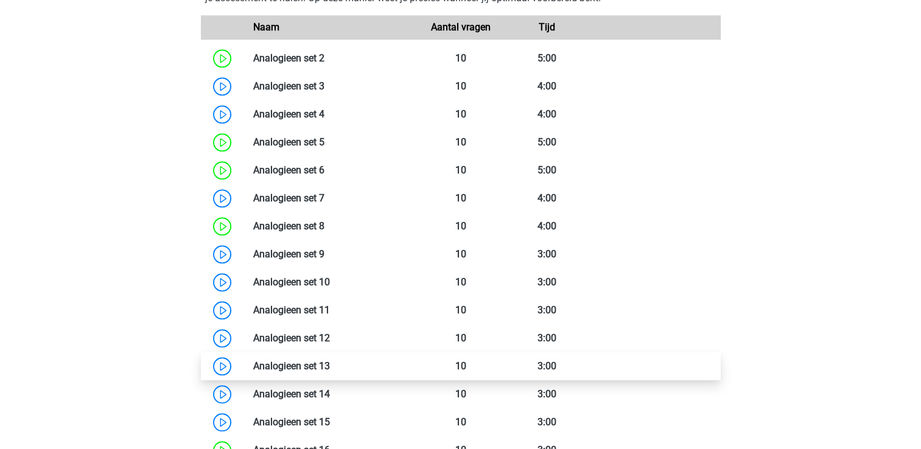
scroll to position [1375, 0]
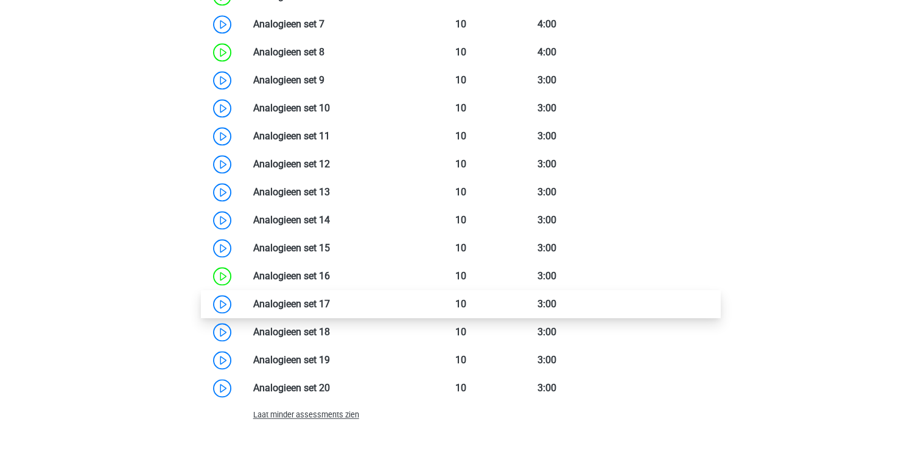
click at [330, 305] on link at bounding box center [330, 304] width 0 height 12
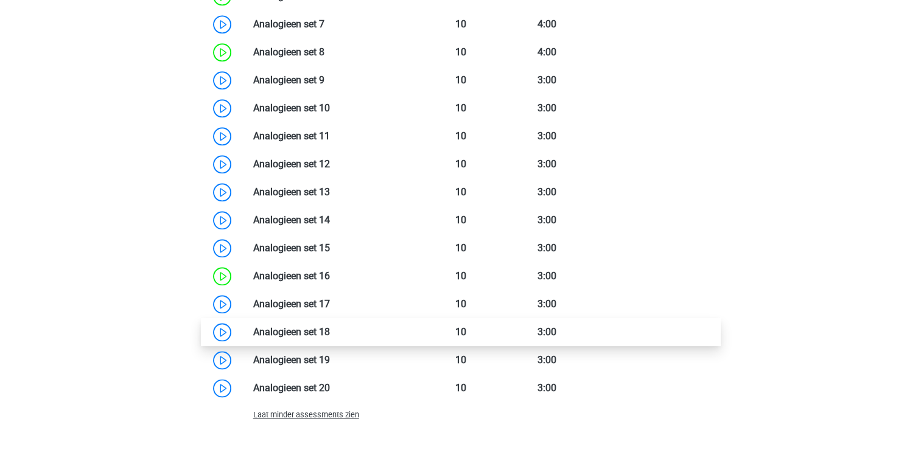
click at [330, 335] on link at bounding box center [330, 332] width 0 height 12
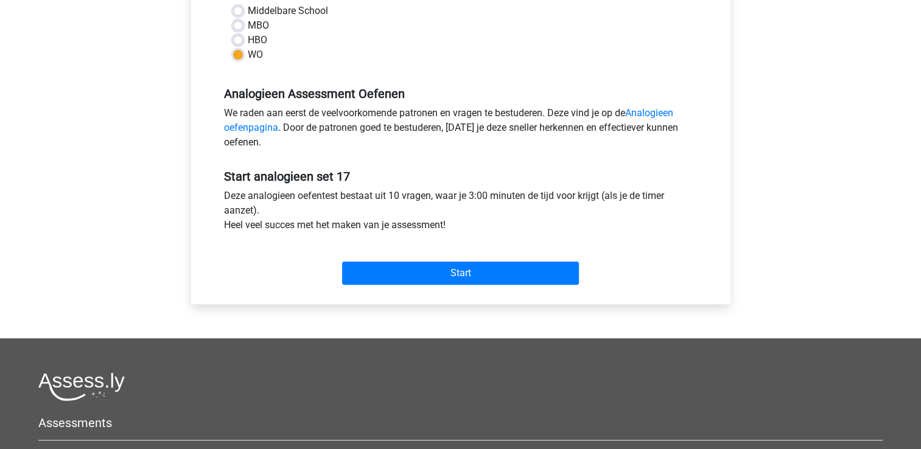
scroll to position [304, 0]
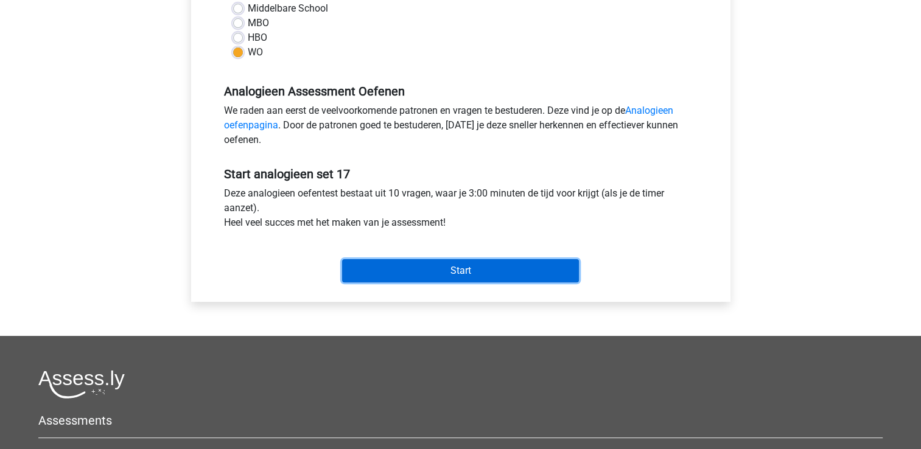
click at [413, 268] on input "Start" at bounding box center [460, 270] width 237 height 23
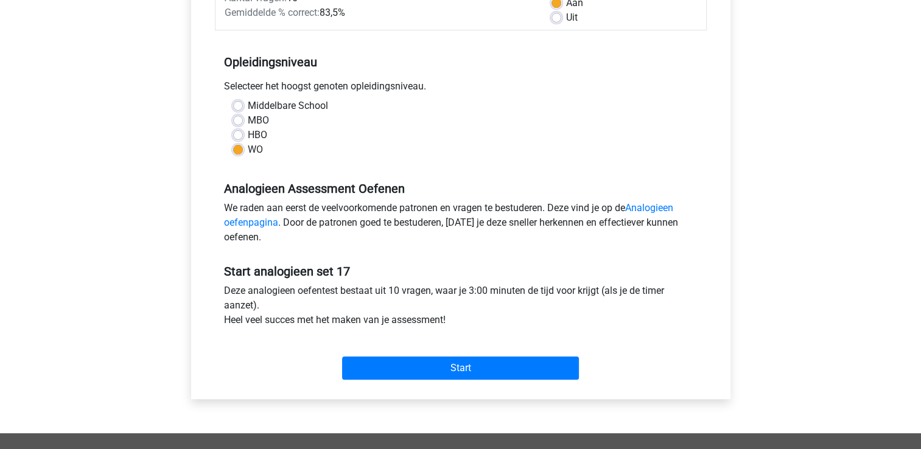
scroll to position [61, 0]
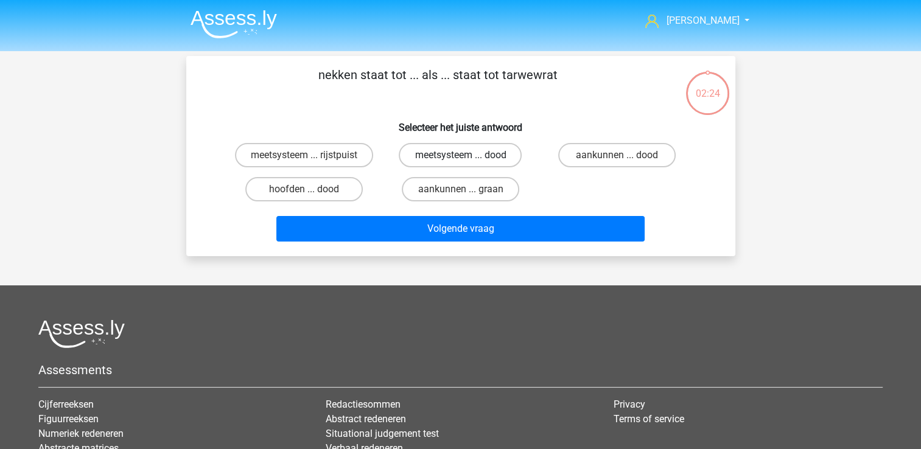
click at [435, 150] on label "meetsysteem ... dood" at bounding box center [460, 155] width 123 height 24
click at [460, 155] on input "meetsysteem ... dood" at bounding box center [464, 159] width 8 height 8
radio input "true"
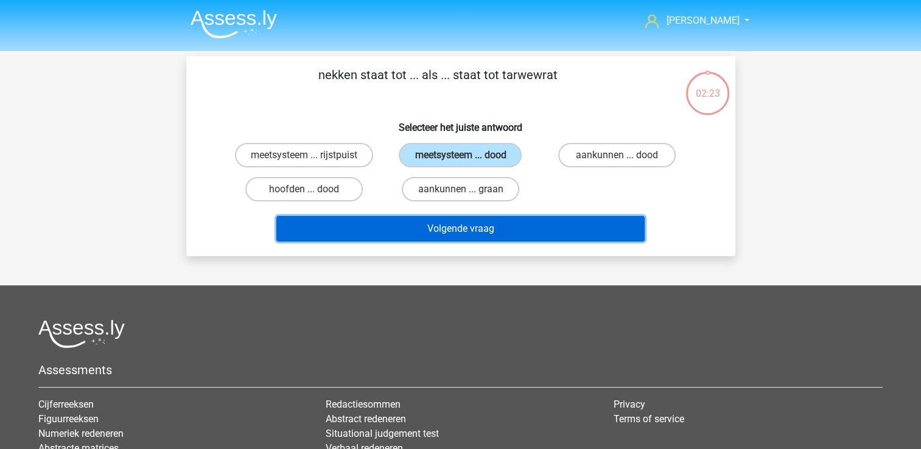
click at [455, 223] on button "Volgende vraag" at bounding box center [460, 229] width 368 height 26
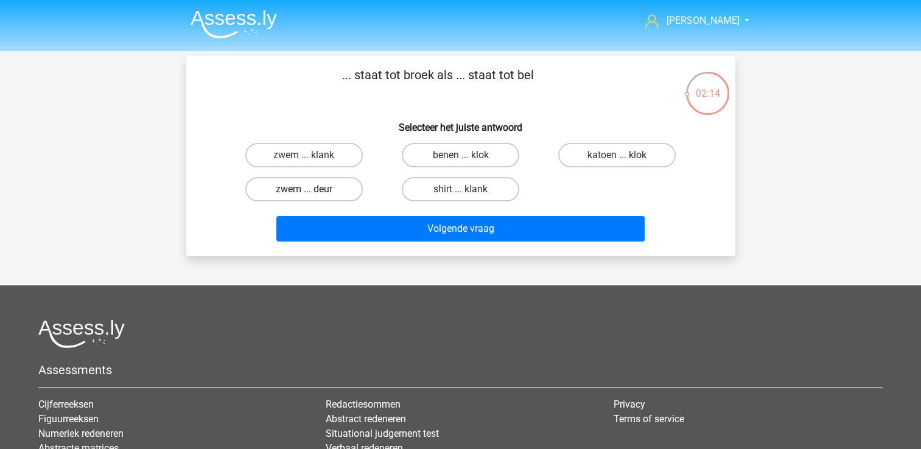
click at [304, 186] on label "zwem ... deur" at bounding box center [303, 189] width 117 height 24
click at [304, 189] on input "zwem ... deur" at bounding box center [308, 193] width 8 height 8
radio input "true"
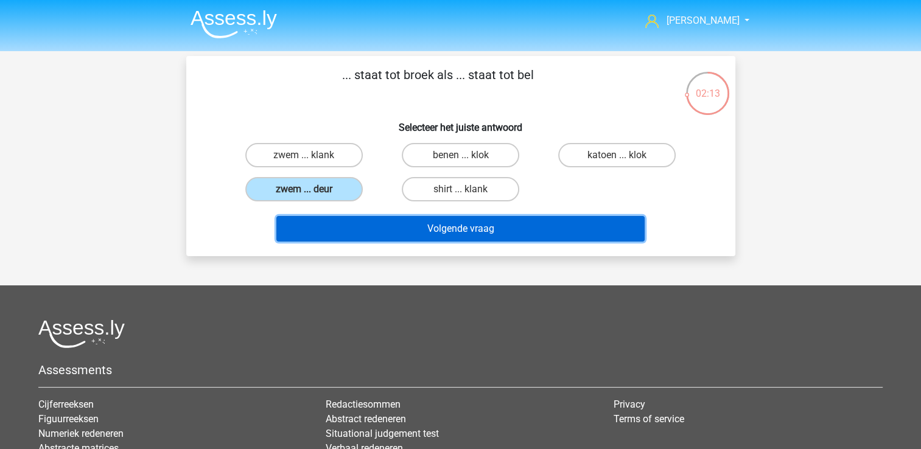
click at [443, 238] on button "Volgende vraag" at bounding box center [460, 229] width 368 height 26
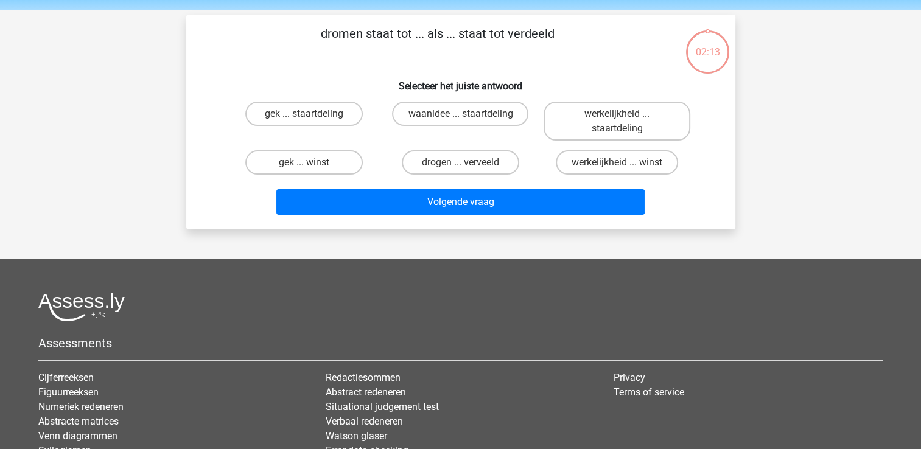
scroll to position [56, 0]
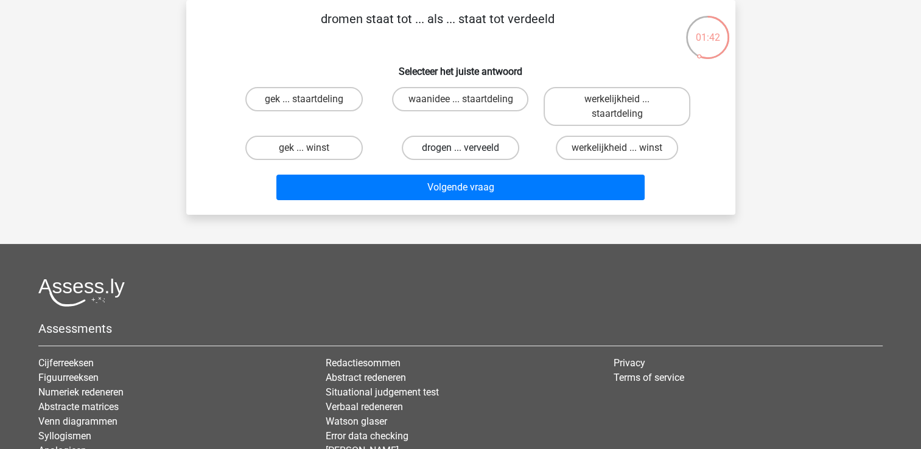
click at [471, 152] on label "drogen ... verveeld" at bounding box center [460, 148] width 117 height 24
click at [468, 152] on input "drogen ... verveeld" at bounding box center [464, 152] width 8 height 8
radio input "true"
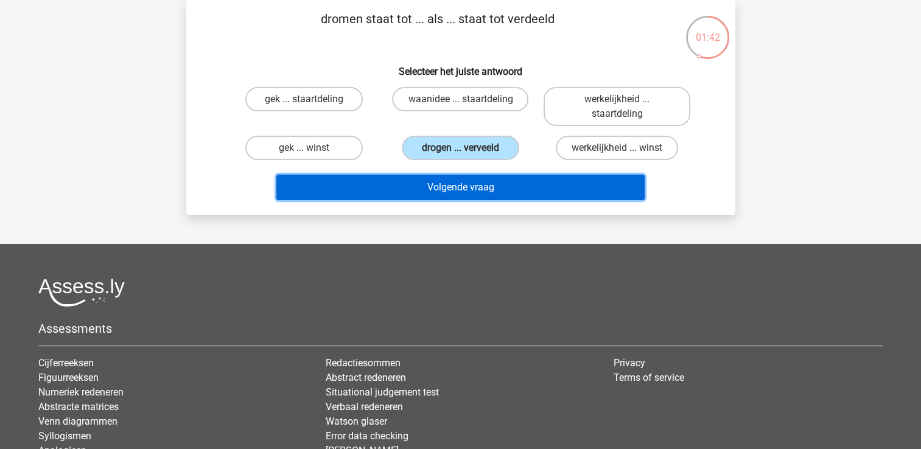
click at [474, 186] on button "Volgende vraag" at bounding box center [460, 188] width 368 height 26
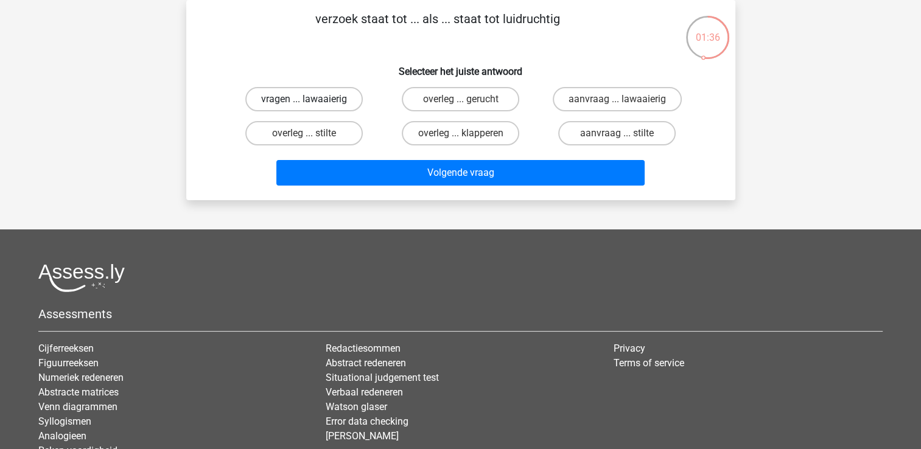
click at [322, 99] on label "vragen ... lawaaierig" at bounding box center [303, 99] width 117 height 24
click at [312, 99] on input "vragen ... lawaaierig" at bounding box center [308, 103] width 8 height 8
radio input "true"
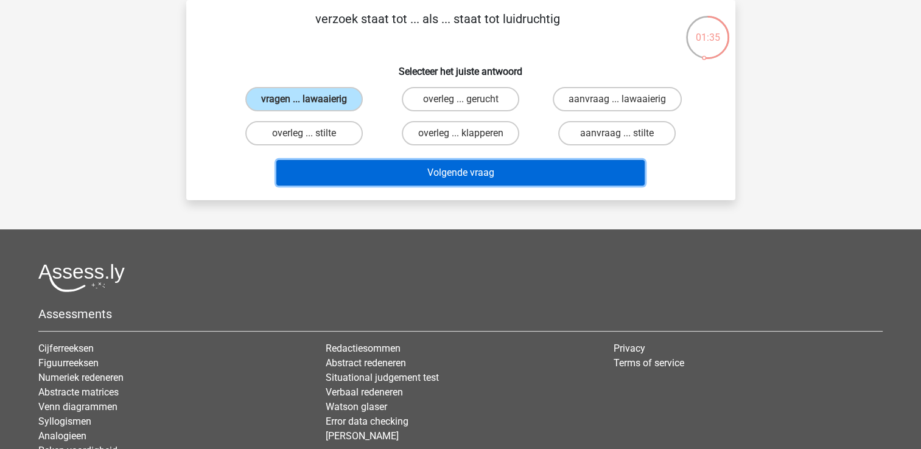
click at [459, 173] on button "Volgende vraag" at bounding box center [460, 173] width 368 height 26
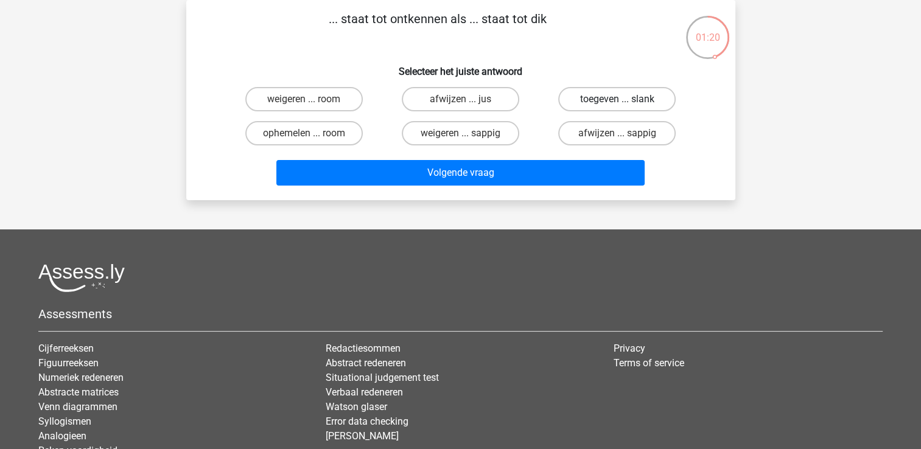
click at [629, 97] on label "toegeven ... slank" at bounding box center [616, 99] width 117 height 24
click at [625, 99] on input "toegeven ... slank" at bounding box center [621, 103] width 8 height 8
radio input "true"
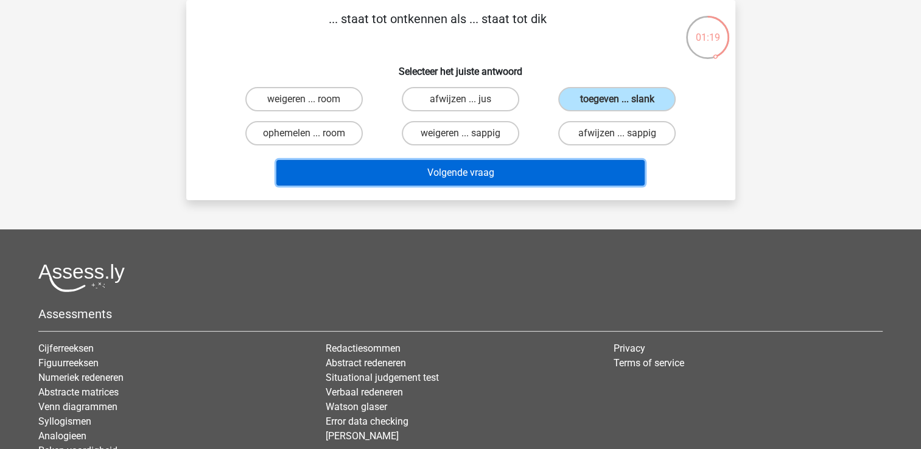
click at [577, 168] on button "Volgende vraag" at bounding box center [460, 173] width 368 height 26
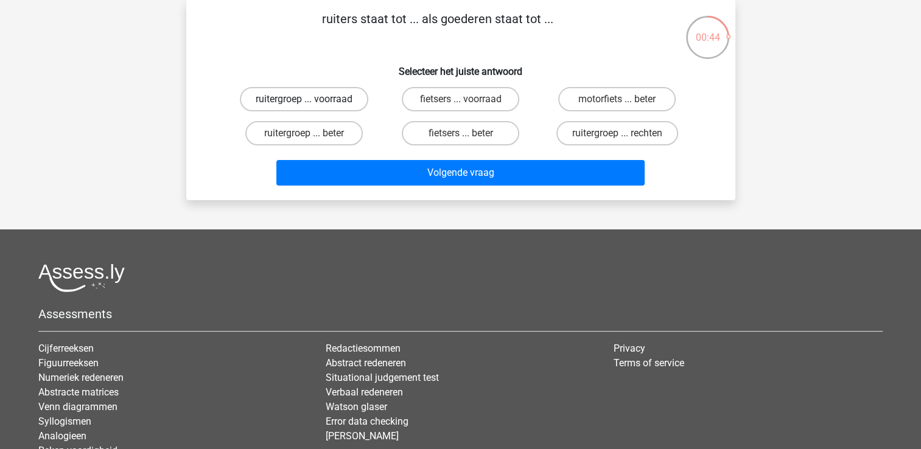
click at [332, 96] on label "ruitergroep ... voorraad" at bounding box center [304, 99] width 128 height 24
click at [312, 99] on input "ruitergroep ... voorraad" at bounding box center [308, 103] width 8 height 8
radio input "true"
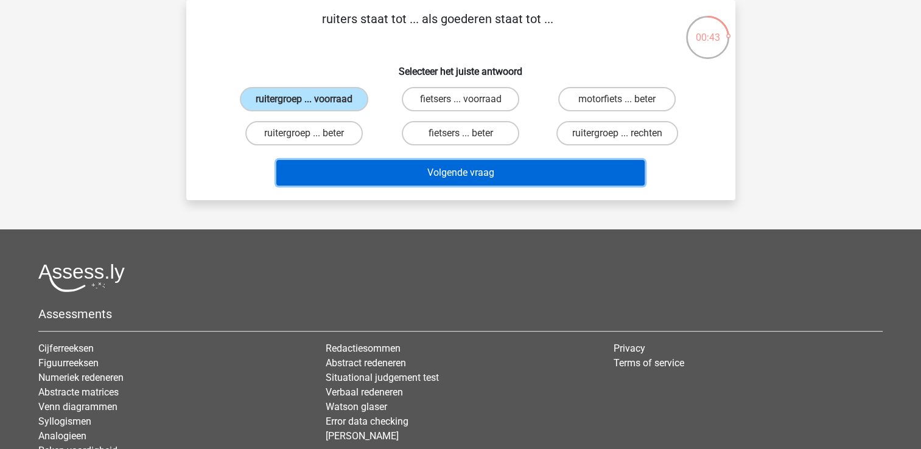
click at [497, 176] on button "Volgende vraag" at bounding box center [460, 173] width 368 height 26
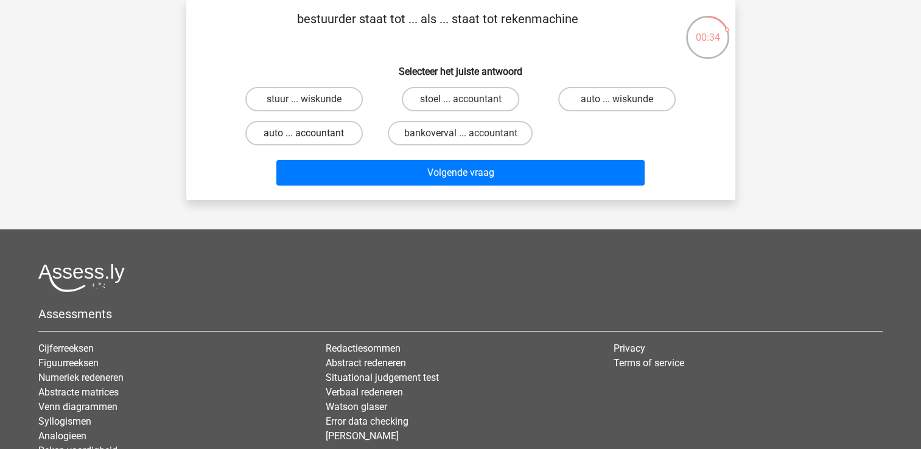
click at [319, 139] on label "auto ... accountant" at bounding box center [303, 133] width 117 height 24
click at [312, 139] on input "auto ... accountant" at bounding box center [308, 137] width 8 height 8
radio input "true"
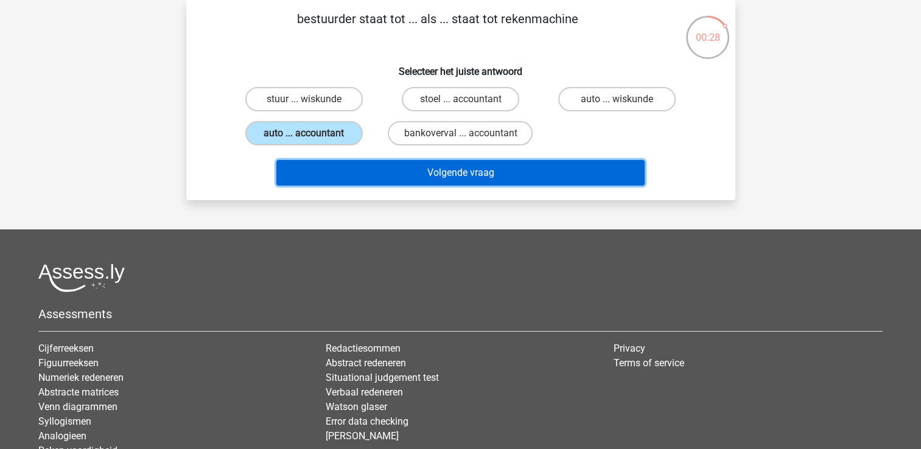
click at [472, 171] on button "Volgende vraag" at bounding box center [460, 173] width 368 height 26
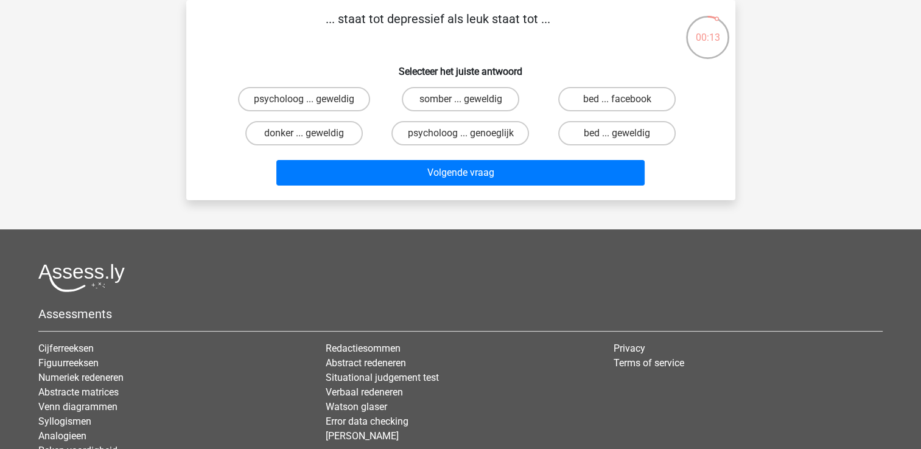
click at [465, 102] on input "somber ... geweldig" at bounding box center [464, 103] width 8 height 8
radio input "true"
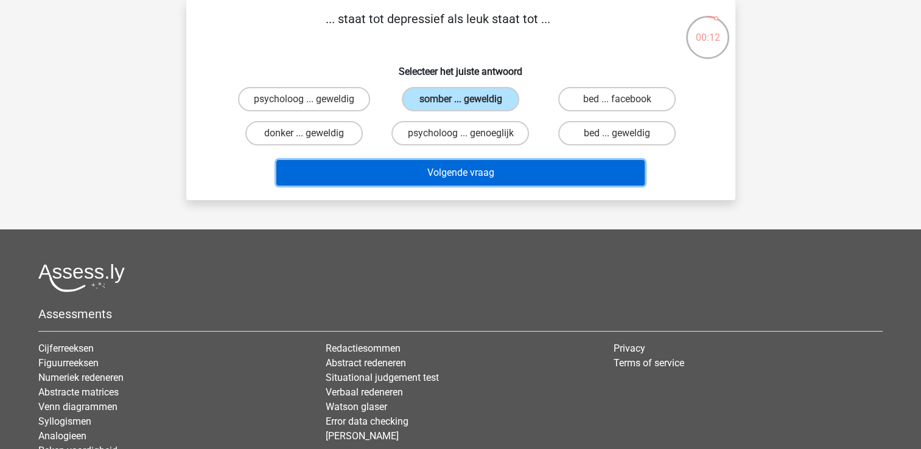
click at [458, 169] on button "Volgende vraag" at bounding box center [460, 173] width 368 height 26
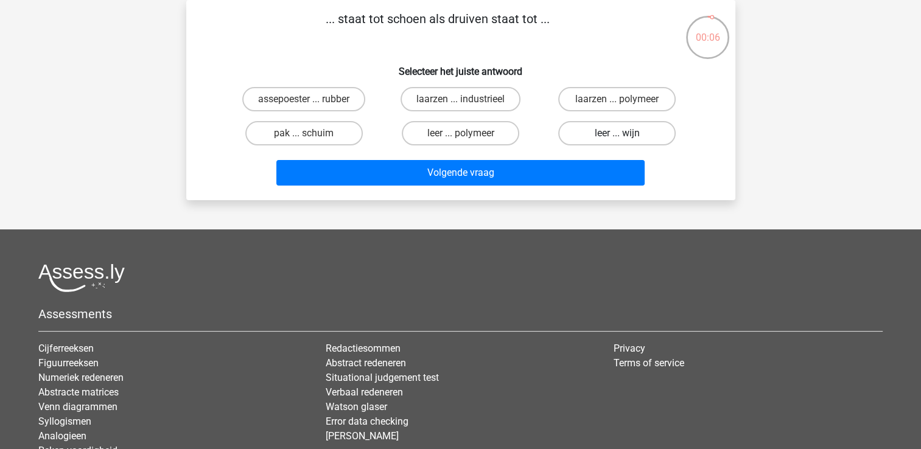
click at [602, 131] on label "leer ... wijn" at bounding box center [616, 133] width 117 height 24
click at [617, 133] on input "leer ... wijn" at bounding box center [621, 137] width 8 height 8
radio input "true"
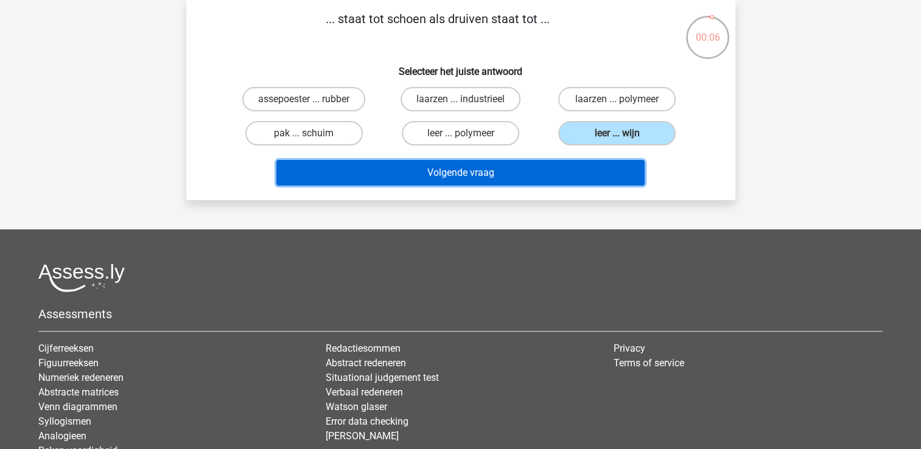
click at [586, 174] on button "Volgende vraag" at bounding box center [460, 173] width 368 height 26
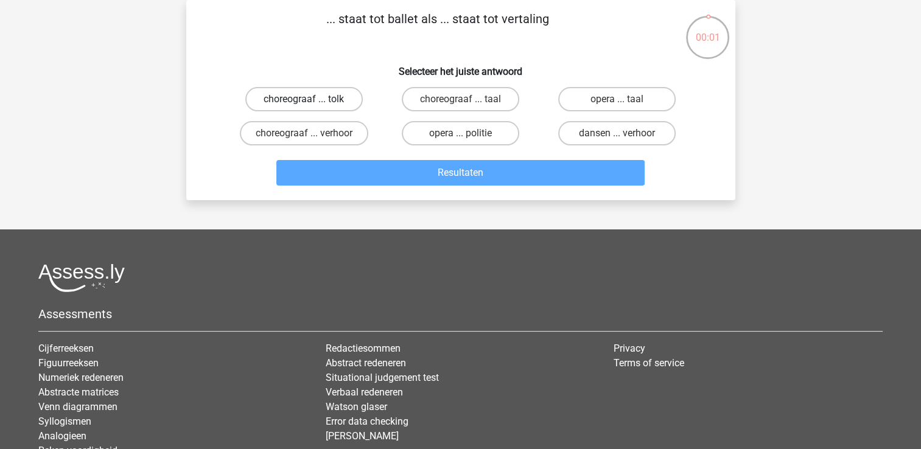
click at [312, 100] on label "choreograaf ... tolk" at bounding box center [303, 99] width 117 height 24
click at [312, 100] on input "choreograaf ... tolk" at bounding box center [308, 103] width 8 height 8
radio input "true"
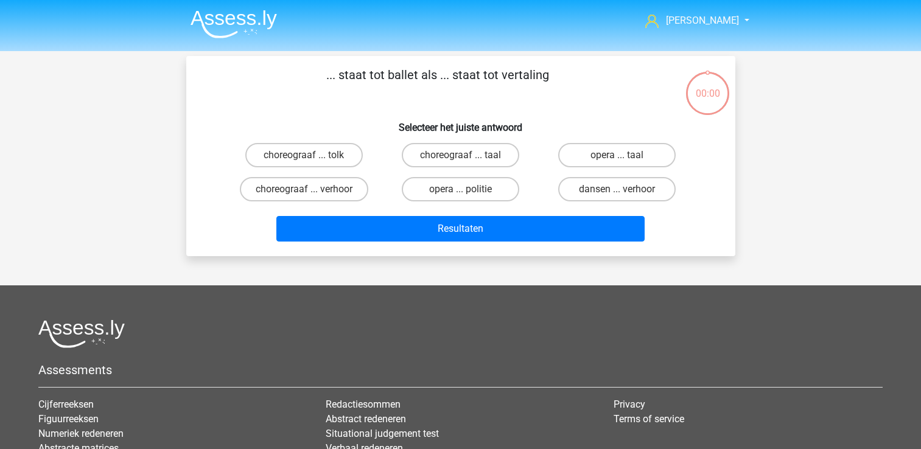
scroll to position [56, 0]
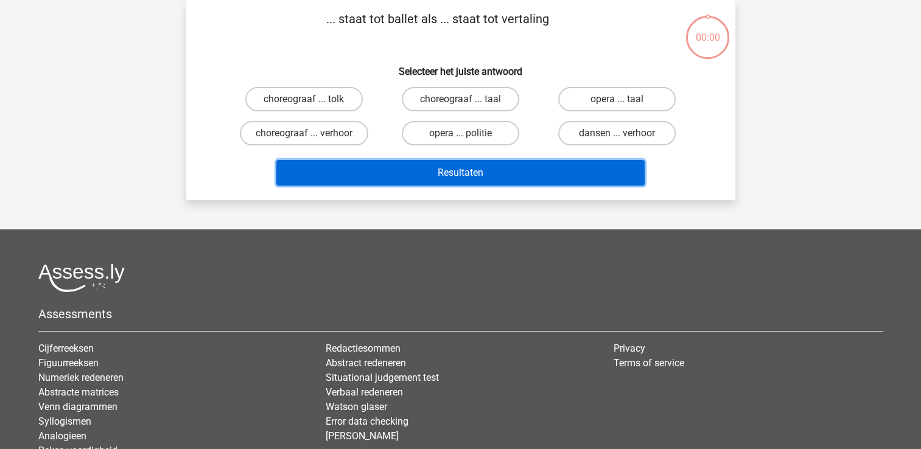
click at [401, 179] on button "Resultaten" at bounding box center [460, 173] width 368 height 26
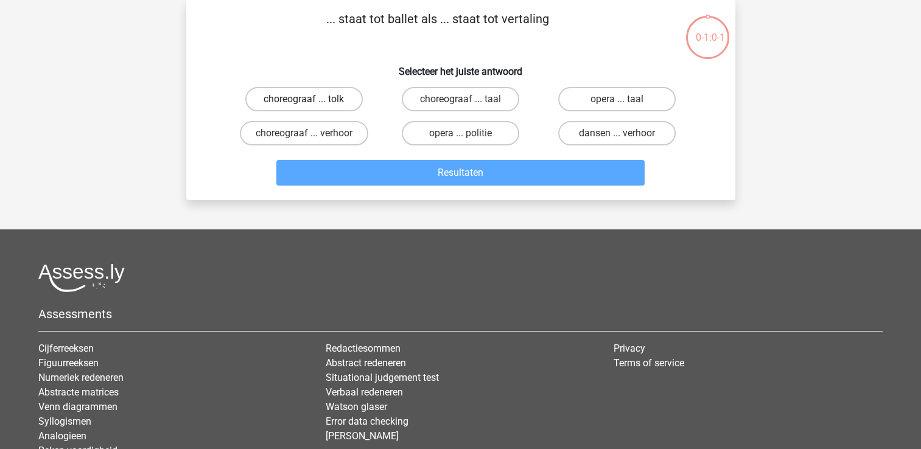
click at [332, 108] on label "choreograaf ... tolk" at bounding box center [303, 99] width 117 height 24
click at [312, 107] on input "choreograaf ... tolk" at bounding box center [308, 103] width 8 height 8
radio input "true"
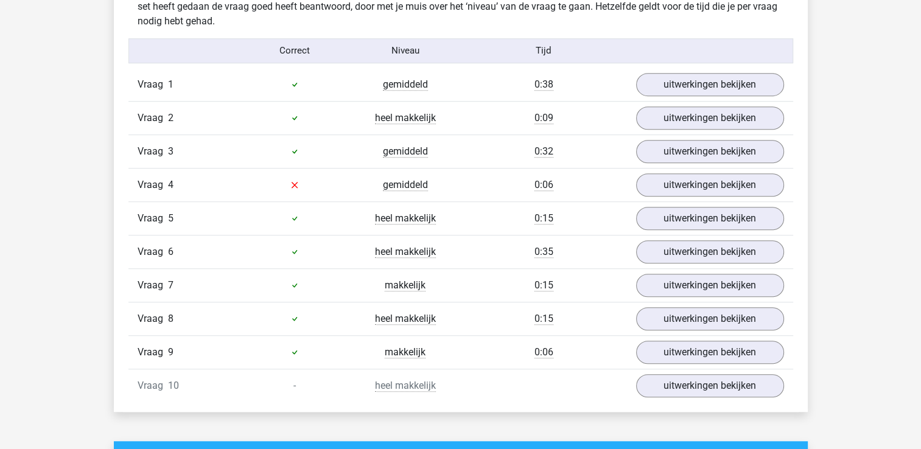
scroll to position [791, 0]
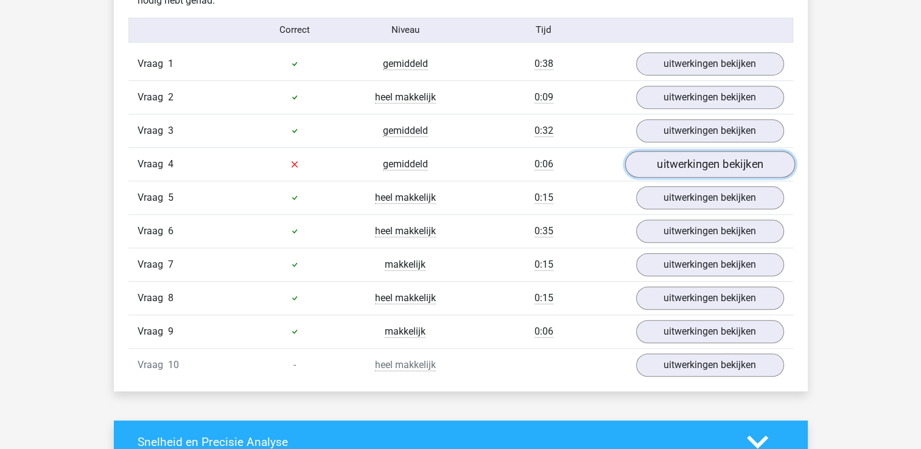
click at [696, 167] on link "uitwerkingen bekijken" at bounding box center [709, 164] width 170 height 27
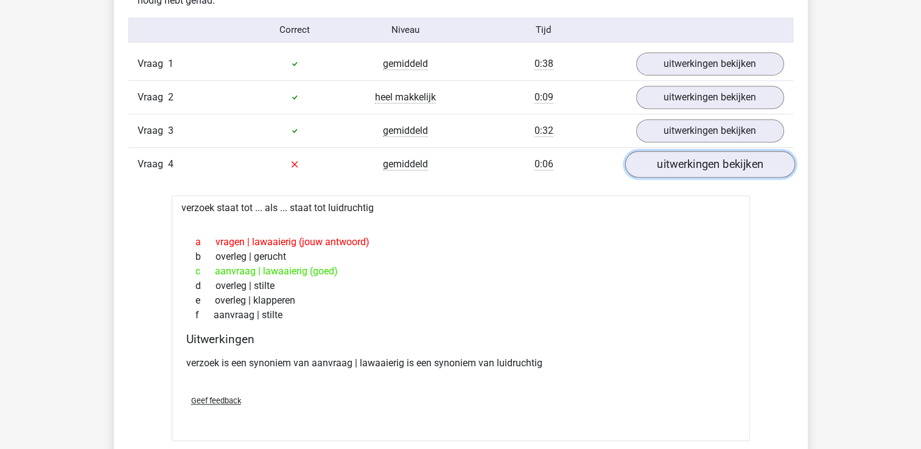
click at [727, 167] on link "uitwerkingen bekijken" at bounding box center [709, 164] width 170 height 27
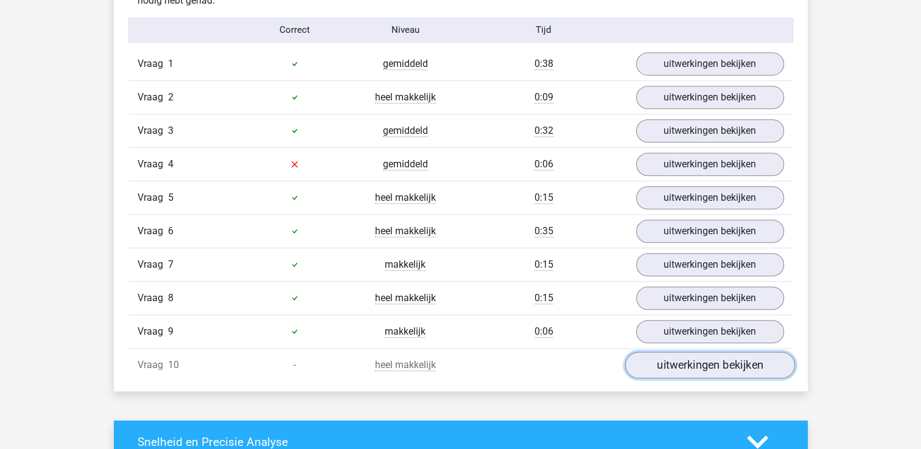
click at [717, 368] on link "uitwerkingen bekijken" at bounding box center [709, 365] width 170 height 27
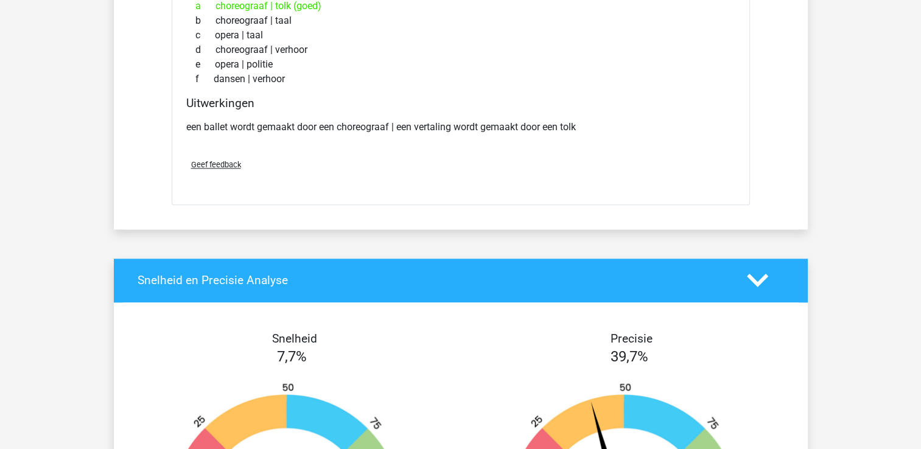
scroll to position [1034, 0]
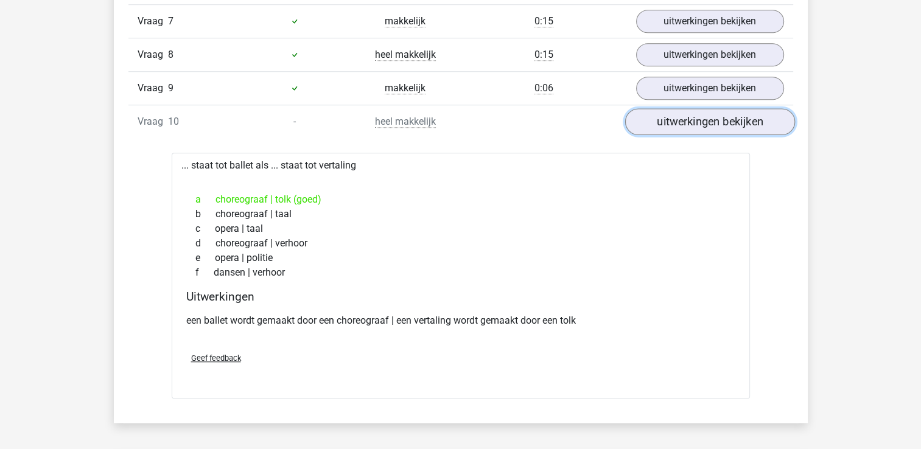
click at [733, 113] on link "uitwerkingen bekijken" at bounding box center [709, 121] width 170 height 27
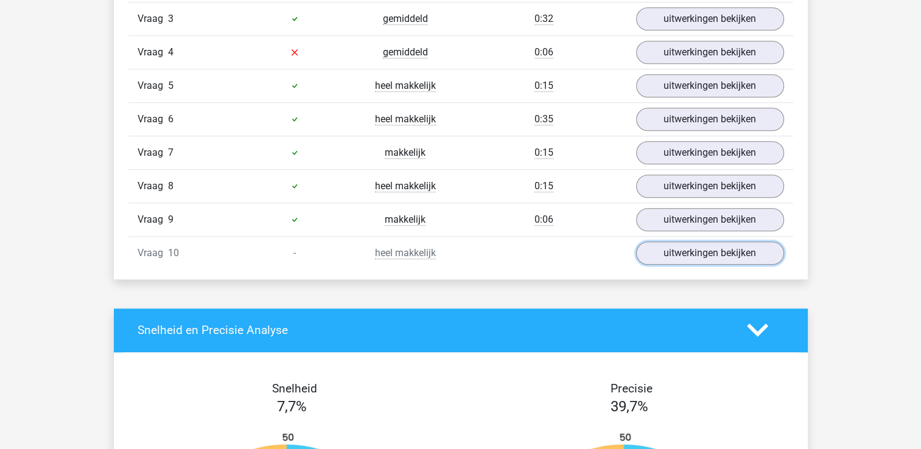
scroll to position [730, 0]
